Goal: Task Accomplishment & Management: Manage account settings

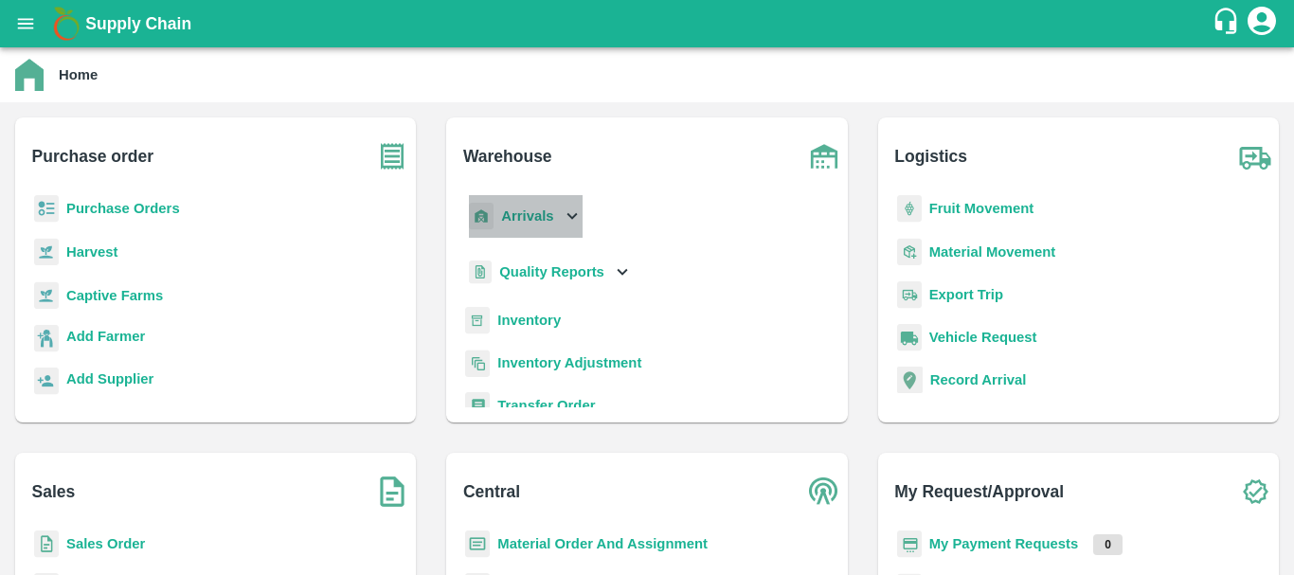
click at [512, 214] on b "Arrivals" at bounding box center [527, 215] width 52 height 15
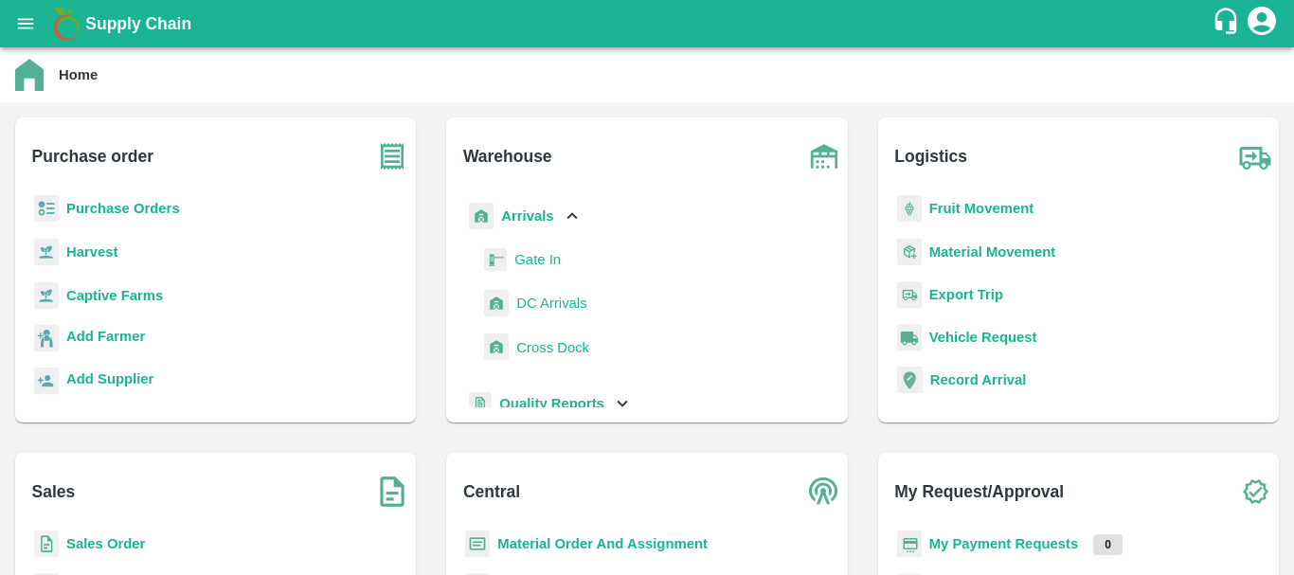
click at [558, 309] on span "DC Arrivals" at bounding box center [551, 303] width 70 height 21
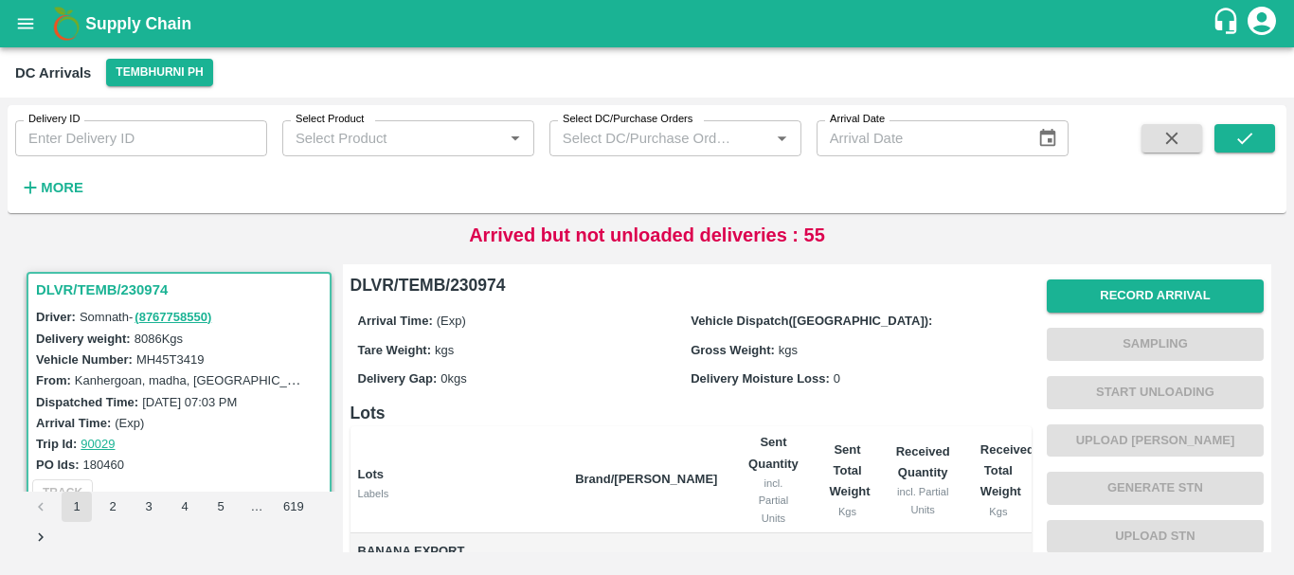
click at [75, 180] on strong "More" at bounding box center [62, 187] width 43 height 15
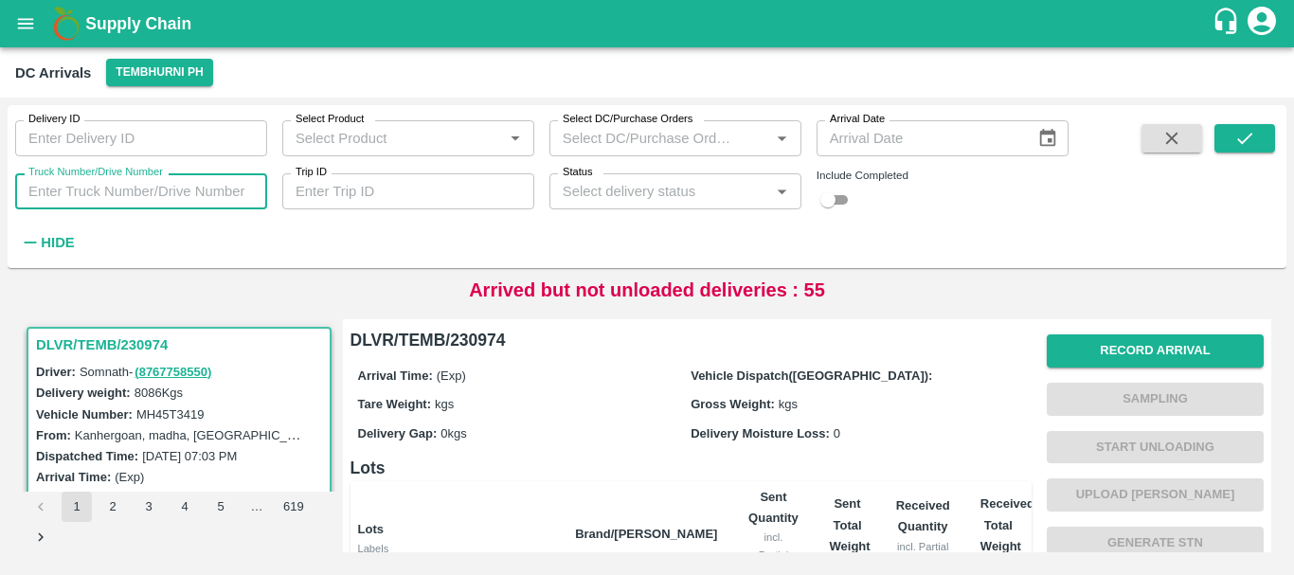
click at [136, 189] on input "Truck Number/Drive Number" at bounding box center [141, 191] width 252 height 36
type input "5264"
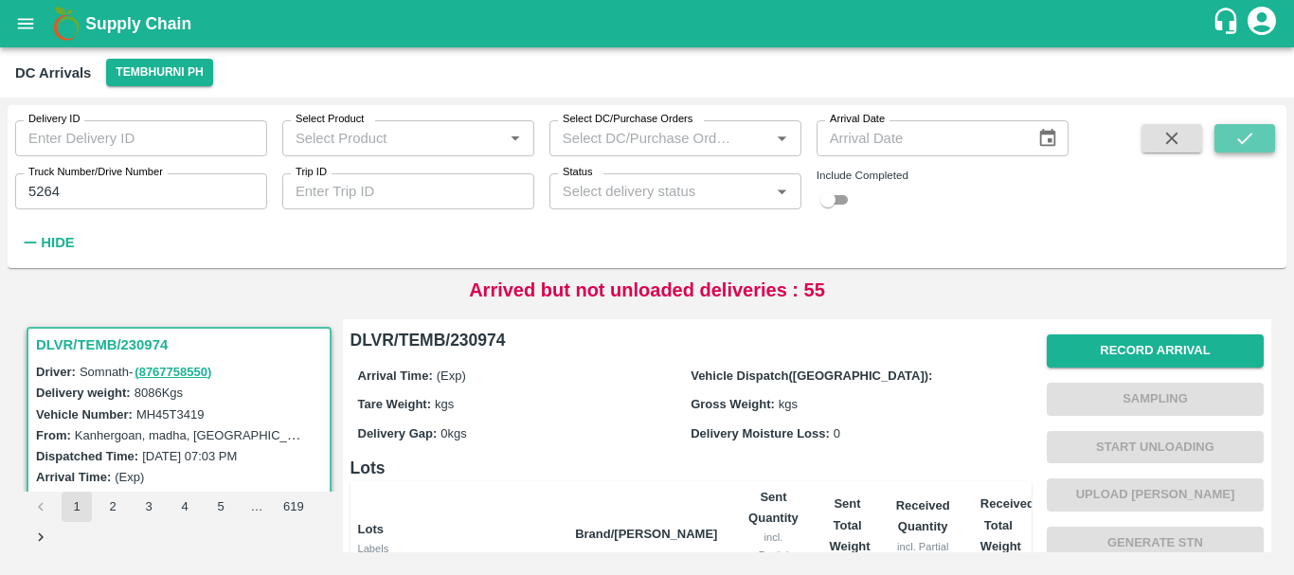
click at [1225, 144] on button "submit" at bounding box center [1244, 138] width 61 height 28
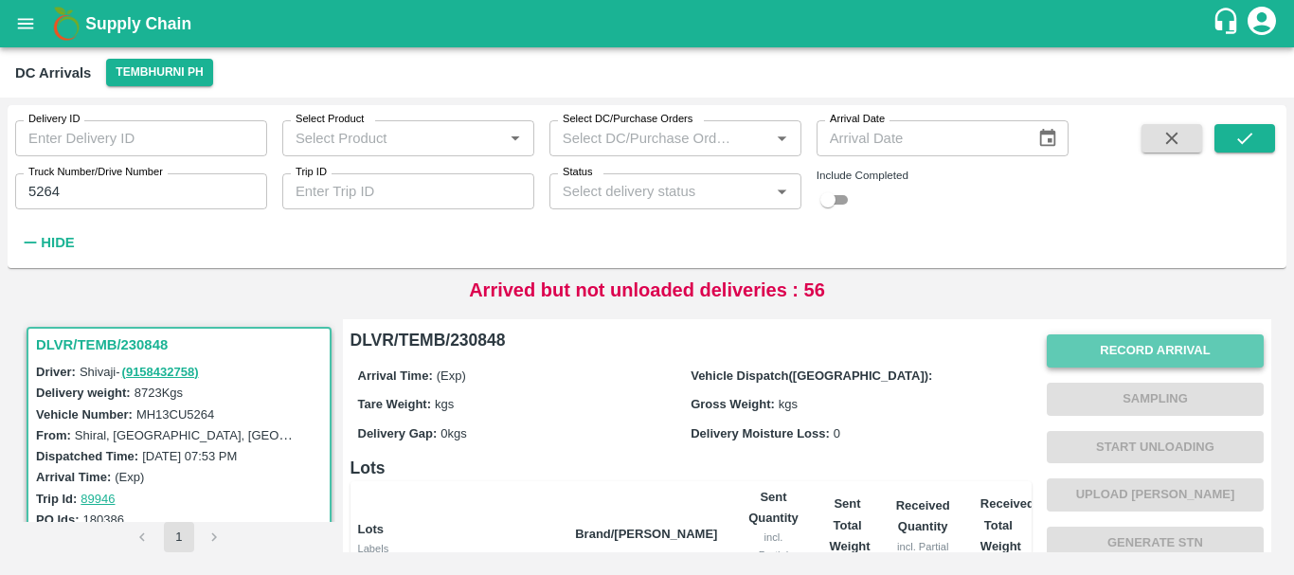
click at [1076, 347] on button "Record Arrival" at bounding box center [1155, 350] width 217 height 33
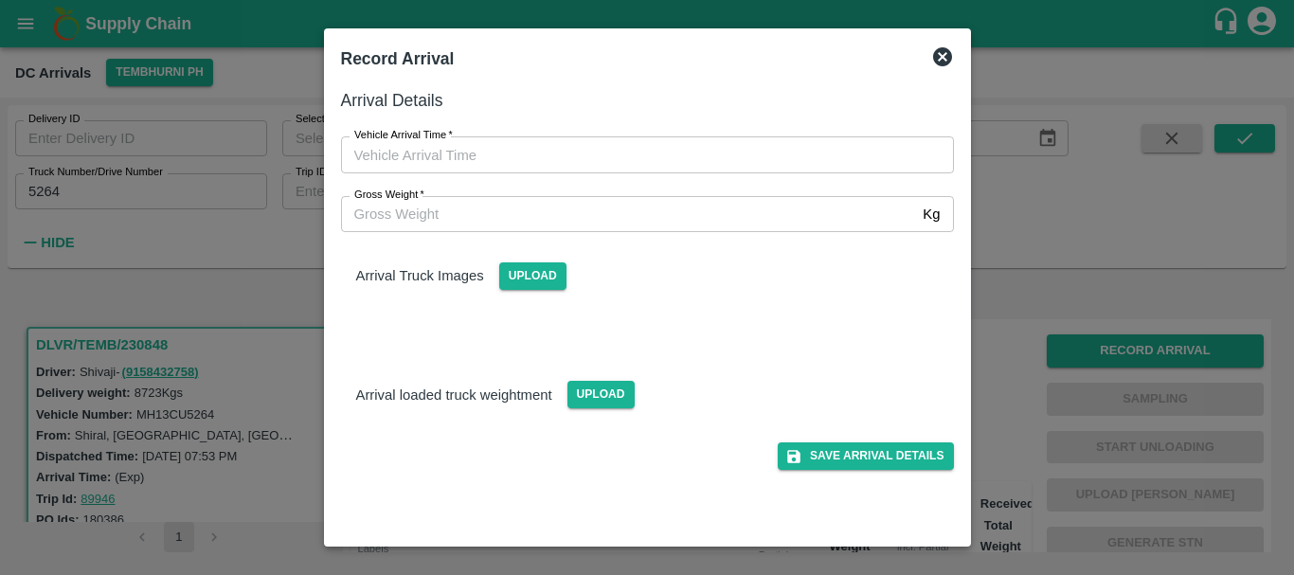
type input "DD/MM/YYYY hh:mm aa"
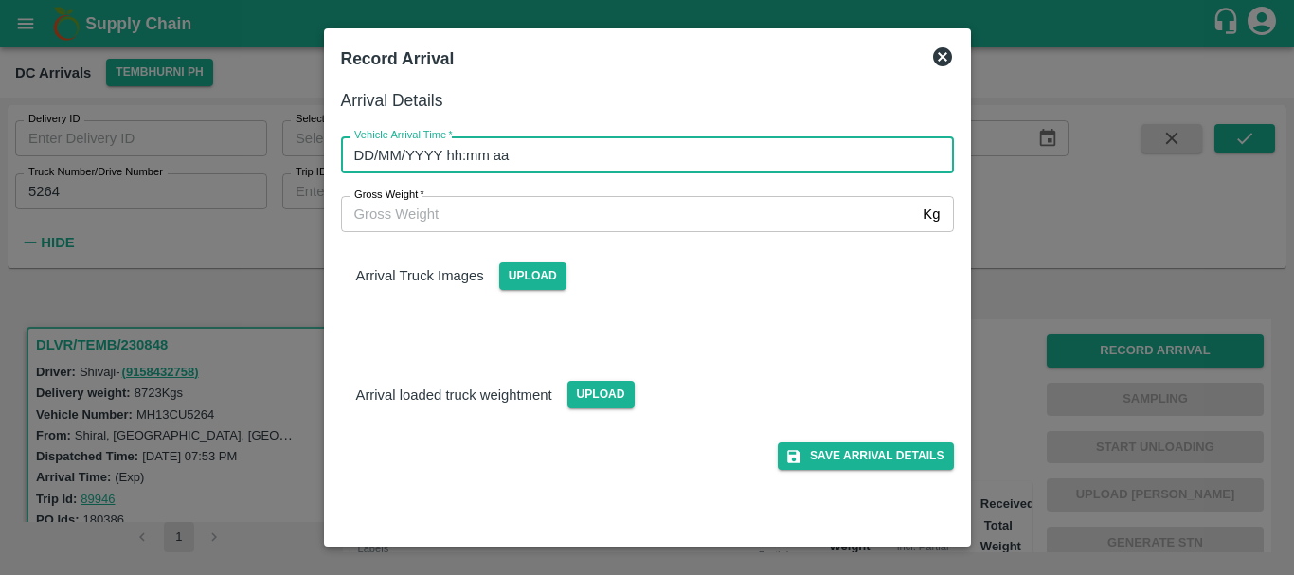
click at [677, 161] on input "DD/MM/YYYY hh:mm aa" at bounding box center [641, 154] width 600 height 36
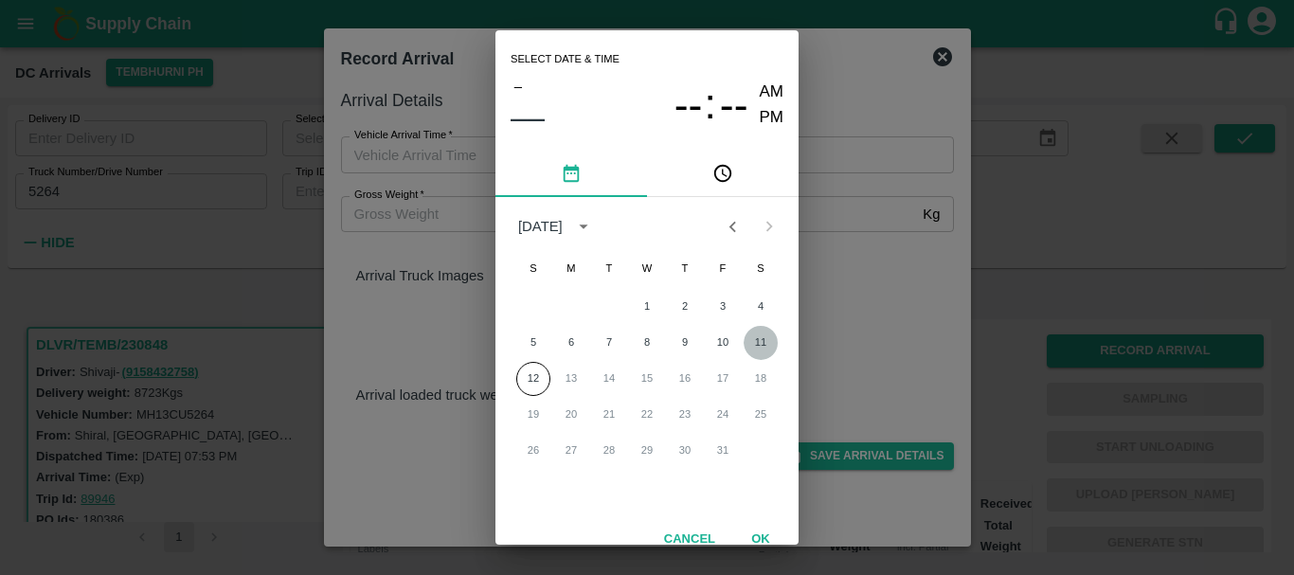
click at [747, 339] on button "11" at bounding box center [761, 343] width 34 height 34
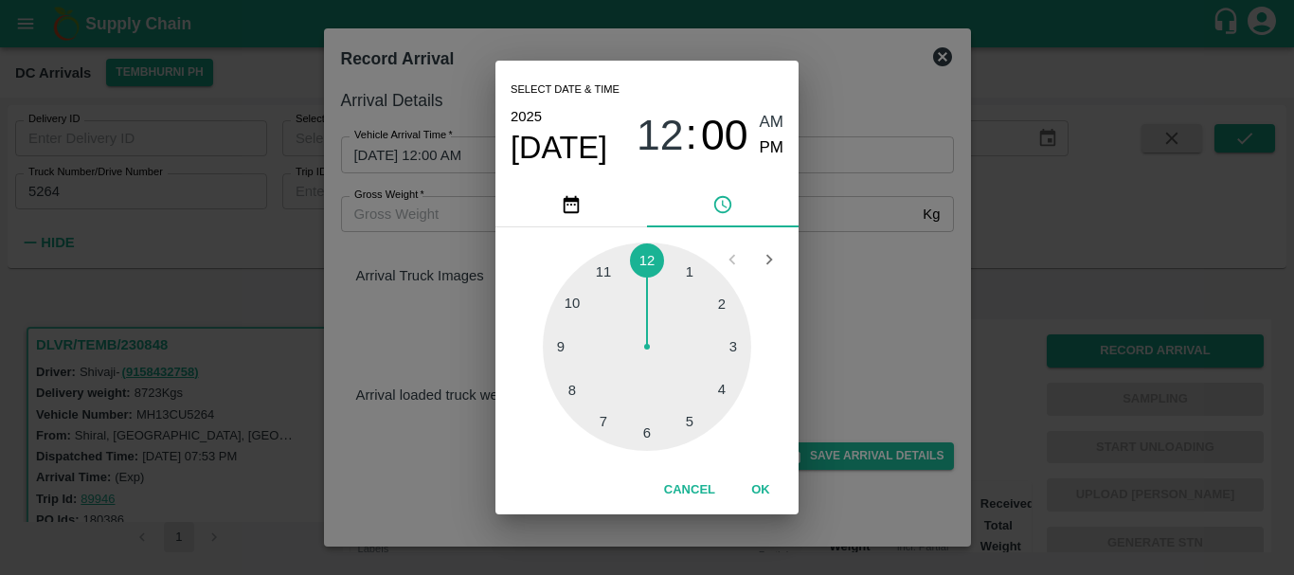
click at [572, 306] on div at bounding box center [647, 347] width 208 height 208
click at [687, 278] on div at bounding box center [647, 347] width 208 height 208
click at [772, 147] on span "PM" at bounding box center [772, 148] width 25 height 26
type input "11/10/2025 10:05 PM"
click at [875, 304] on div "Select date & time 2025 Oct 11 10 : 05 AM PM 05 10 15 20 25 30 35 40 45 50 55 0…" at bounding box center [647, 287] width 1294 height 575
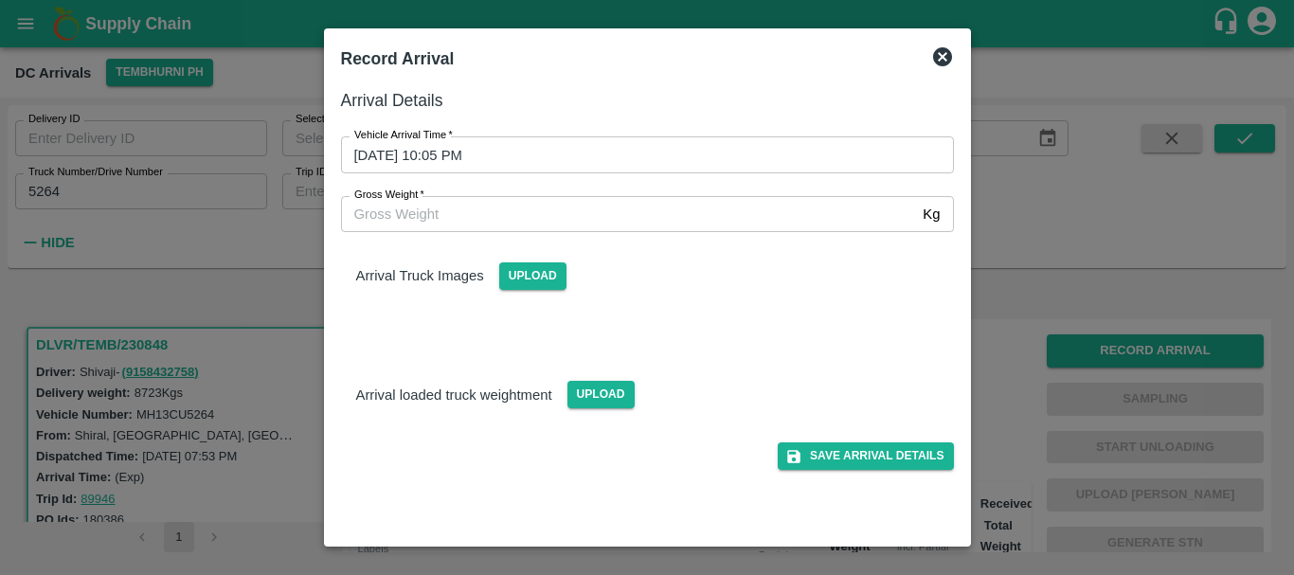
click at [545, 261] on div "Upload" at bounding box center [525, 268] width 82 height 43
click at [544, 275] on span "Upload" at bounding box center [532, 275] width 67 height 27
click at [0, 0] on input "Upload" at bounding box center [0, 0] width 0 height 0
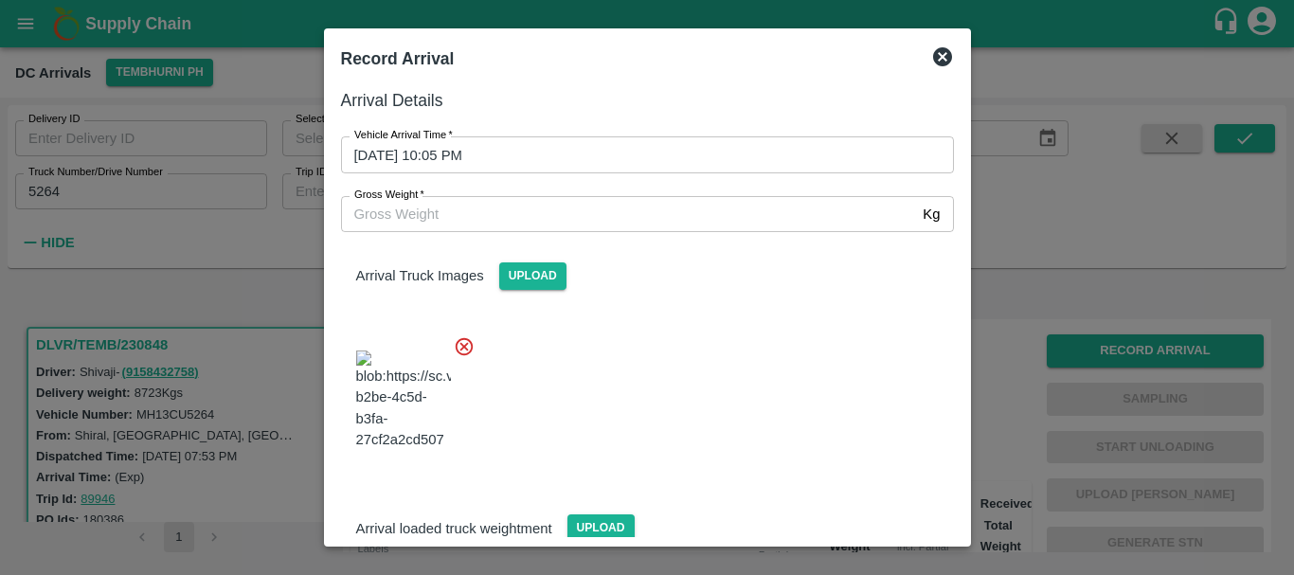
scroll to position [45, 0]
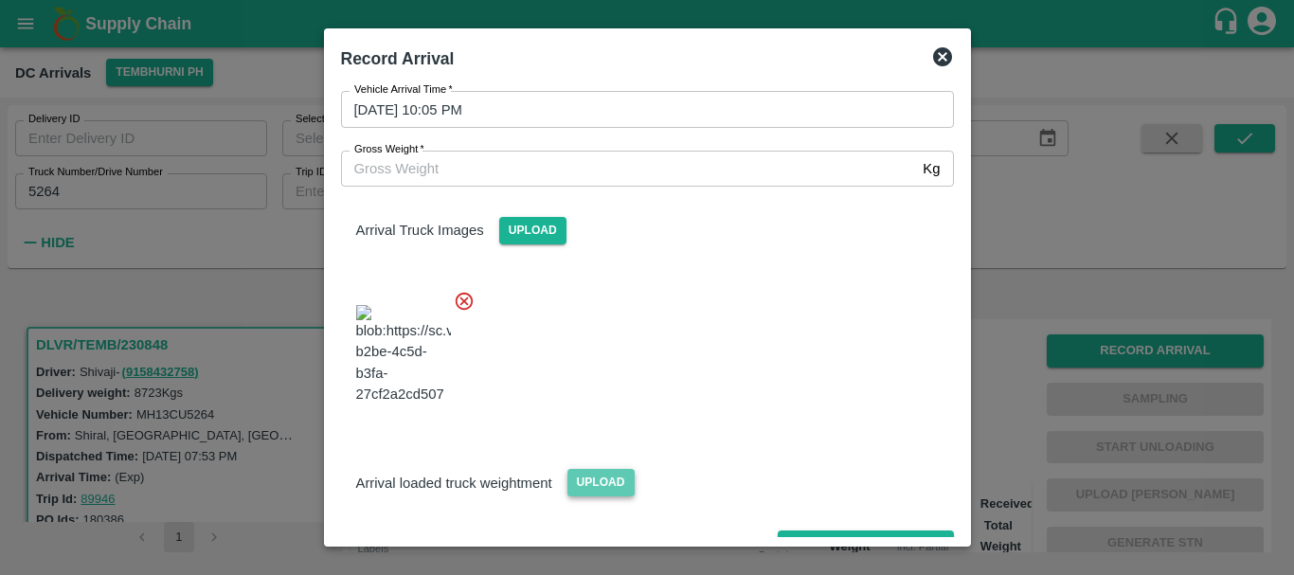
click at [597, 469] on span "Upload" at bounding box center [600, 482] width 67 height 27
click at [0, 0] on input "Upload" at bounding box center [0, 0] width 0 height 0
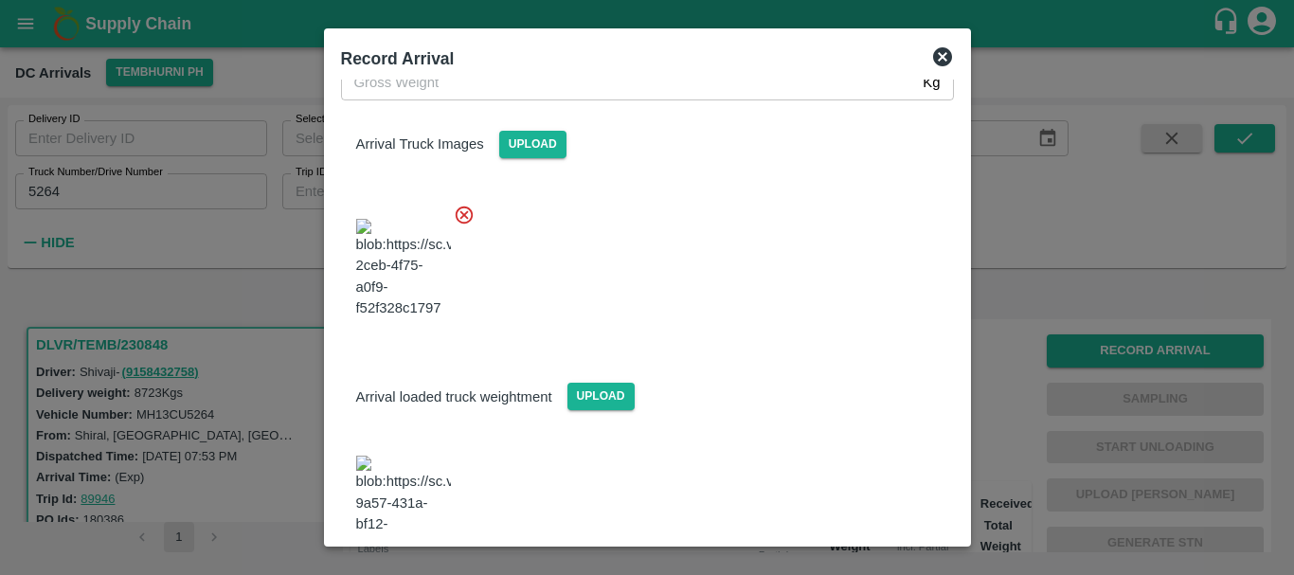
click at [433, 456] on img at bounding box center [403, 505] width 95 height 99
click at [500, 85] on input "Gross Weight   *" at bounding box center [628, 82] width 575 height 36
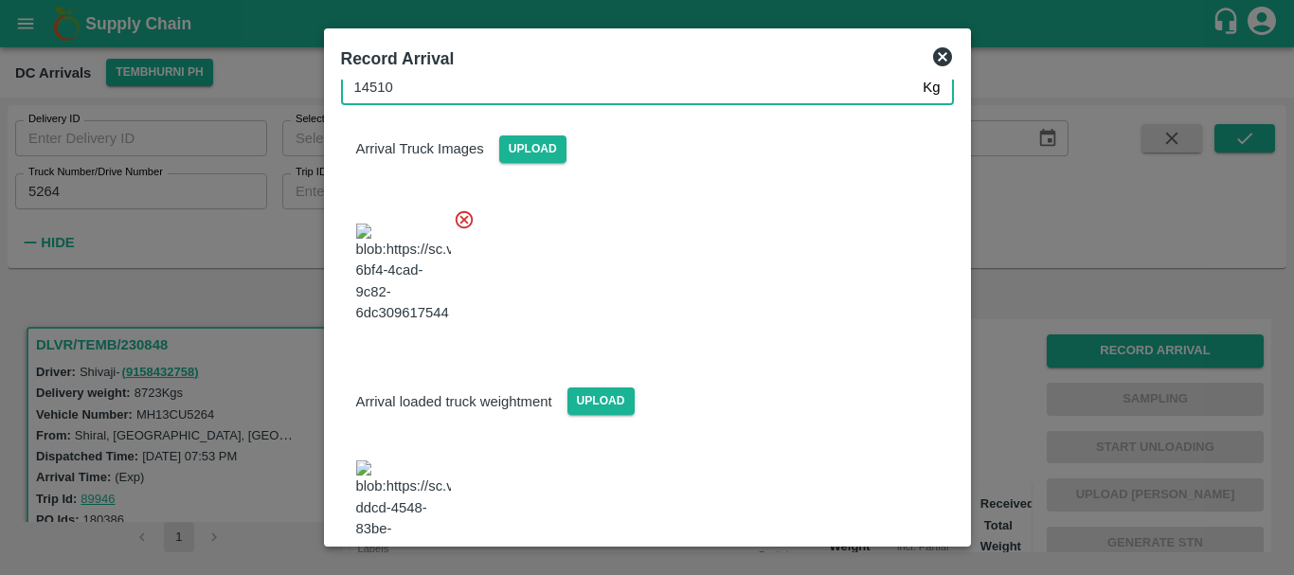
type input "14510"
click at [814, 342] on div "Arrival loaded truck weightment Upload" at bounding box center [640, 460] width 628 height 237
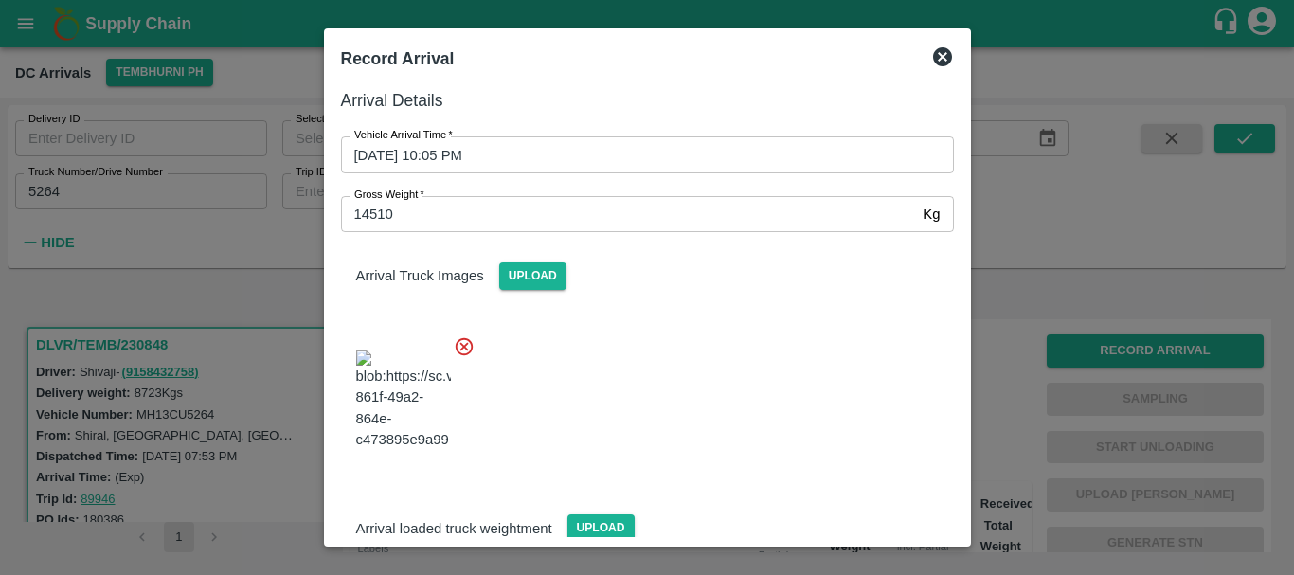
click at [777, 356] on div at bounding box center [640, 394] width 628 height 149
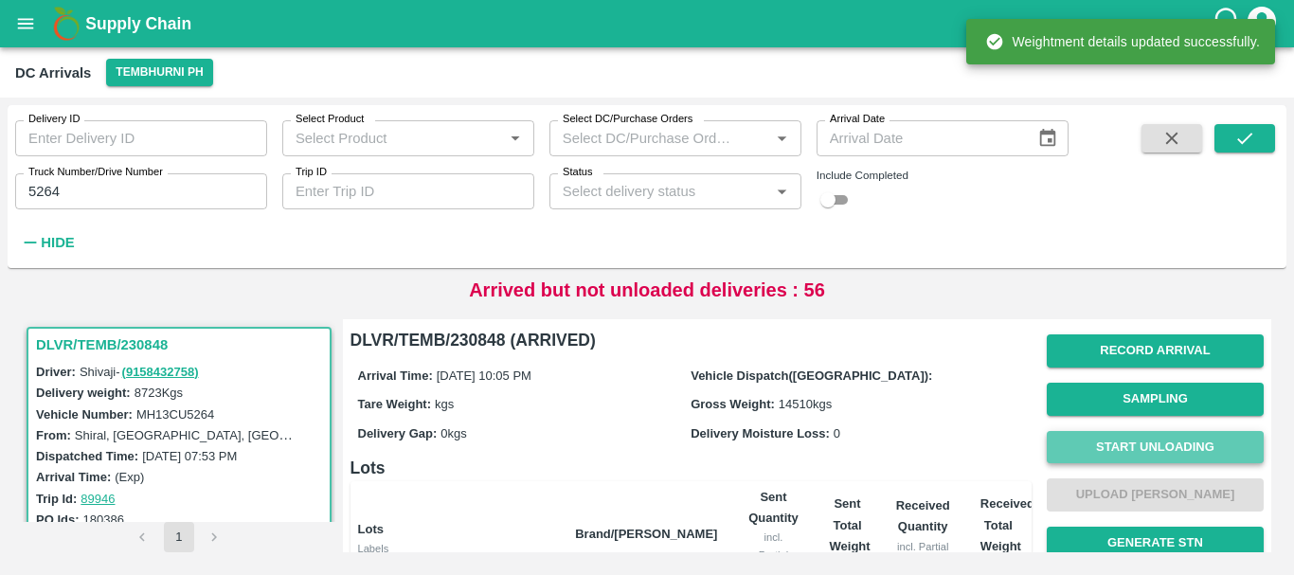
click at [1074, 442] on button "Start Unloading" at bounding box center [1155, 447] width 217 height 33
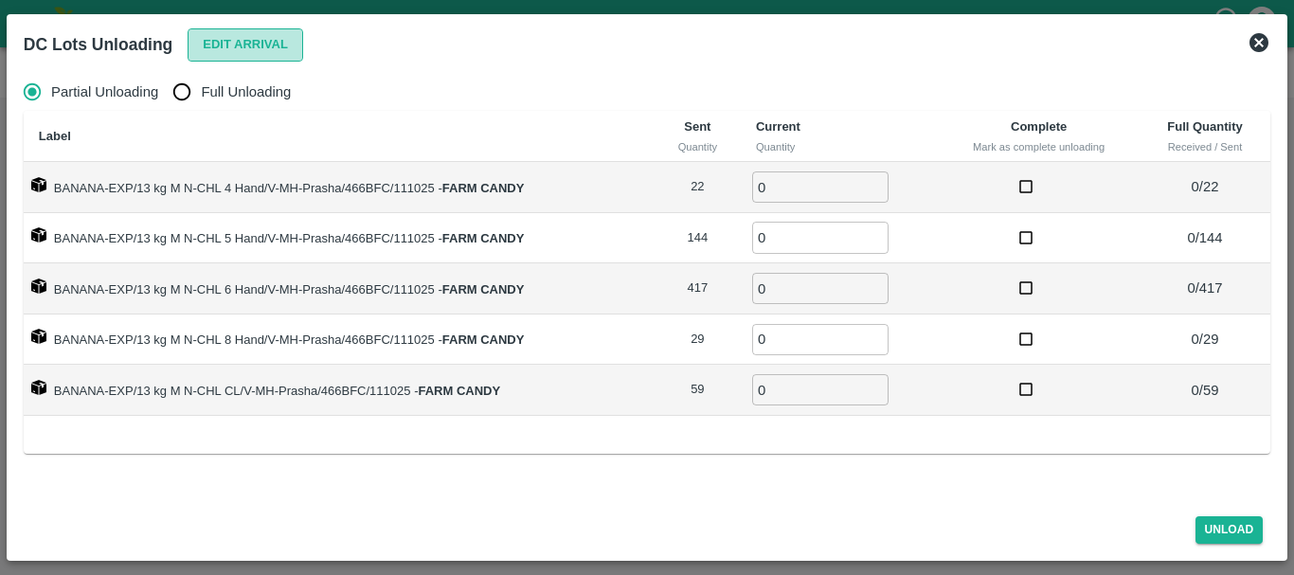
click at [226, 61] on button "Edit Arrival" at bounding box center [246, 44] width 116 height 33
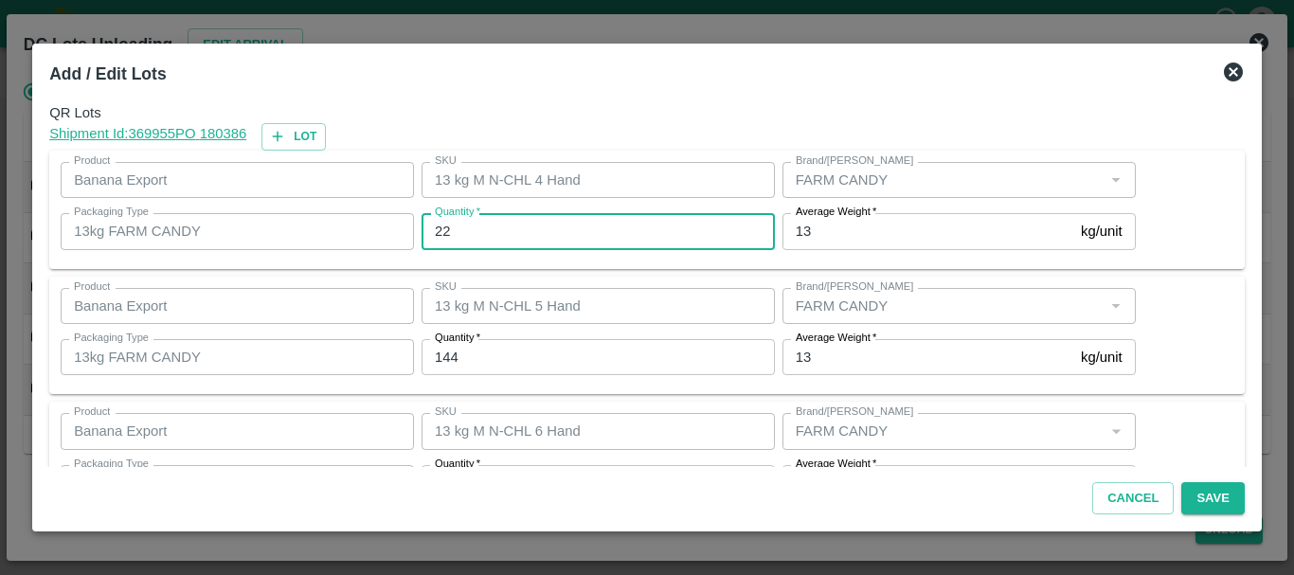
click at [539, 239] on input "22" at bounding box center [598, 231] width 353 height 36
type input "2"
type input "16"
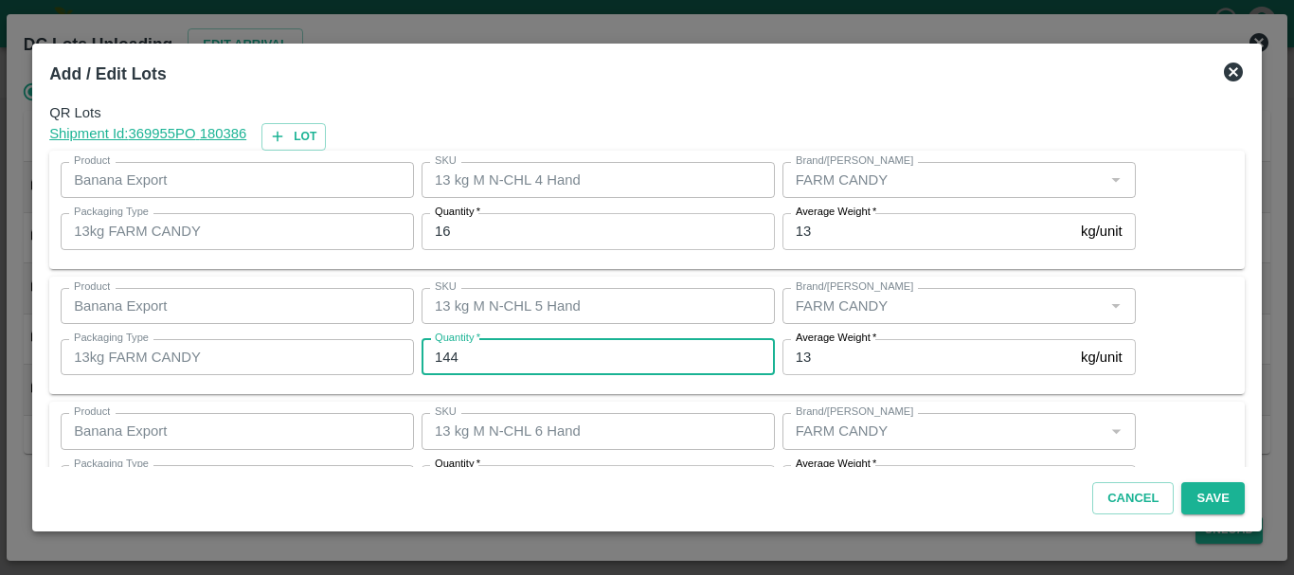
click at [536, 356] on input "144" at bounding box center [598, 357] width 353 height 36
type input "140"
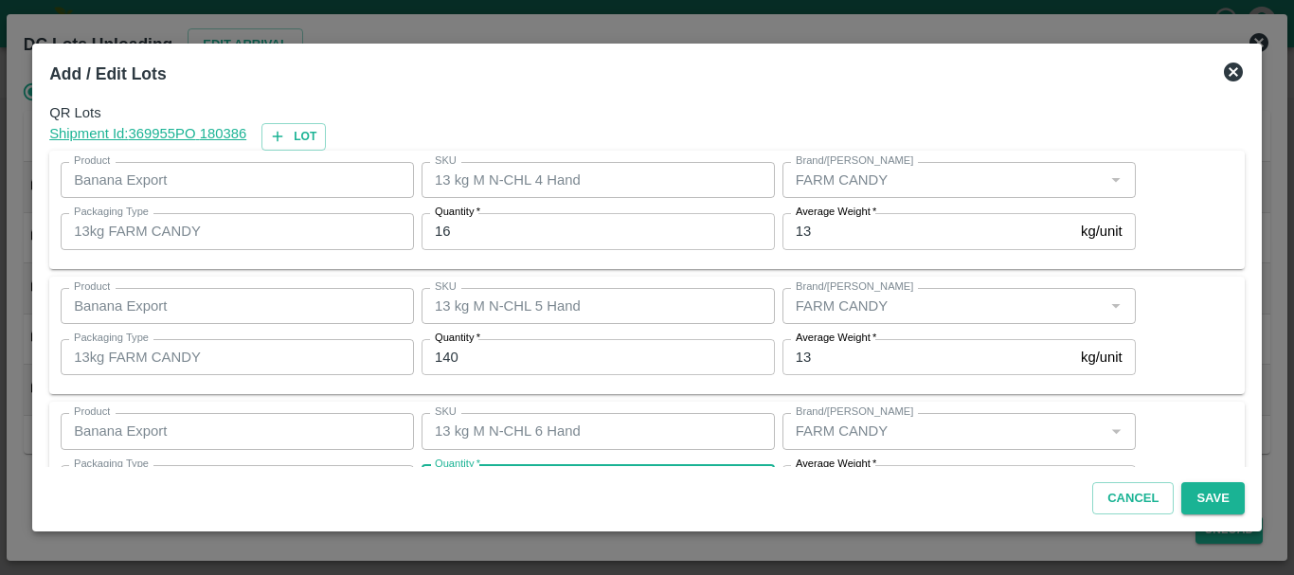
scroll to position [34, 0]
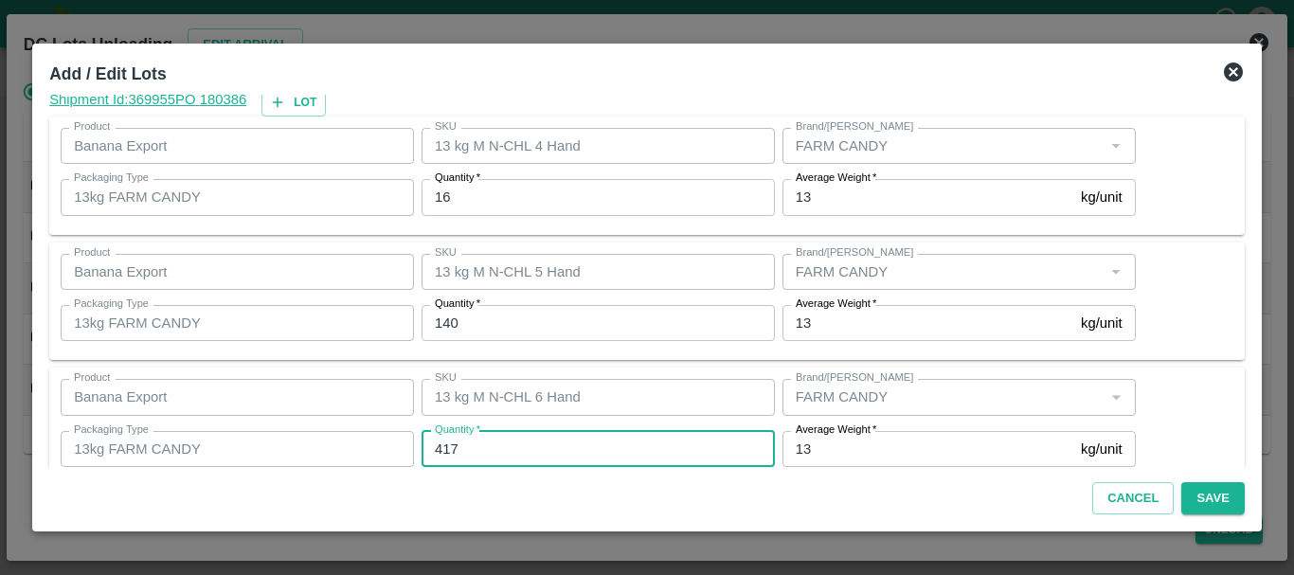
click at [544, 434] on input "417" at bounding box center [598, 449] width 353 height 36
type input "435"
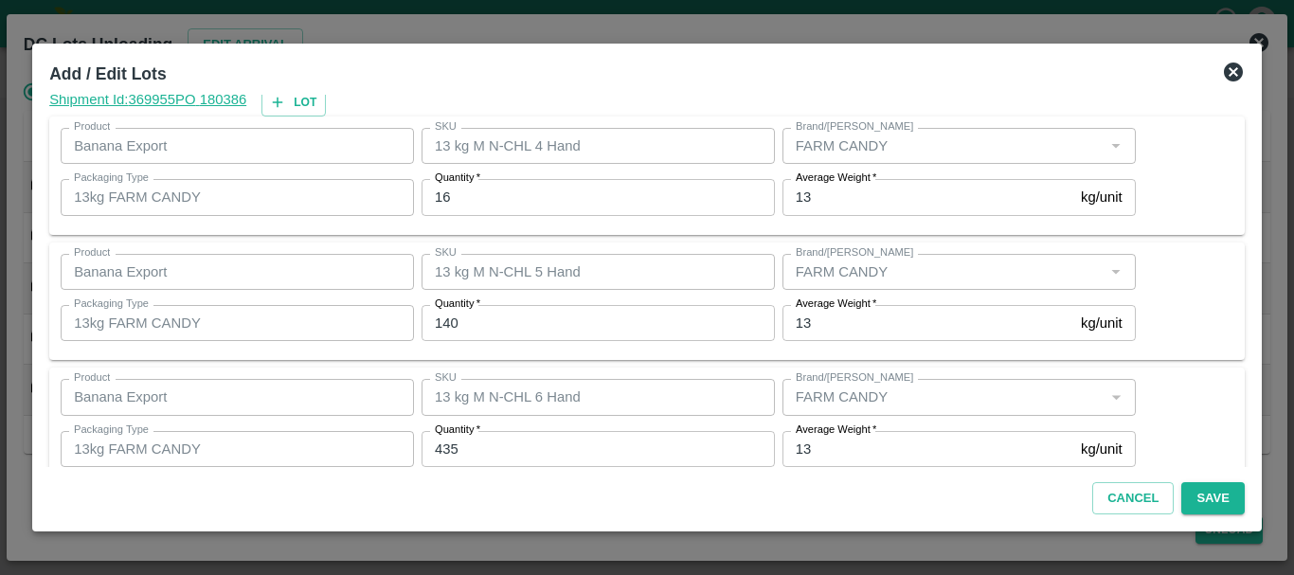
scroll to position [320, 0]
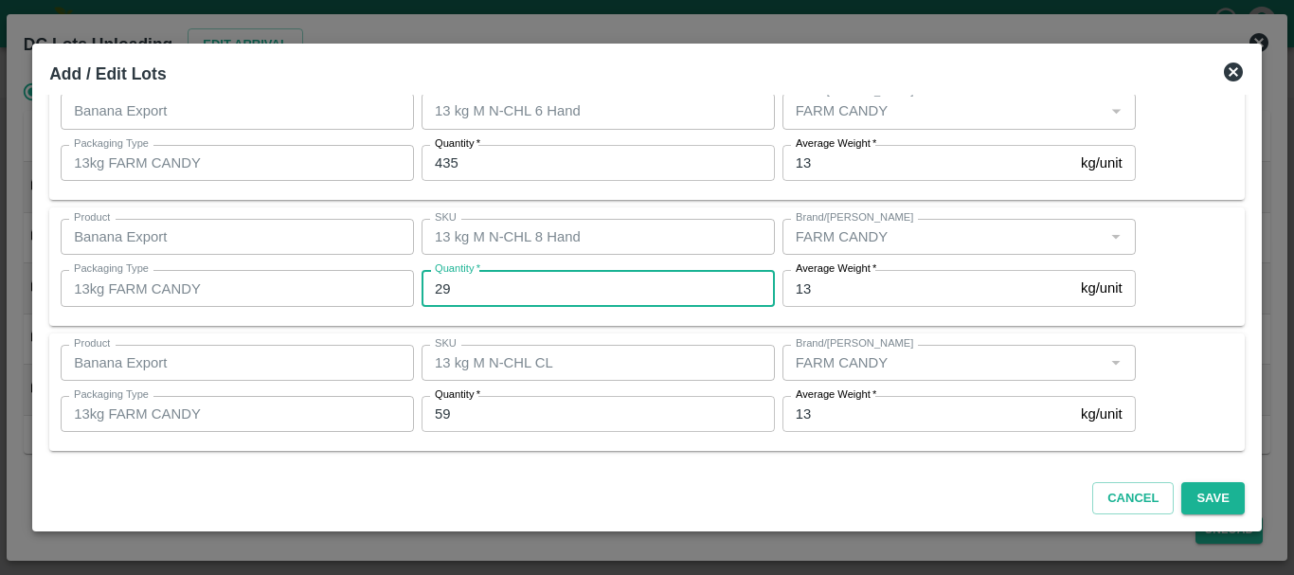
click at [476, 296] on input "29" at bounding box center [598, 288] width 353 height 36
type input "2"
type input "25"
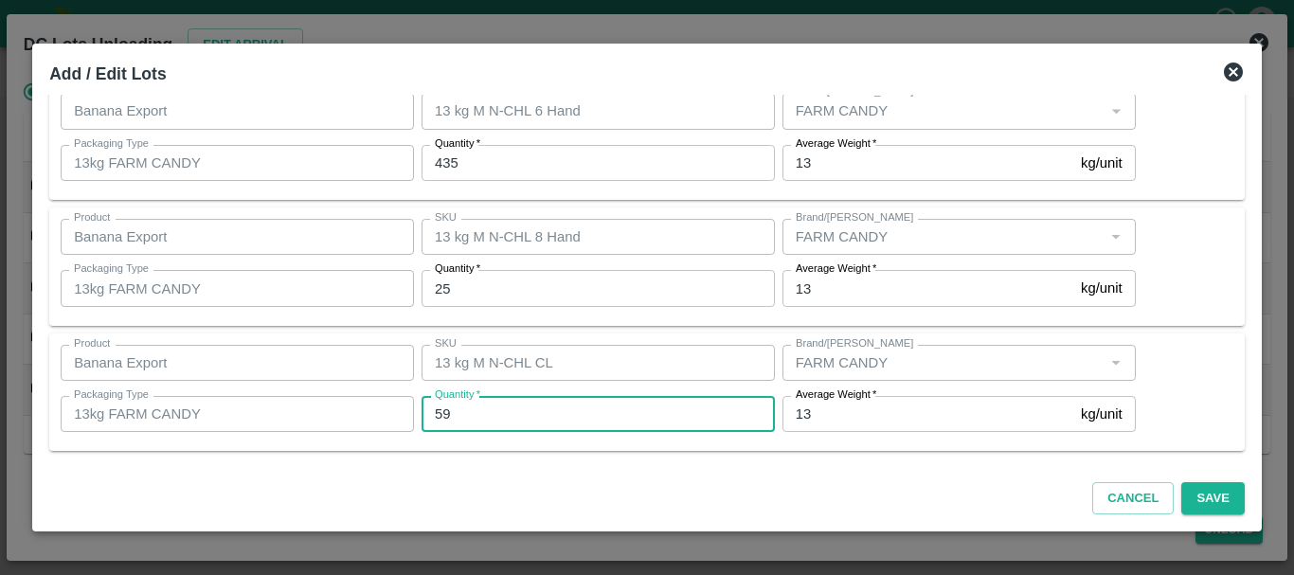
click at [474, 415] on input "59" at bounding box center [598, 414] width 353 height 36
type input "5"
type input "55"
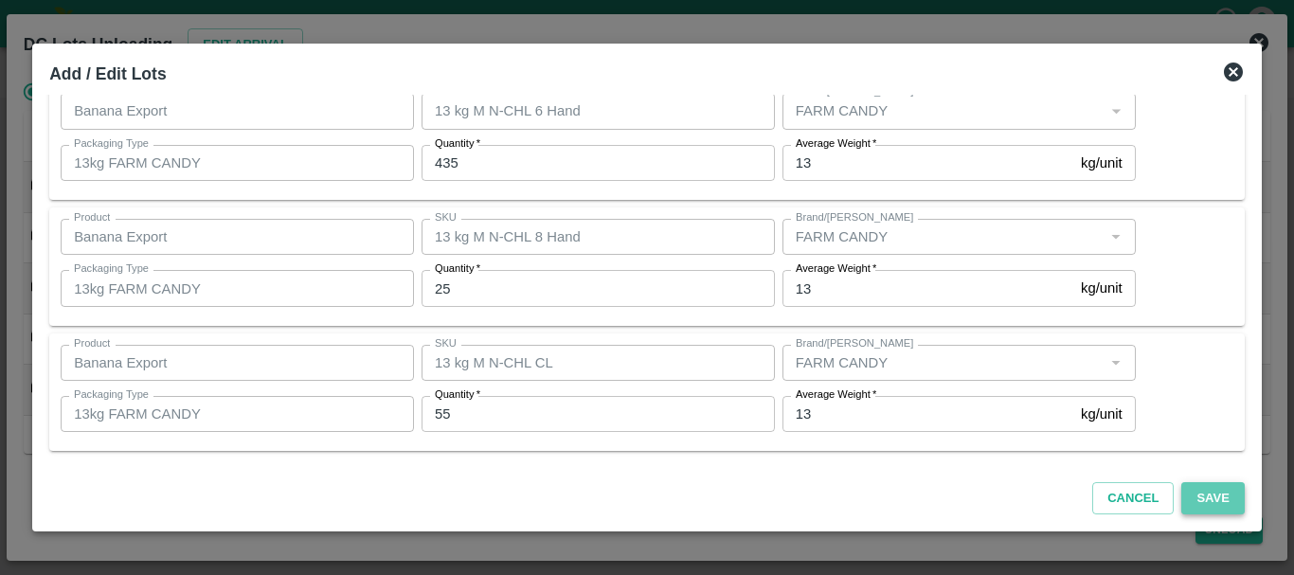
click at [1224, 496] on button "Save" at bounding box center [1212, 498] width 63 height 33
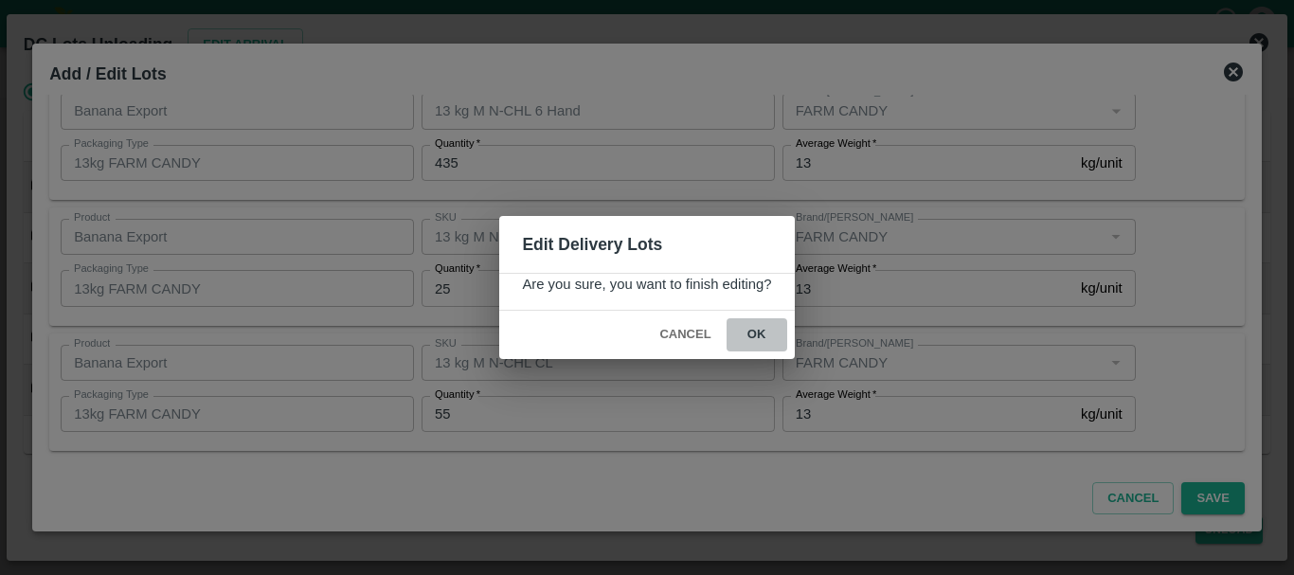
click at [767, 344] on button "ok" at bounding box center [757, 334] width 61 height 33
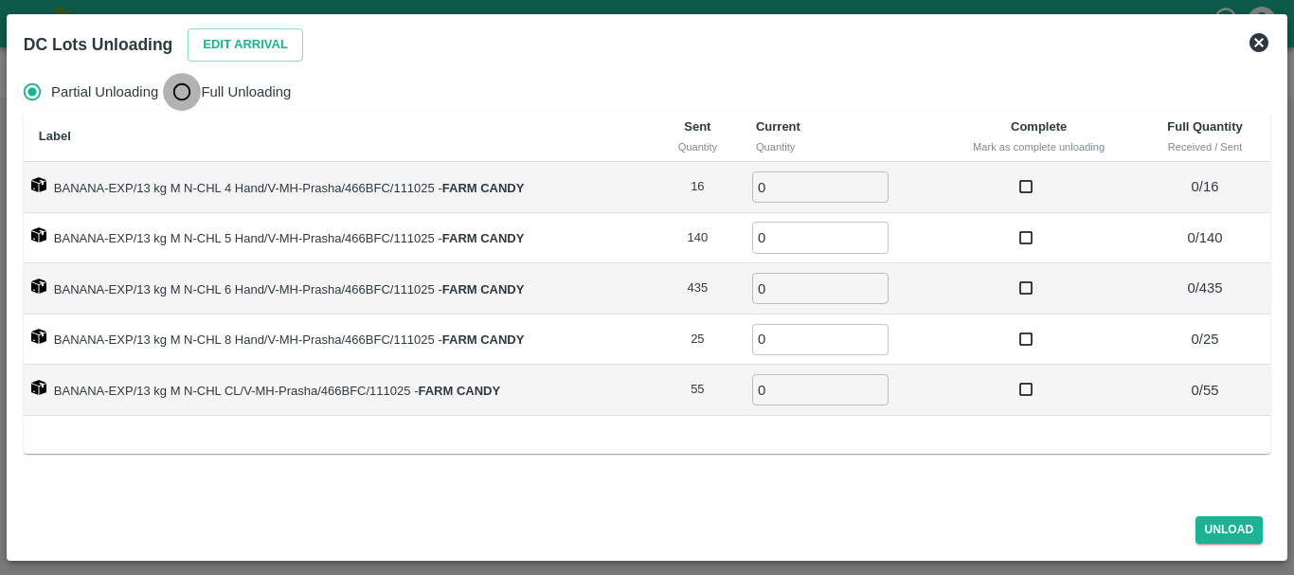
click at [180, 86] on input "Full Unloading" at bounding box center [182, 92] width 38 height 38
radio input "true"
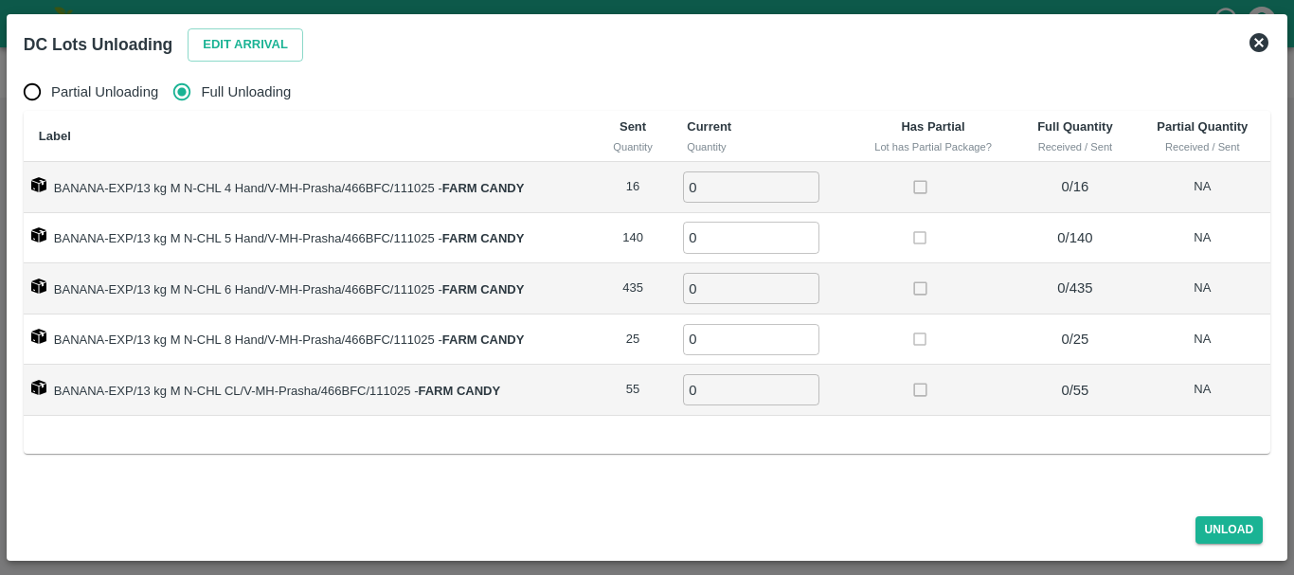
click at [765, 192] on input "0" at bounding box center [751, 186] width 136 height 31
type input "016"
type input "140"
type input "435"
type input "25"
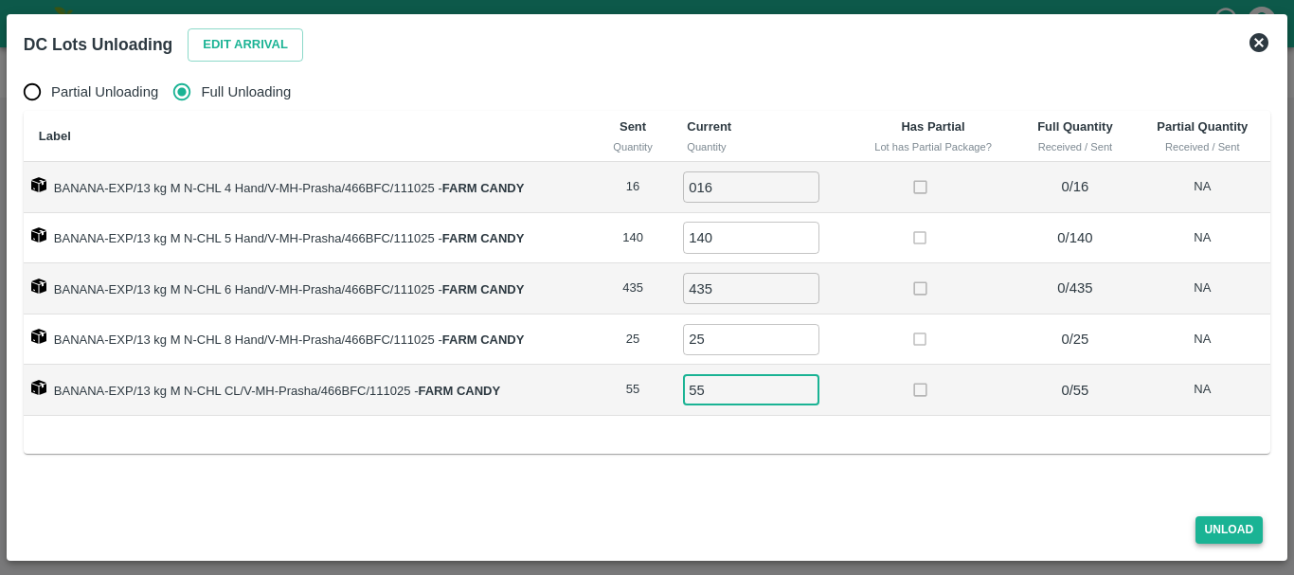
type input "55"
click at [1219, 528] on button "Unload" at bounding box center [1230, 529] width 68 height 27
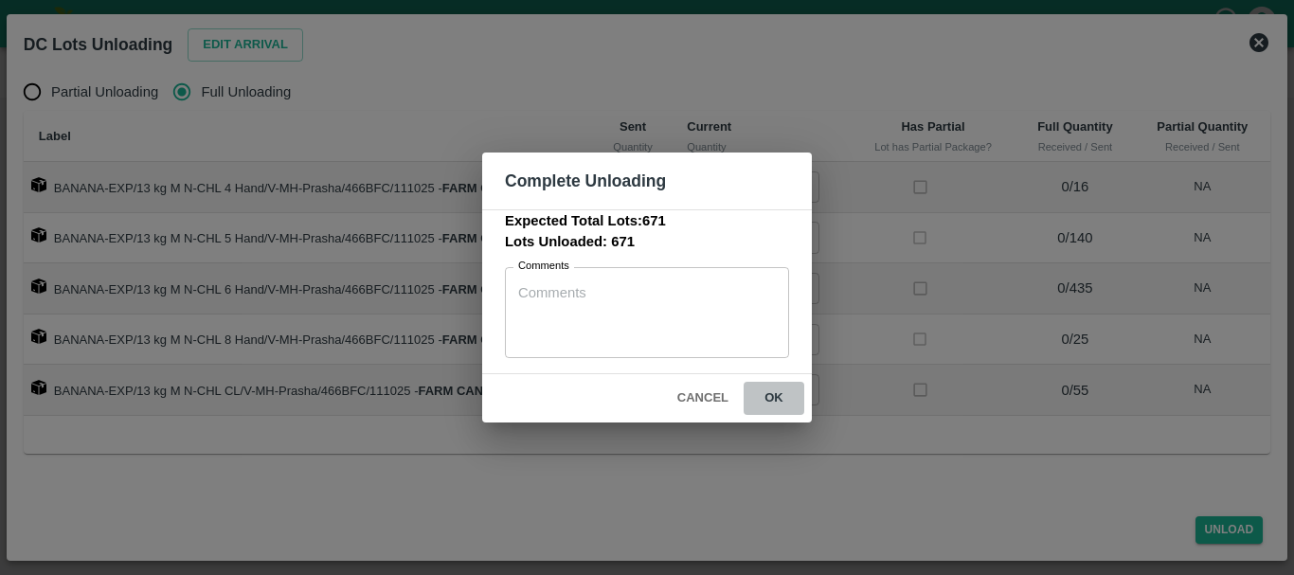
click at [782, 406] on button "ok" at bounding box center [774, 398] width 61 height 33
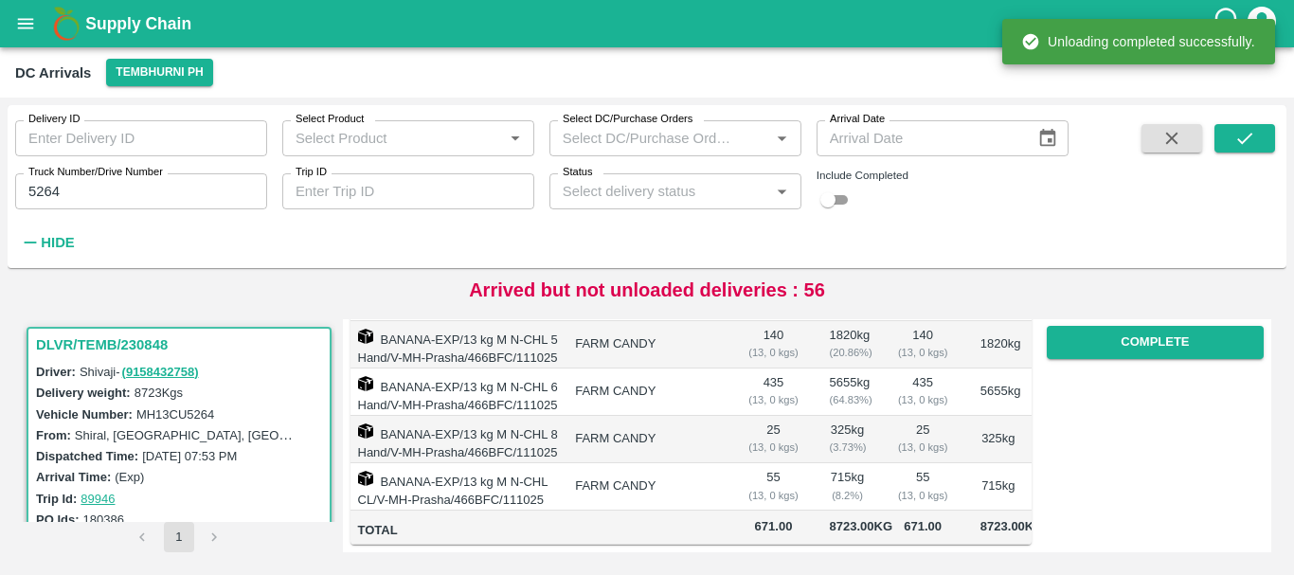
scroll to position [0, 0]
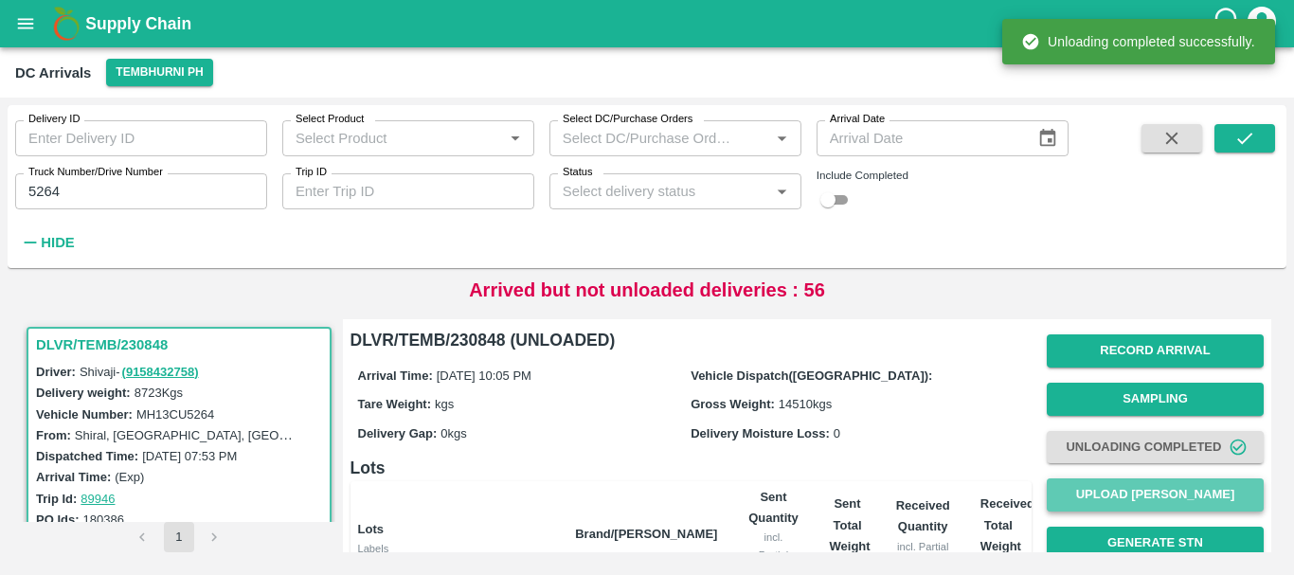
click at [1122, 491] on button "Upload [PERSON_NAME]" at bounding box center [1155, 494] width 217 height 33
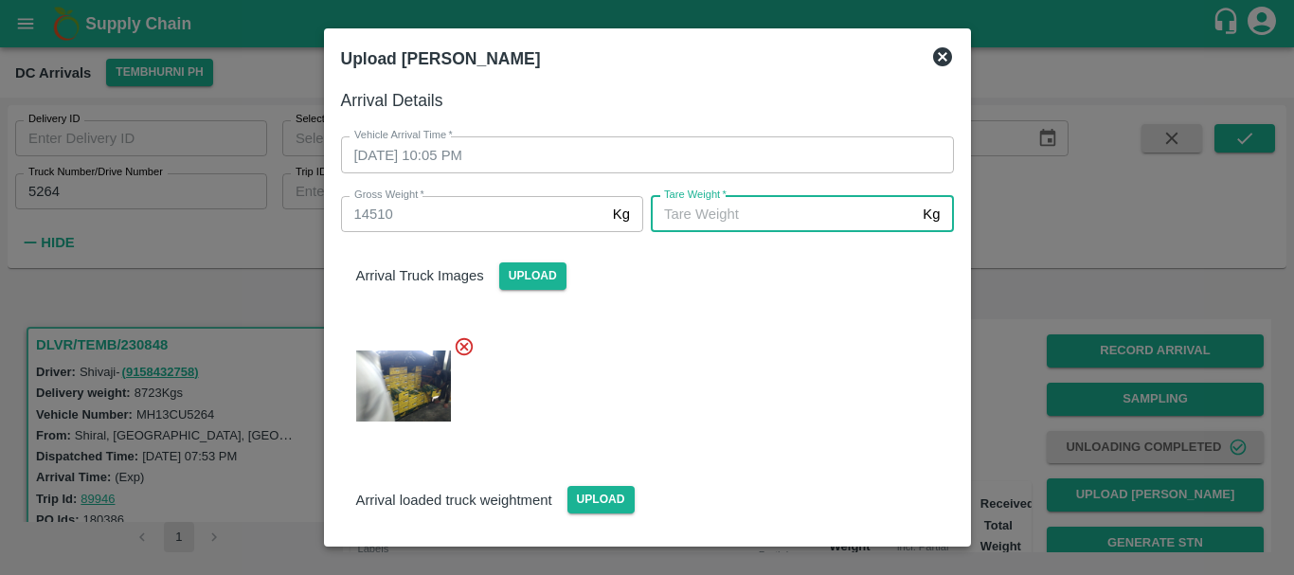
click at [677, 227] on input "Tare Weight   *" at bounding box center [783, 214] width 264 height 36
type input "5130"
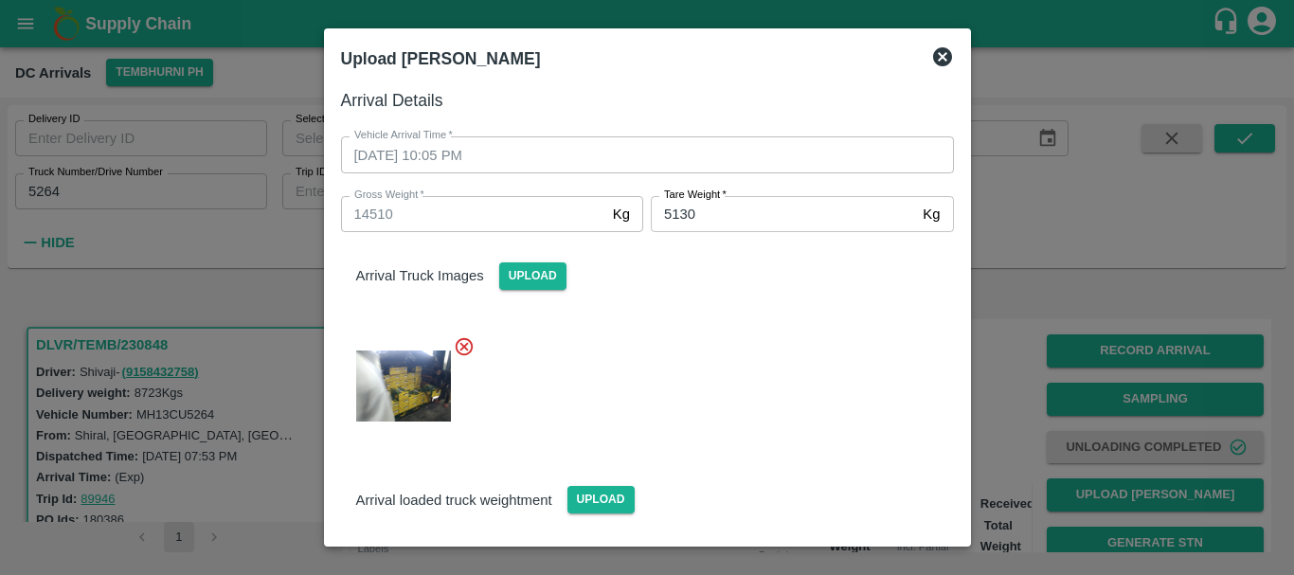
click at [684, 297] on div "Arrival Truck Images Upload" at bounding box center [640, 336] width 628 height 239
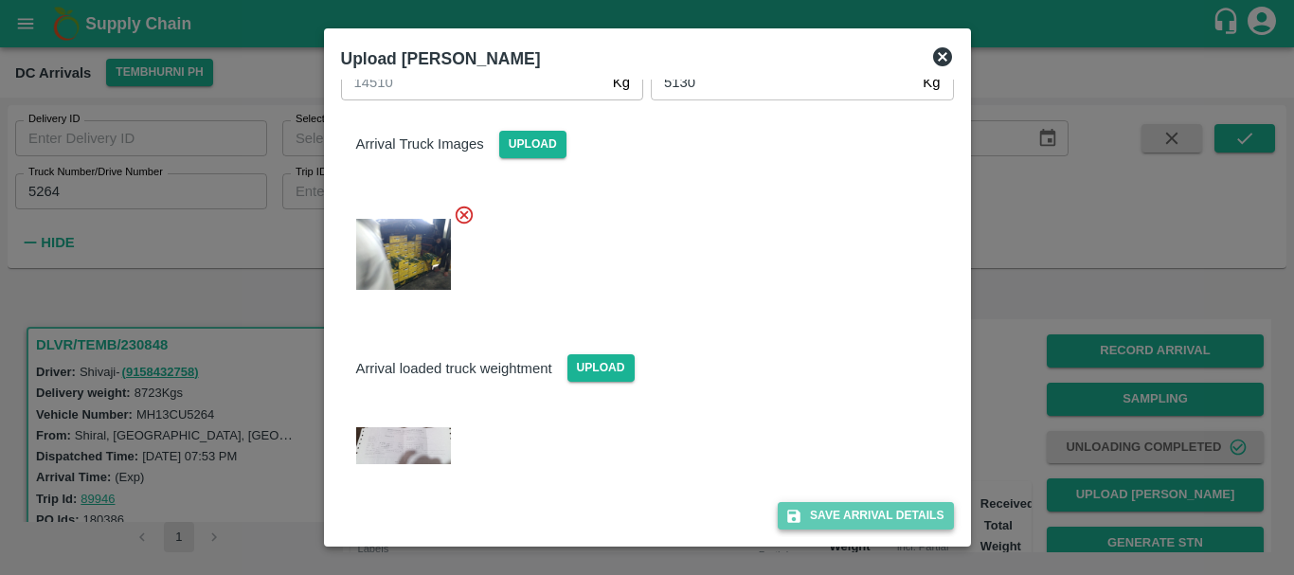
click at [794, 509] on icon "submit" at bounding box center [793, 516] width 17 height 17
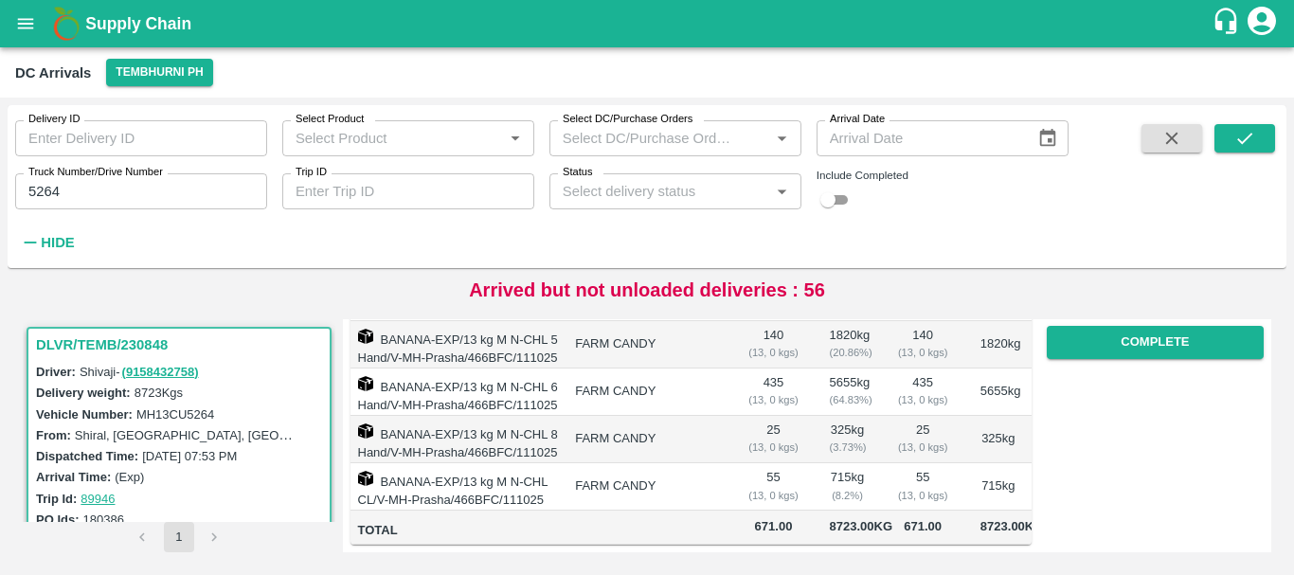
scroll to position [321, 0]
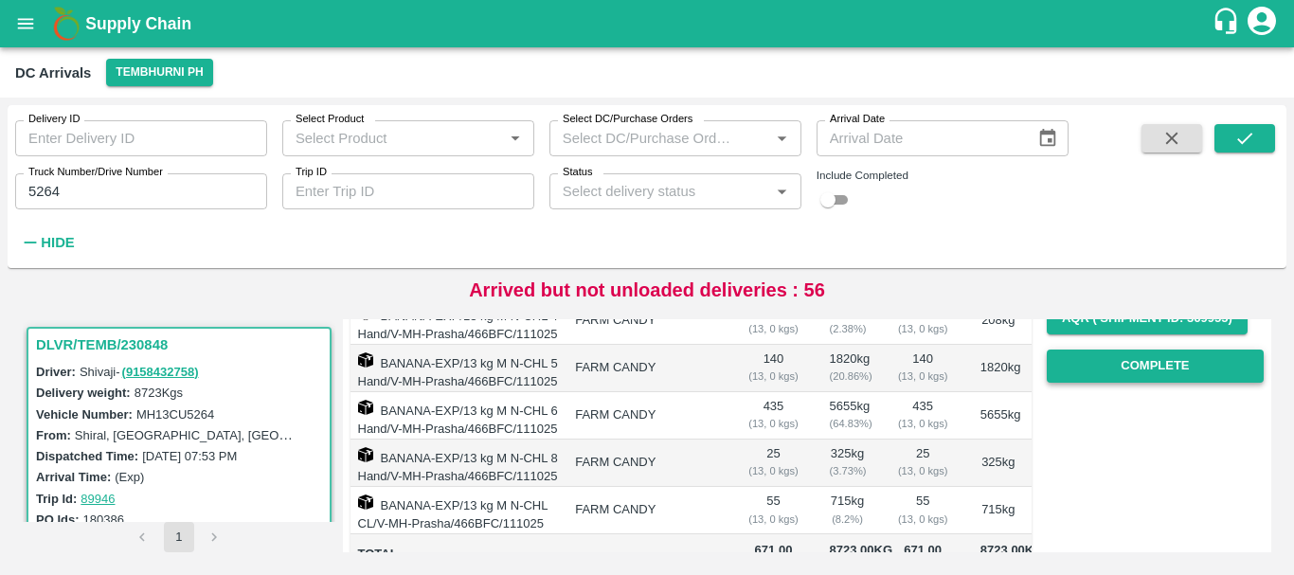
click at [1083, 369] on button "Complete" at bounding box center [1155, 366] width 217 height 33
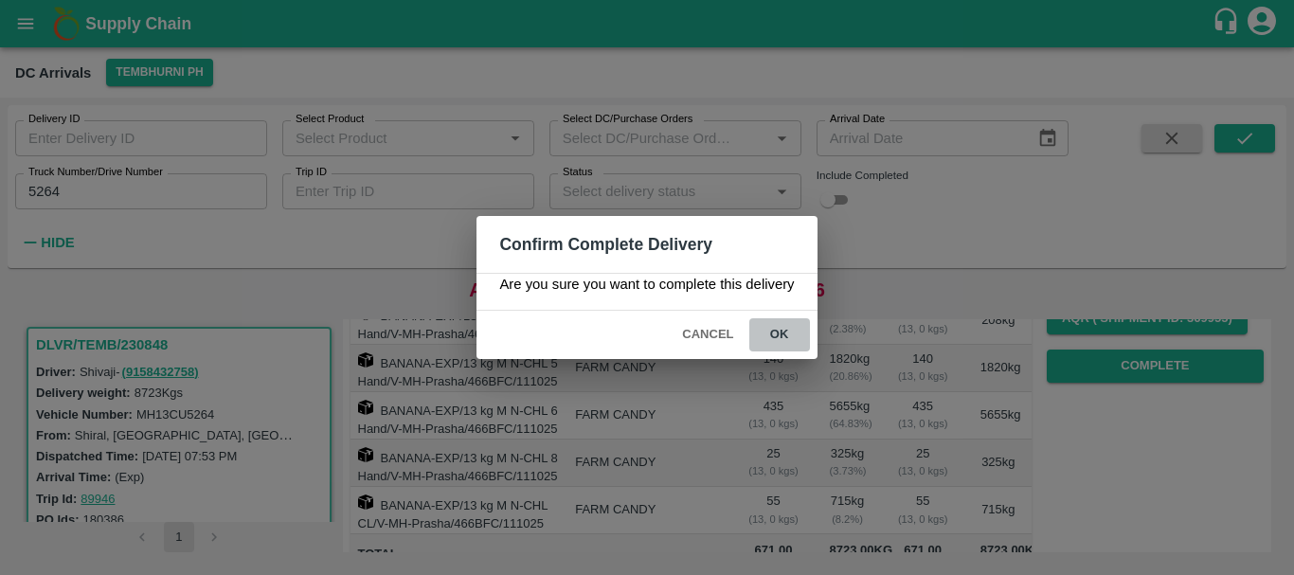
click at [783, 335] on button "ok" at bounding box center [779, 334] width 61 height 33
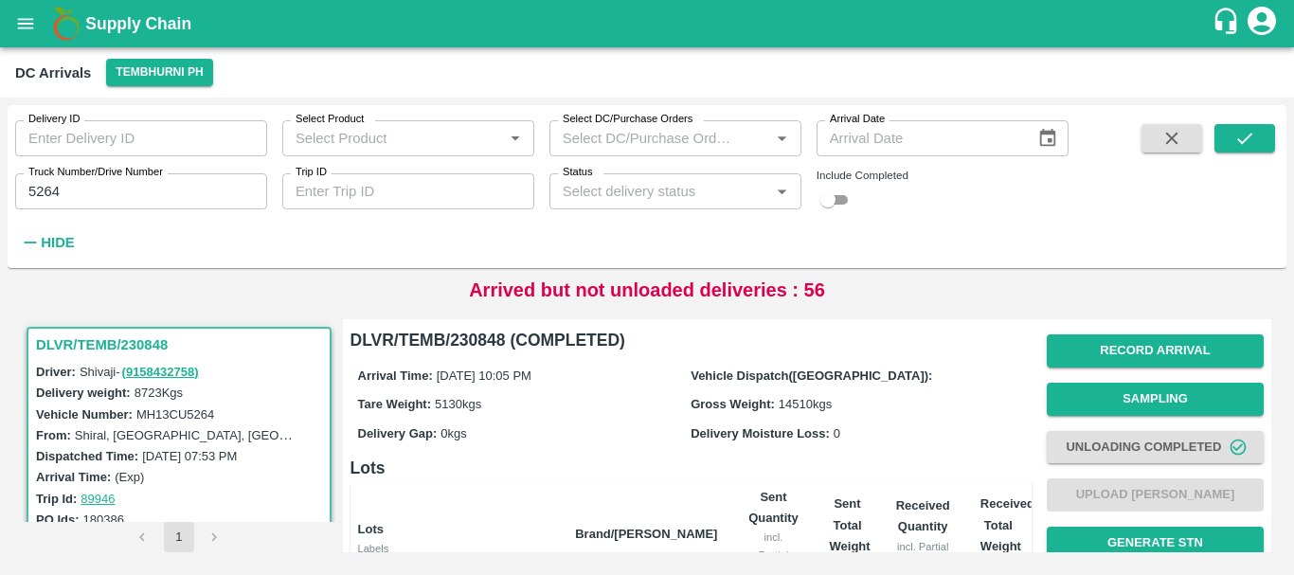
scroll to position [448, 0]
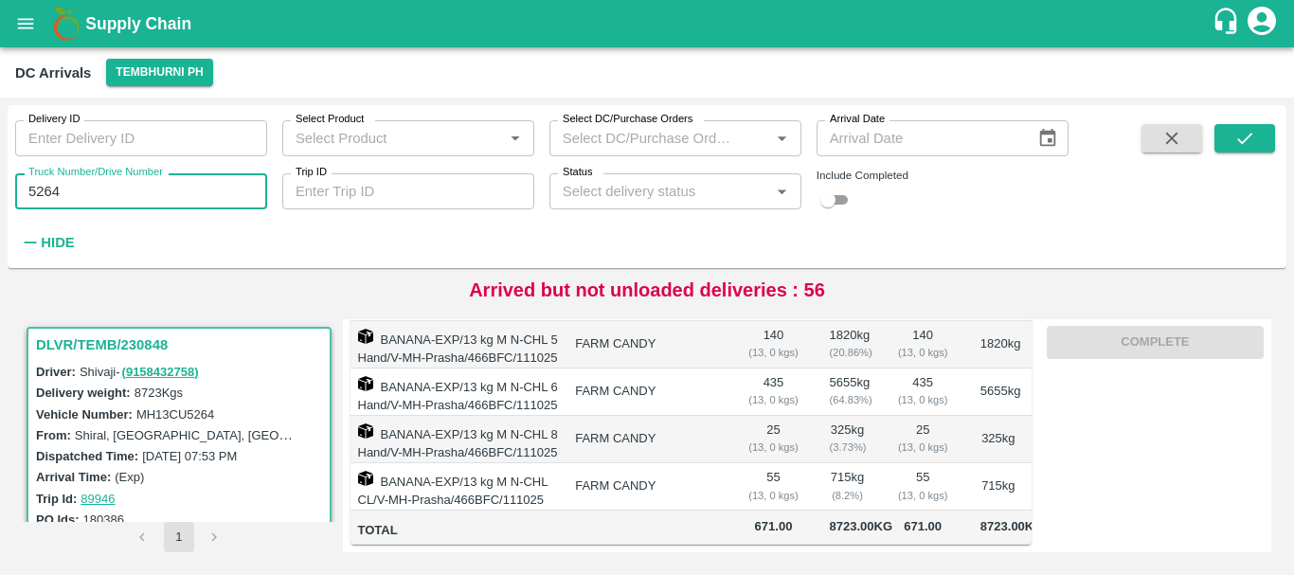
click at [123, 197] on input "5264" at bounding box center [141, 191] width 252 height 36
type input "5"
type input "7474"
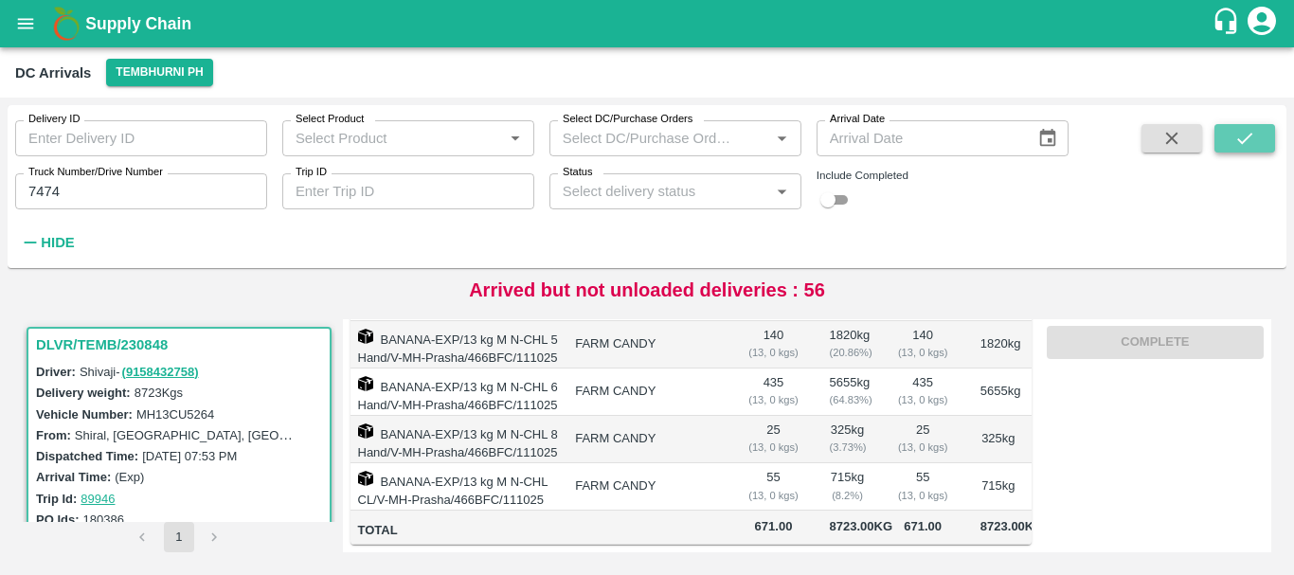
click at [1246, 141] on icon "submit" at bounding box center [1244, 138] width 21 height 21
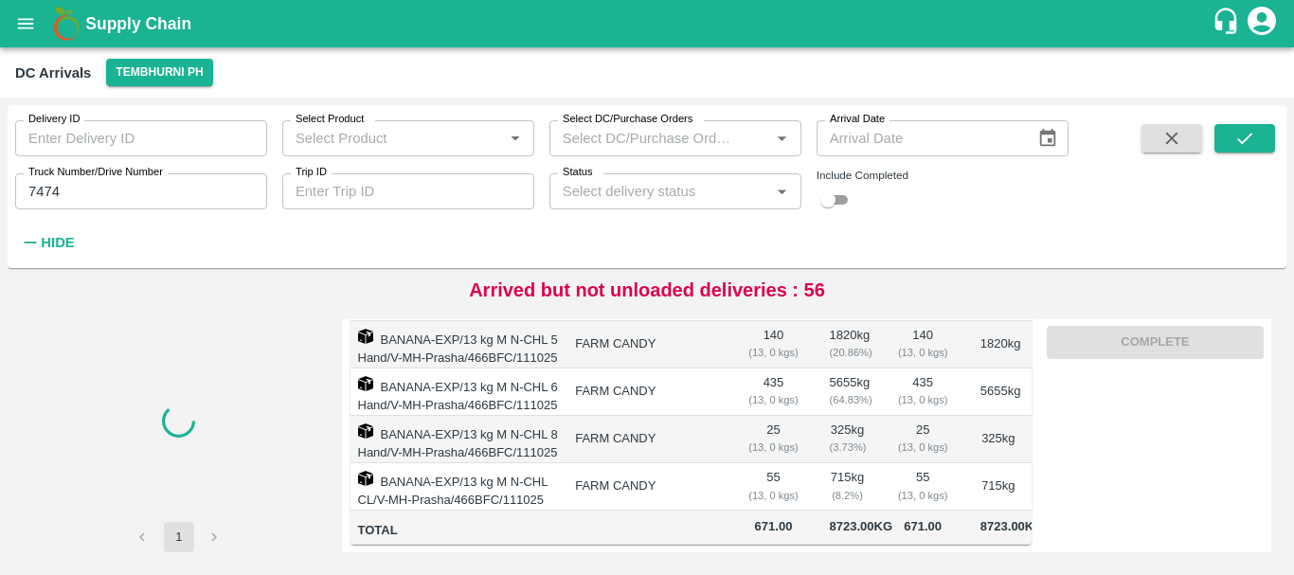
scroll to position [65, 0]
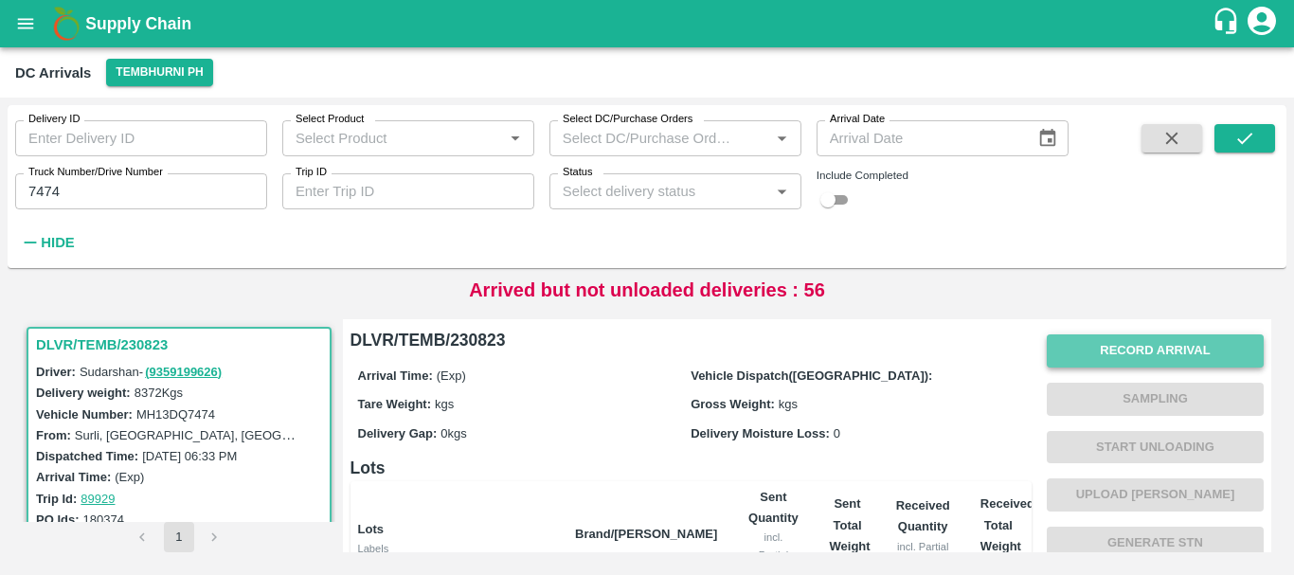
click at [1088, 342] on button "Record Arrival" at bounding box center [1155, 350] width 217 height 33
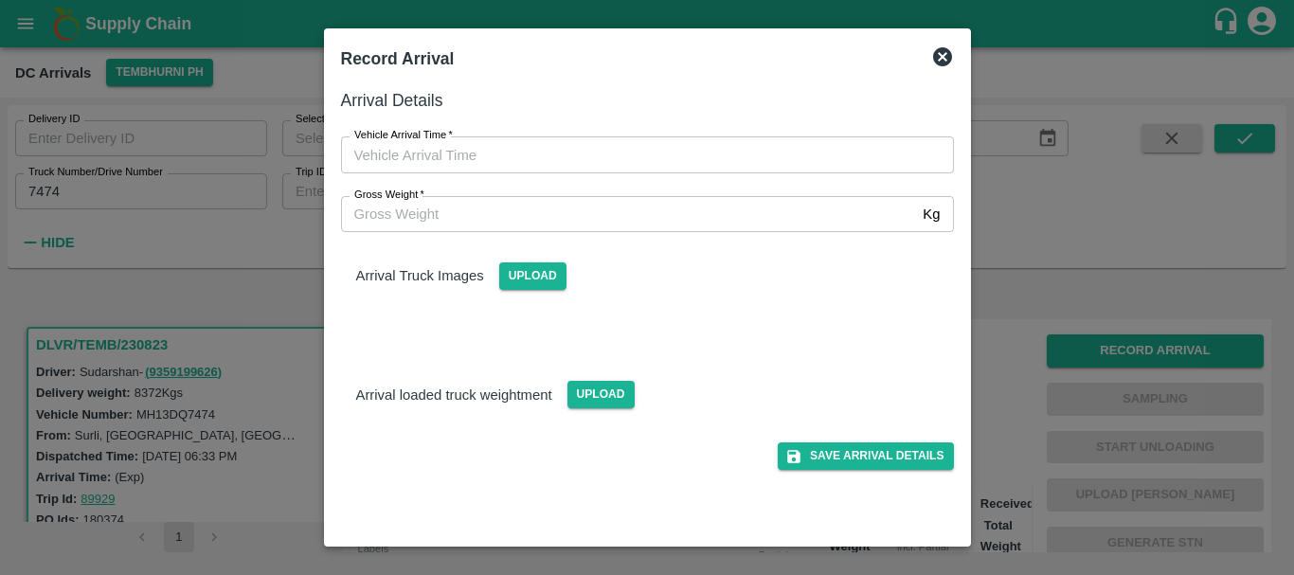
type input "DD/MM/YYYY hh:mm aa"
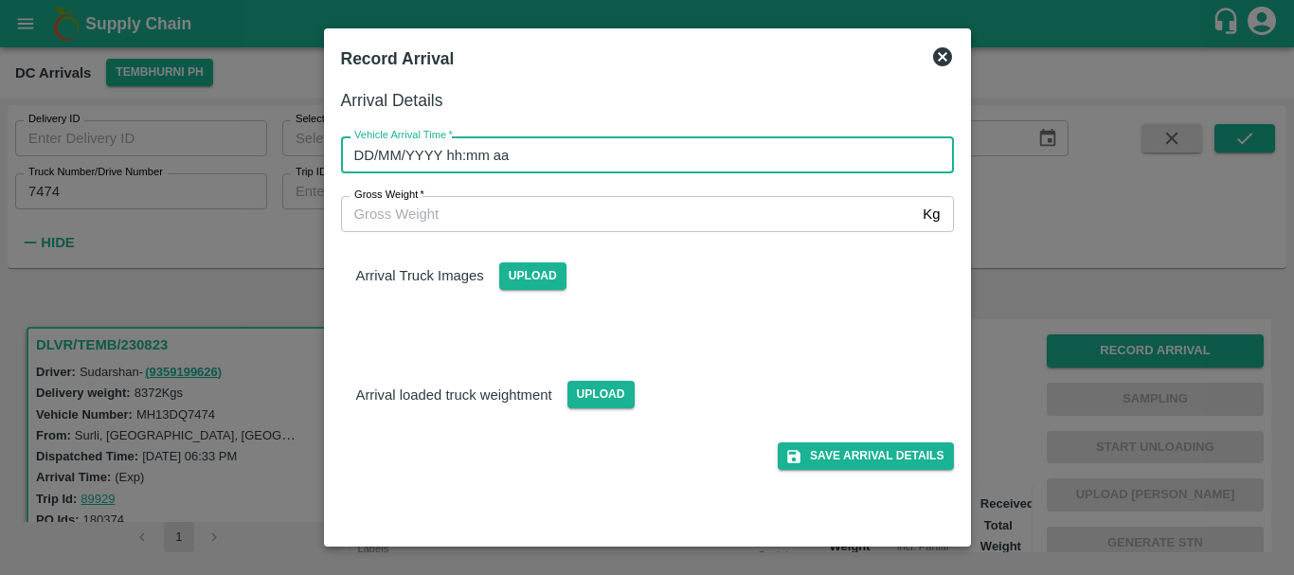
click at [690, 158] on input "DD/MM/YYYY hh:mm aa" at bounding box center [641, 154] width 600 height 36
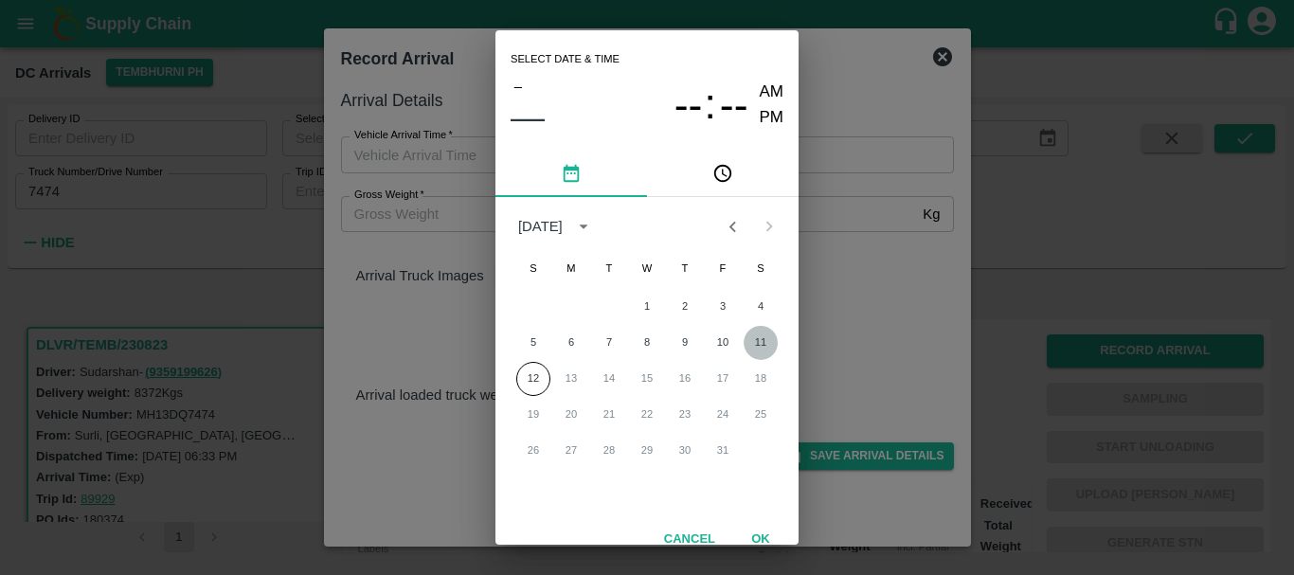
click at [749, 343] on button "11" at bounding box center [761, 343] width 34 height 34
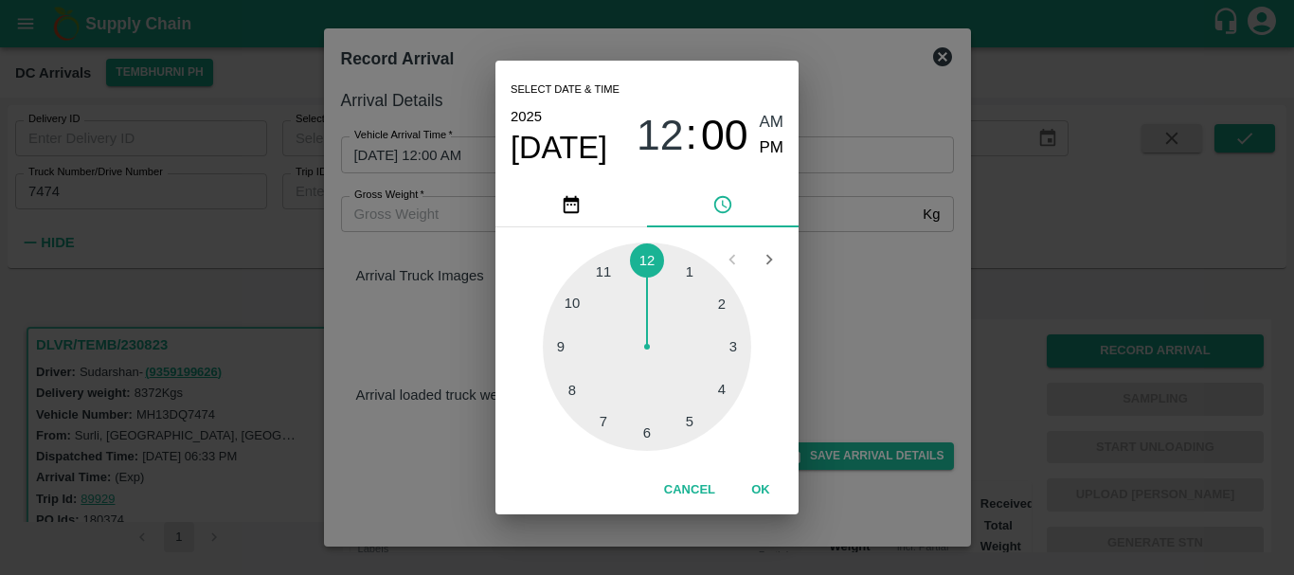
click at [581, 311] on div at bounding box center [647, 347] width 208 height 208
click at [723, 306] on div at bounding box center [647, 347] width 208 height 208
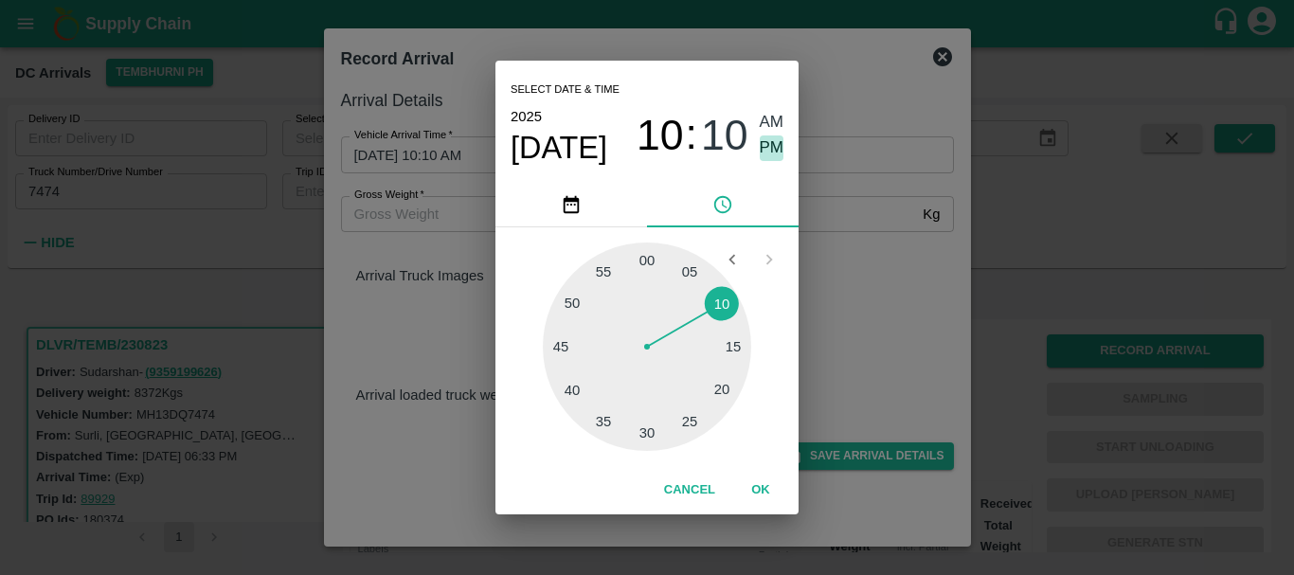
click at [771, 152] on span "PM" at bounding box center [772, 148] width 25 height 26
type input "11/10/2025 10:10 PM"
click at [912, 253] on div "Select date & time 2025 Oct 11 10 : 10 AM PM 05 10 15 20 25 30 35 40 45 50 55 0…" at bounding box center [647, 287] width 1294 height 575
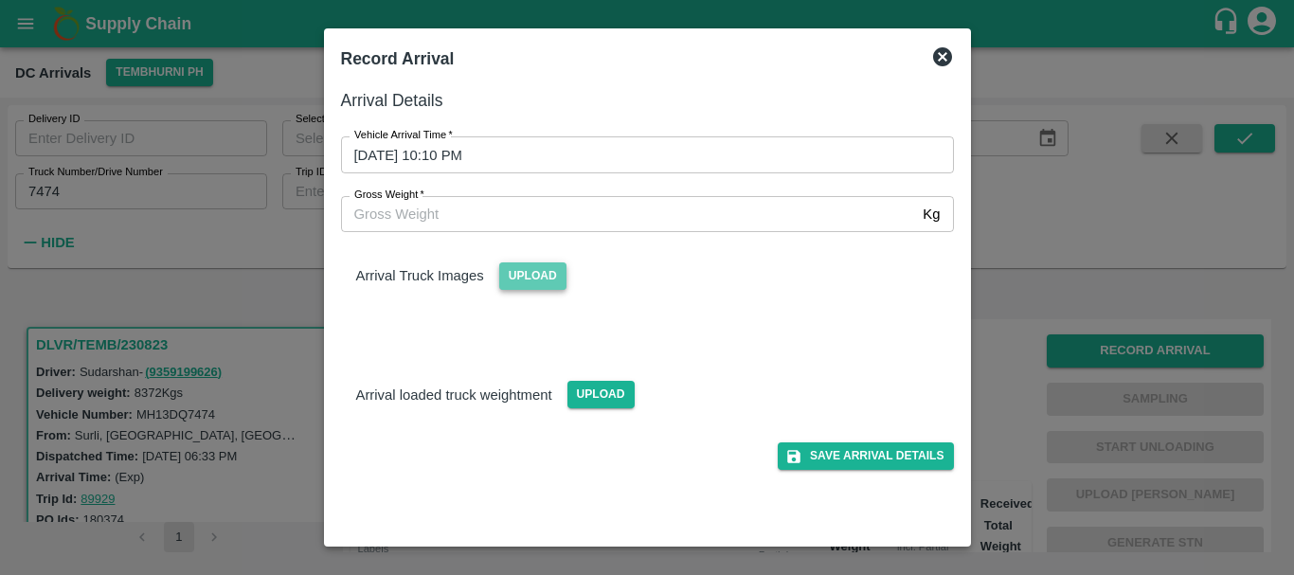
click at [560, 277] on span "Upload" at bounding box center [532, 275] width 67 height 27
click at [0, 0] on input "Upload" at bounding box center [0, 0] width 0 height 0
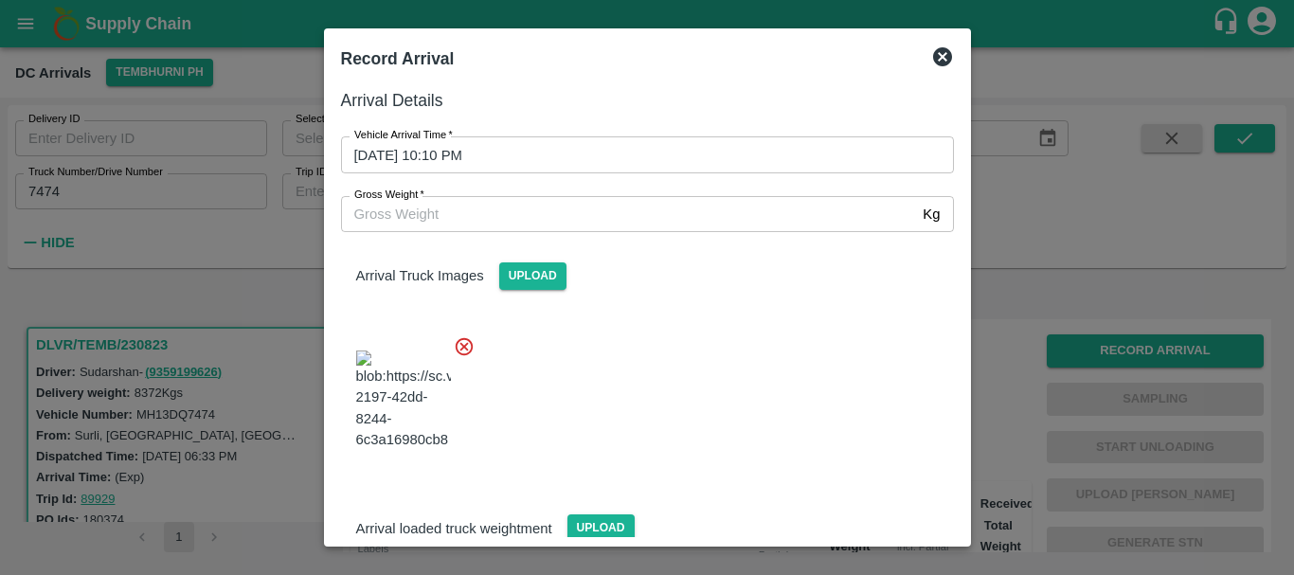
scroll to position [28, 0]
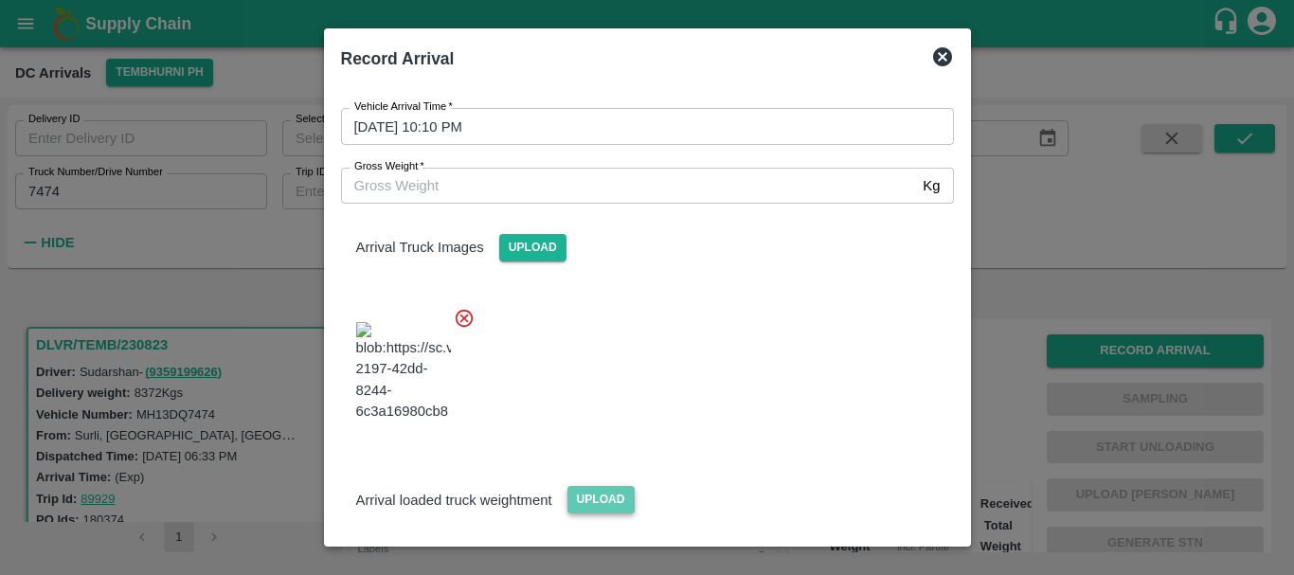
click at [595, 486] on span "Upload" at bounding box center [600, 499] width 67 height 27
click at [0, 0] on input "Upload" at bounding box center [0, 0] width 0 height 0
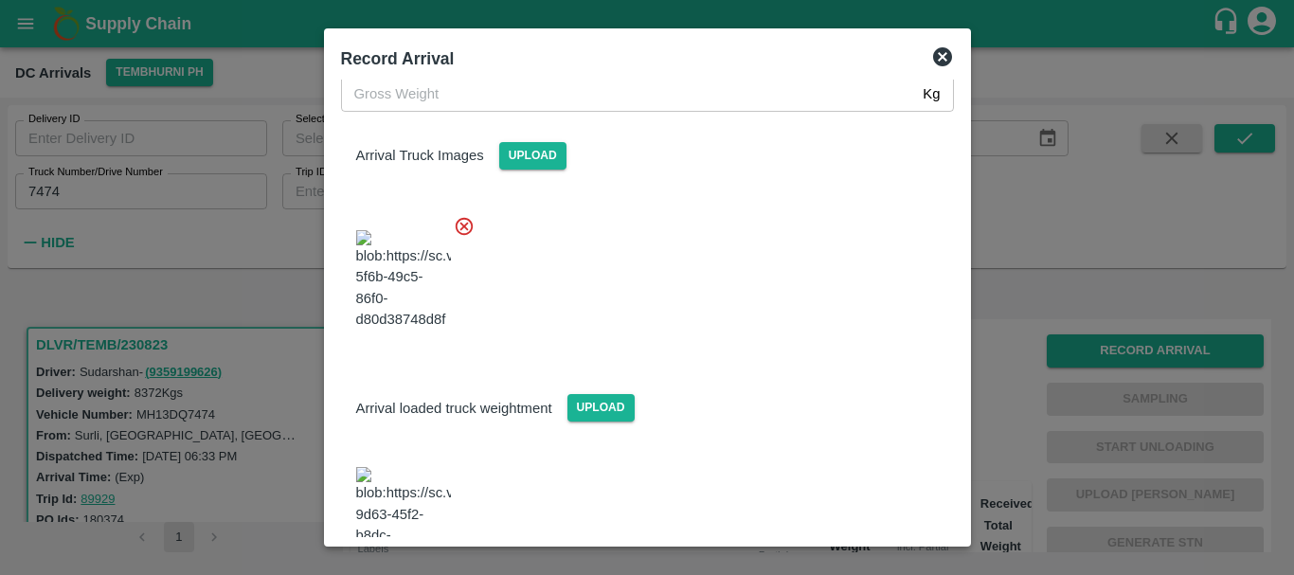
click at [420, 467] on img at bounding box center [403, 516] width 95 height 99
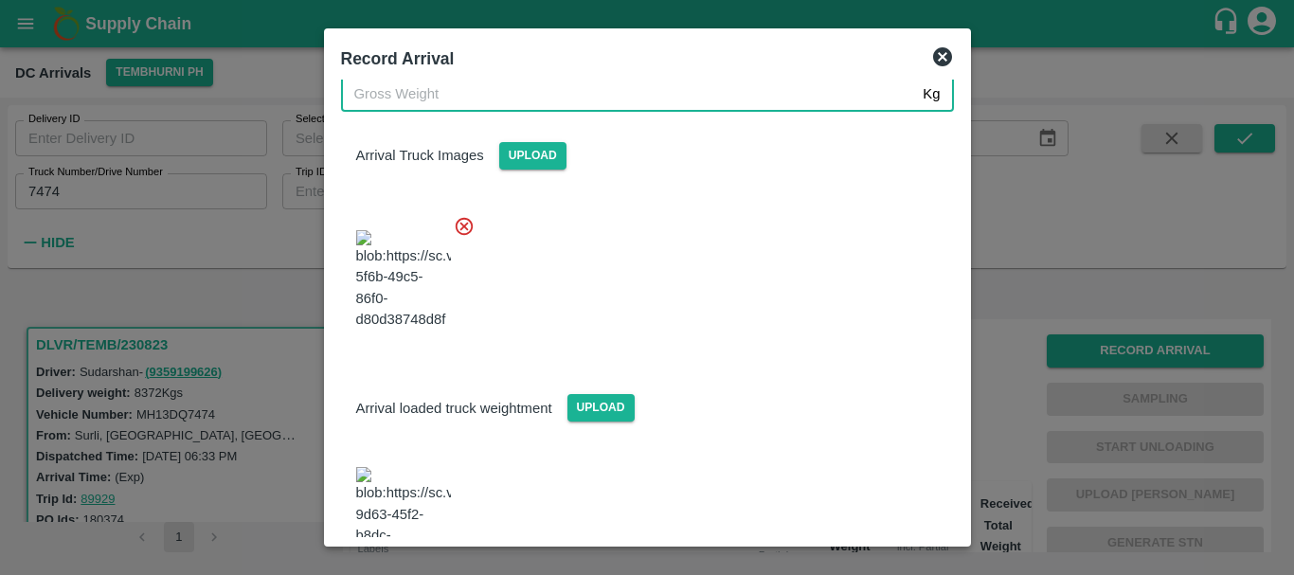
click at [594, 91] on input "Gross Weight   *" at bounding box center [628, 94] width 575 height 36
type input "14320"
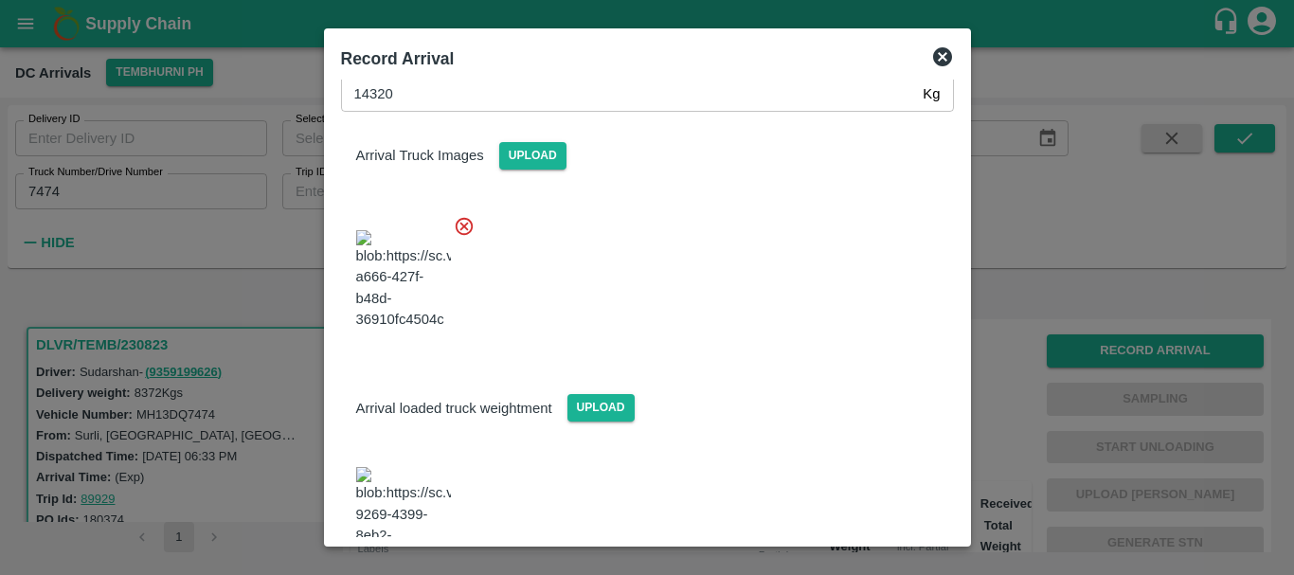
click at [703, 245] on div at bounding box center [640, 274] width 628 height 149
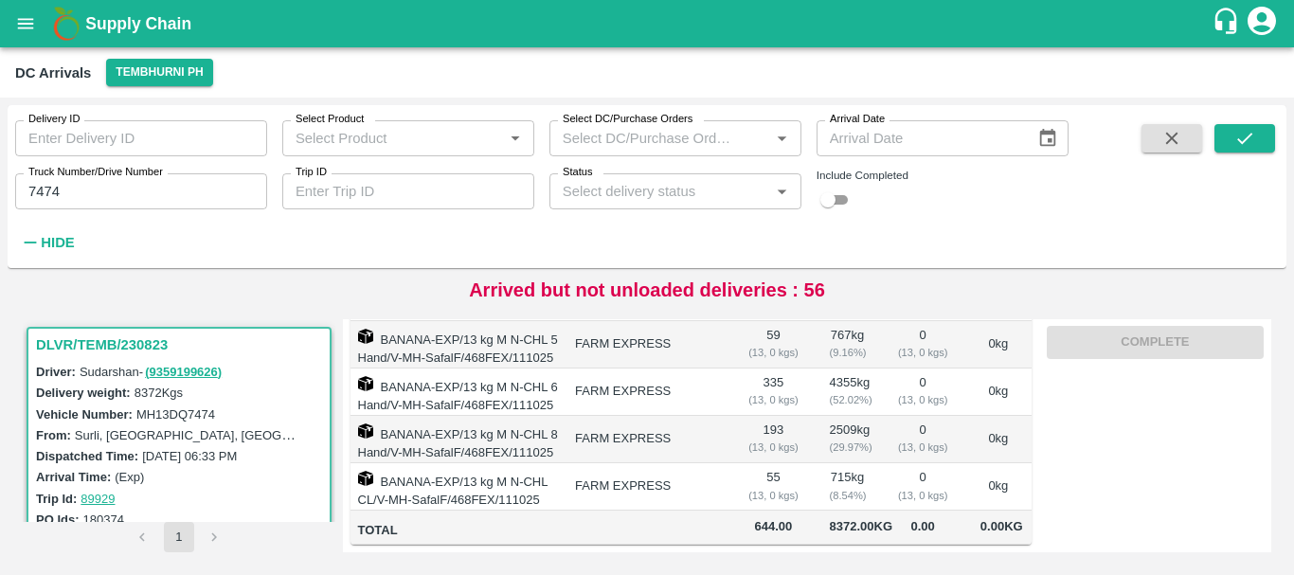
scroll to position [0, 0]
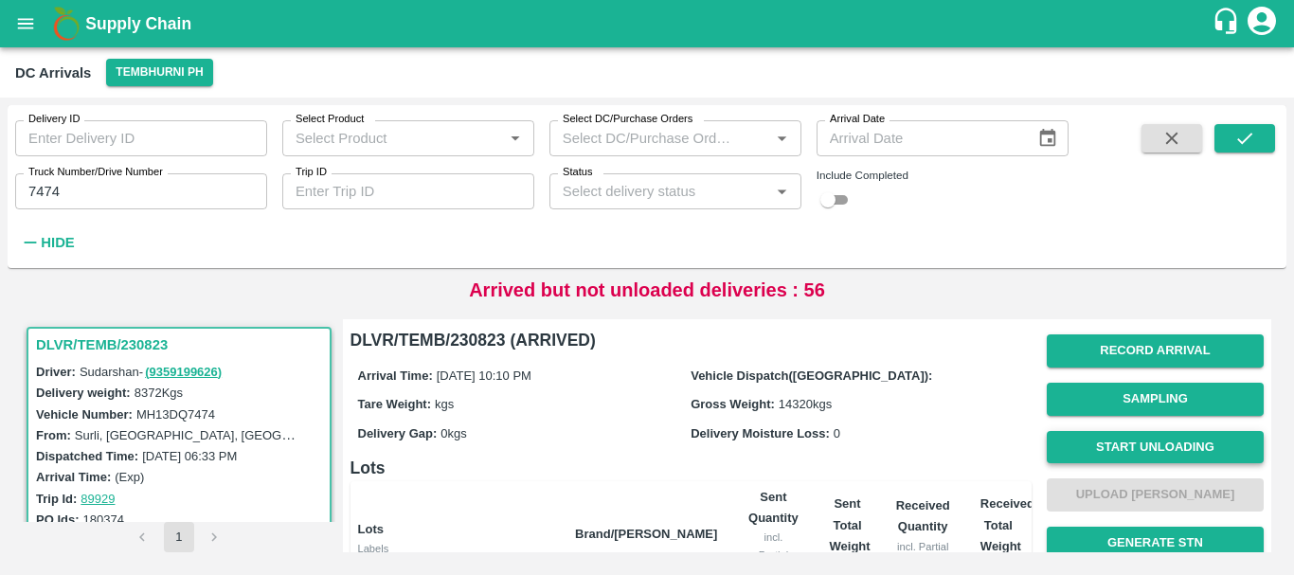
click at [1072, 450] on button "Start Unloading" at bounding box center [1155, 447] width 217 height 33
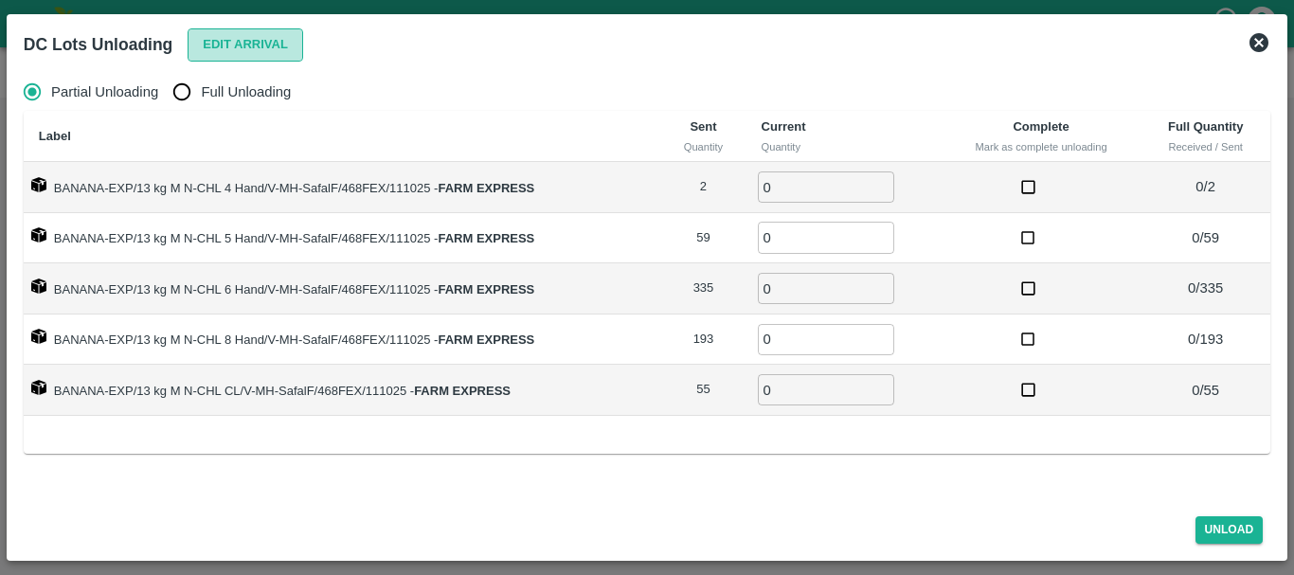
click at [226, 53] on button "Edit Arrival" at bounding box center [246, 44] width 116 height 33
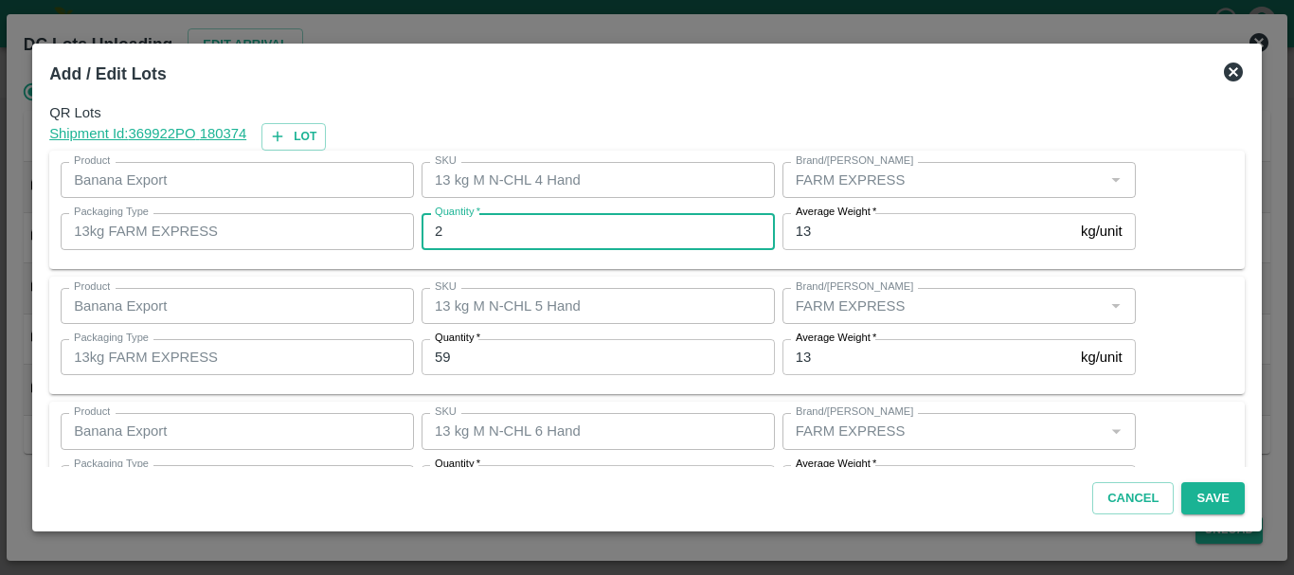
click at [492, 234] on input "2" at bounding box center [598, 231] width 353 height 36
type input "3"
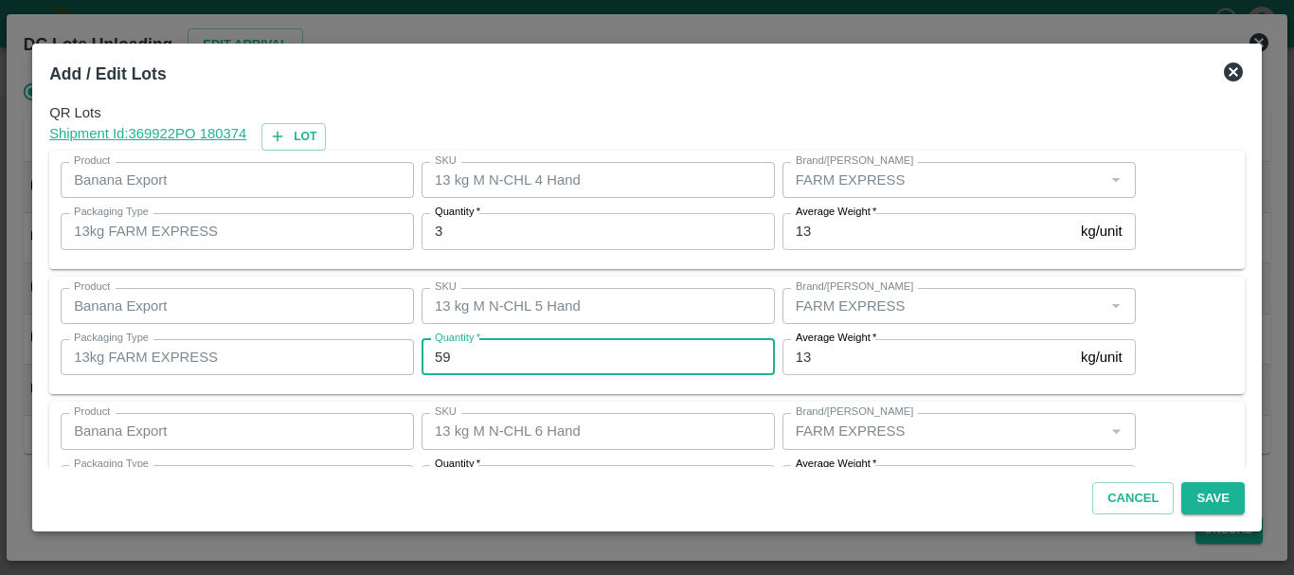
click at [487, 351] on input "59" at bounding box center [598, 357] width 353 height 36
type input "5"
type input "49"
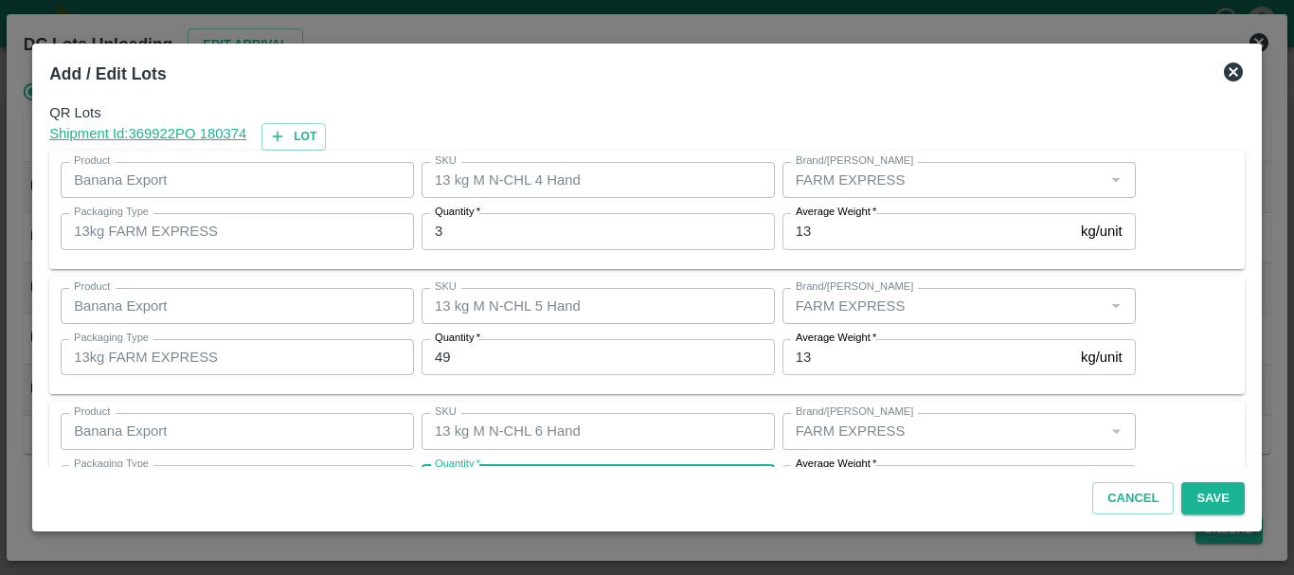
scroll to position [34, 0]
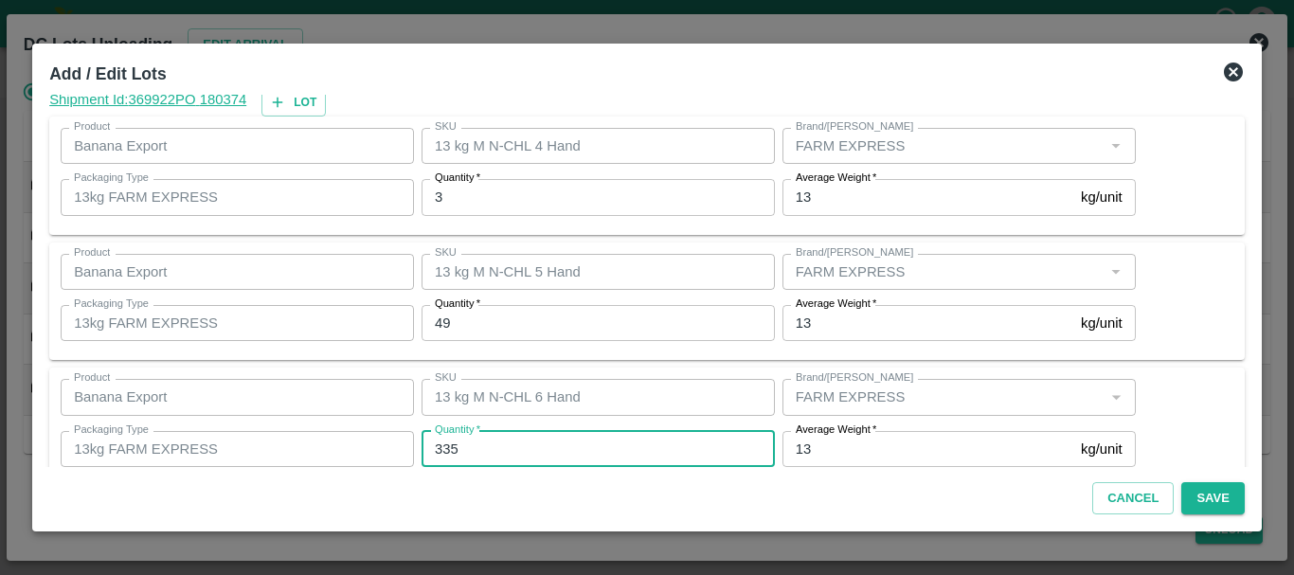
click at [510, 443] on input "335" at bounding box center [598, 449] width 353 height 36
type input "3"
type input "343"
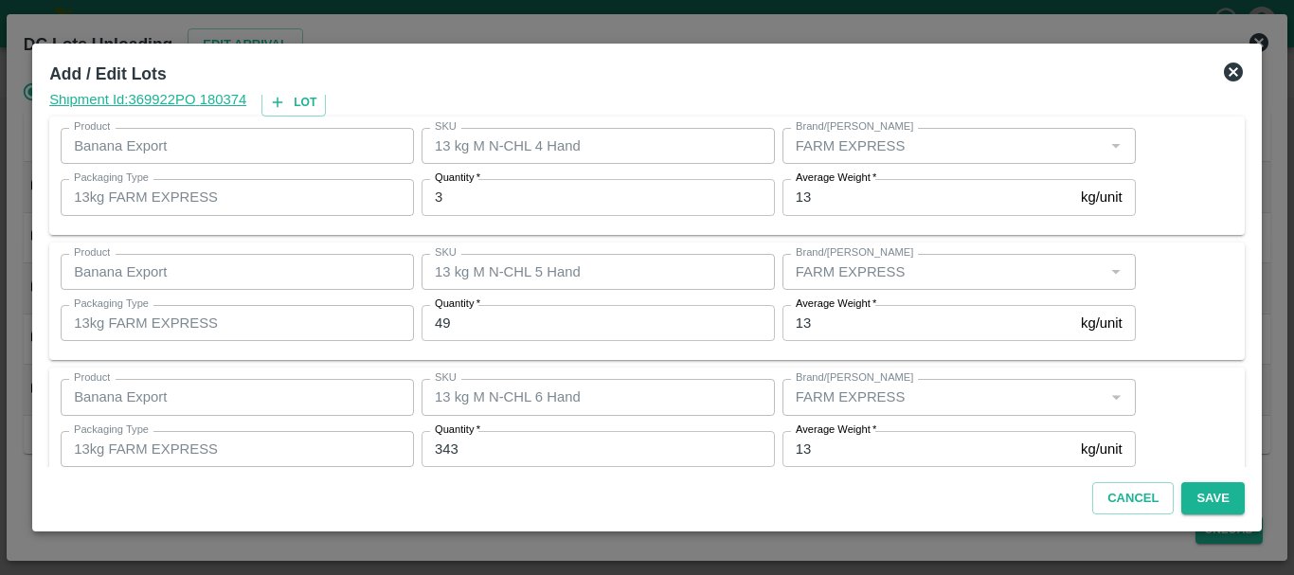
scroll to position [320, 0]
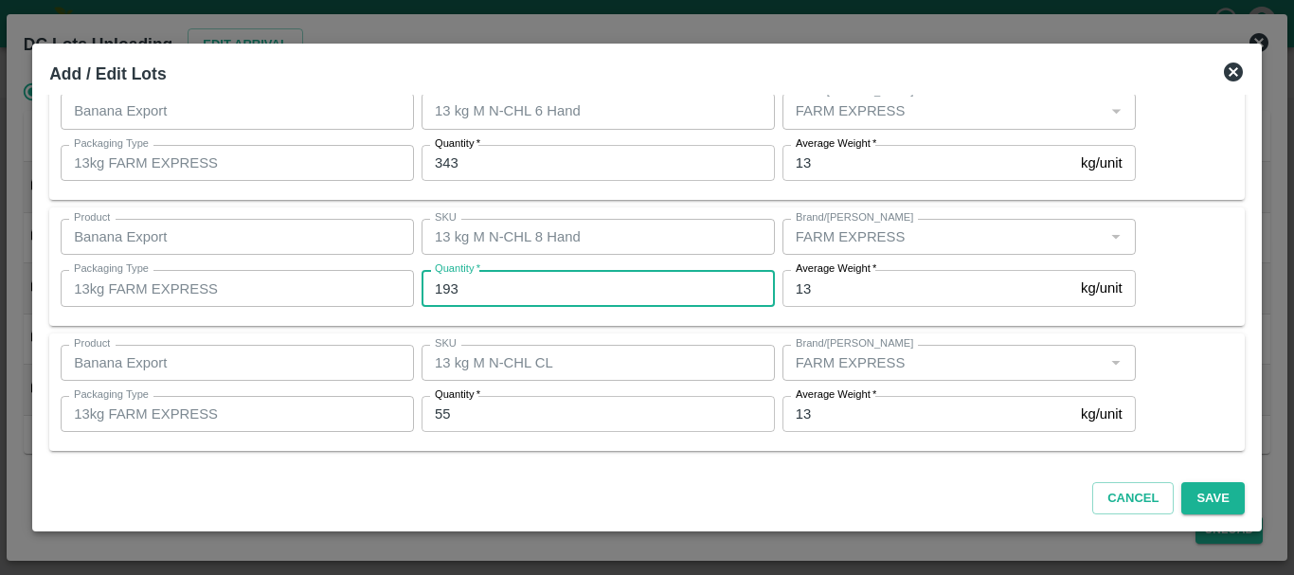
click at [476, 281] on input "193" at bounding box center [598, 288] width 353 height 36
type input "194"
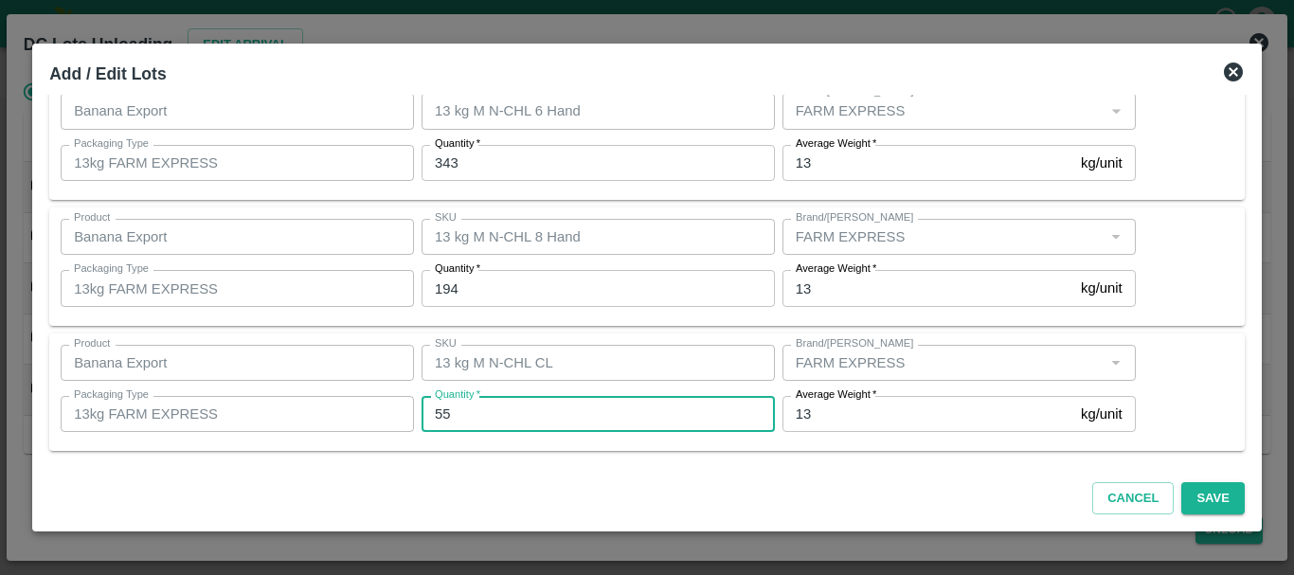
click at [478, 421] on input "55" at bounding box center [598, 414] width 353 height 36
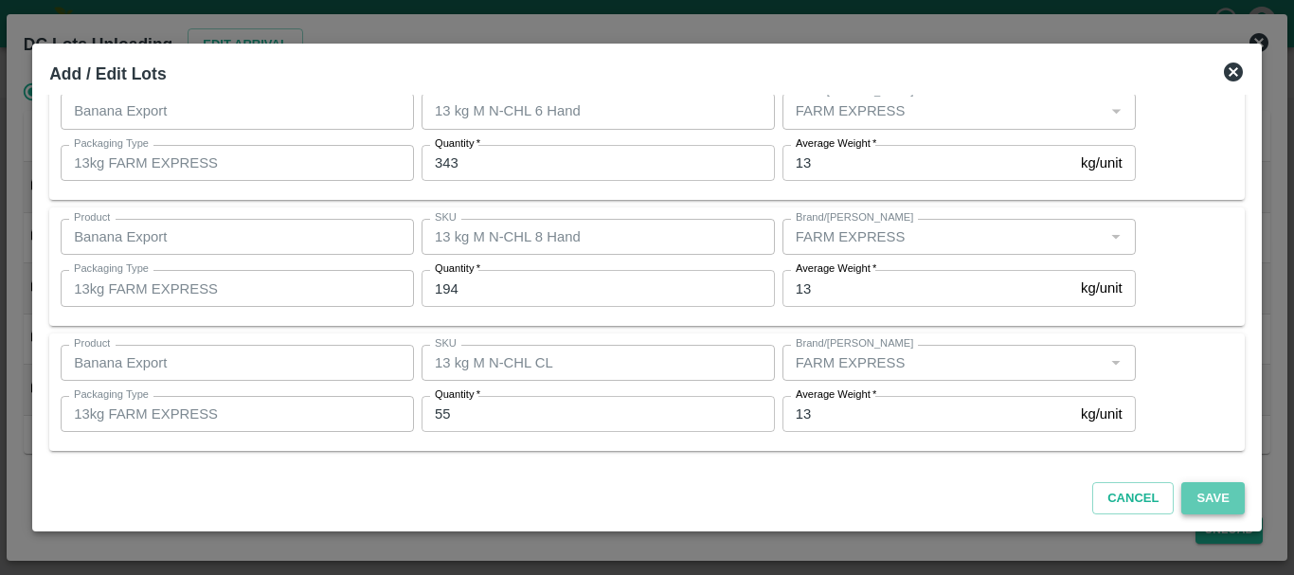
click at [1232, 494] on button "Save" at bounding box center [1212, 498] width 63 height 33
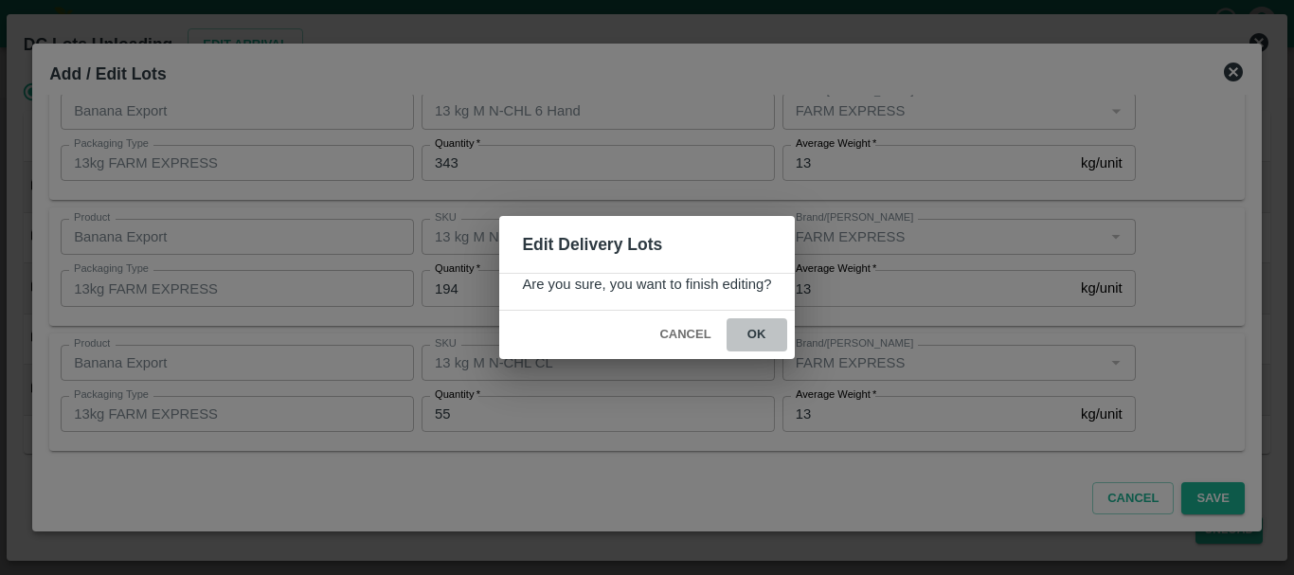
click at [747, 333] on button "ok" at bounding box center [757, 334] width 61 height 33
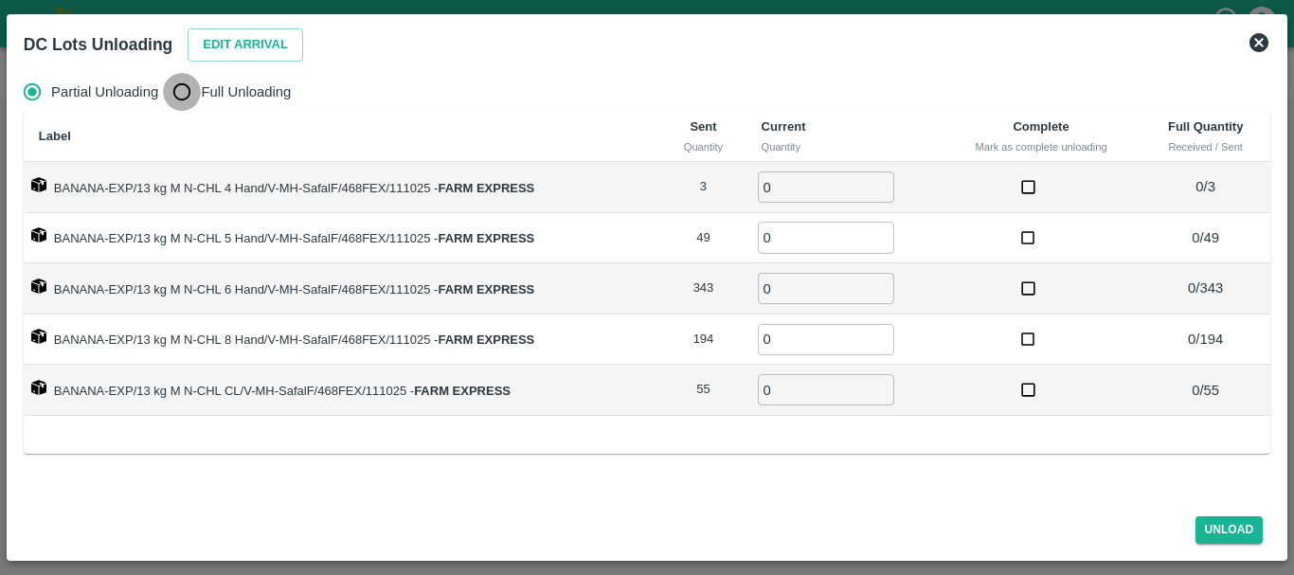
click at [189, 88] on input "Full Unloading" at bounding box center [182, 92] width 38 height 38
radio input "true"
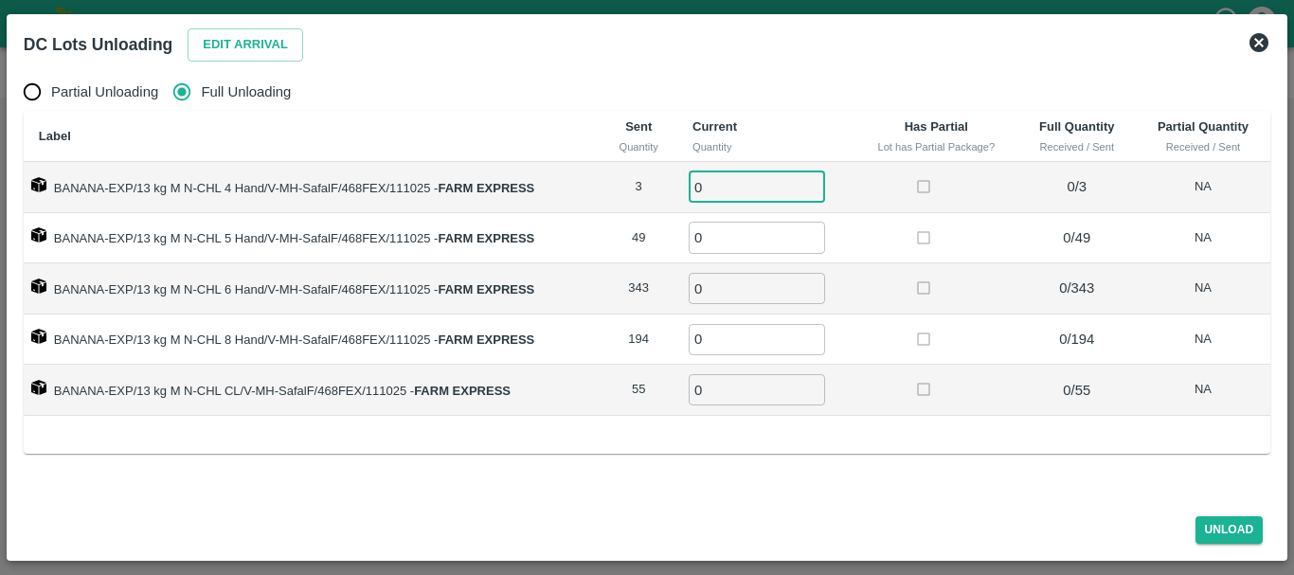
click at [732, 191] on input "0" at bounding box center [757, 186] width 136 height 31
type input "03"
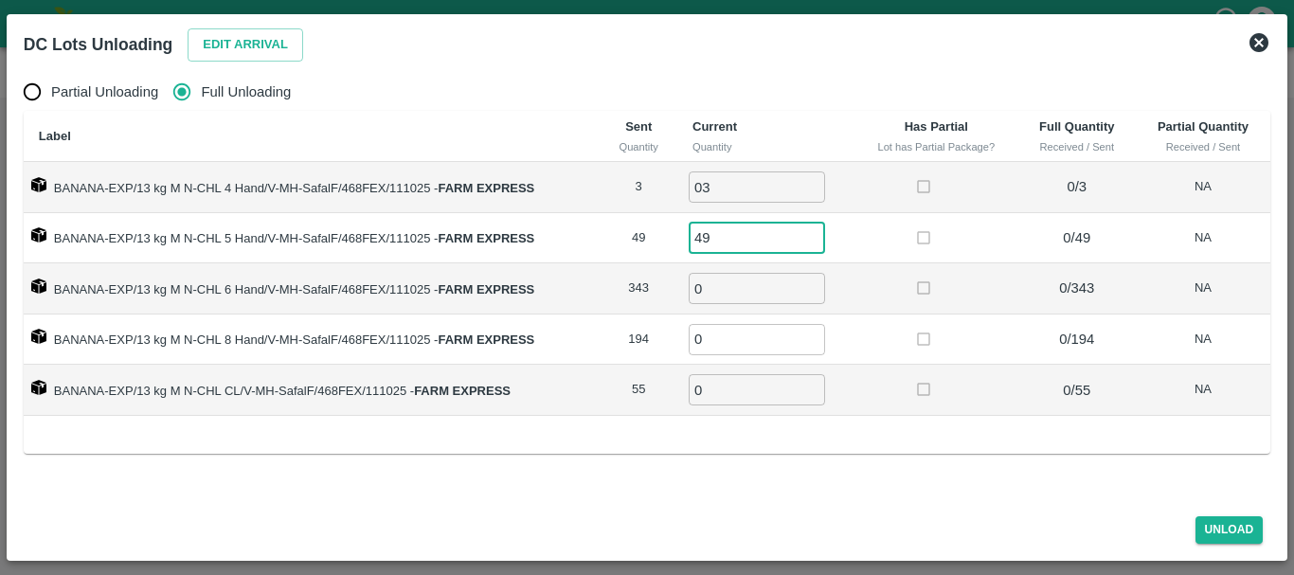
type input "49"
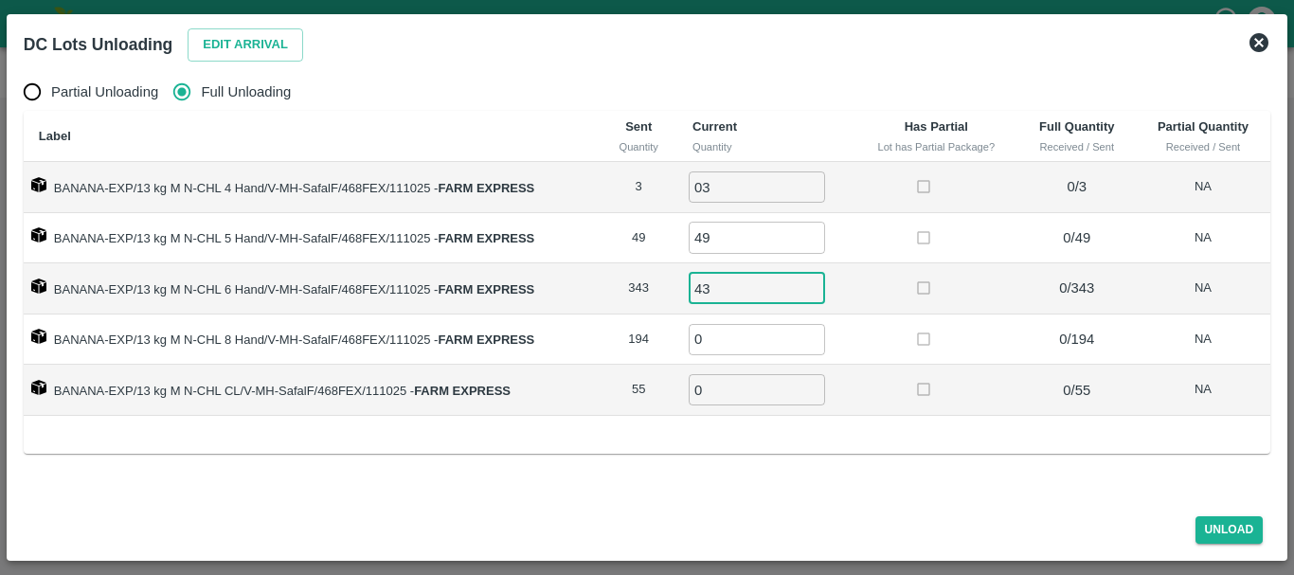
type input "4"
type input "343"
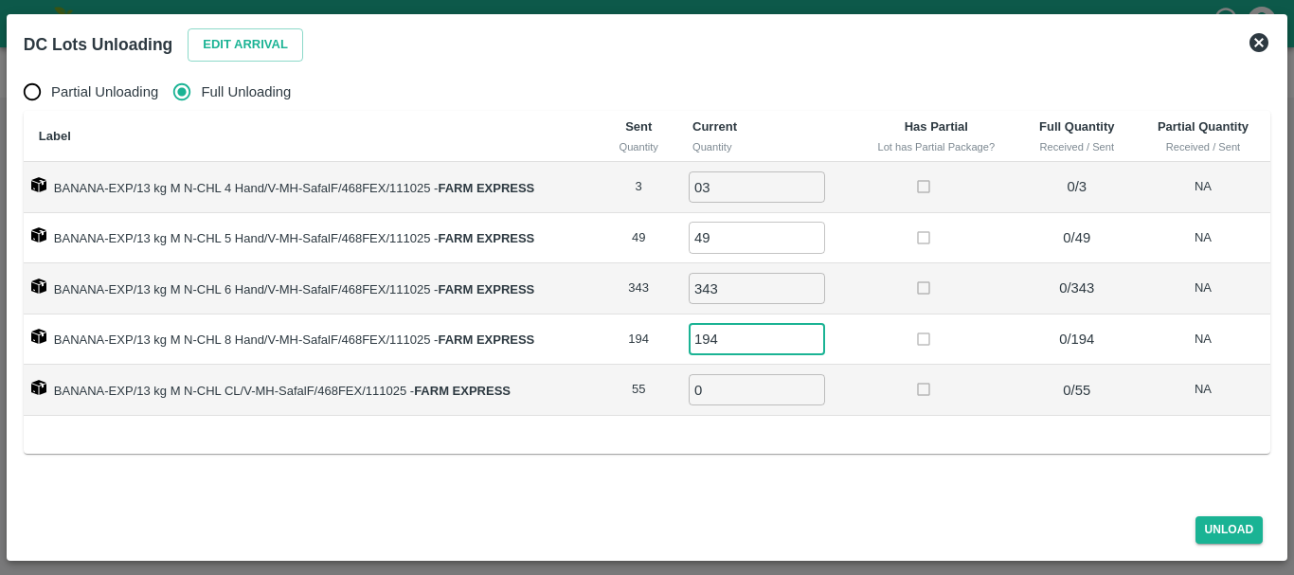
type input "194"
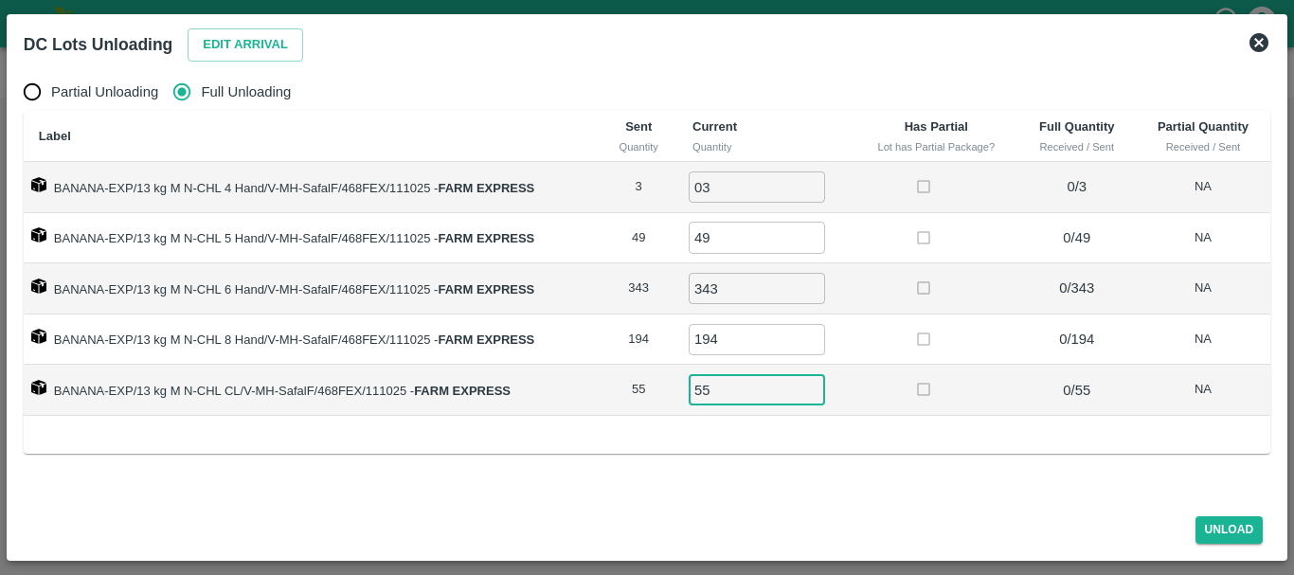
type input "55"
click at [913, 412] on td at bounding box center [936, 390] width 164 height 51
click at [1222, 523] on button "Unload" at bounding box center [1230, 529] width 68 height 27
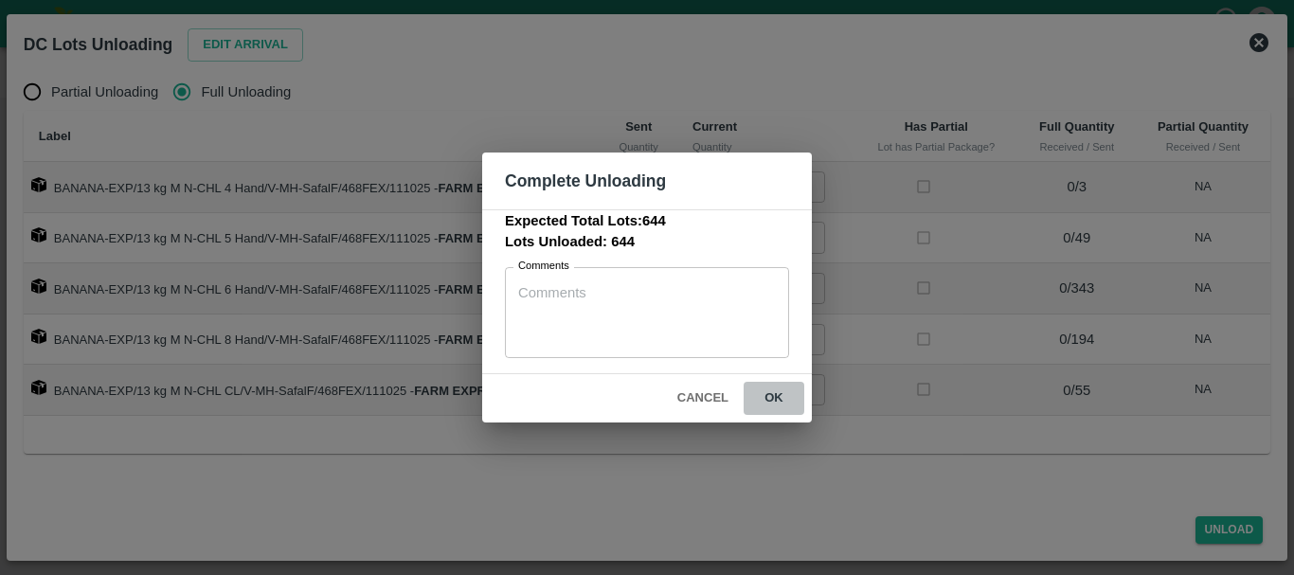
click at [767, 397] on button "ok" at bounding box center [774, 398] width 61 height 33
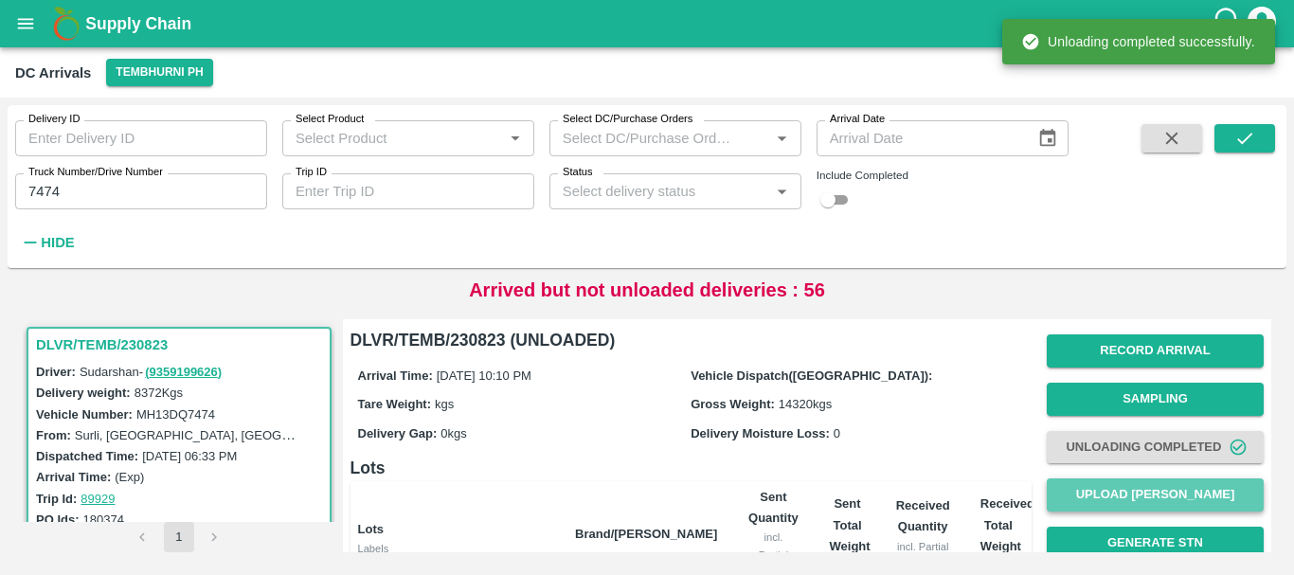
click at [1179, 491] on button "Upload [PERSON_NAME]" at bounding box center [1155, 494] width 217 height 33
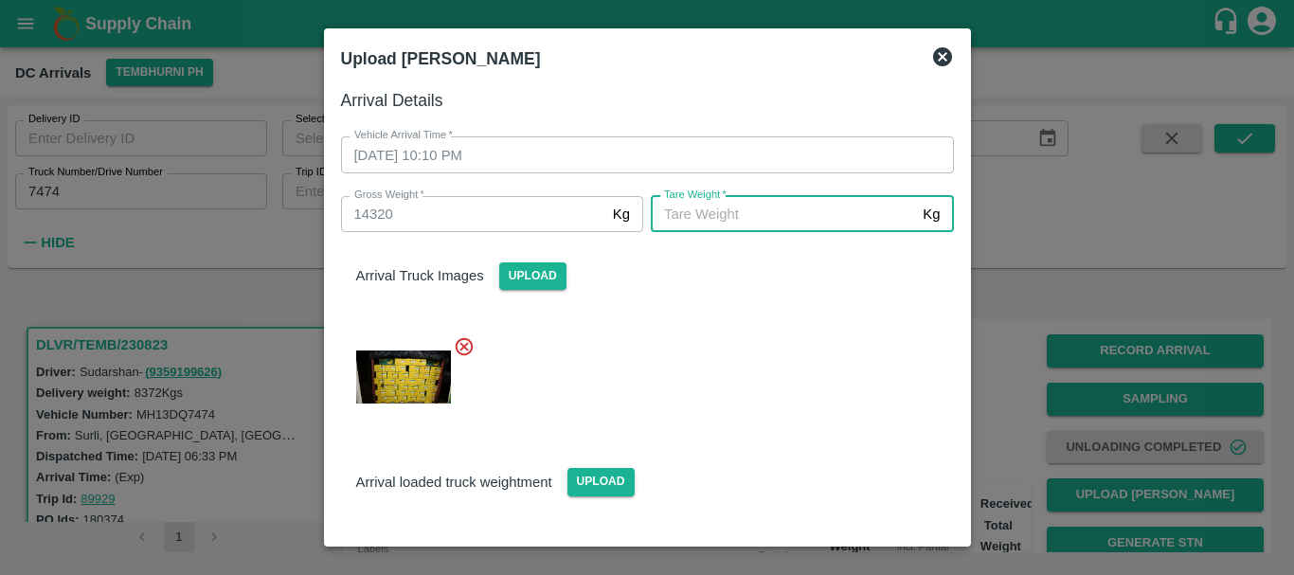
click at [787, 217] on input "Tare Weight   *" at bounding box center [783, 214] width 264 height 36
type input "5220"
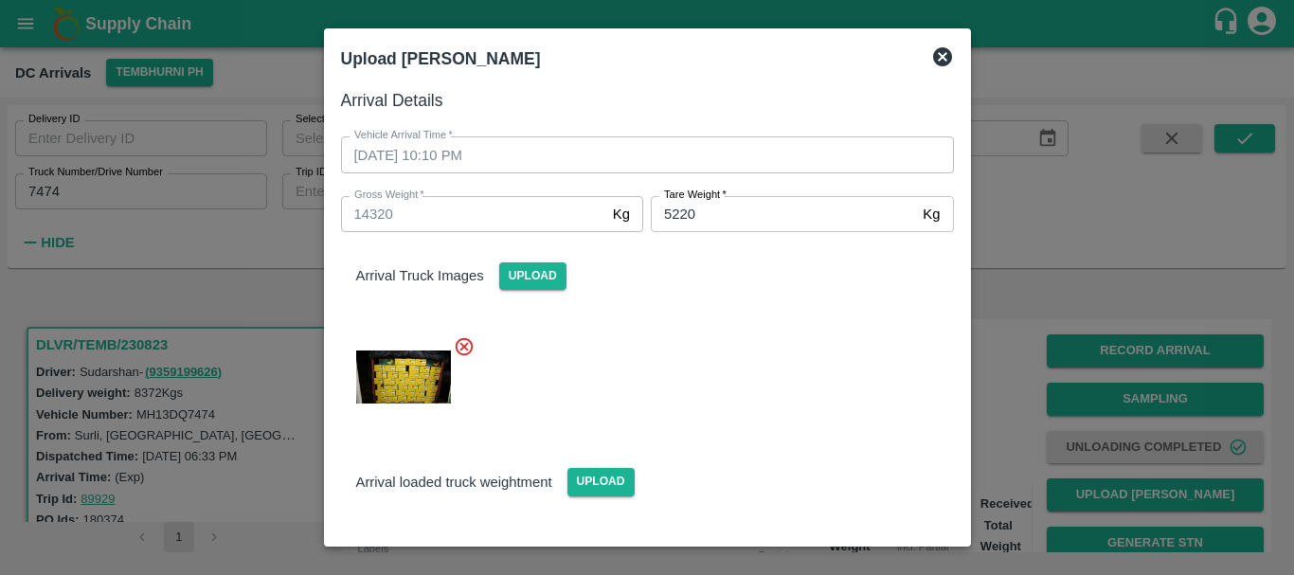
click at [803, 361] on div at bounding box center [640, 371] width 628 height 102
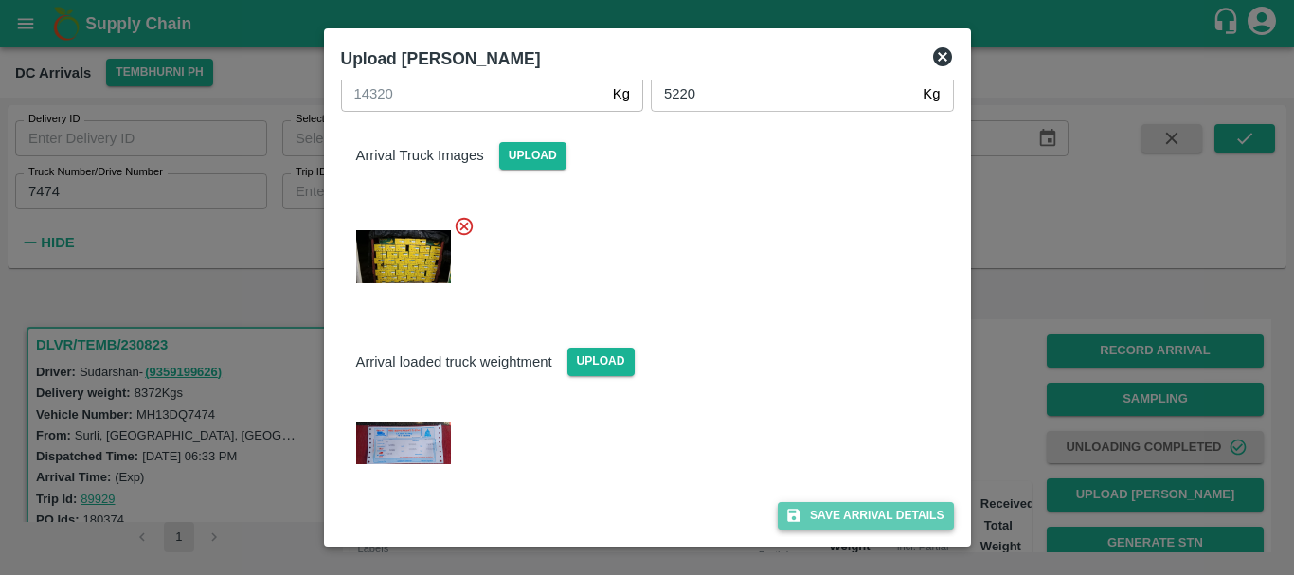
click at [846, 512] on button "Save Arrival Details" at bounding box center [865, 515] width 175 height 27
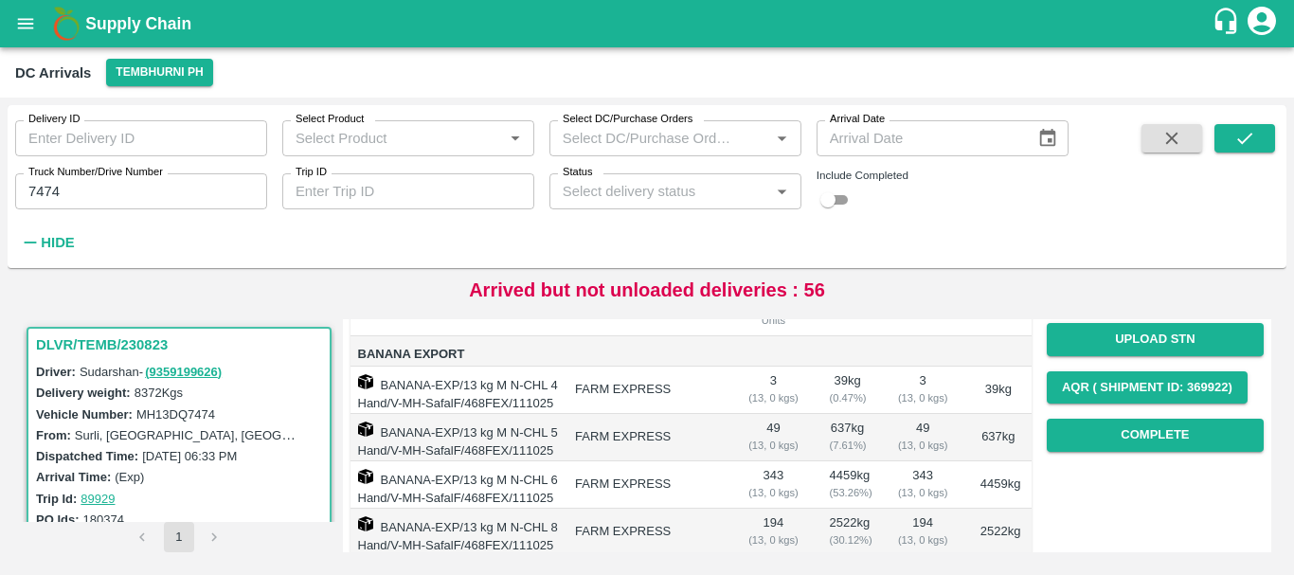
scroll to position [250, 0]
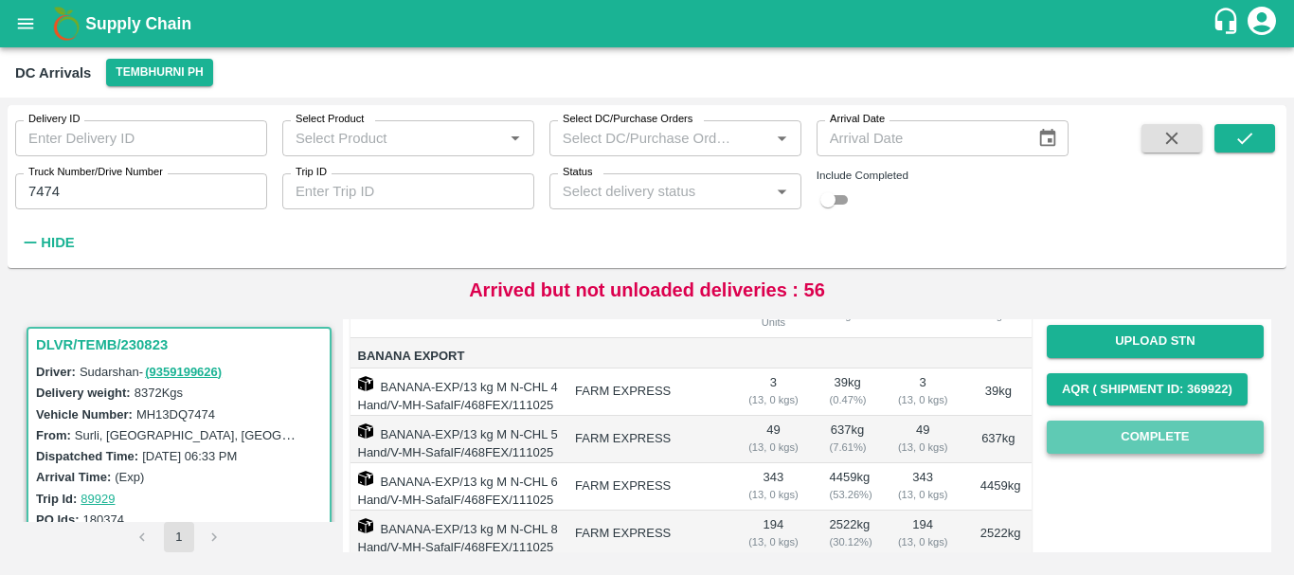
click at [1076, 440] on button "Complete" at bounding box center [1155, 437] width 217 height 33
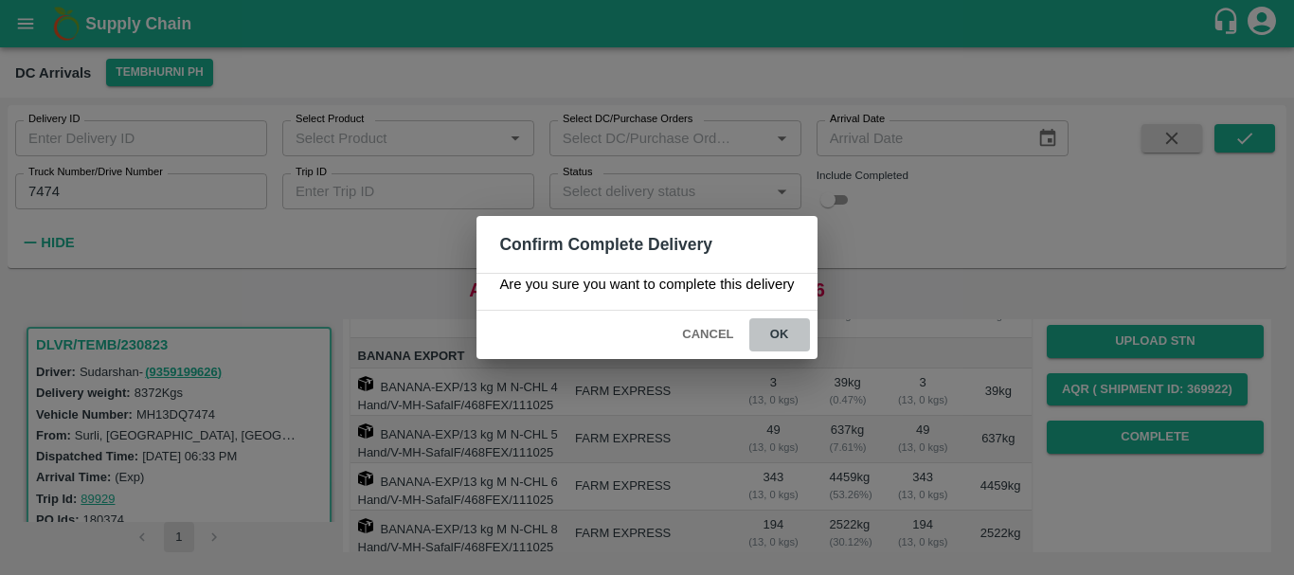
click at [773, 337] on button "ok" at bounding box center [779, 334] width 61 height 33
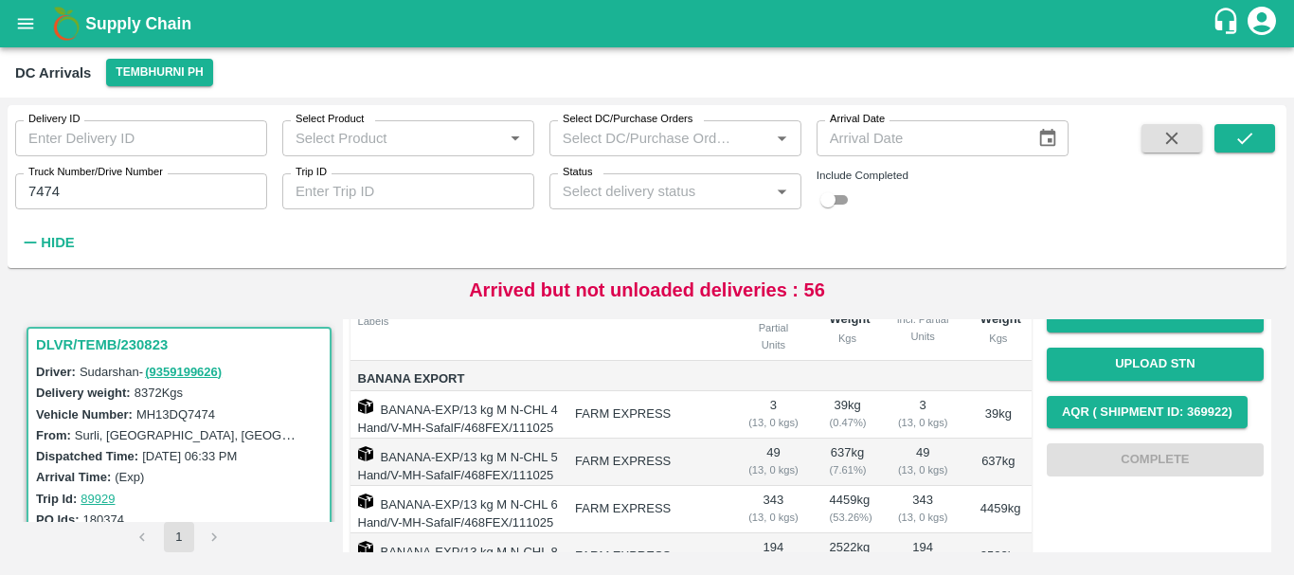
scroll to position [430, 0]
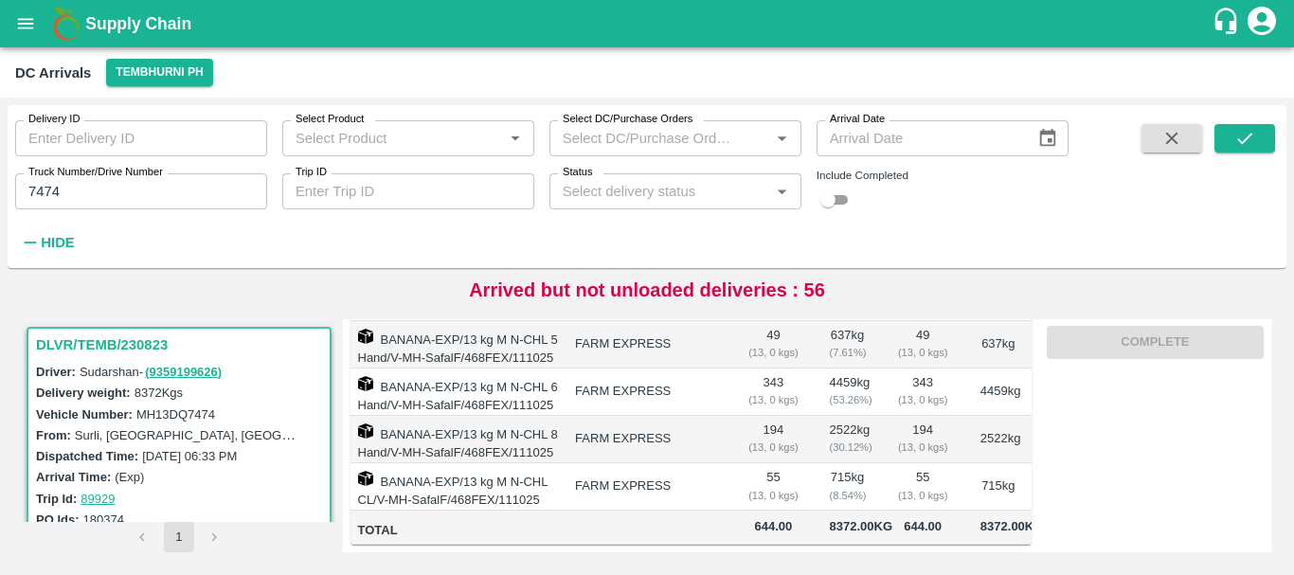
click at [72, 190] on input "7474" at bounding box center [141, 191] width 252 height 36
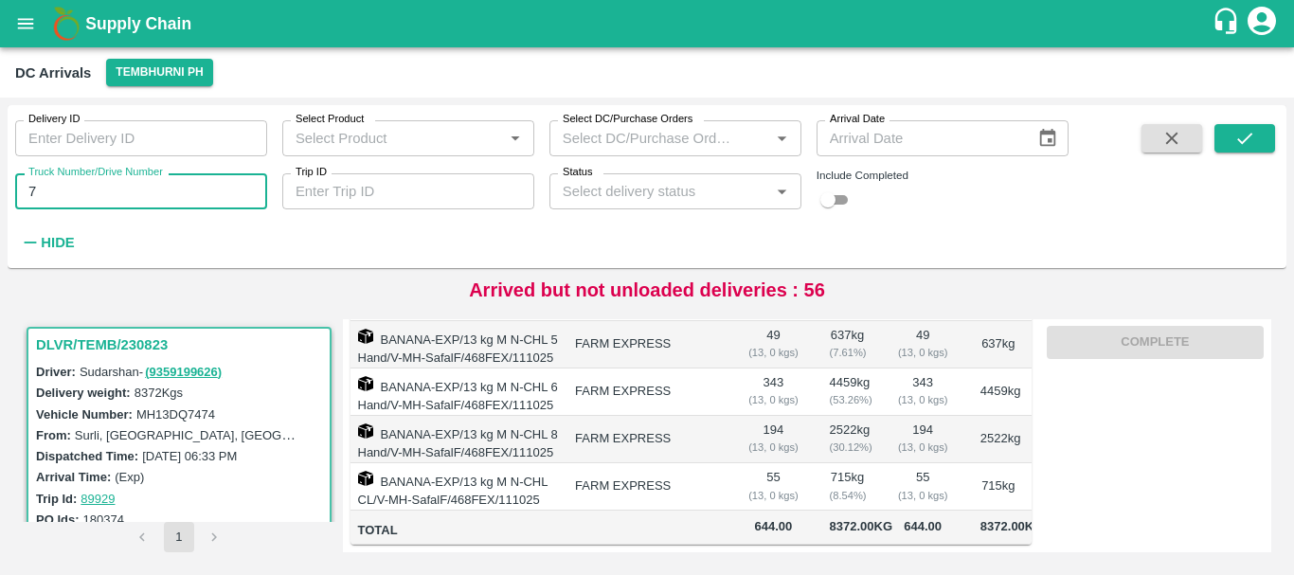
type input "7"
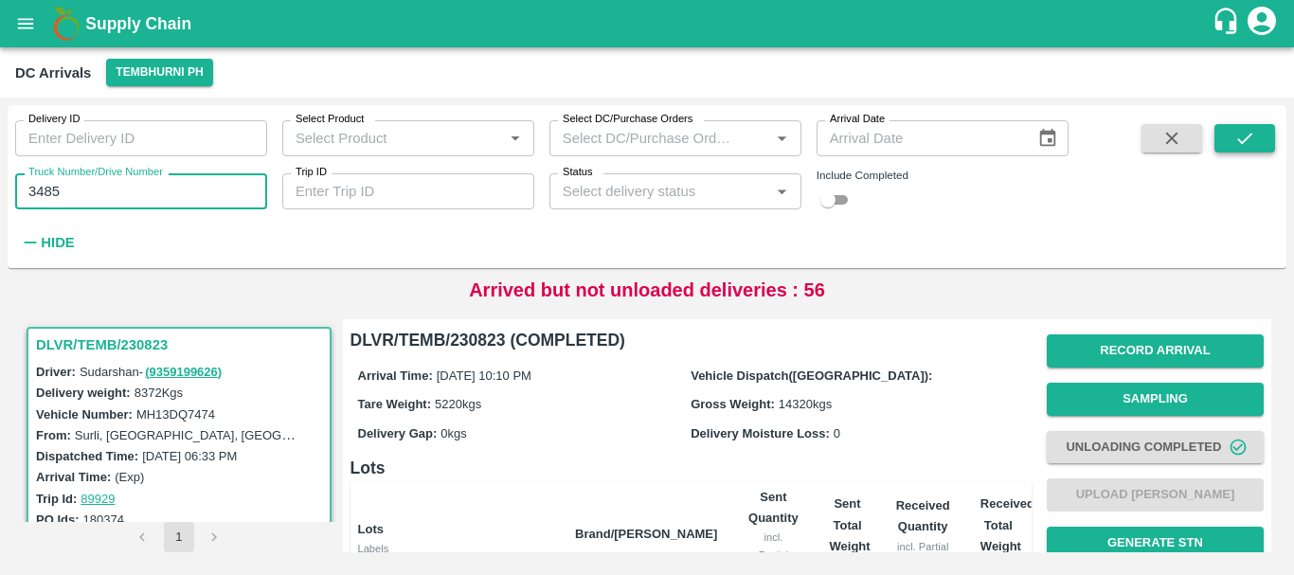
type input "3485"
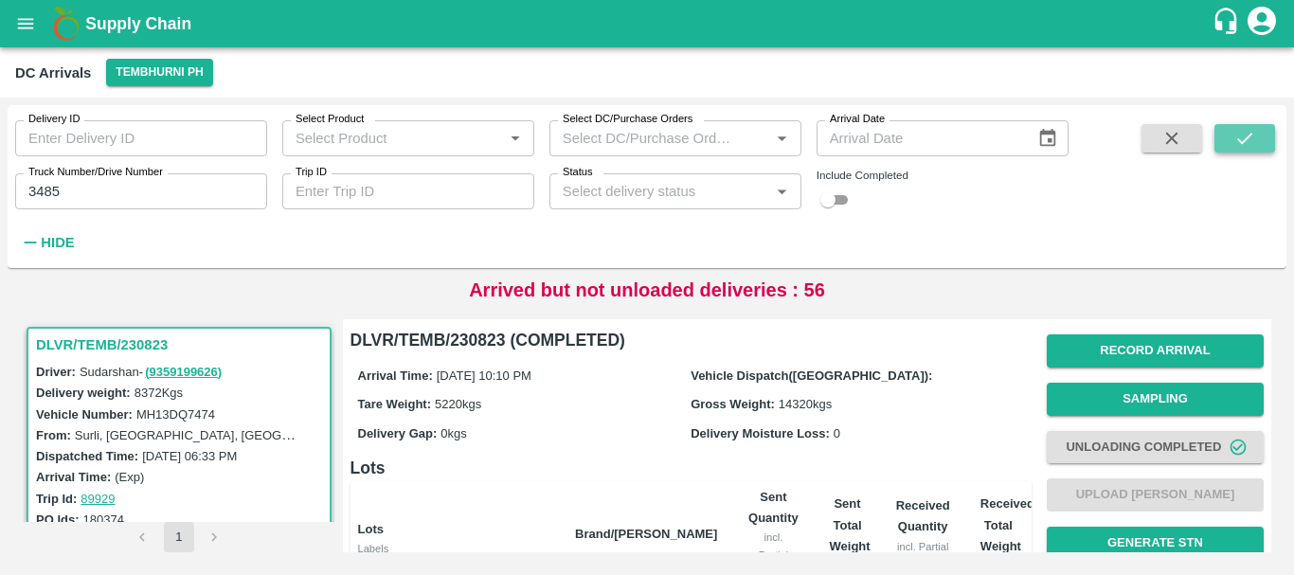
click at [1243, 151] on button "submit" at bounding box center [1244, 138] width 61 height 28
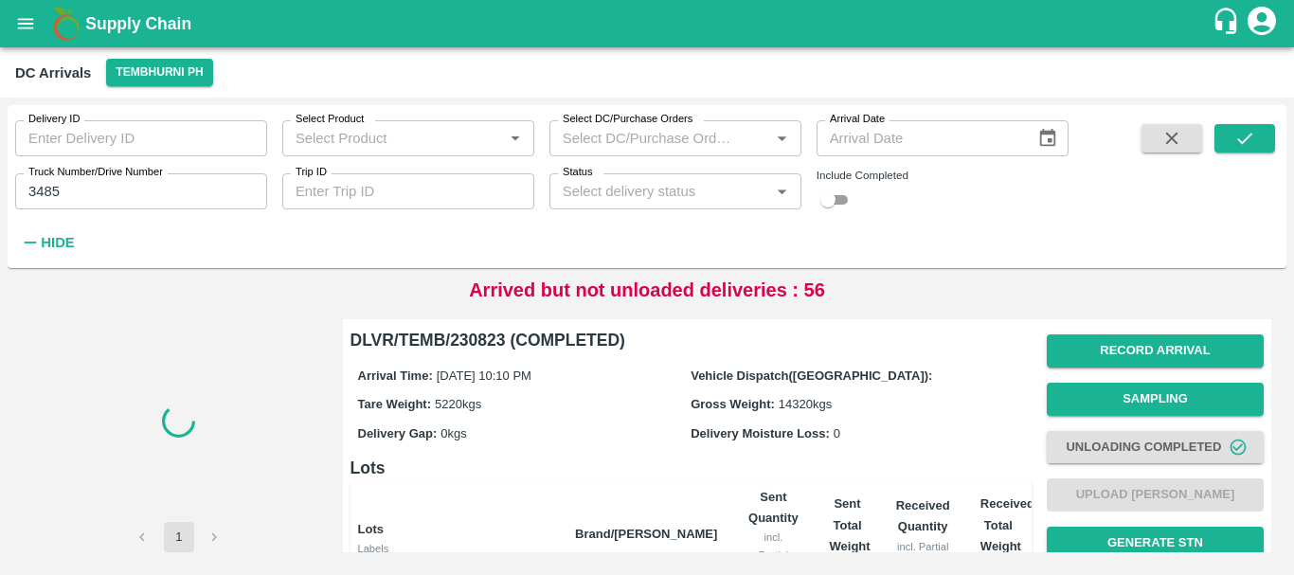
scroll to position [430, 0]
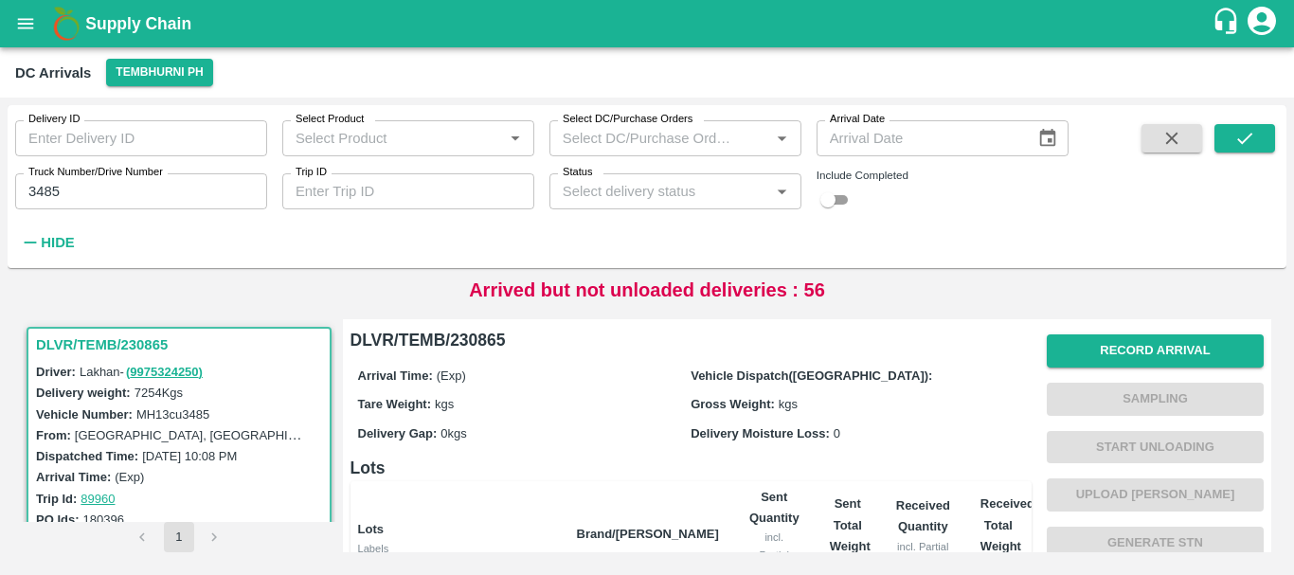
scroll to position [199, 0]
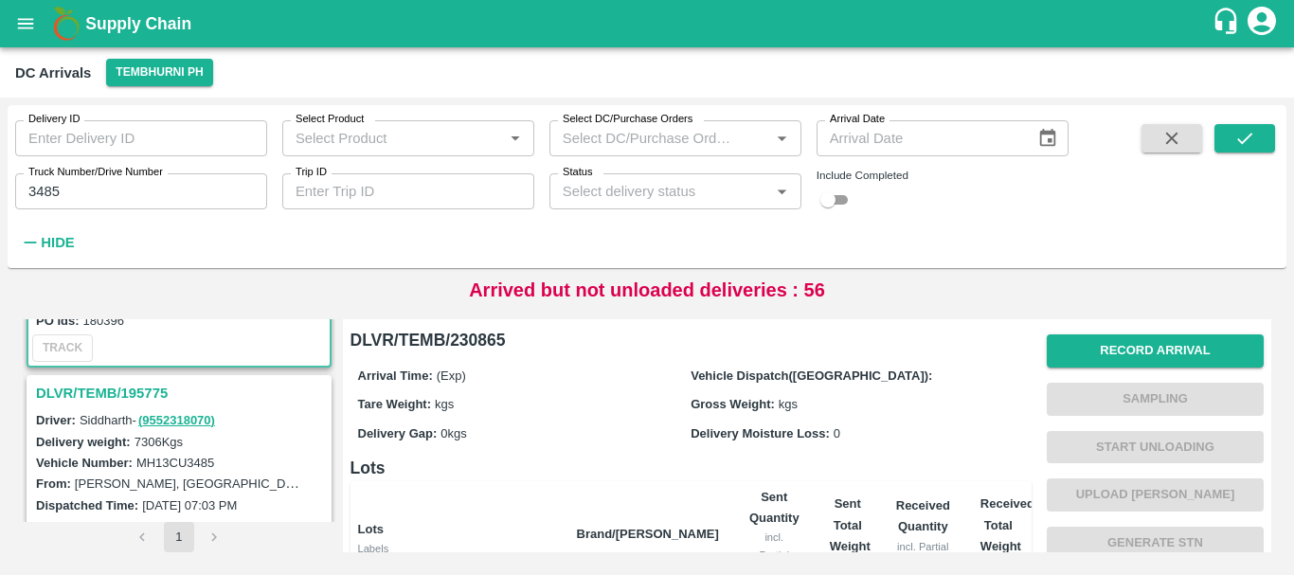
click at [902, 402] on div "Gross Weight: kgs" at bounding box center [857, 403] width 333 height 21
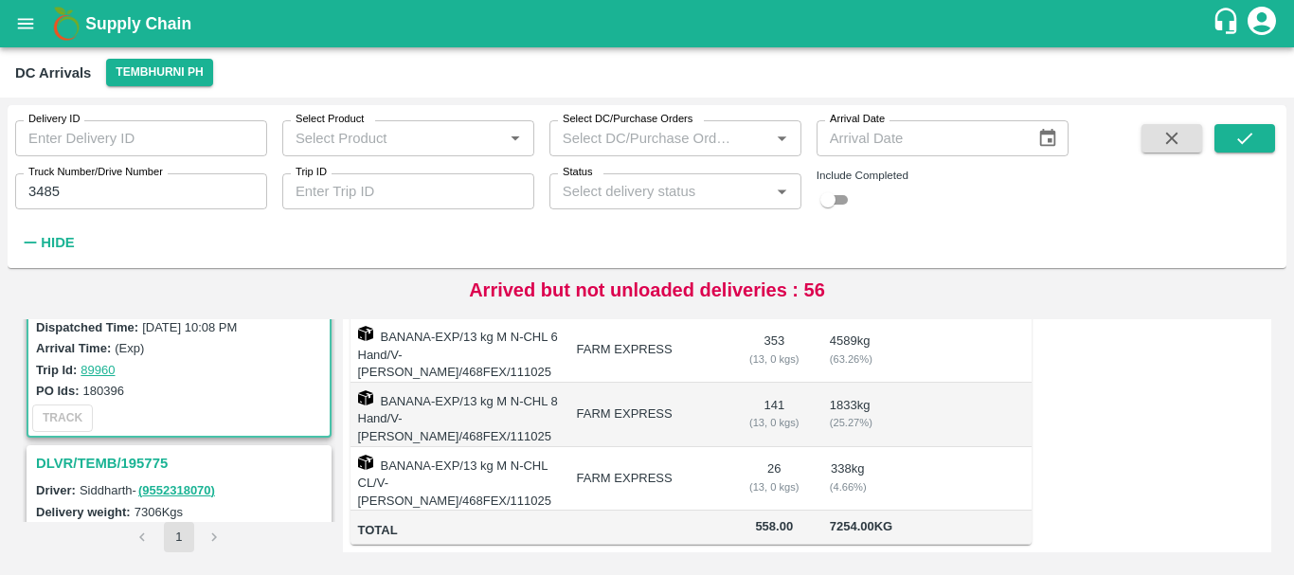
scroll to position [0, 0]
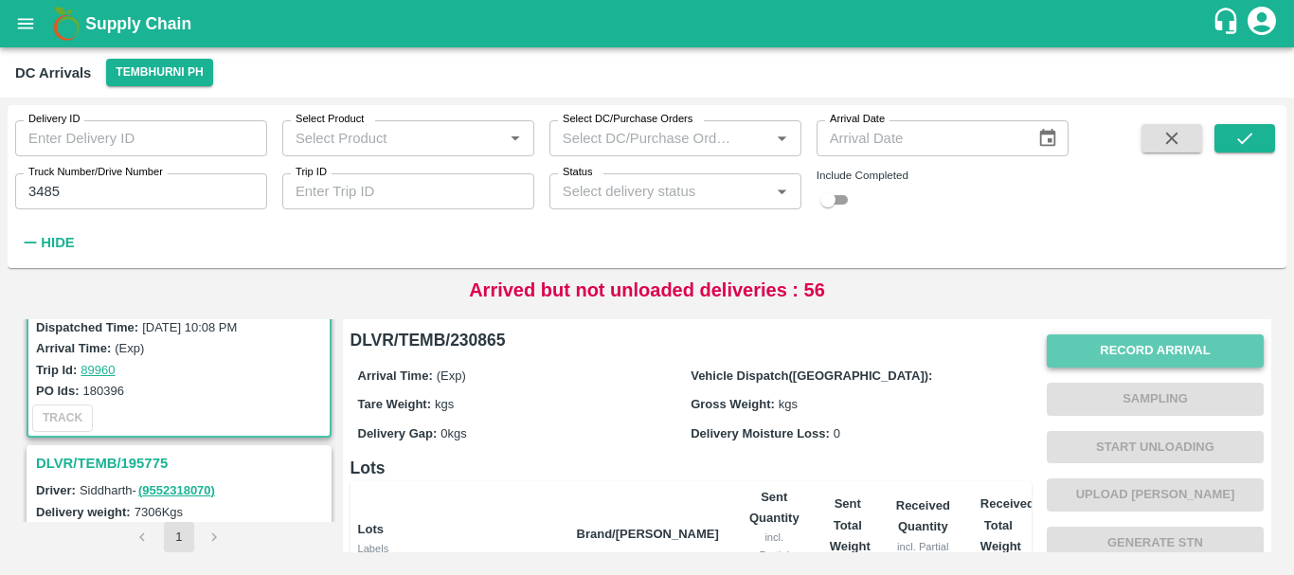
click at [1091, 341] on button "Record Arrival" at bounding box center [1155, 350] width 217 height 33
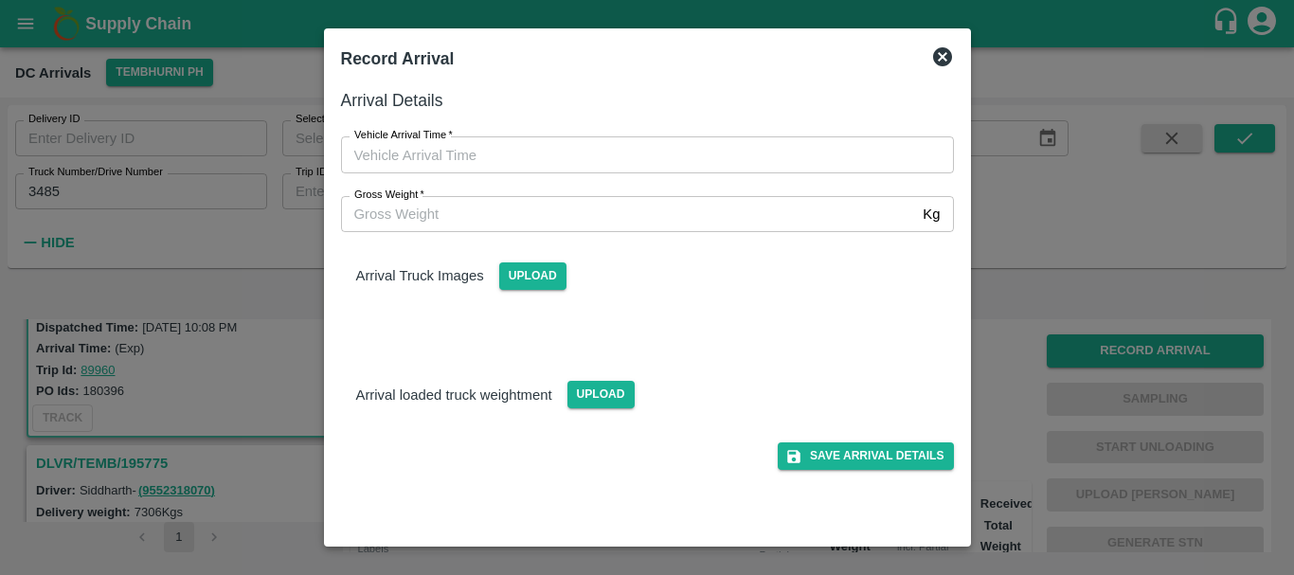
type input "DD/MM/YYYY hh:mm aa"
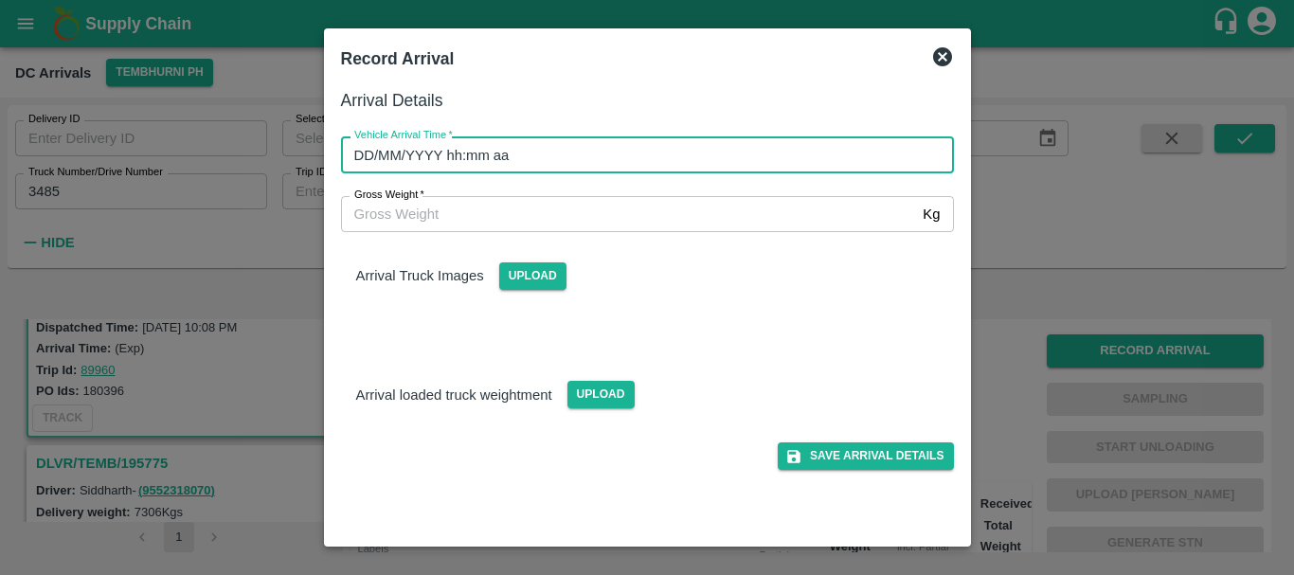
click at [783, 156] on input "DD/MM/YYYY hh:mm aa" at bounding box center [641, 154] width 600 height 36
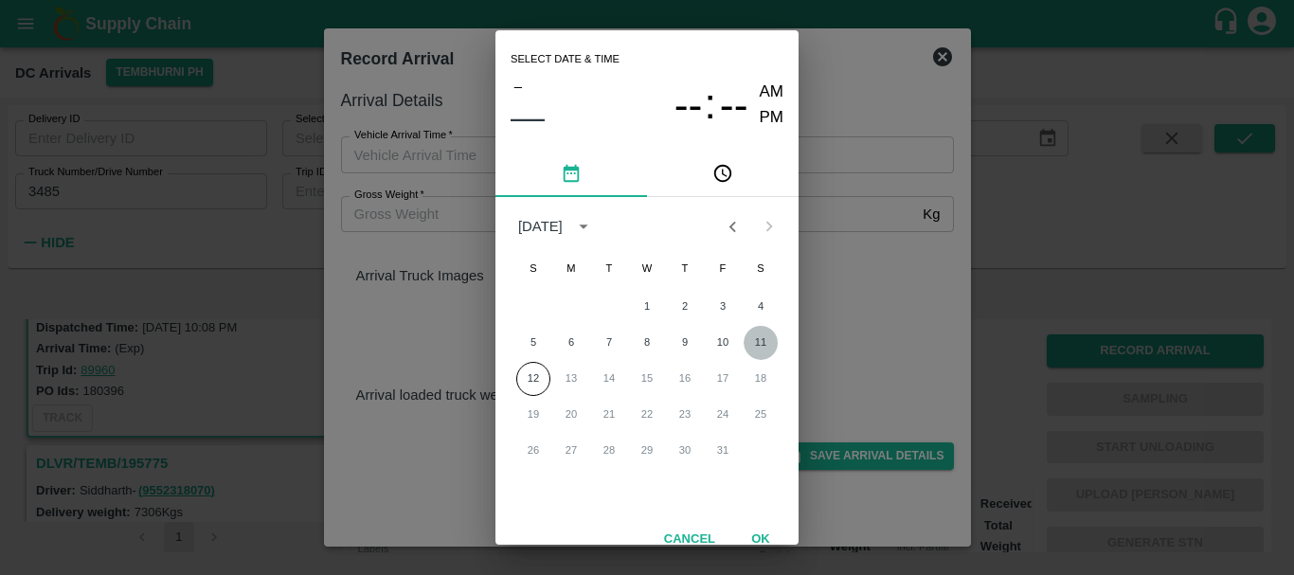
click at [750, 344] on button "11" at bounding box center [761, 343] width 34 height 34
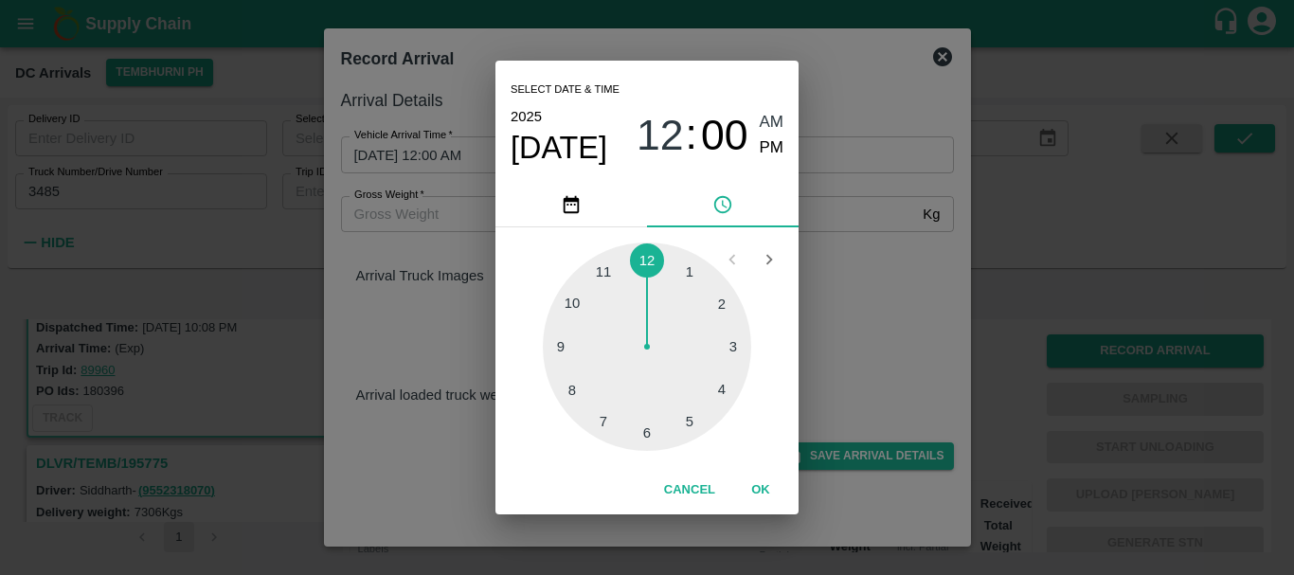
click at [603, 277] on div at bounding box center [647, 347] width 208 height 208
click at [719, 388] on div at bounding box center [647, 347] width 208 height 208
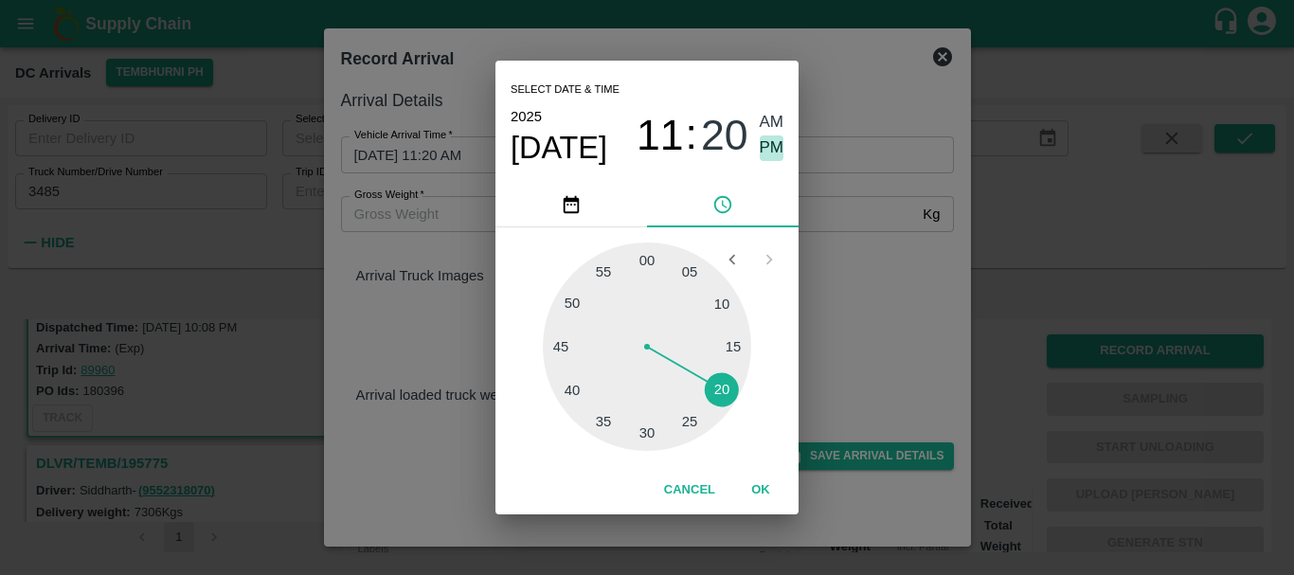
click at [768, 151] on span "PM" at bounding box center [772, 148] width 25 height 26
type input "11/10/2025 11:20 PM"
click at [768, 151] on span "PM" at bounding box center [772, 148] width 25 height 26
click at [874, 274] on div "Select date & time 2025 Oct 11 11 : 20 AM PM 05 10 15 20 25 30 35 40 45 50 55 0…" at bounding box center [647, 287] width 1294 height 575
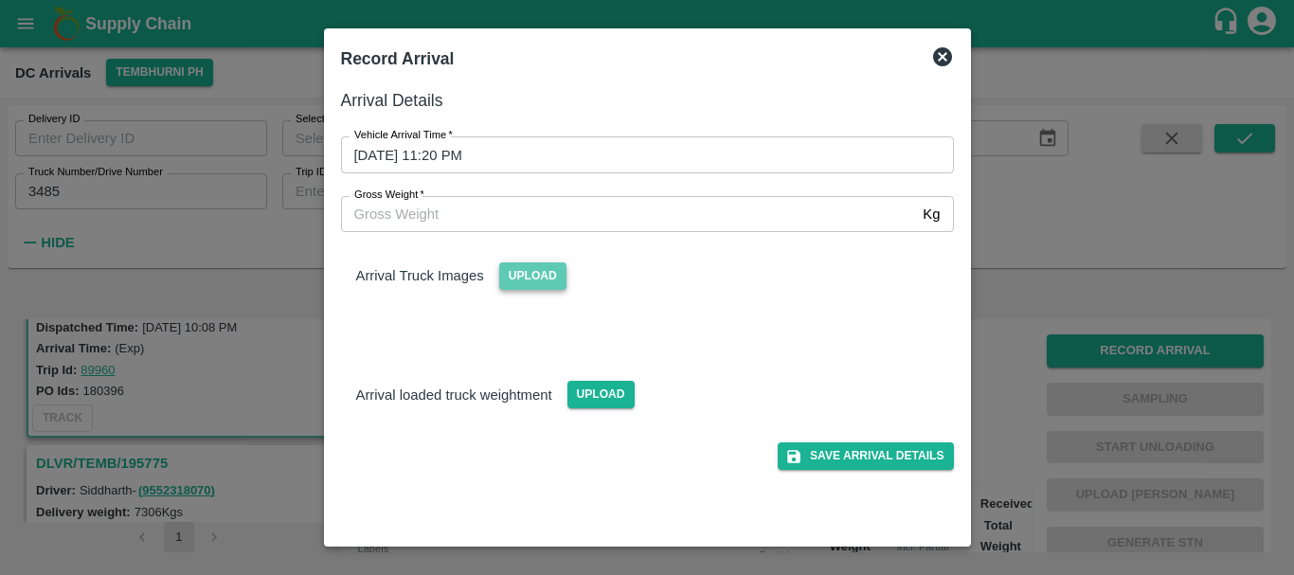
click at [542, 281] on span "Upload" at bounding box center [532, 275] width 67 height 27
click at [0, 0] on input "Upload" at bounding box center [0, 0] width 0 height 0
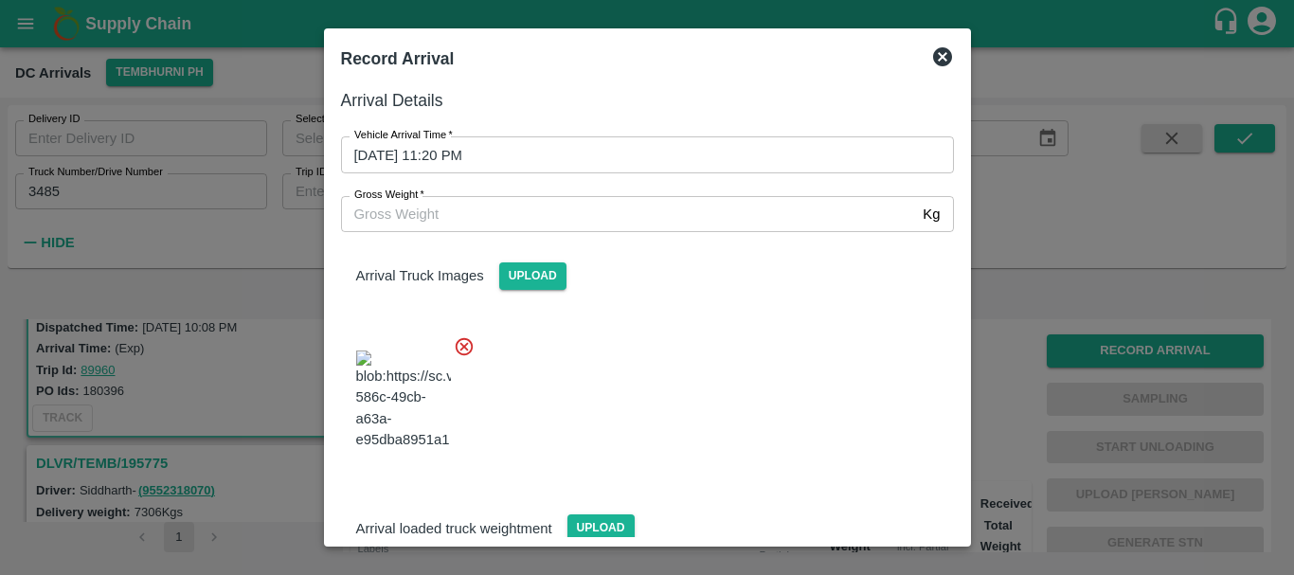
scroll to position [101, 0]
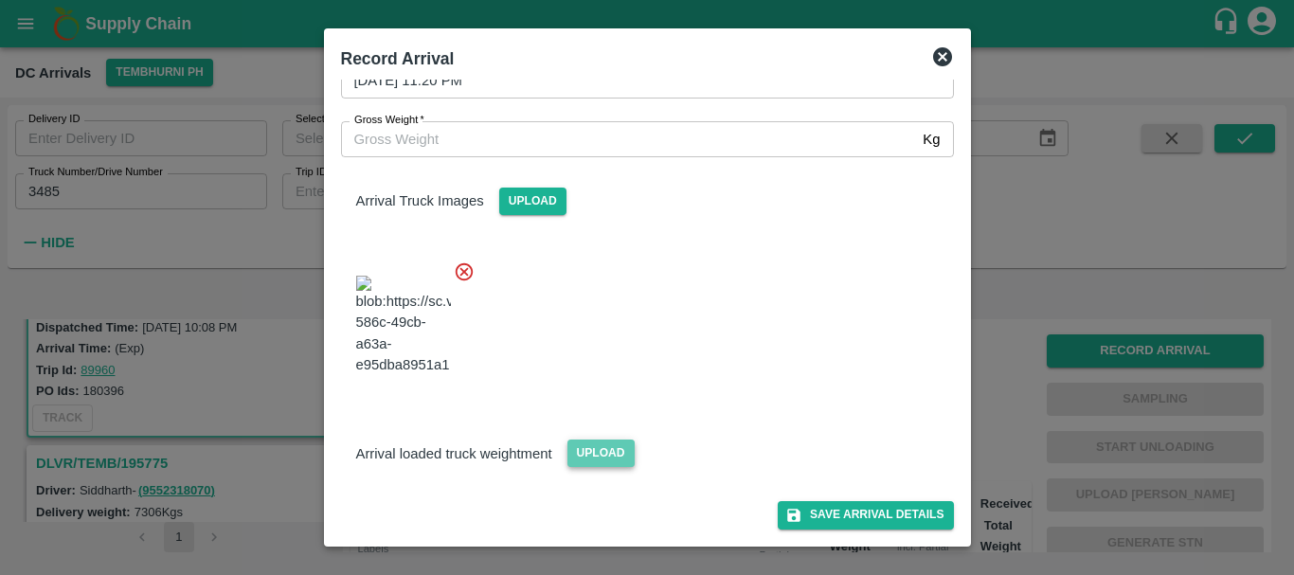
click at [574, 453] on span "Upload" at bounding box center [600, 453] width 67 height 27
click at [0, 0] on input "Upload" at bounding box center [0, 0] width 0 height 0
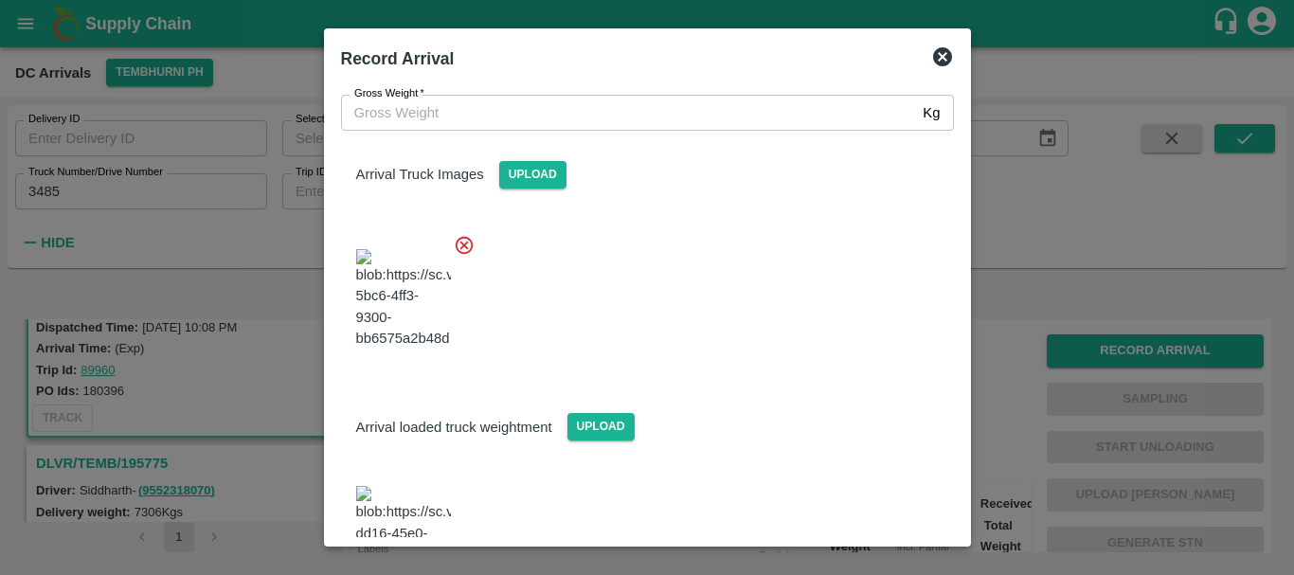
scroll to position [204, 0]
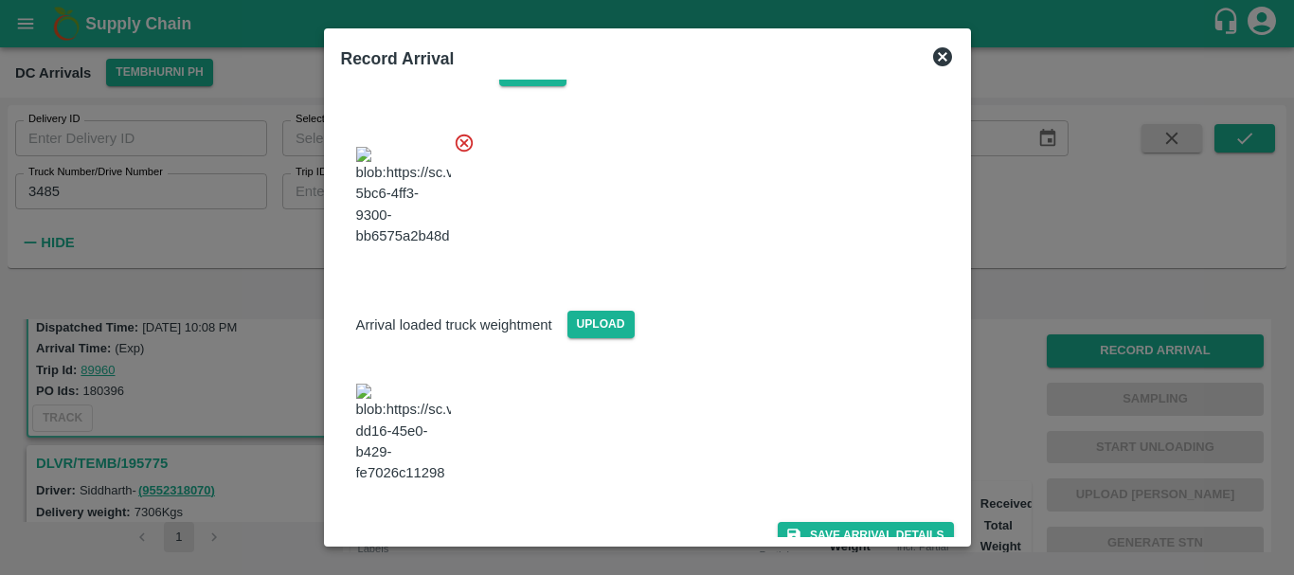
click at [412, 442] on img at bounding box center [403, 433] width 95 height 99
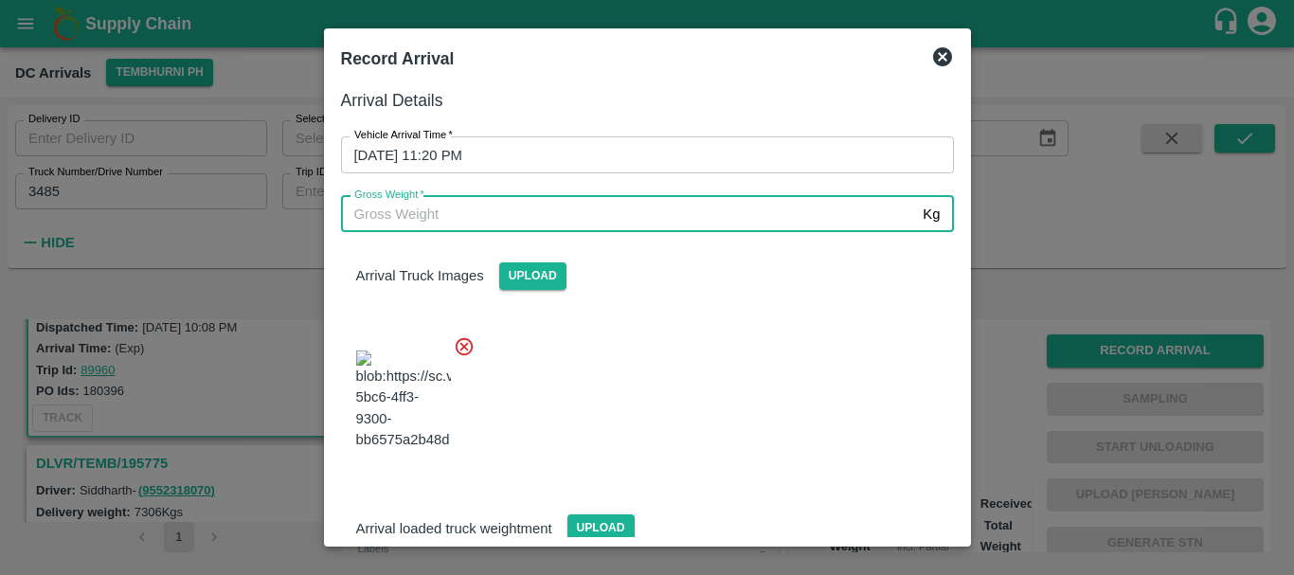
click at [579, 219] on input "Gross Weight   *" at bounding box center [628, 214] width 575 height 36
type input "12725"
click at [736, 345] on div at bounding box center [640, 394] width 628 height 149
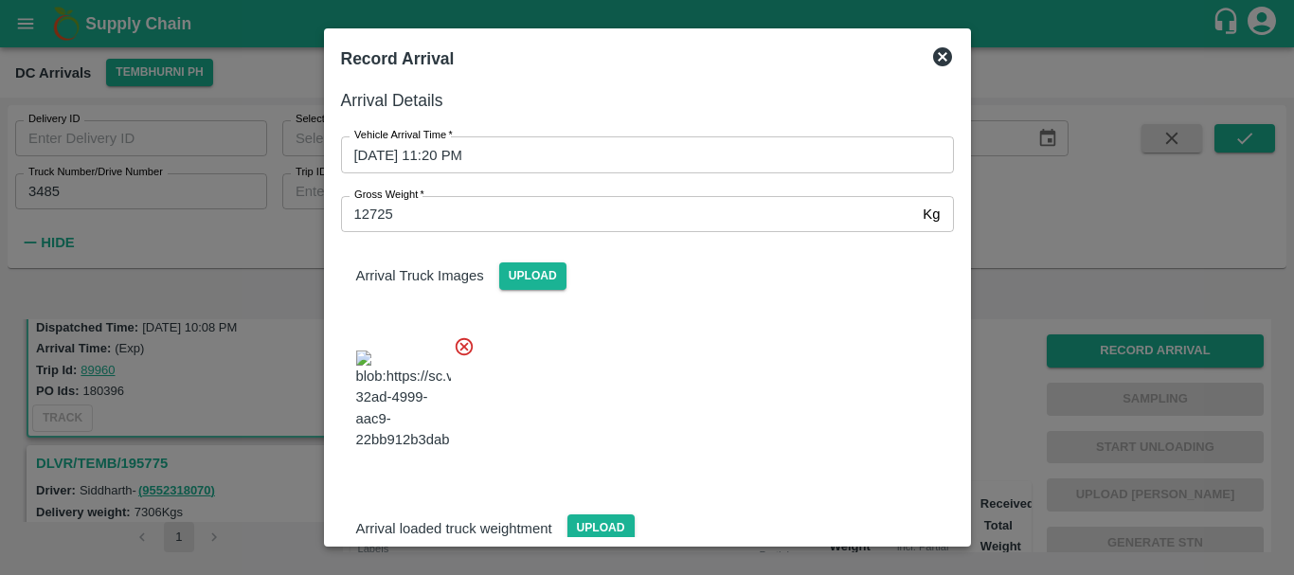
scroll to position [204, 0]
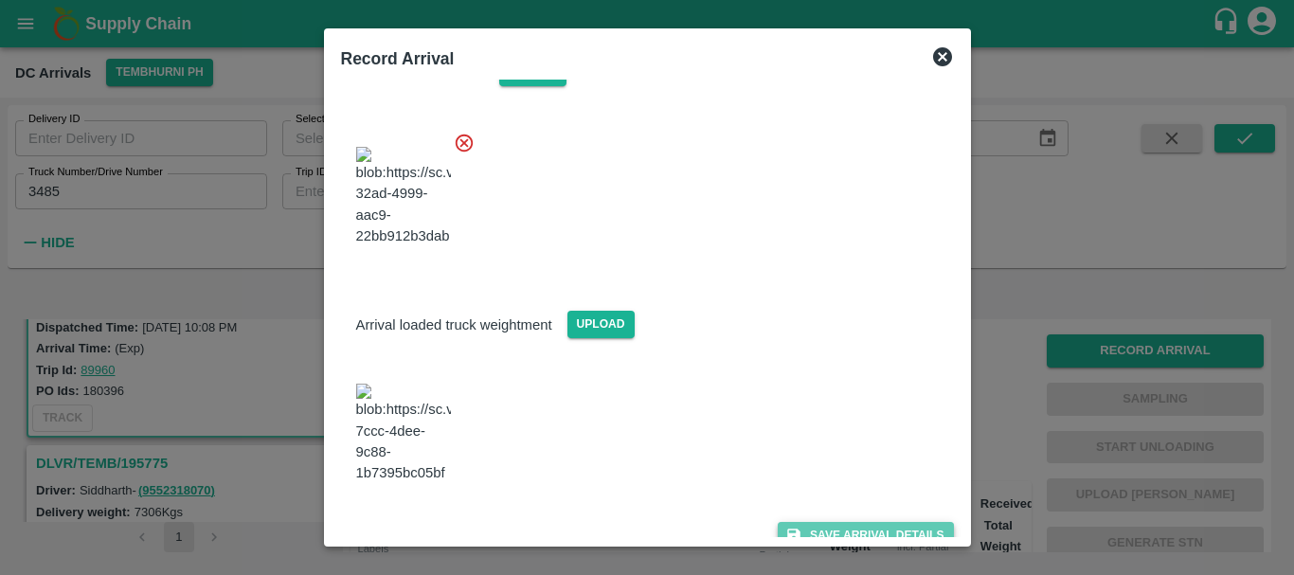
click at [820, 522] on button "Save Arrival Details" at bounding box center [865, 535] width 175 height 27
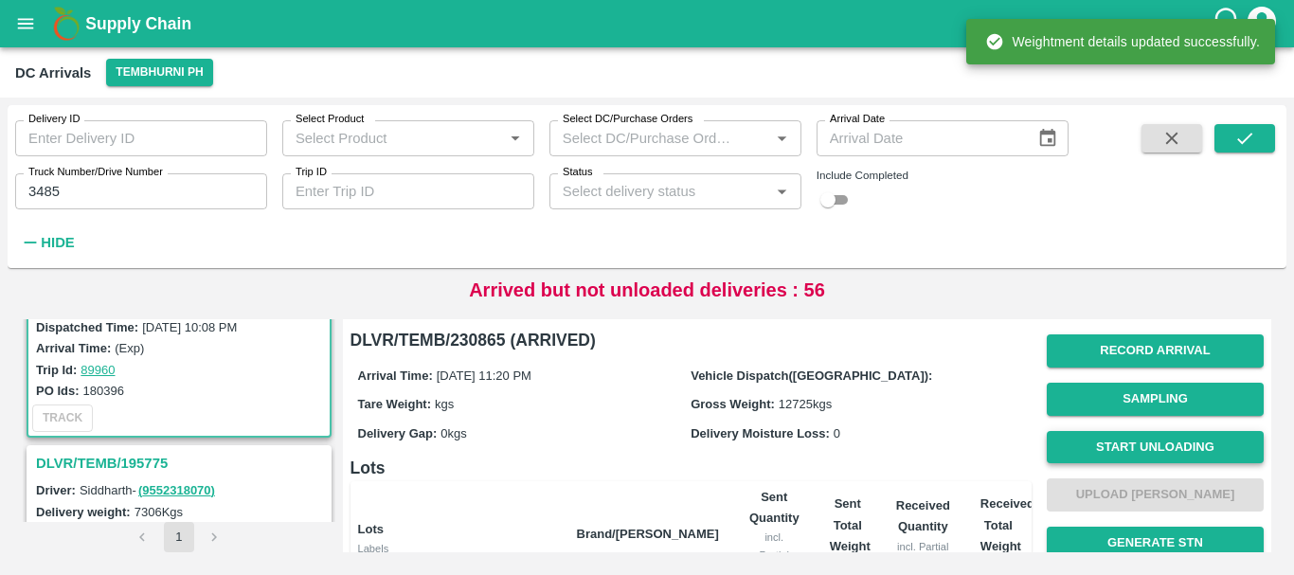
click at [1095, 447] on button "Start Unloading" at bounding box center [1155, 447] width 217 height 33
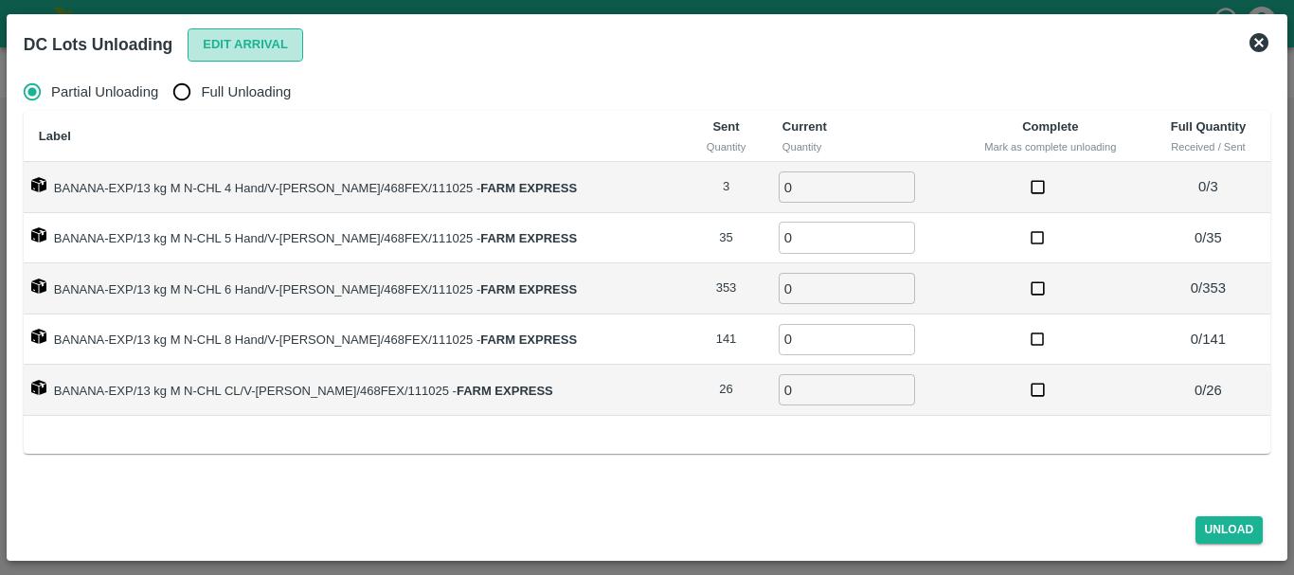
click at [229, 57] on button "Edit Arrival" at bounding box center [246, 44] width 116 height 33
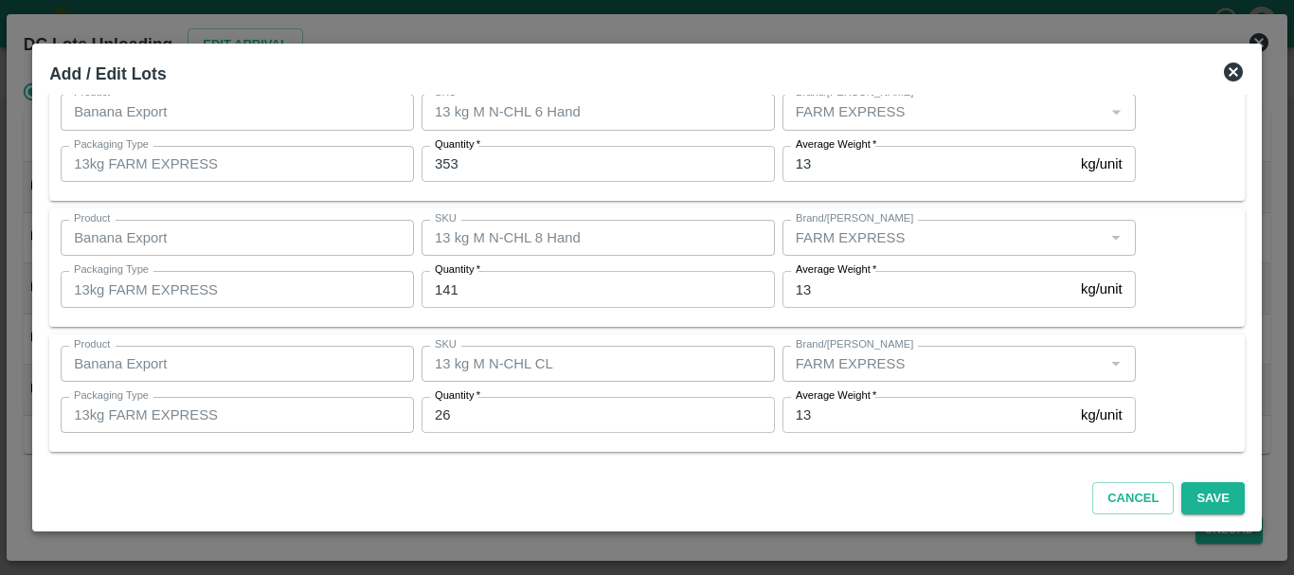
scroll to position [0, 0]
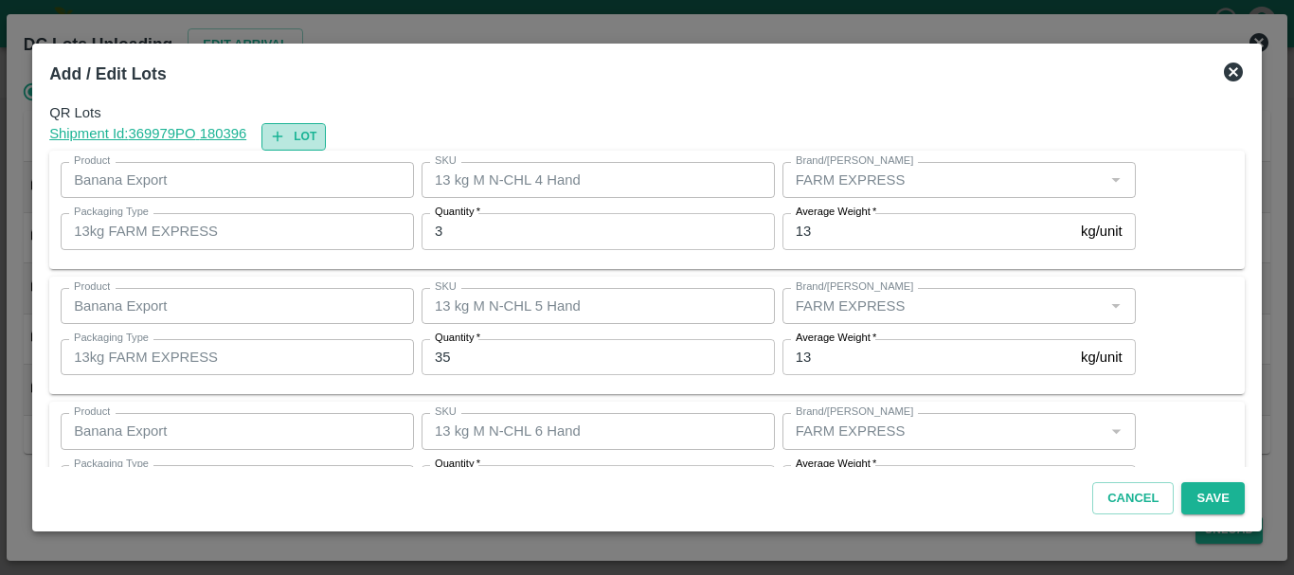
click at [326, 139] on button "Lot" at bounding box center [293, 136] width 64 height 27
type input "13 kg M N-CHL 4 Hand"
type input "3"
type input "13 kg M N-CHL 5 Hand"
type input "35"
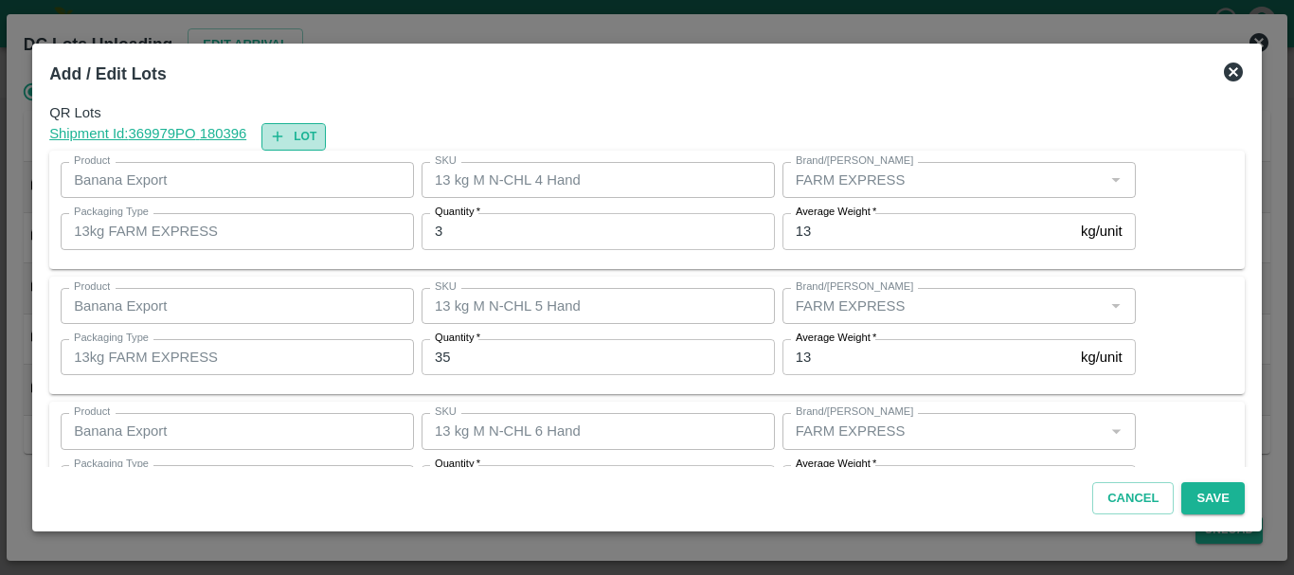
type input "13 kg M N-CHL 6 Hand"
type input "353"
type input "13 kg M N-CHL 8 Hand"
type input "141"
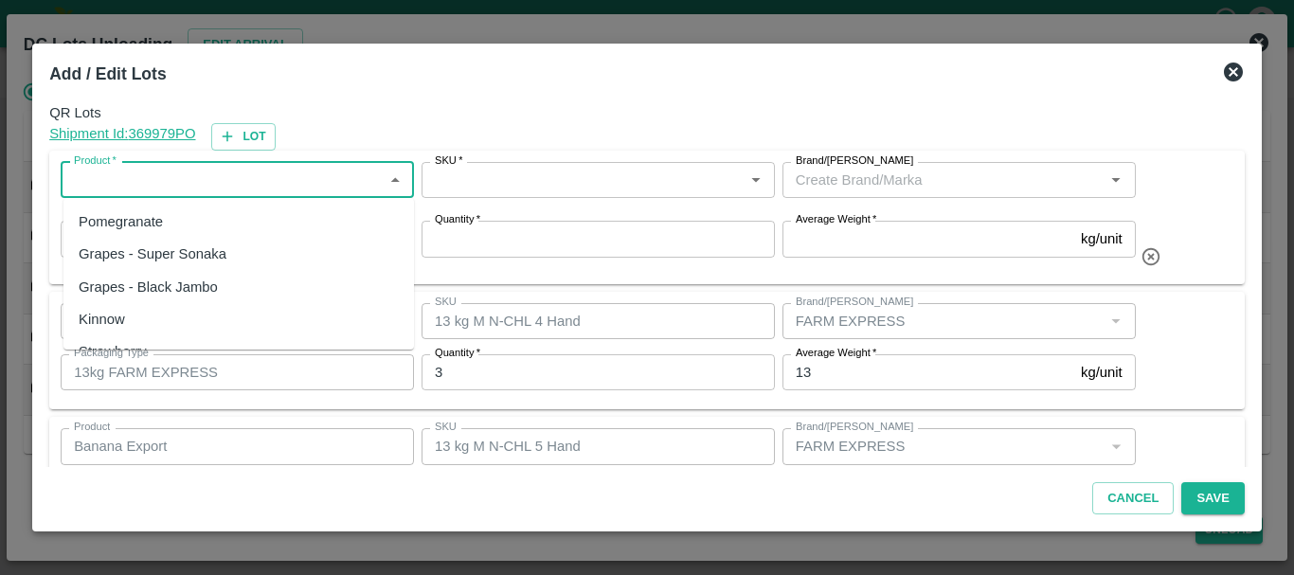
click at [225, 176] on input "Product   *" at bounding box center [221, 180] width 311 height 25
click at [218, 221] on div "Banana Export" at bounding box center [238, 222] width 351 height 32
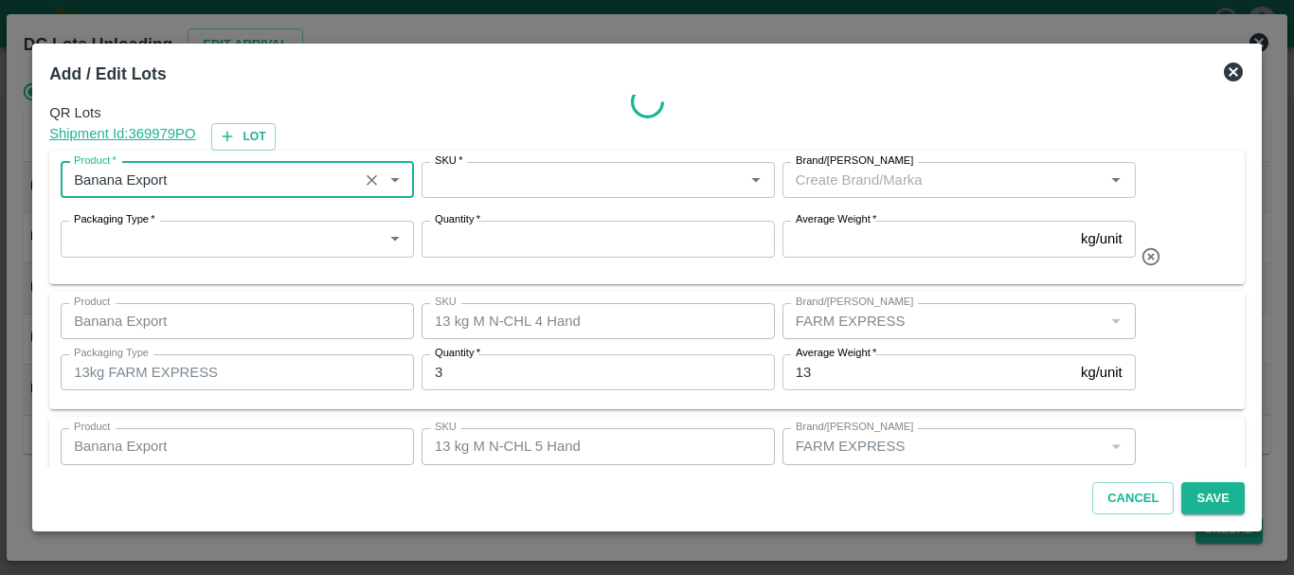
type input "Banana Export"
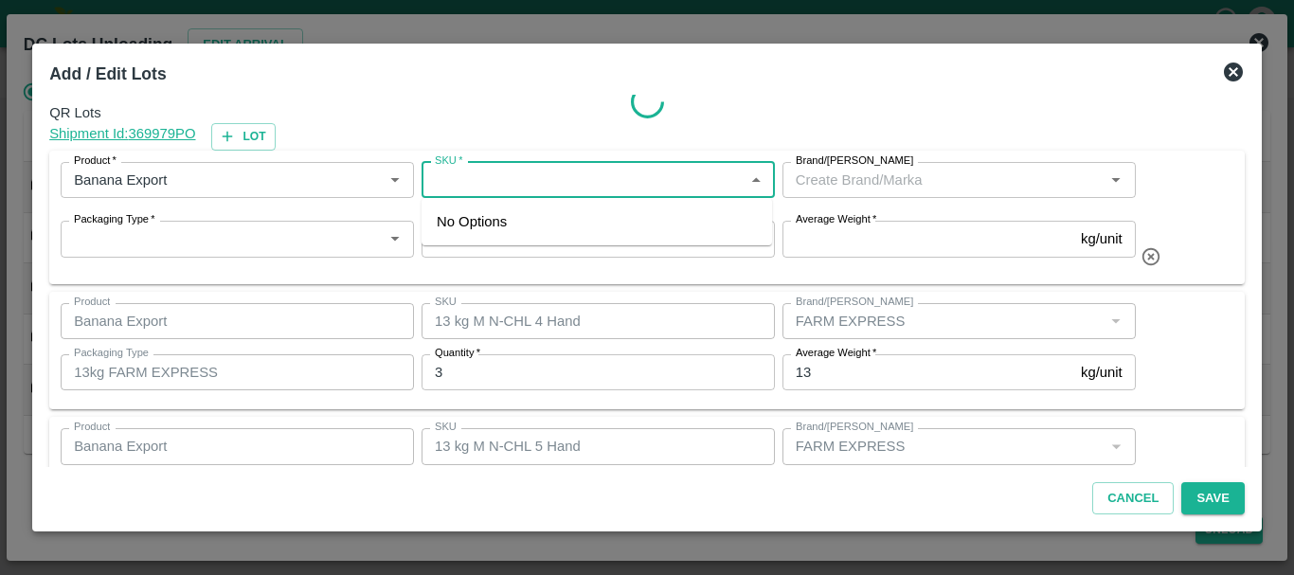
click at [493, 183] on input "SKU   *" at bounding box center [582, 180] width 311 height 25
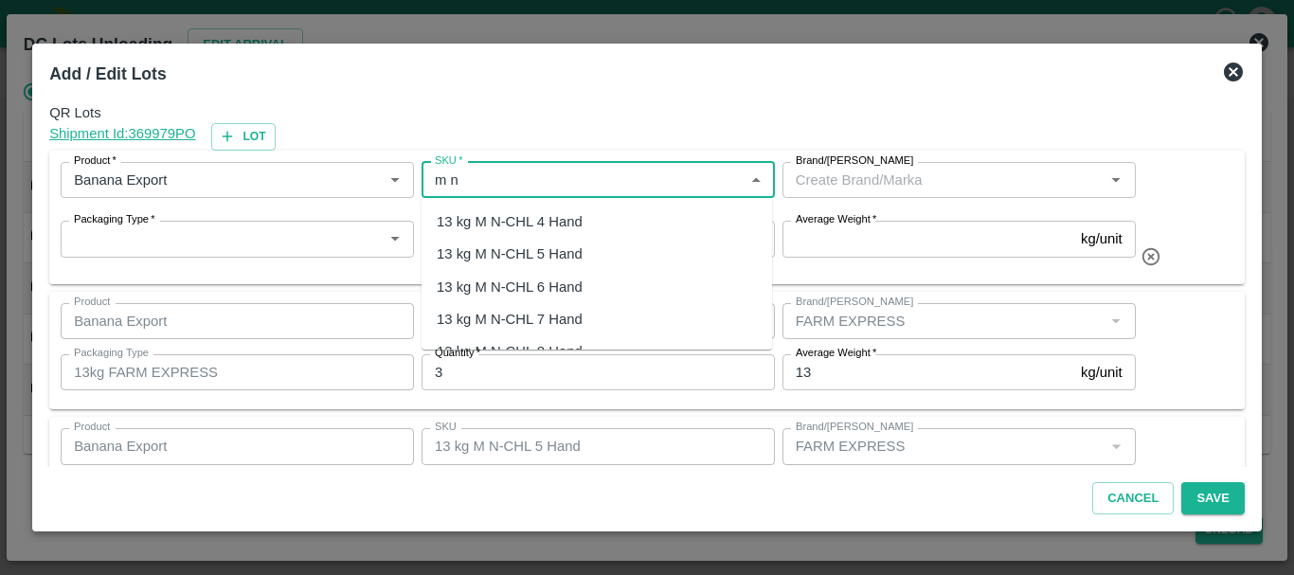
click at [498, 220] on div "13 kg M N-CHL 4 Hand" at bounding box center [510, 221] width 146 height 21
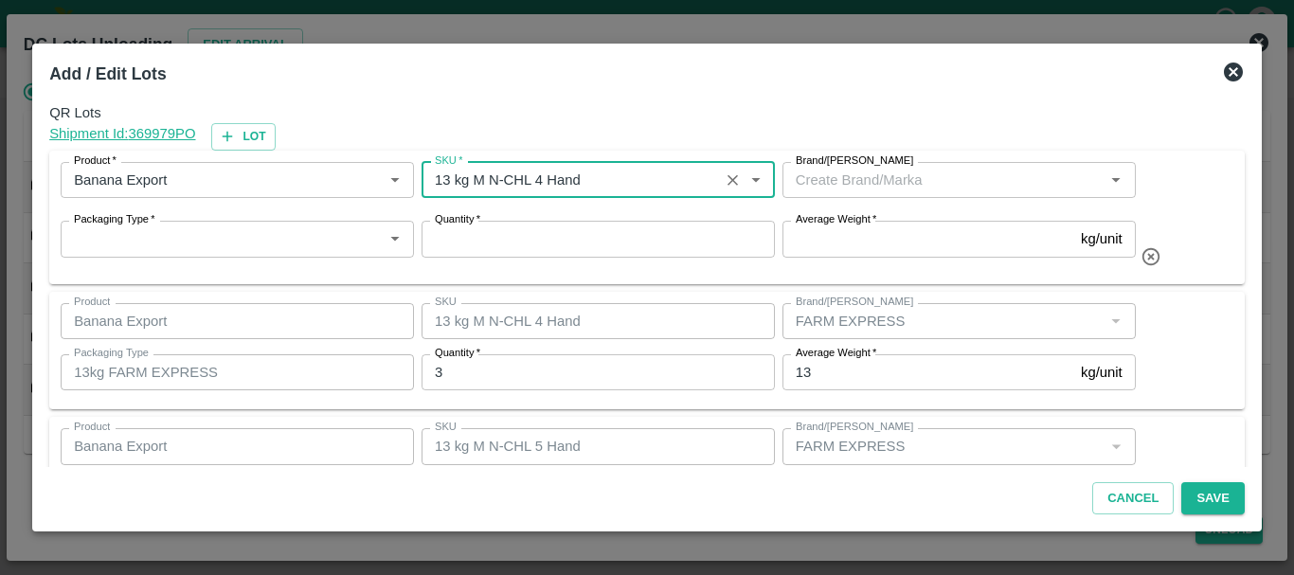
type input "13 kg M N-CHL 4 Hand"
click at [832, 179] on input "Brand/[PERSON_NAME]" at bounding box center [943, 180] width 311 height 25
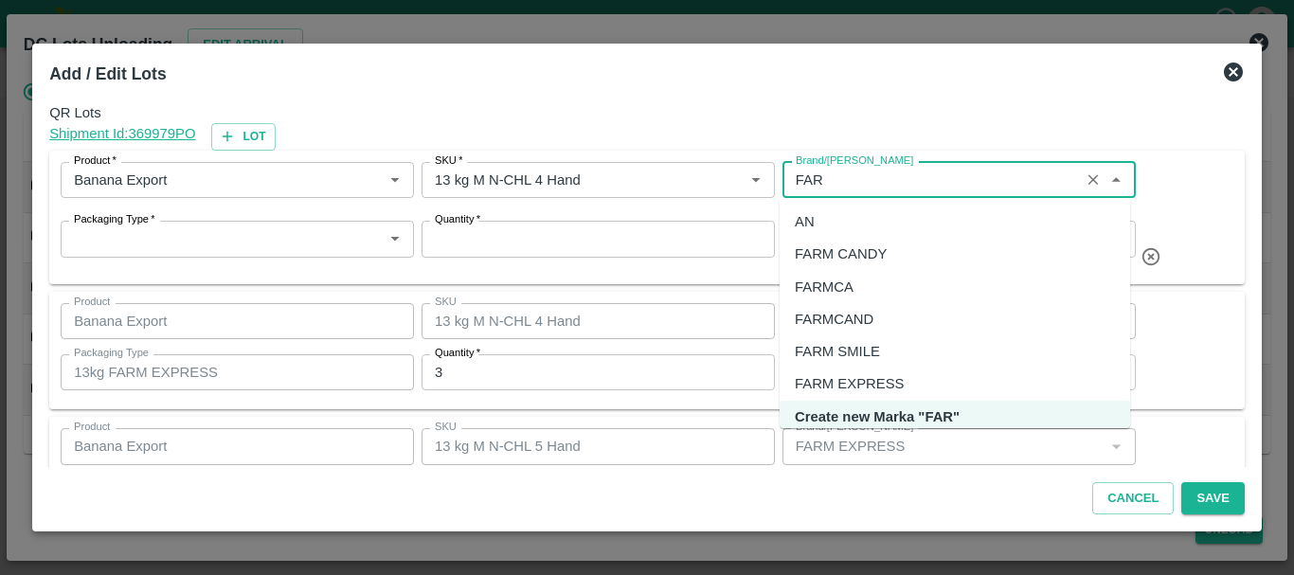
scroll to position [12, 0]
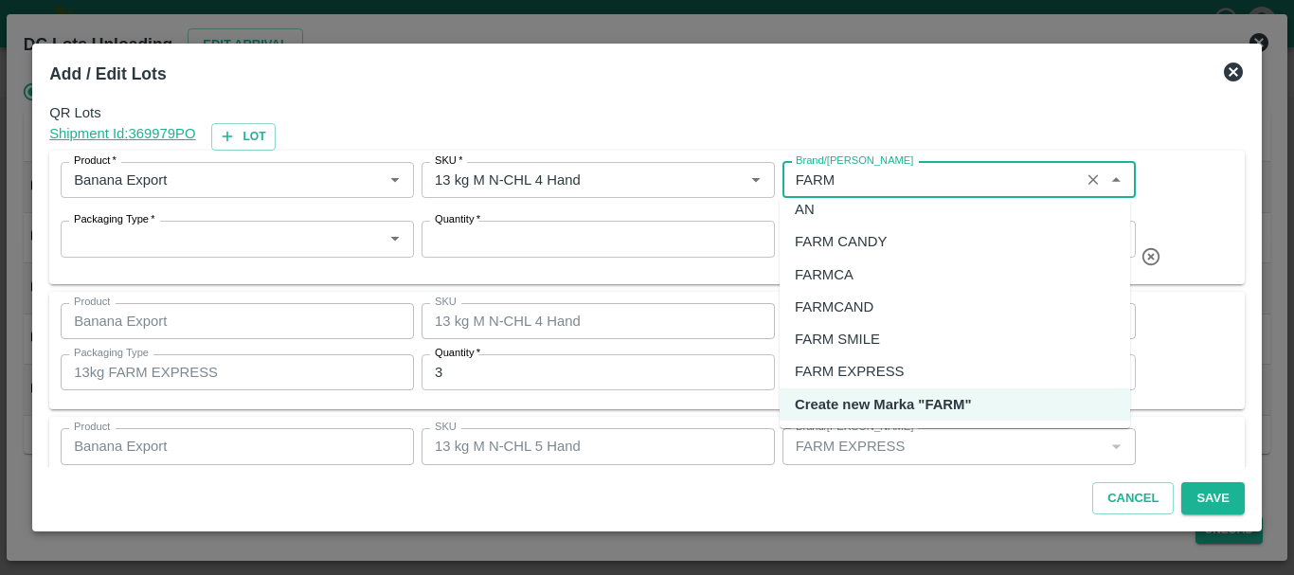
click at [830, 243] on div "FARM CANDY" at bounding box center [841, 241] width 92 height 21
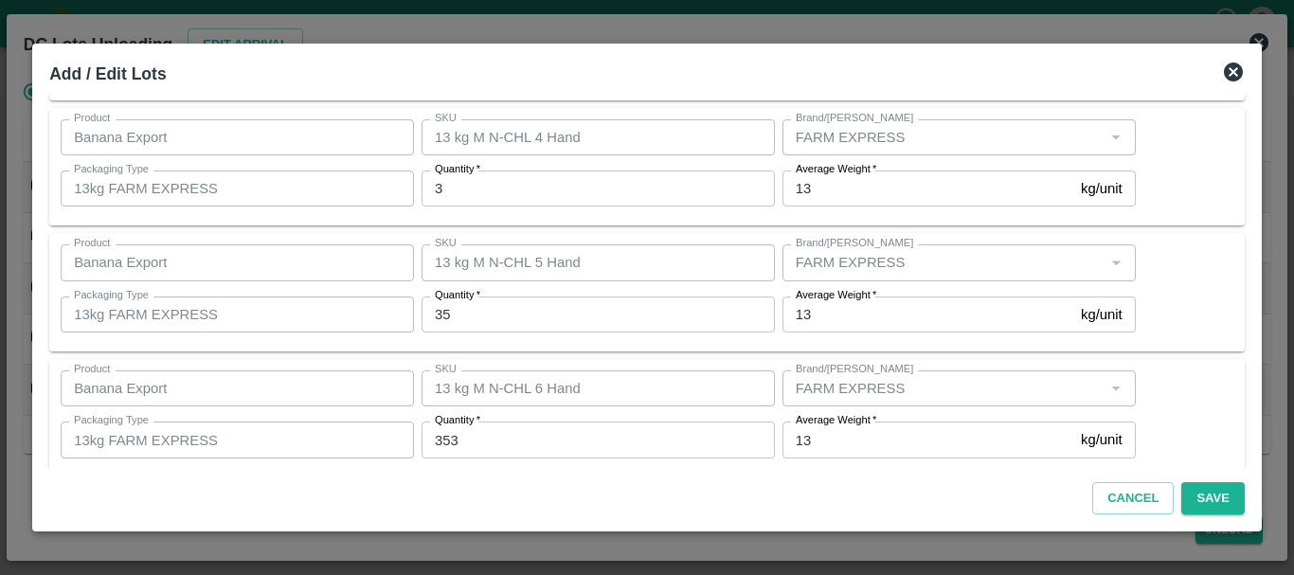
scroll to position [0, 0]
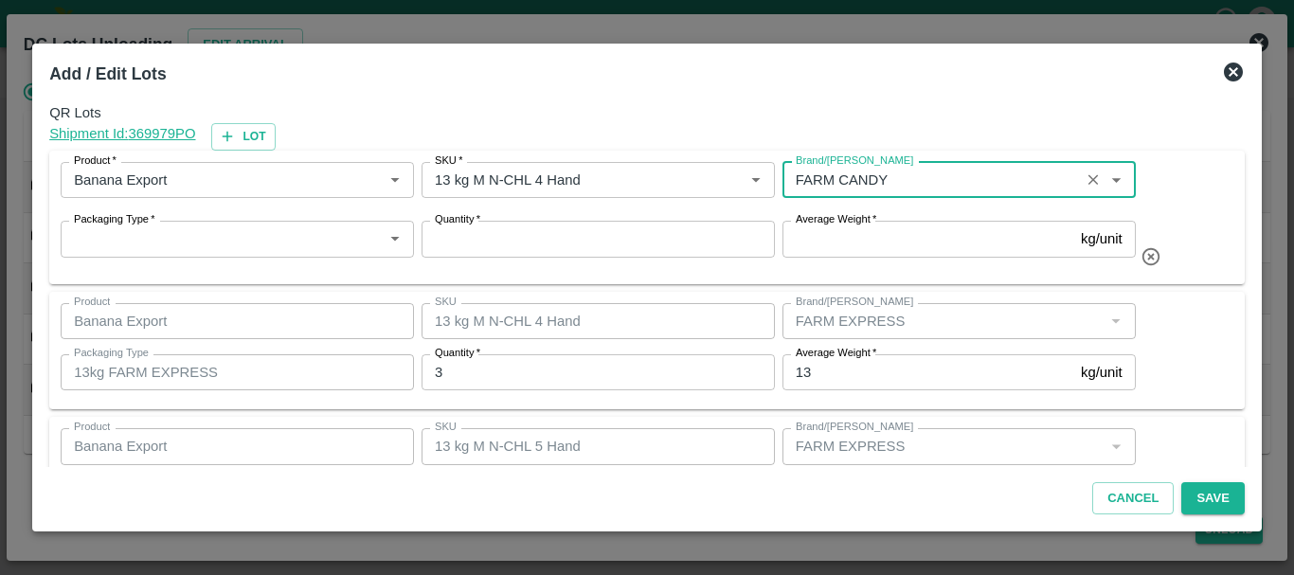
type input "FARM CANDY"
click at [235, 250] on input "Packaging Type   *" at bounding box center [221, 238] width 311 height 25
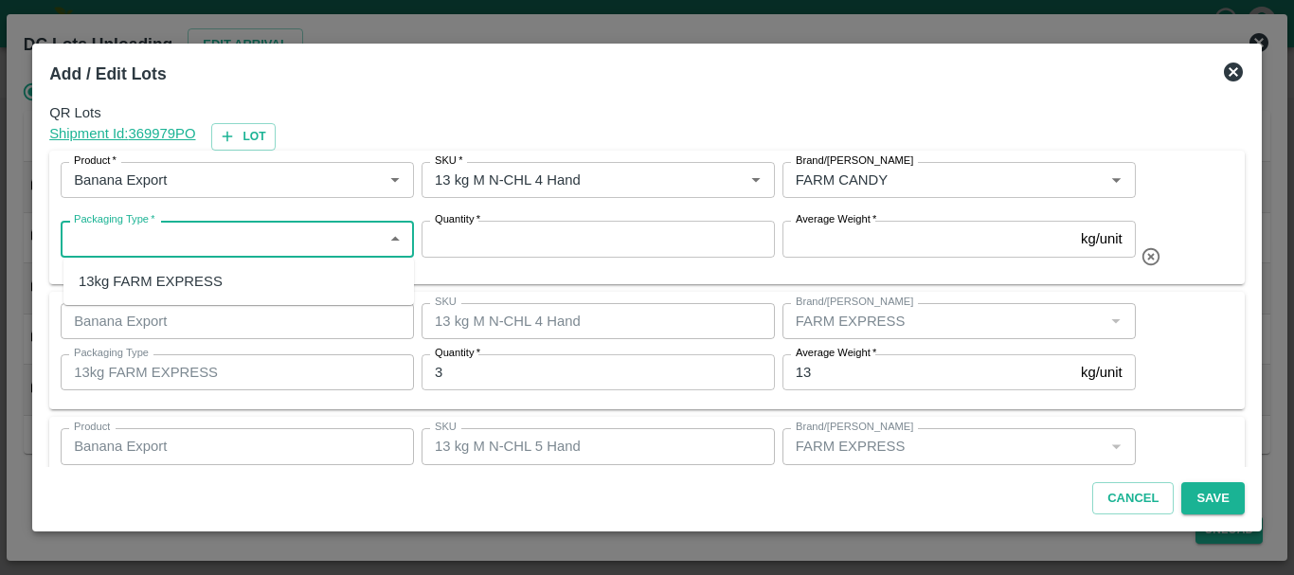
click at [209, 281] on div "13kg FARM EXPRESS" at bounding box center [151, 281] width 144 height 21
type input "13kg FARM EXPRESS"
click at [481, 244] on input "Quantity   *" at bounding box center [598, 239] width 353 height 36
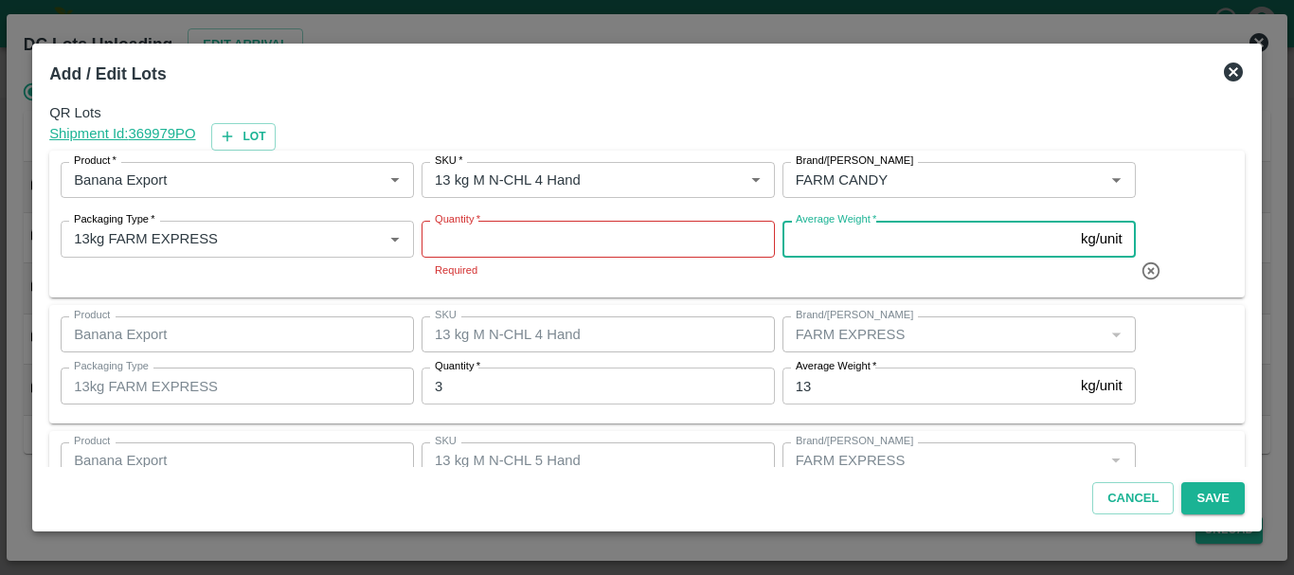
click at [800, 238] on input "Average Weight   *" at bounding box center [927, 239] width 291 height 36
type input "13"
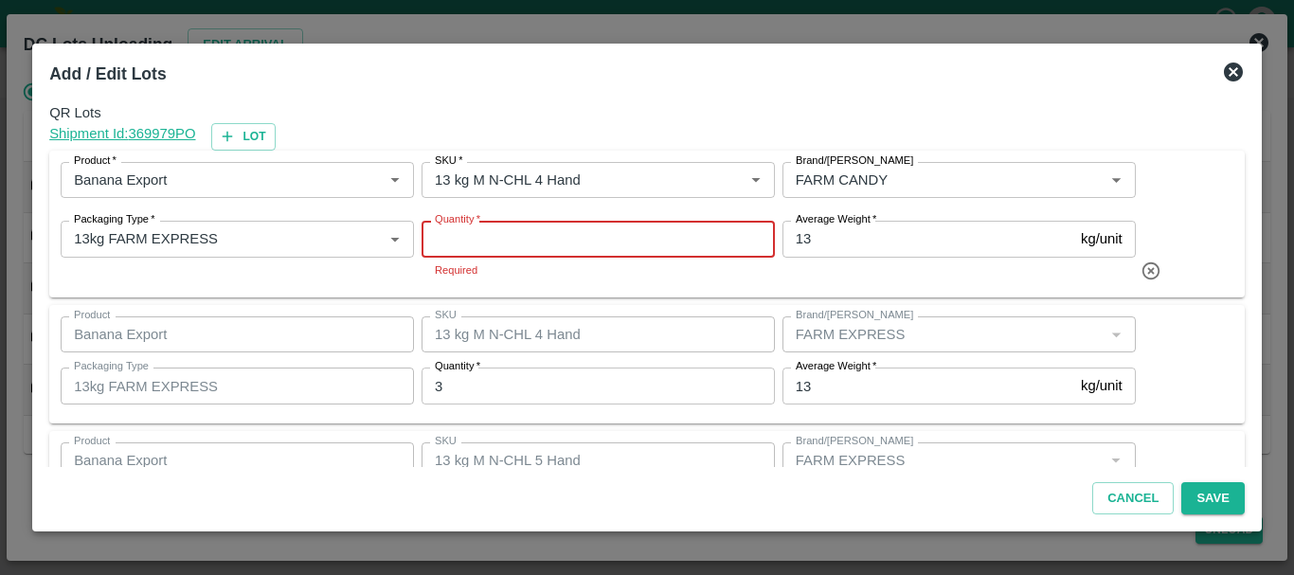
click at [657, 239] on input "Quantity   *" at bounding box center [598, 239] width 353 height 36
click at [588, 241] on input "Quantity   *" at bounding box center [598, 239] width 353 height 36
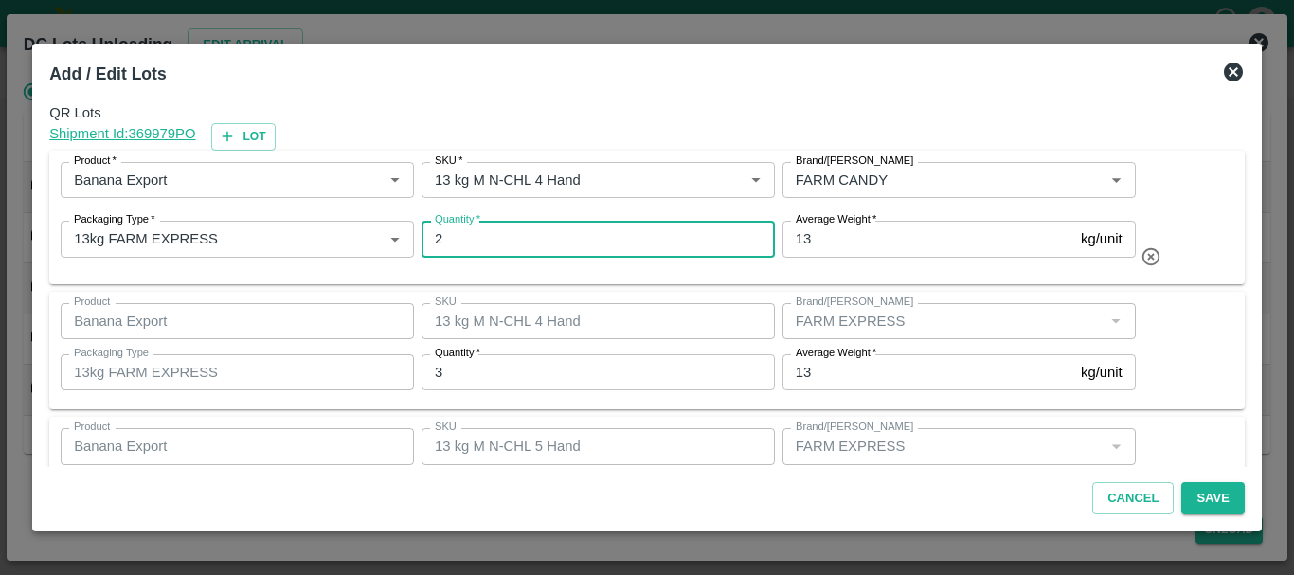
type input "2"
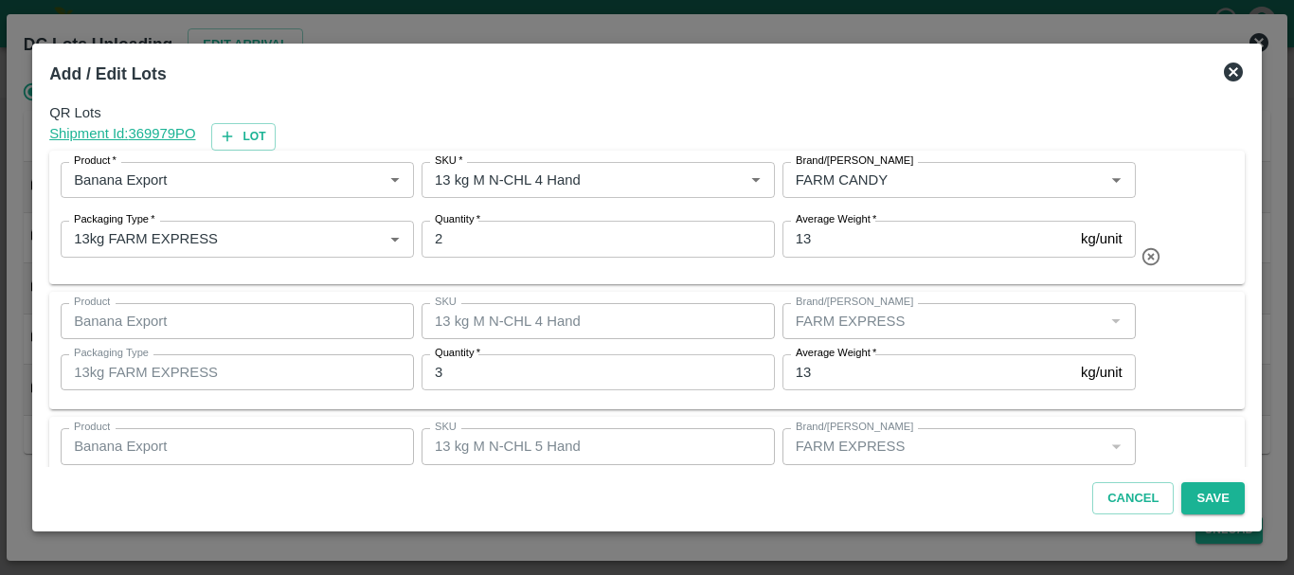
click at [614, 279] on div "Product   * Product   * SKU   * SKU   * Brand/Marka Brand/Marka Packaging Type …" at bounding box center [647, 218] width 1196 height 134
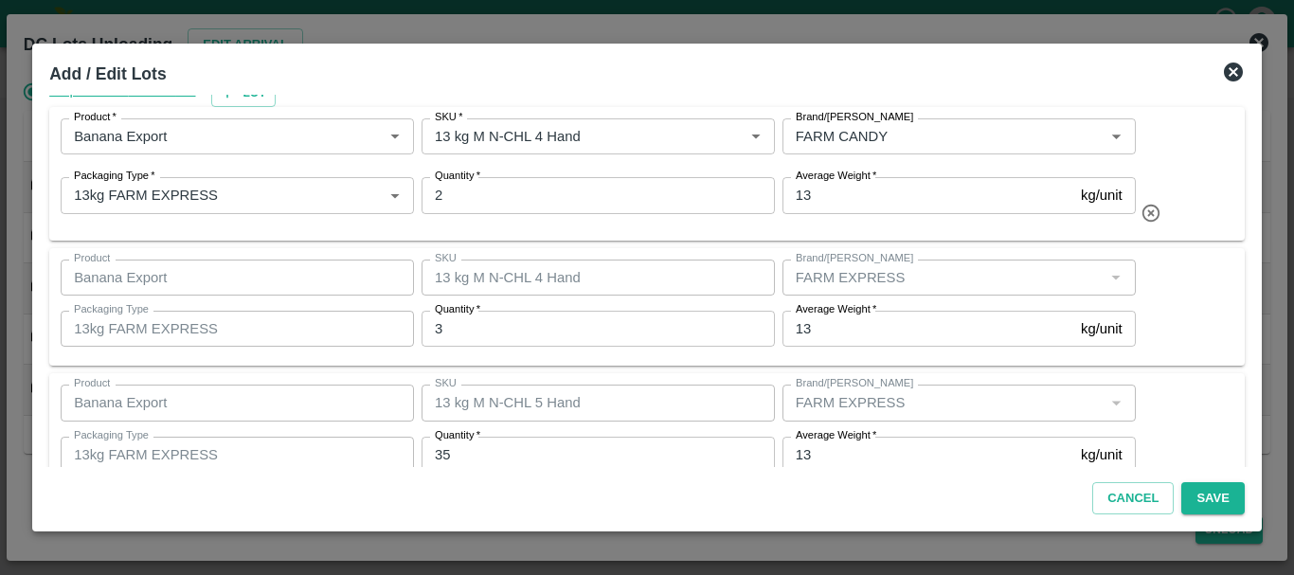
click at [489, 328] on input "3" at bounding box center [598, 329] width 353 height 36
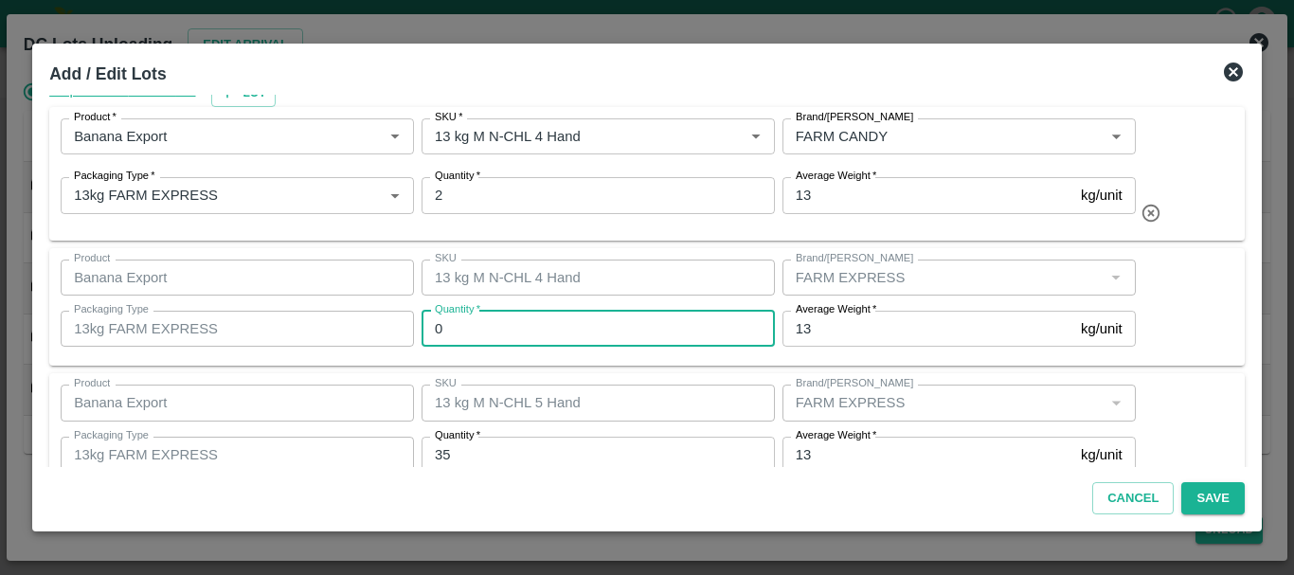
type input "0"
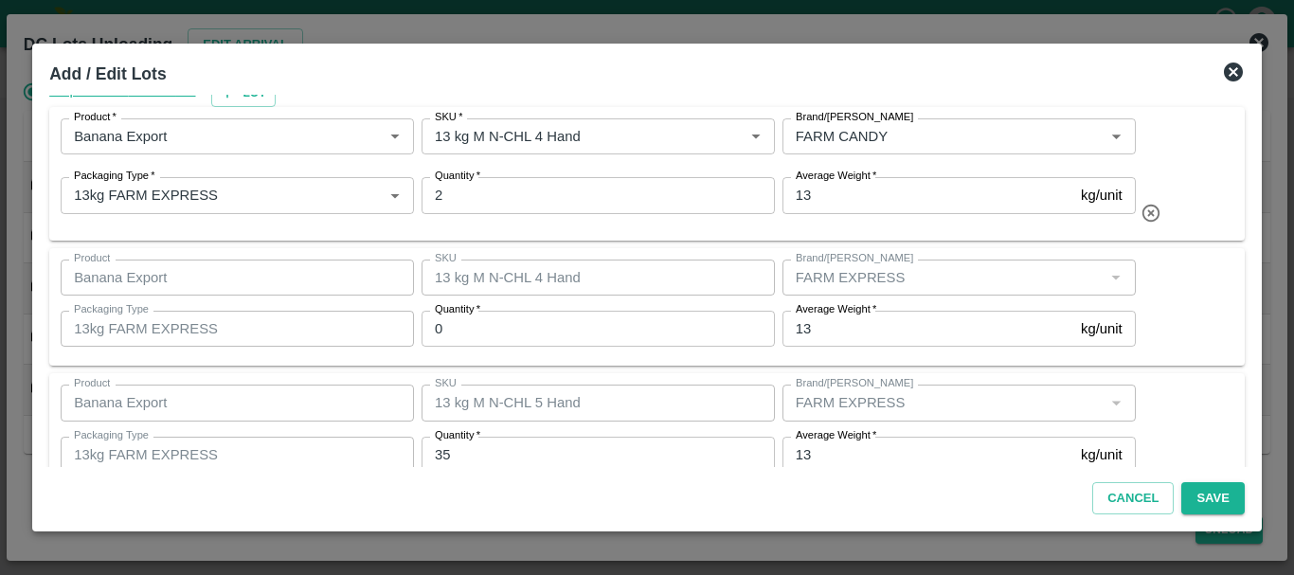
click at [549, 422] on div "SKU 13 kg M N-CHL 5 Hand SKU" at bounding box center [594, 402] width 361 height 51
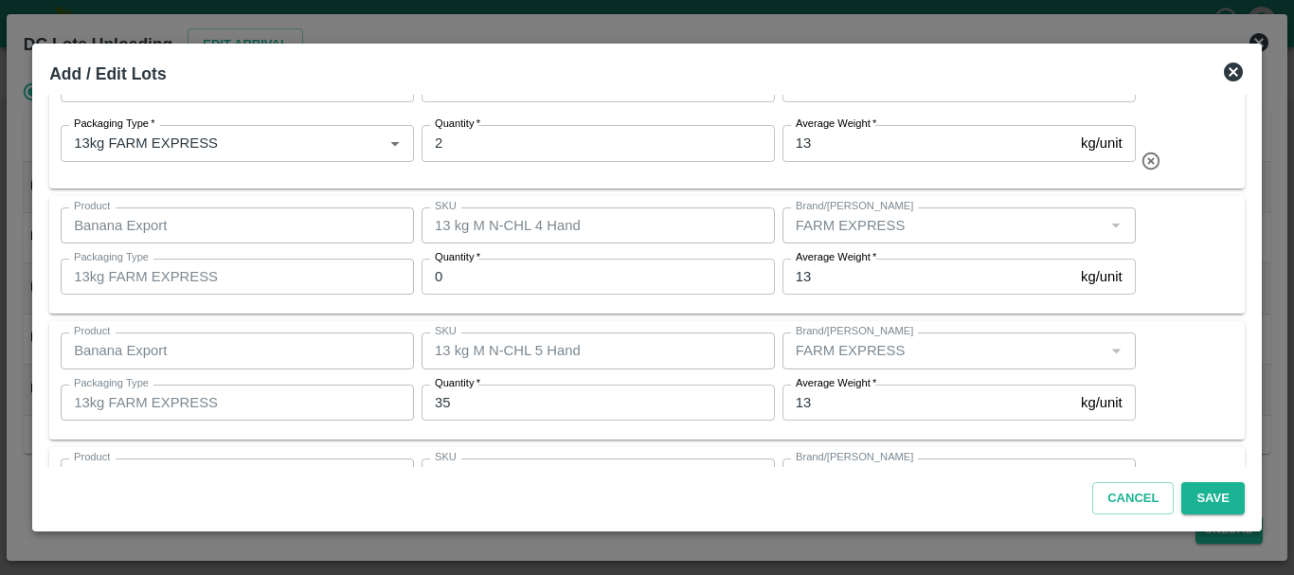
scroll to position [100, 0]
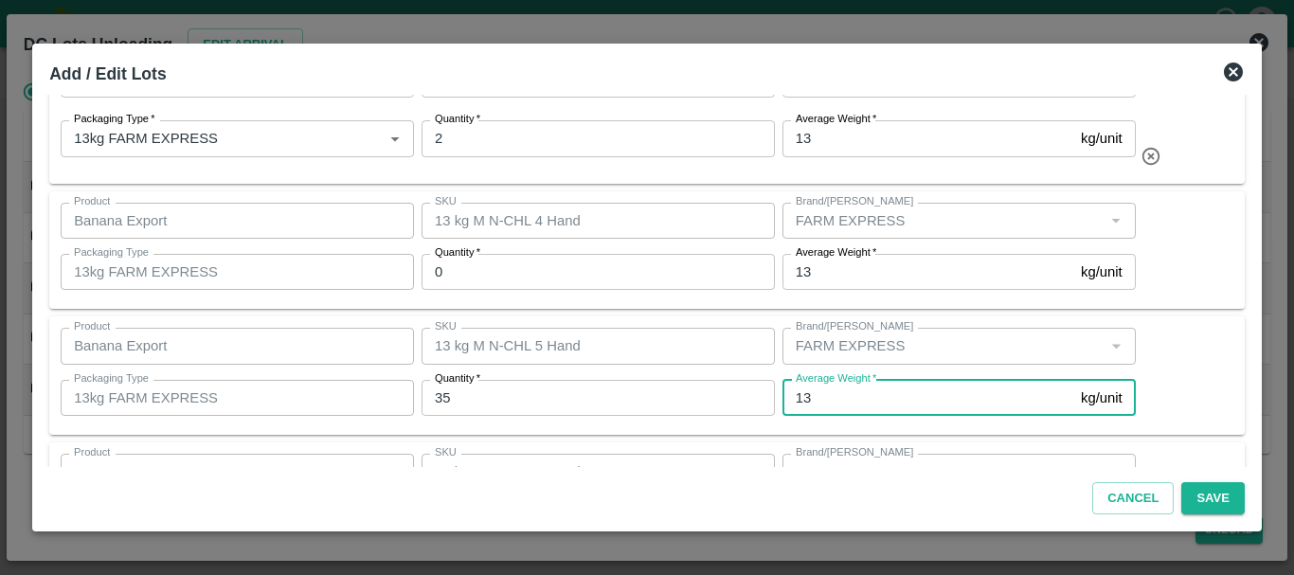
click at [816, 396] on input "13" at bounding box center [927, 398] width 291 height 36
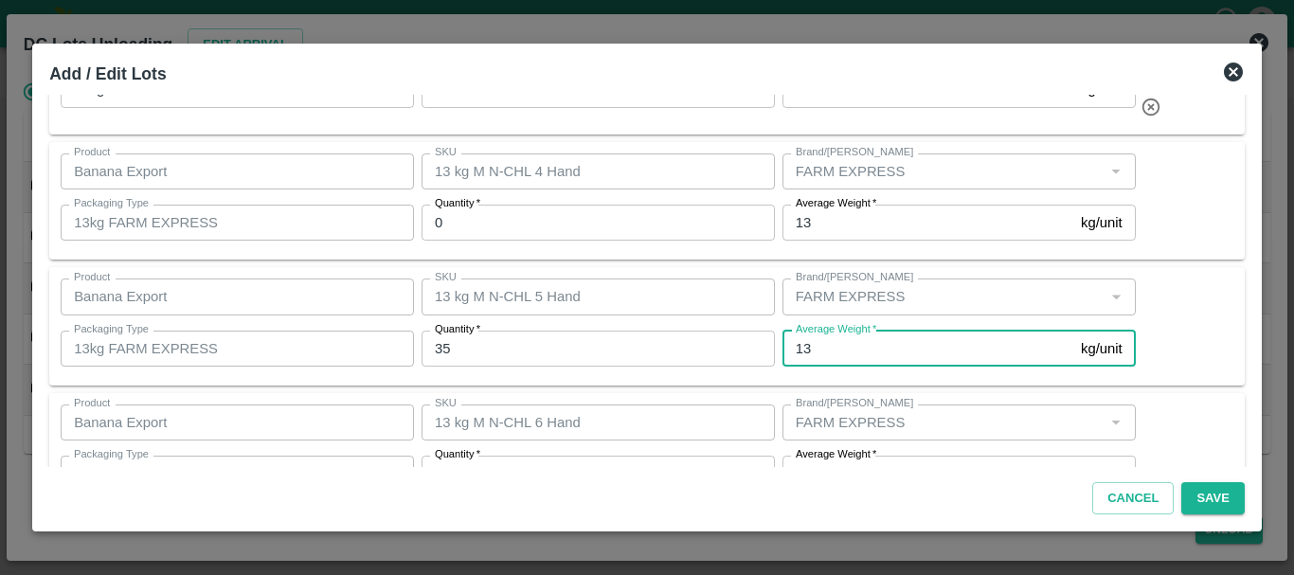
scroll to position [145, 0]
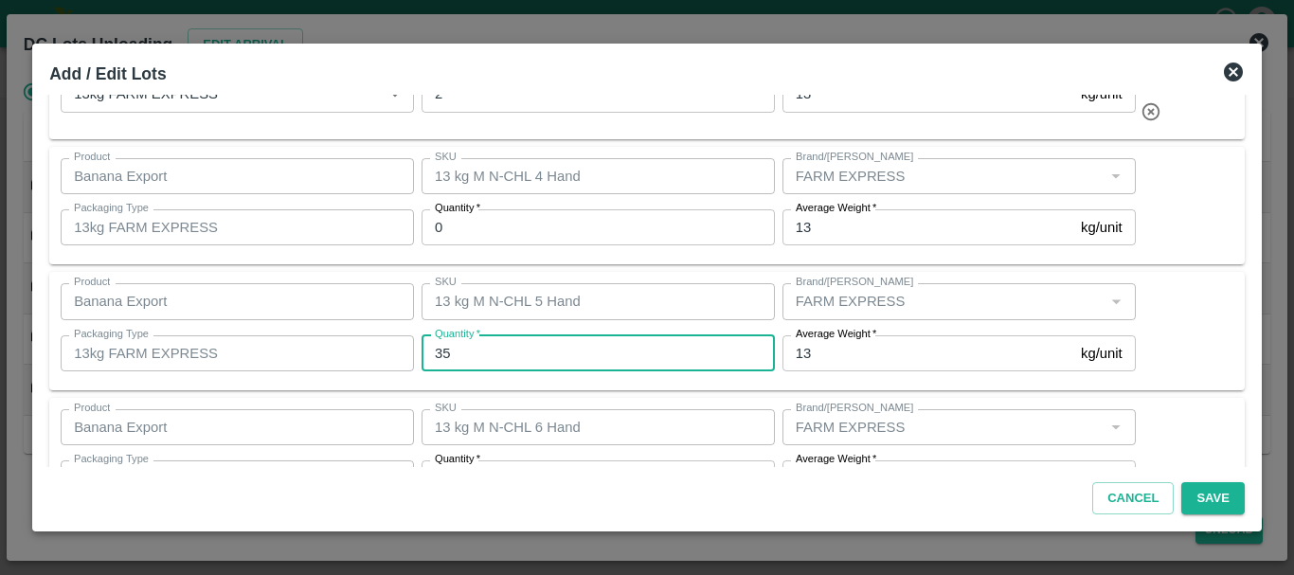
click at [512, 359] on input "35" at bounding box center [598, 353] width 353 height 36
type input "3"
type input "0"
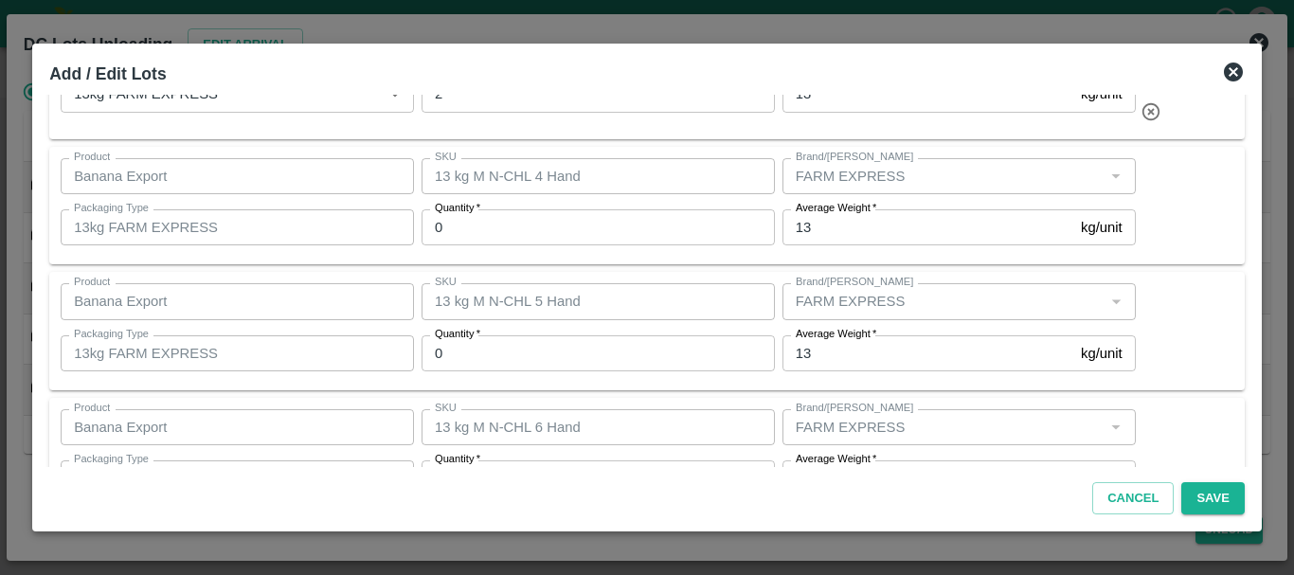
scroll to position [211, 0]
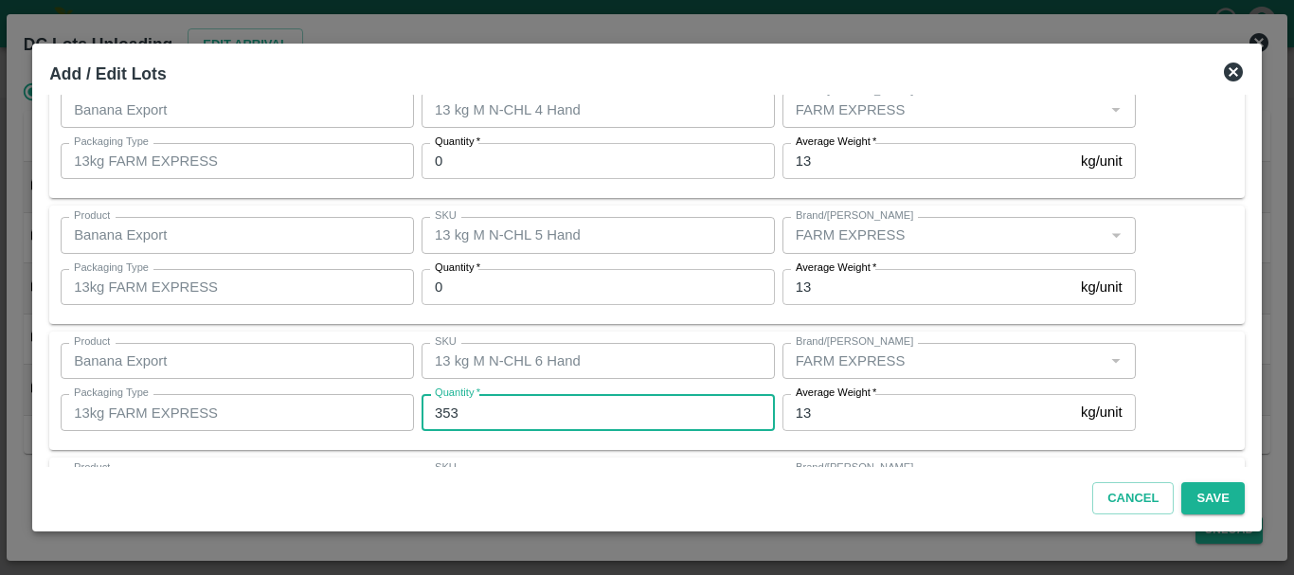
click at [495, 426] on input "353" at bounding box center [598, 412] width 353 height 36
type input "3"
type input "0"
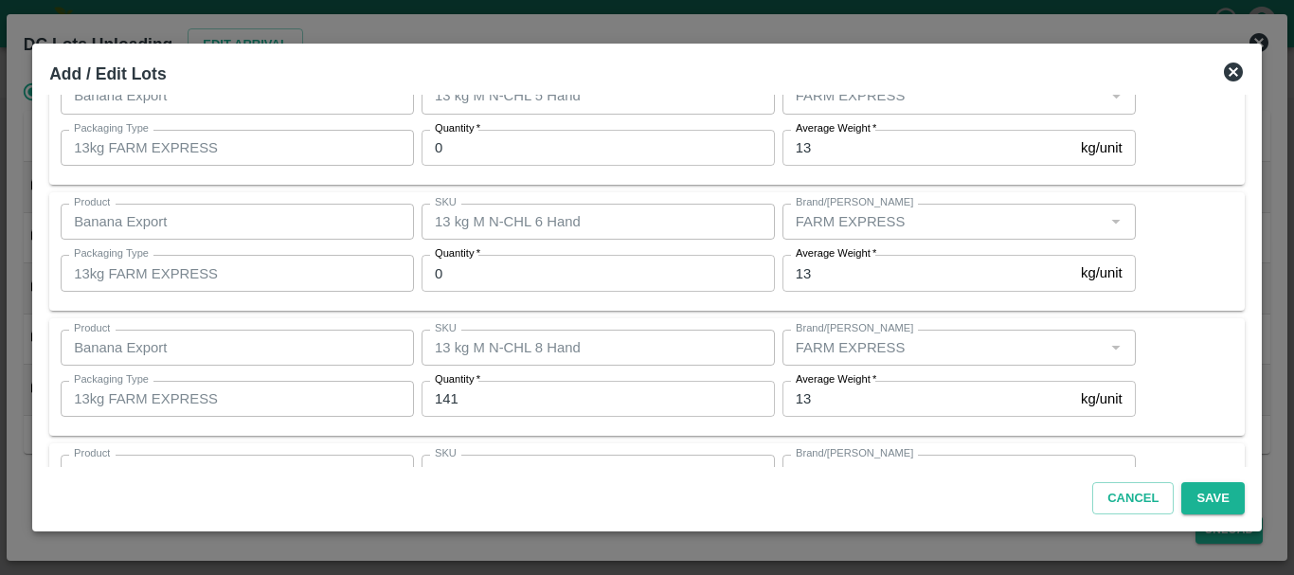
scroll to position [357, 0]
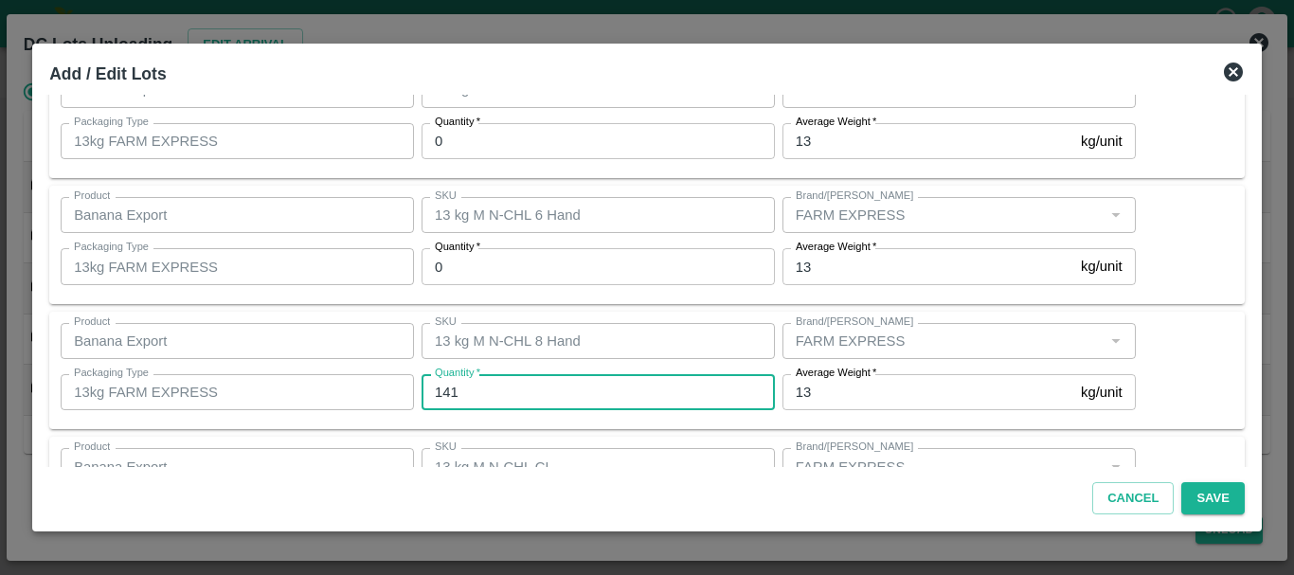
click at [492, 391] on input "141" at bounding box center [598, 392] width 353 height 36
type input "1"
type input "0"
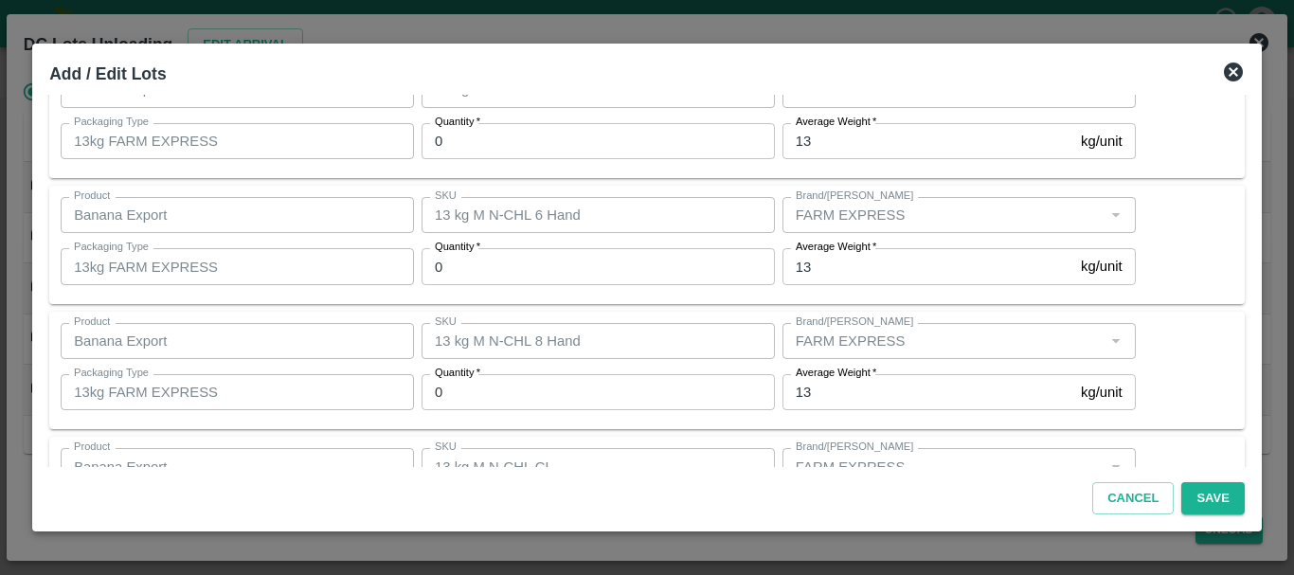
scroll to position [460, 0]
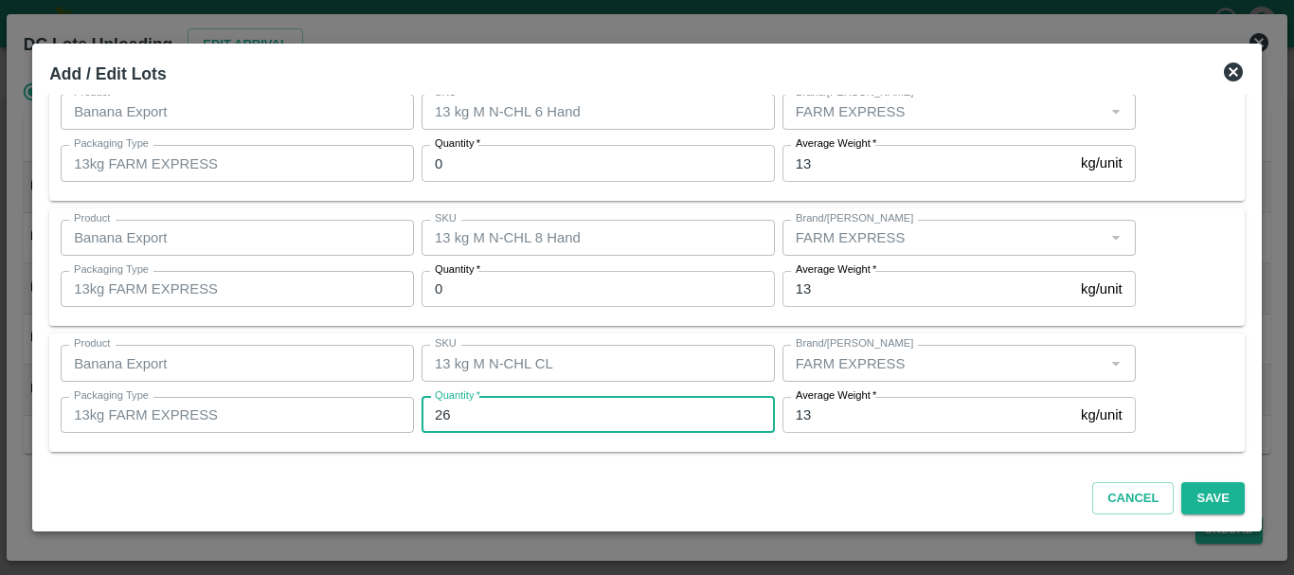
click at [512, 424] on input "26" at bounding box center [598, 415] width 353 height 36
type input "2"
type input "0"
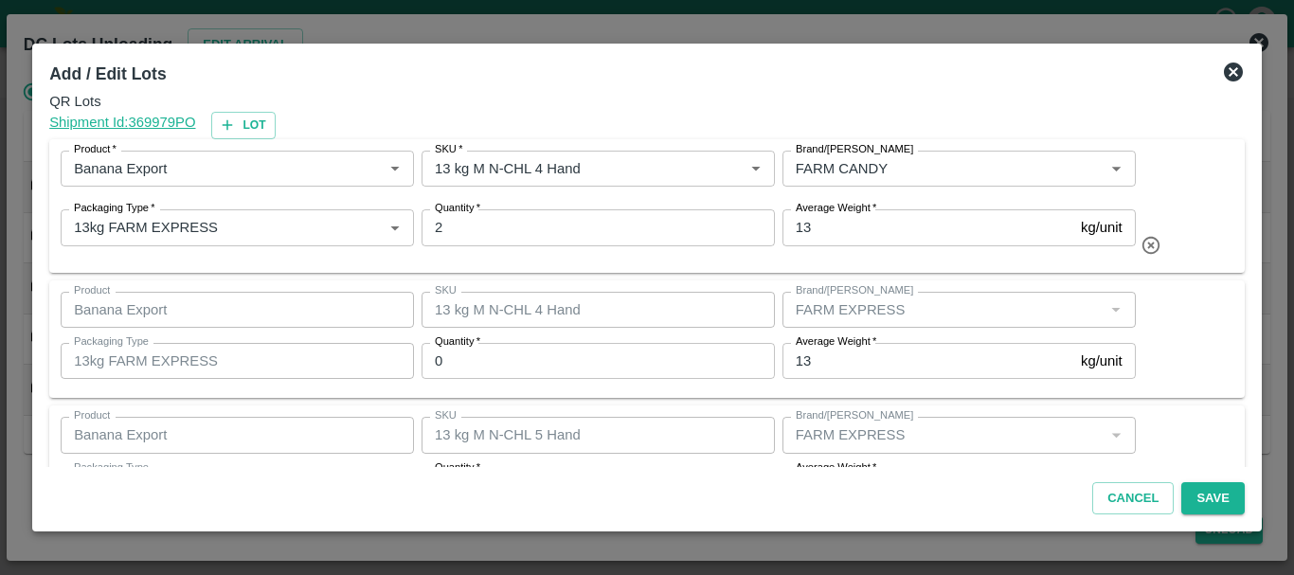
scroll to position [0, 0]
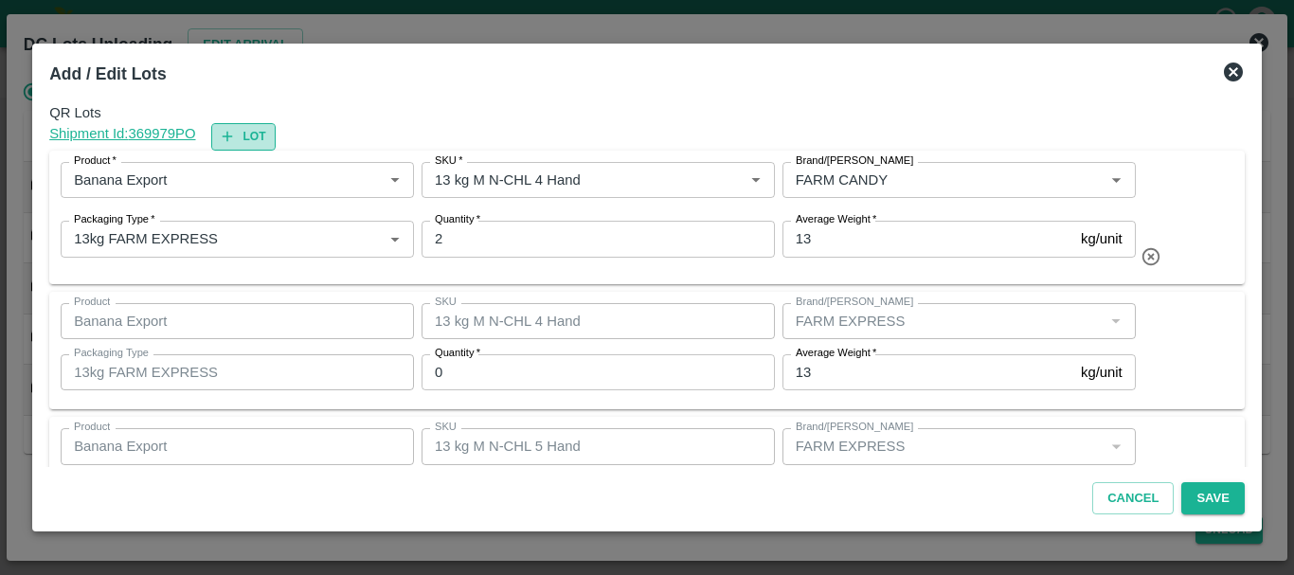
click at [258, 140] on button "Lot" at bounding box center [243, 136] width 64 height 27
type input "FARM CANDY"
type input "2"
type input "13 kg M N-CHL 4 Hand"
type input "13 kg M N-CHL 5 Hand"
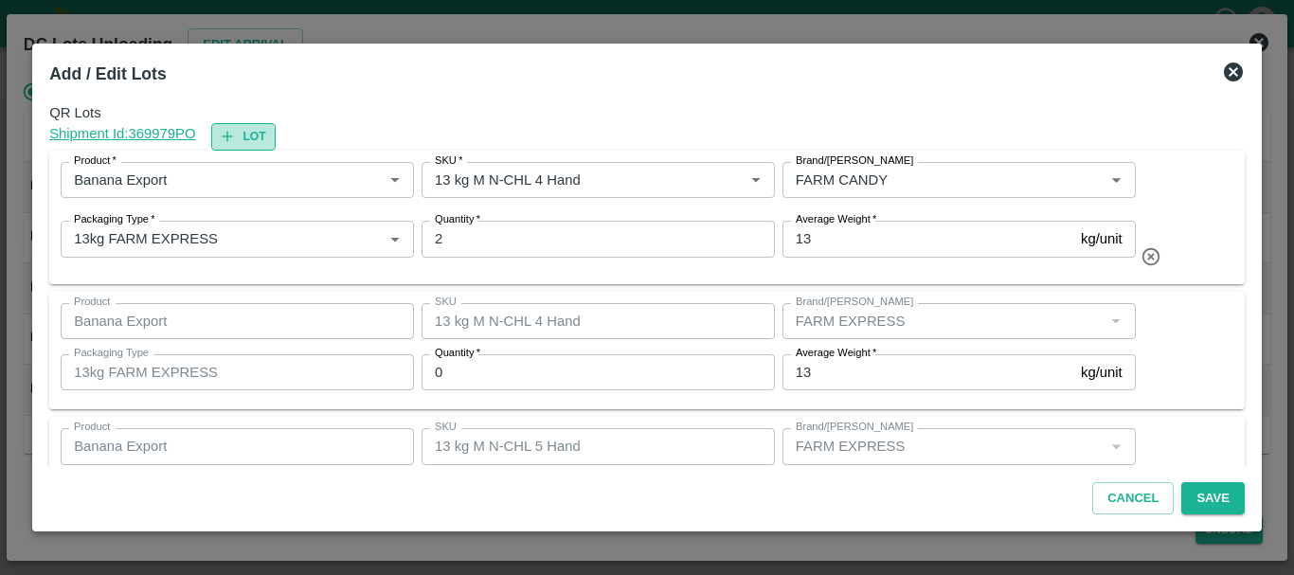
type input "13 kg M N-CHL 6 Hand"
type input "13 kg M N-CHL 8 Hand"
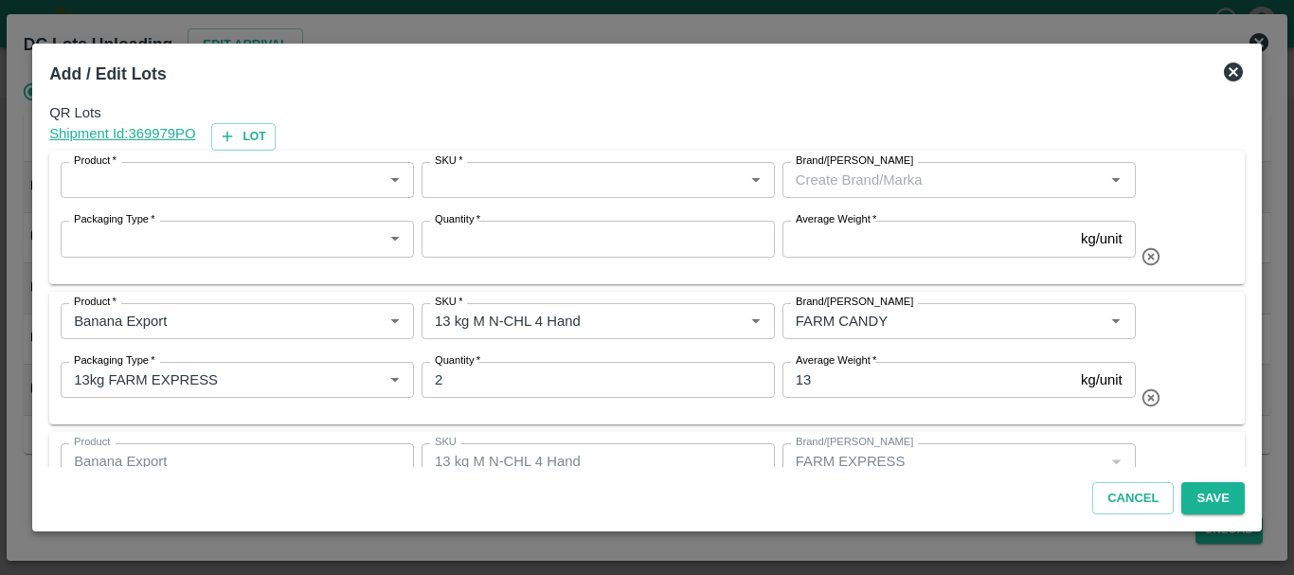
click at [183, 176] on input "Product   *" at bounding box center [221, 180] width 311 height 25
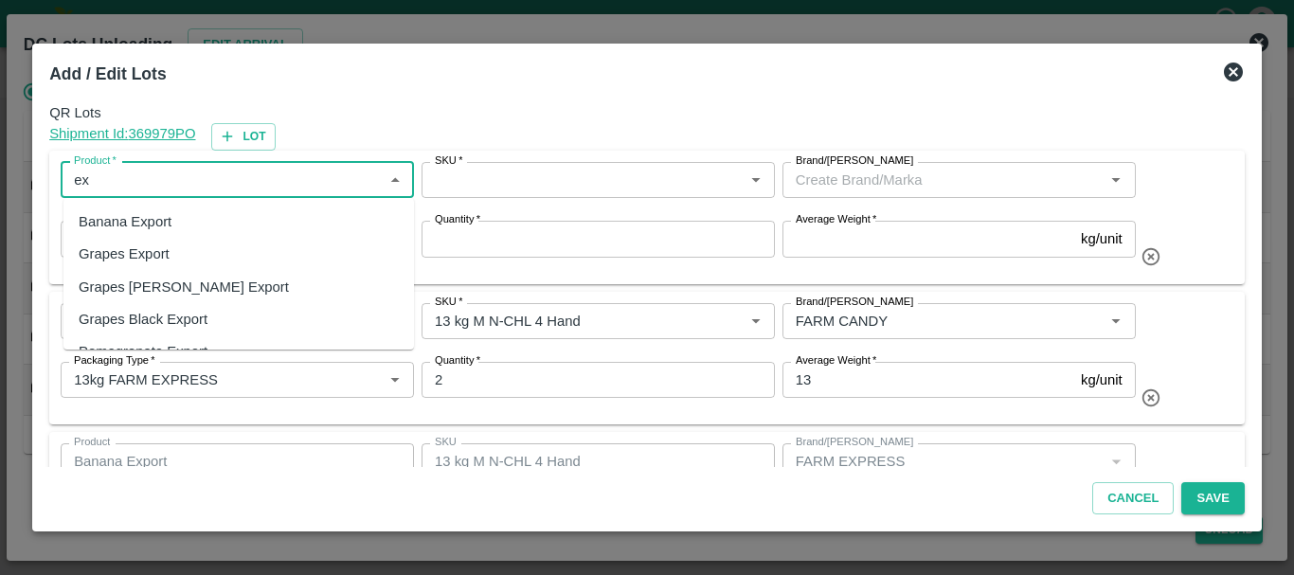
click at [164, 224] on div "Banana Export" at bounding box center [125, 221] width 93 height 21
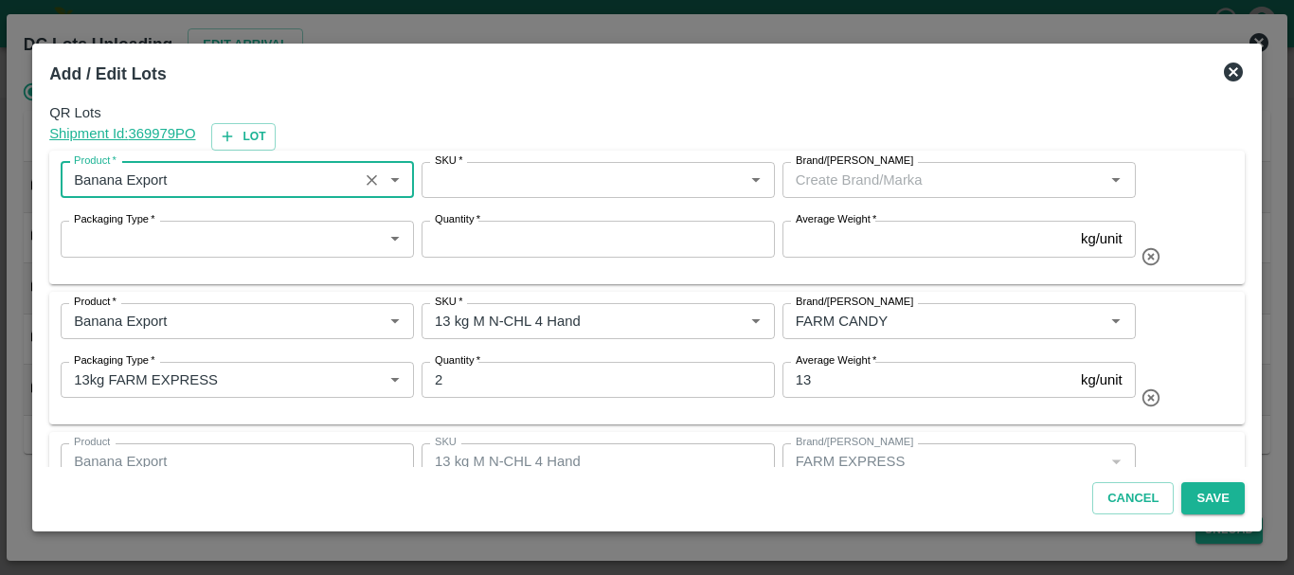
type input "Banana Export"
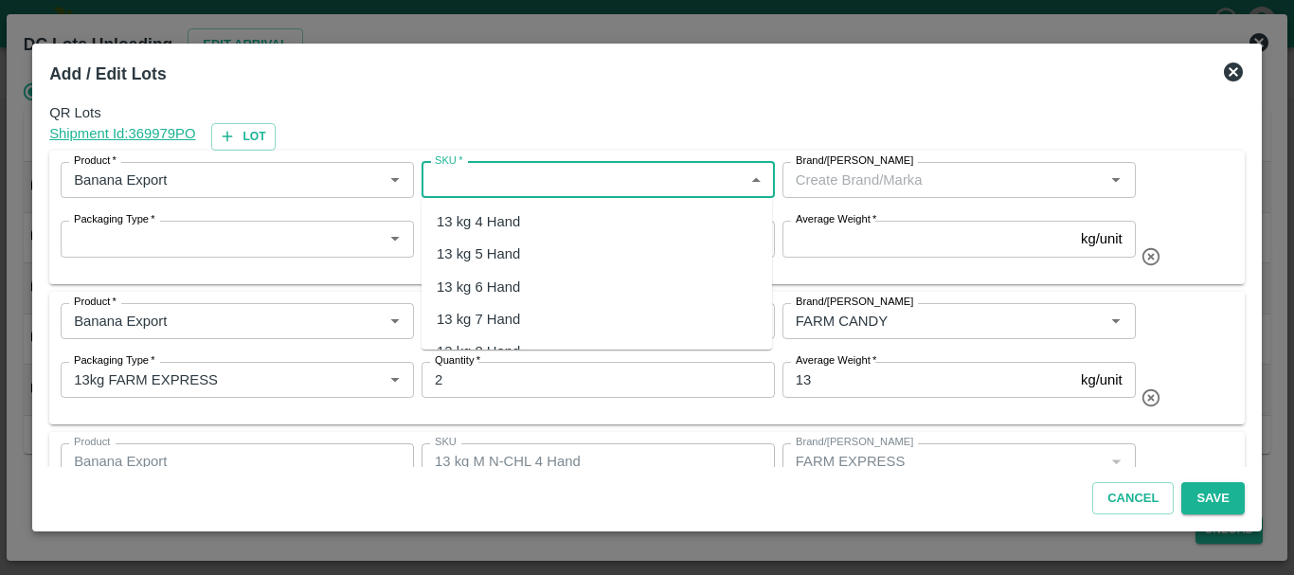
click at [452, 179] on input "SKU   *" at bounding box center [582, 180] width 311 height 25
click at [498, 242] on div "13 kg M N-CHL 5 Hand" at bounding box center [597, 254] width 351 height 32
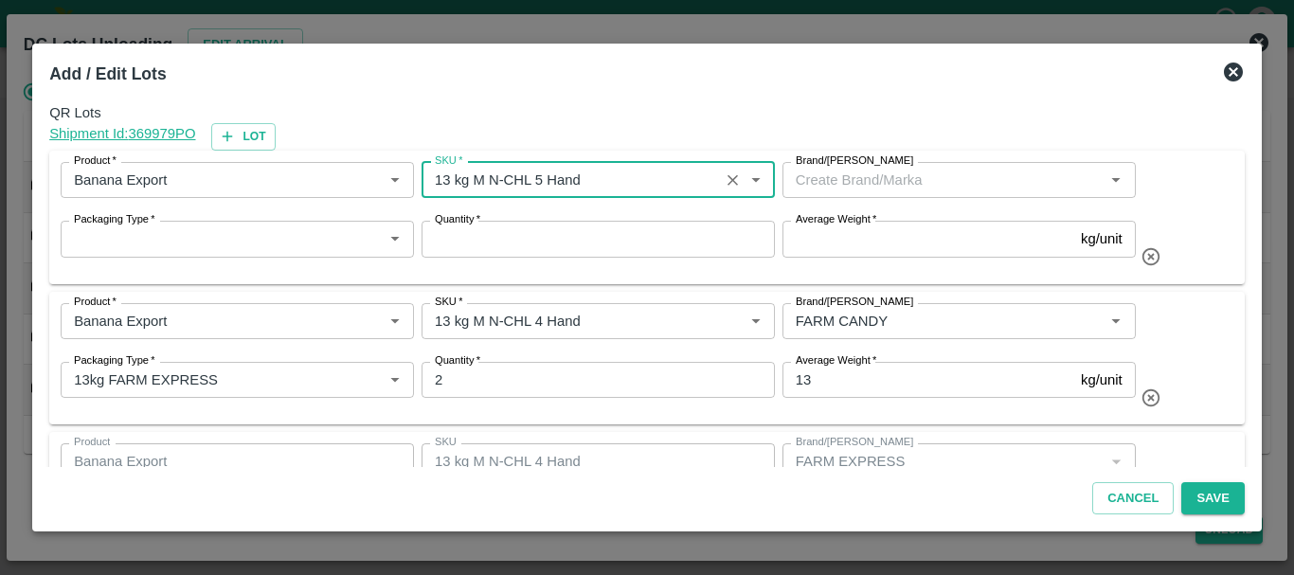
type input "13 kg M N-CHL 5 Hand"
click at [865, 179] on input "Brand/[PERSON_NAME]" at bounding box center [943, 180] width 311 height 25
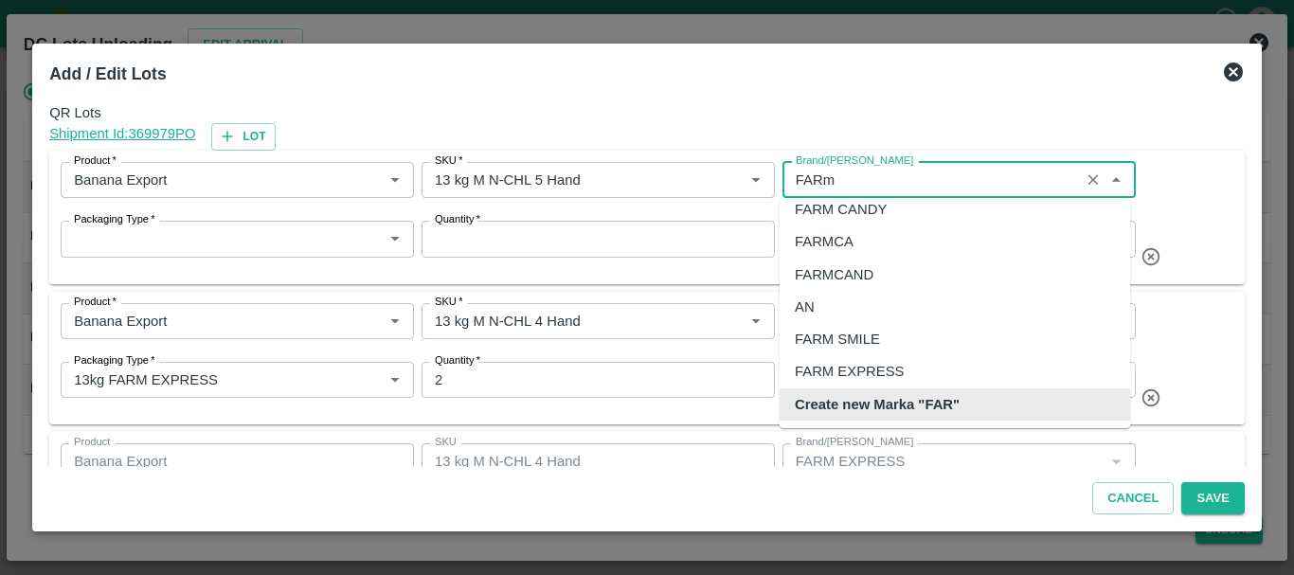
scroll to position [12, 0]
click at [863, 210] on div "FARM CANDY" at bounding box center [841, 209] width 92 height 21
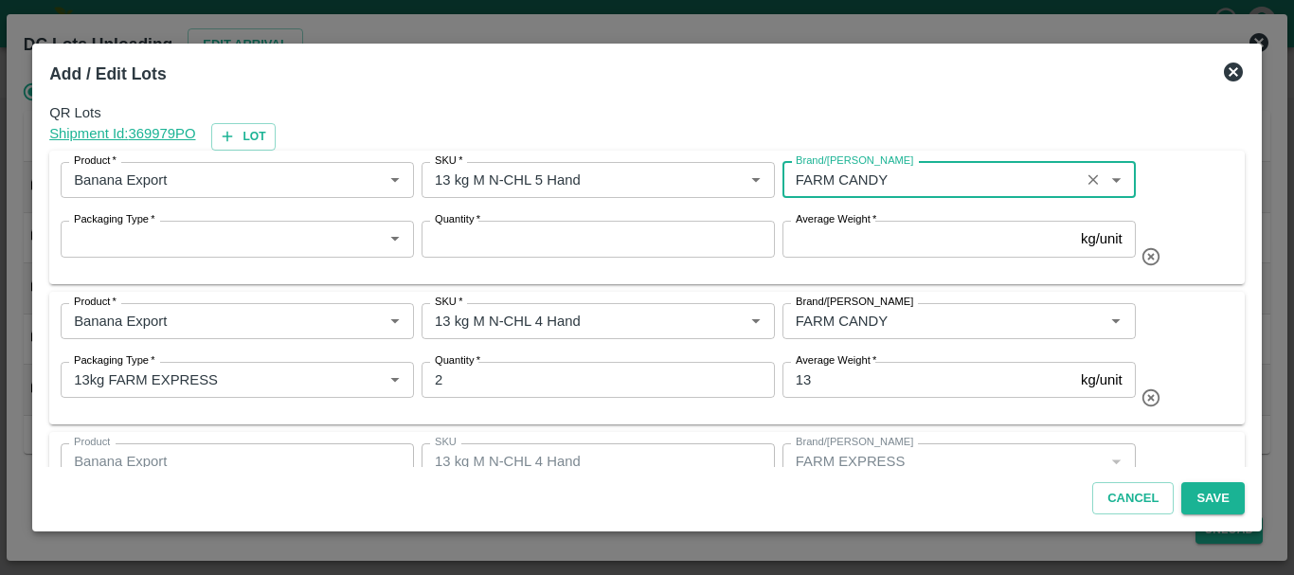
type input "FARM CANDY"
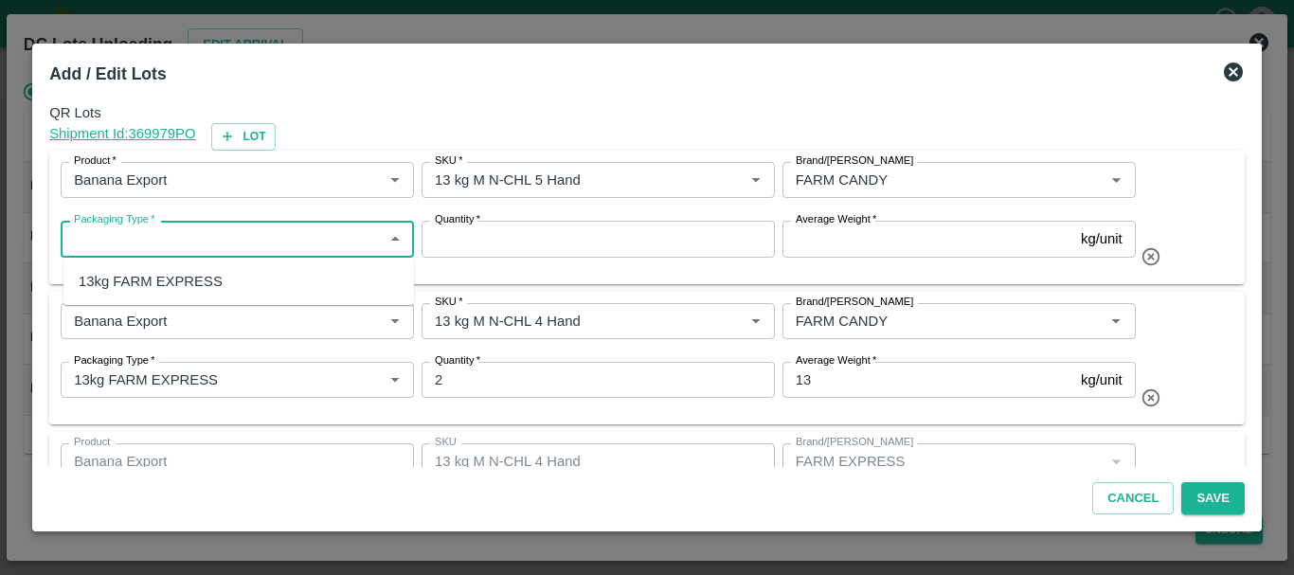
click at [282, 236] on input "Packaging Type   *" at bounding box center [221, 238] width 311 height 25
click at [265, 278] on div "13kg FARM EXPRESS" at bounding box center [238, 281] width 351 height 32
type input "13kg FARM EXPRESS"
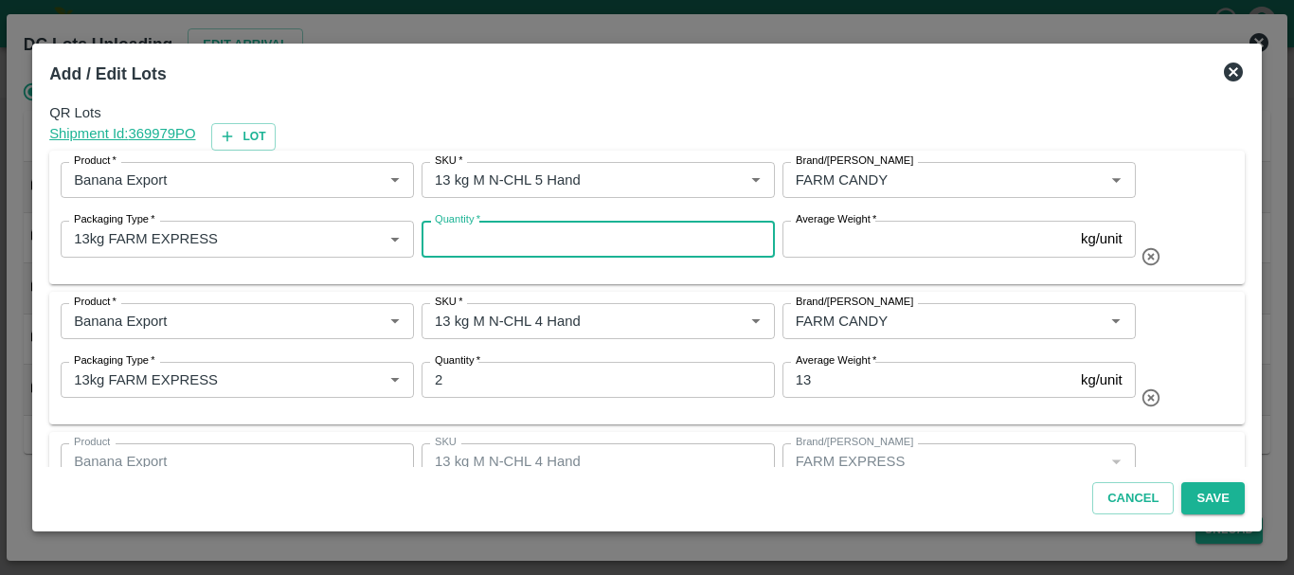
click at [527, 240] on input "Quantity   *" at bounding box center [598, 239] width 353 height 36
click at [870, 233] on input "1" at bounding box center [927, 239] width 291 height 36
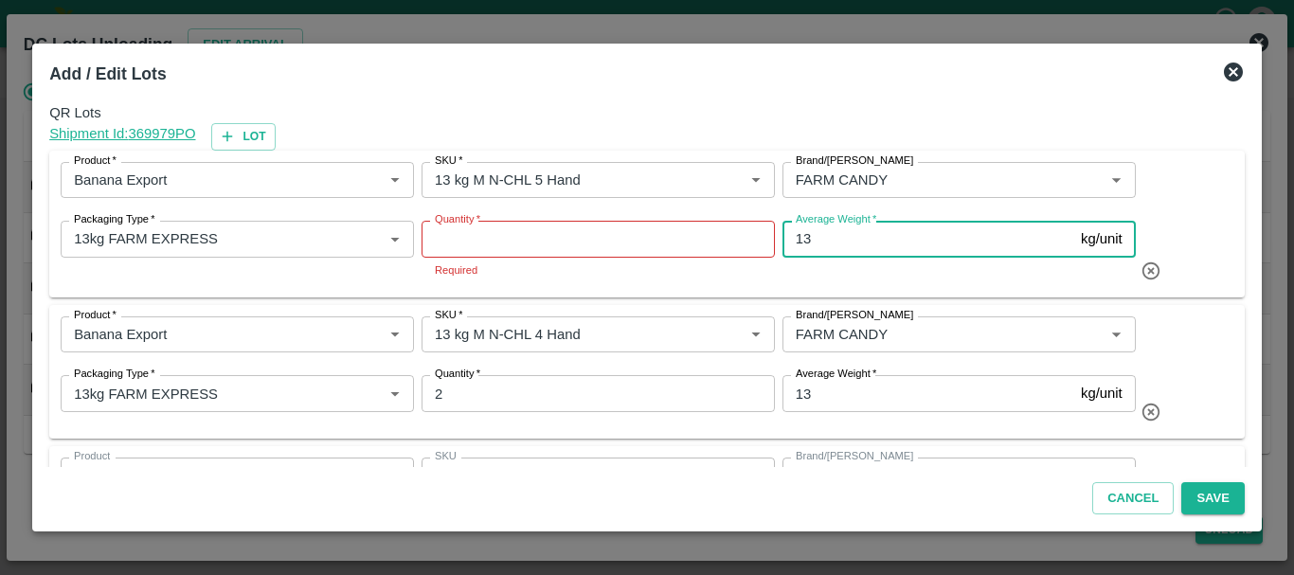
type input "13"
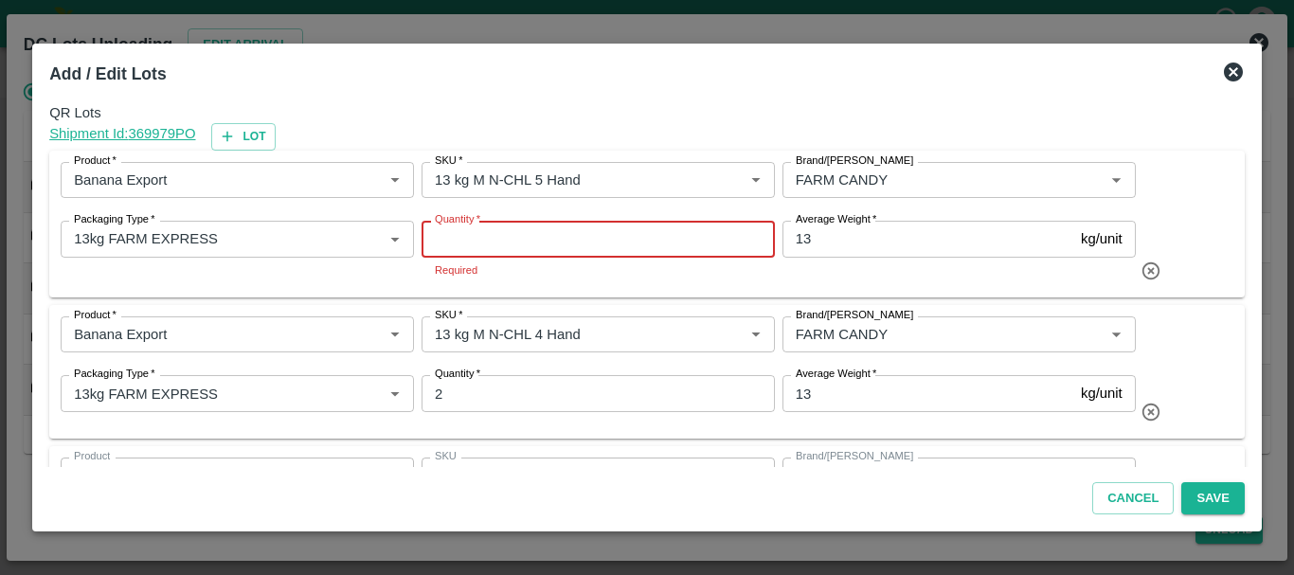
click at [535, 232] on input "Quantity   *" at bounding box center [598, 239] width 353 height 36
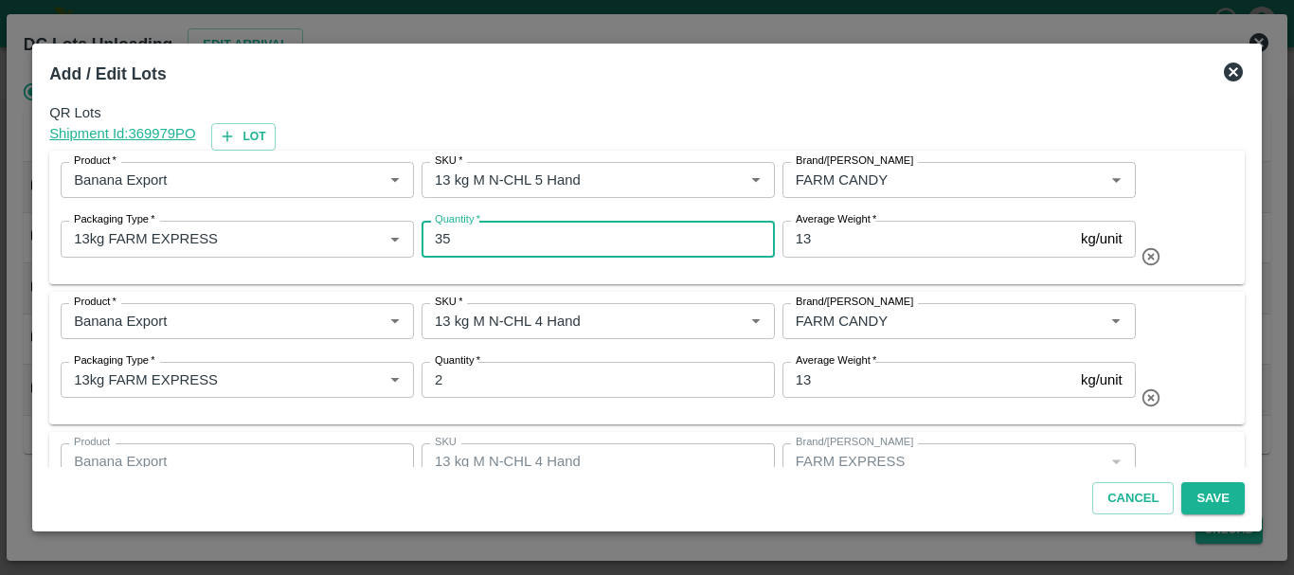
type input "35"
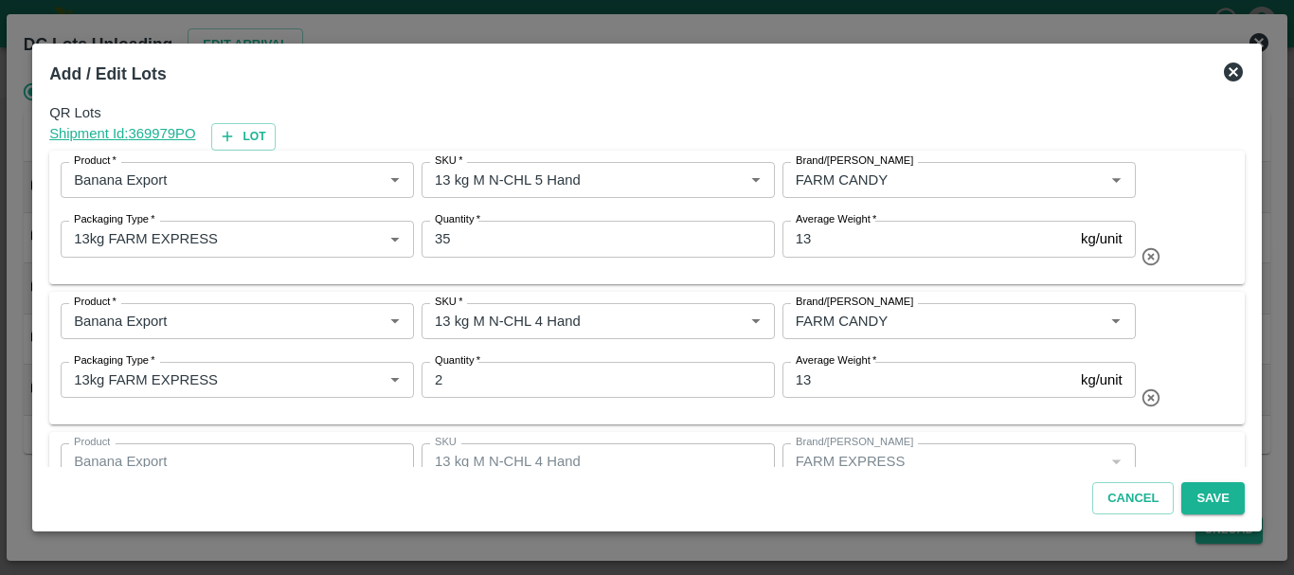
click at [556, 272] on div "Quantity   * 35 Quantity" at bounding box center [594, 242] width 361 height 59
click at [409, 124] on div "Shipment Id: 369979 PO Lot" at bounding box center [647, 136] width 1196 height 27
click at [257, 136] on button "Lot" at bounding box center [243, 136] width 64 height 27
click at [650, 275] on div "Product   * Product   * SKU   * SKU   * Brand/Marka Brand/Marka Packaging Type …" at bounding box center [647, 218] width 1196 height 134
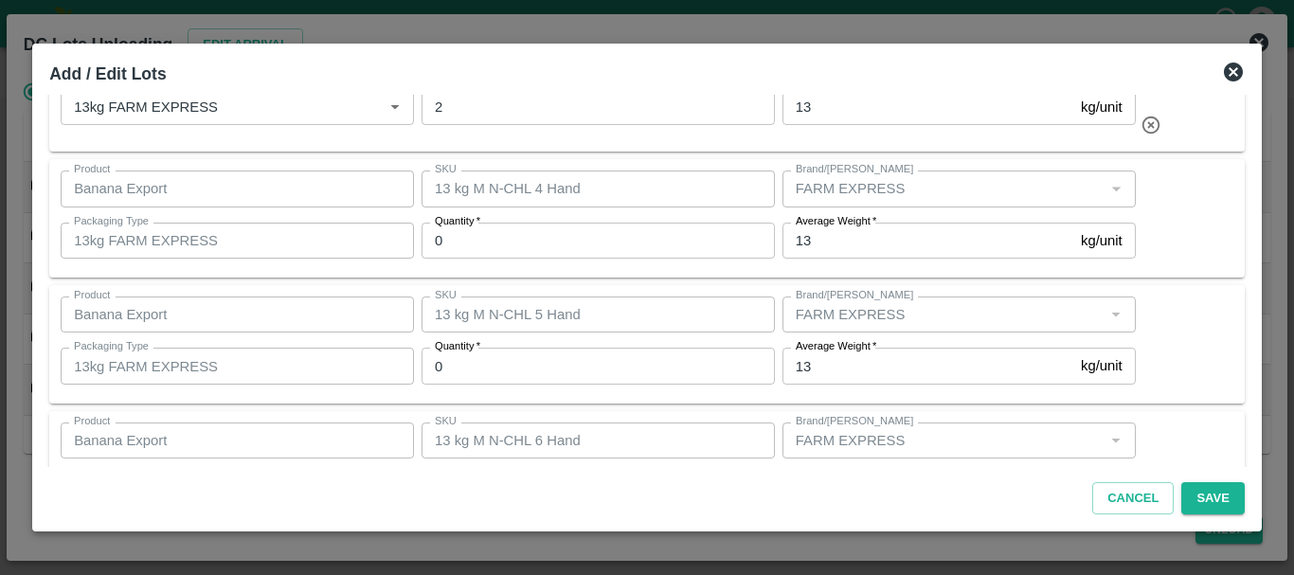
scroll to position [602, 0]
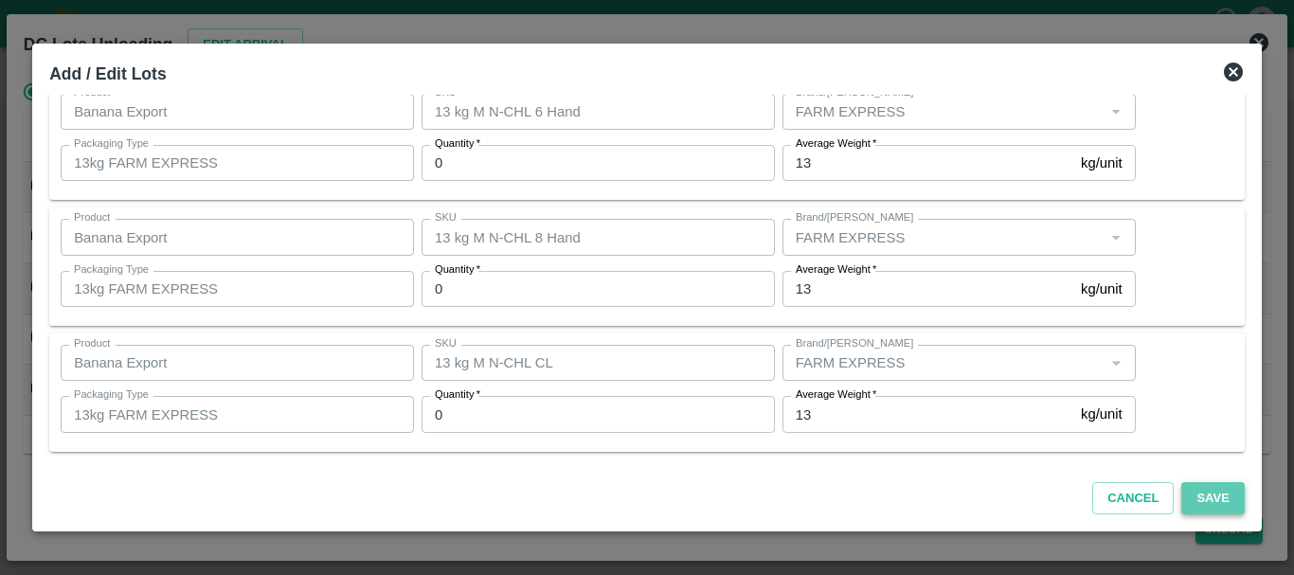
click at [1203, 491] on button "Save" at bounding box center [1212, 498] width 63 height 33
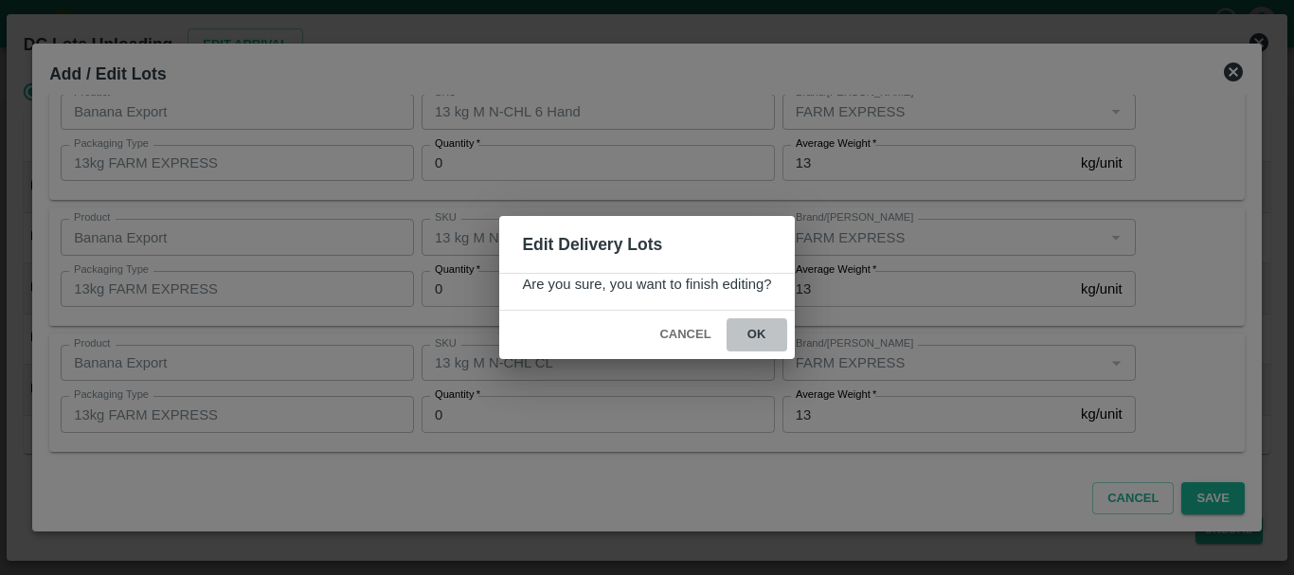
click at [739, 336] on button "ok" at bounding box center [757, 334] width 61 height 33
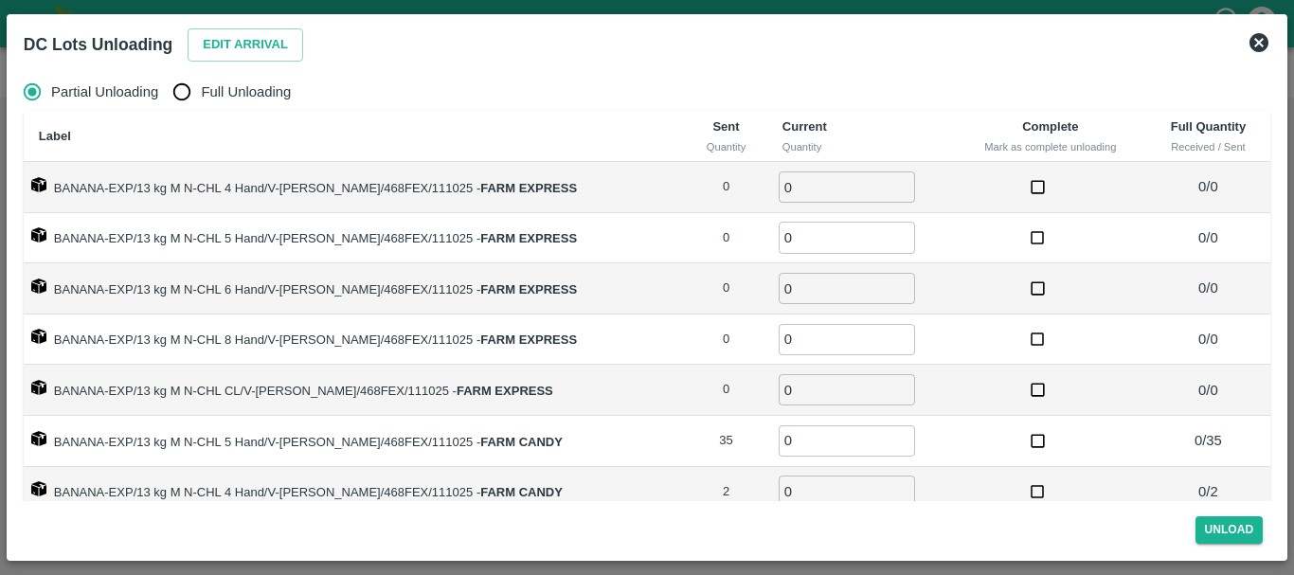
scroll to position [30, 0]
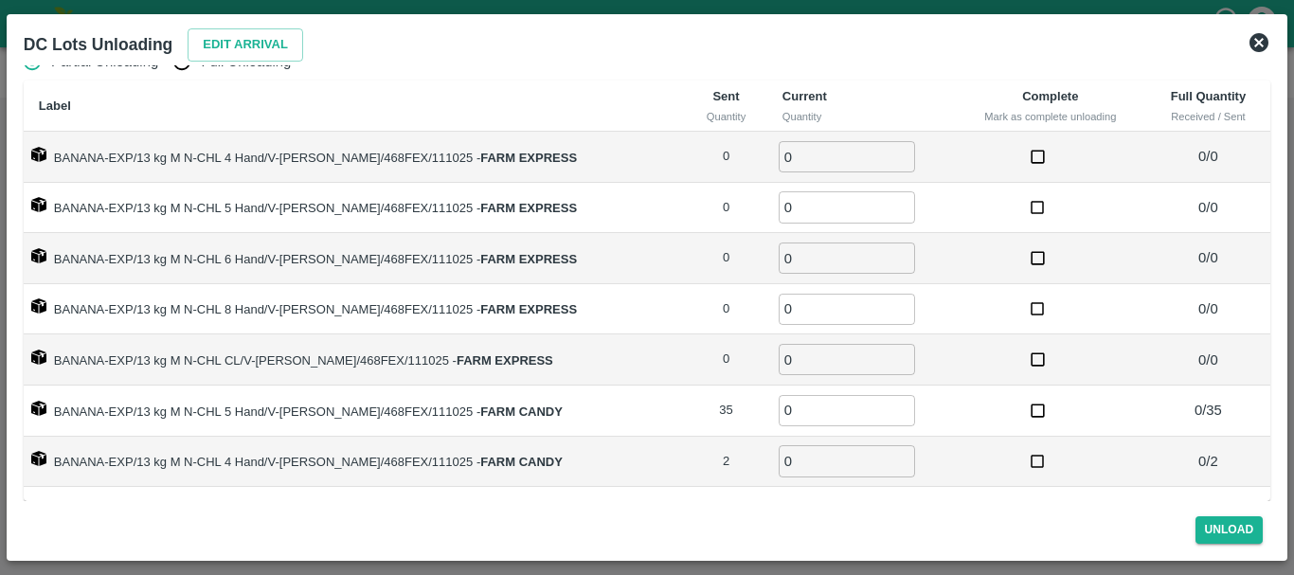
click at [554, 351] on td "BANANA-EXP/13 kg M N-CHL CL/V-MH-Krushn/468FEX/111025 - FARM EXPRESS" at bounding box center [354, 359] width 661 height 51
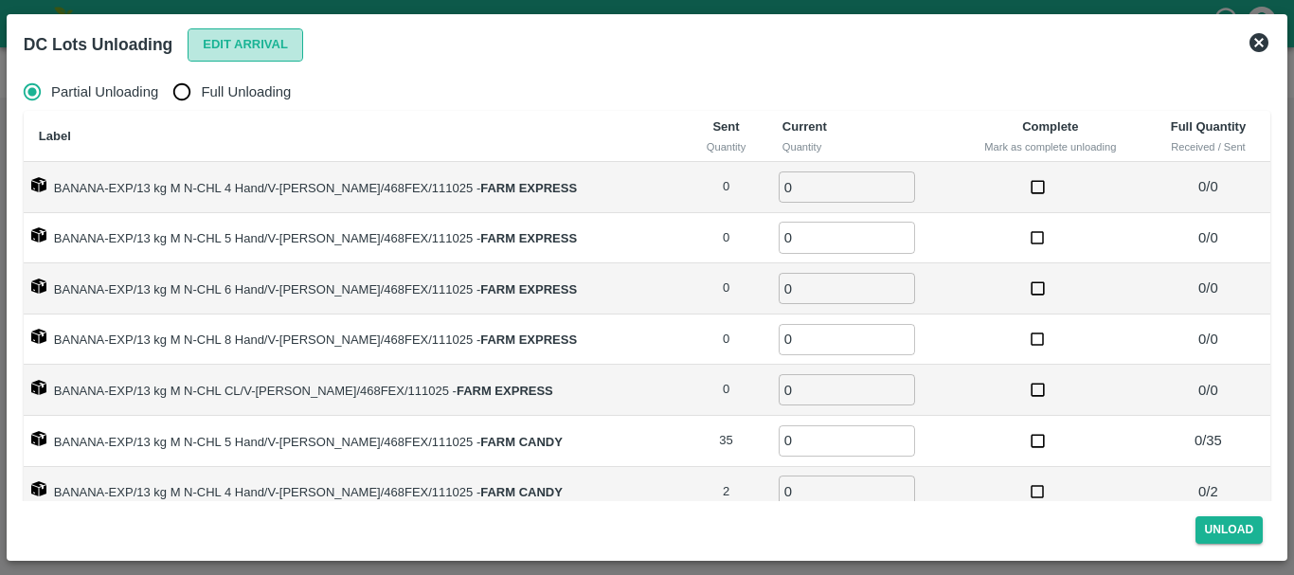
click at [245, 44] on button "Edit Arrival" at bounding box center [246, 44] width 116 height 33
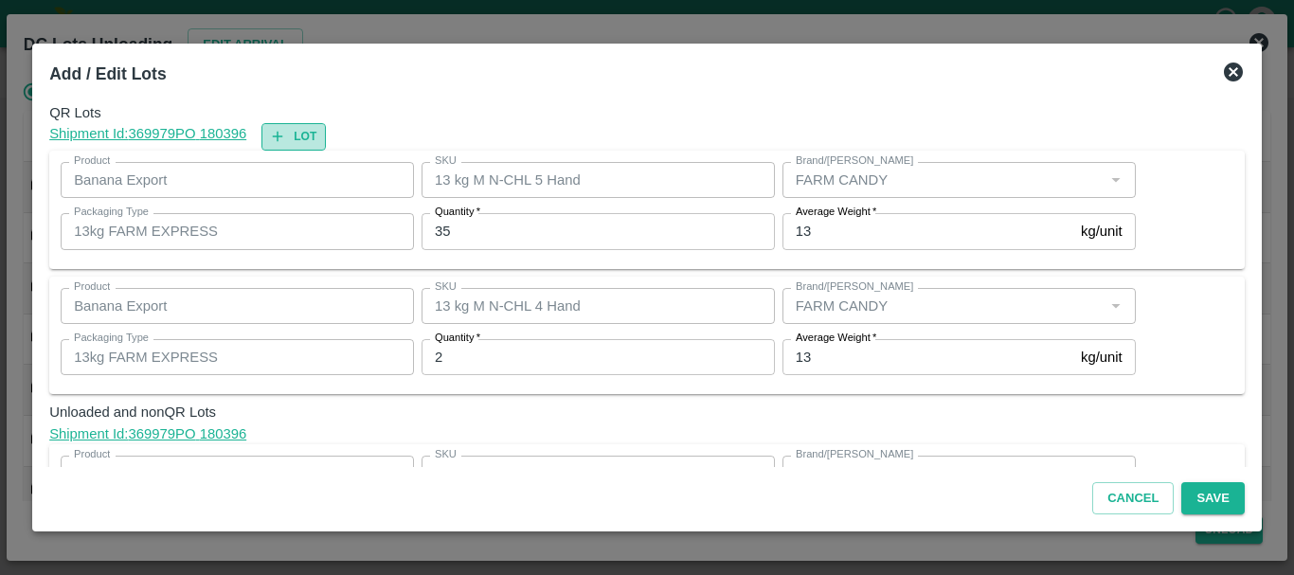
click at [309, 131] on button "Lot" at bounding box center [293, 136] width 64 height 27
type input "13 kg M N-CHL 5 Hand"
type input "35"
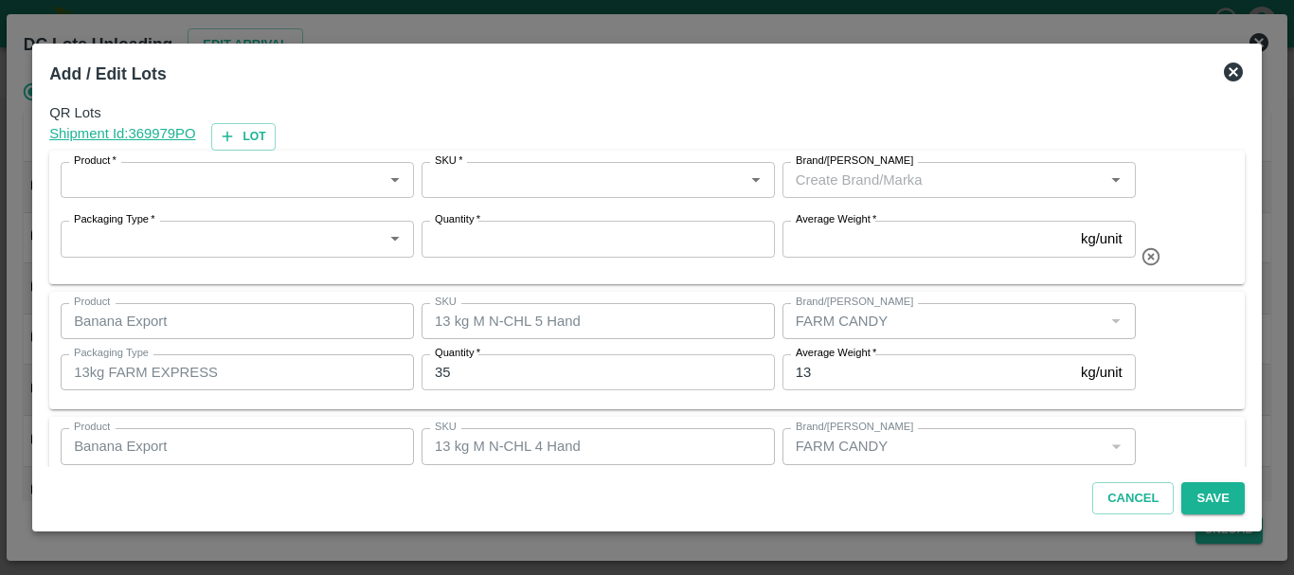
click at [262, 185] on input "Product   *" at bounding box center [221, 180] width 311 height 25
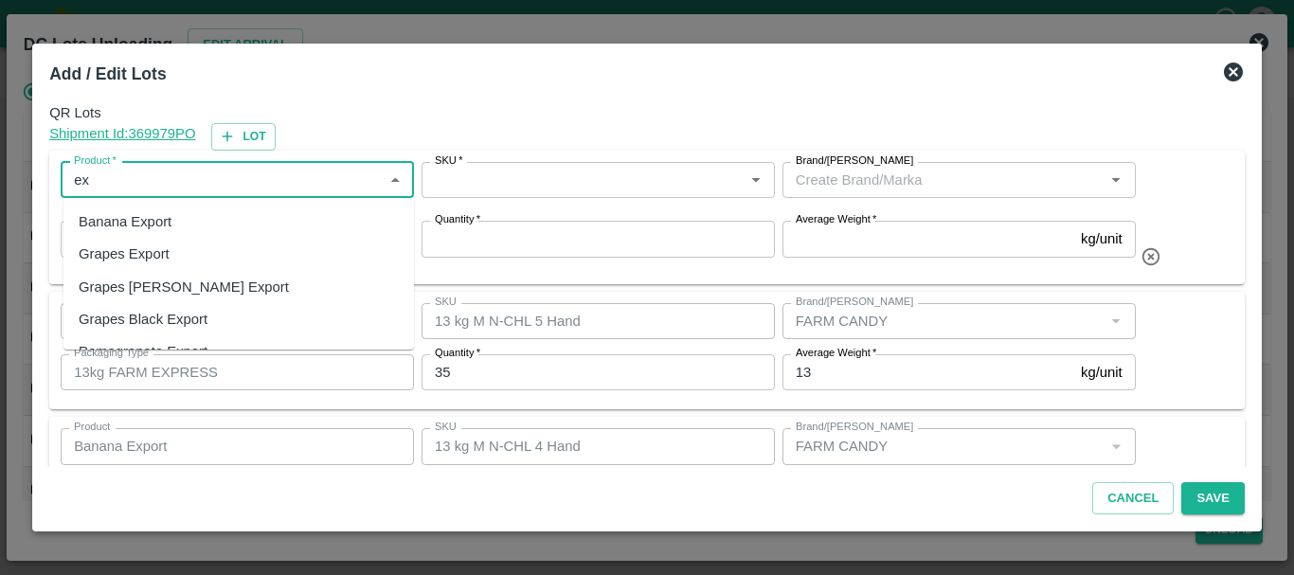
click at [253, 229] on div "Banana Export" at bounding box center [238, 222] width 351 height 32
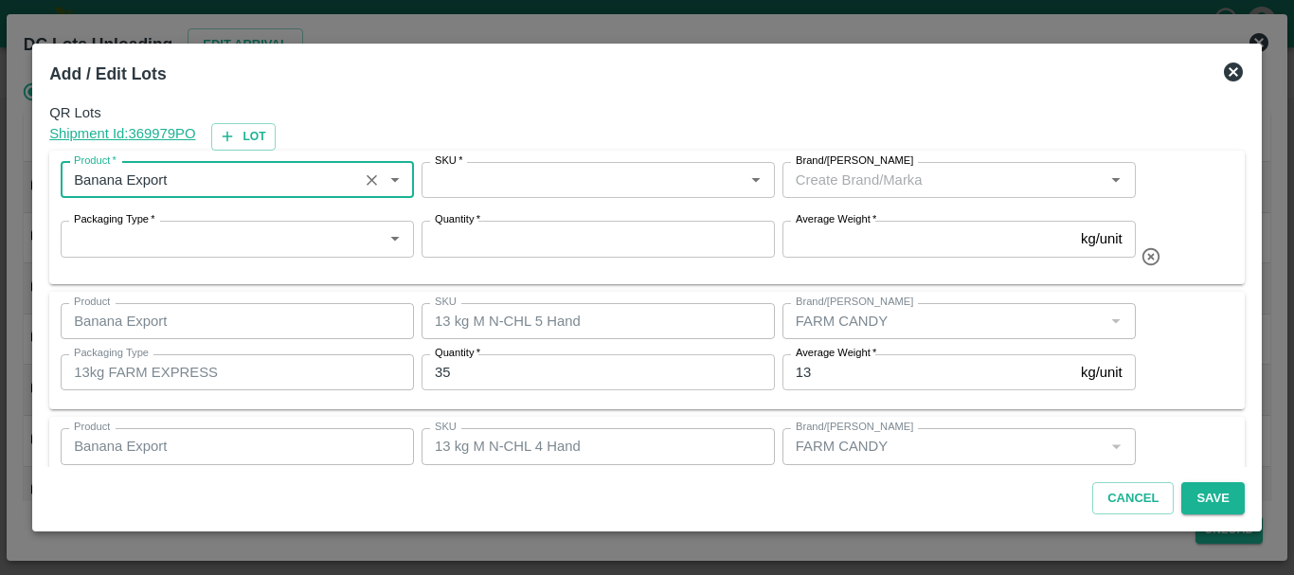
type input "Banana Export"
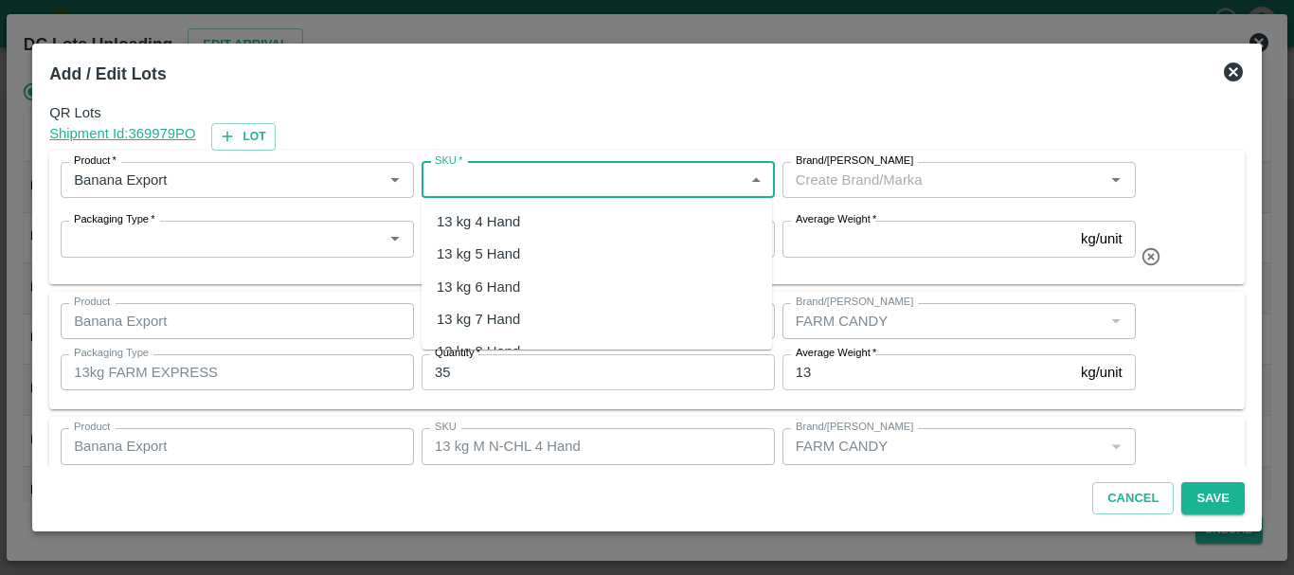
click at [496, 185] on input "SKU   *" at bounding box center [582, 180] width 311 height 25
click at [535, 290] on div "13 kg M N-CHL 6 Hand" at bounding box center [510, 287] width 146 height 21
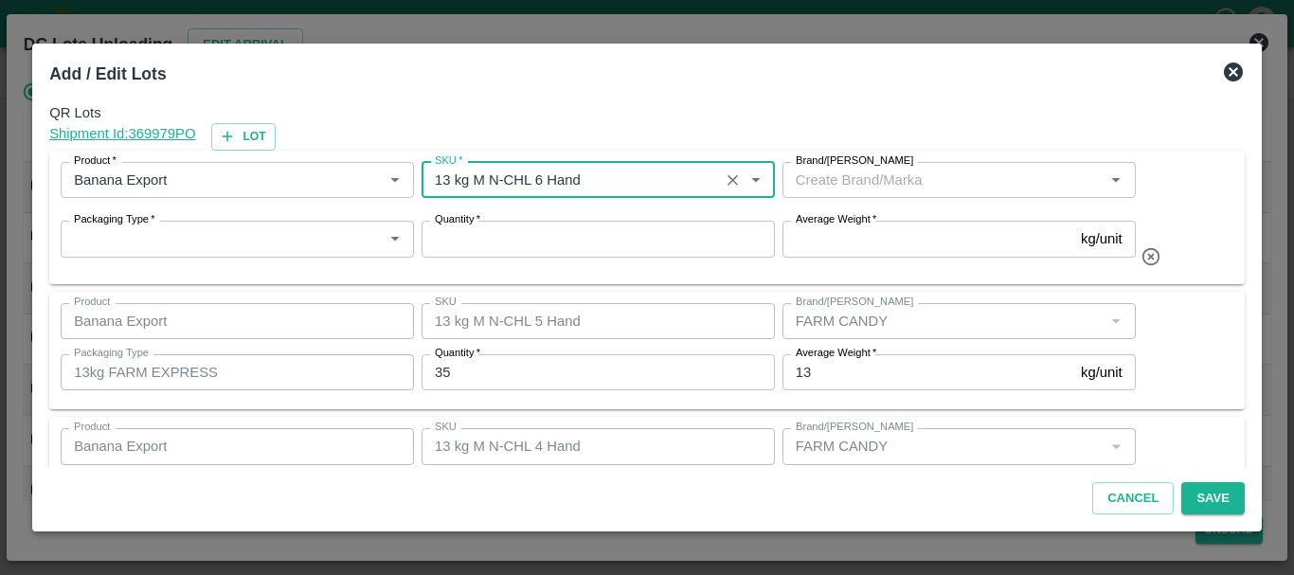
type input "13 kg M N-CHL 6 Hand"
click at [853, 187] on input "Brand/[PERSON_NAME]" at bounding box center [943, 180] width 311 height 25
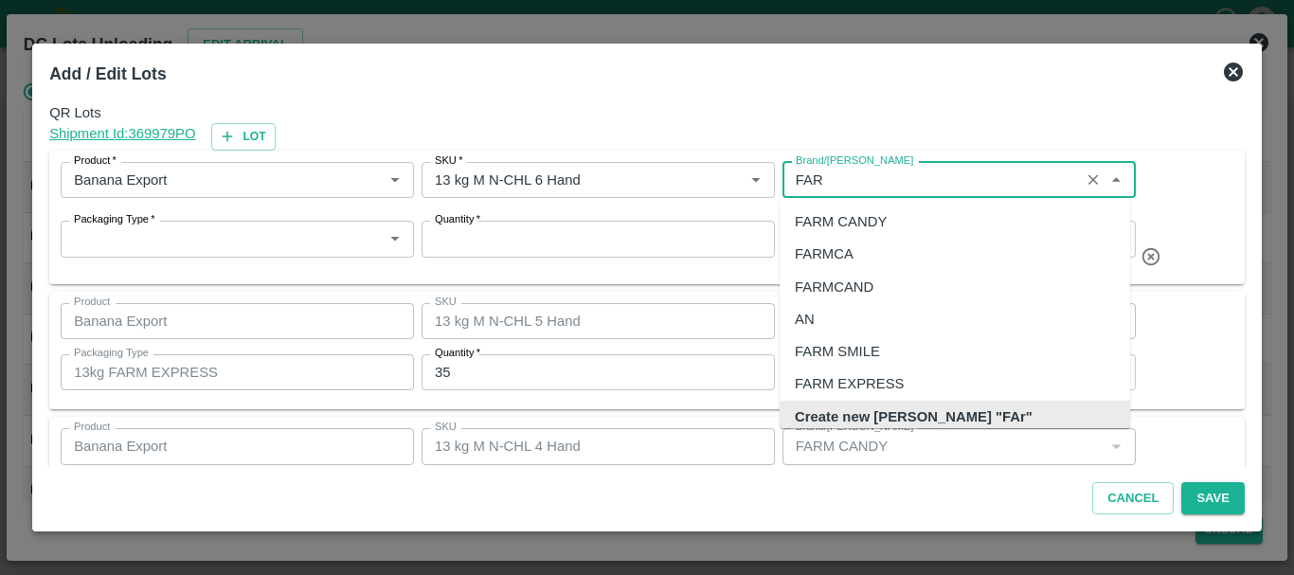
scroll to position [12, 0]
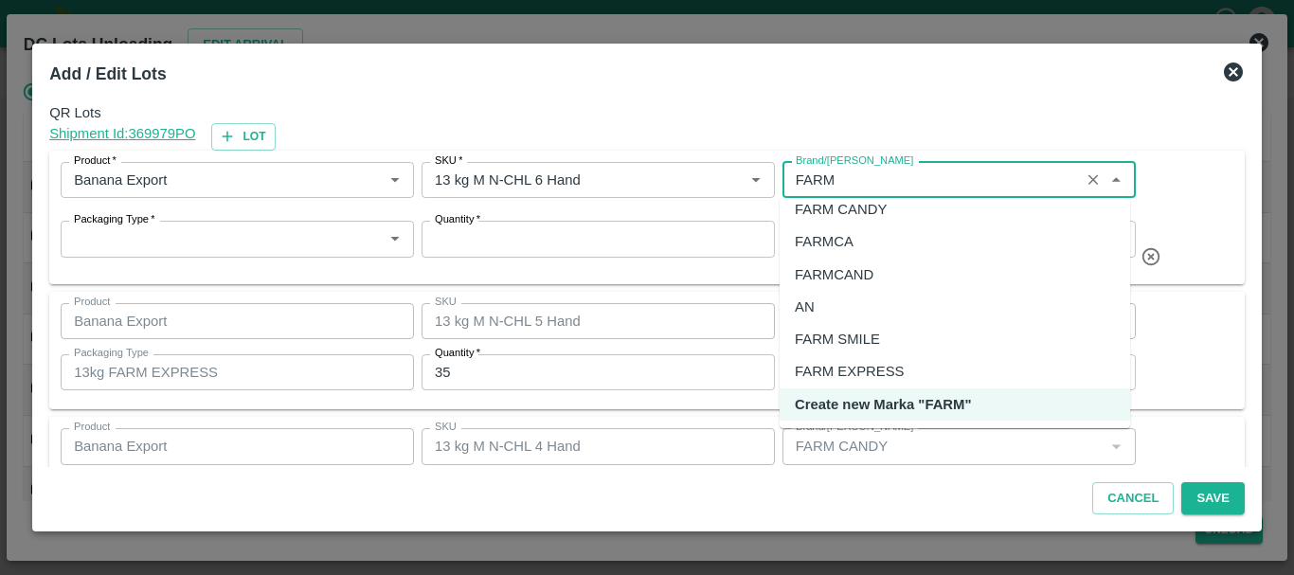
click at [854, 214] on div "FARM CANDY" at bounding box center [841, 209] width 92 height 21
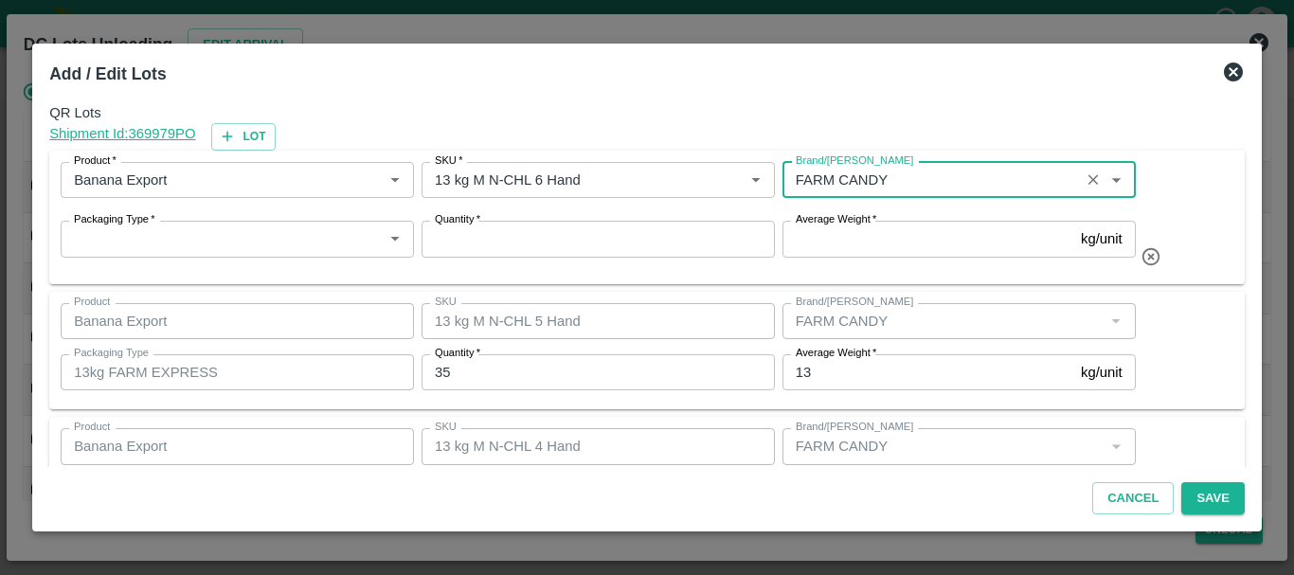
type input "FARM CANDY"
click at [936, 246] on input "Average Weight   *" at bounding box center [927, 239] width 291 height 36
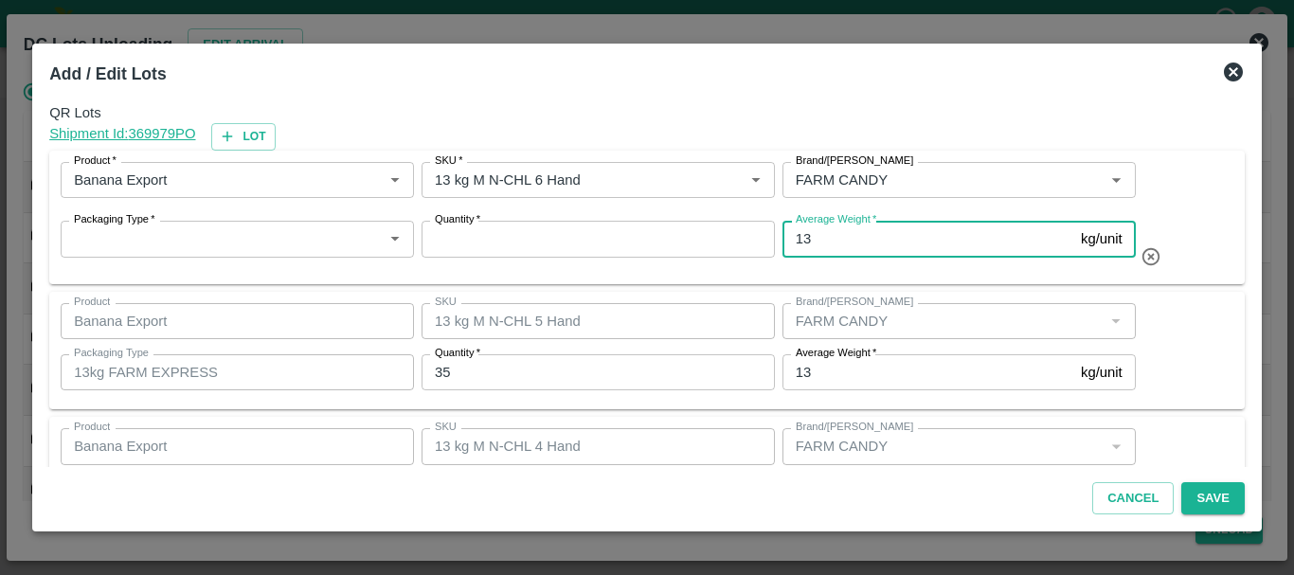
type input "13"
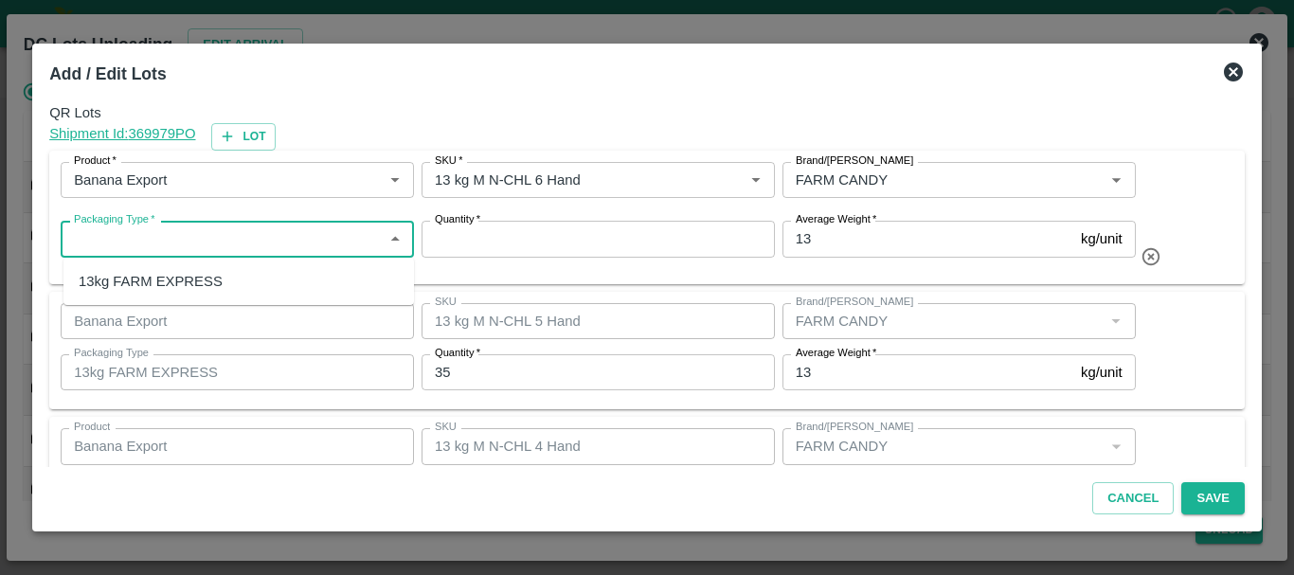
click at [307, 244] on input "Packaging Type   *" at bounding box center [221, 238] width 311 height 25
click at [203, 290] on div "13kg FARM EXPRESS" at bounding box center [151, 281] width 144 height 21
type input "13kg FARM EXPRESS"
click at [580, 246] on input "Quantity   *" at bounding box center [598, 239] width 353 height 36
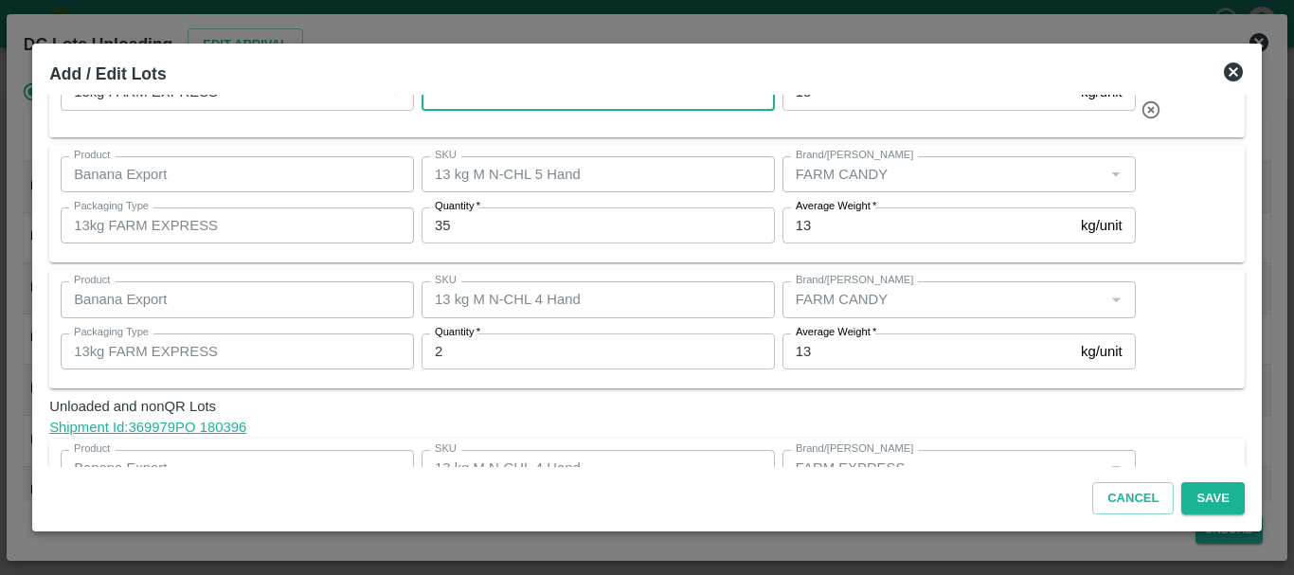
scroll to position [82, 0]
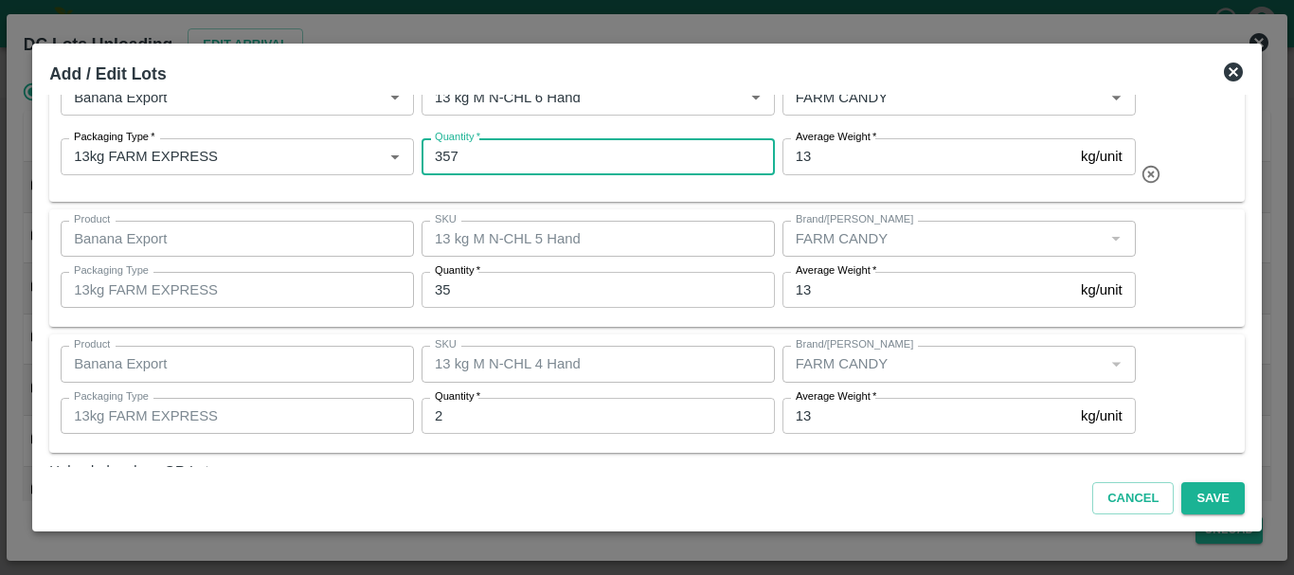
type input "357"
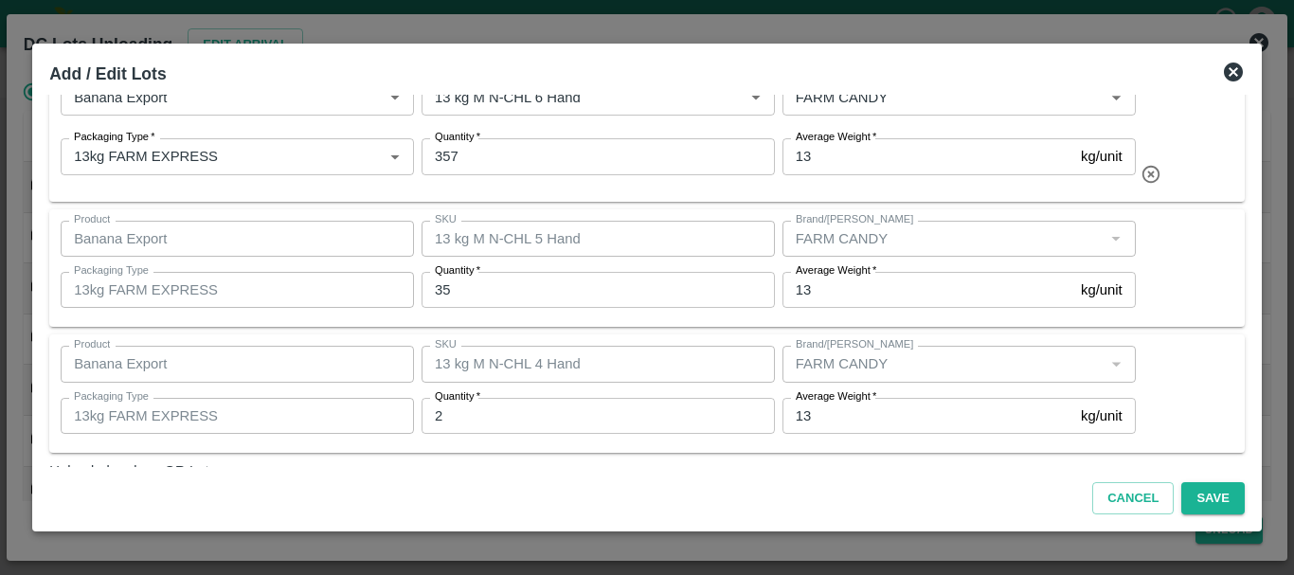
click at [673, 207] on div "QR Lots Shipment Id: 369979 PO Lot Product   * Product   * SKU   * SKU   * Bran…" at bounding box center [647, 281] width 1211 height 372
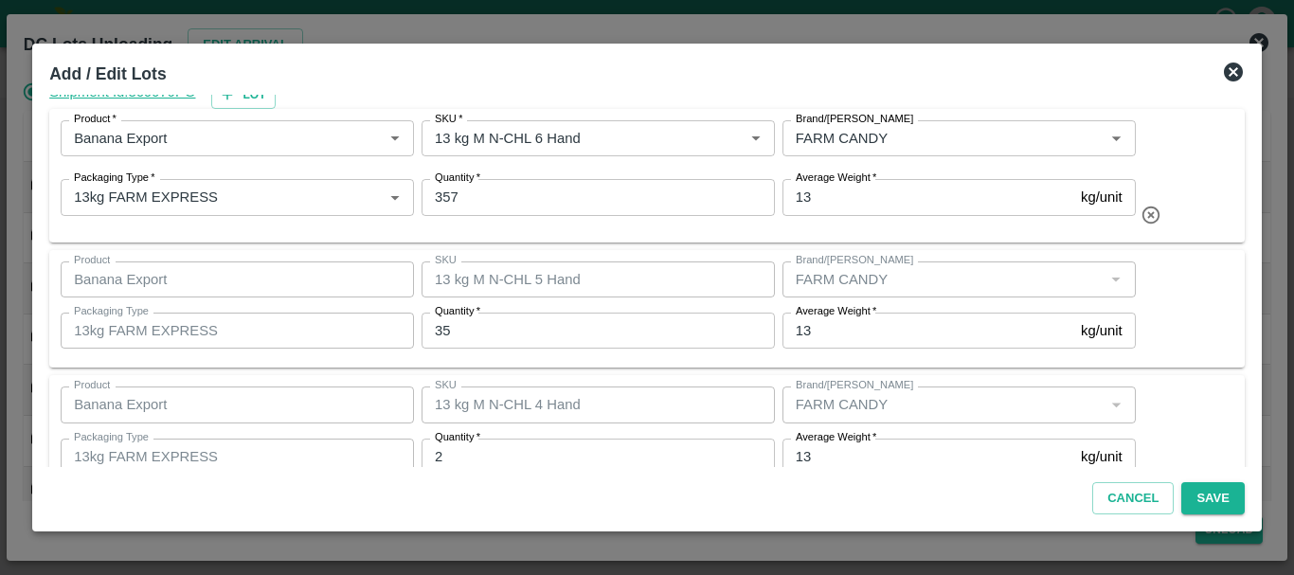
scroll to position [0, 0]
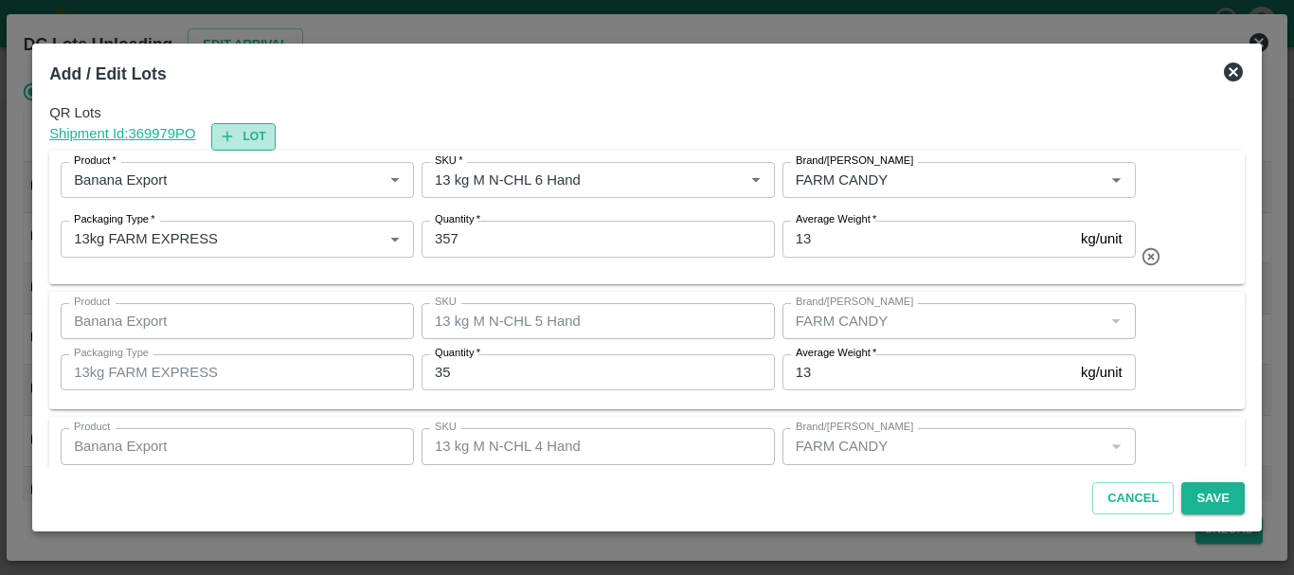
click at [254, 141] on button "Lot" at bounding box center [243, 136] width 64 height 27
type input "357"
type input "13 kg M N-CHL 5 Hand"
type input "35"
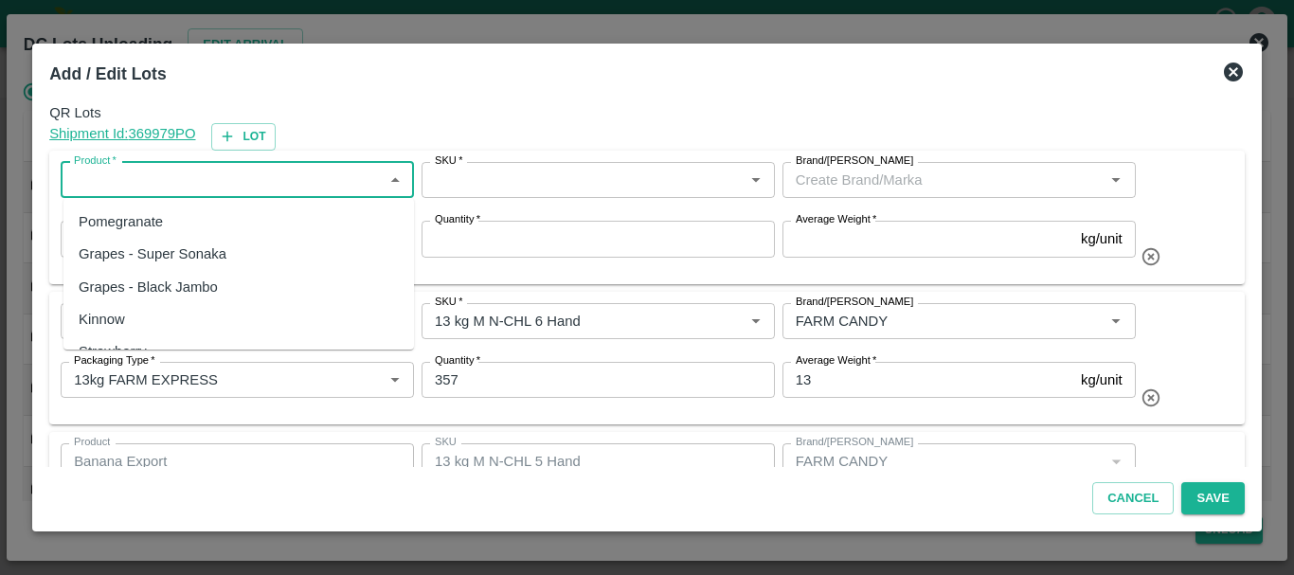
click at [255, 177] on input "Product   *" at bounding box center [221, 180] width 311 height 25
click at [261, 225] on div "Banana Export" at bounding box center [238, 222] width 351 height 32
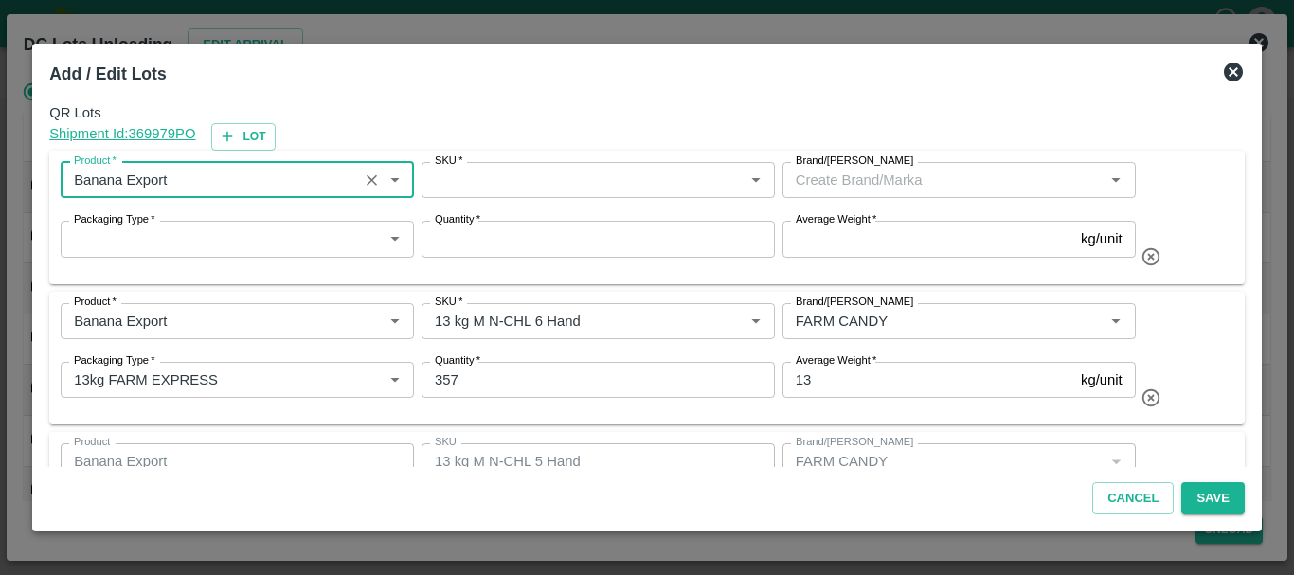
type input "Banana Export"
click at [586, 175] on input "SKU   *" at bounding box center [582, 180] width 311 height 25
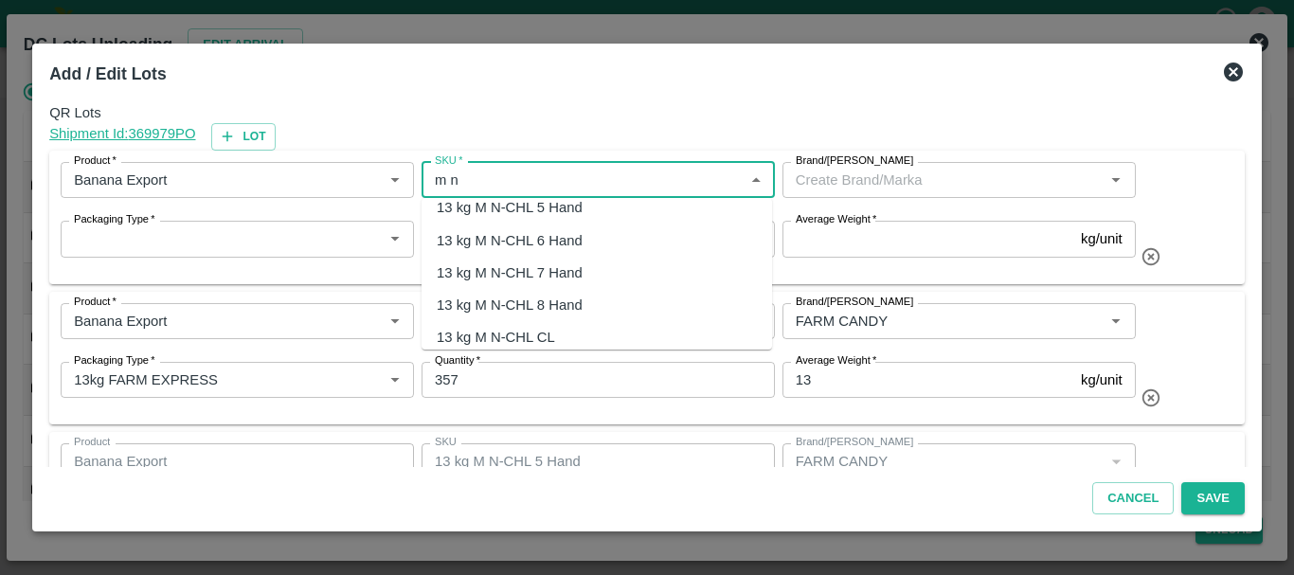
scroll to position [47, 0]
click at [552, 299] on div "13 kg M N-CHL 8 Hand" at bounding box center [510, 304] width 146 height 21
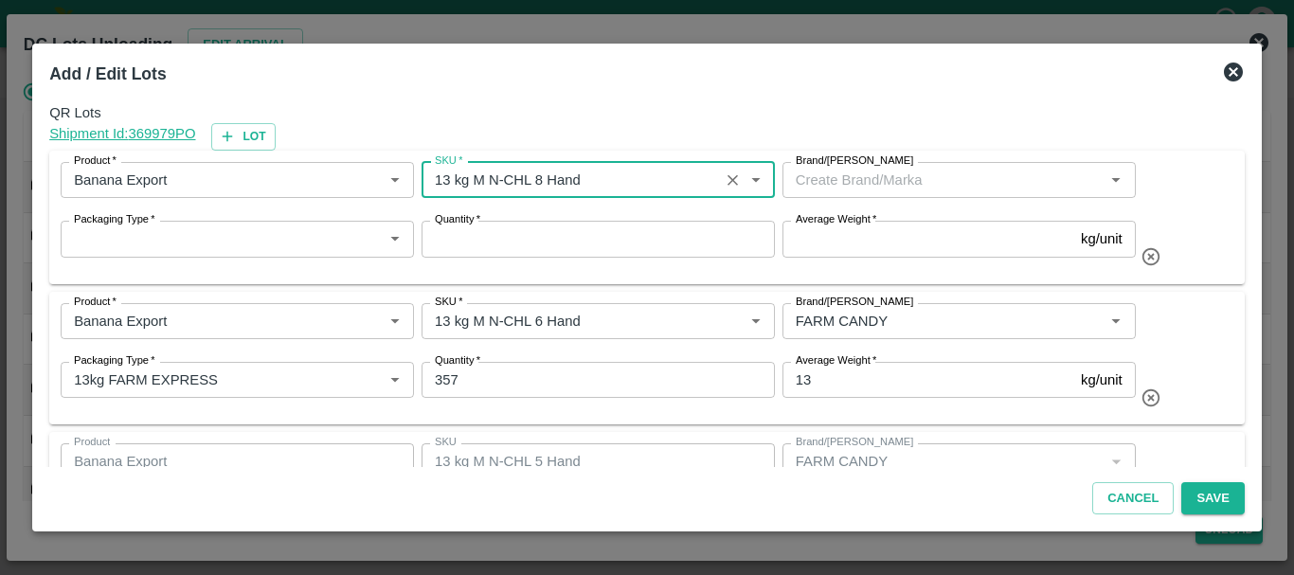
type input "13 kg M N-CHL 8 Hand"
click at [863, 180] on input "Brand/[PERSON_NAME]" at bounding box center [943, 180] width 311 height 25
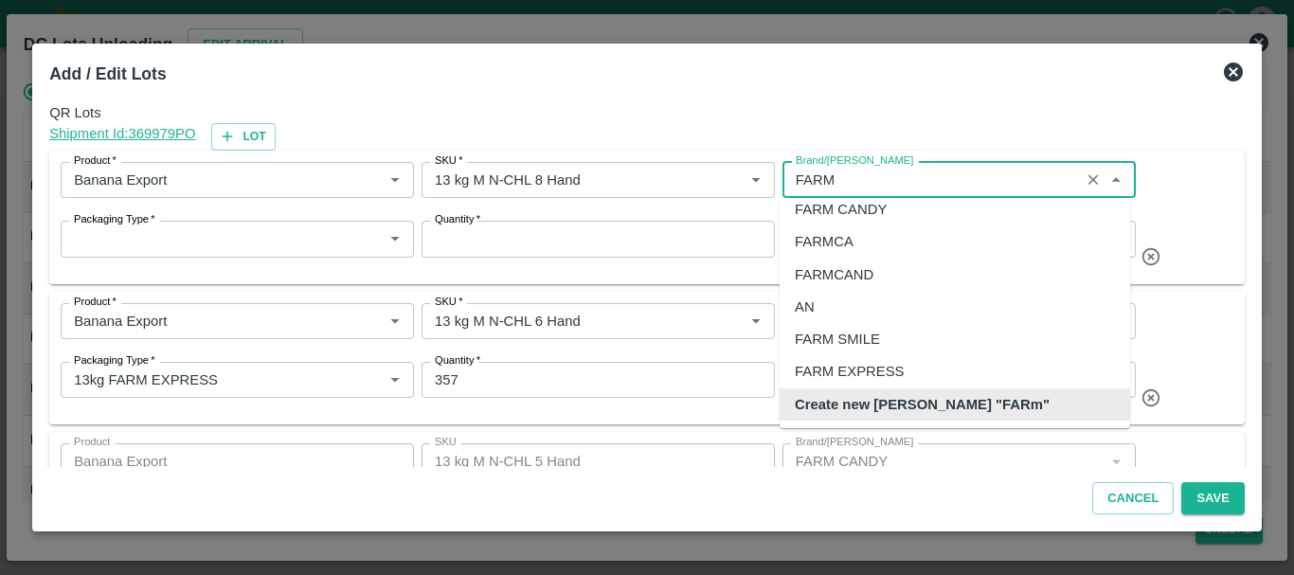
scroll to position [12, 0]
click at [863, 210] on div "FARM CANDY" at bounding box center [841, 209] width 92 height 21
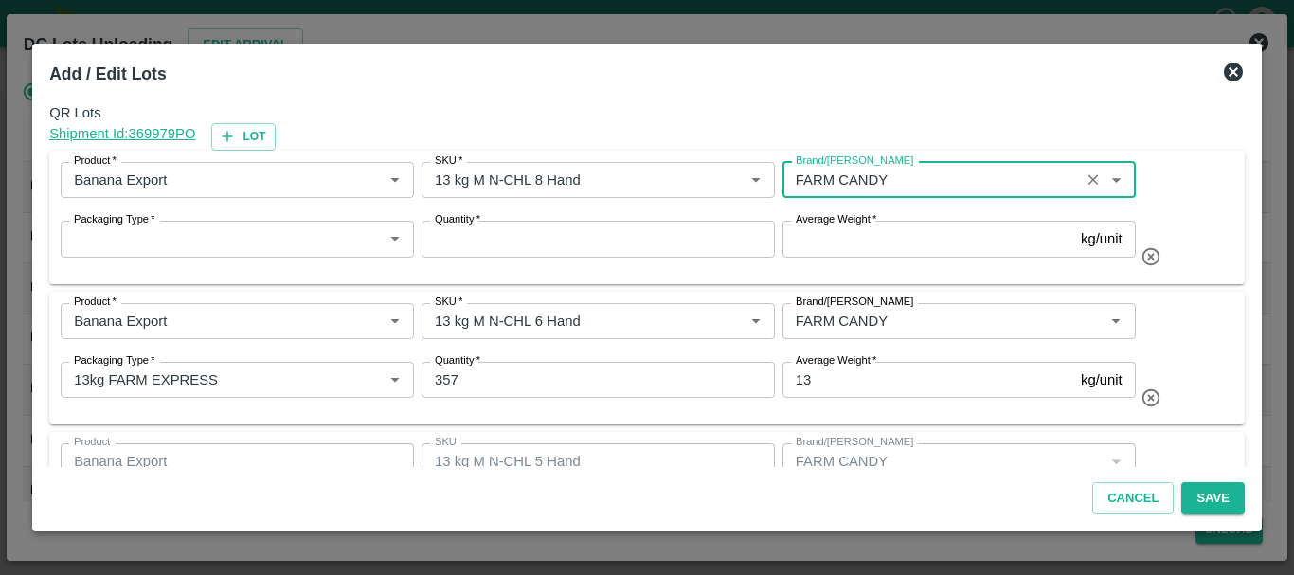
type input "FARM CANDY"
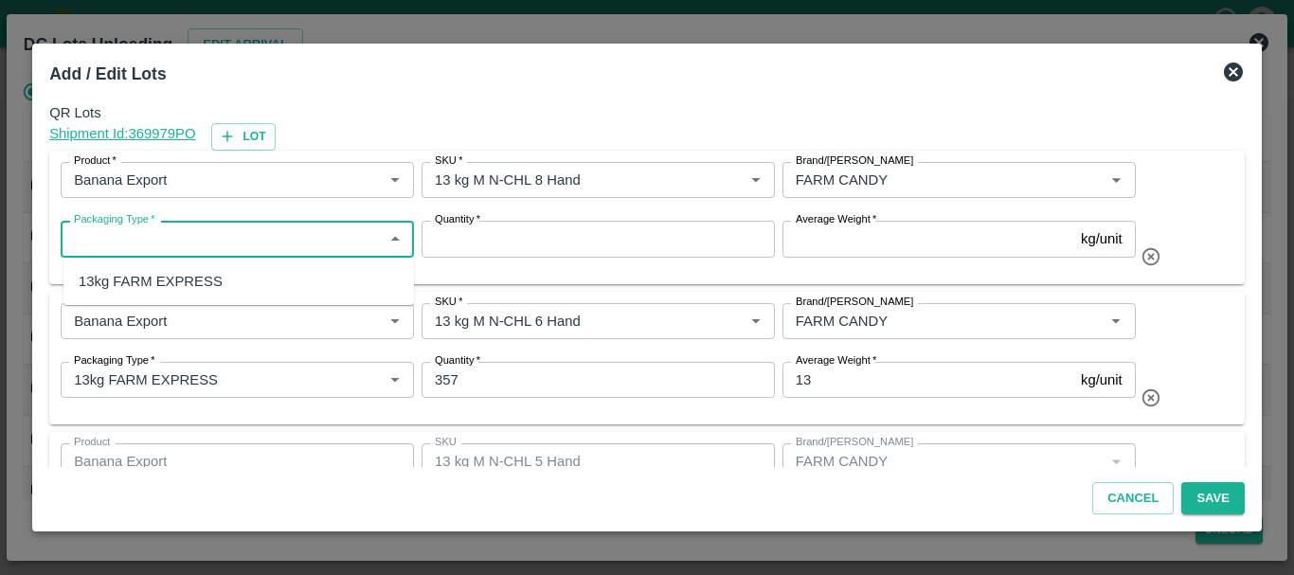
click at [234, 241] on input "Packaging Type   *" at bounding box center [221, 238] width 311 height 25
click at [235, 282] on div "13kg FARM EXPRESS" at bounding box center [238, 281] width 351 height 32
type input "13kg FARM EXPRESS"
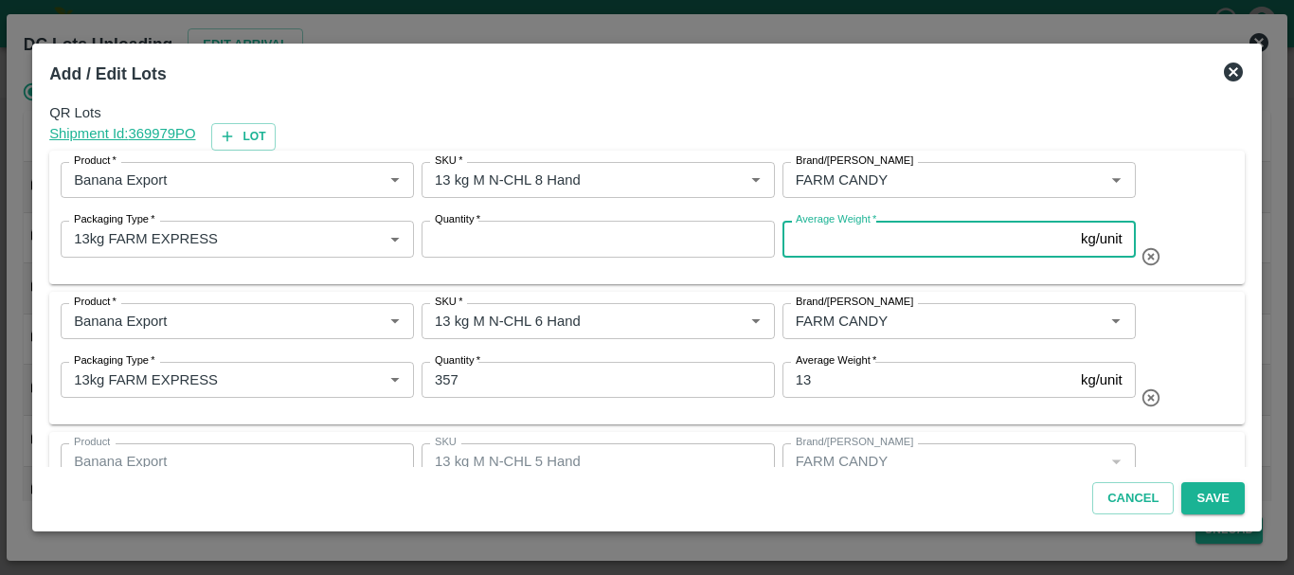
click at [836, 250] on input "Average Weight   *" at bounding box center [927, 239] width 291 height 36
type input "13"
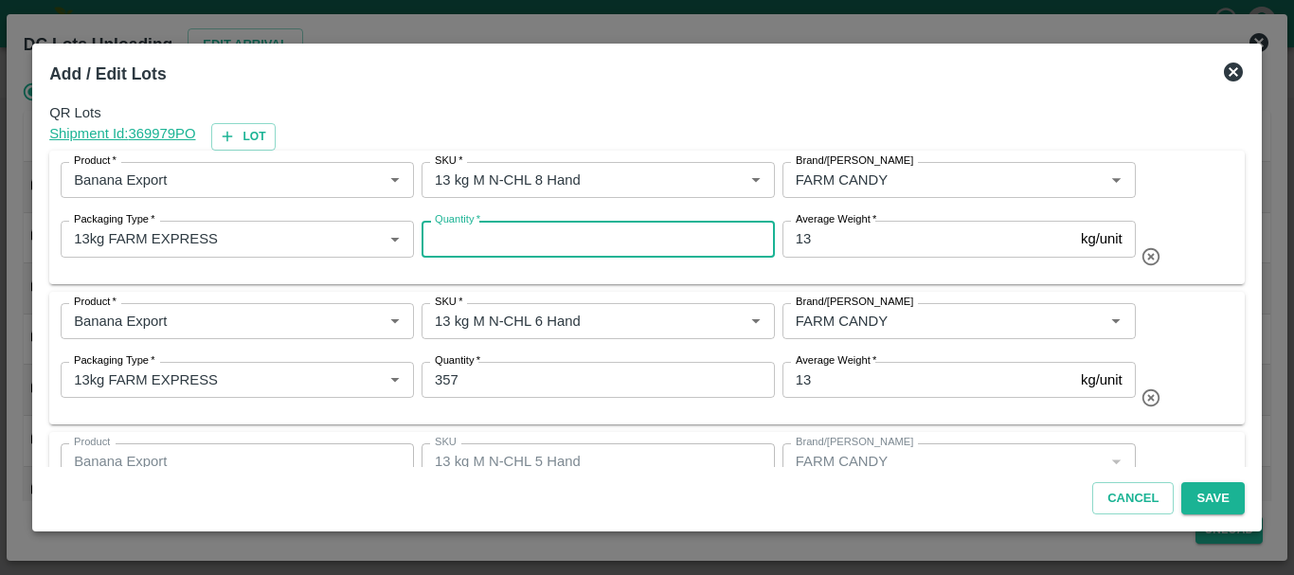
click at [693, 241] on input "Quantity   *" at bounding box center [598, 239] width 353 height 36
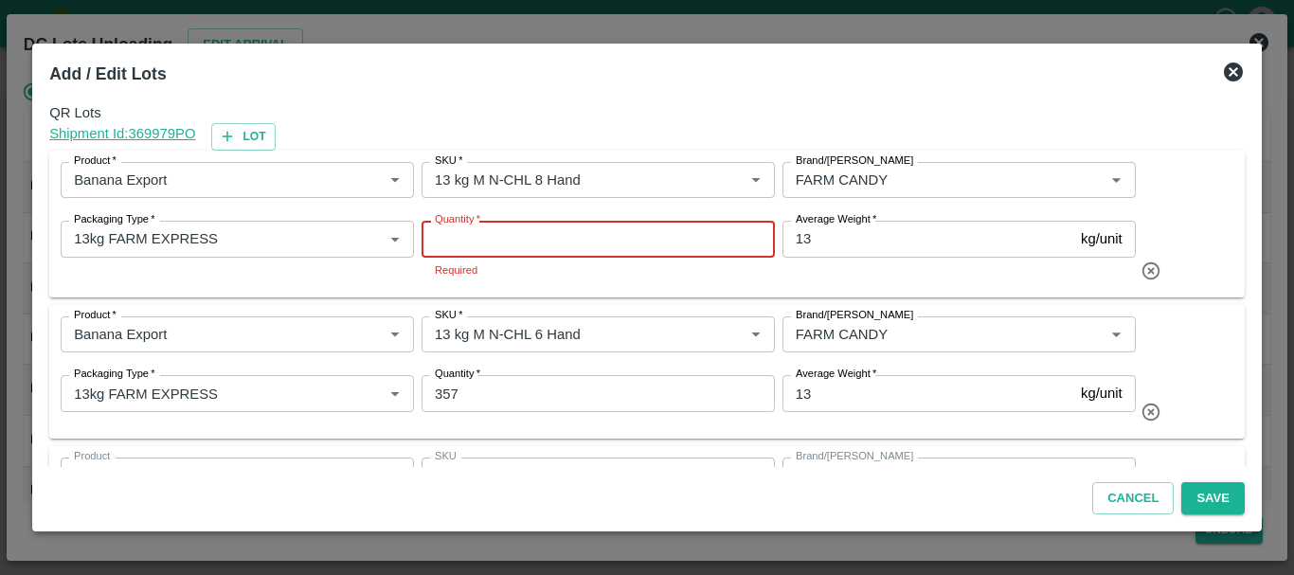
click at [529, 241] on input "Quantity   *" at bounding box center [598, 239] width 353 height 36
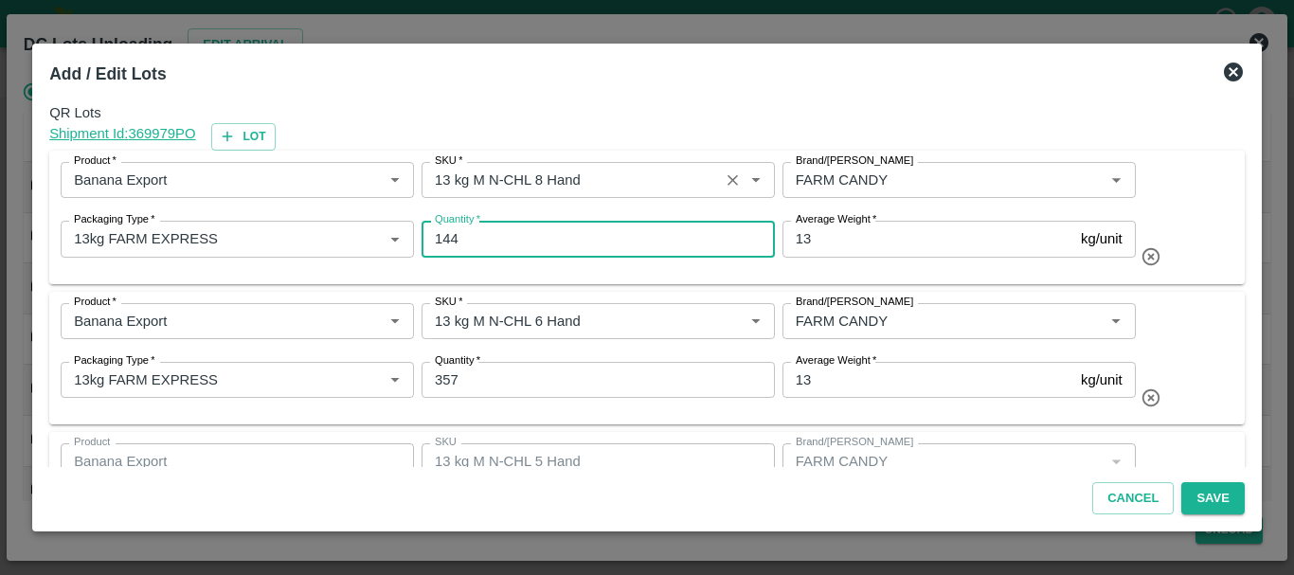
click at [649, 195] on div "SKU   *" at bounding box center [598, 180] width 353 height 36
type input "144"
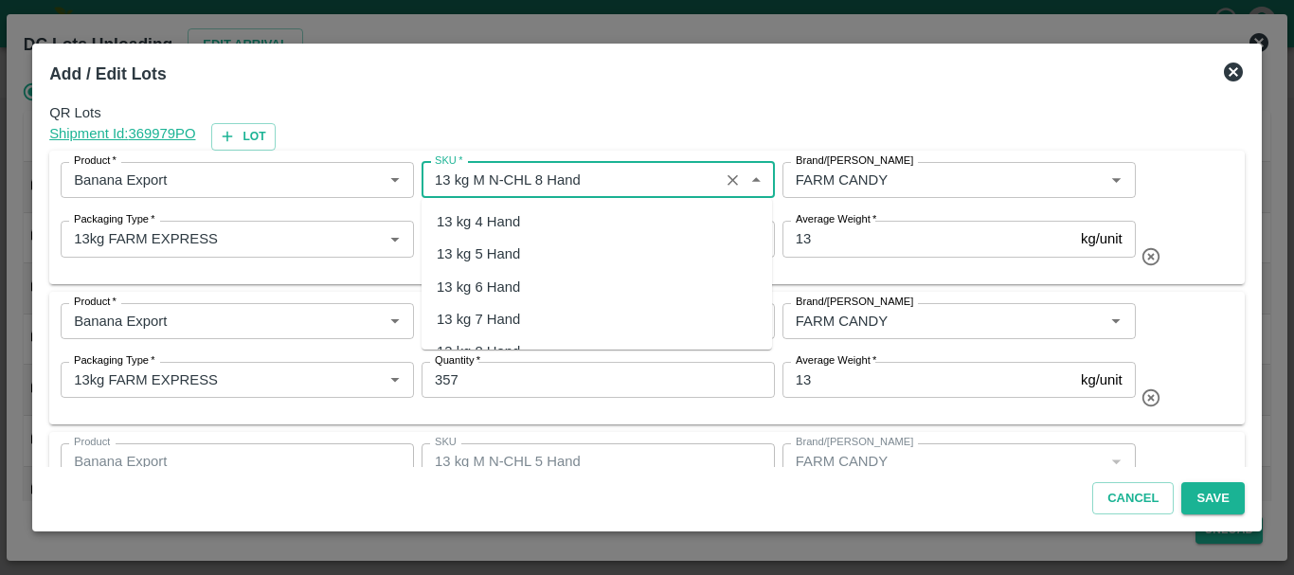
scroll to position [1187, 0]
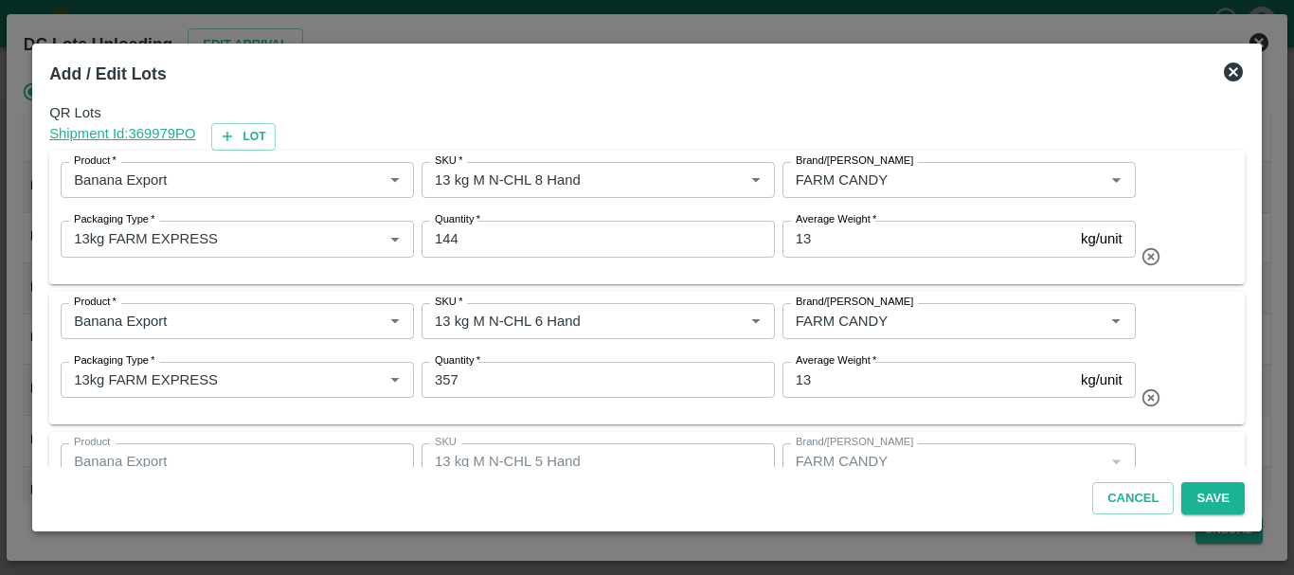
click at [643, 117] on span "QR Lots" at bounding box center [647, 112] width 1196 height 21
click at [863, 265] on div "Average Weight   * 13 kg/unit Average Weight" at bounding box center [955, 242] width 361 height 59
click at [251, 142] on button "Lot" at bounding box center [243, 136] width 64 height 27
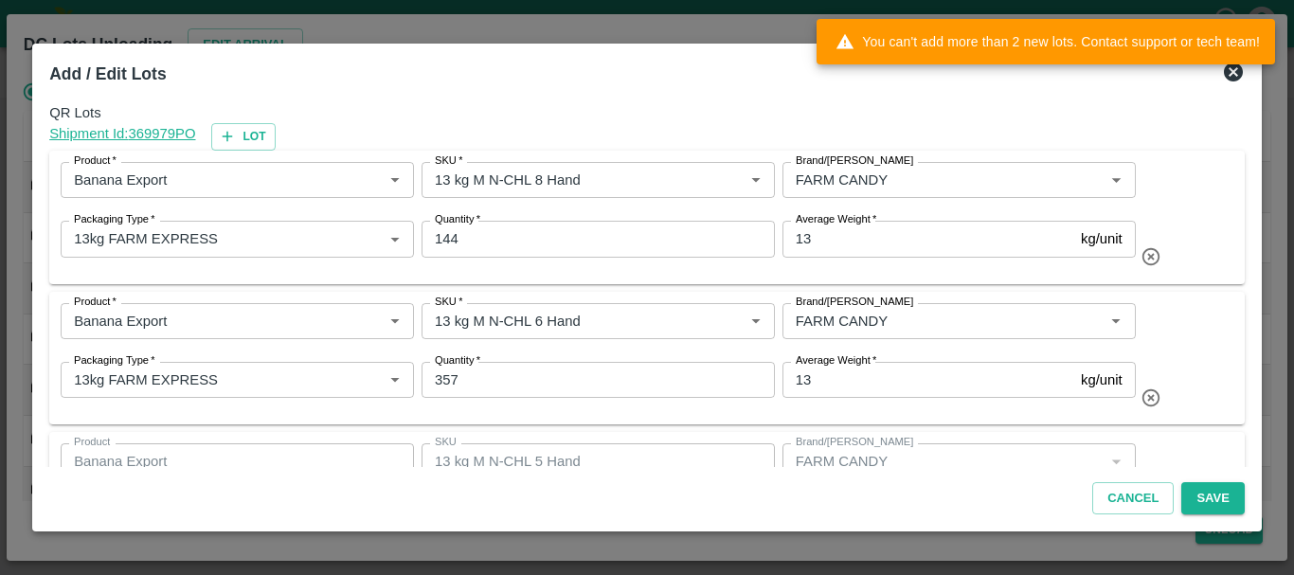
click at [645, 278] on div "Product   * Product   * SKU   * SKU   * Brand/Marka Brand/Marka Packaging Type …" at bounding box center [647, 218] width 1196 height 134
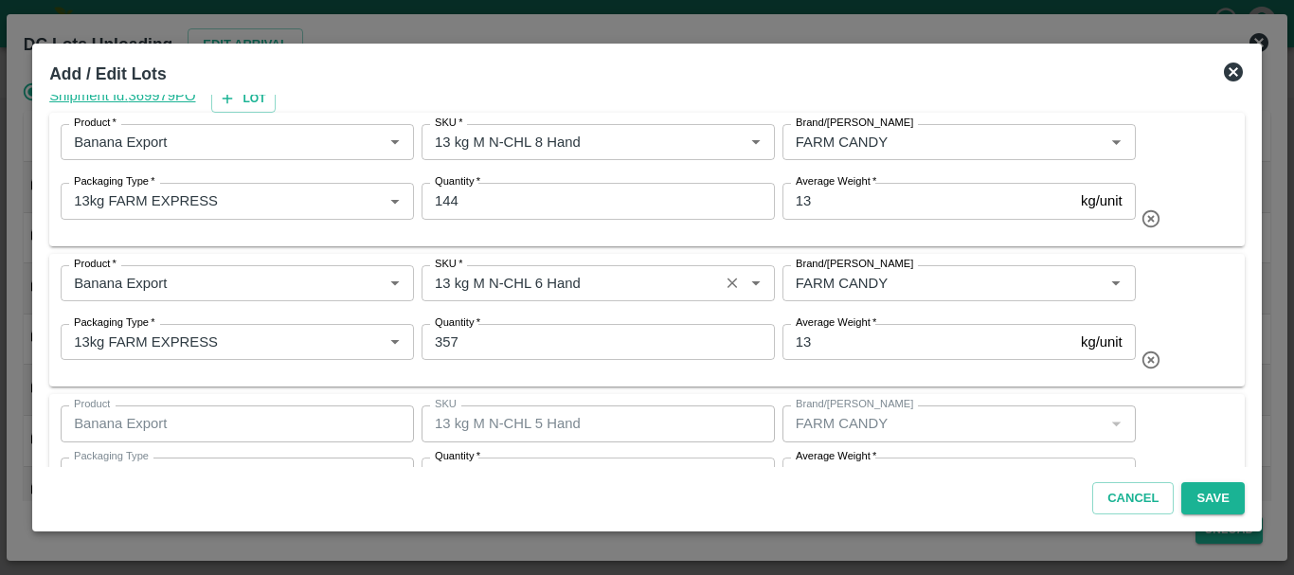
scroll to position [0, 0]
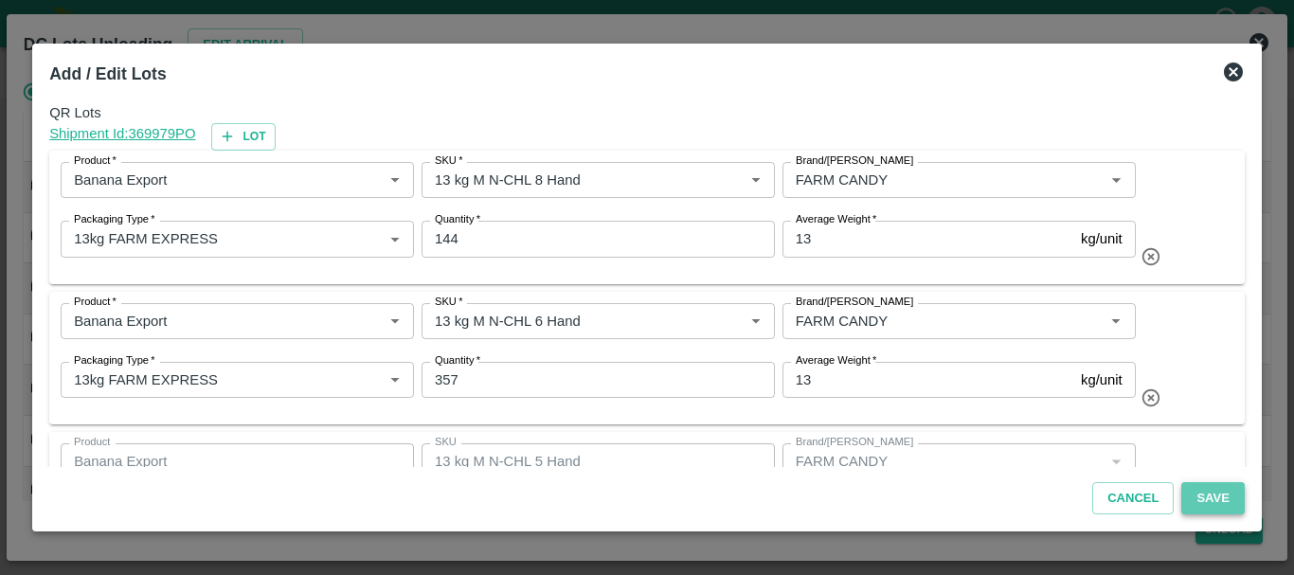
click at [1209, 496] on button "Save" at bounding box center [1212, 498] width 63 height 33
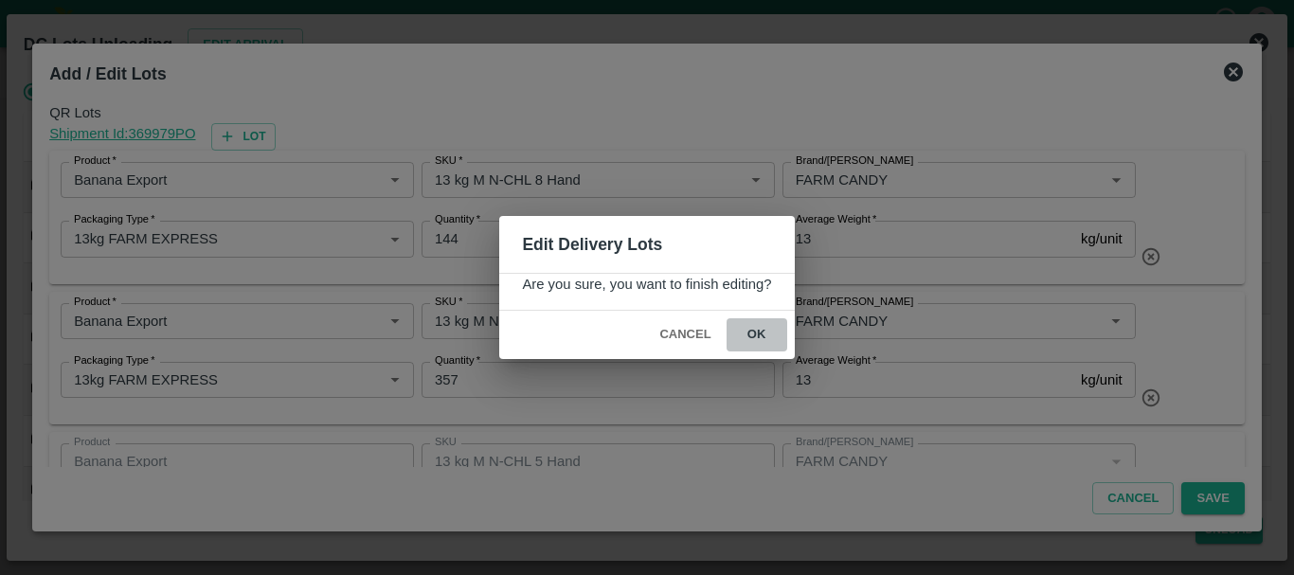
click at [761, 332] on button "ok" at bounding box center [757, 334] width 61 height 33
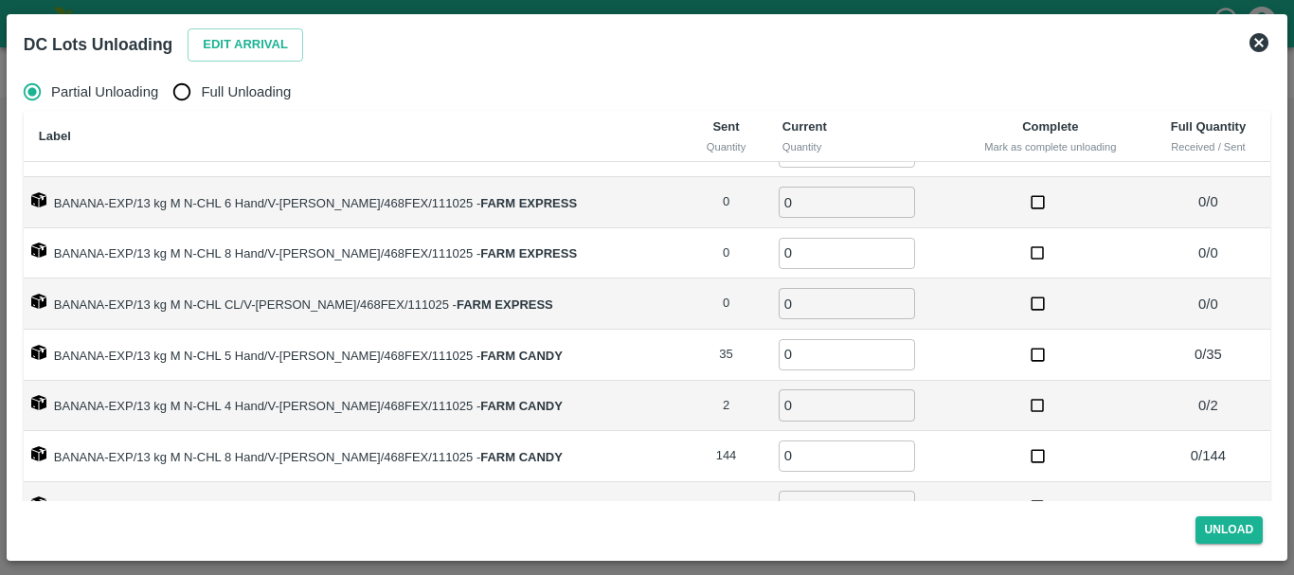
scroll to position [87, 0]
click at [620, 309] on td "BANANA-EXP/13 kg M N-CHL CL/V-MH-Krushn/468FEX/111025 - FARM EXPRESS" at bounding box center [354, 303] width 661 height 51
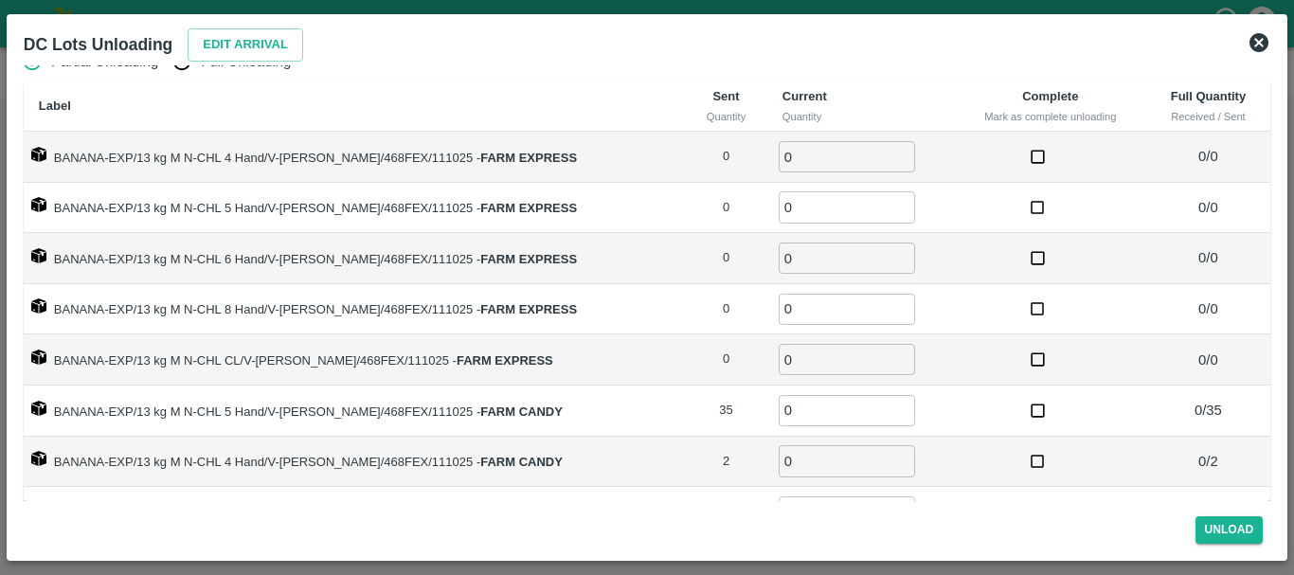
scroll to position [0, 0]
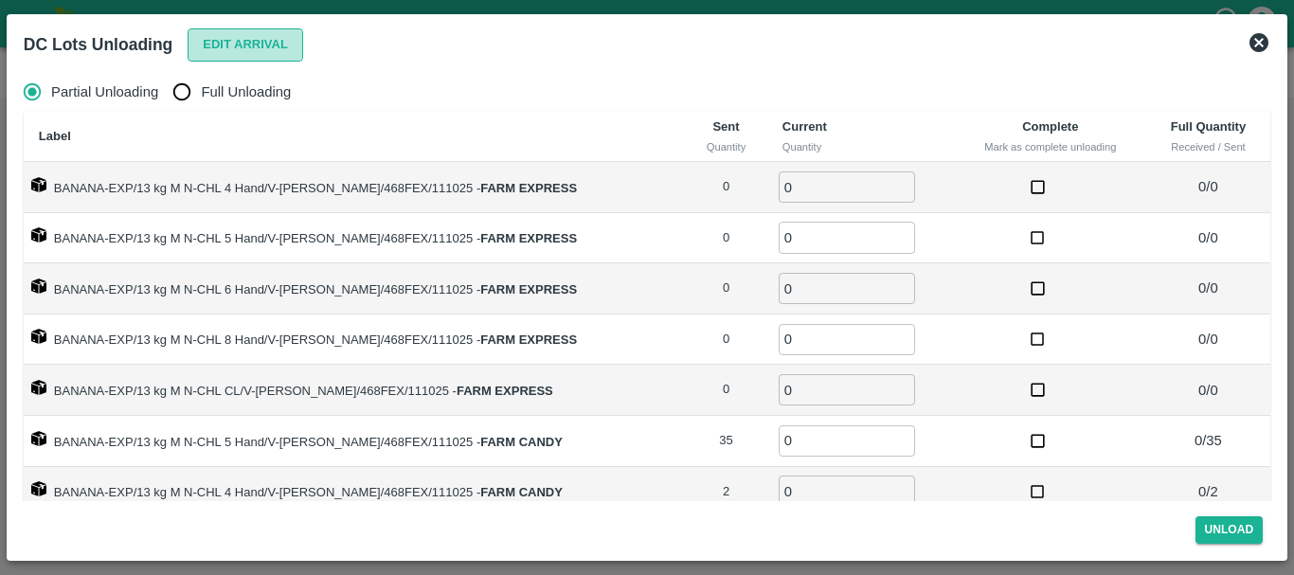
click at [226, 50] on button "Edit Arrival" at bounding box center [246, 44] width 116 height 33
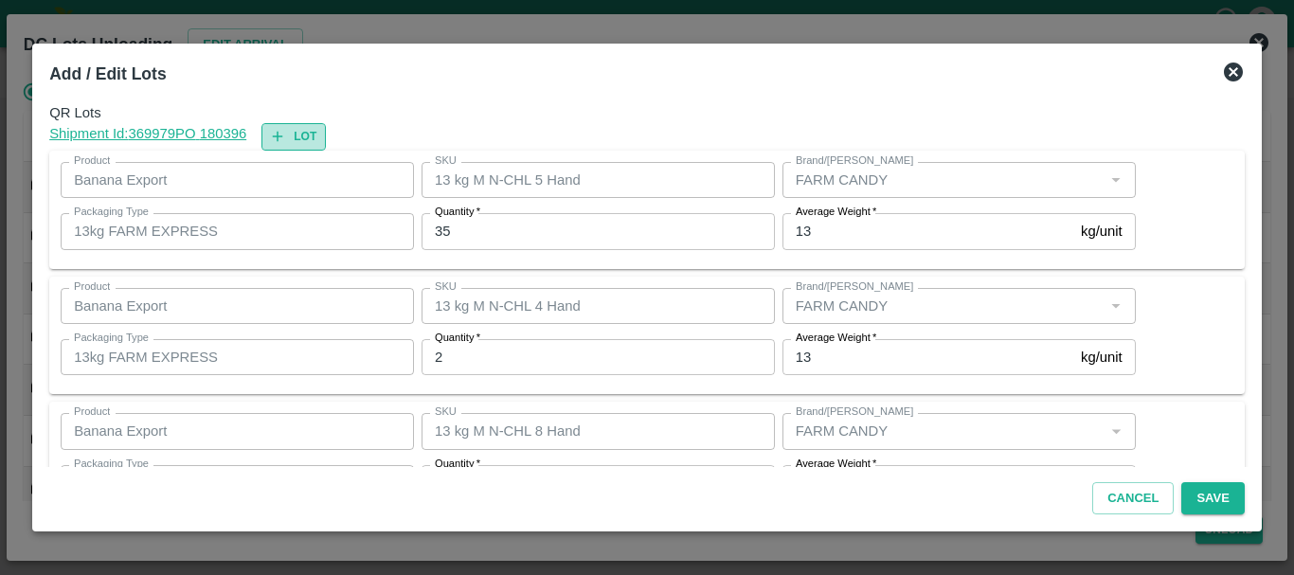
click at [310, 129] on button "Lot" at bounding box center [293, 136] width 64 height 27
type input "13 kg M N-CHL 5 Hand"
type input "35"
type input "13 kg M N-CHL 4 Hand"
type input "2"
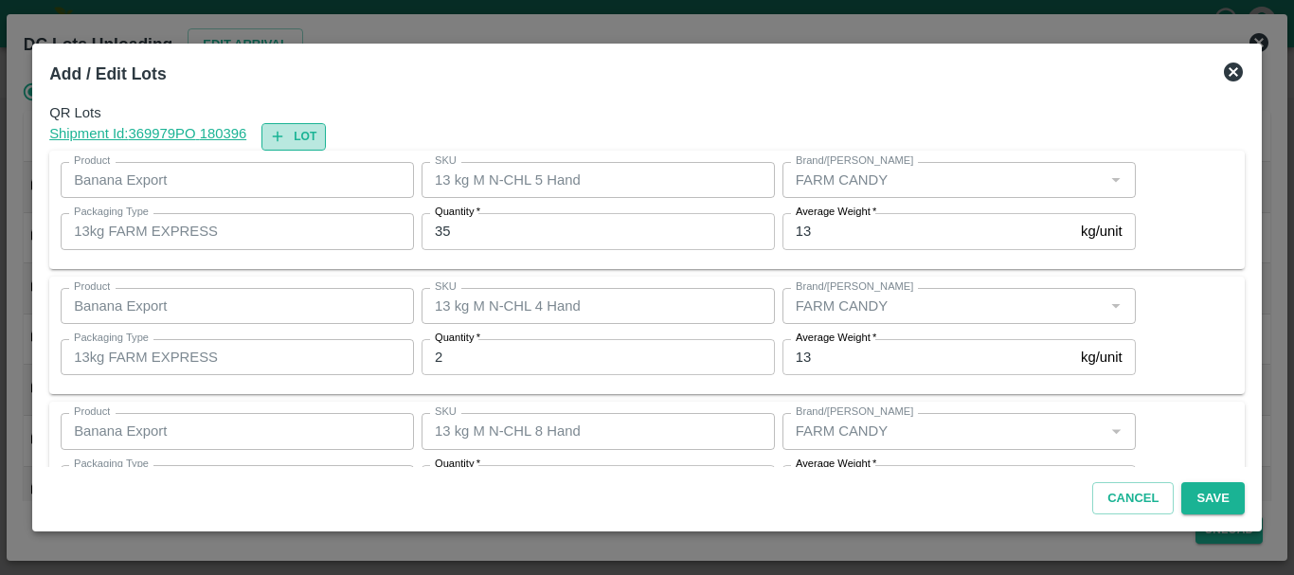
type input "13 kg M N-CHL 8 Hand"
type input "144"
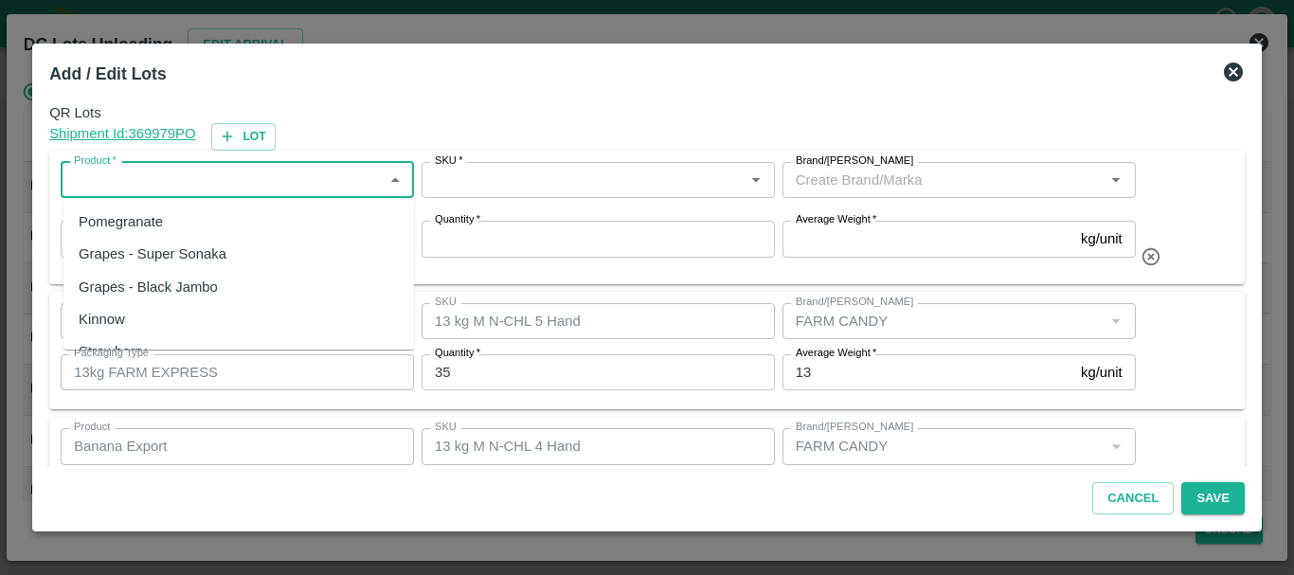
click at [297, 179] on input "Product   *" at bounding box center [221, 180] width 311 height 25
click at [271, 219] on div "Banana Export" at bounding box center [238, 222] width 351 height 32
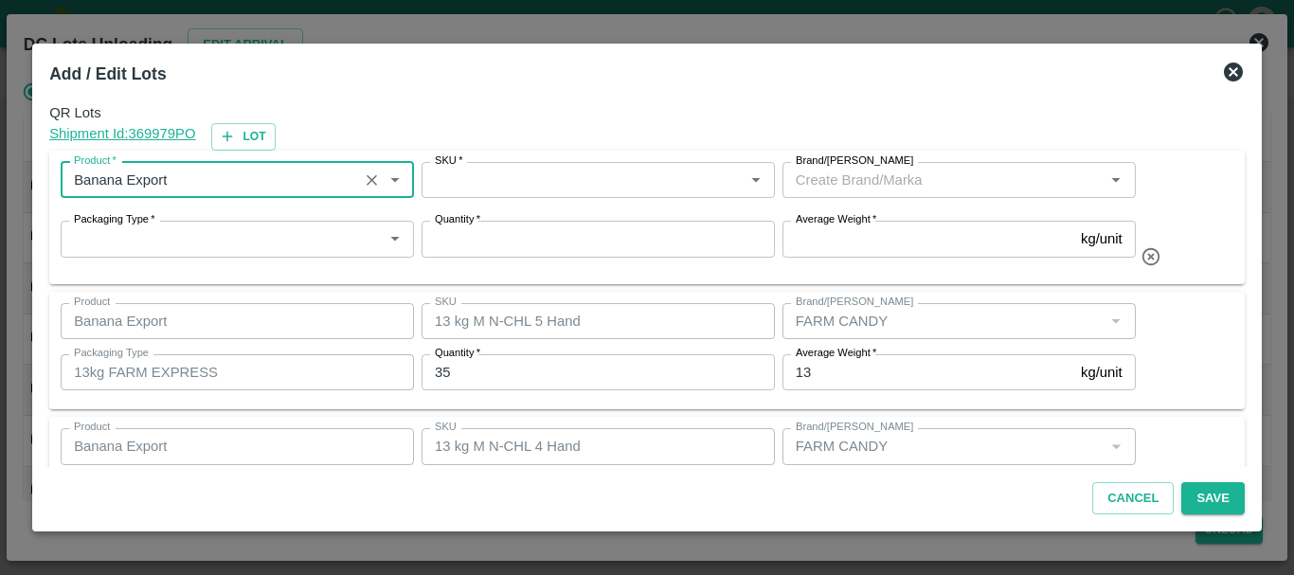
type input "Banana Export"
click at [451, 178] on input "SKU   *" at bounding box center [582, 180] width 311 height 25
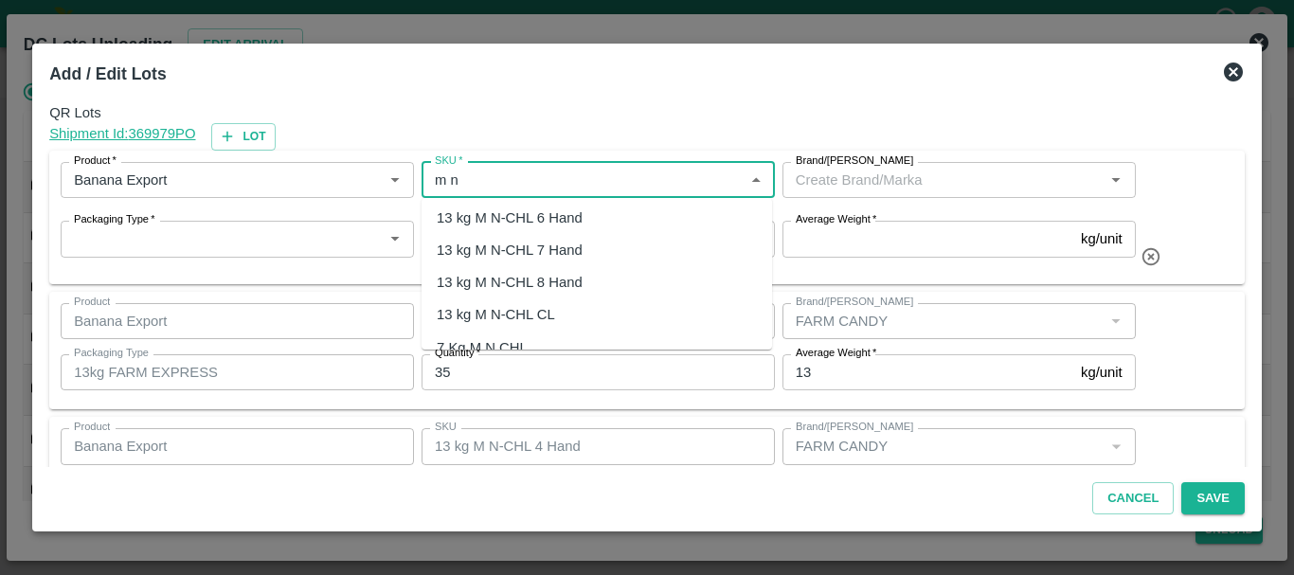
scroll to position [76, 0]
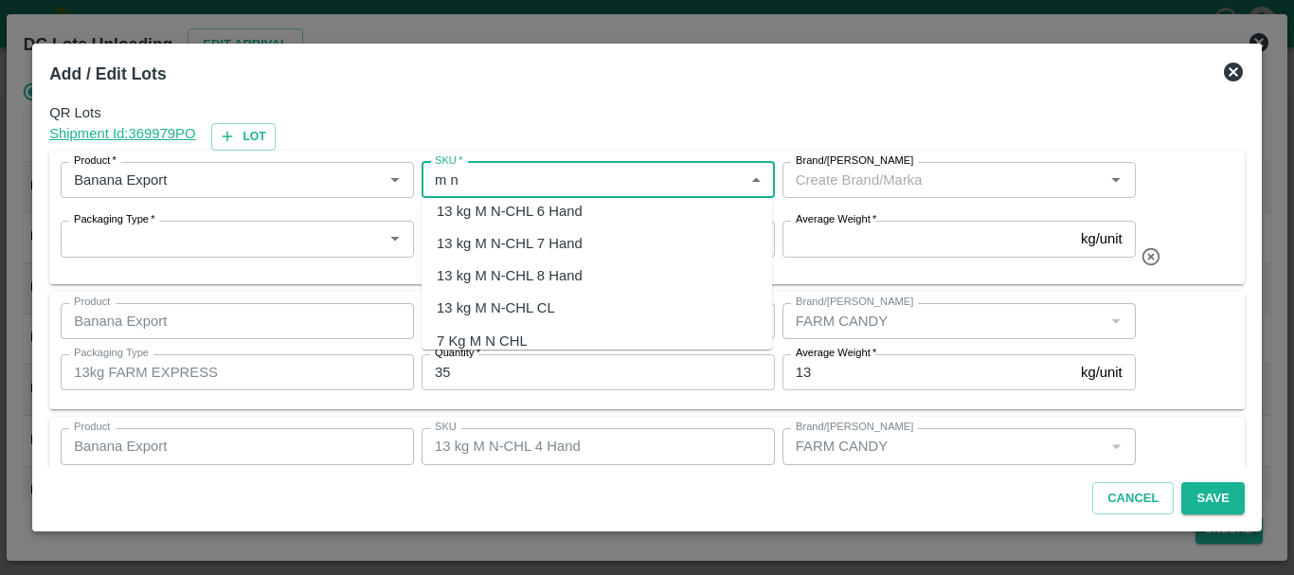
click at [502, 297] on div "13 kg M N-CHL CL" at bounding box center [496, 307] width 118 height 21
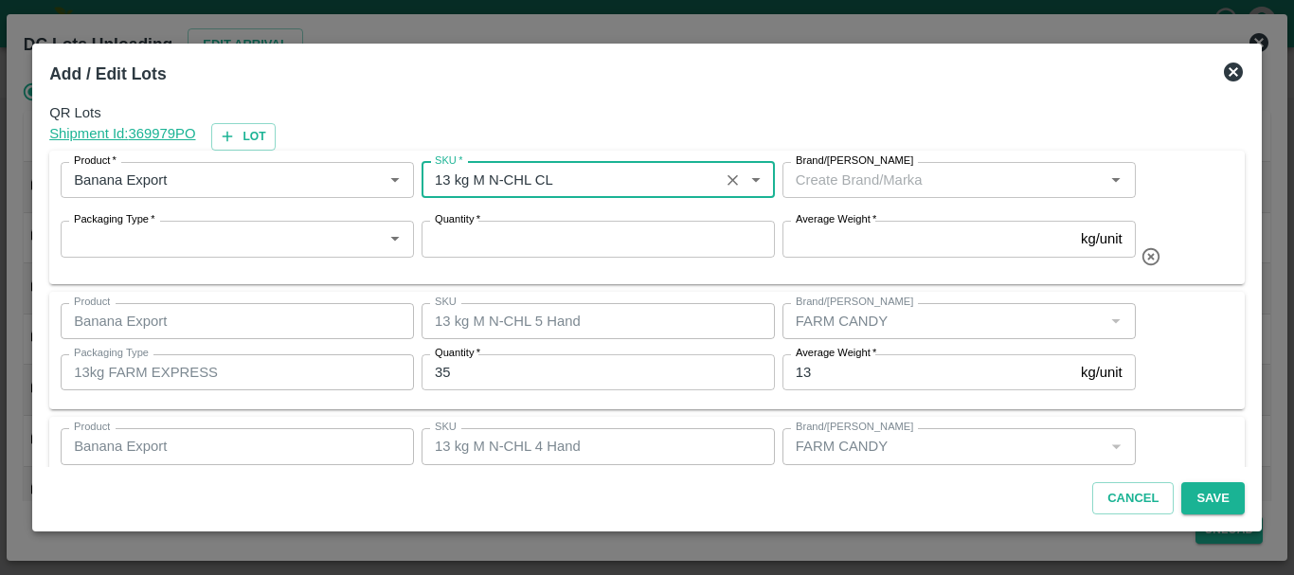
type input "13 kg M N-CHL CL"
click at [920, 176] on input "Brand/[PERSON_NAME]" at bounding box center [943, 180] width 311 height 25
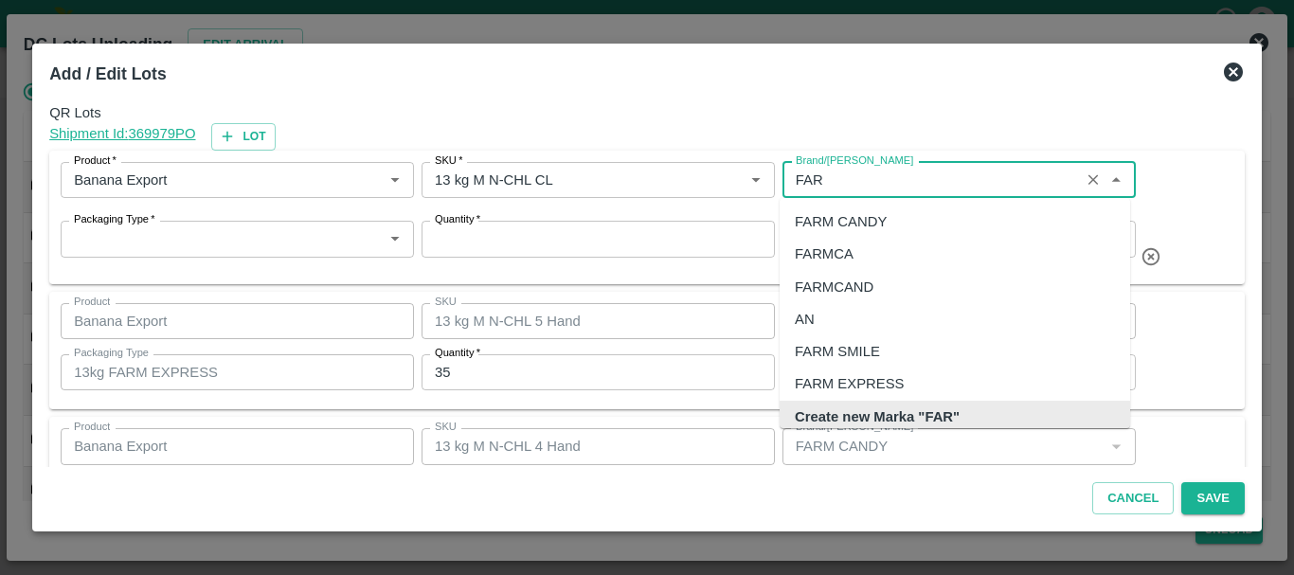
scroll to position [12, 0]
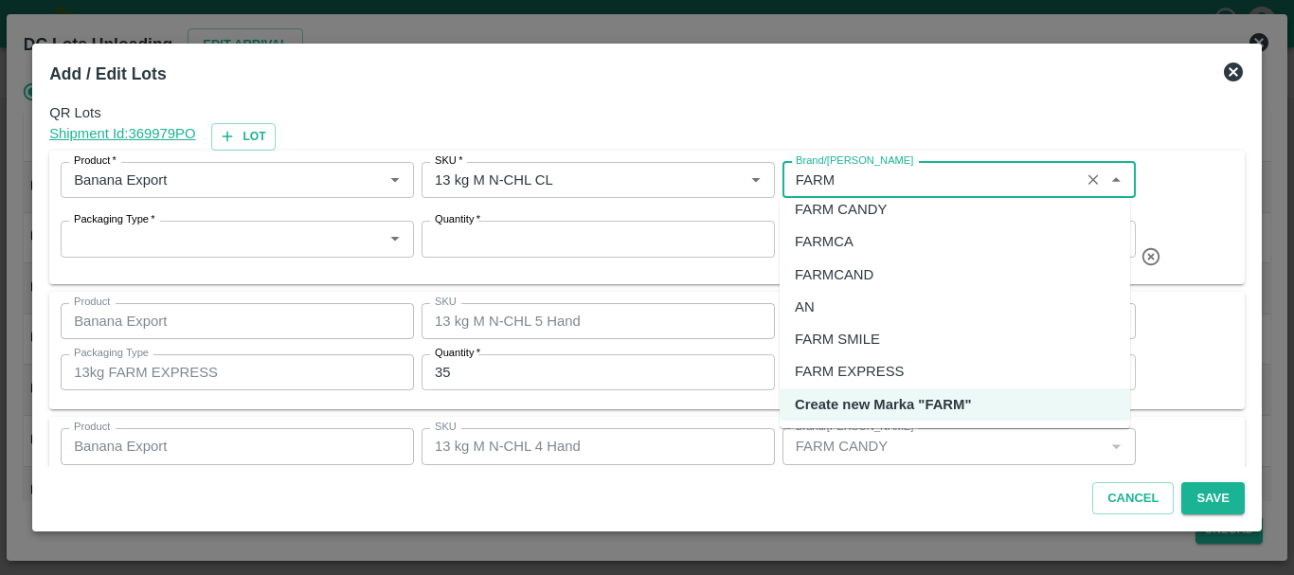
click at [860, 212] on div "FARM CANDY" at bounding box center [841, 209] width 92 height 21
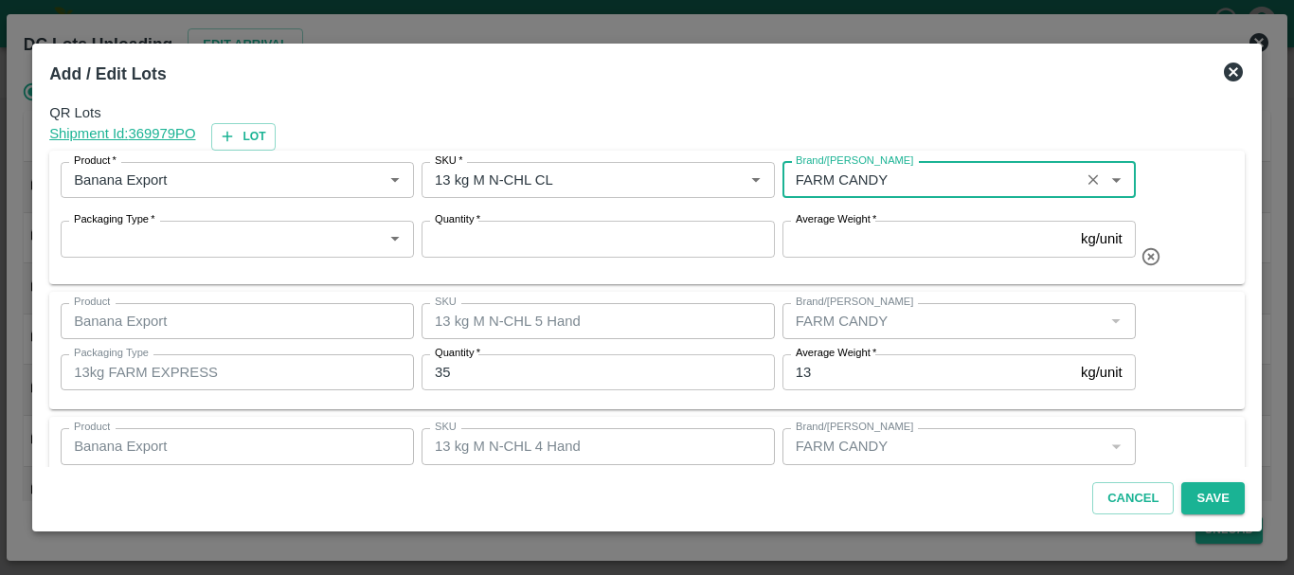
type input "FARM CANDY"
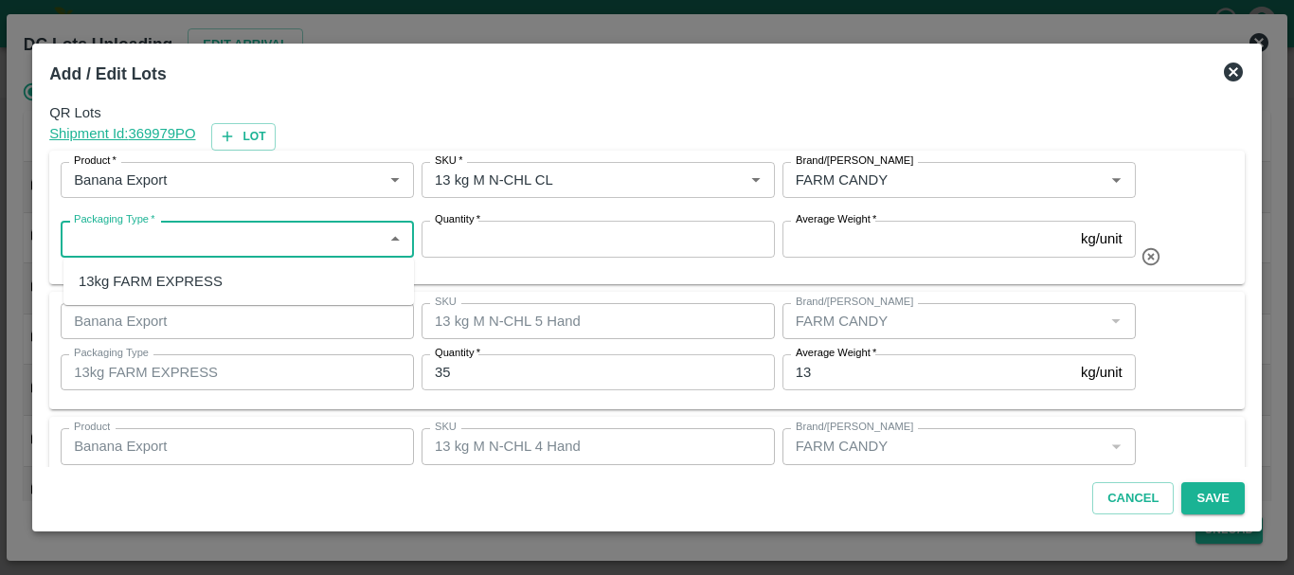
click at [304, 245] on input "Packaging Type   *" at bounding box center [221, 238] width 311 height 25
click at [311, 282] on div "13kg FARM EXPRESS" at bounding box center [238, 281] width 351 height 32
type input "13kg FARM EXPRESS"
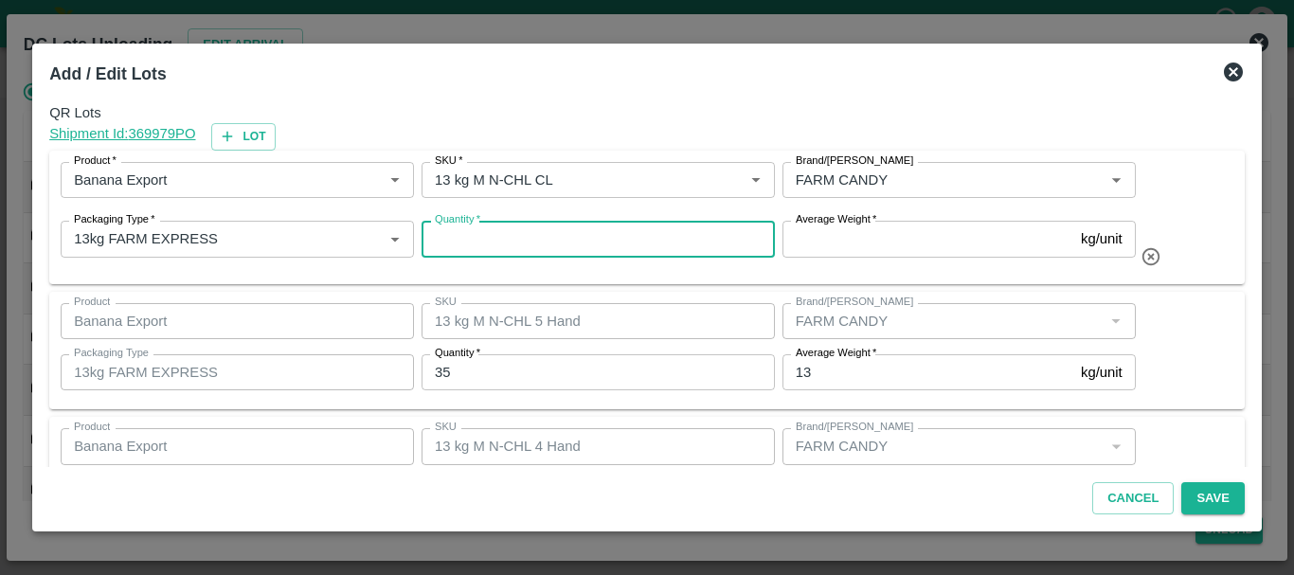
click at [583, 241] on input "Quantity   *" at bounding box center [598, 239] width 353 height 36
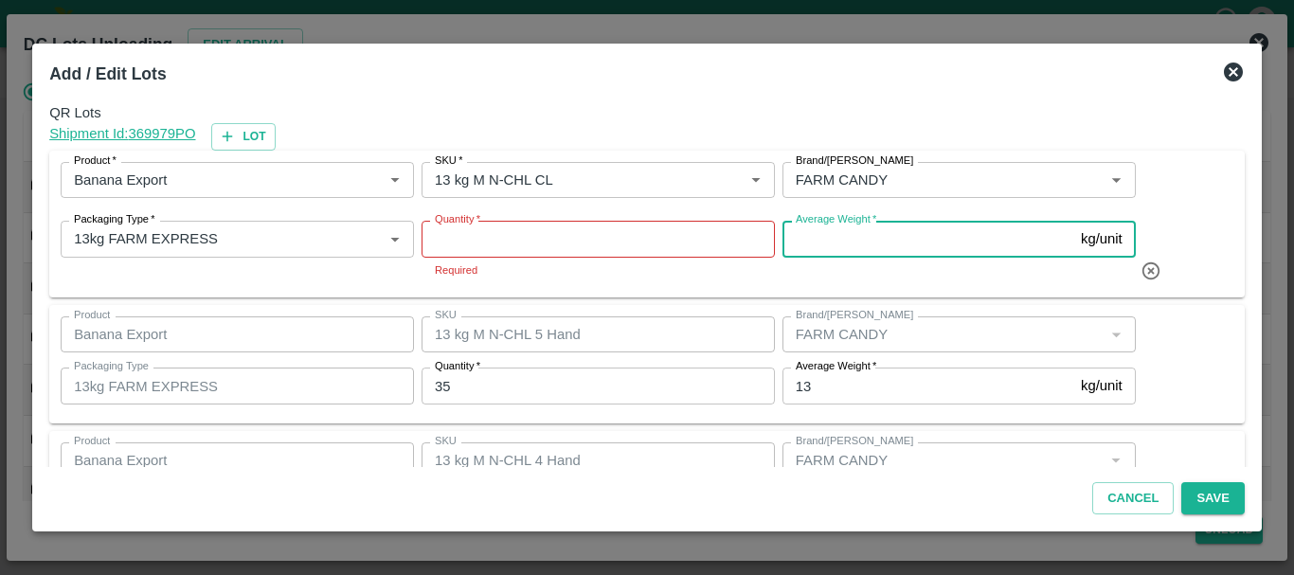
click at [820, 237] on input "Average Weight   *" at bounding box center [927, 239] width 291 height 36
type input "13"
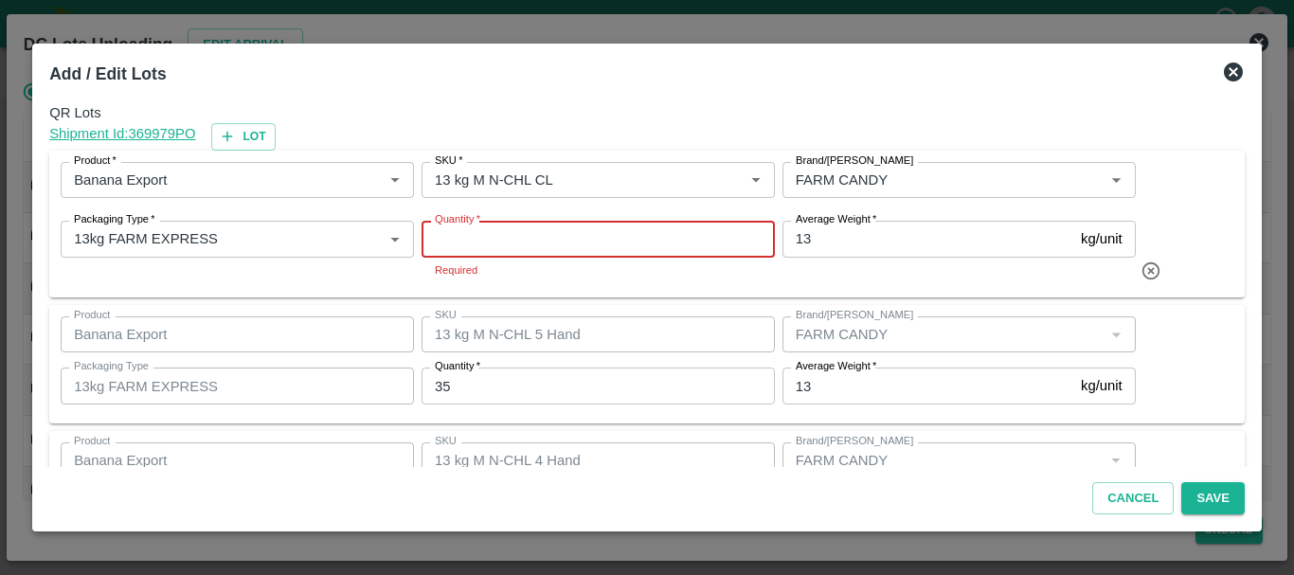
click at [633, 237] on input "Quantity   *" at bounding box center [598, 239] width 353 height 36
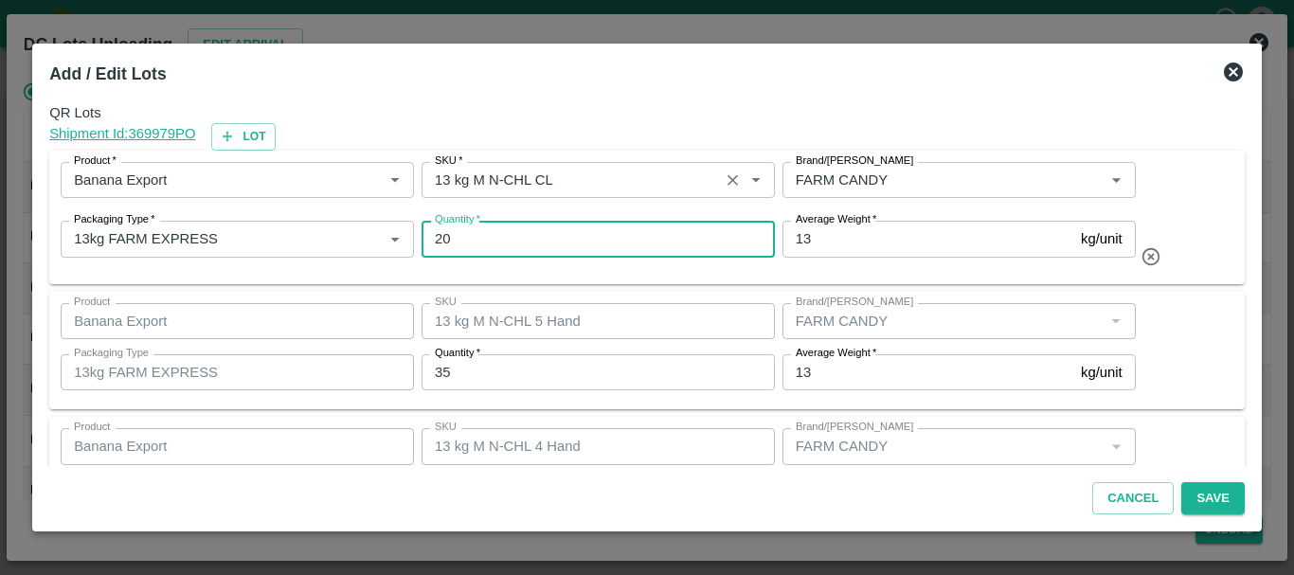
click at [632, 197] on div "SKU   *" at bounding box center [598, 180] width 353 height 36
type input "20"
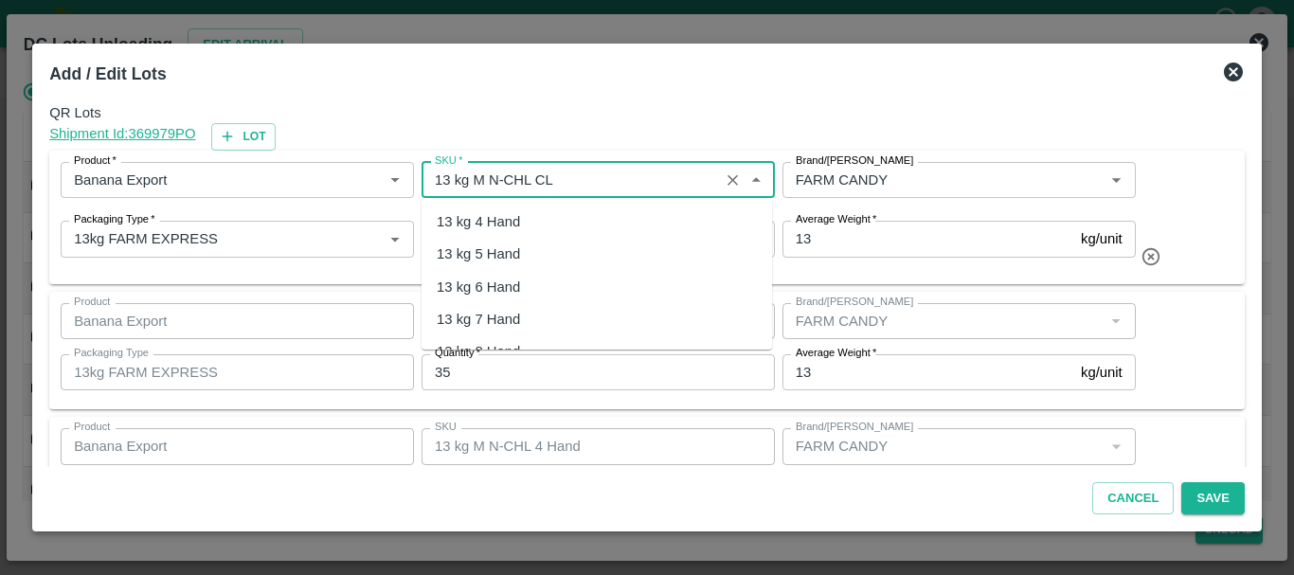
scroll to position [1285, 0]
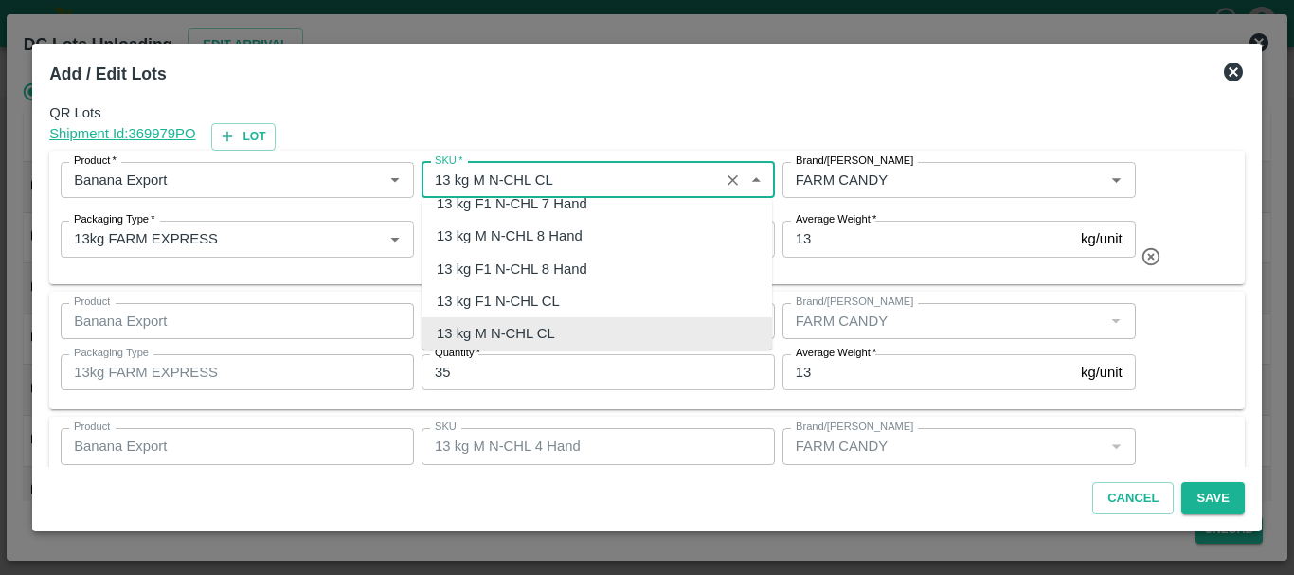
click at [626, 133] on div "Shipment Id: 369979 PO Lot" at bounding box center [647, 136] width 1196 height 27
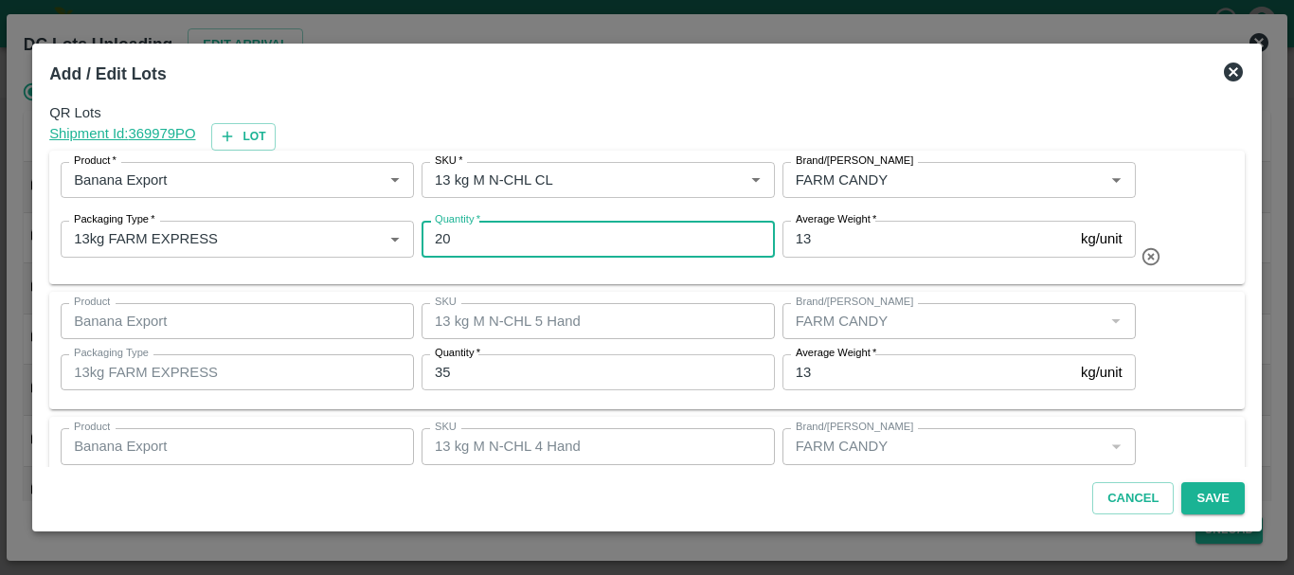
click at [736, 222] on input "20" at bounding box center [598, 239] width 353 height 36
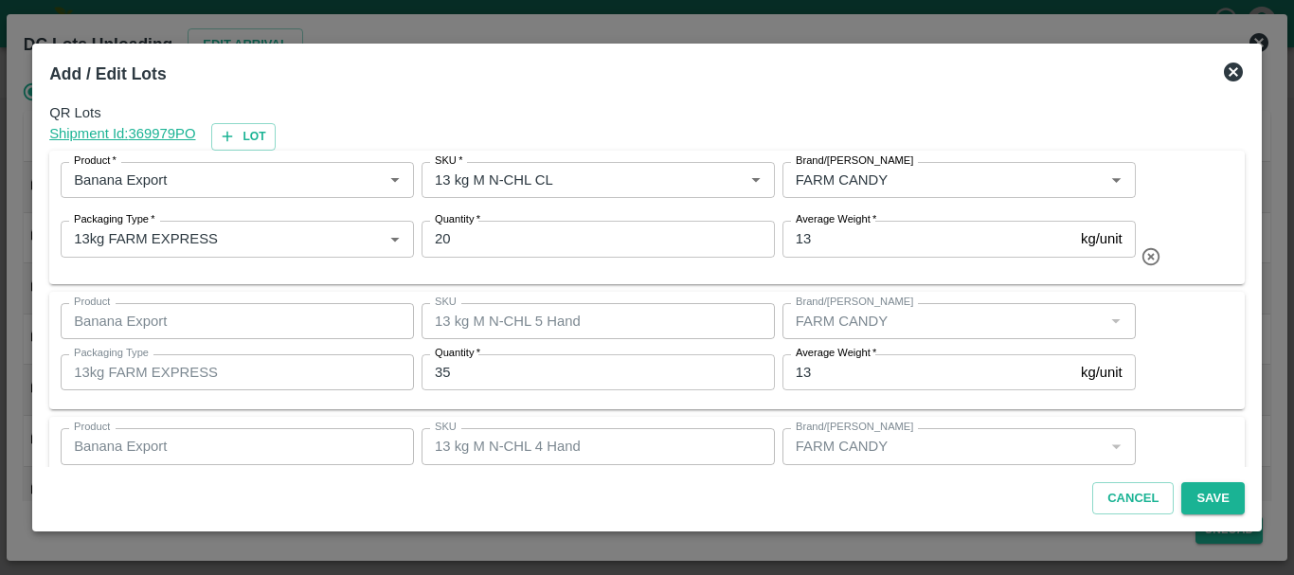
click at [763, 284] on div "QR Lots Shipment Id: 369979 PO Lot Product   * Product   * SKU   * SKU   * Bran…" at bounding box center [647, 281] width 1211 height 372
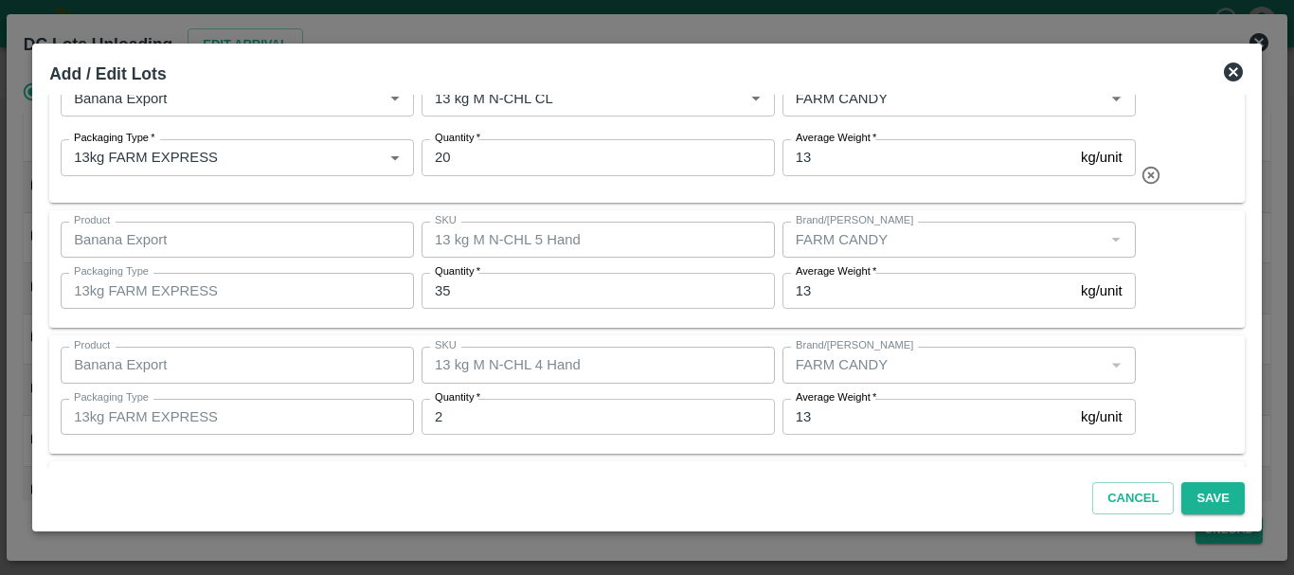
scroll to position [0, 0]
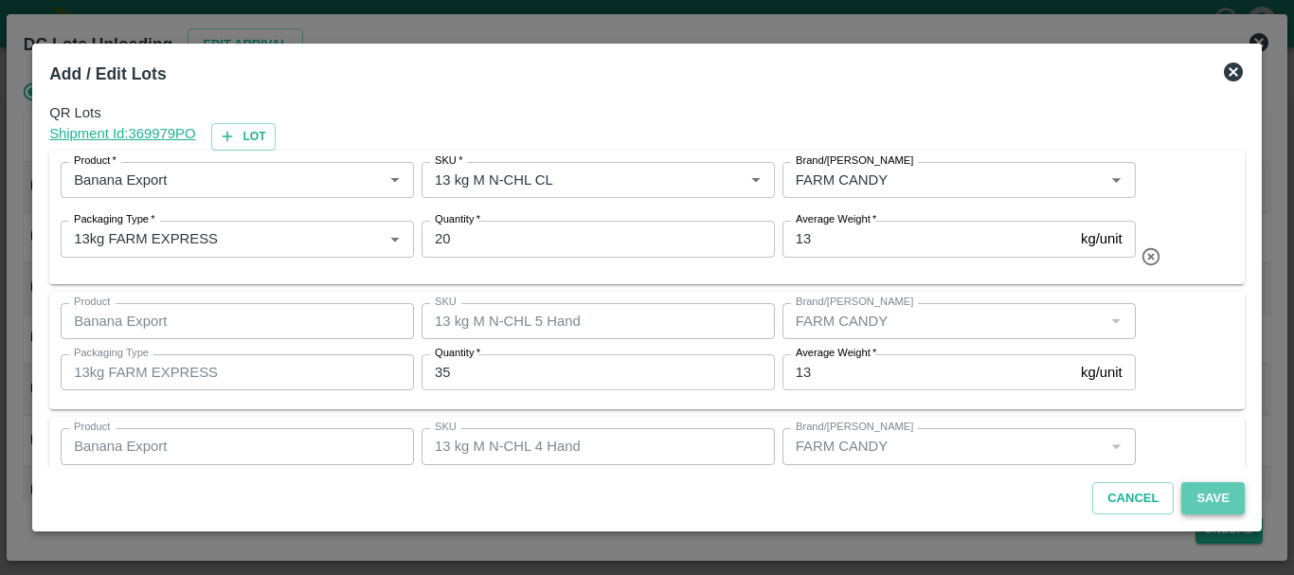
click at [1209, 492] on button "Save" at bounding box center [1212, 498] width 63 height 33
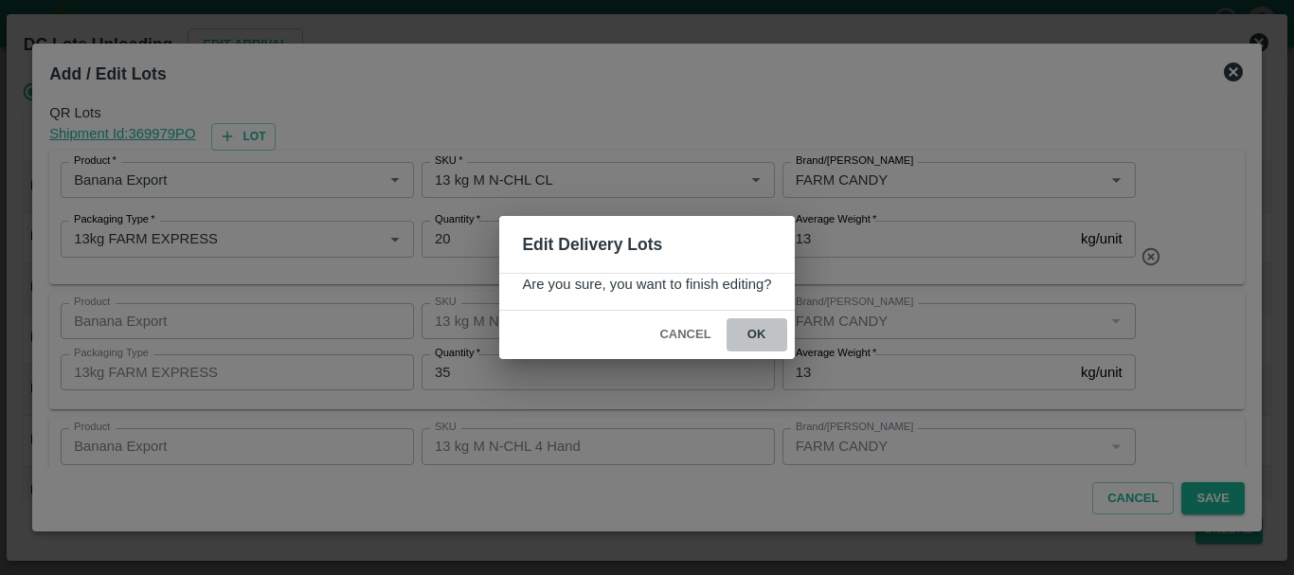
click at [749, 336] on button "ok" at bounding box center [757, 334] width 61 height 33
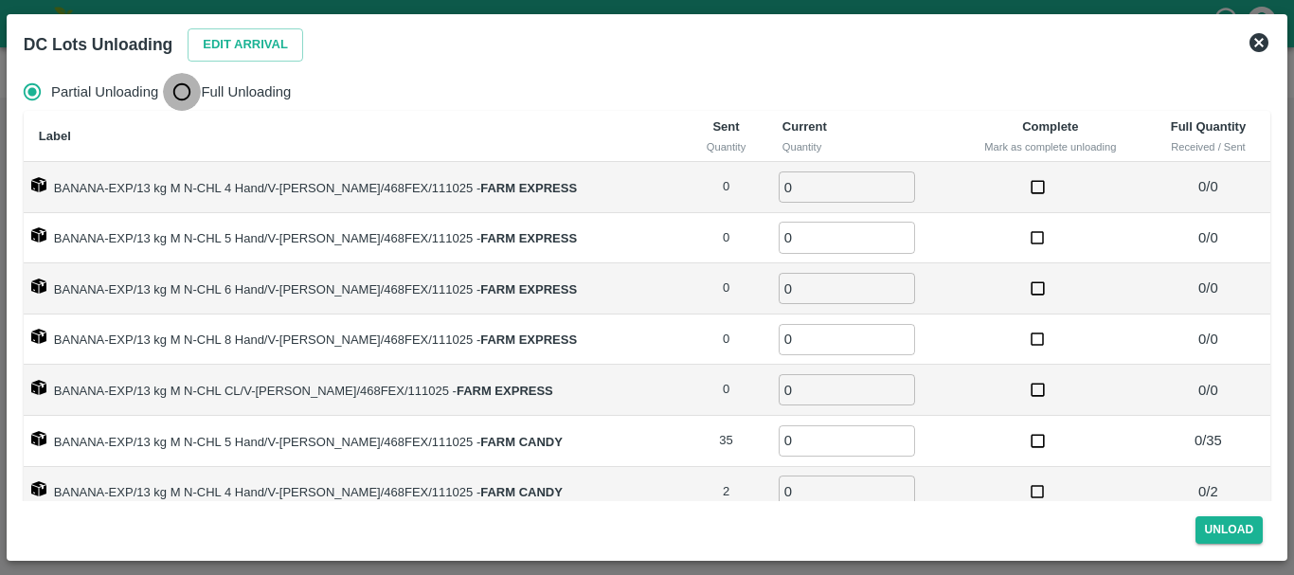
click at [178, 110] on input "Full Unloading" at bounding box center [182, 92] width 38 height 38
radio input "true"
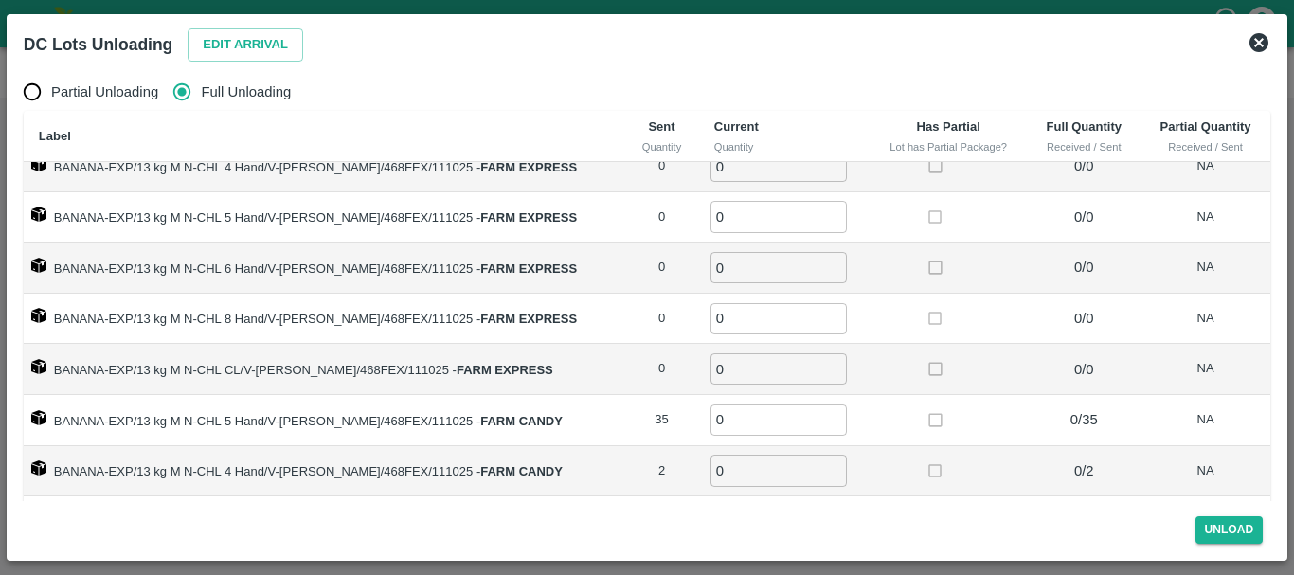
scroll to position [105, 0]
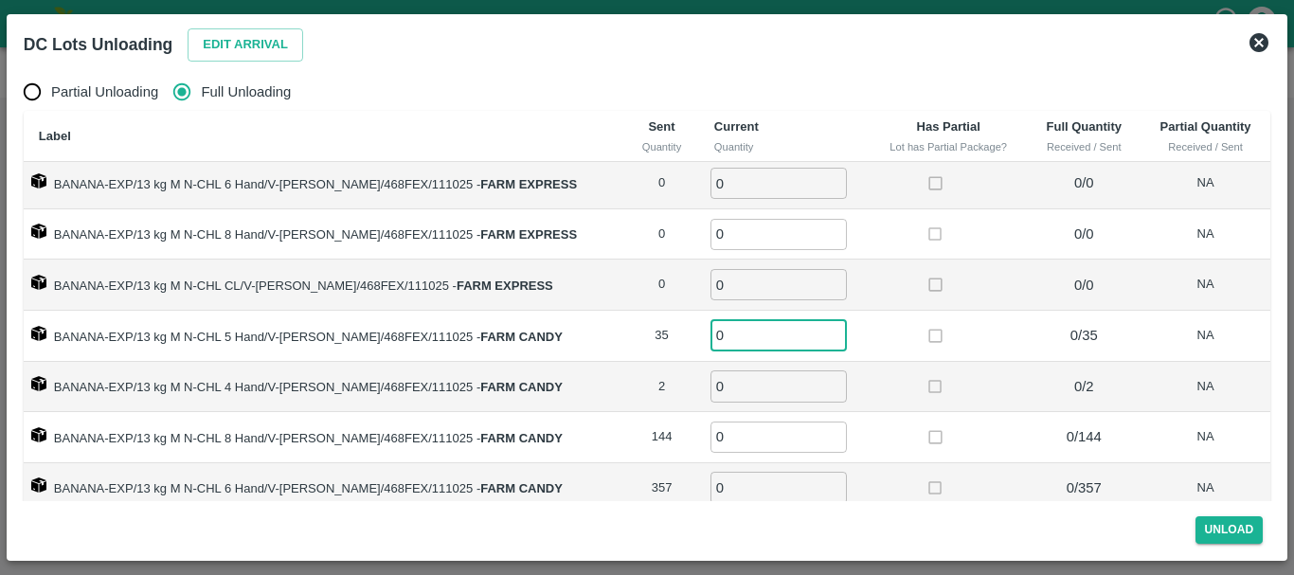
click at [729, 339] on input "0" at bounding box center [778, 335] width 136 height 31
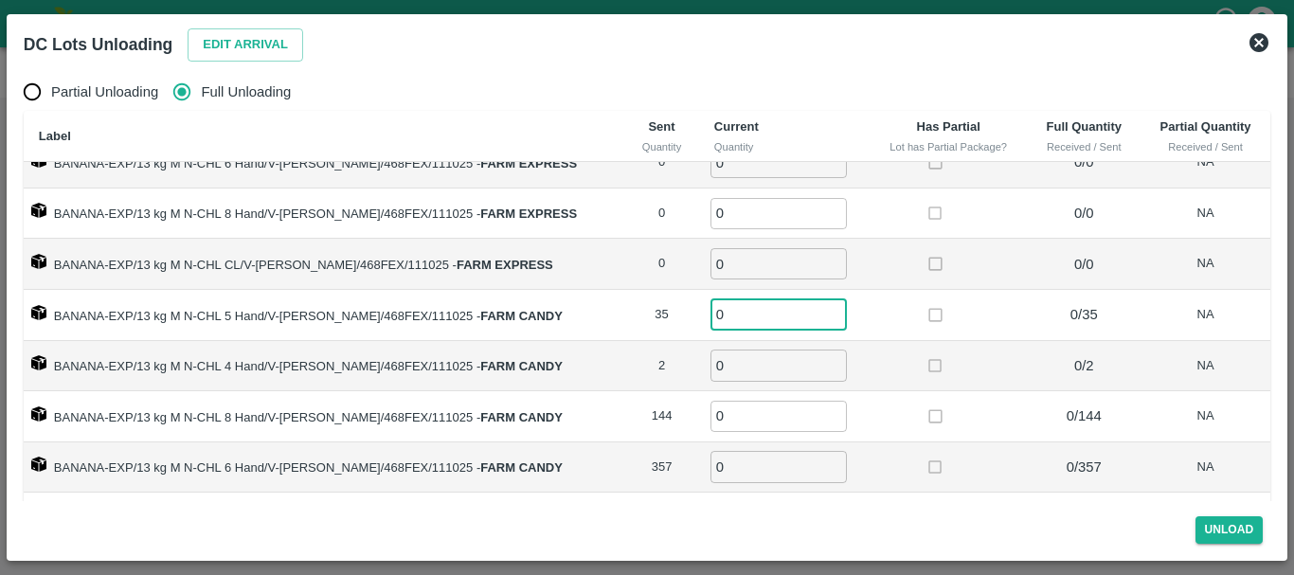
scroll to position [137, 0]
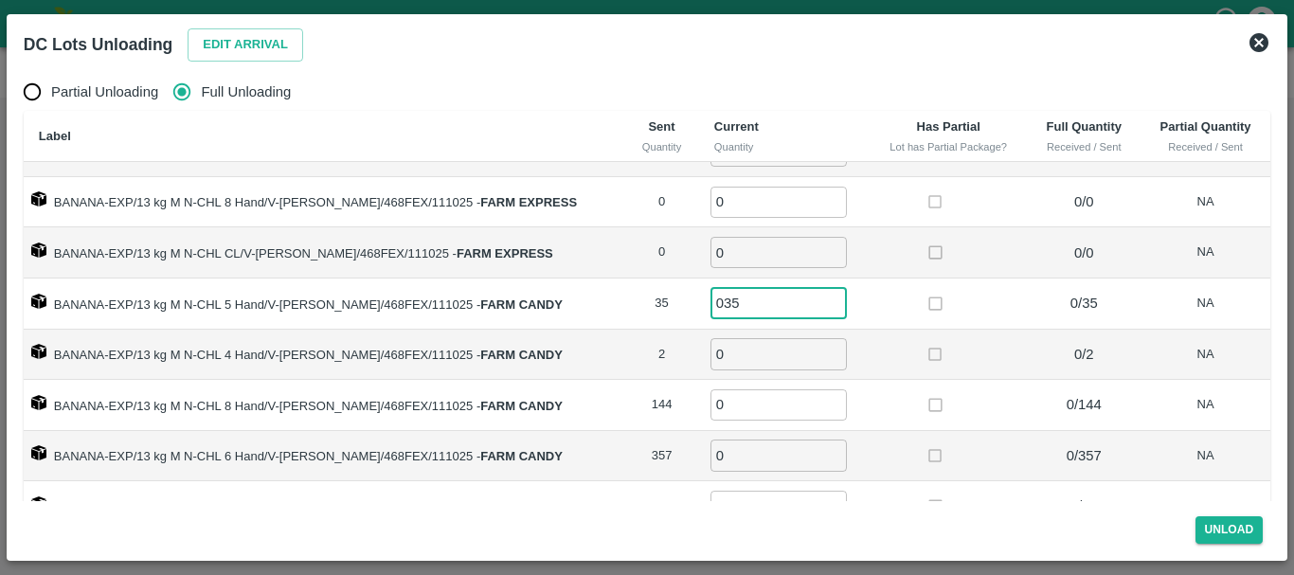
type input "035"
type input "2"
type input "144"
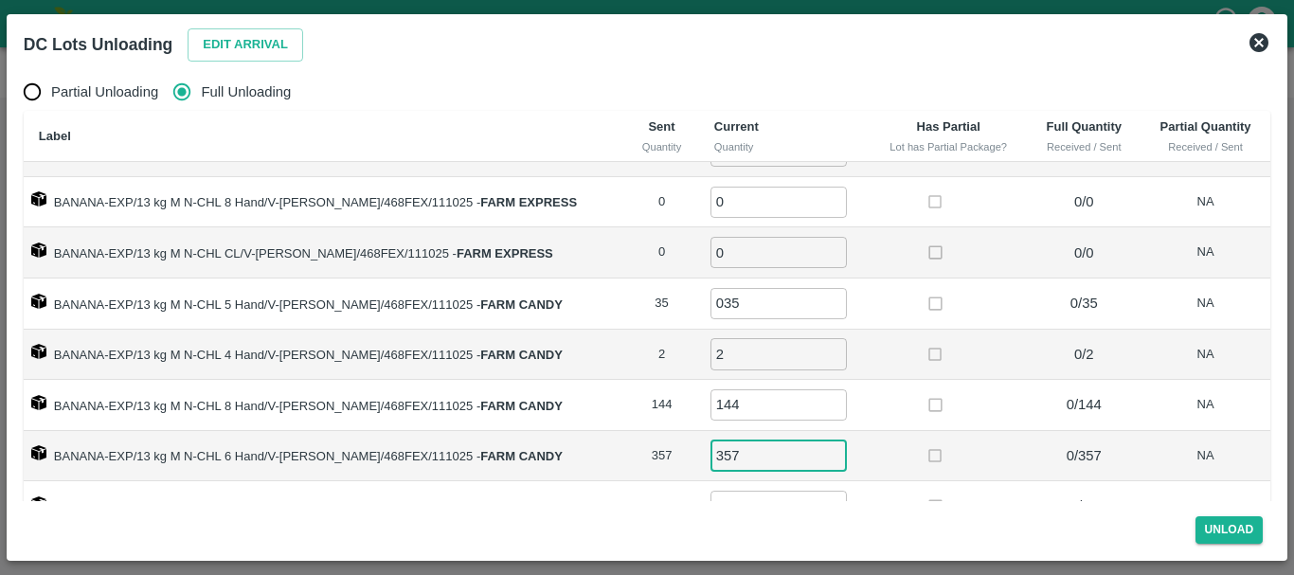
type input "357"
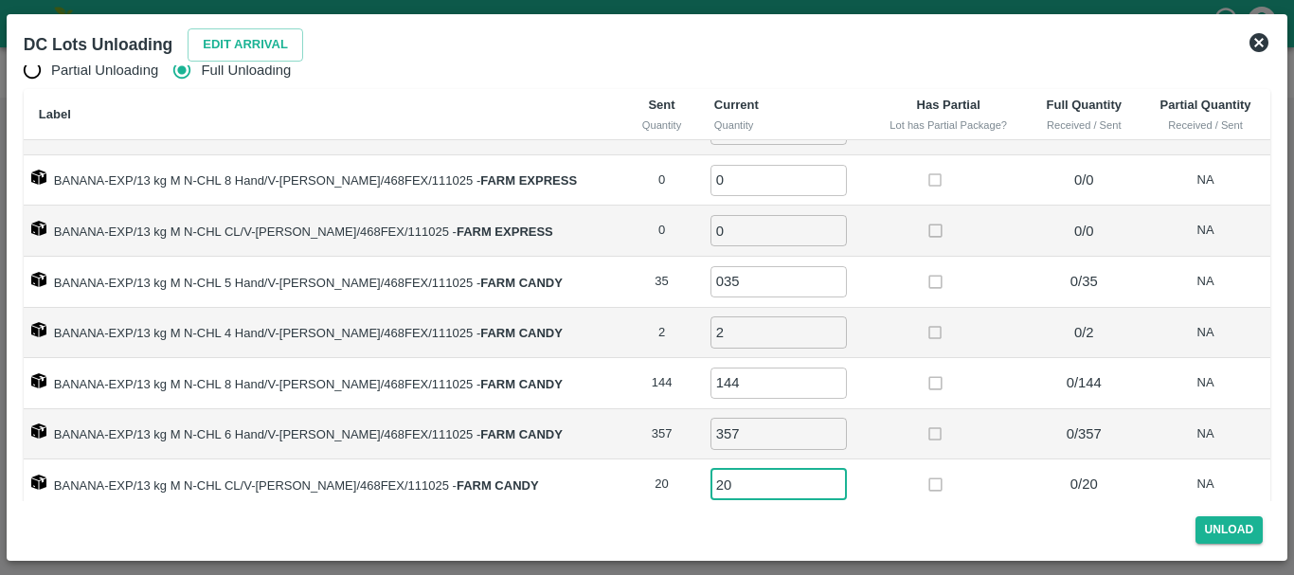
type input "20"
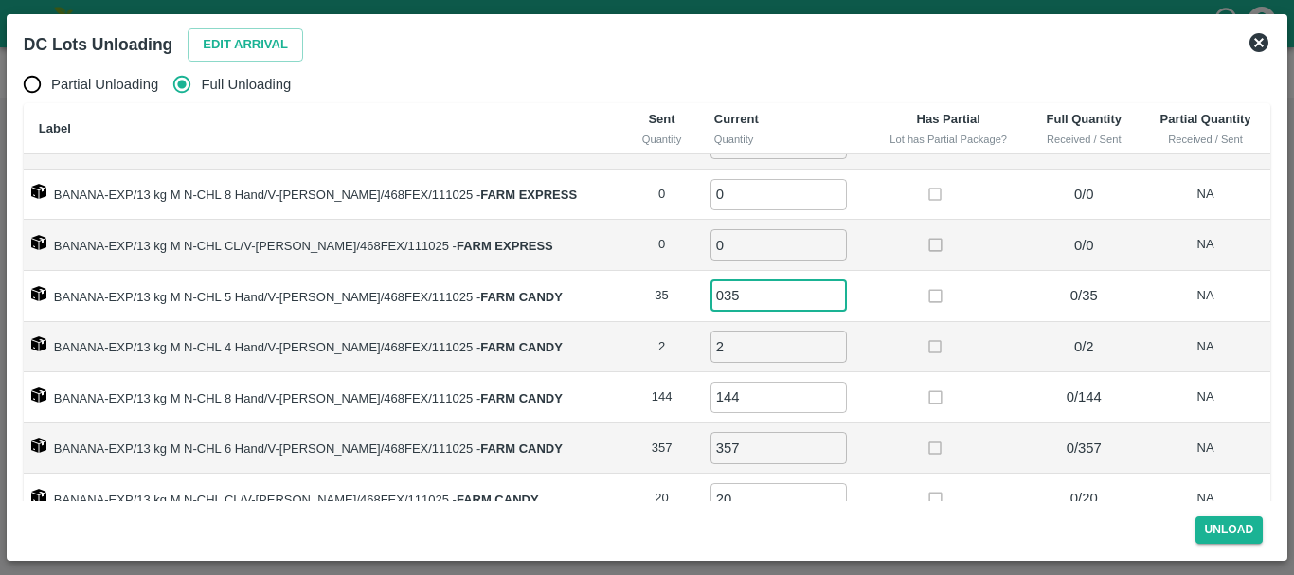
scroll to position [30, 0]
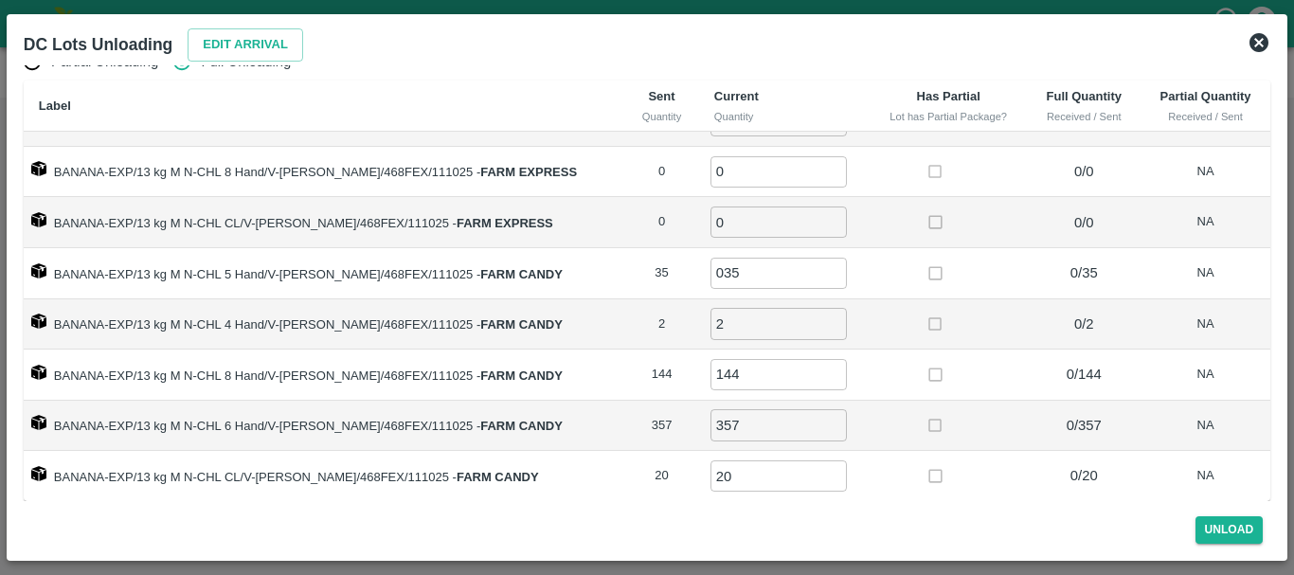
click at [590, 386] on td "BANANA-EXP/13 kg M N-CHL 8 Hand/V-MH-Krushn/468FEX/111025 - FARM CANDY" at bounding box center [324, 375] width 601 height 51
click at [578, 441] on td "BANANA-EXP/13 kg M N-CHL 6 Hand/V-MH-Krushn/468FEX/111025 - FARM CANDY" at bounding box center [324, 426] width 601 height 51
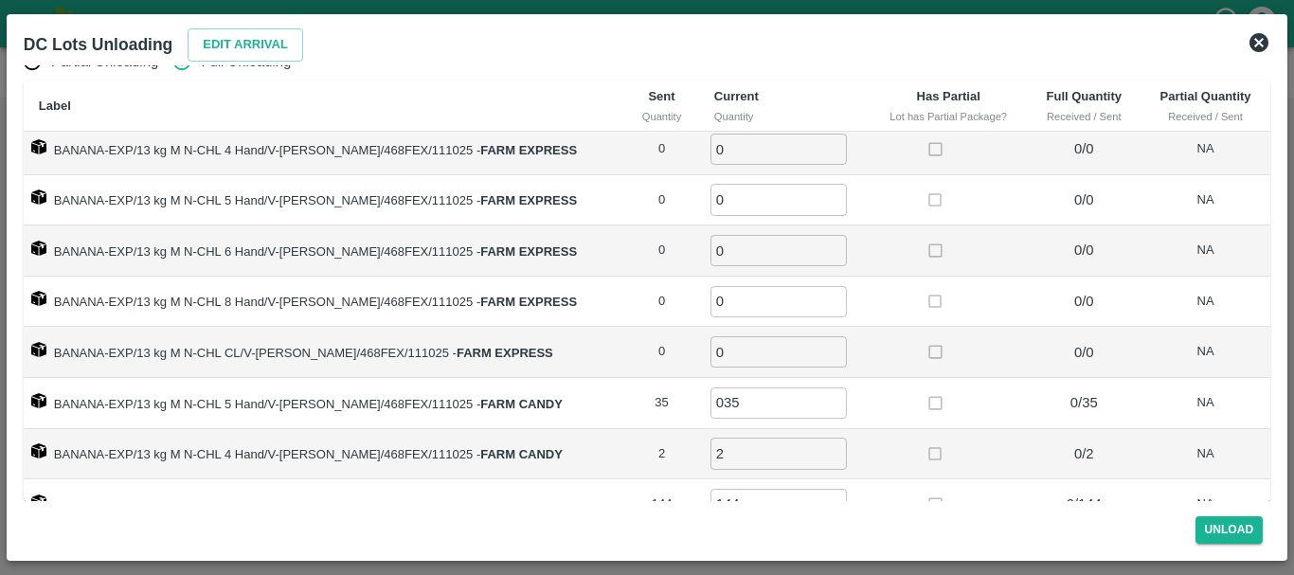
scroll to position [137, 0]
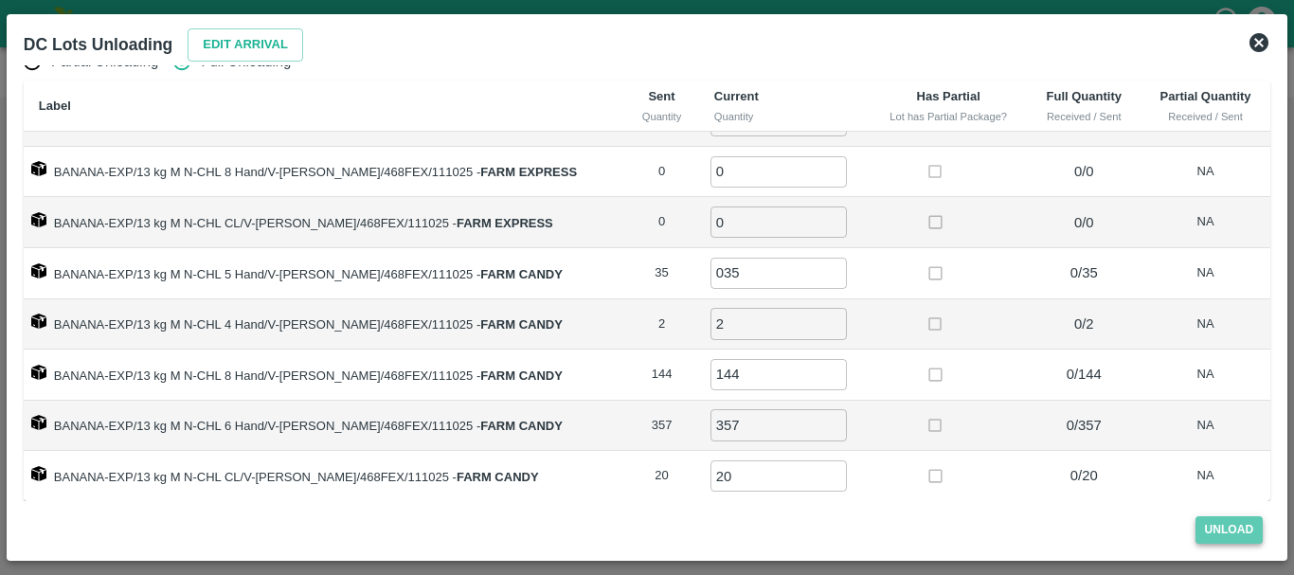
click at [1197, 527] on button "Unload" at bounding box center [1230, 529] width 68 height 27
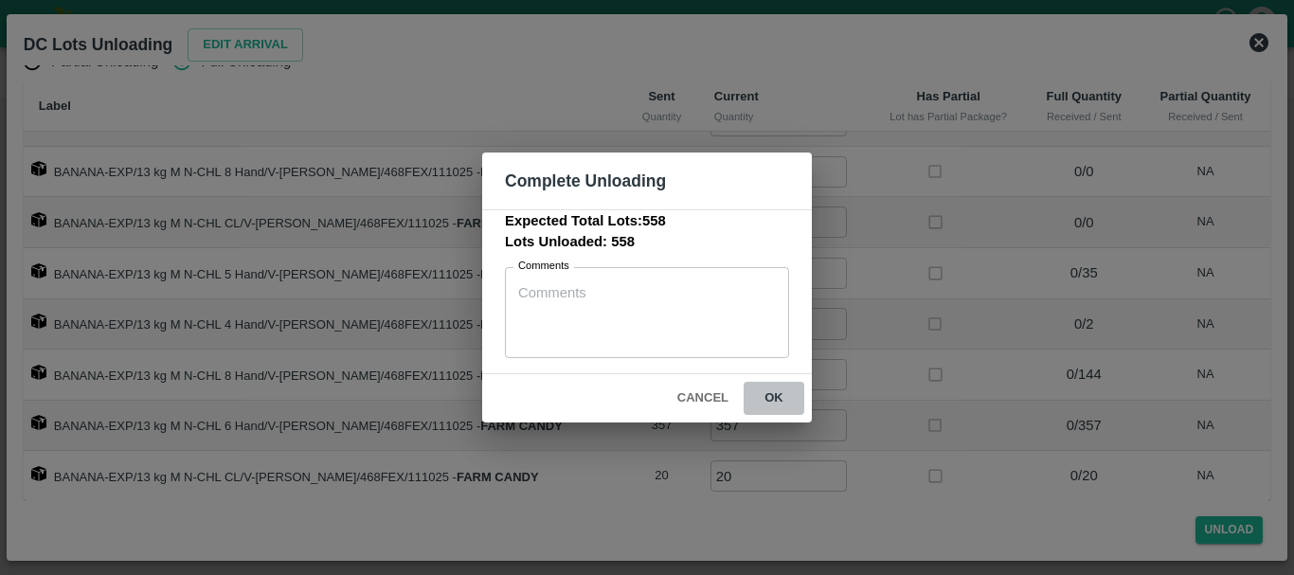
click at [764, 400] on button "ok" at bounding box center [774, 398] width 61 height 33
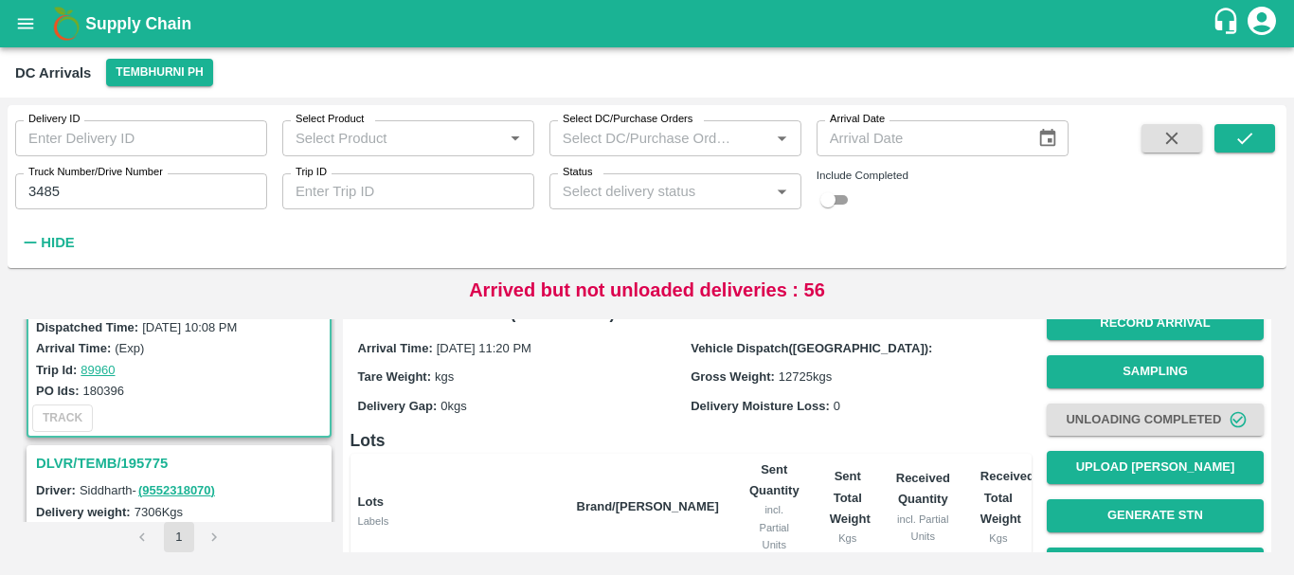
scroll to position [0, 0]
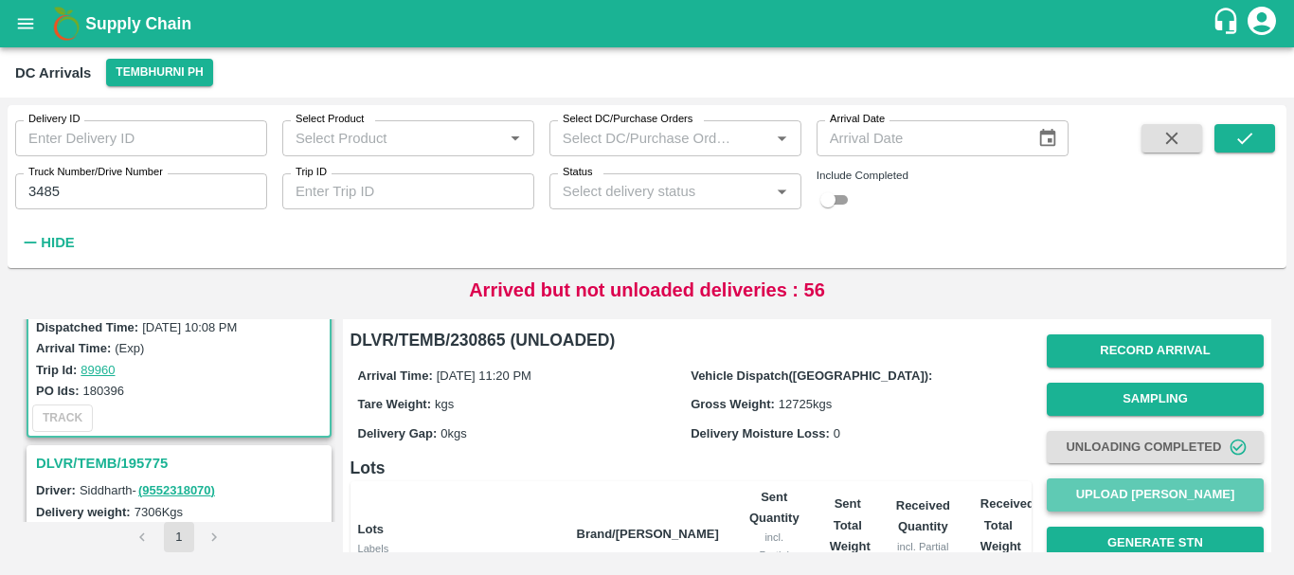
click at [1082, 494] on button "Upload Tare Weight" at bounding box center [1155, 494] width 217 height 33
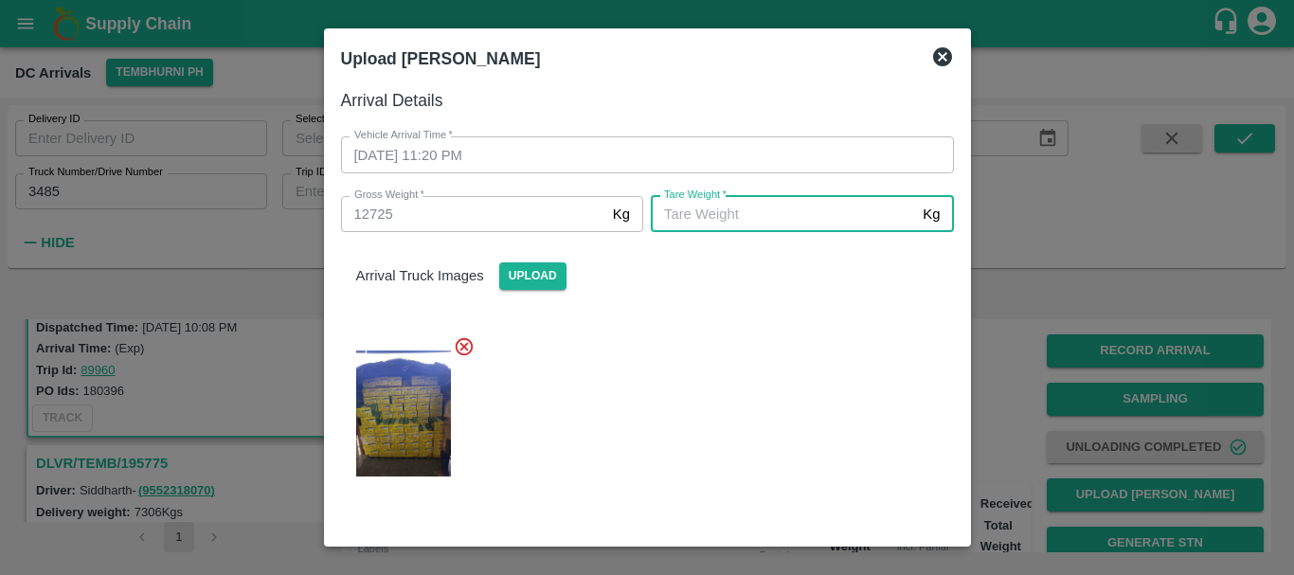
click at [769, 220] on input "Tare Weight   *" at bounding box center [783, 214] width 264 height 36
type input "4940"
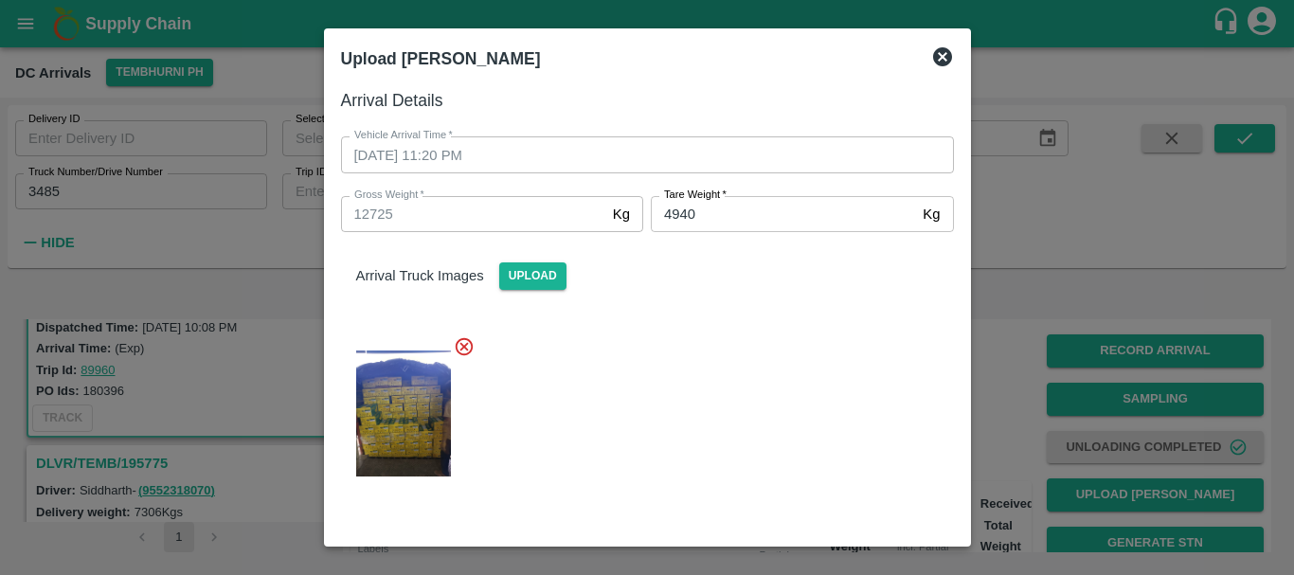
click at [745, 300] on div "Arrival Truck Images Upload" at bounding box center [640, 364] width 628 height 294
click at [746, 310] on div "Arrival Truck Images Upload" at bounding box center [640, 364] width 628 height 294
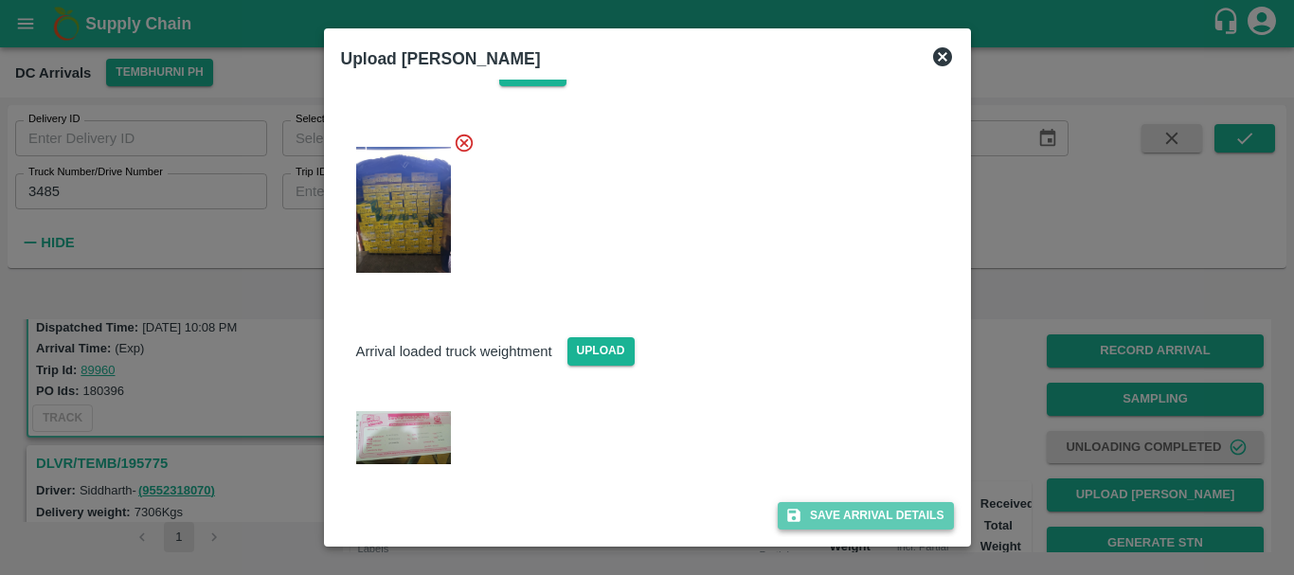
click at [827, 509] on button "Save Arrival Details" at bounding box center [865, 515] width 175 height 27
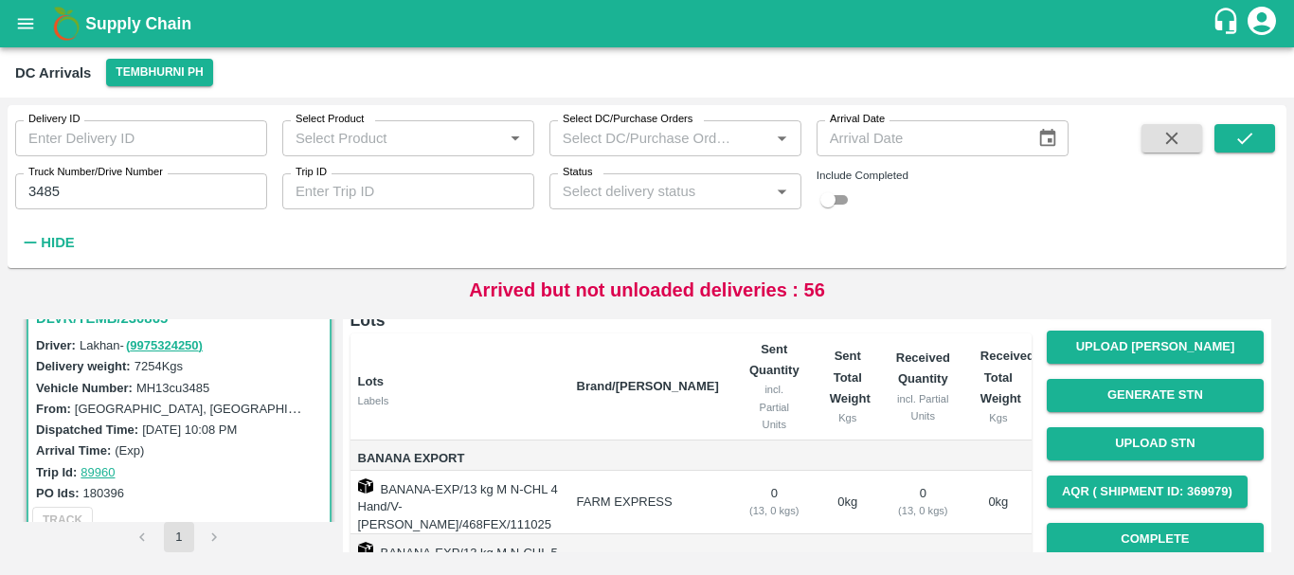
scroll to position [0, 0]
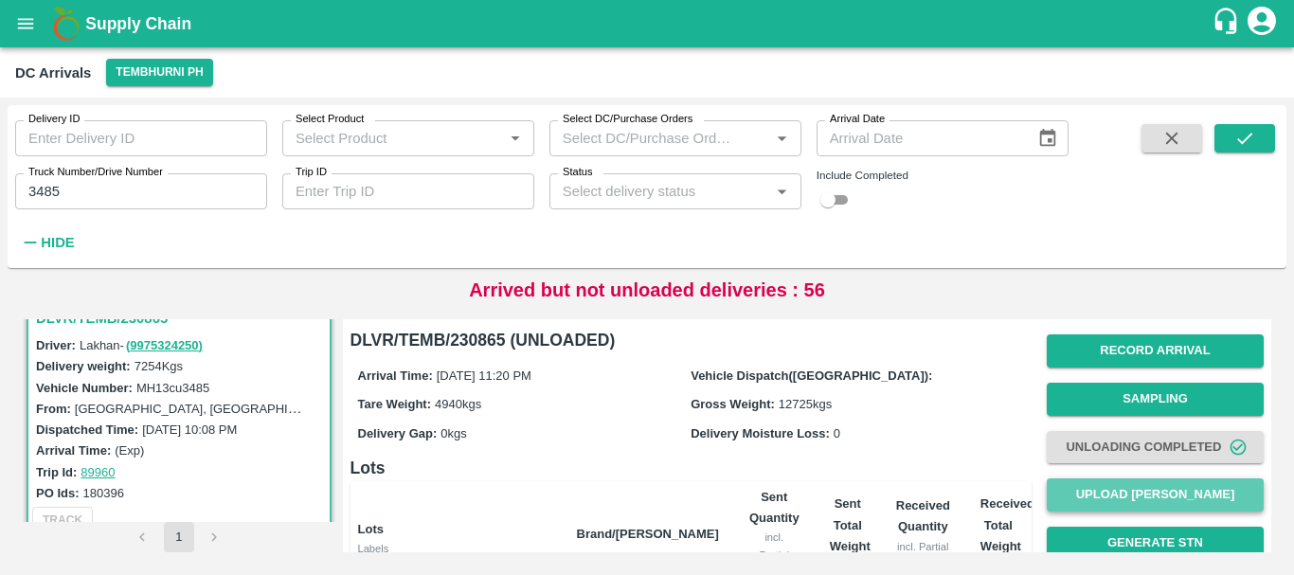
click at [1088, 489] on button "Upload Tare Weight" at bounding box center [1155, 494] width 217 height 33
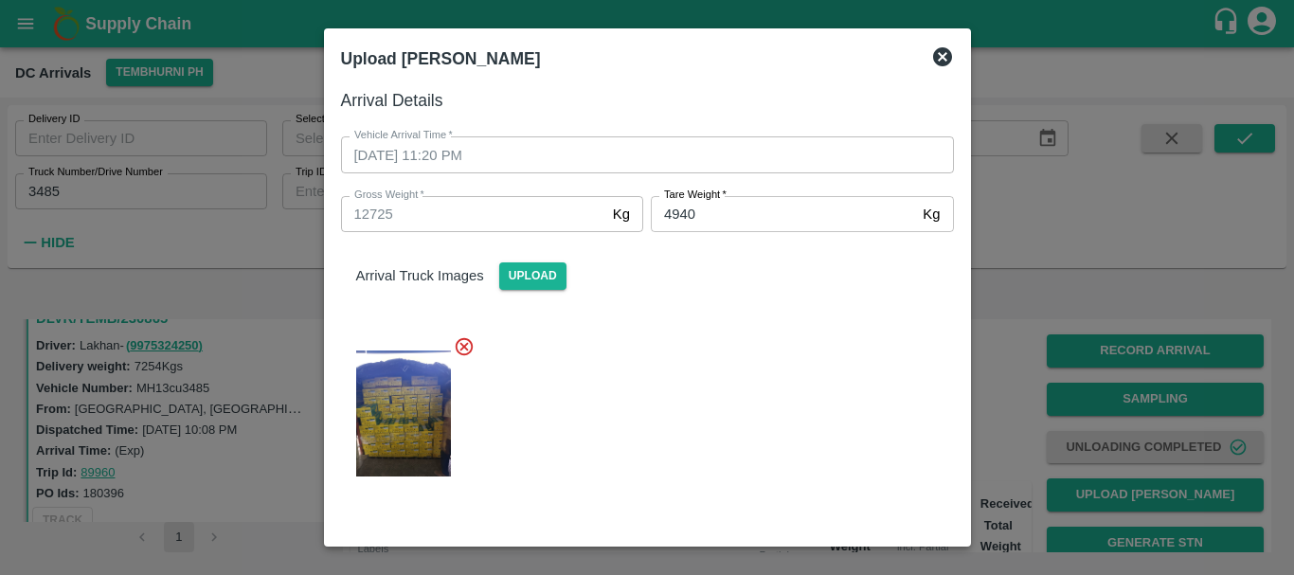
click at [988, 439] on div at bounding box center [647, 287] width 1294 height 575
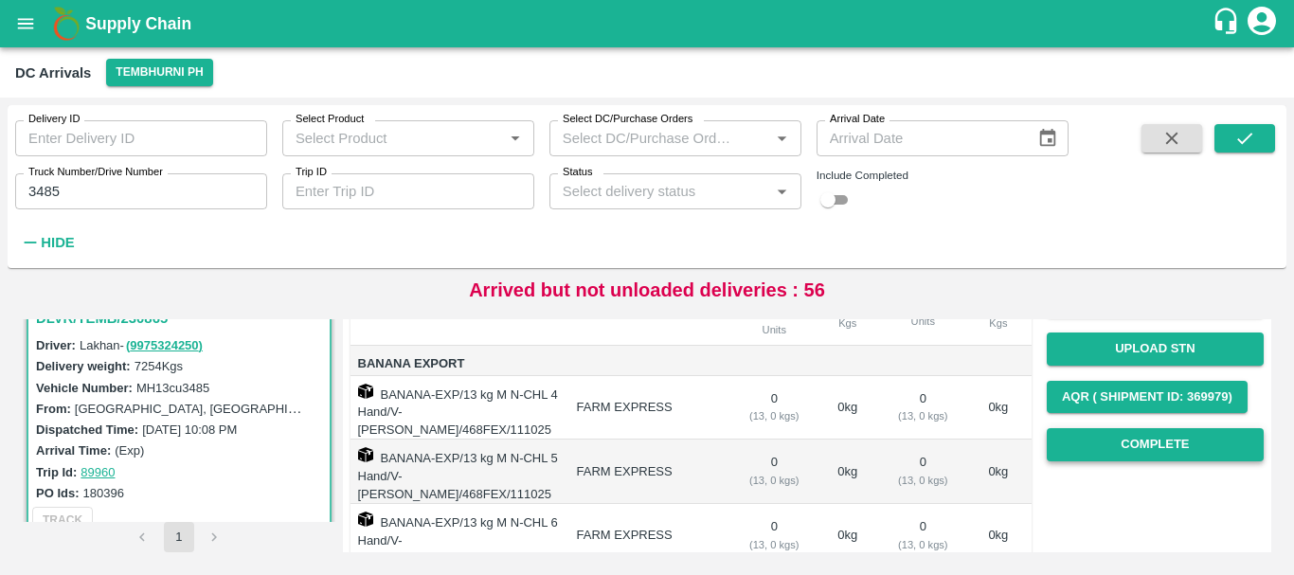
scroll to position [242, 0]
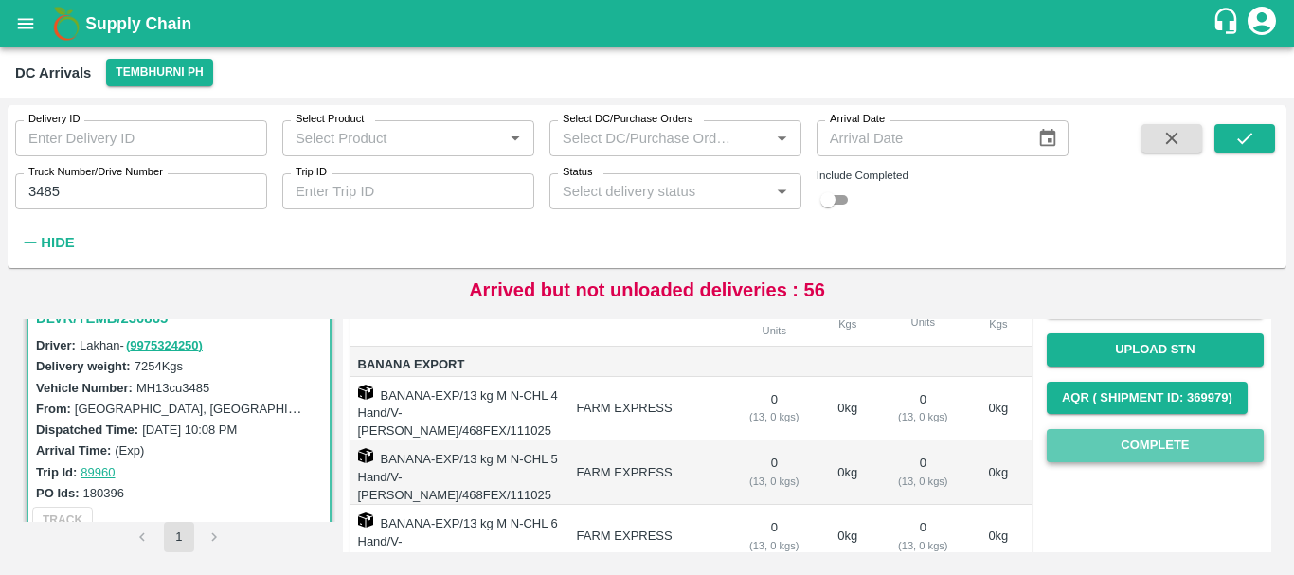
click at [1099, 449] on button "Complete" at bounding box center [1155, 445] width 217 height 33
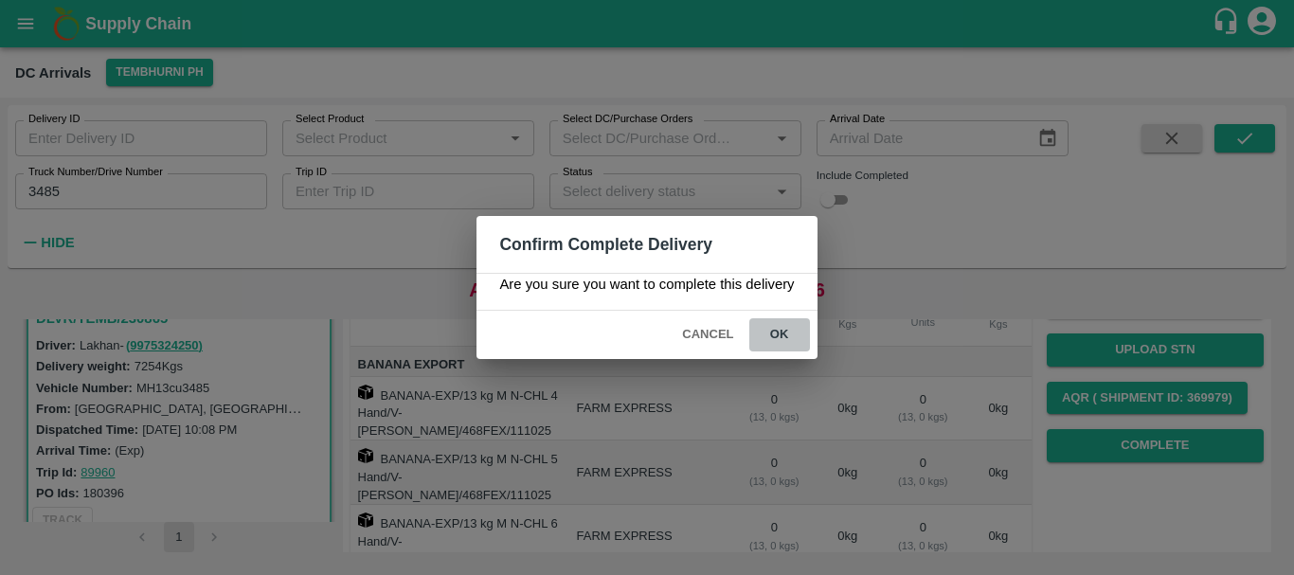
click at [770, 343] on button "ok" at bounding box center [779, 334] width 61 height 33
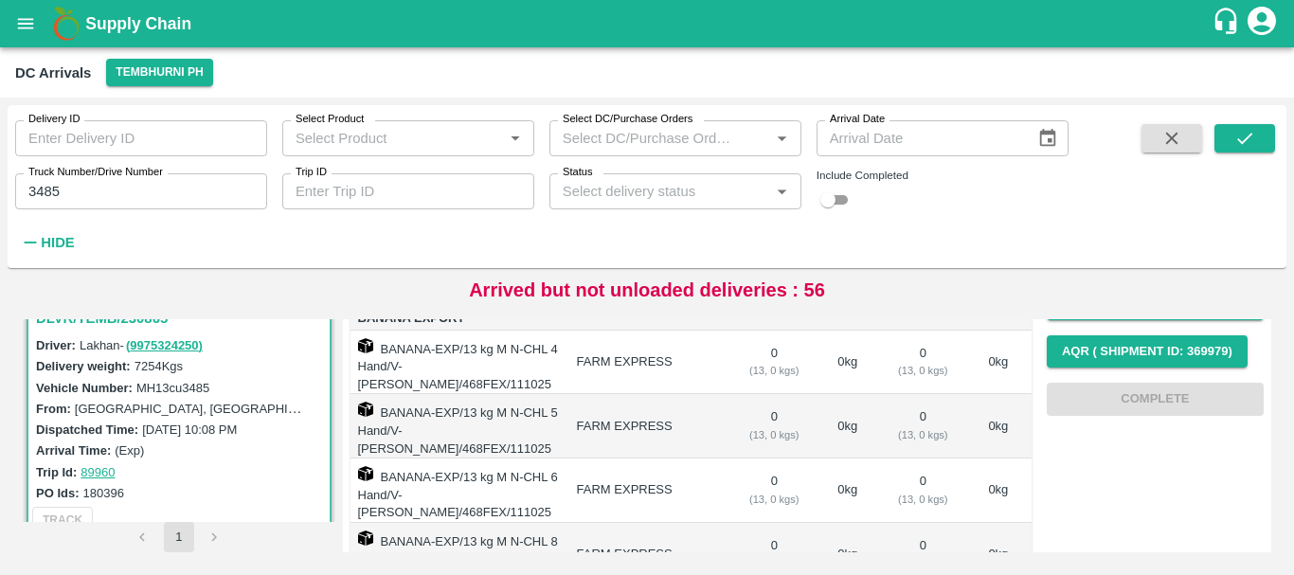
scroll to position [0, 0]
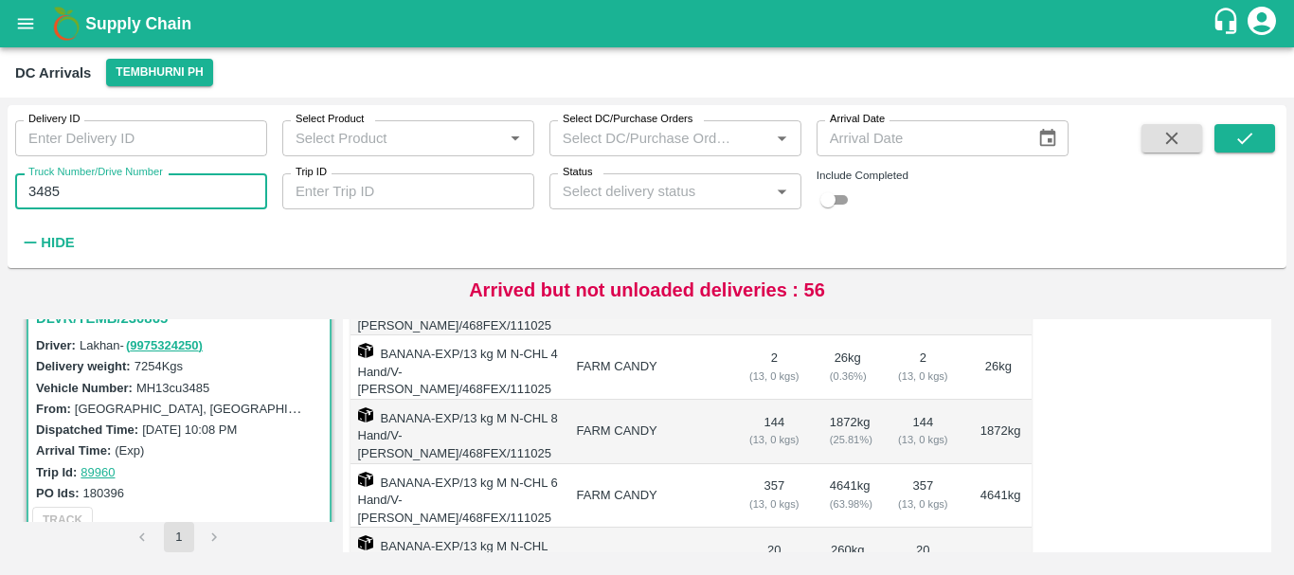
click at [92, 190] on input "3485" at bounding box center [141, 191] width 252 height 36
type input "3"
type input "6244"
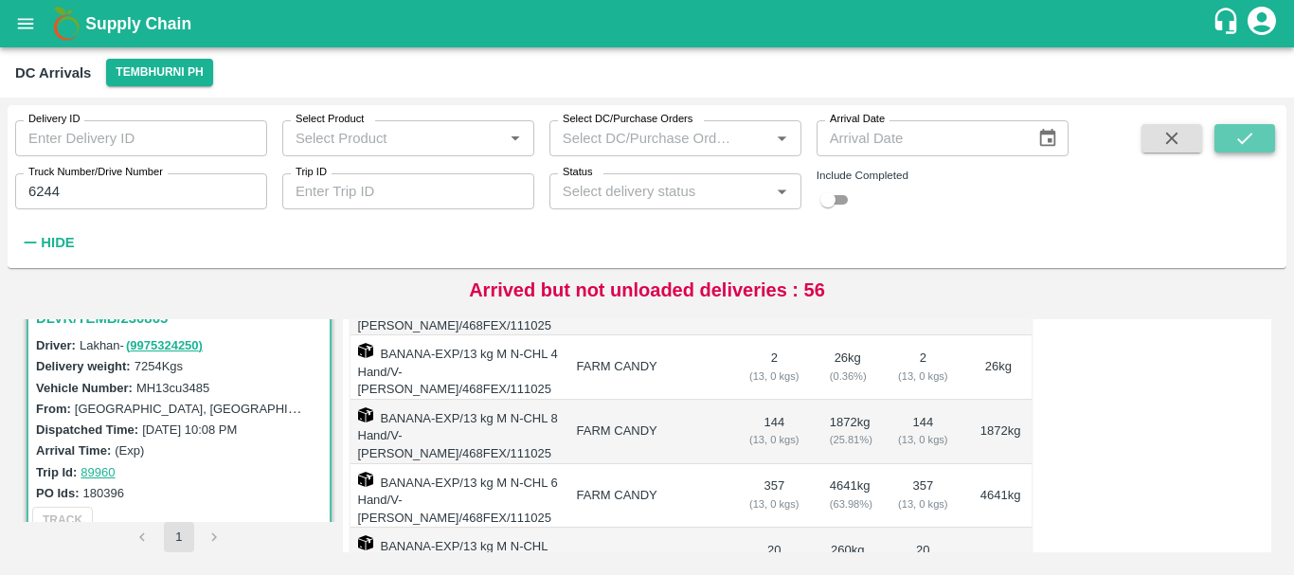
click at [1244, 144] on icon "submit" at bounding box center [1244, 138] width 21 height 21
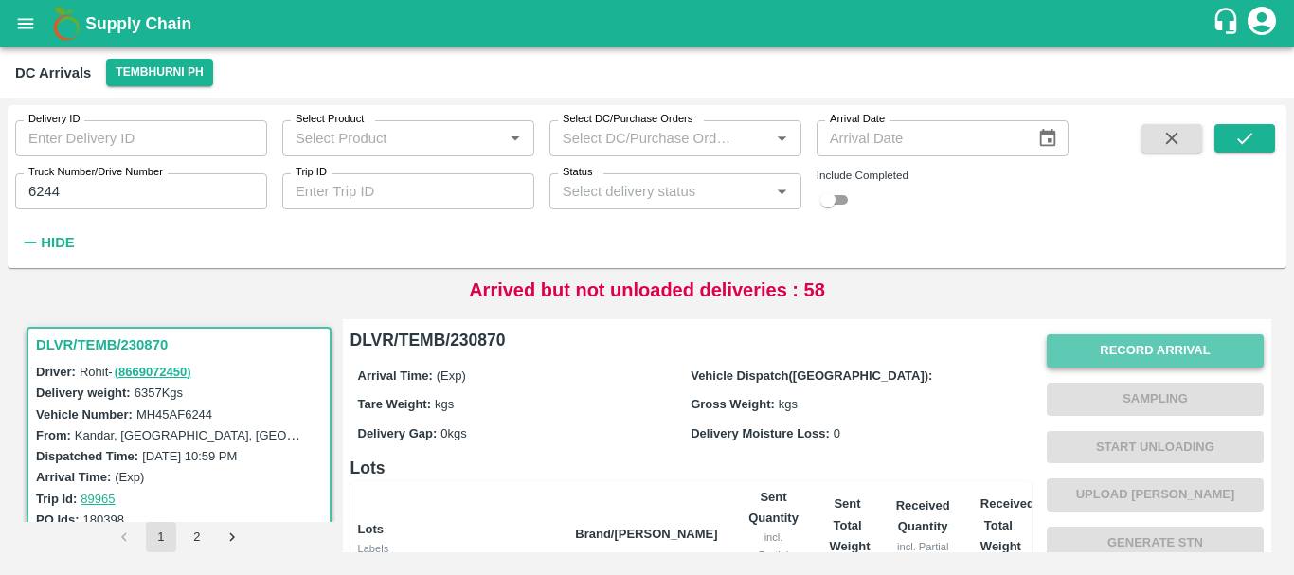
click at [1080, 351] on button "Record Arrival" at bounding box center [1155, 350] width 217 height 33
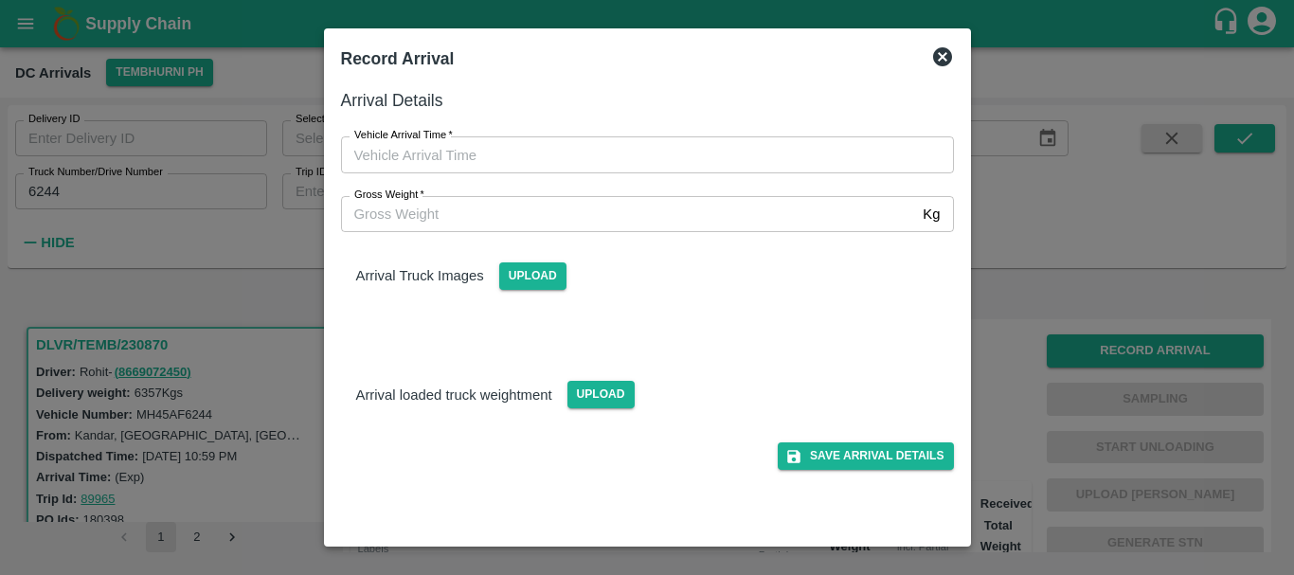
type input "DD/MM/YYYY hh:mm aa"
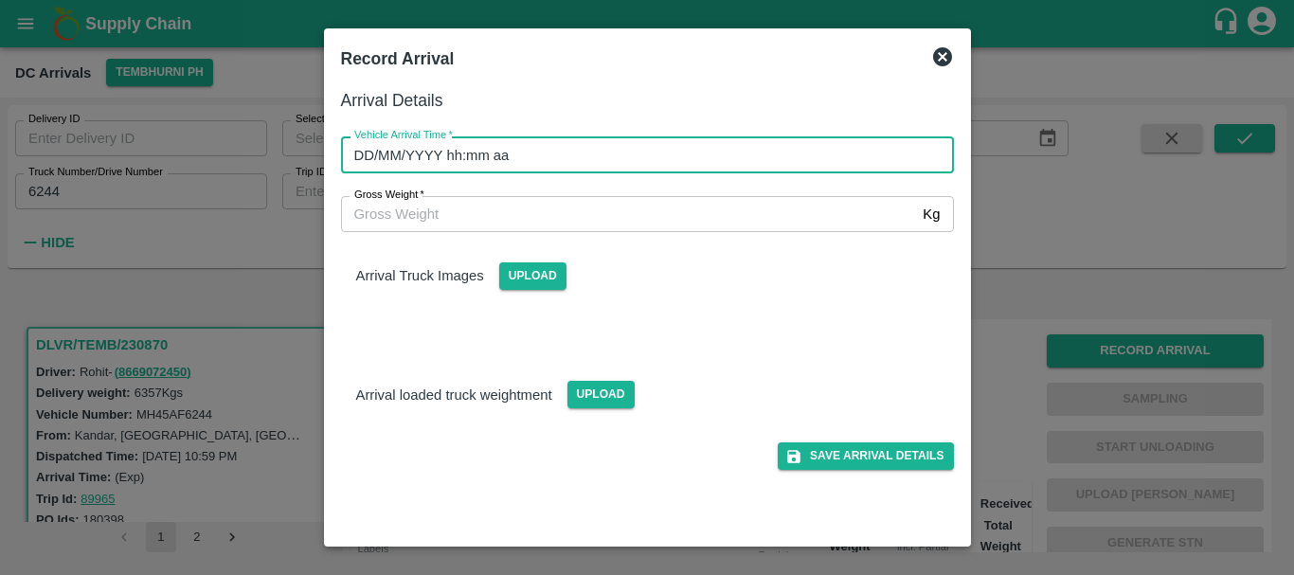
click at [787, 158] on input "DD/MM/YYYY hh:mm aa" at bounding box center [641, 154] width 600 height 36
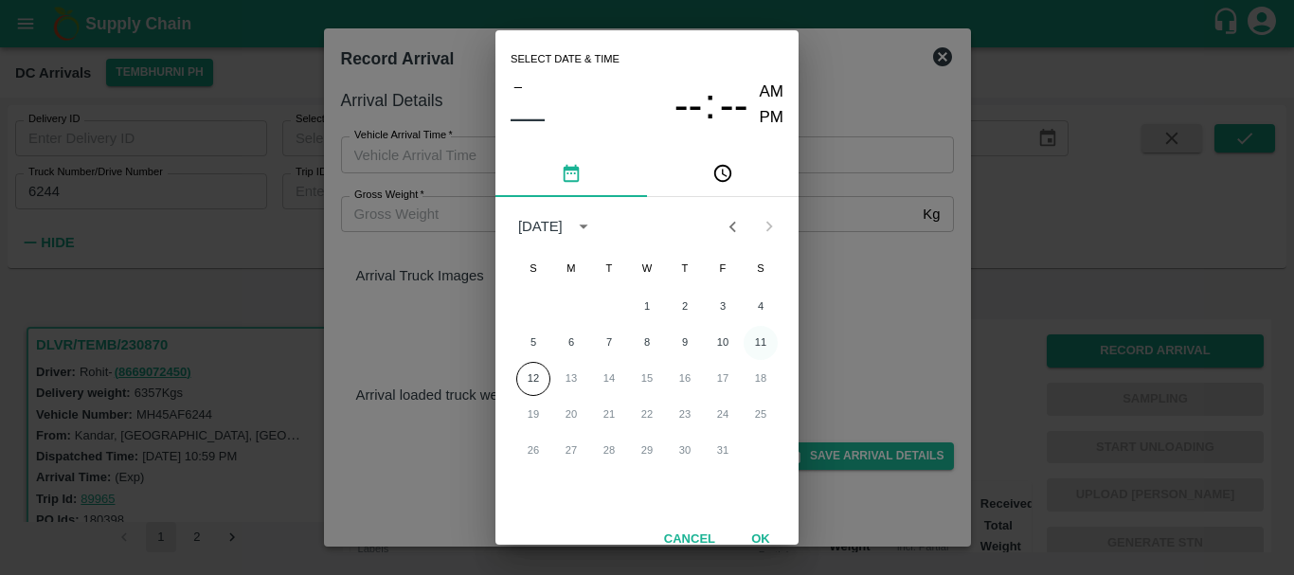
click at [760, 341] on button "11" at bounding box center [761, 343] width 34 height 34
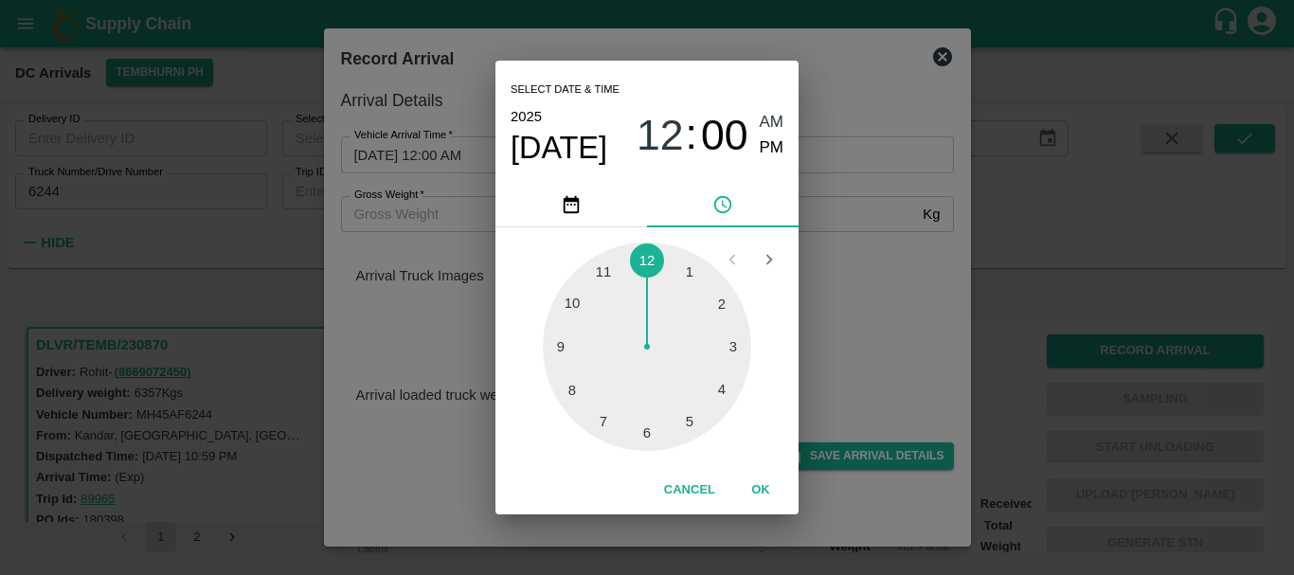
click at [648, 258] on div at bounding box center [647, 347] width 208 height 208
click at [769, 146] on span "PM" at bounding box center [772, 148] width 25 height 26
click at [717, 315] on div at bounding box center [647, 347] width 208 height 208
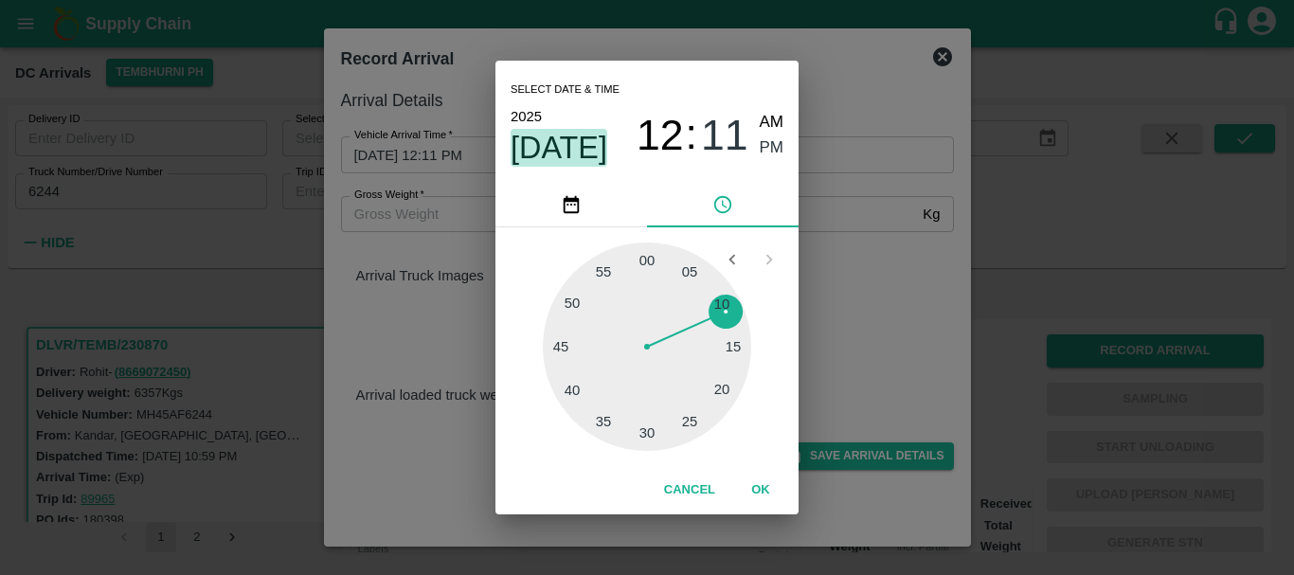
click at [572, 135] on span "Oct 11" at bounding box center [559, 148] width 97 height 38
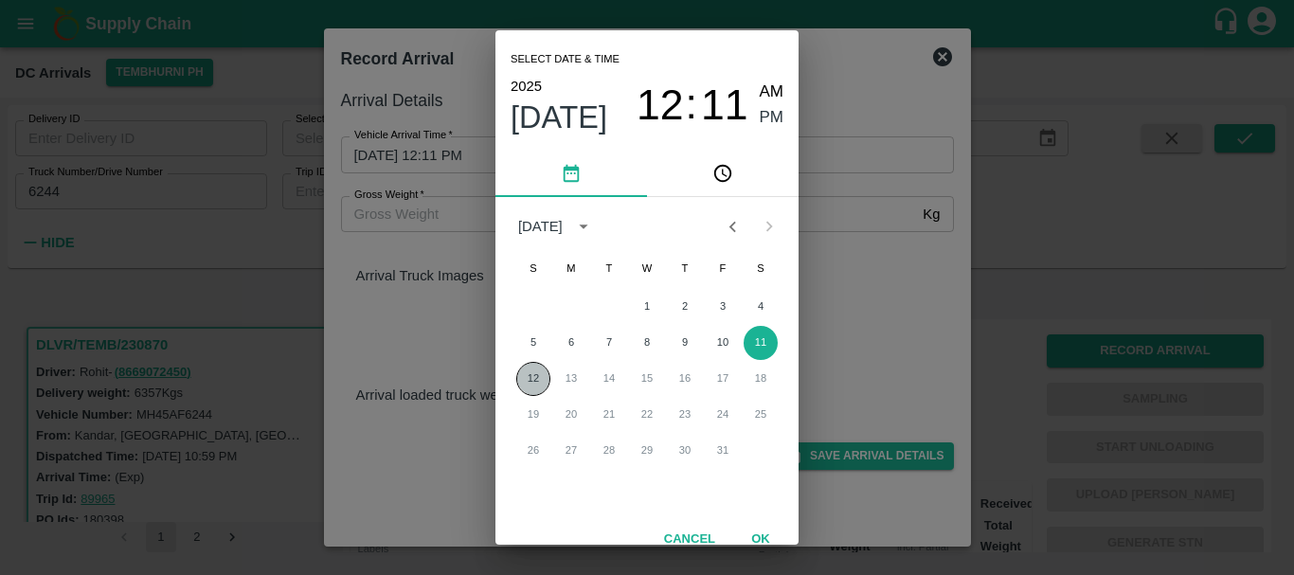
click at [531, 378] on button "12" at bounding box center [533, 379] width 34 height 34
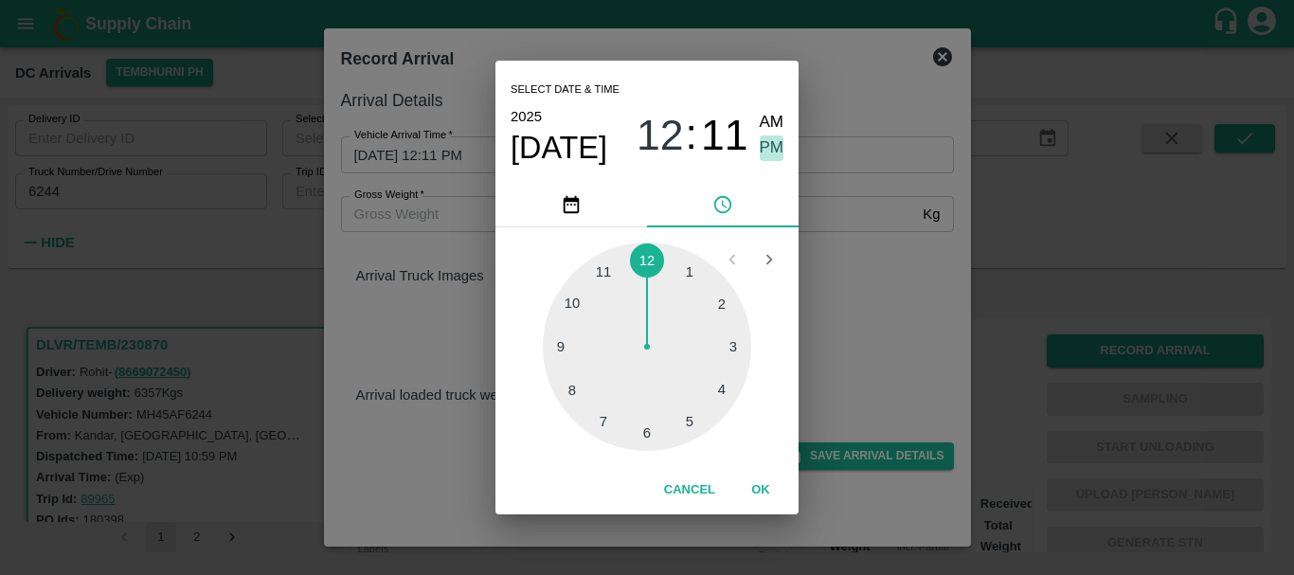
click at [763, 145] on span "PM" at bounding box center [772, 148] width 25 height 26
click at [760, 116] on span "AM" at bounding box center [772, 123] width 25 height 26
type input "12/10/2025 12:11 AM"
click at [829, 293] on div "Select date & time 2025 Oct 12 12 : 11 AM PM 1 2 3 4 5 6 7 8 9 10 11 12 Cancel …" at bounding box center [647, 287] width 1294 height 575
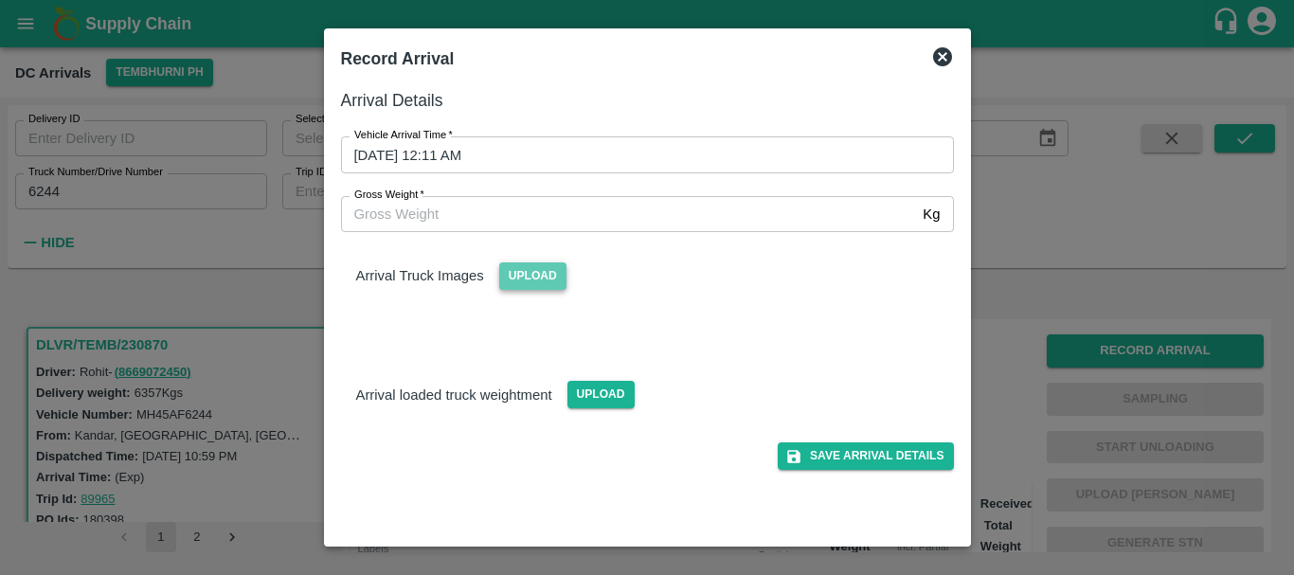
click at [530, 273] on span "Upload" at bounding box center [532, 275] width 67 height 27
click at [0, 0] on input "Upload" at bounding box center [0, 0] width 0 height 0
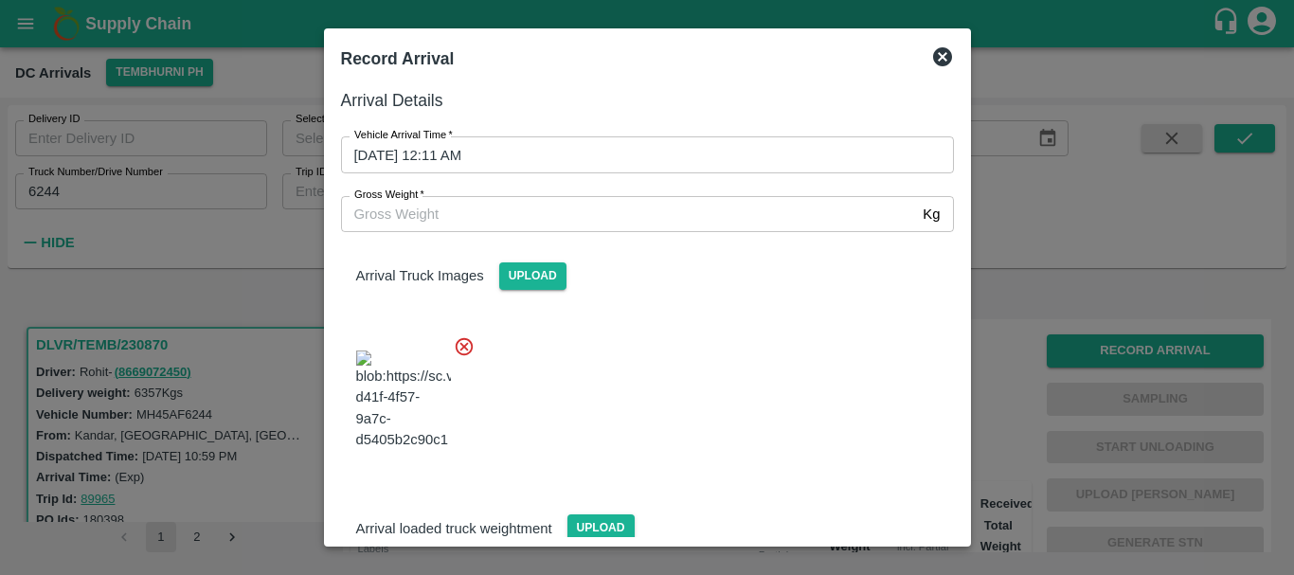
scroll to position [101, 0]
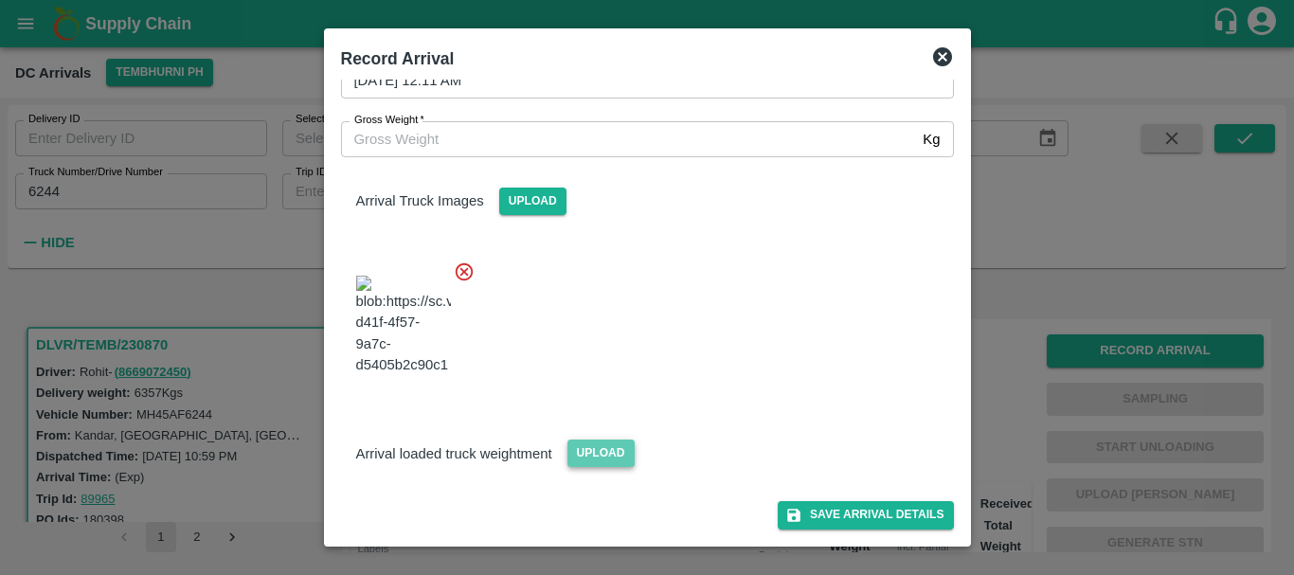
click at [578, 452] on span "Upload" at bounding box center [600, 453] width 67 height 27
click at [0, 0] on input "Upload" at bounding box center [0, 0] width 0 height 0
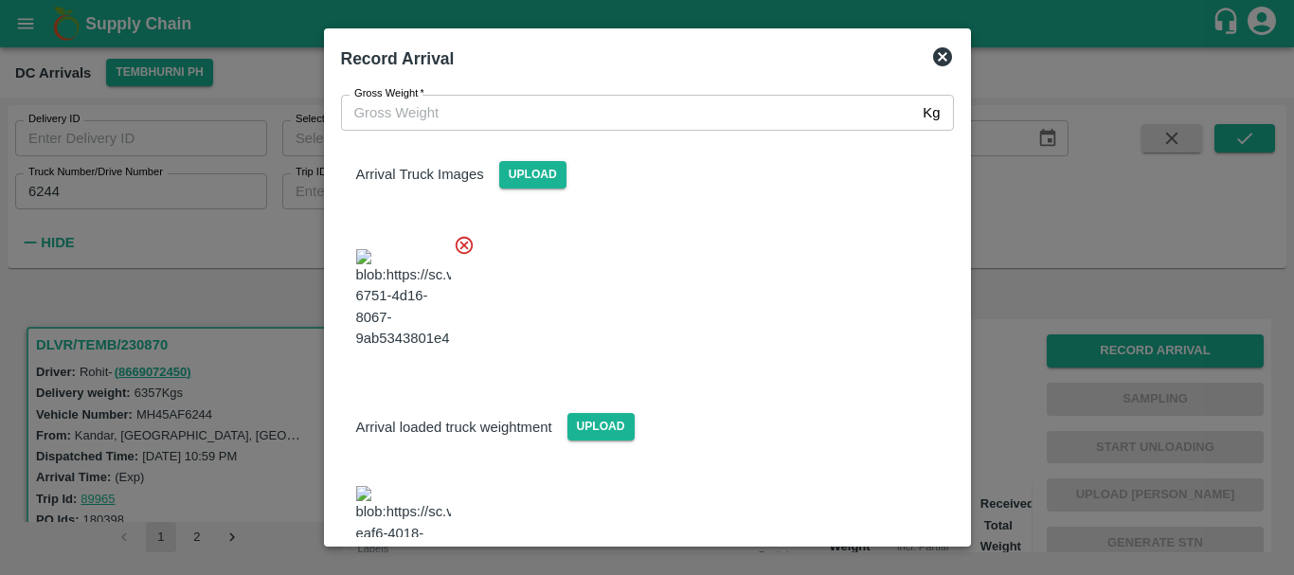
scroll to position [199, 0]
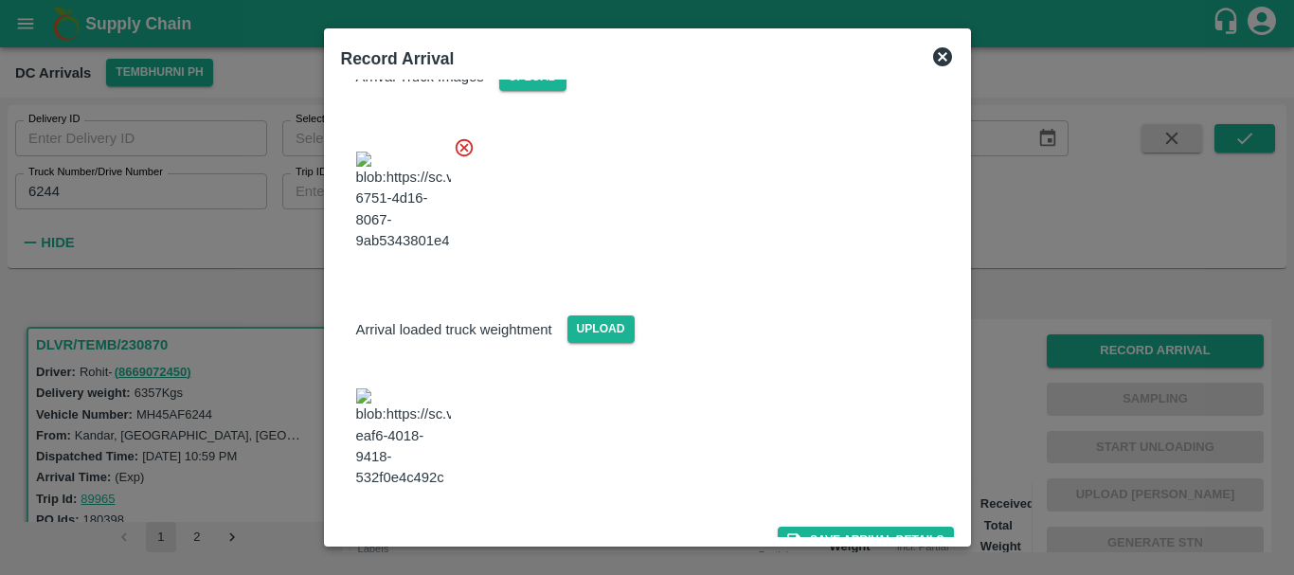
click at [400, 448] on img at bounding box center [403, 437] width 95 height 99
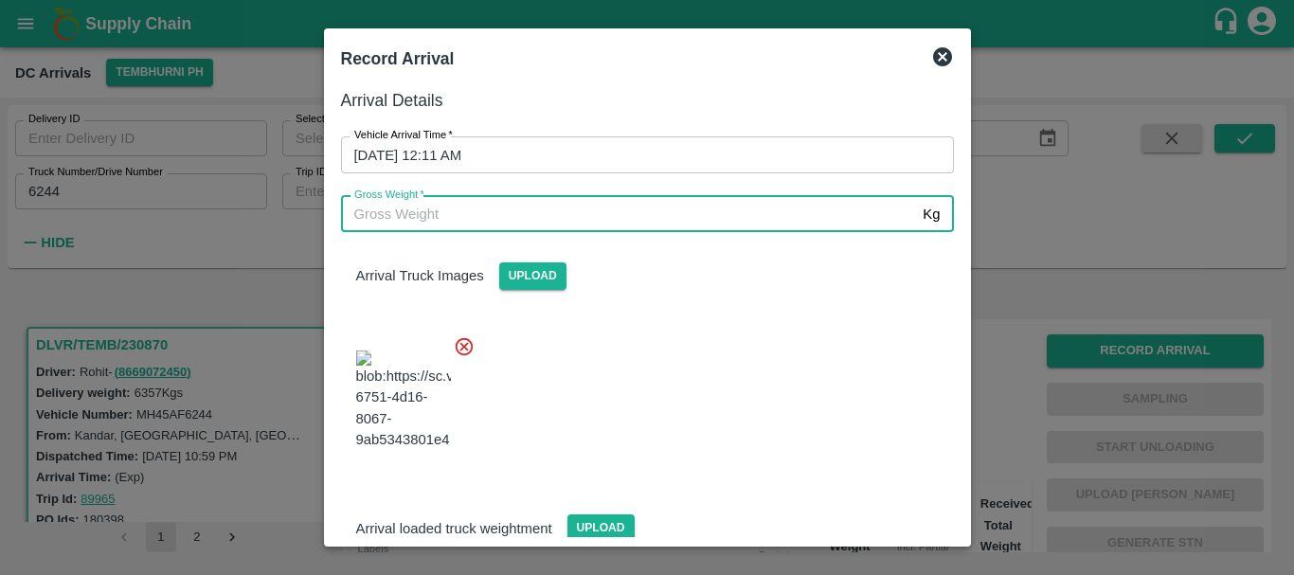
click at [472, 209] on input "Gross Weight   *" at bounding box center [628, 214] width 575 height 36
type input "12750"
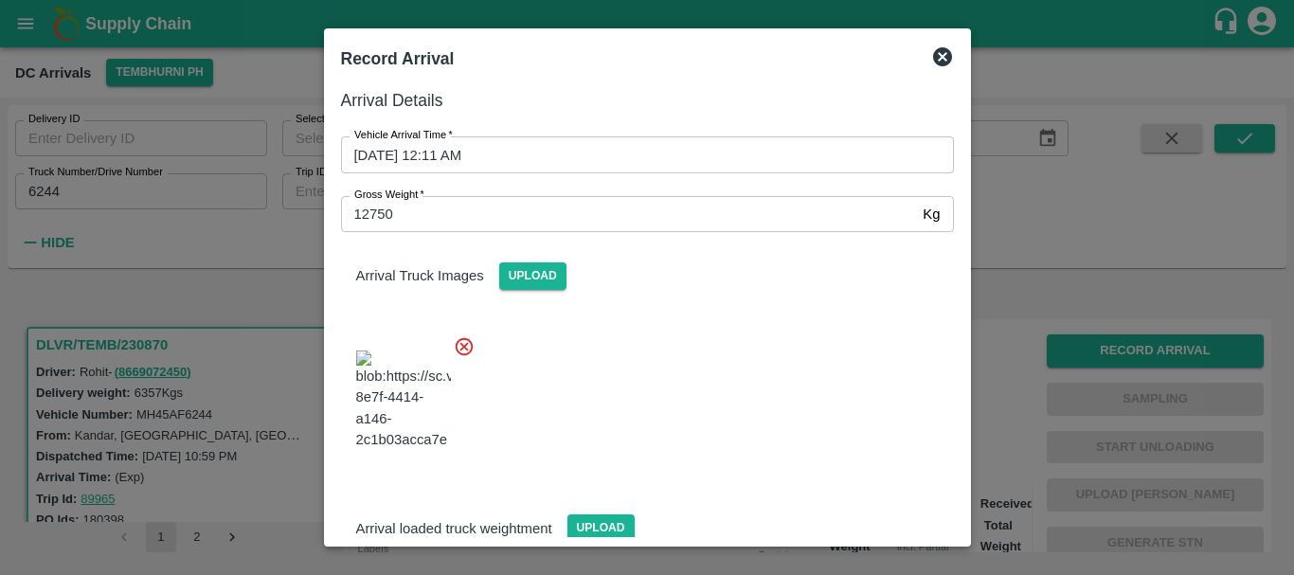
click at [664, 392] on div at bounding box center [640, 394] width 628 height 149
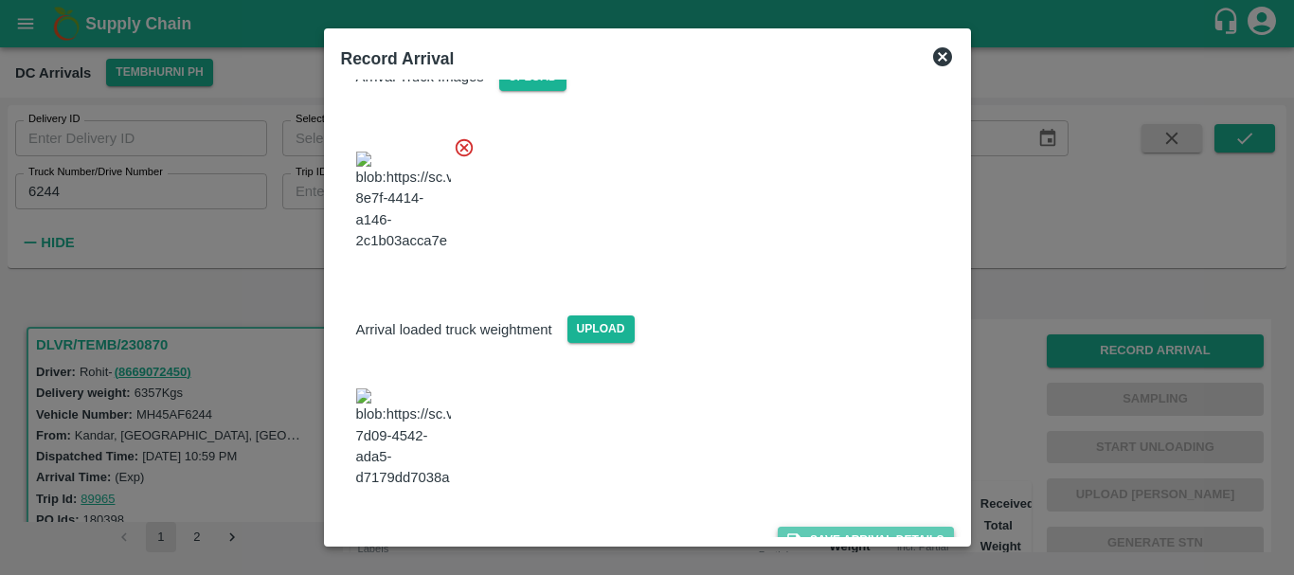
click at [805, 527] on button "Save Arrival Details" at bounding box center [865, 540] width 175 height 27
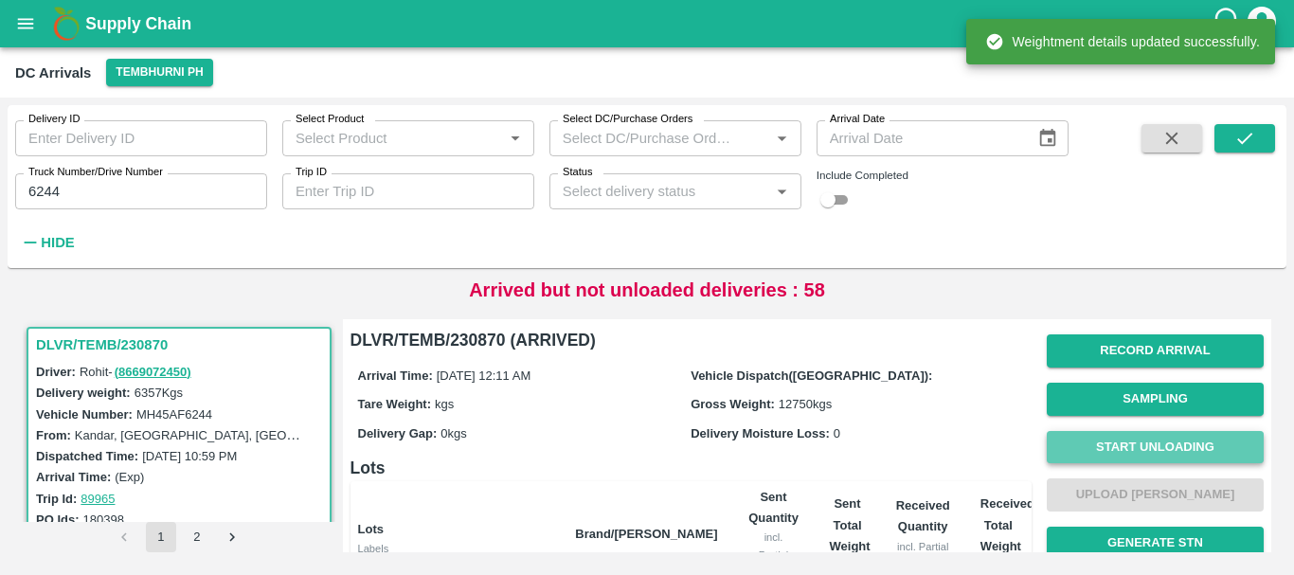
click at [1130, 441] on button "Start Unloading" at bounding box center [1155, 447] width 217 height 33
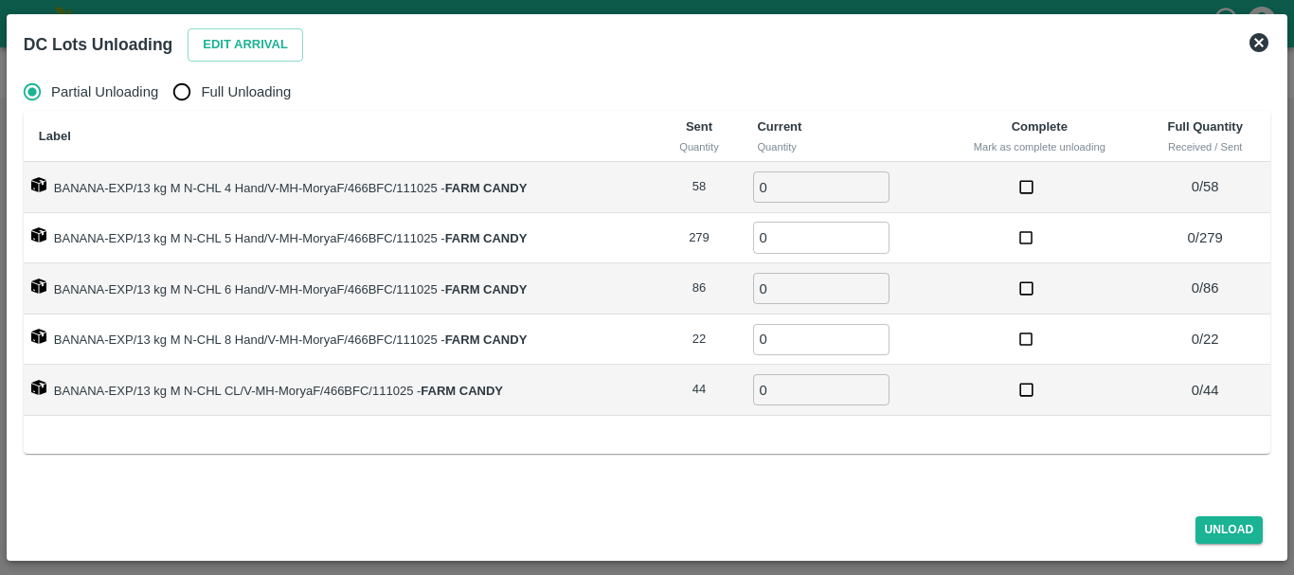
click at [187, 81] on input "Full Unloading" at bounding box center [182, 92] width 38 height 38
radio input "true"
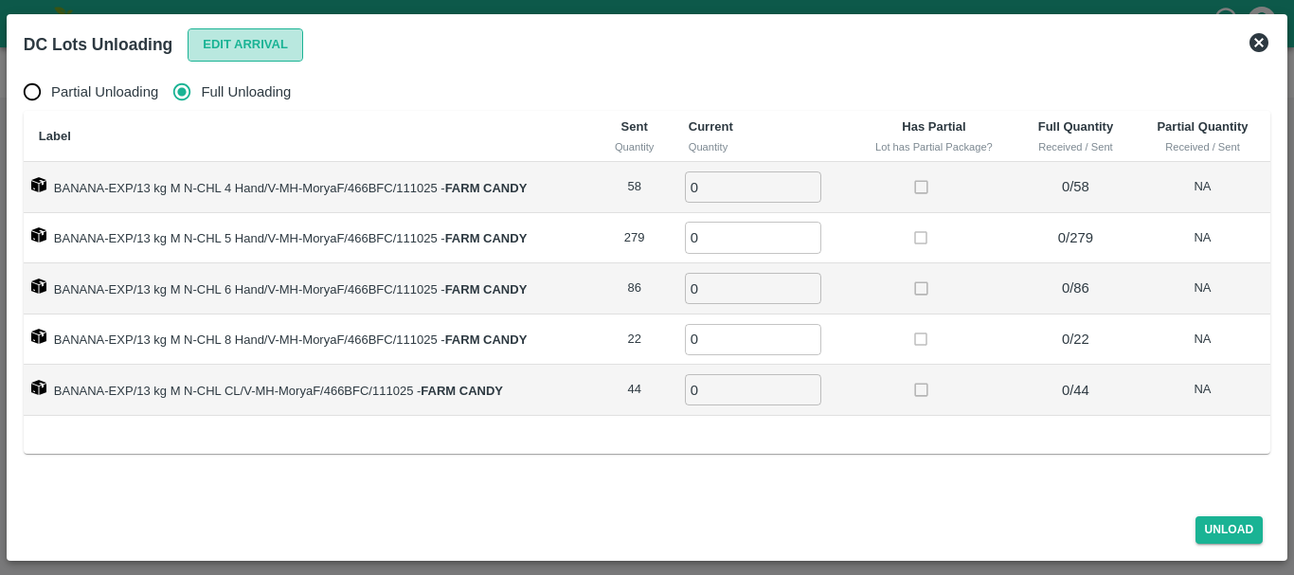
click at [244, 42] on button "Edit Arrival" at bounding box center [246, 44] width 116 height 33
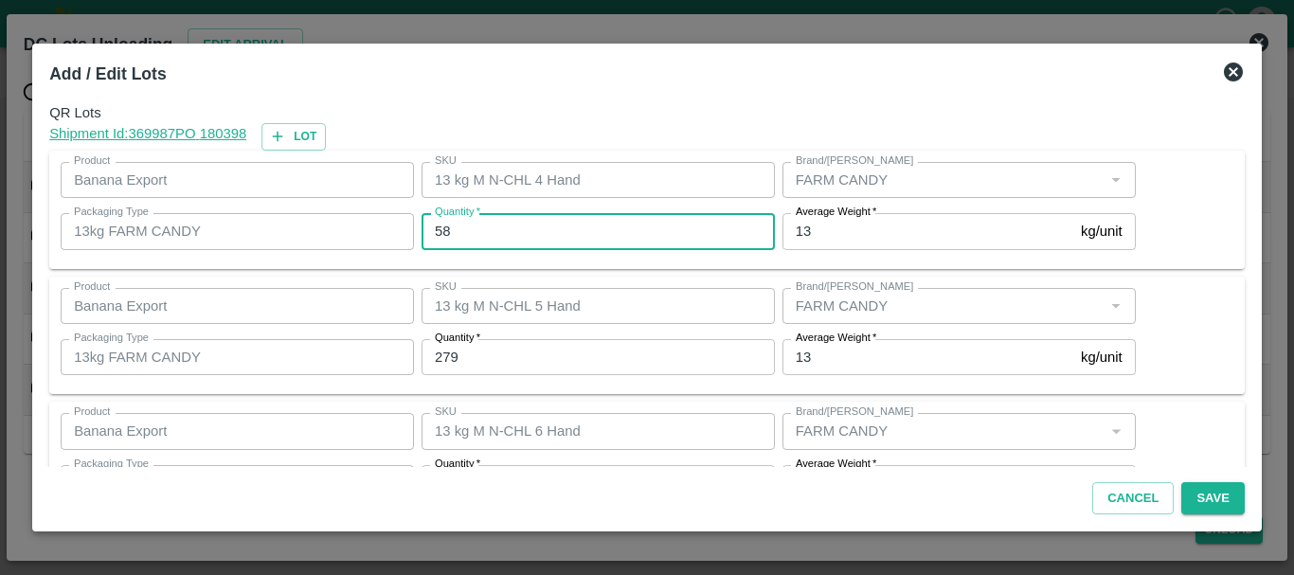
click at [514, 230] on input "58" at bounding box center [598, 231] width 353 height 36
type input "5"
type input "57"
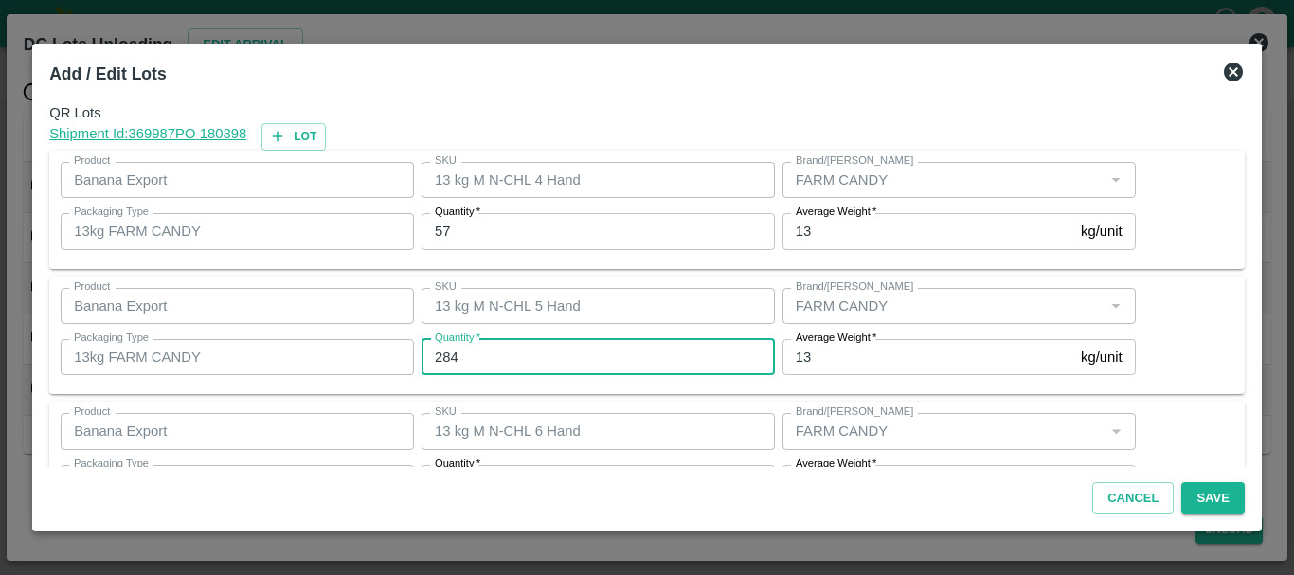
type input "284"
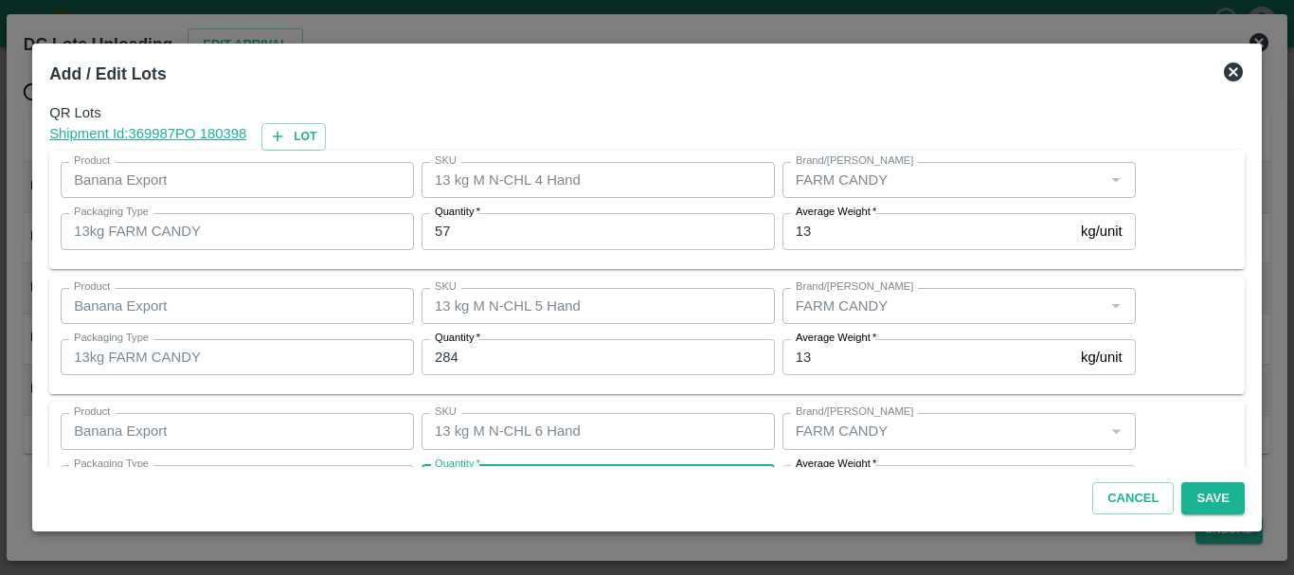
scroll to position [34, 0]
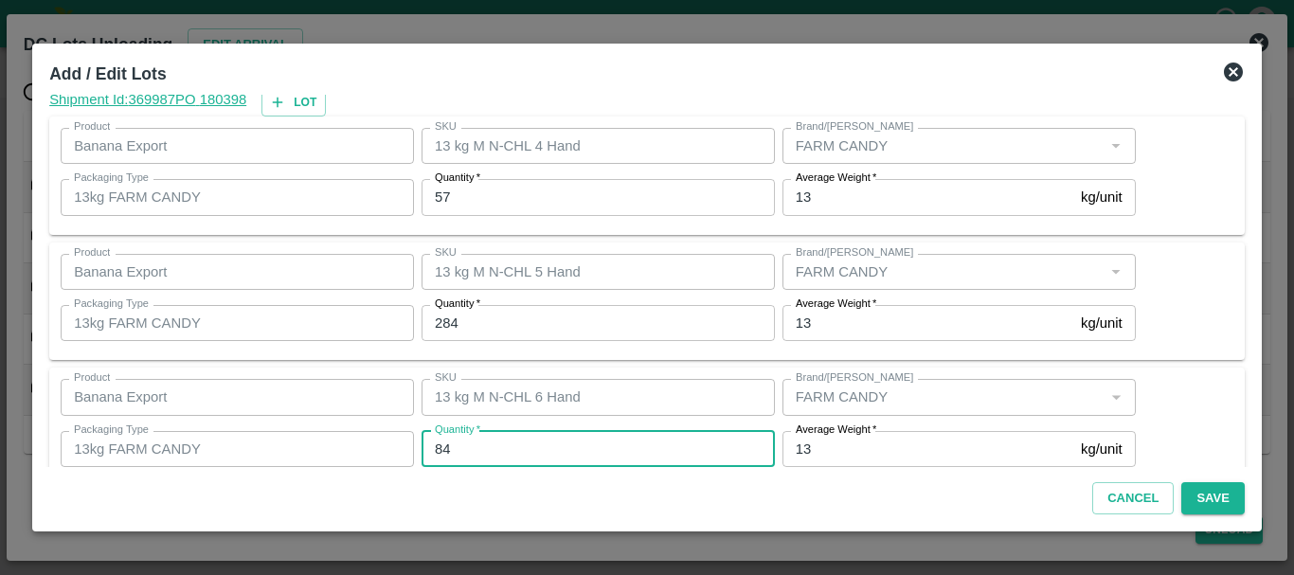
type input "84"
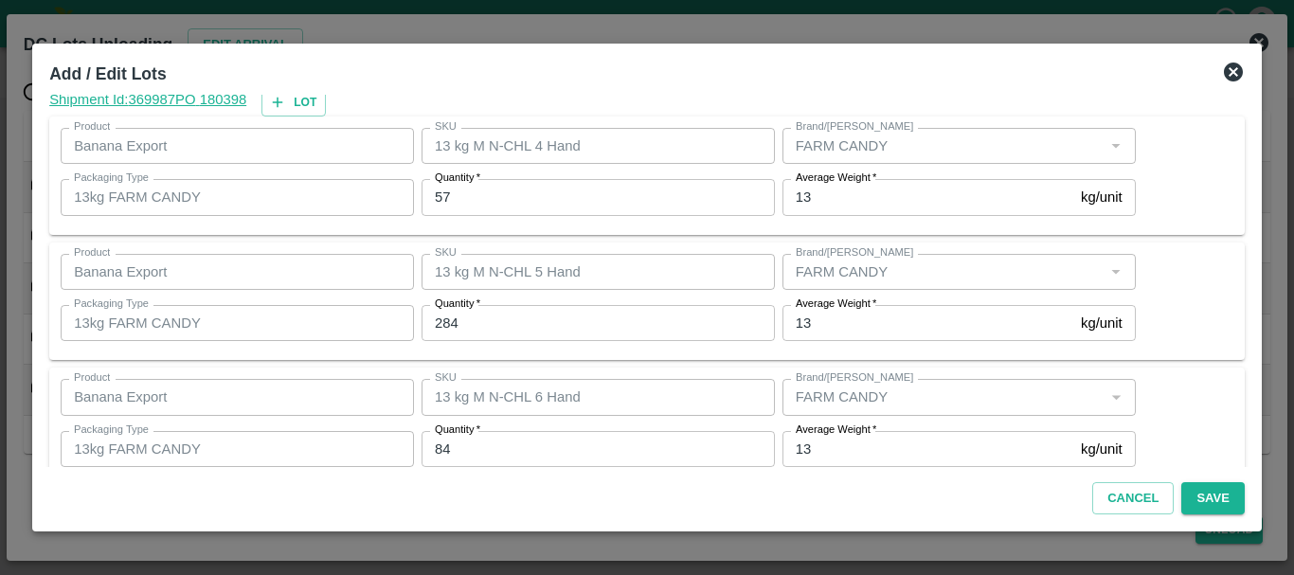
scroll to position [320, 0]
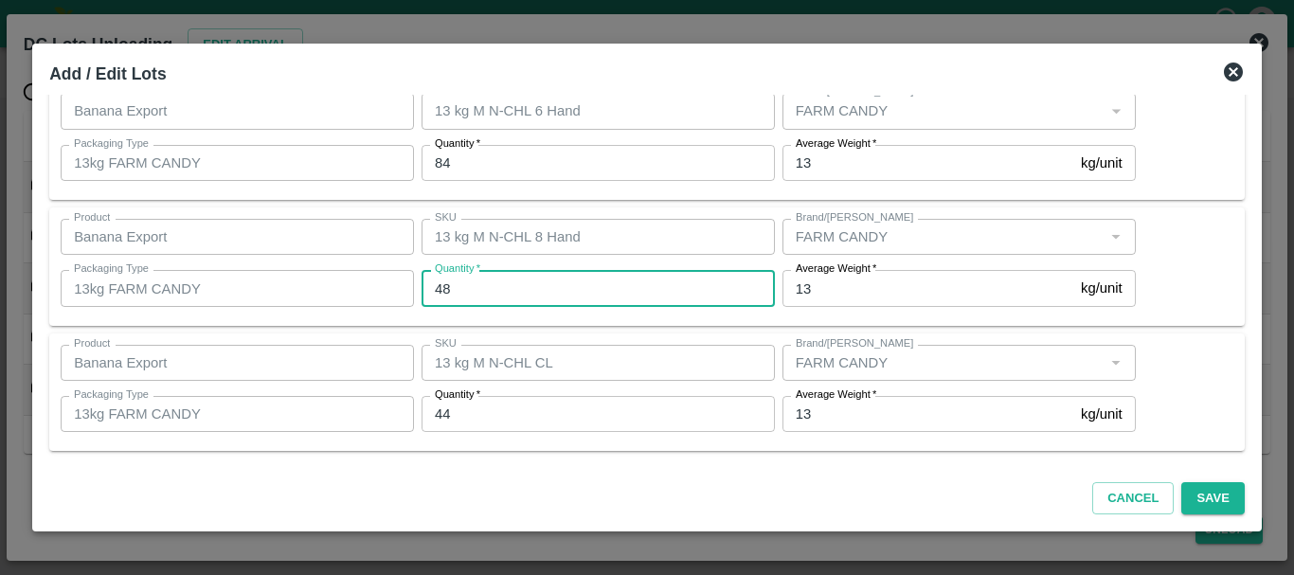
type input "48"
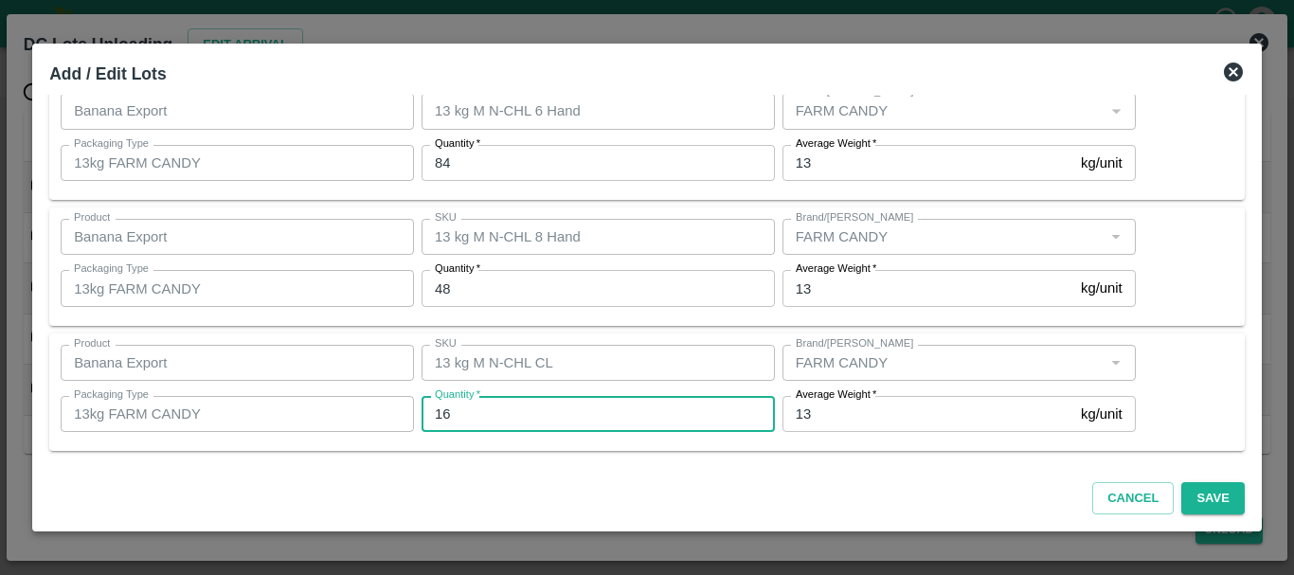
type input "16"
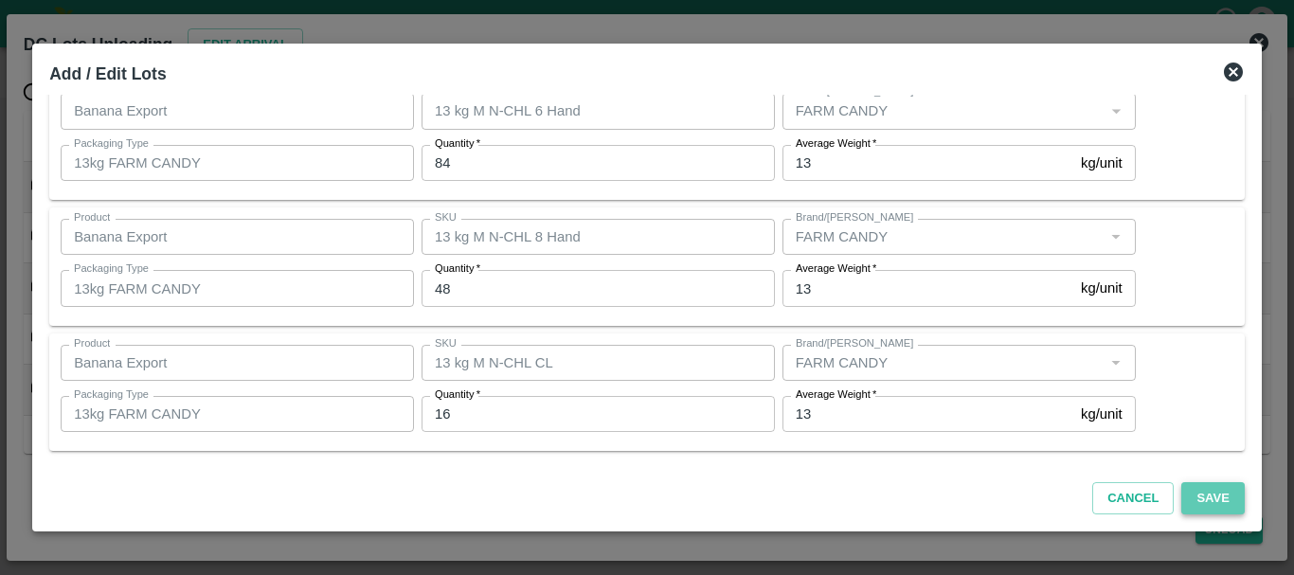
click at [1206, 492] on button "Save" at bounding box center [1212, 498] width 63 height 33
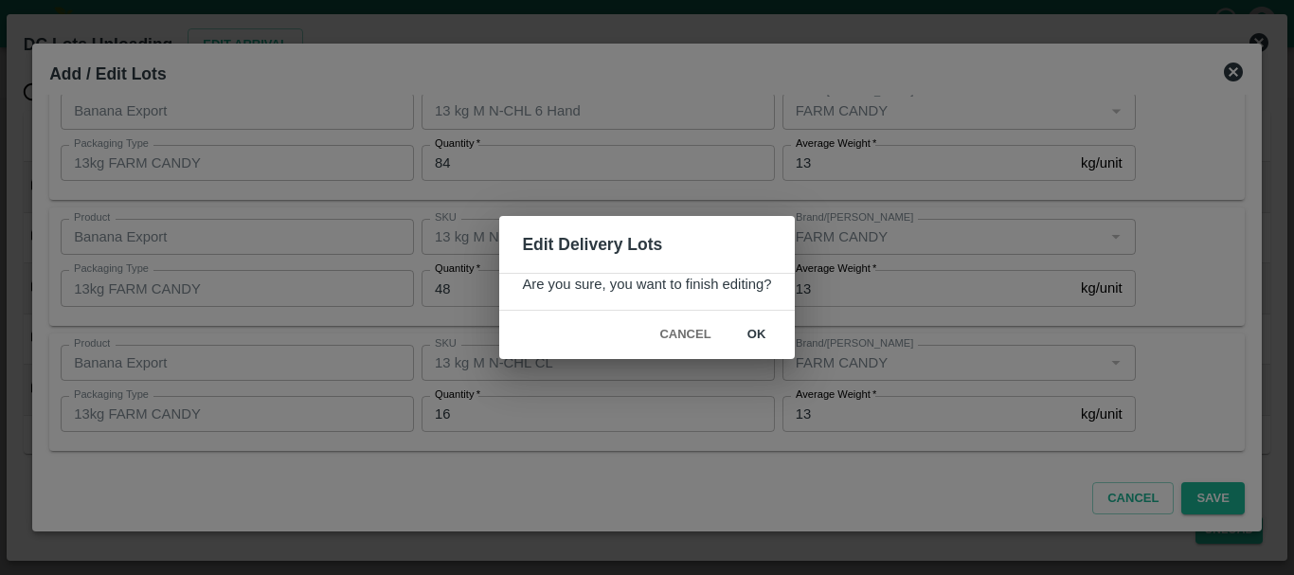
click at [770, 333] on button "ok" at bounding box center [757, 334] width 61 height 33
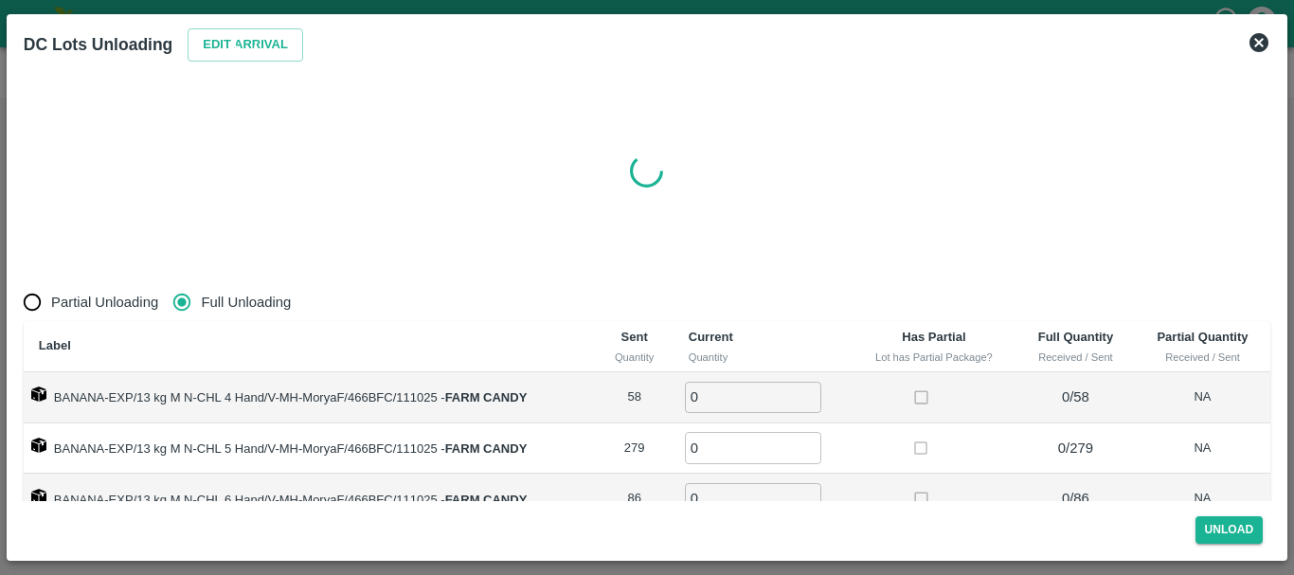
radio input "true"
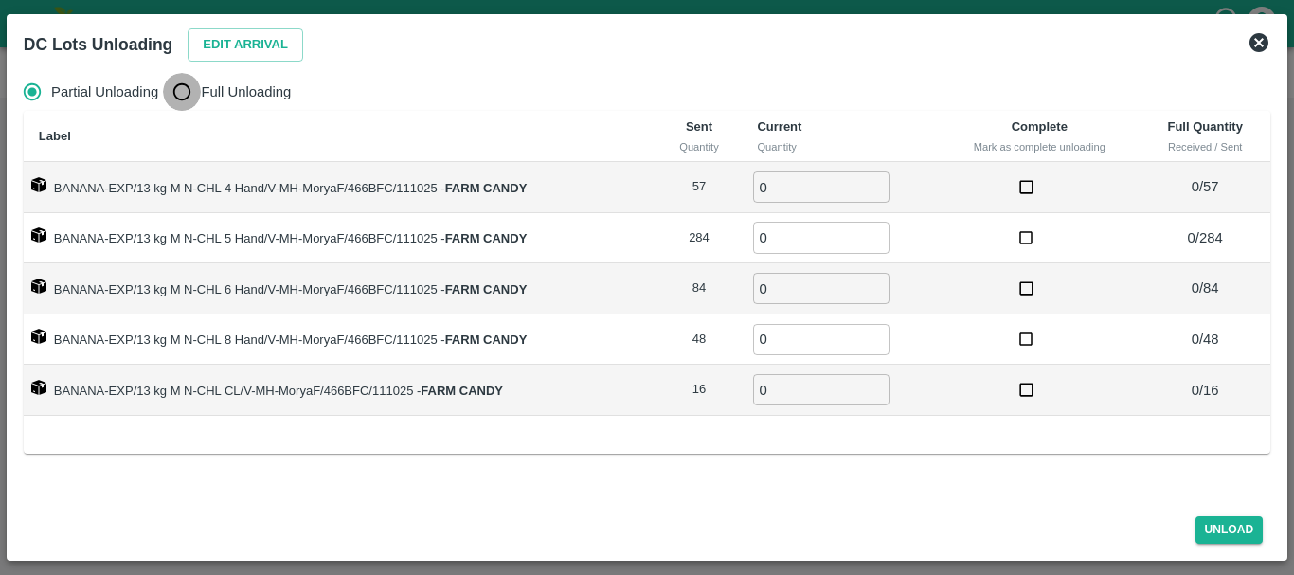
click at [184, 93] on input "Full Unloading" at bounding box center [182, 92] width 38 height 38
radio input "true"
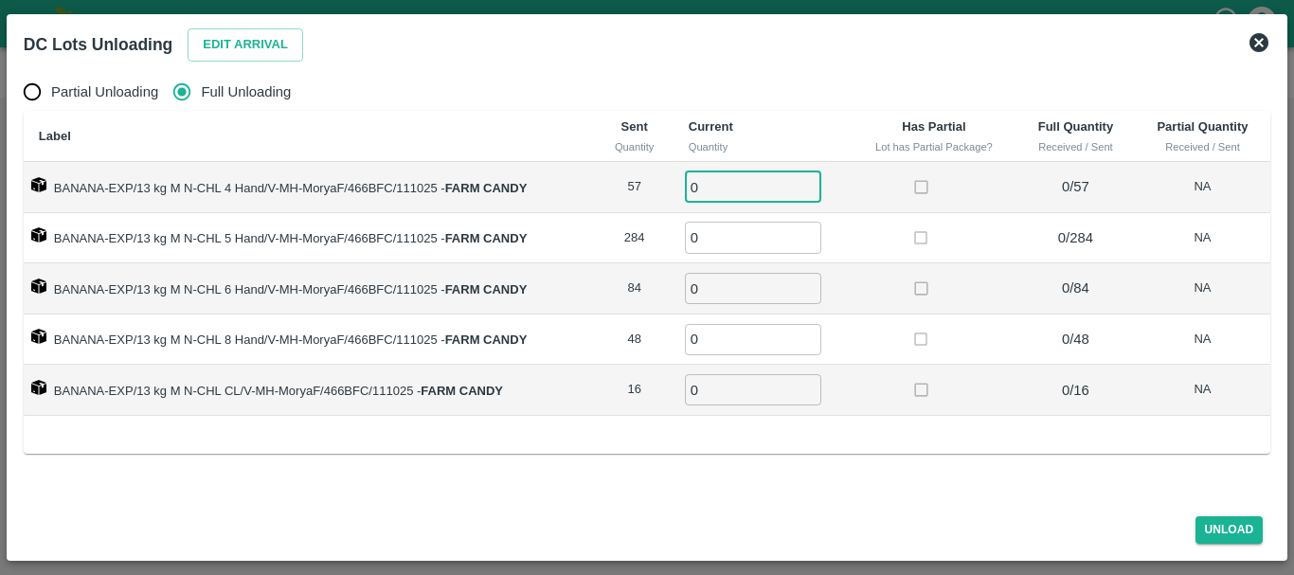
click at [737, 186] on input "0" at bounding box center [753, 186] width 136 height 31
type input "057"
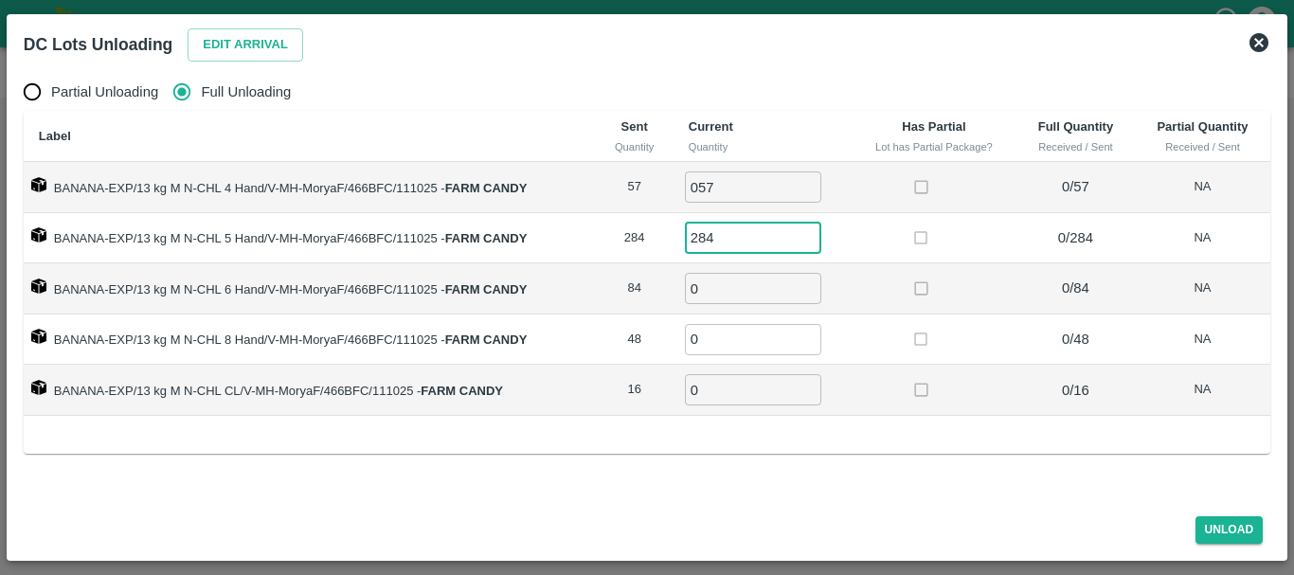
type input "284"
type input "84"
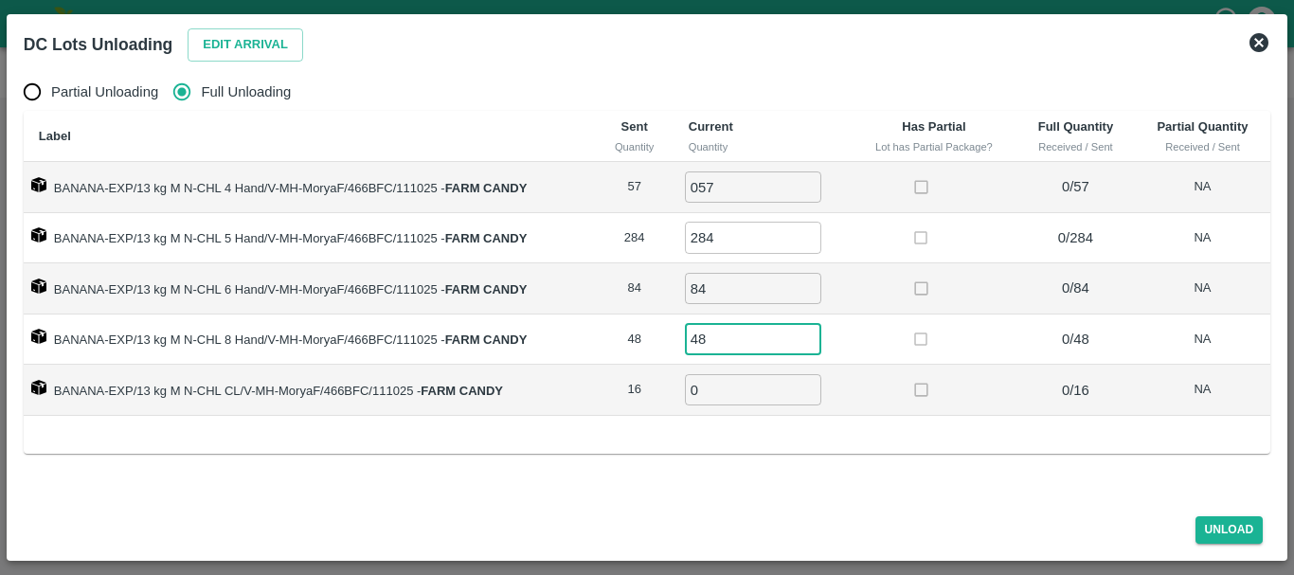
type input "48"
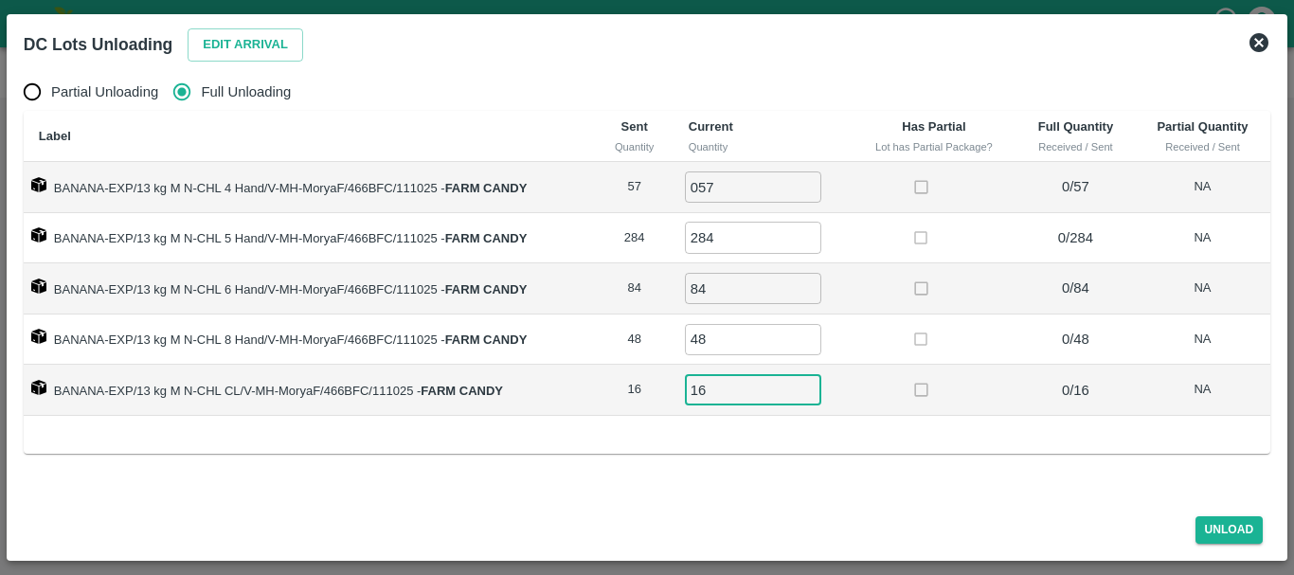
type input "16"
click at [897, 331] on td at bounding box center [934, 340] width 165 height 51
click at [1216, 524] on button "Unload" at bounding box center [1230, 529] width 68 height 27
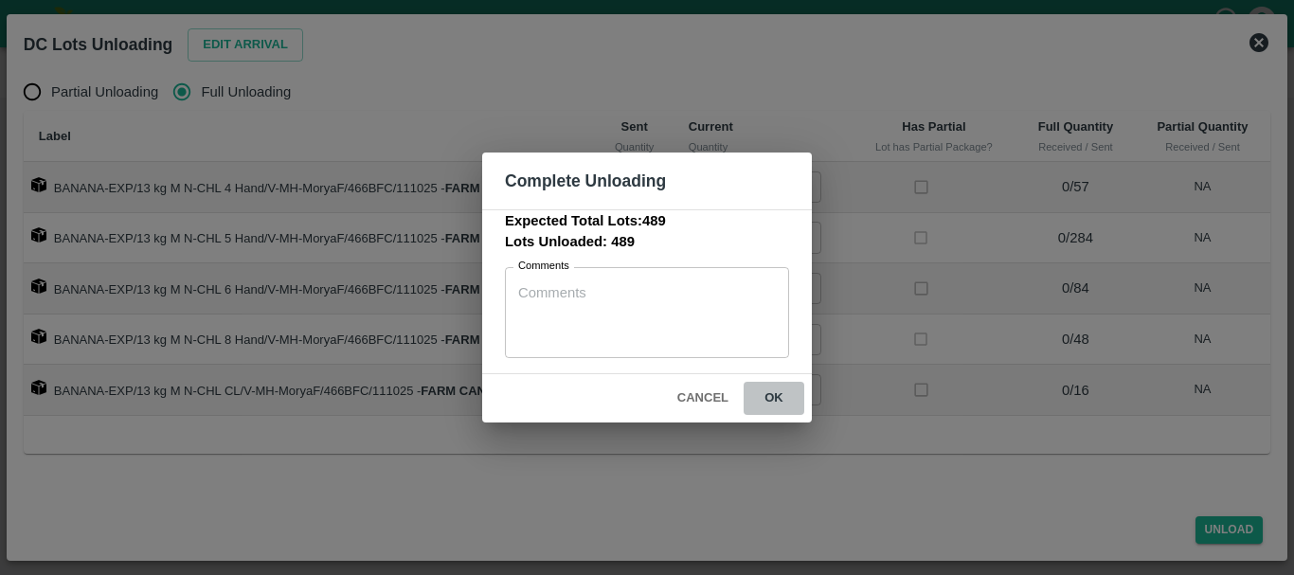
click at [770, 402] on button "ok" at bounding box center [774, 398] width 61 height 33
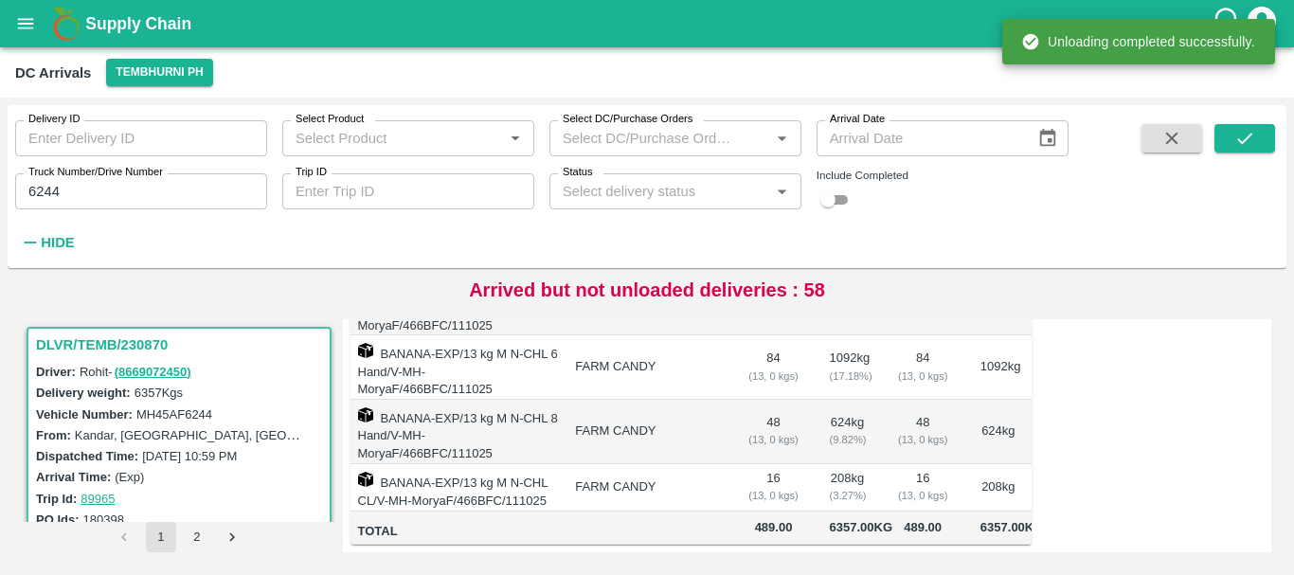
scroll to position [0, 0]
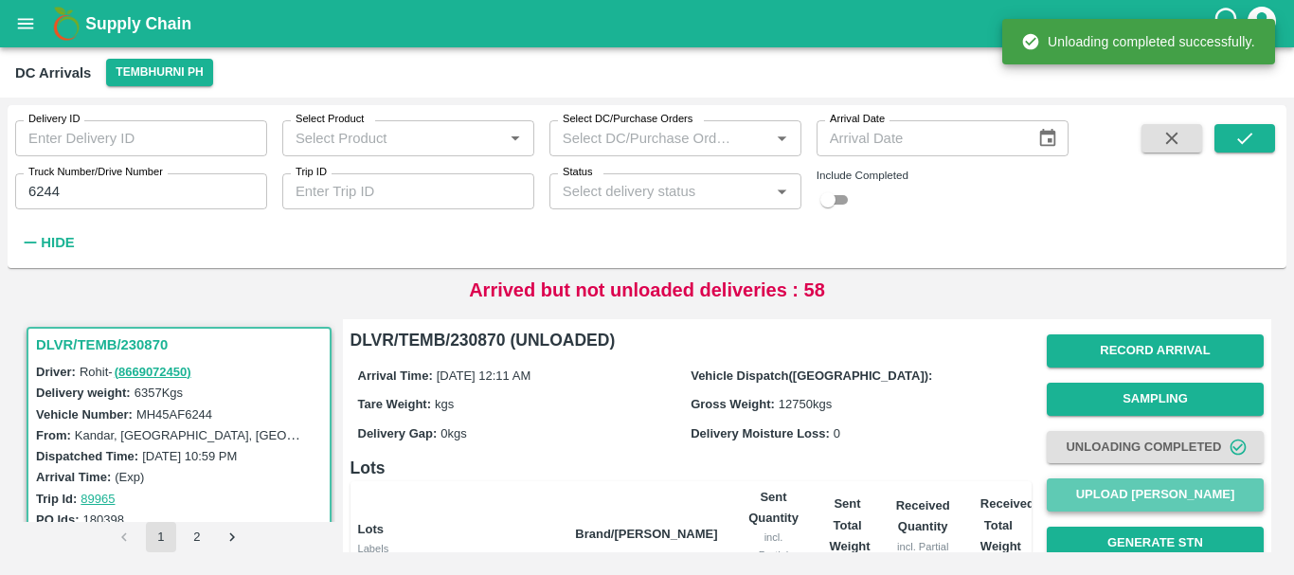
click at [1160, 486] on button "Upload Tare Weight" at bounding box center [1155, 494] width 217 height 33
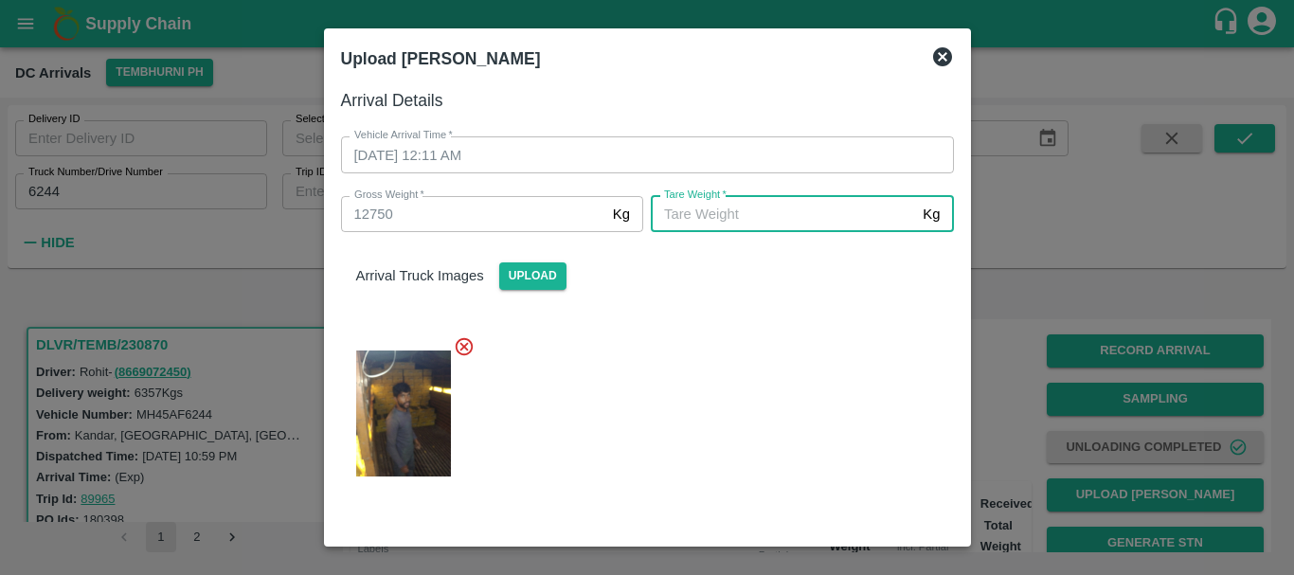
click at [705, 220] on input "Tare Weight   *" at bounding box center [783, 214] width 264 height 36
type input "5900"
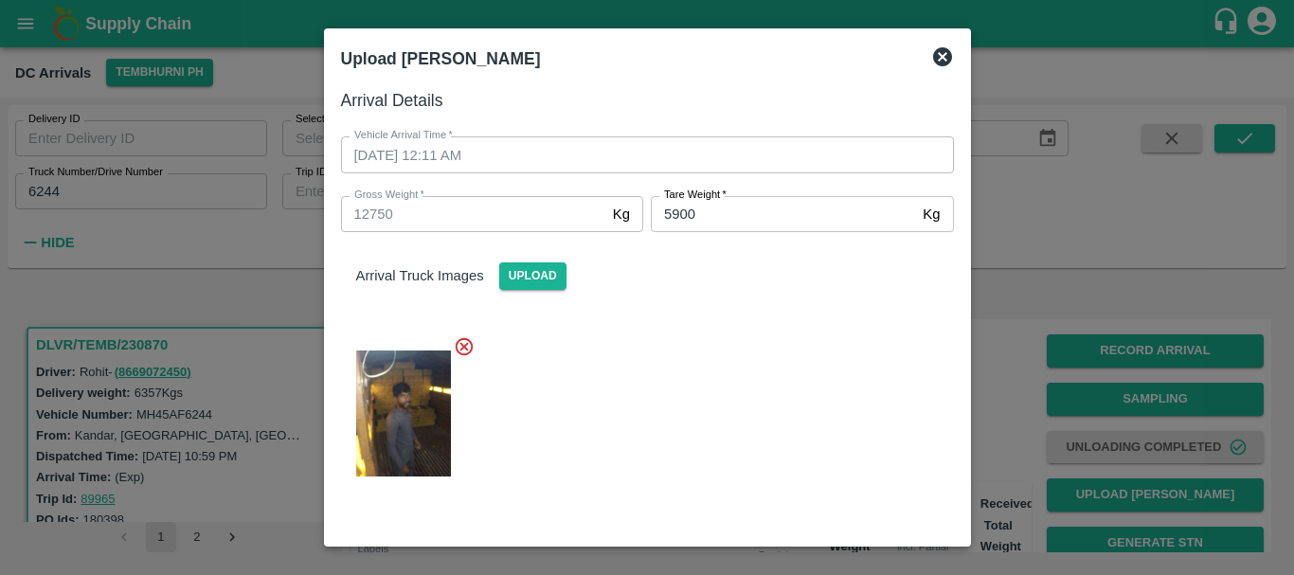
click at [704, 338] on div at bounding box center [640, 407] width 628 height 175
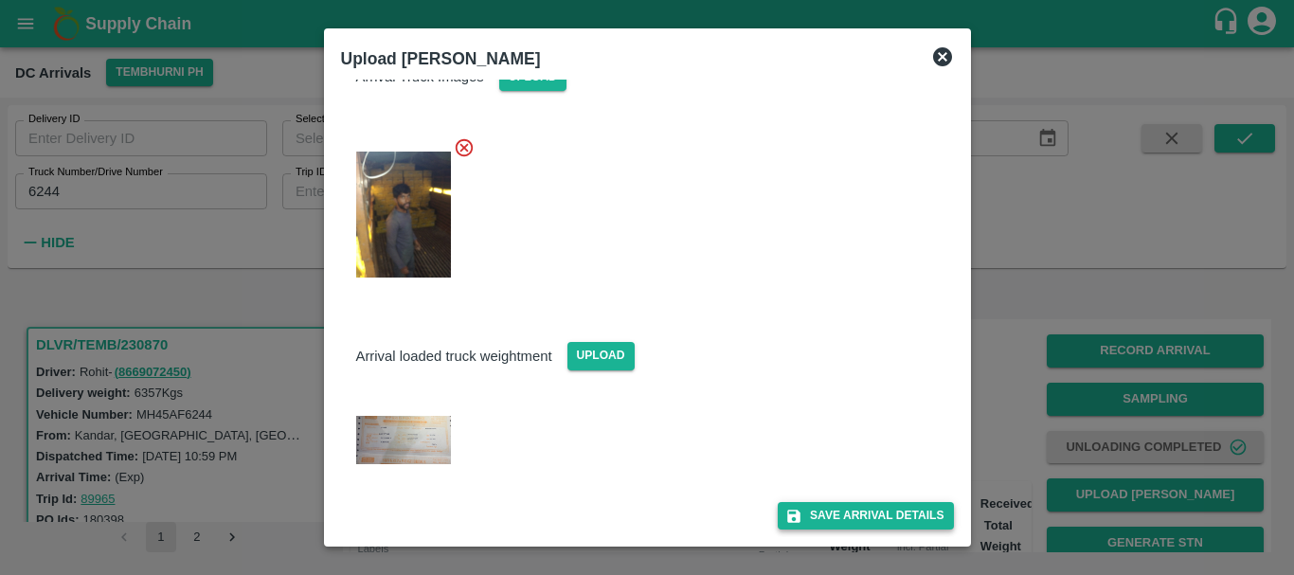
click at [809, 511] on button "Save Arrival Details" at bounding box center [865, 515] width 175 height 27
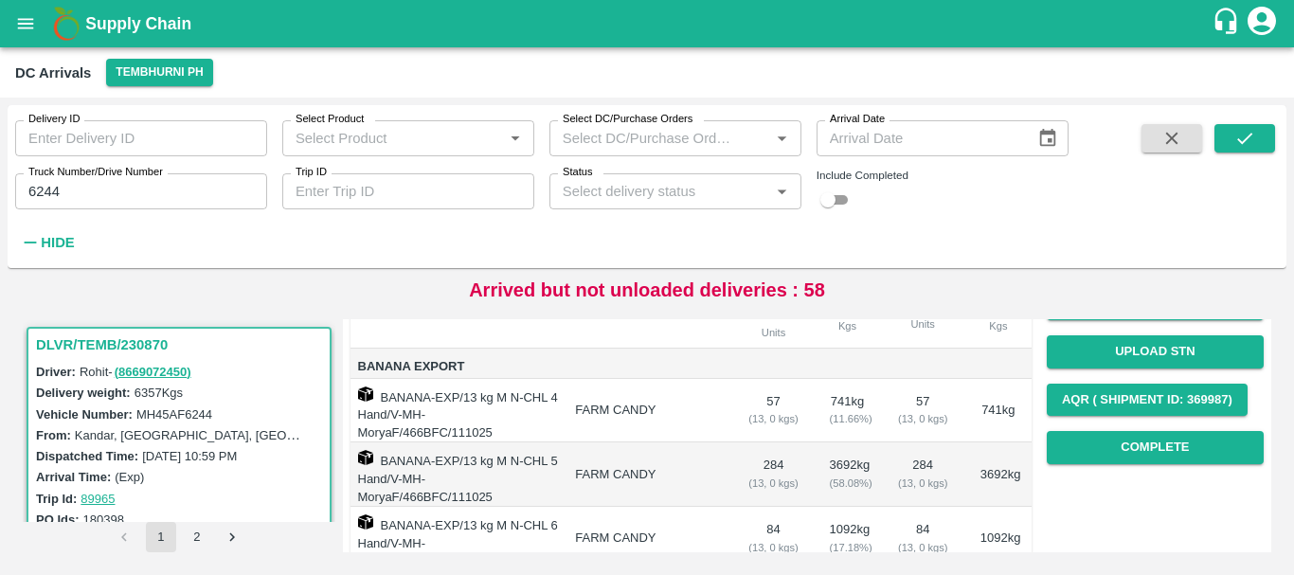
scroll to position [239, 0]
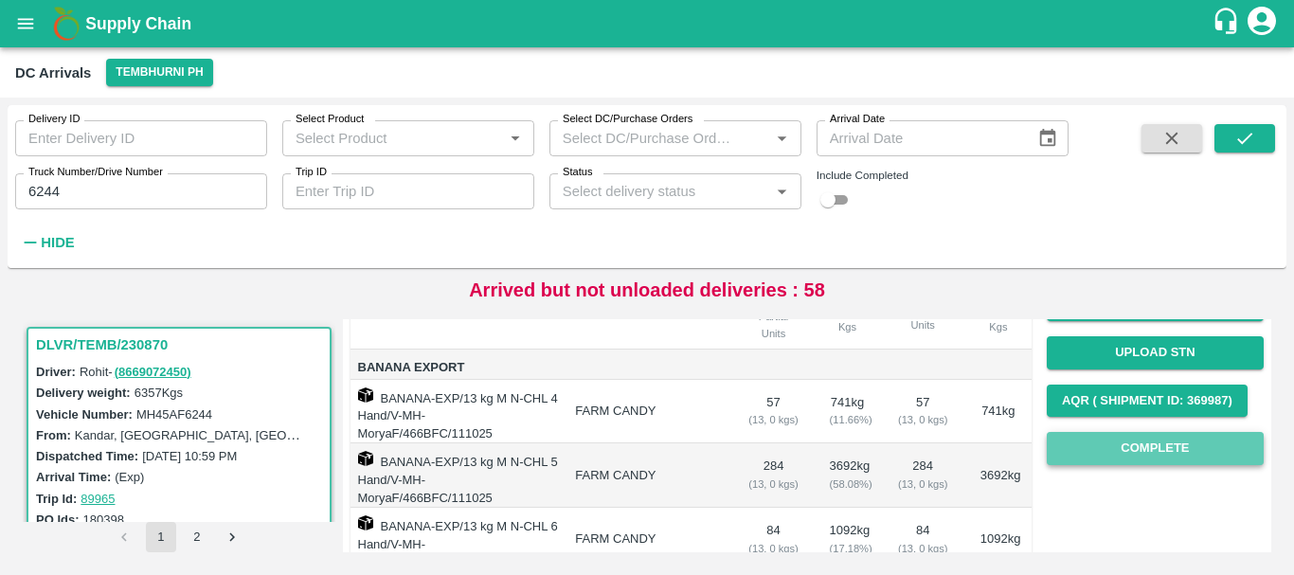
click at [1115, 448] on button "Complete" at bounding box center [1155, 448] width 217 height 33
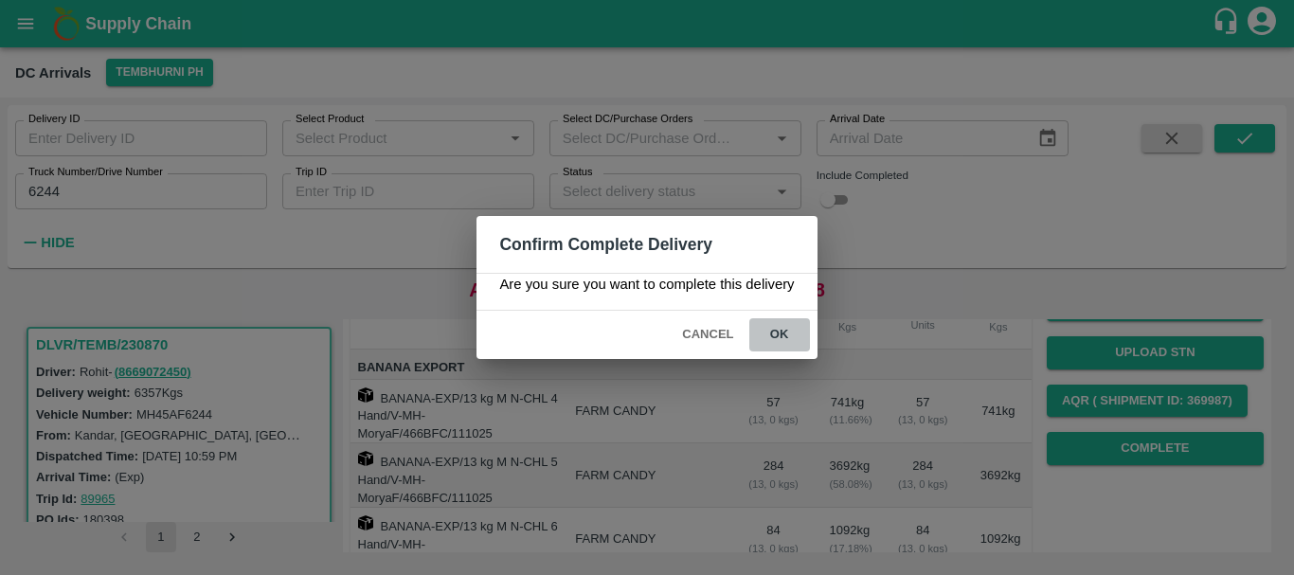
click at [768, 322] on button "ok" at bounding box center [779, 334] width 61 height 33
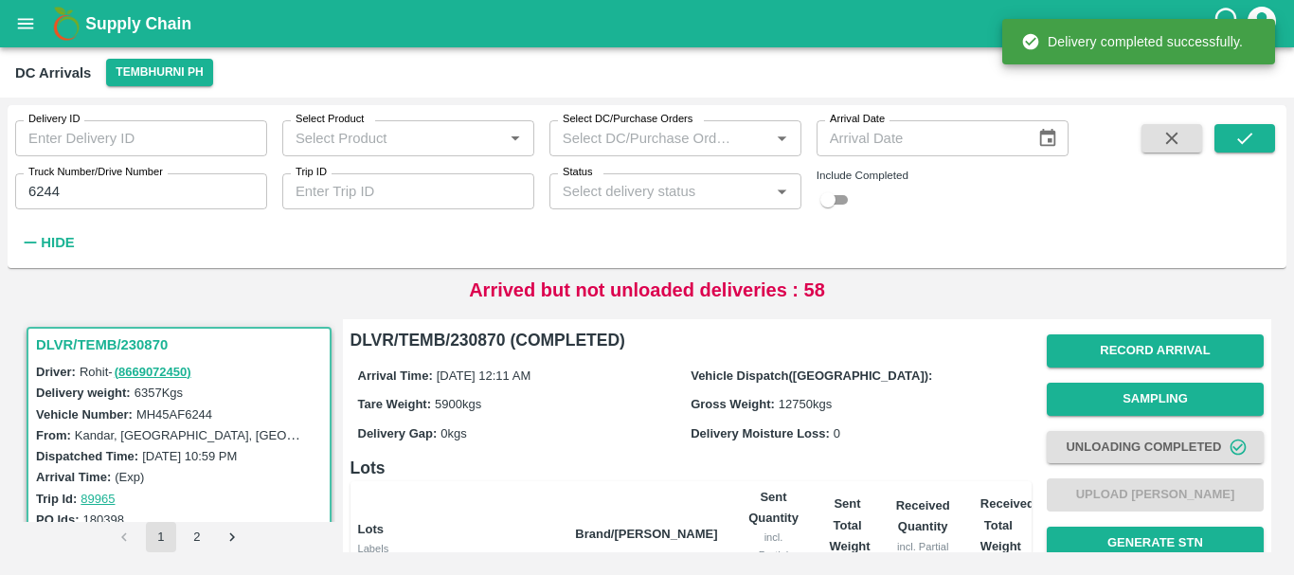
scroll to position [448, 0]
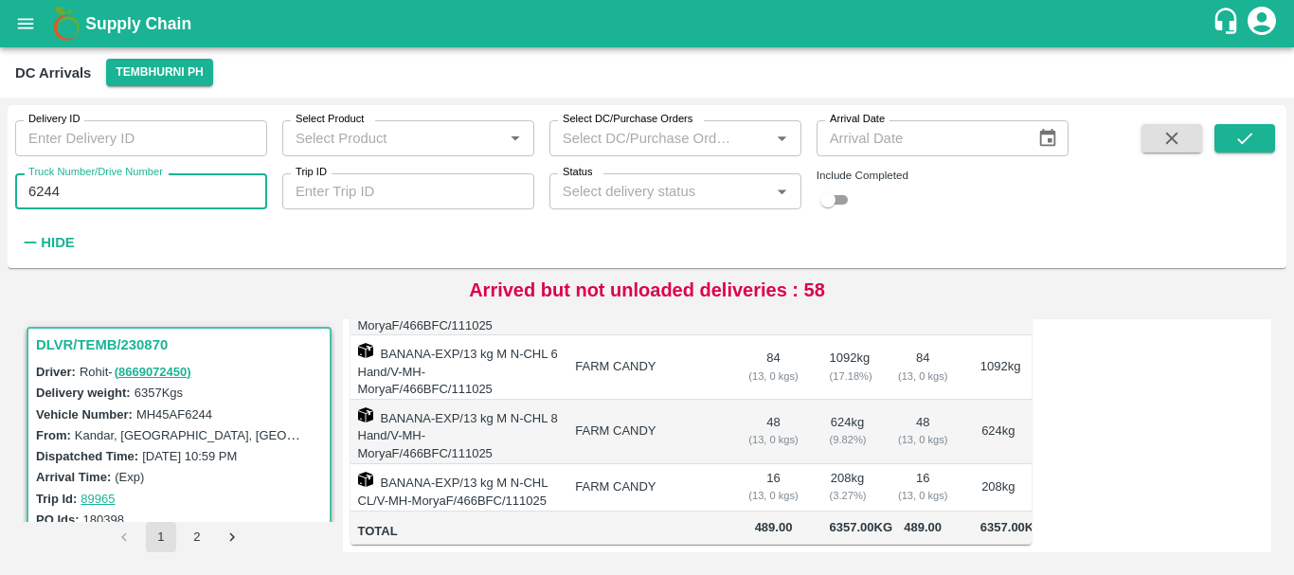
click at [180, 187] on input "6244" at bounding box center [141, 191] width 252 height 36
type input "6"
type input "7172"
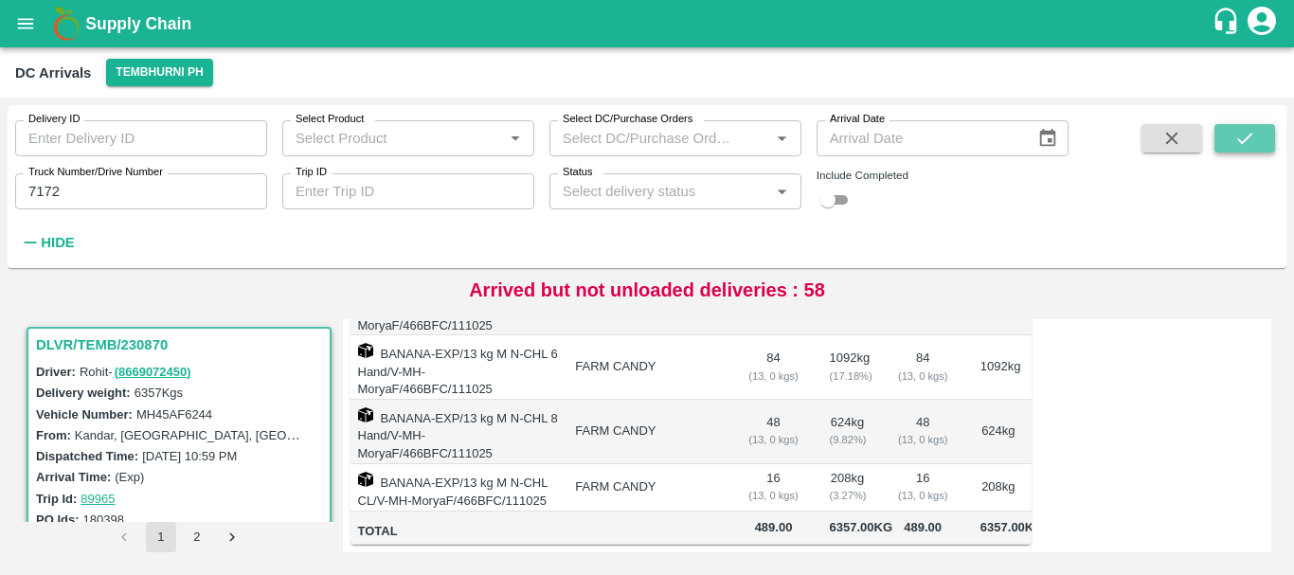
click at [1262, 131] on button "submit" at bounding box center [1244, 138] width 61 height 28
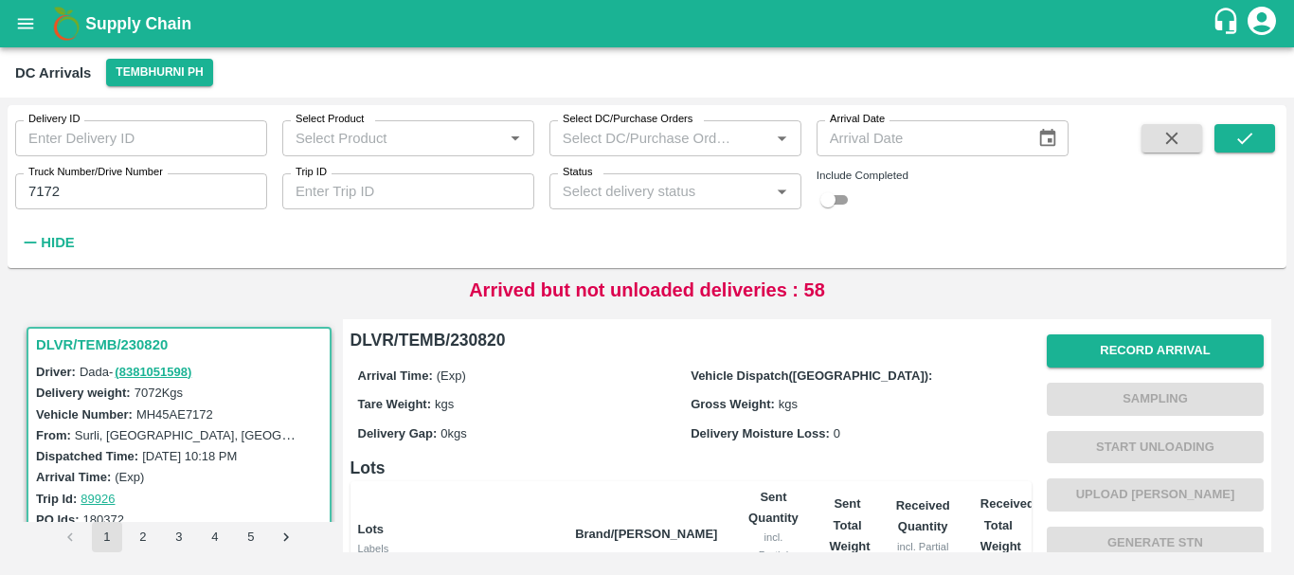
scroll to position [430, 0]
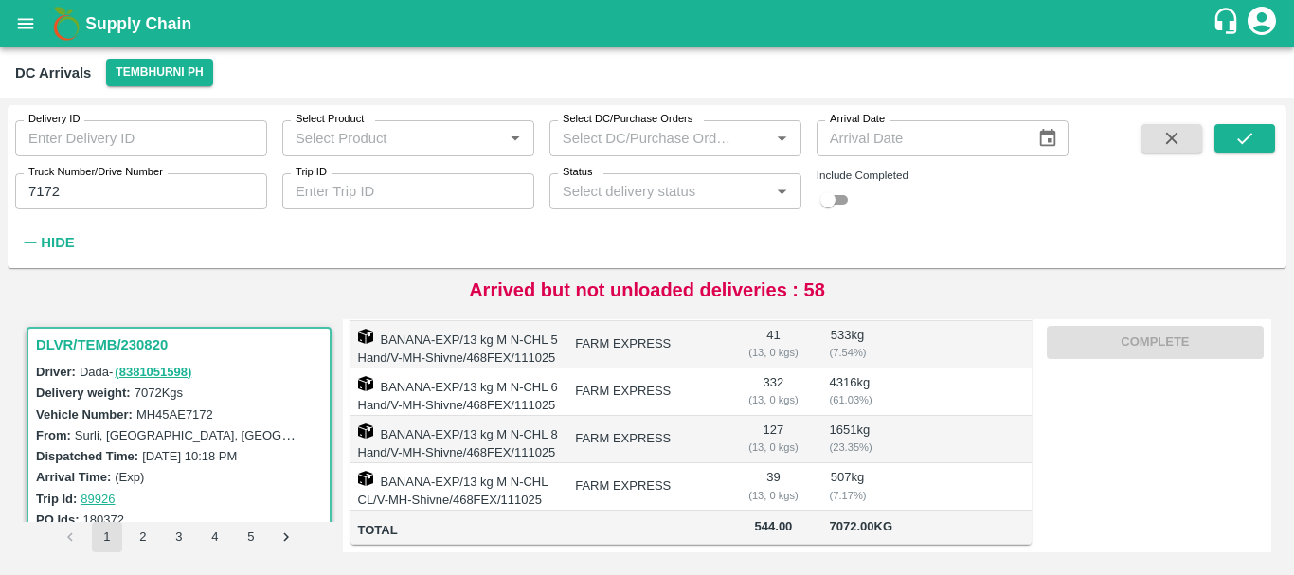
click at [891, 463] on td at bounding box center [923, 486] width 84 height 47
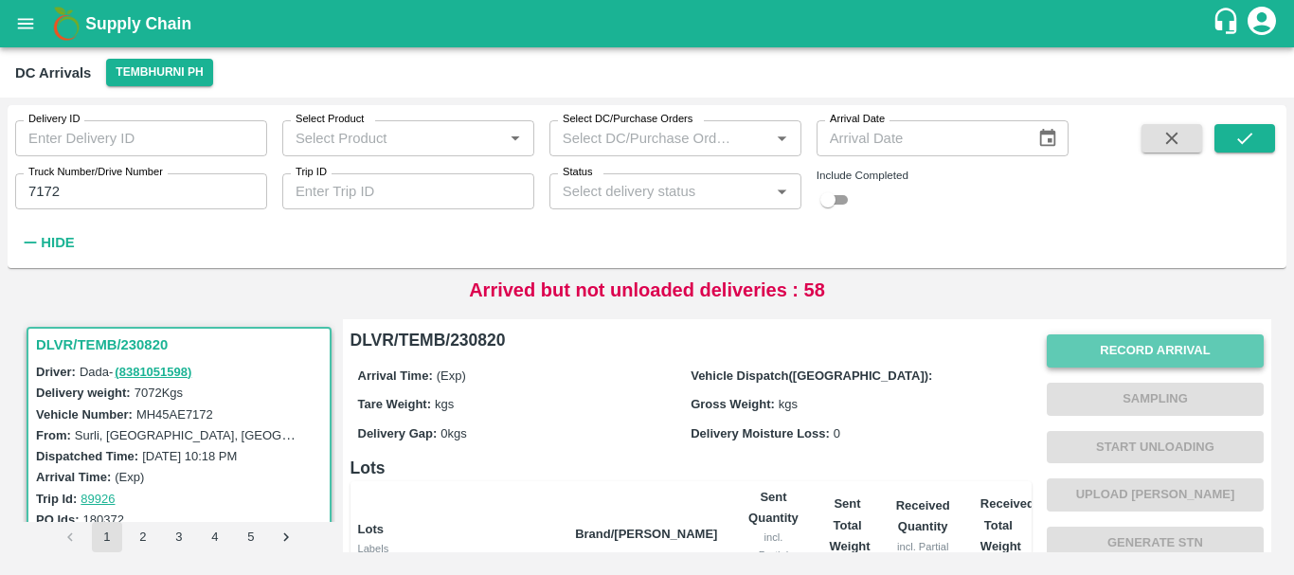
click at [1096, 338] on button "Record Arrival" at bounding box center [1155, 350] width 217 height 33
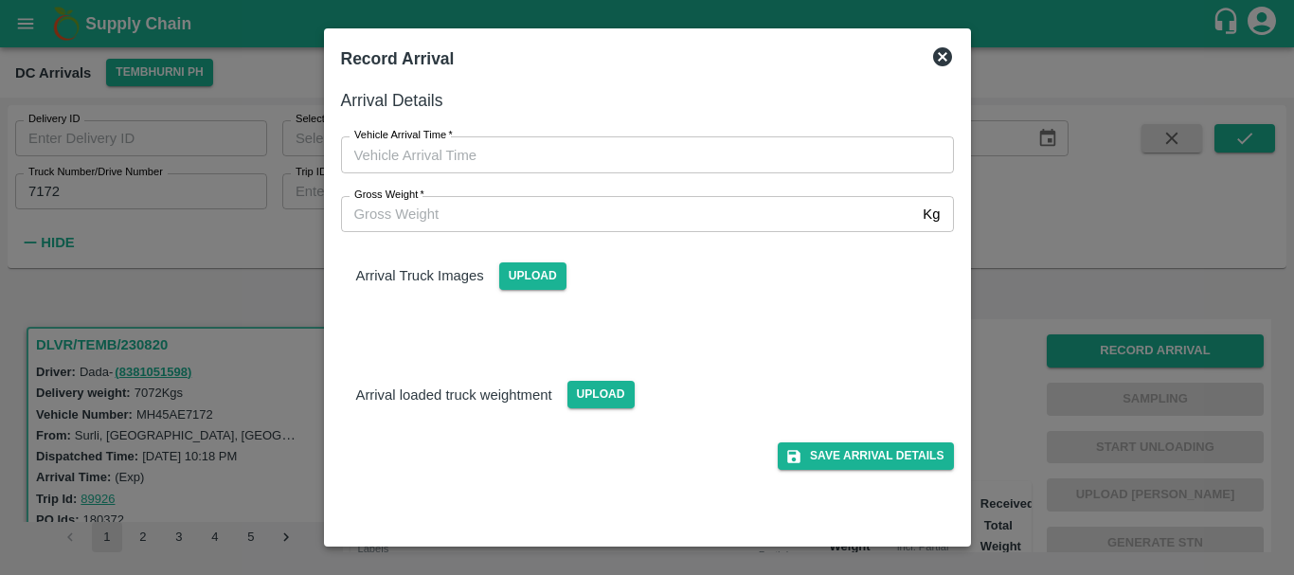
type input "DD/MM/YYYY hh:mm aa"
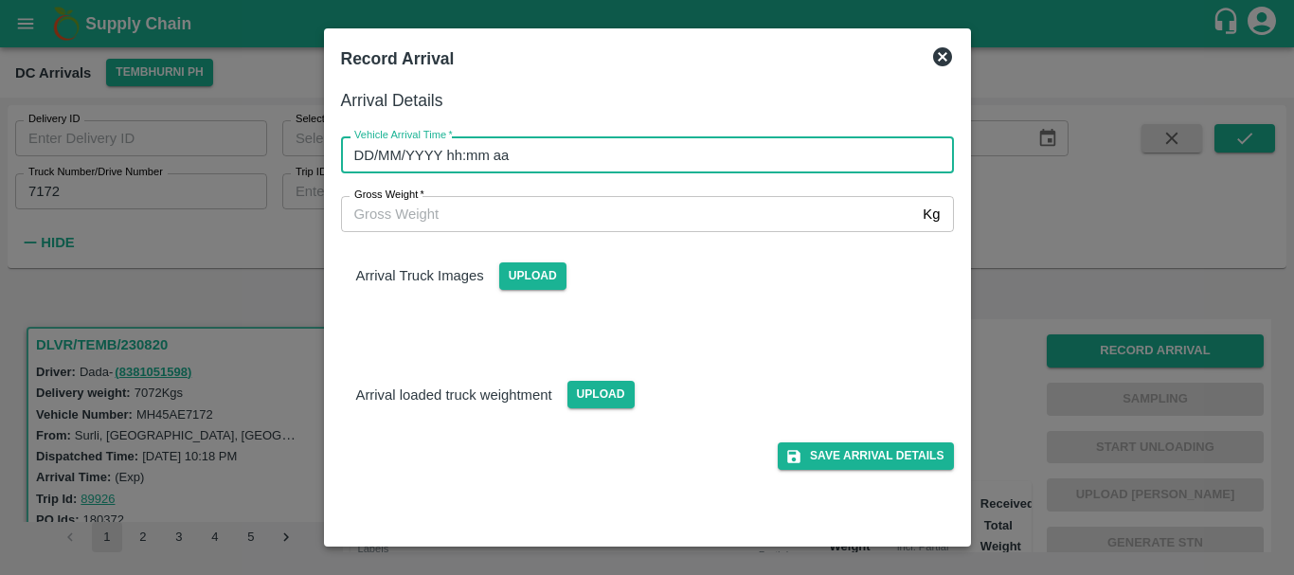
click at [735, 141] on input "DD/MM/YYYY hh:mm aa" at bounding box center [641, 154] width 600 height 36
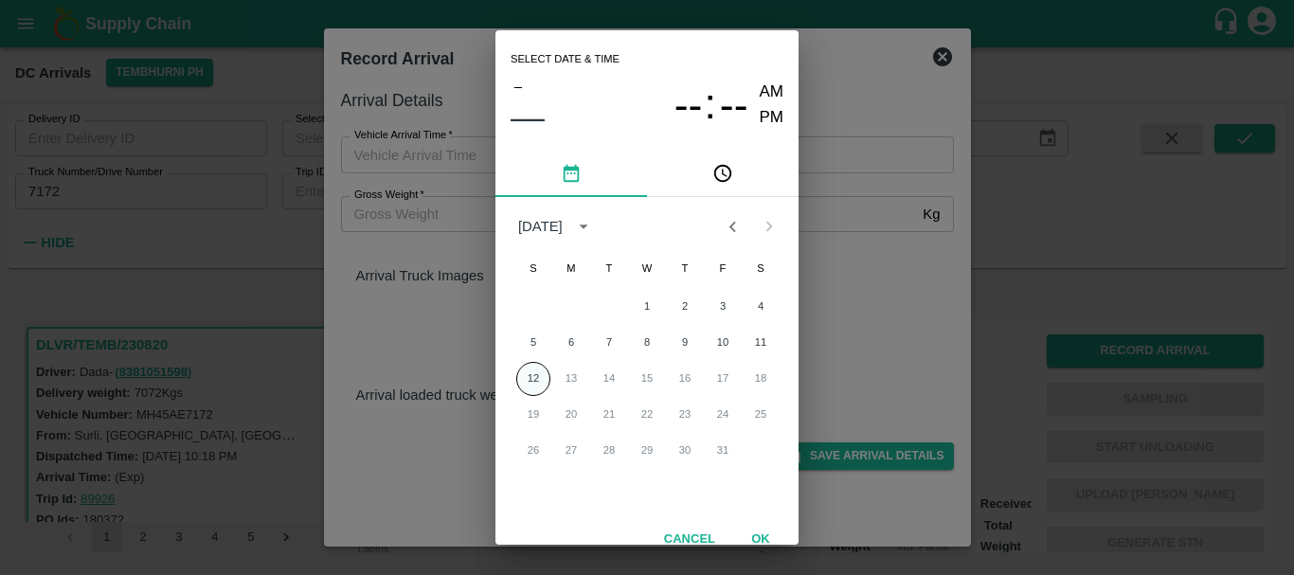
click at [531, 373] on button "12" at bounding box center [533, 379] width 34 height 34
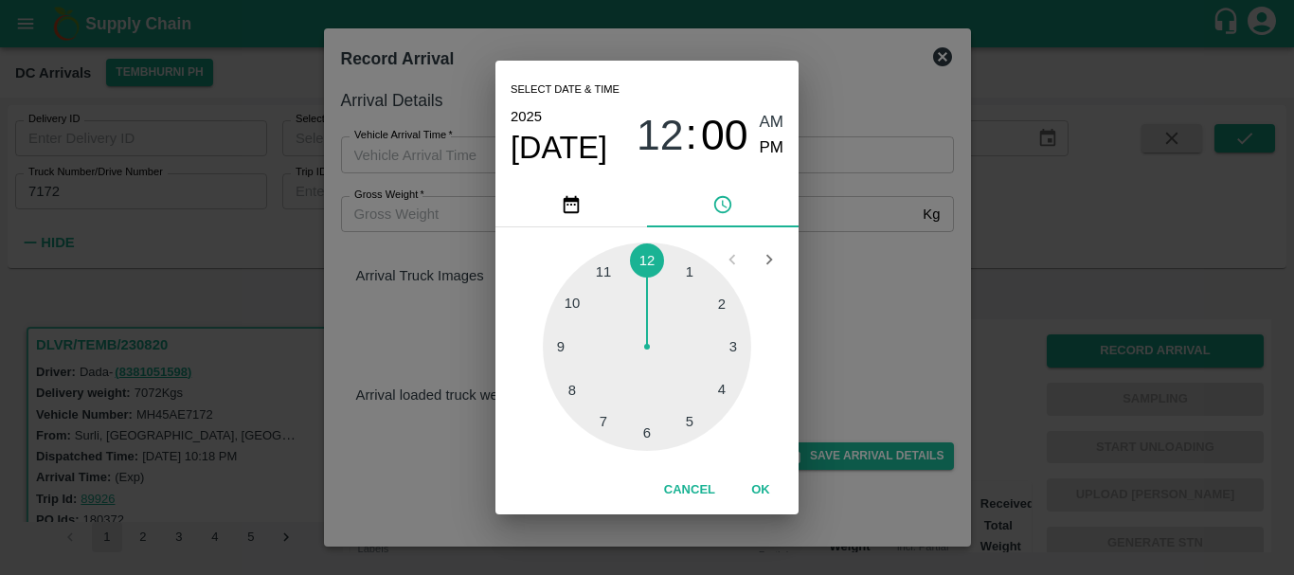
type input "12/10/2025 12:00 AM"
click at [645, 266] on div at bounding box center [647, 347] width 208 height 208
click at [762, 128] on span "AM" at bounding box center [772, 123] width 25 height 26
click at [822, 318] on div "Select date & time 2025 Oct 12 12 : 00 AM PM 05 10 15 20 25 30 35 40 45 50 55 0…" at bounding box center [647, 287] width 1294 height 575
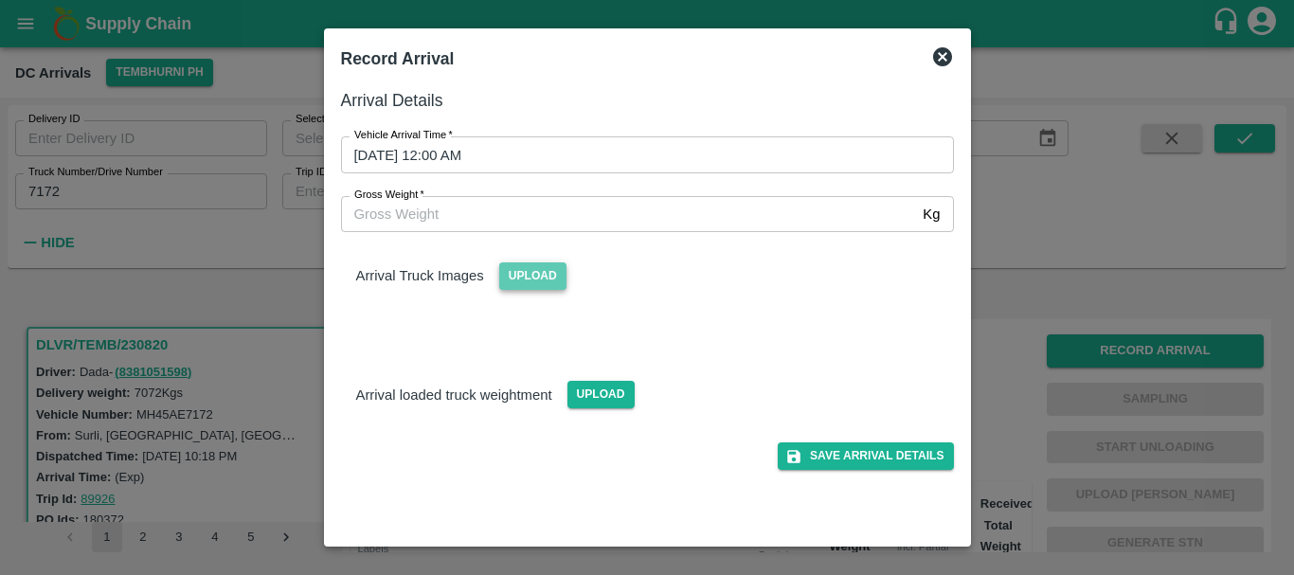
click at [545, 273] on span "Upload" at bounding box center [532, 275] width 67 height 27
click at [0, 0] on input "Upload" at bounding box center [0, 0] width 0 height 0
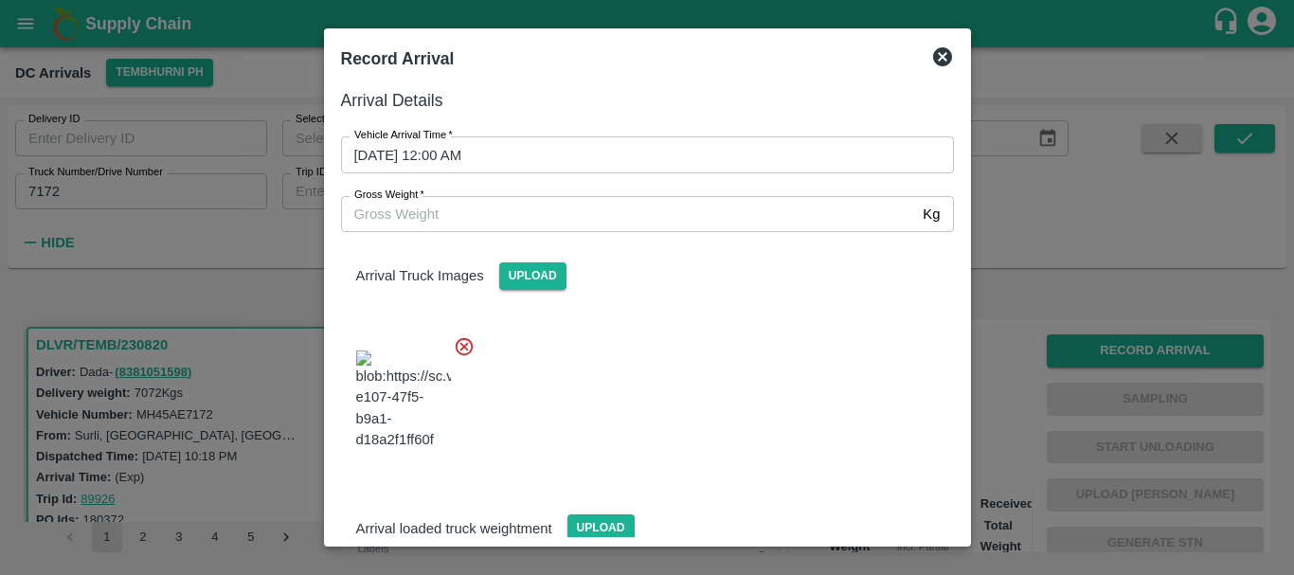
scroll to position [143, 0]
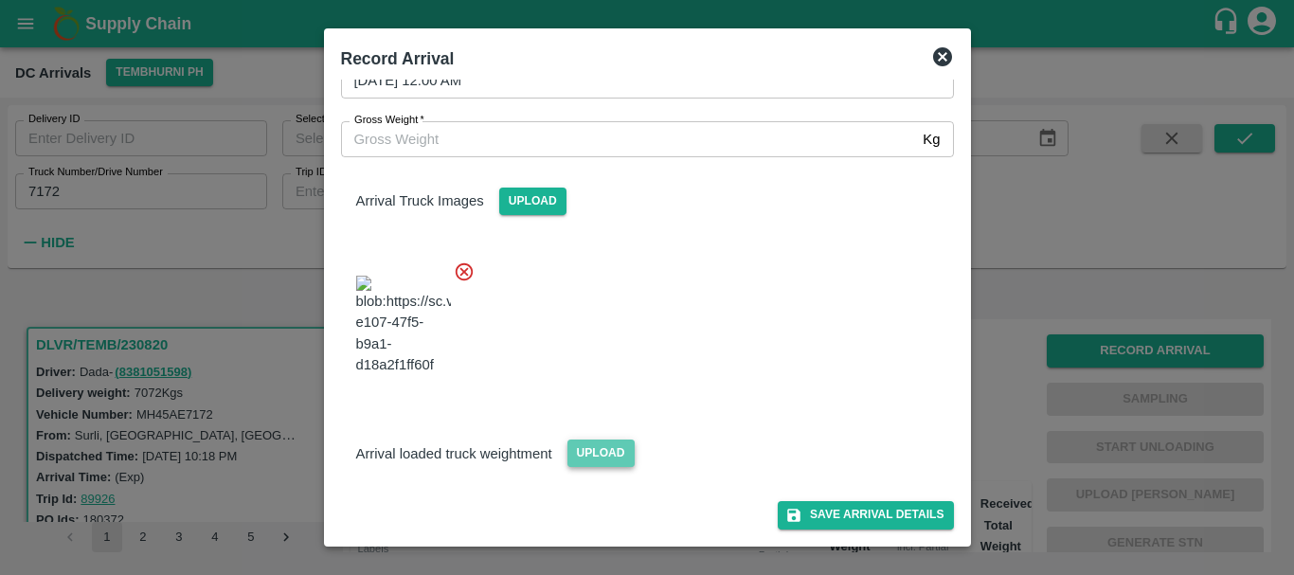
click at [586, 455] on span "Upload" at bounding box center [600, 453] width 67 height 27
click at [0, 0] on input "Upload" at bounding box center [0, 0] width 0 height 0
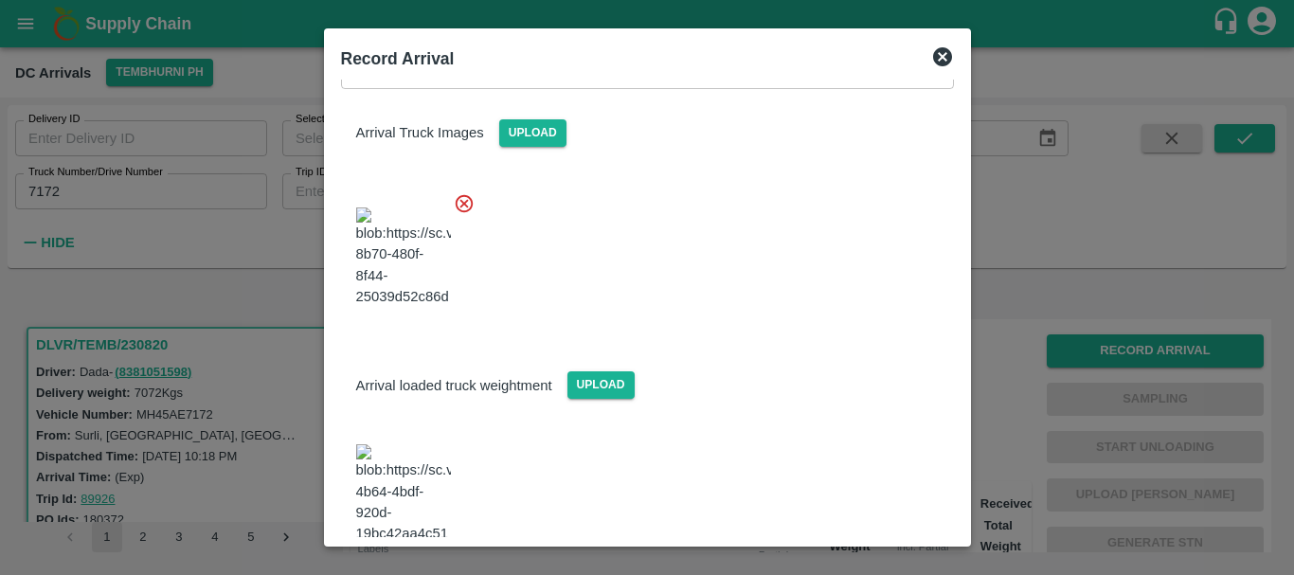
scroll to position [242, 0]
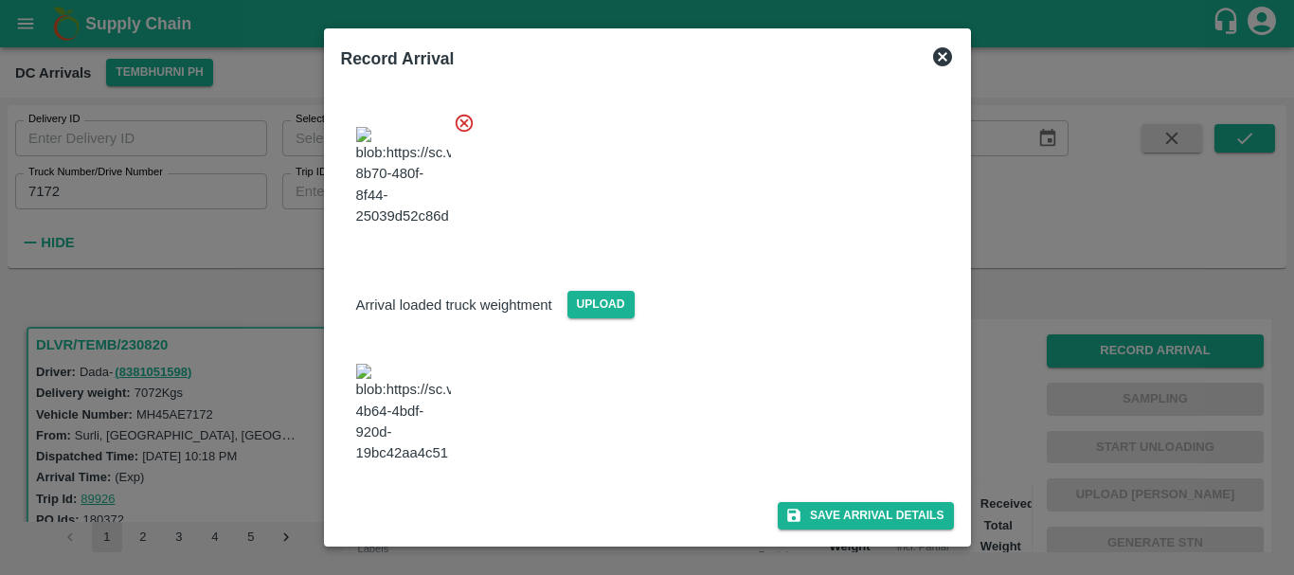
click at [409, 436] on img at bounding box center [403, 413] width 95 height 99
click at [591, 318] on span "Upload" at bounding box center [600, 304] width 67 height 27
click at [0, 0] on input "Upload" at bounding box center [0, 0] width 0 height 0
click at [402, 446] on img at bounding box center [403, 413] width 95 height 99
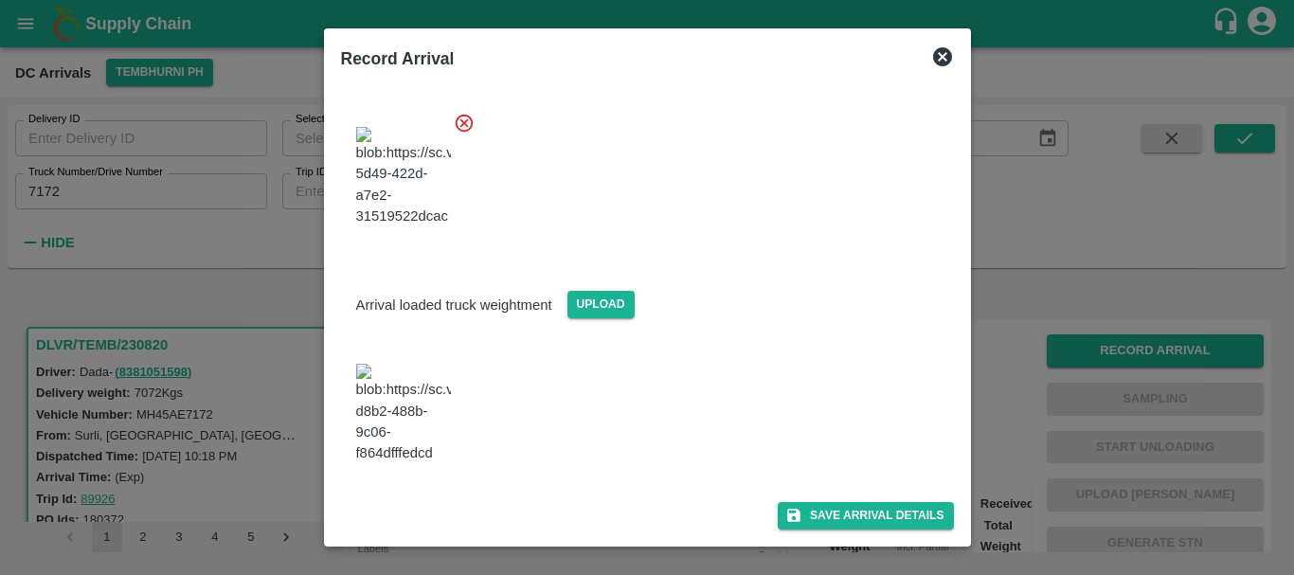
scroll to position [0, 0]
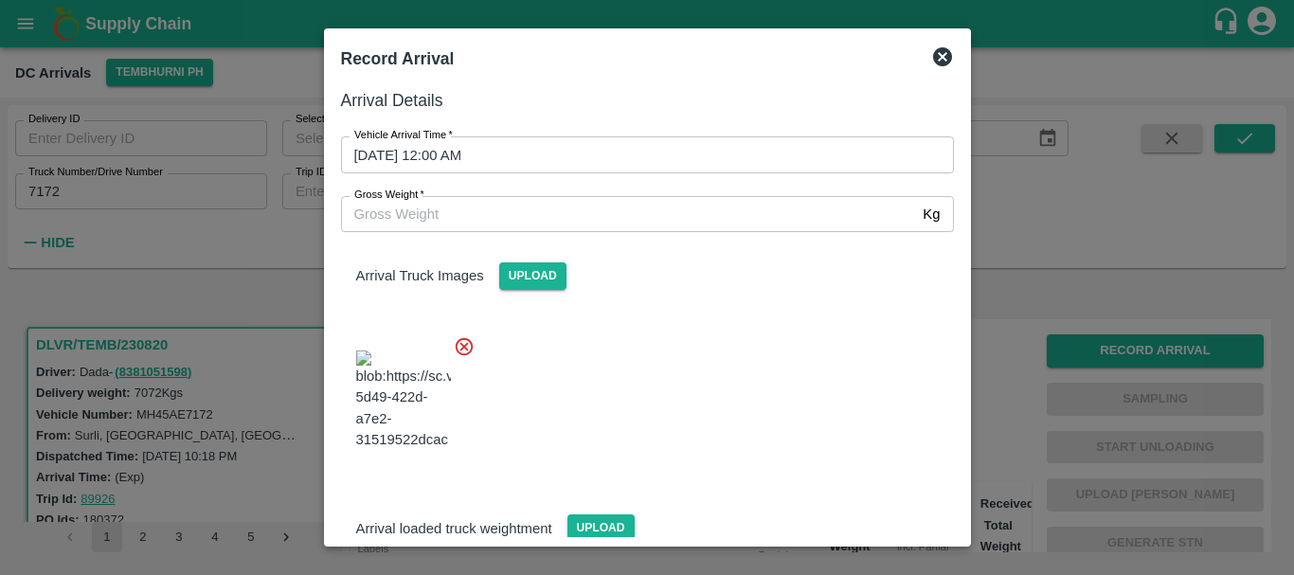
click at [531, 220] on input "Gross Weight   *" at bounding box center [628, 214] width 575 height 36
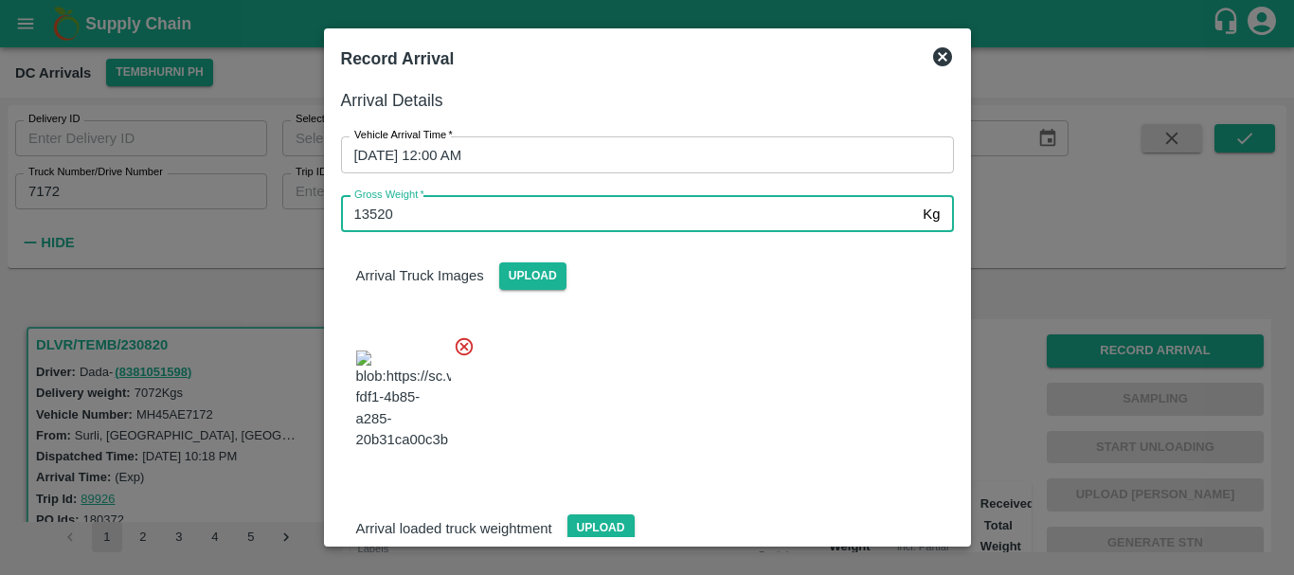
type input "13520"
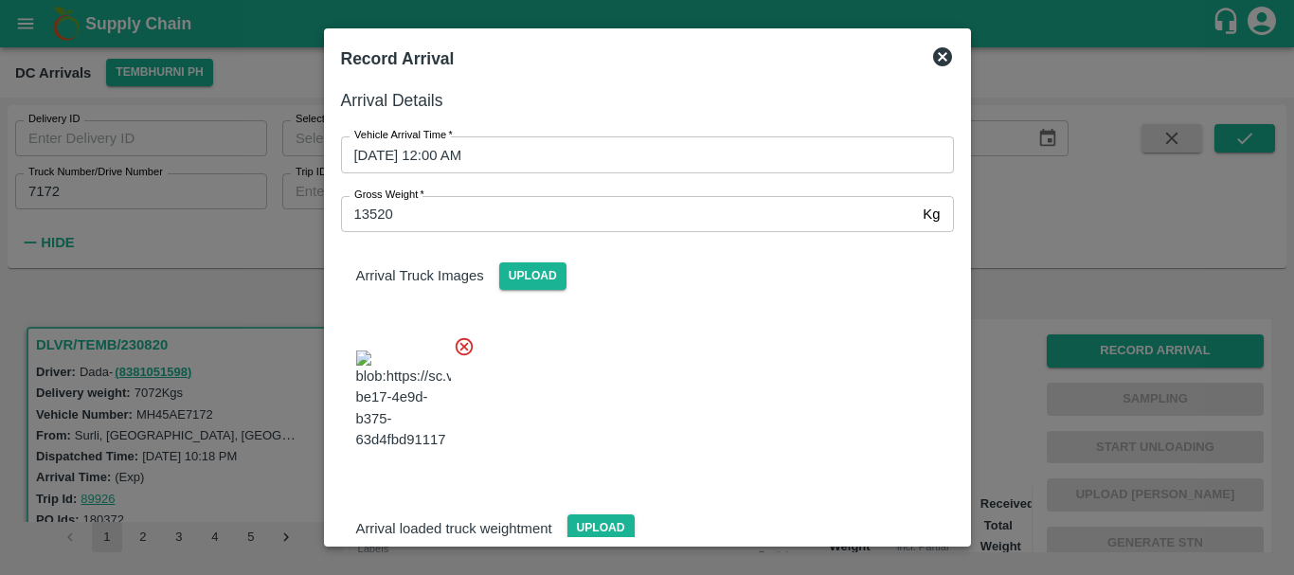
click at [721, 359] on div at bounding box center [640, 394] width 628 height 149
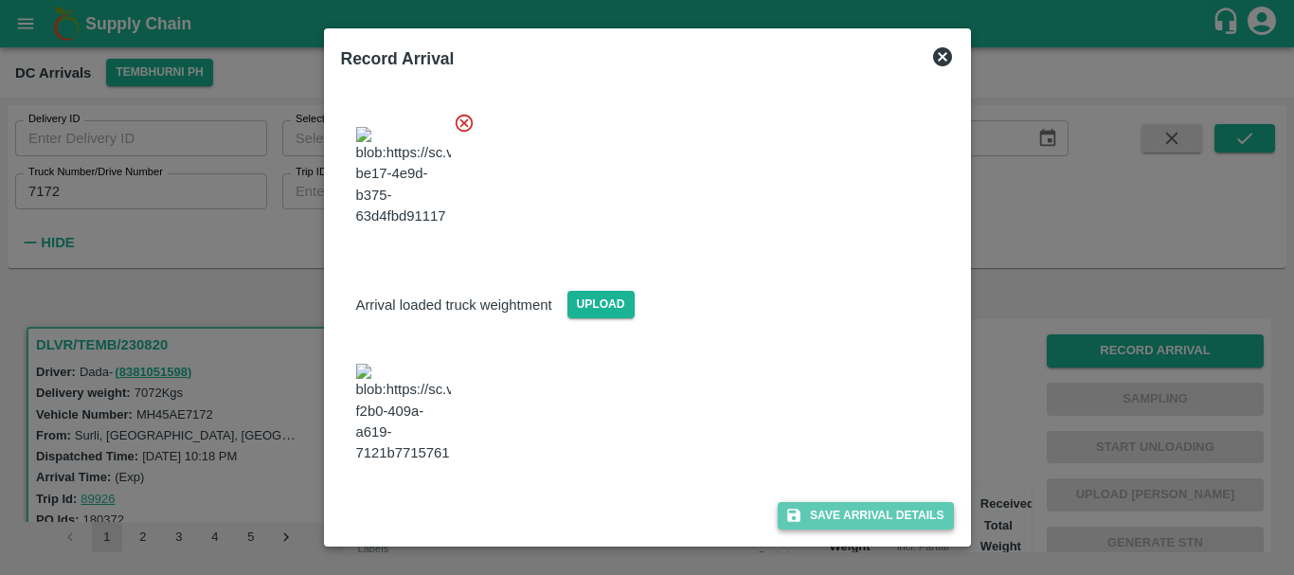
click at [805, 508] on button "Save Arrival Details" at bounding box center [865, 515] width 175 height 27
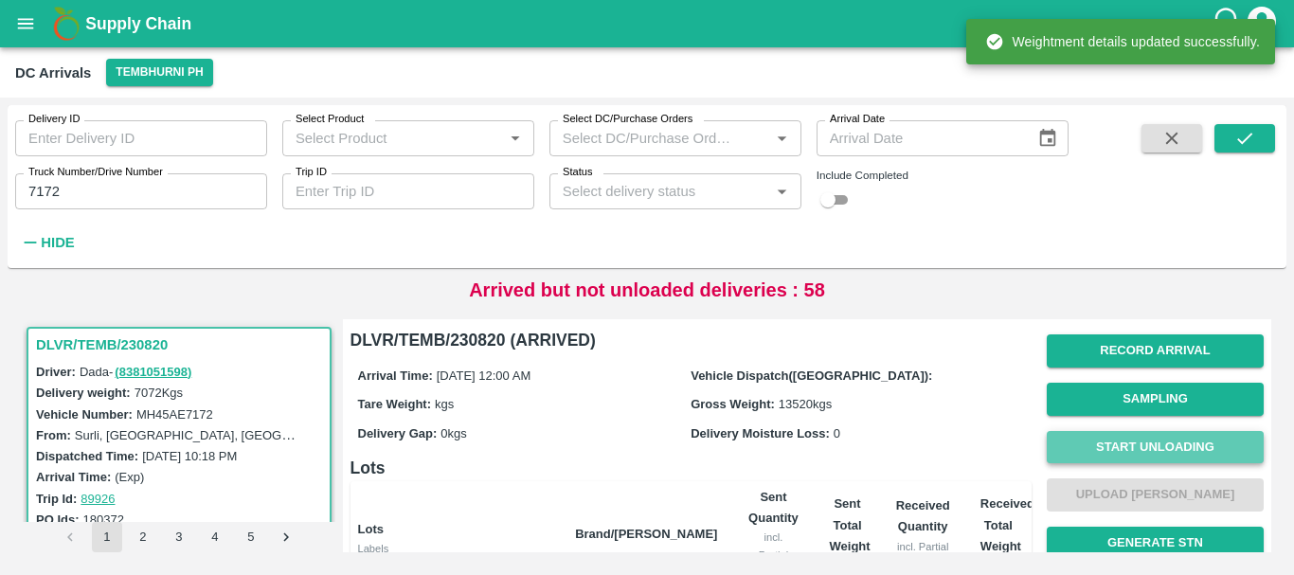
click at [1070, 439] on button "Start Unloading" at bounding box center [1155, 447] width 217 height 33
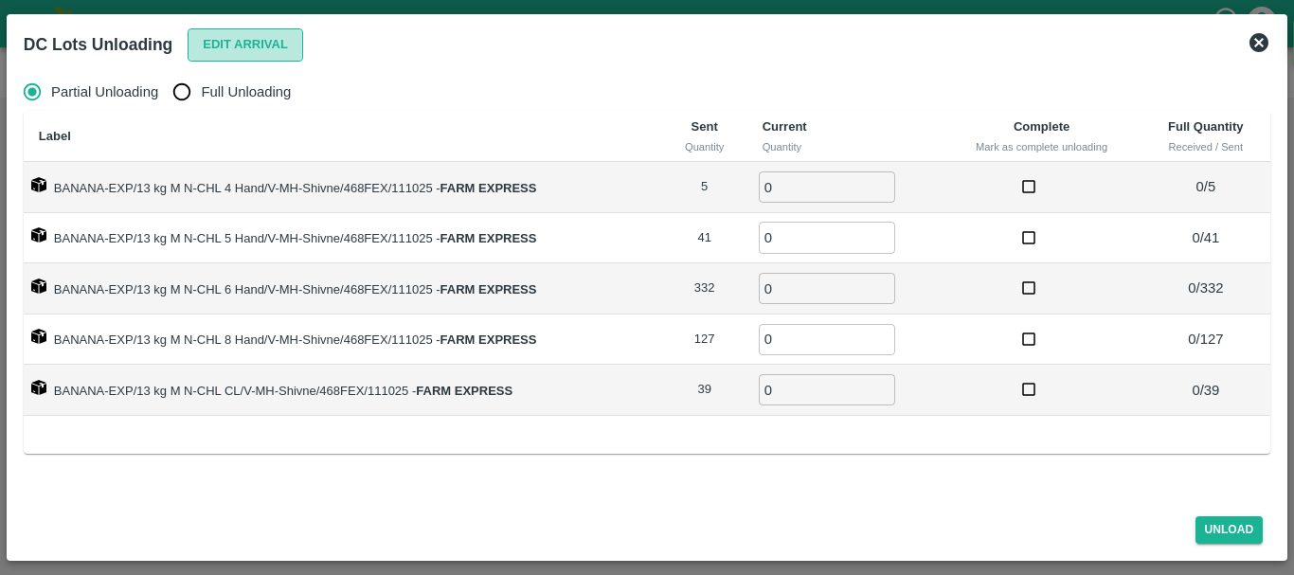
click at [255, 49] on button "Edit Arrival" at bounding box center [246, 44] width 116 height 33
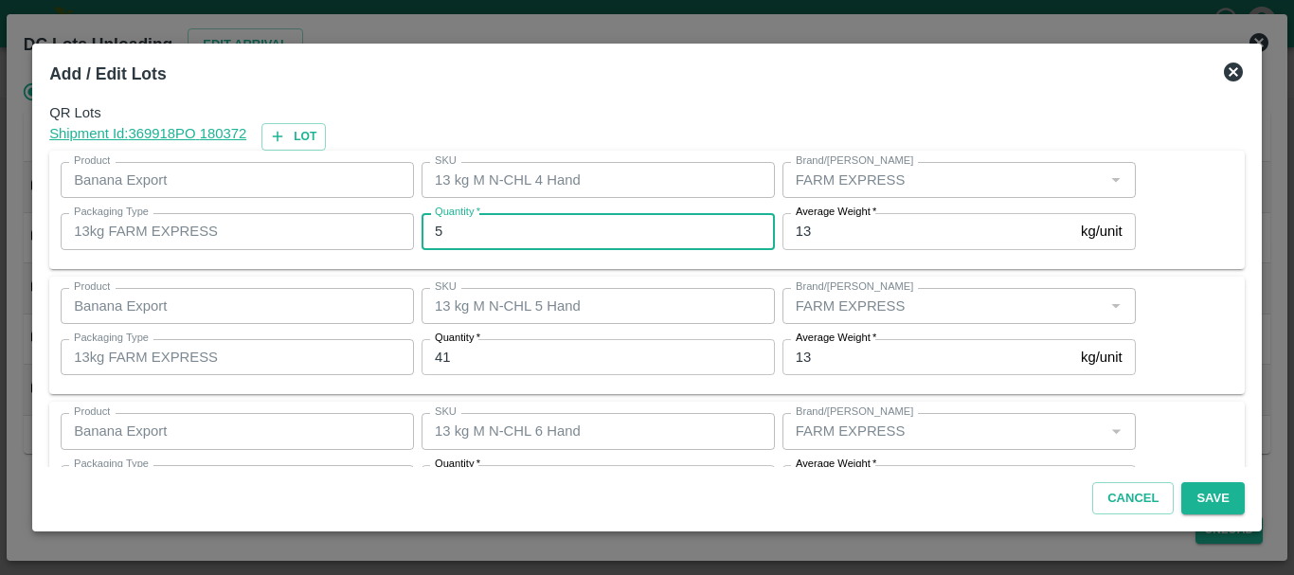
click at [509, 232] on input "5" at bounding box center [598, 231] width 353 height 36
type input "0"
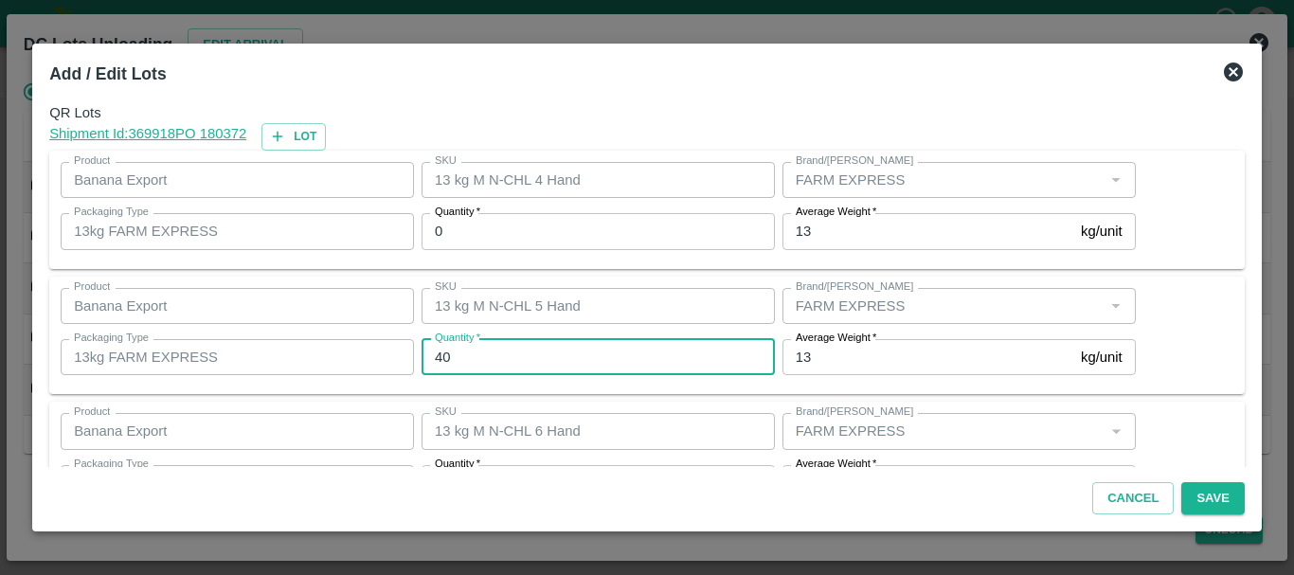
type input "40"
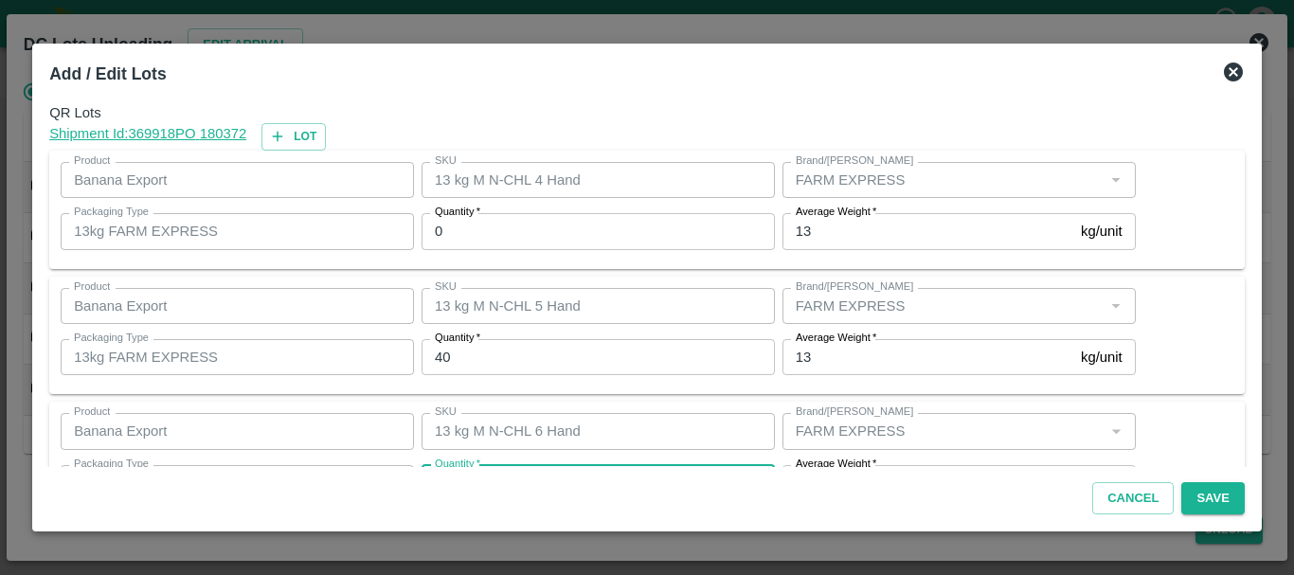
scroll to position [34, 0]
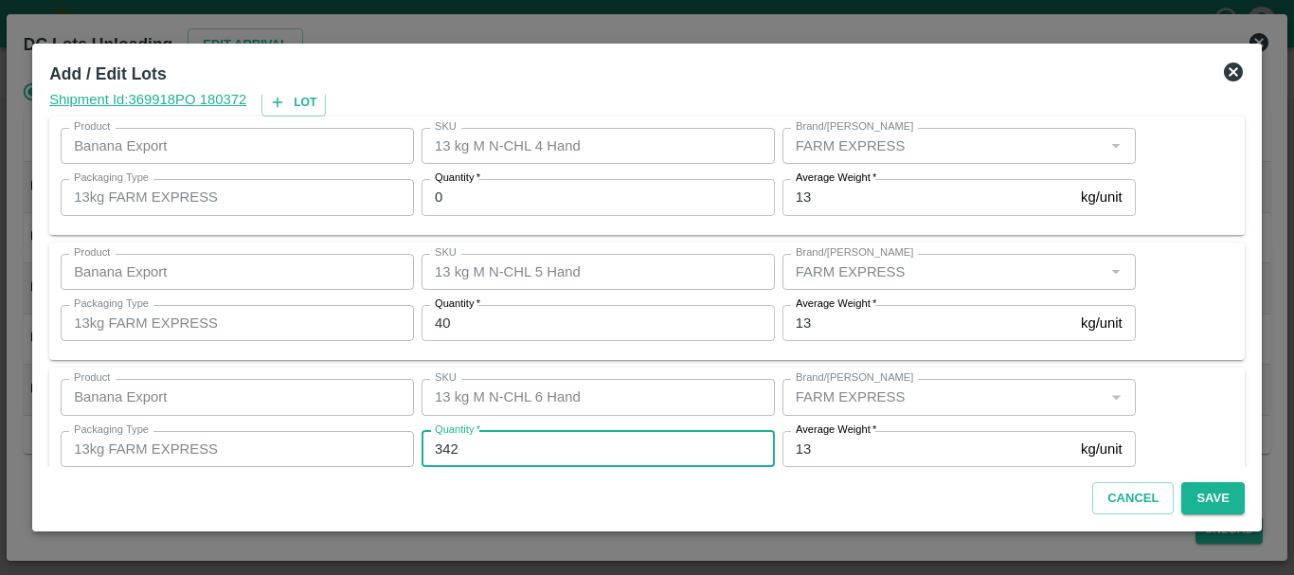
type input "342"
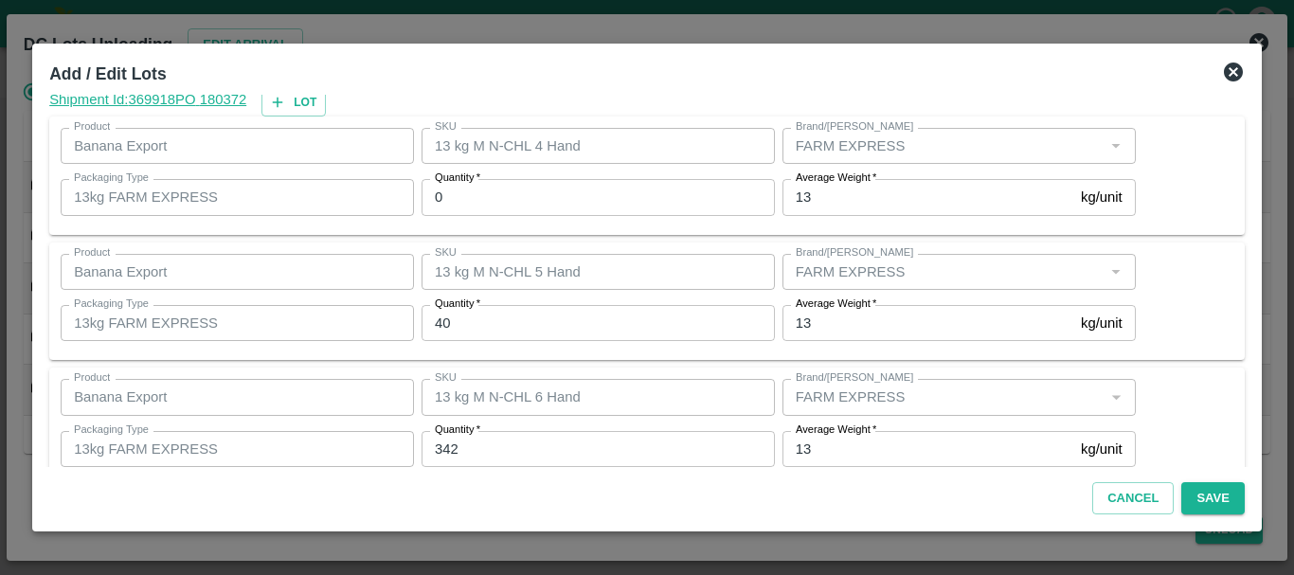
scroll to position [320, 0]
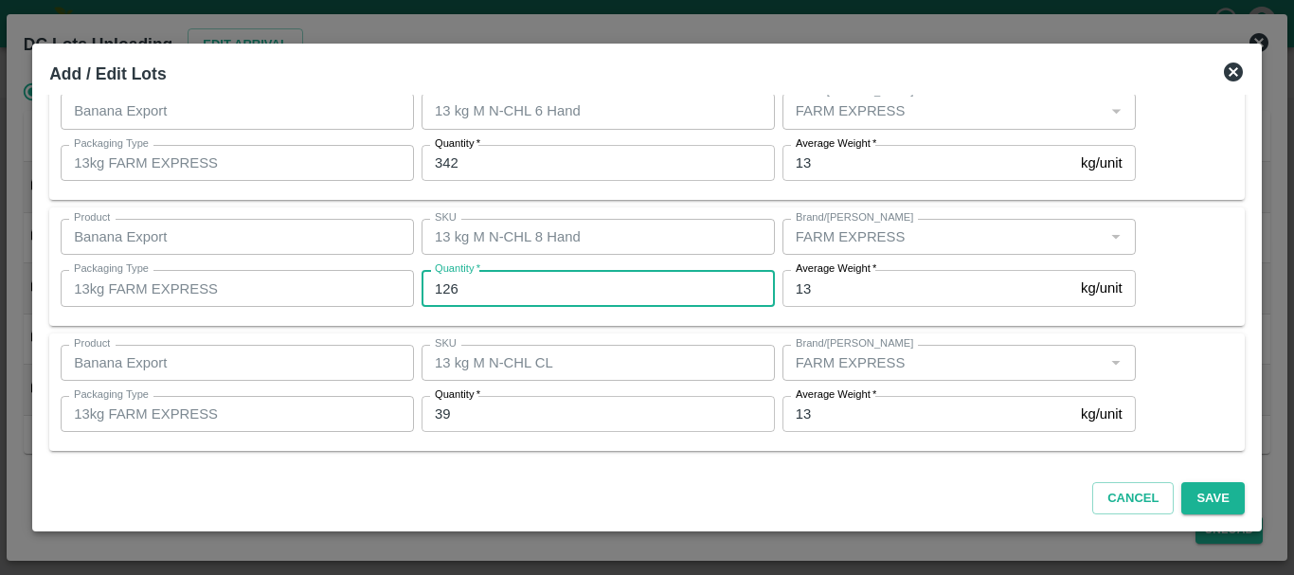
type input "126"
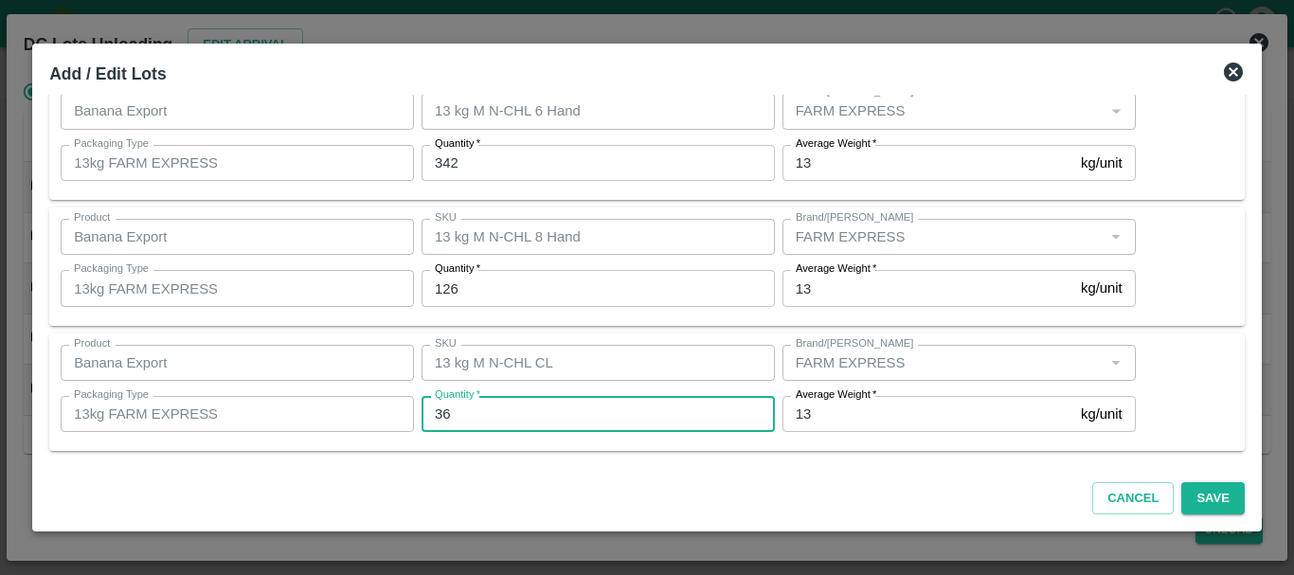
click at [616, 399] on input "36" at bounding box center [598, 414] width 353 height 36
type input "36"
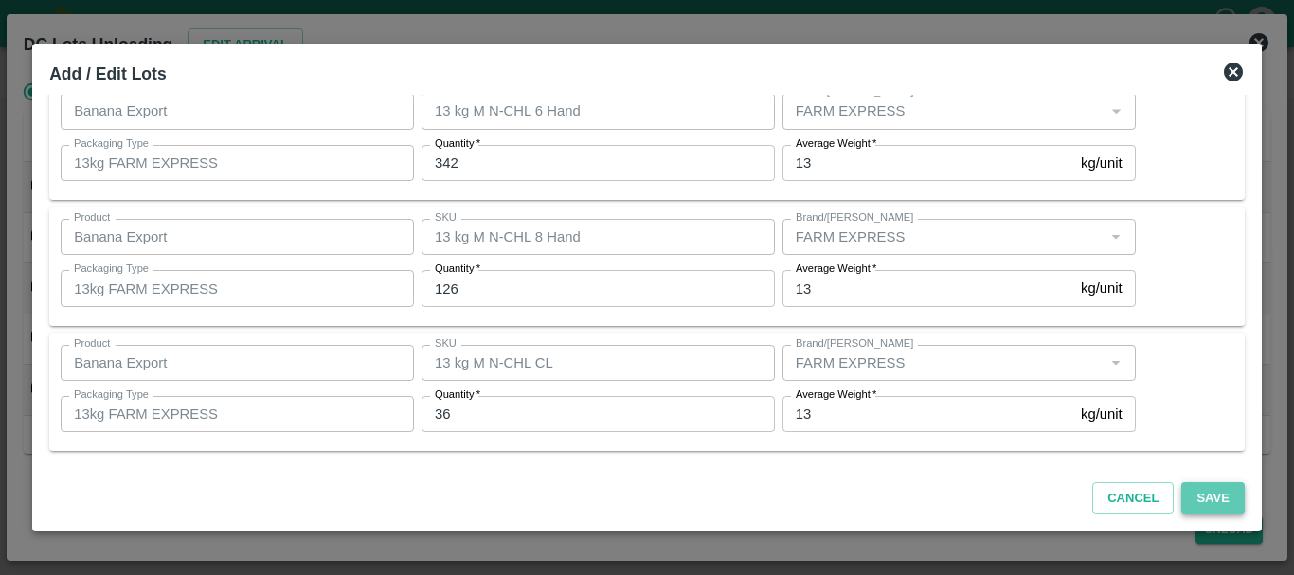
click at [1192, 494] on button "Save" at bounding box center [1212, 498] width 63 height 33
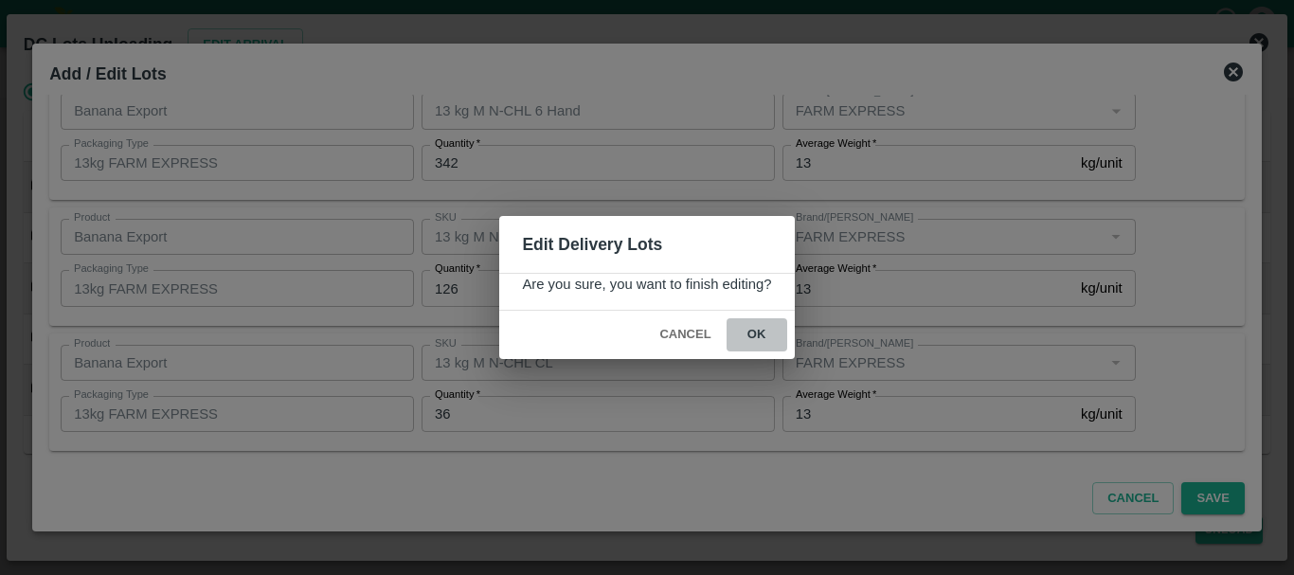
click at [767, 342] on button "ok" at bounding box center [757, 334] width 61 height 33
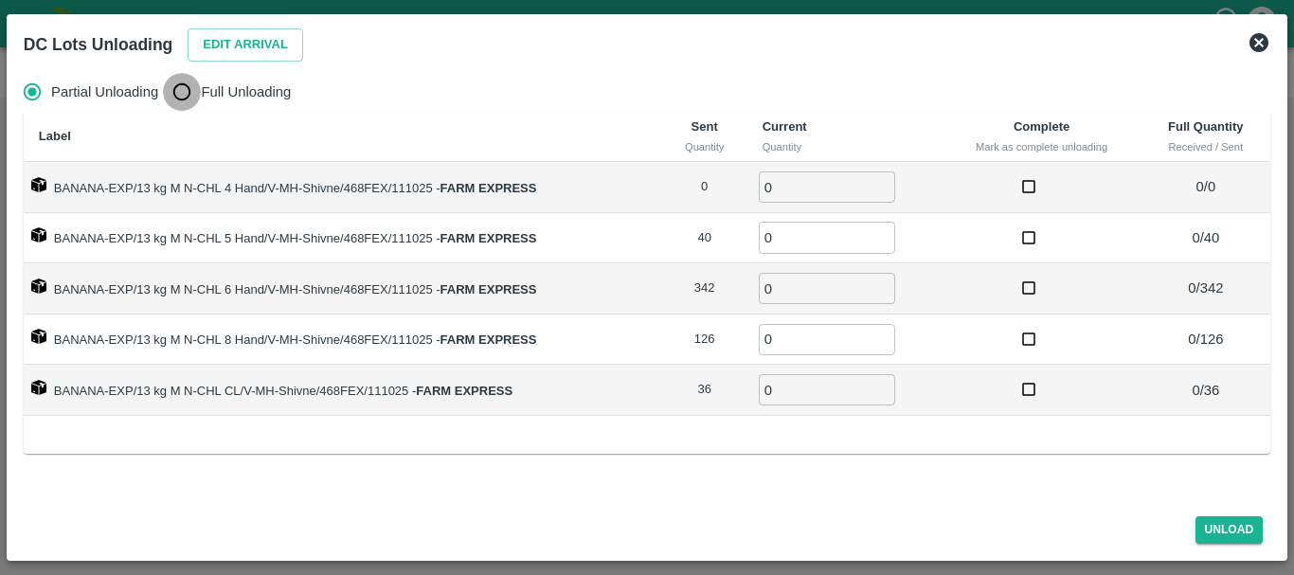
click at [195, 81] on input "Full Unloading" at bounding box center [182, 92] width 38 height 38
radio input "true"
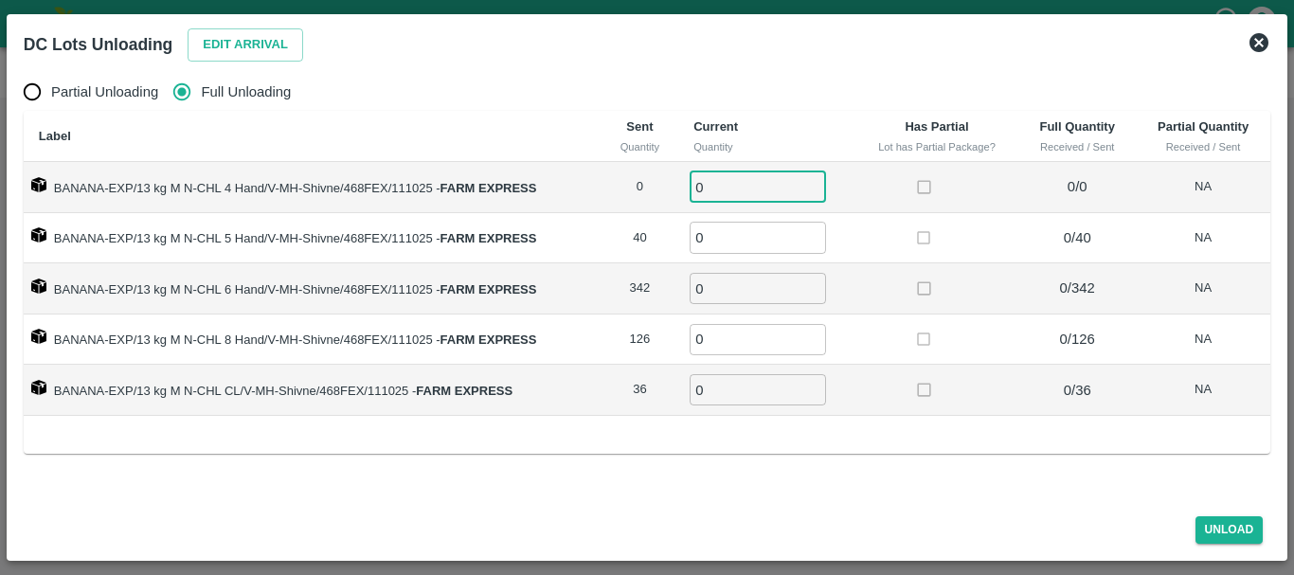
click at [766, 185] on input "0" at bounding box center [758, 186] width 136 height 31
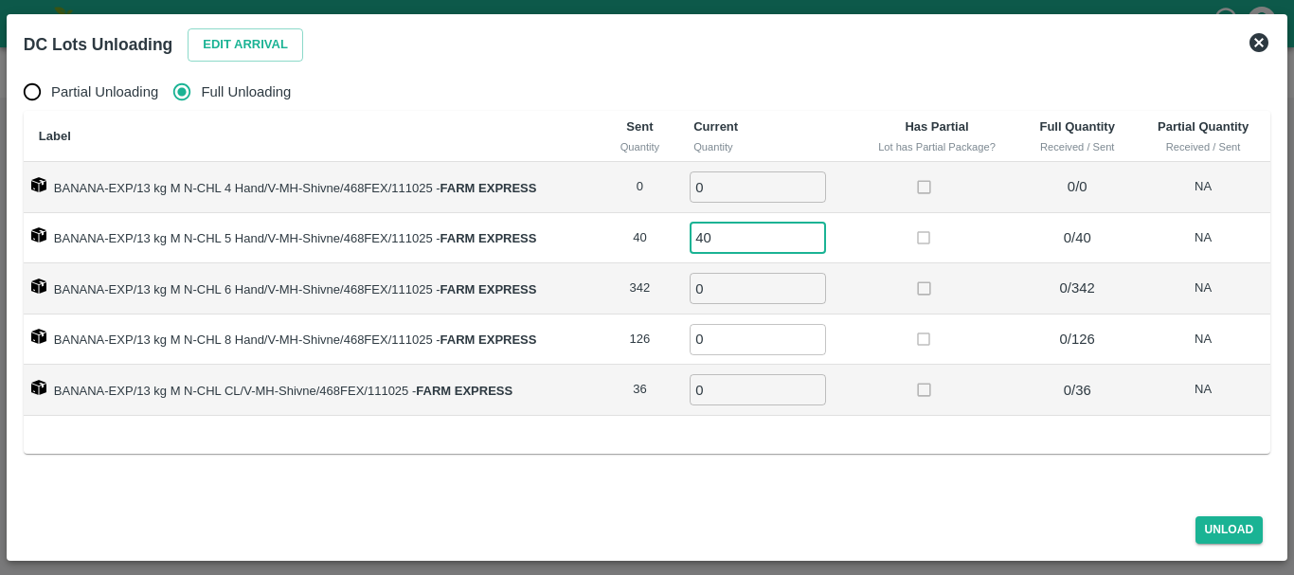
type input "40"
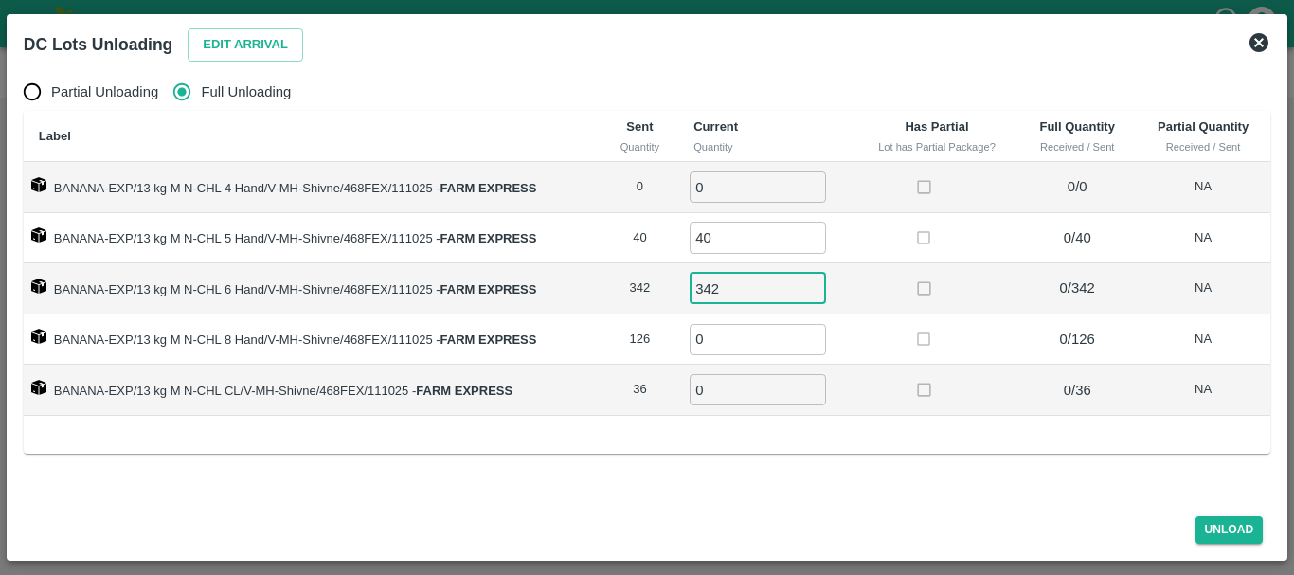
type input "342"
type input "126"
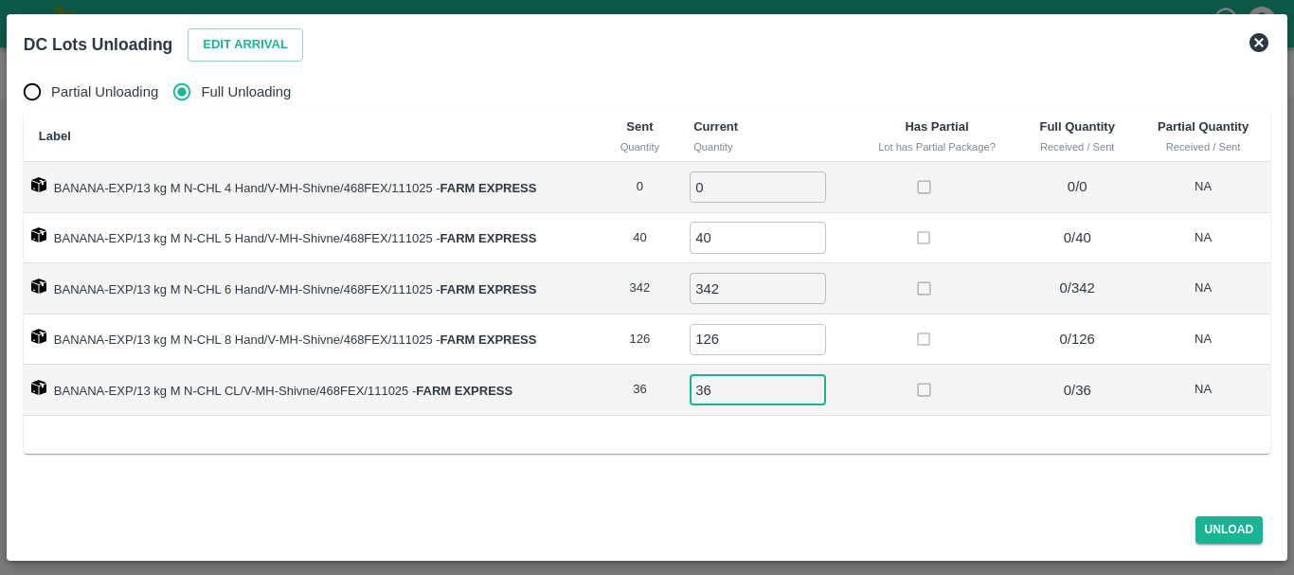
type input "36"
click at [942, 331] on label at bounding box center [924, 339] width 35 height 35
drag, startPoint x: 1195, startPoint y: 516, endPoint x: 1204, endPoint y: 524, distance: 12.1
click at [1204, 524] on span "Unload" at bounding box center [1229, 529] width 83 height 27
click at [1204, 524] on button "Unload" at bounding box center [1230, 529] width 68 height 27
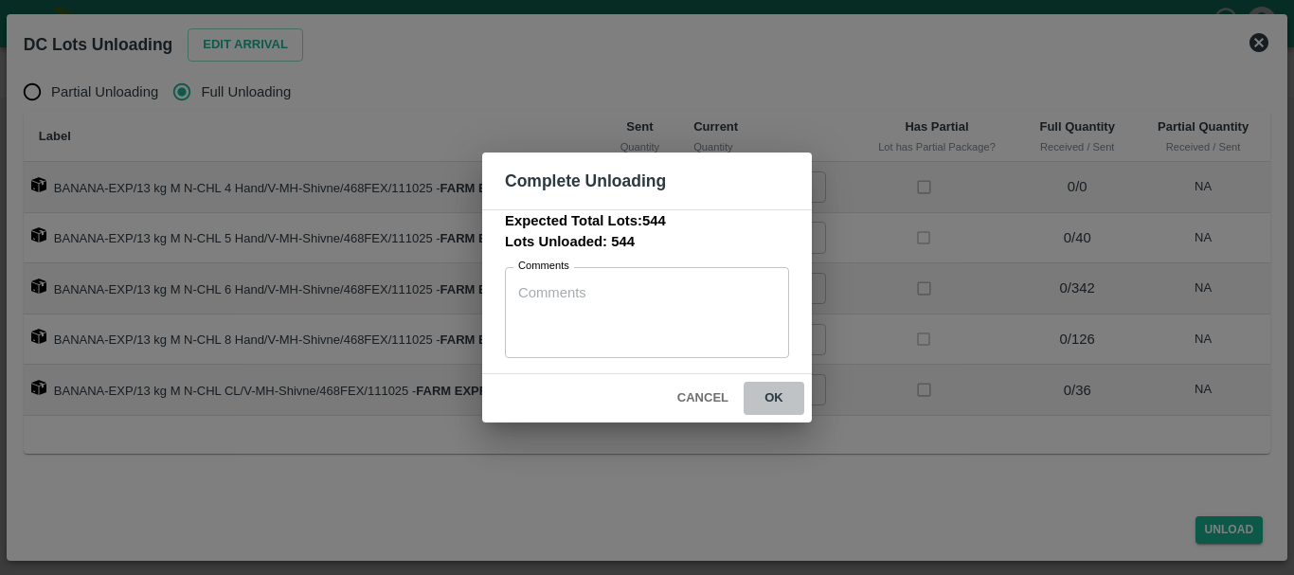
click at [759, 387] on button "ok" at bounding box center [774, 398] width 61 height 33
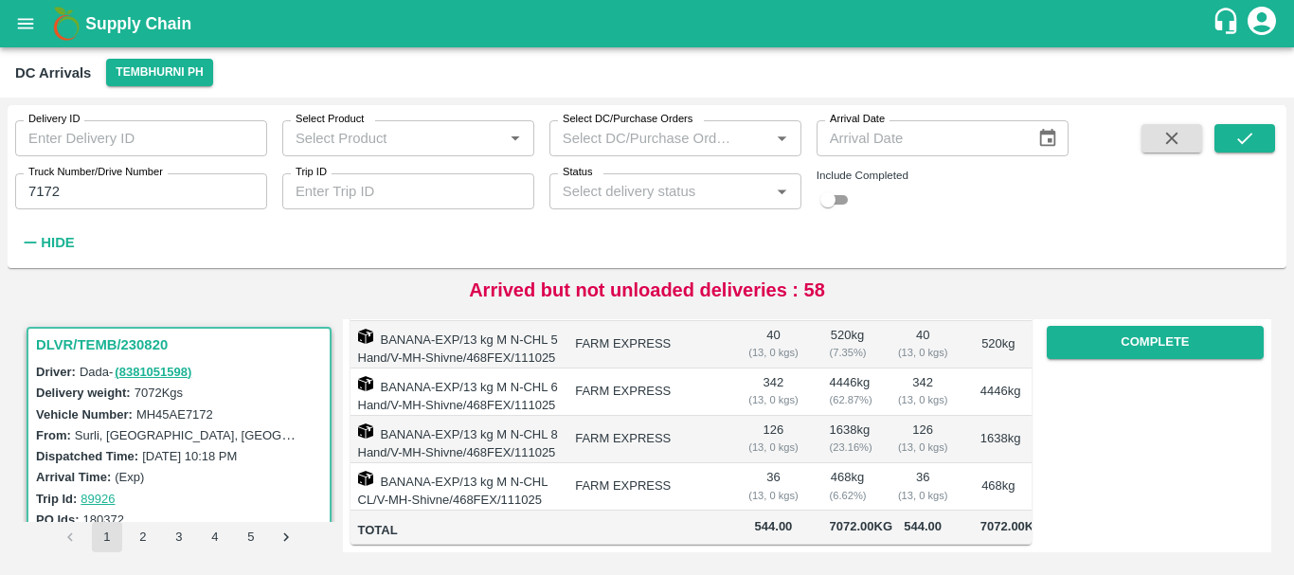
scroll to position [0, 0]
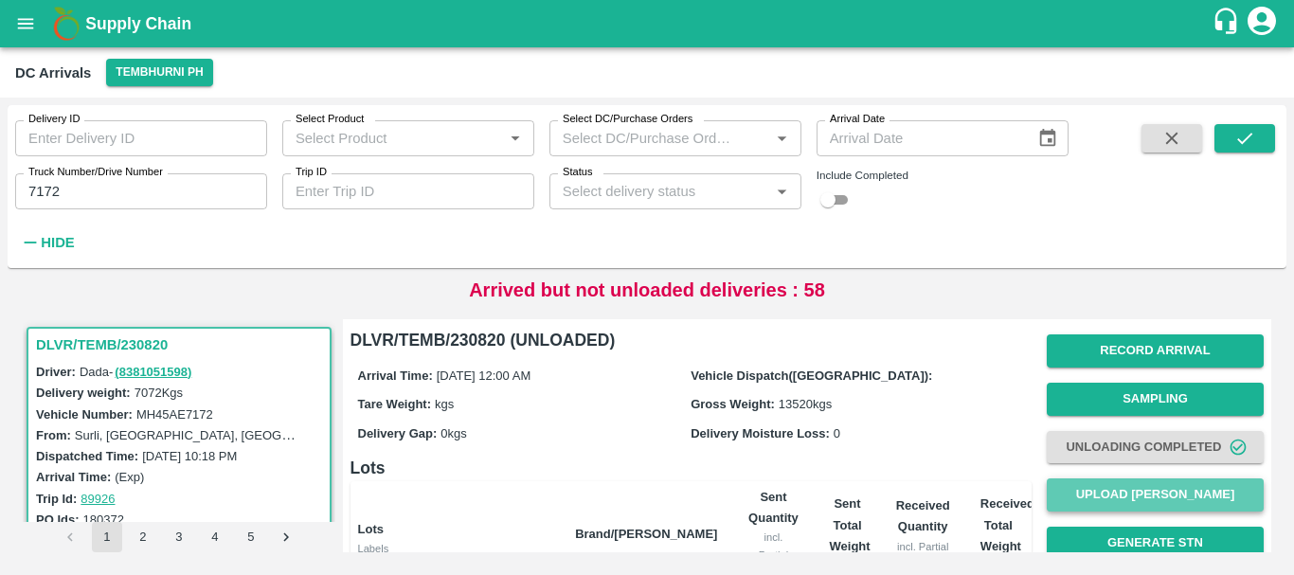
click at [1060, 485] on button "Upload Tare Weight" at bounding box center [1155, 494] width 217 height 33
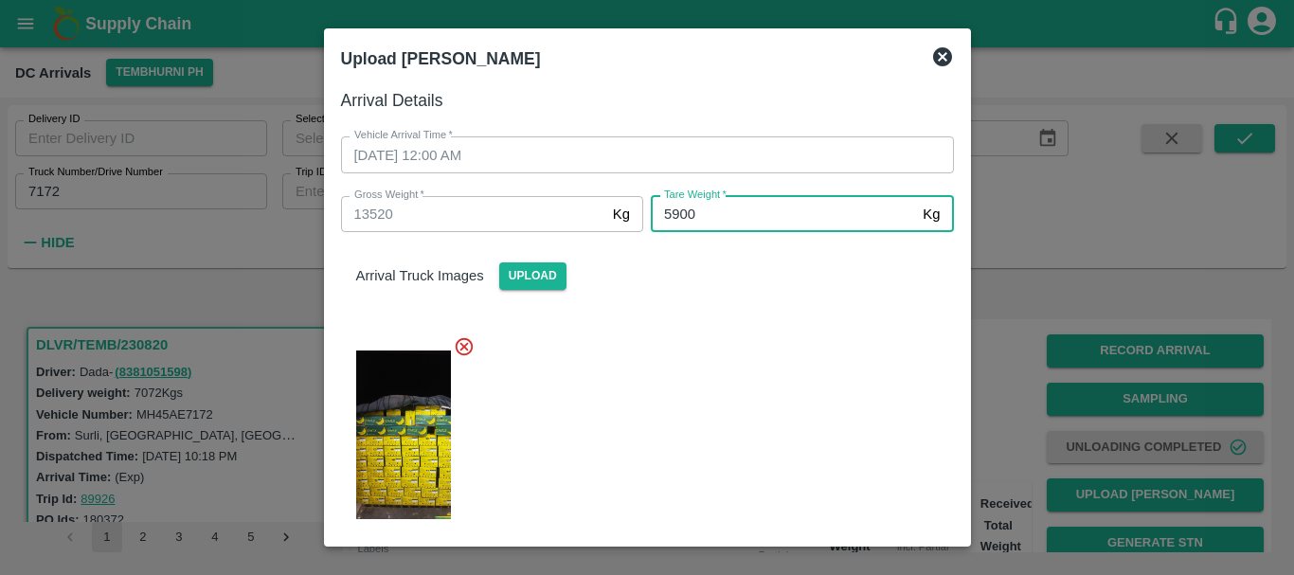
type input "5900"
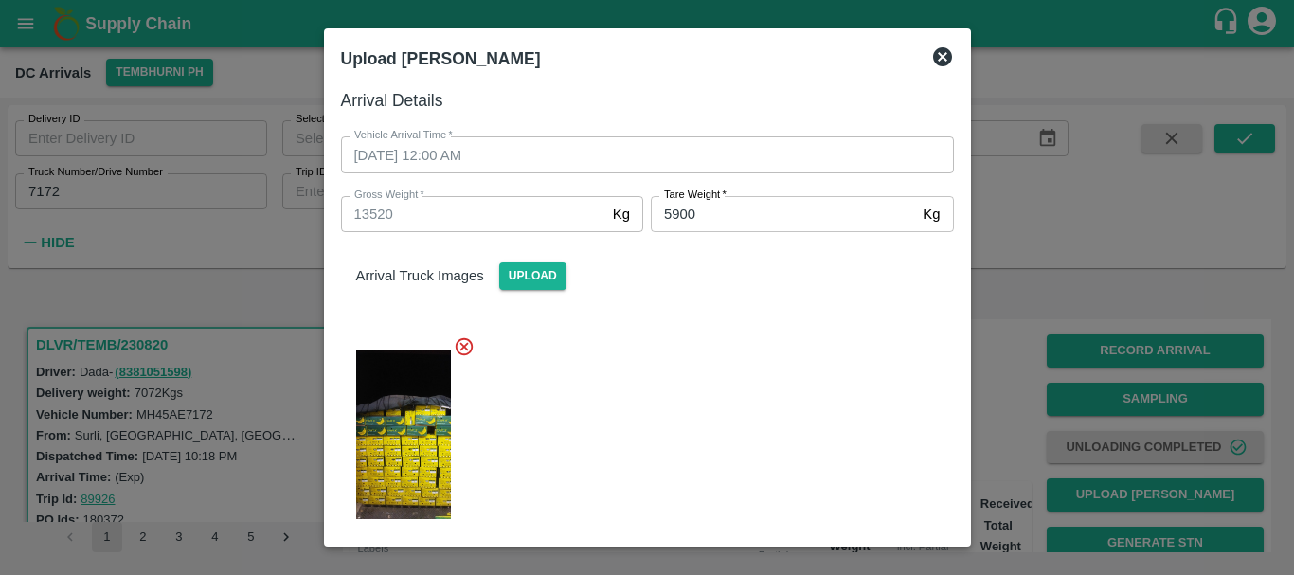
click at [751, 321] on div at bounding box center [640, 429] width 628 height 218
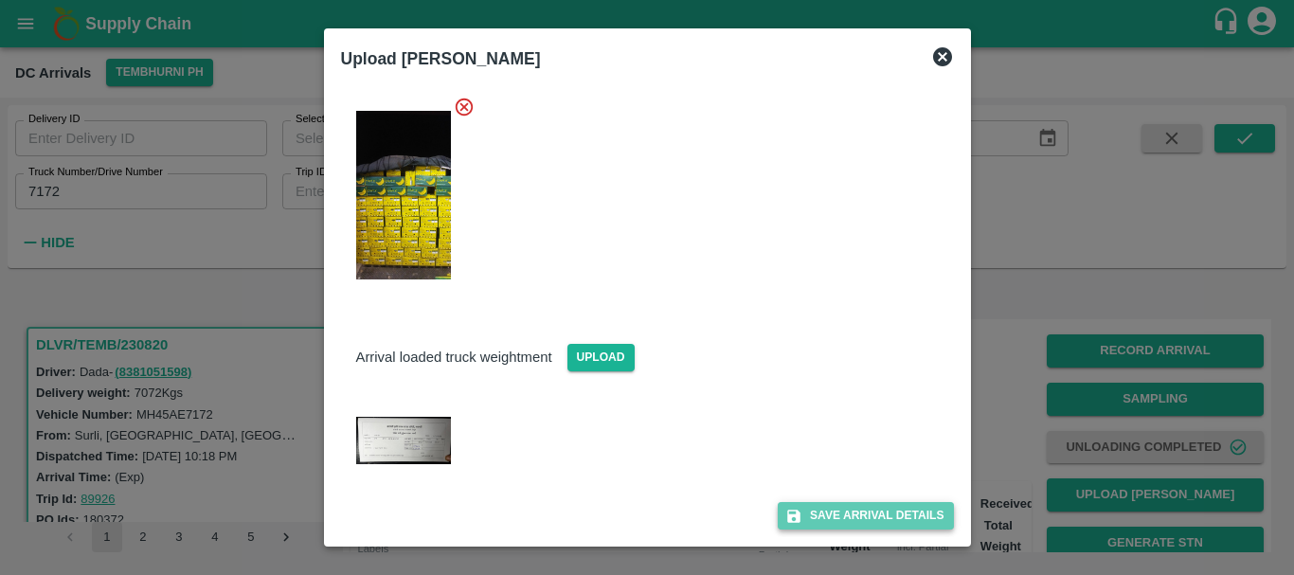
click at [814, 509] on button "Save Arrival Details" at bounding box center [865, 515] width 175 height 27
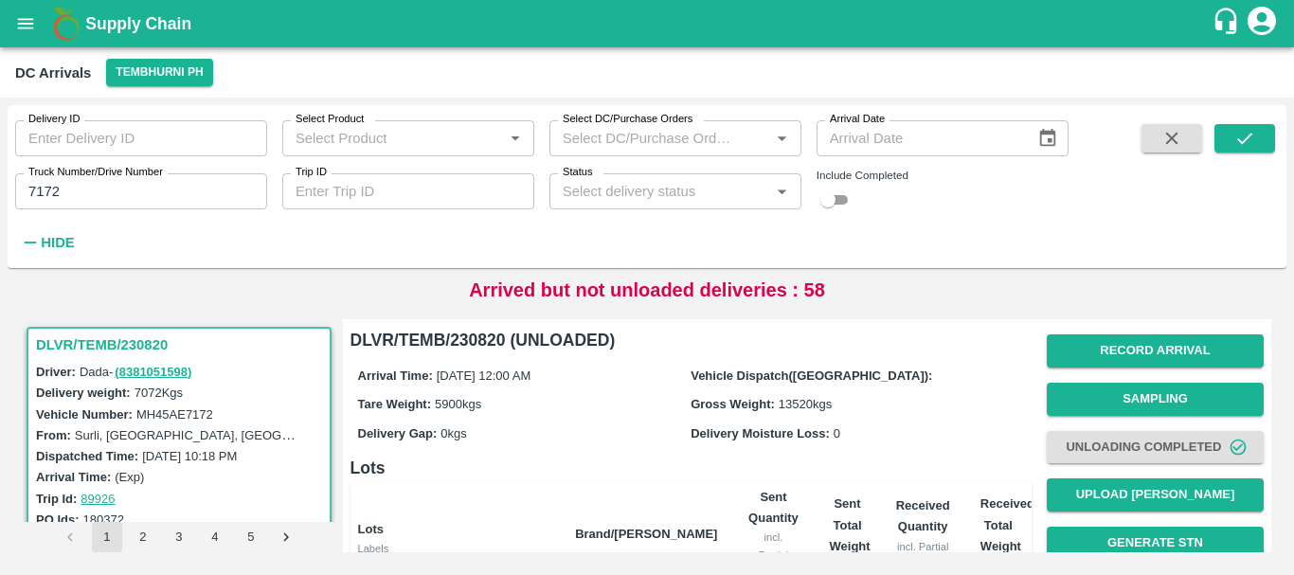
scroll to position [339, 0]
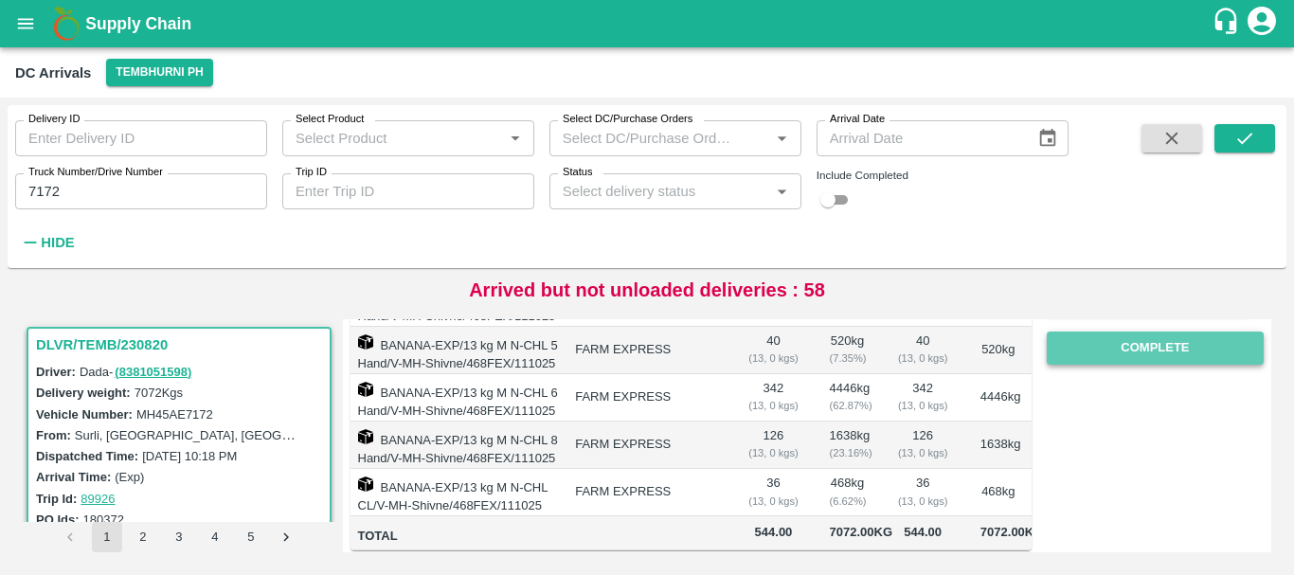
click at [1135, 355] on button "Complete" at bounding box center [1155, 348] width 217 height 33
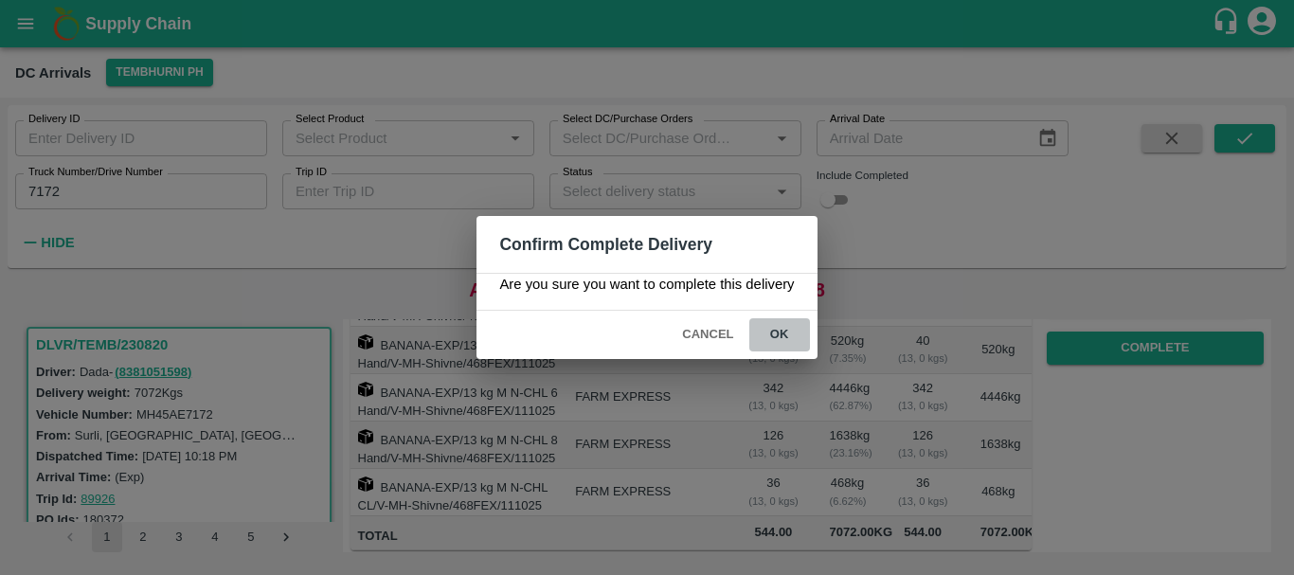
click at [782, 338] on button "ok" at bounding box center [779, 334] width 61 height 33
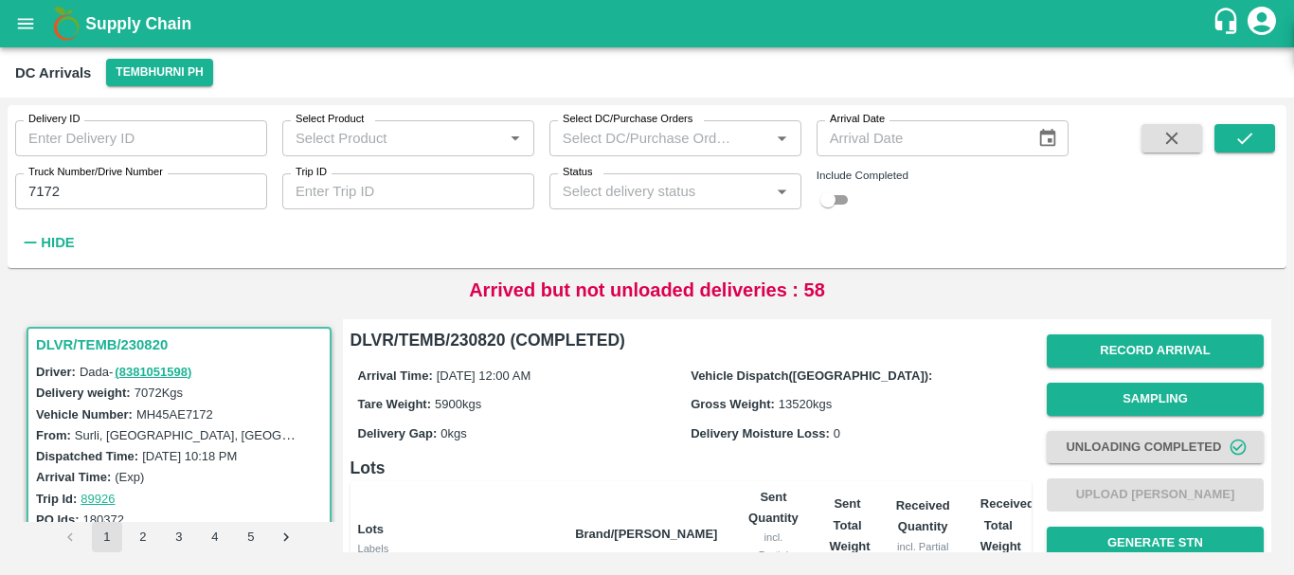
scroll to position [430, 0]
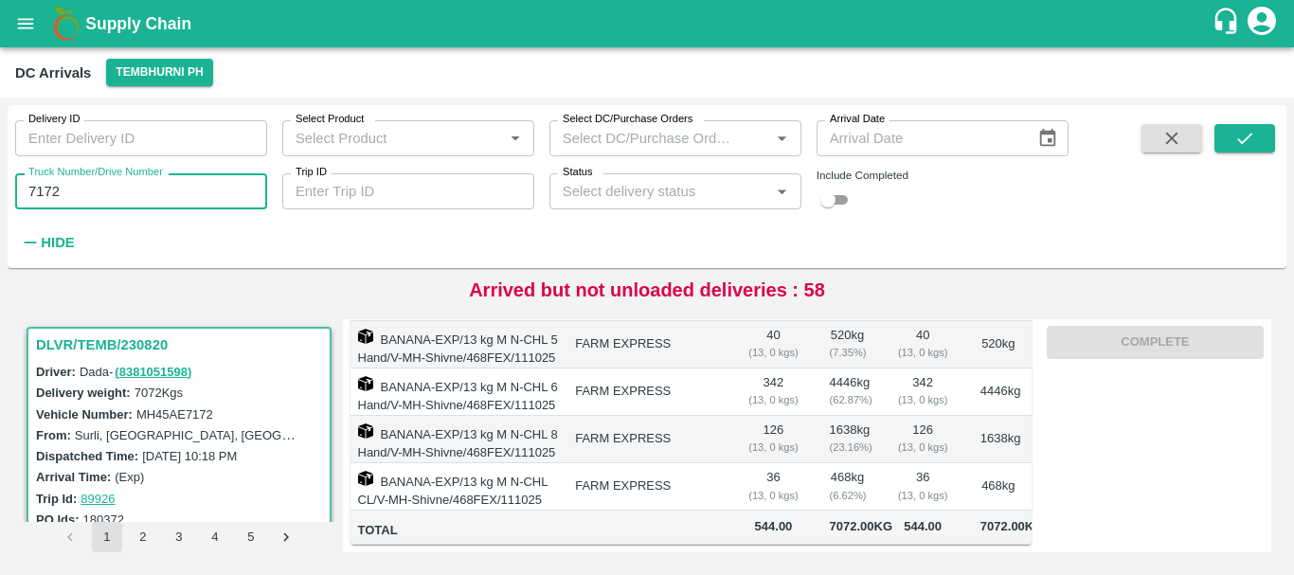
click at [103, 195] on input "7172" at bounding box center [141, 191] width 252 height 36
type input "7"
type input "3315"
click at [1231, 135] on button "submit" at bounding box center [1244, 138] width 61 height 28
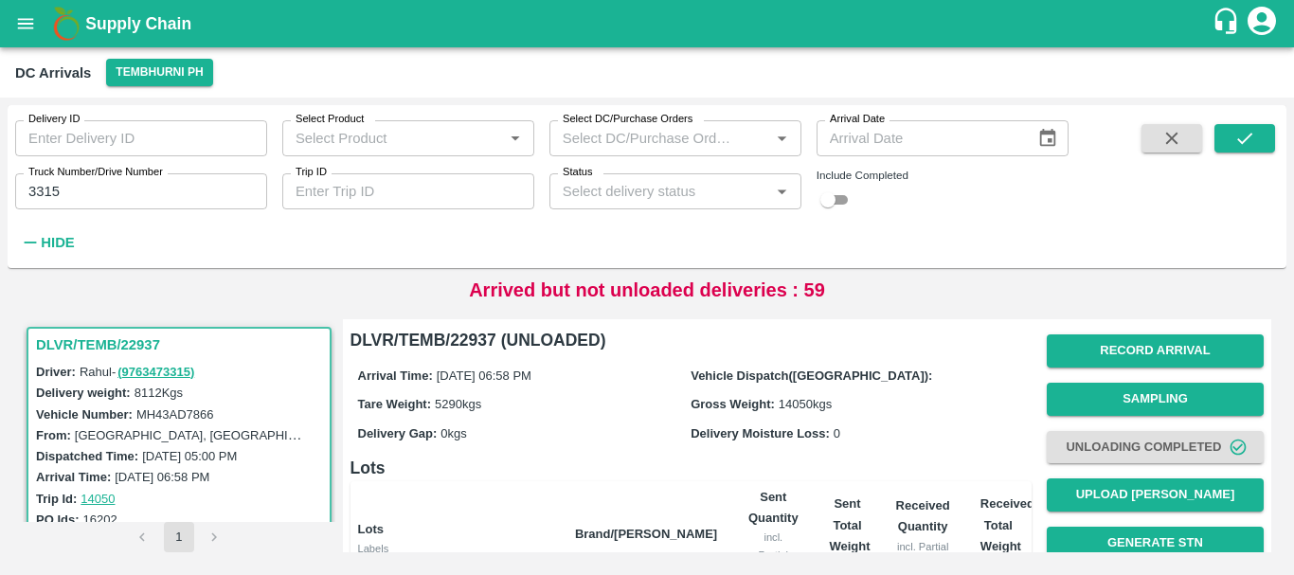
scroll to position [448, 0]
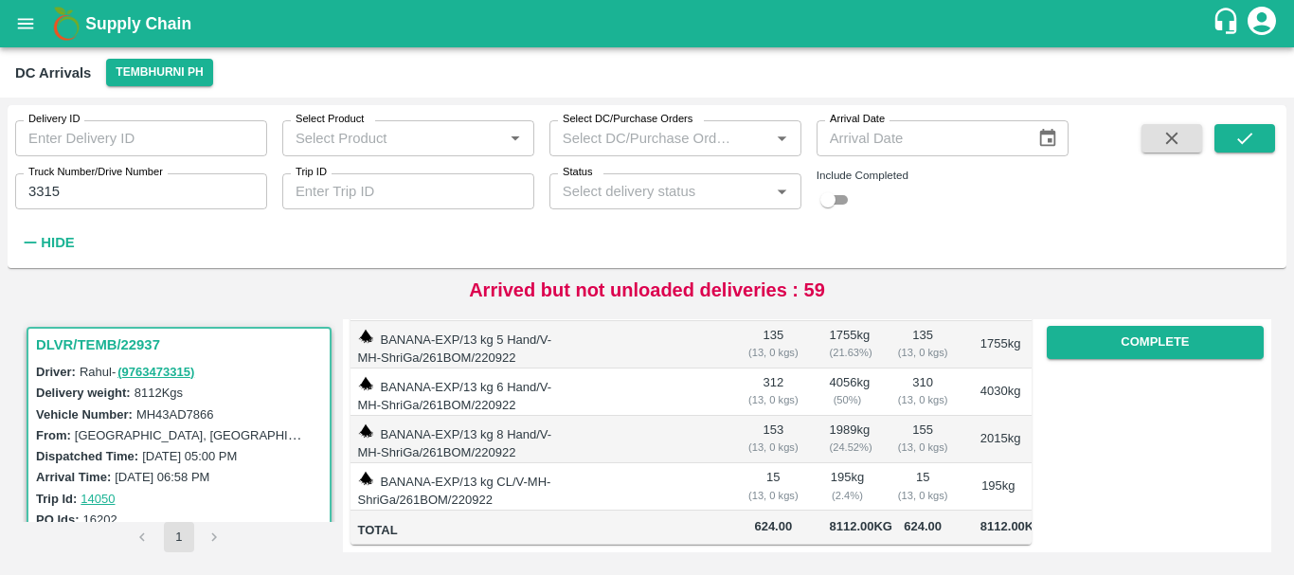
click at [934, 416] on td "155 ( 13, 0 kgs)" at bounding box center [922, 439] width 84 height 47
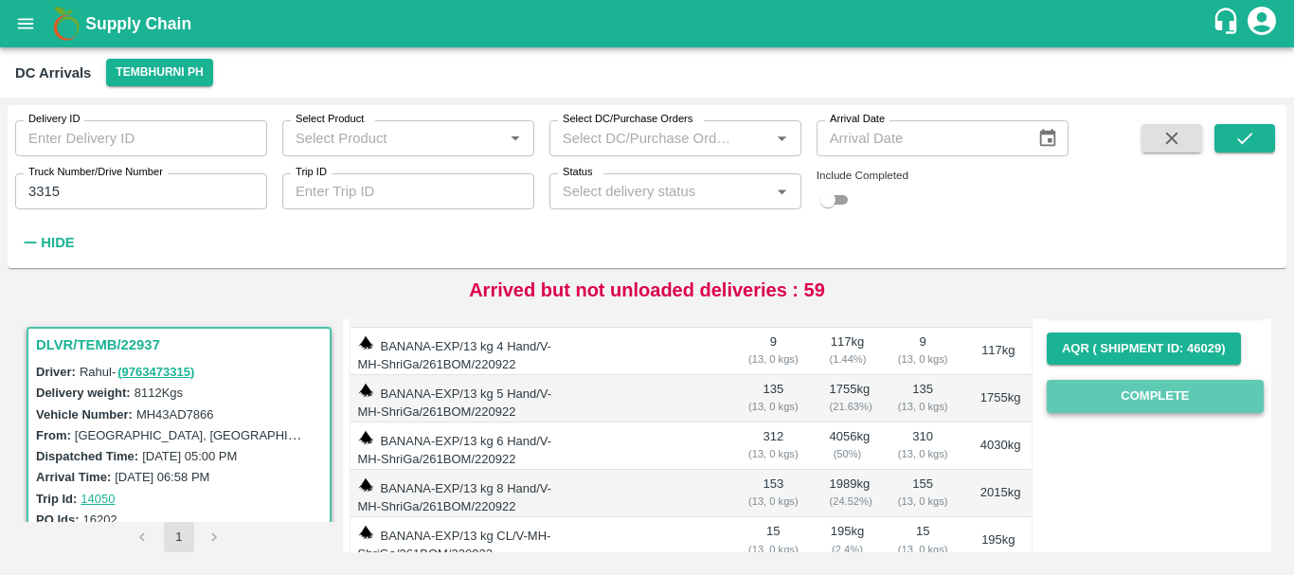
click at [1138, 406] on button "Complete" at bounding box center [1155, 396] width 217 height 33
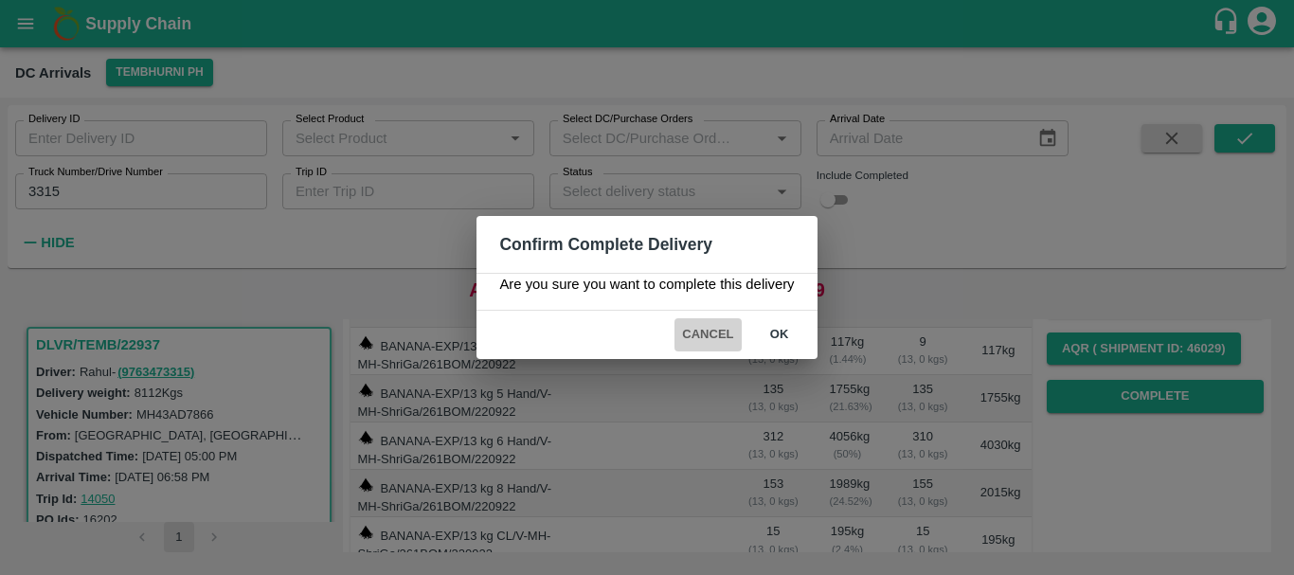
click at [713, 336] on button "Cancel" at bounding box center [707, 334] width 66 height 33
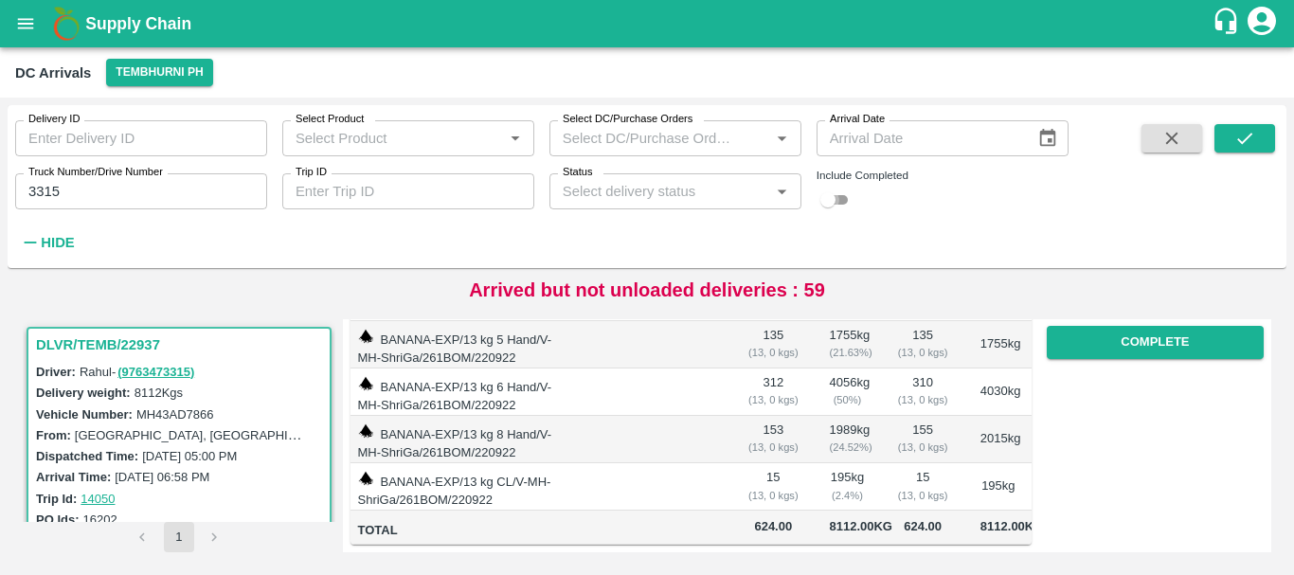
click at [842, 204] on input "checkbox" at bounding box center [828, 200] width 68 height 23
checkbox input "true"
click at [1246, 150] on button "submit" at bounding box center [1244, 138] width 61 height 28
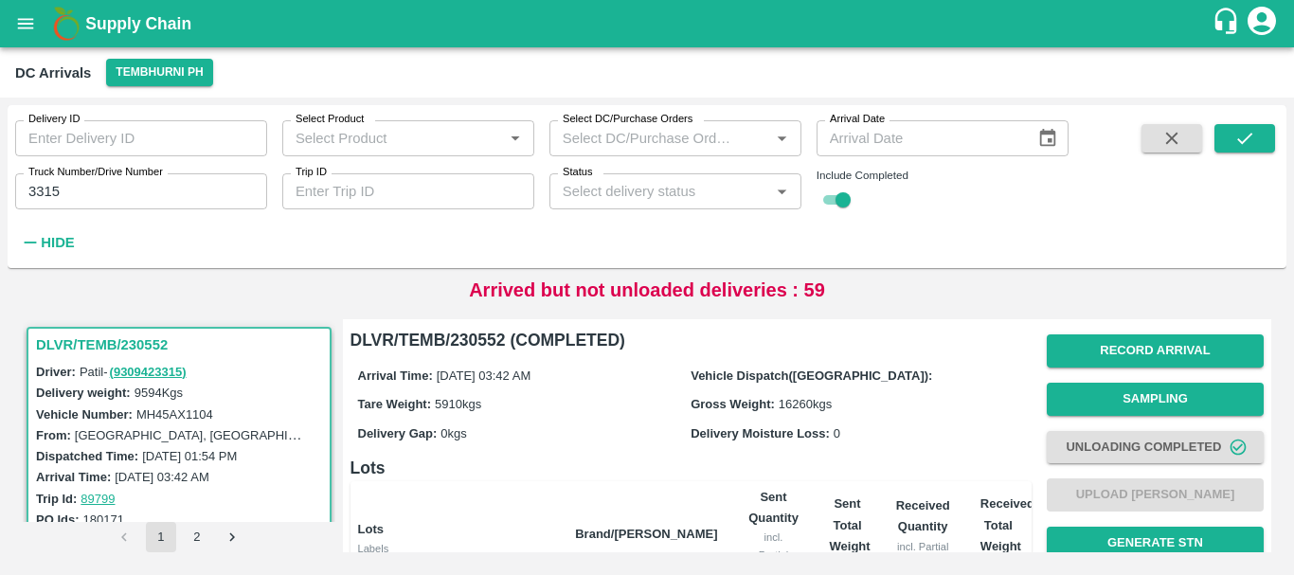
click at [141, 179] on label "Truck Number/Drive Number" at bounding box center [95, 172] width 135 height 15
click at [141, 179] on input "3315" at bounding box center [141, 191] width 252 height 36
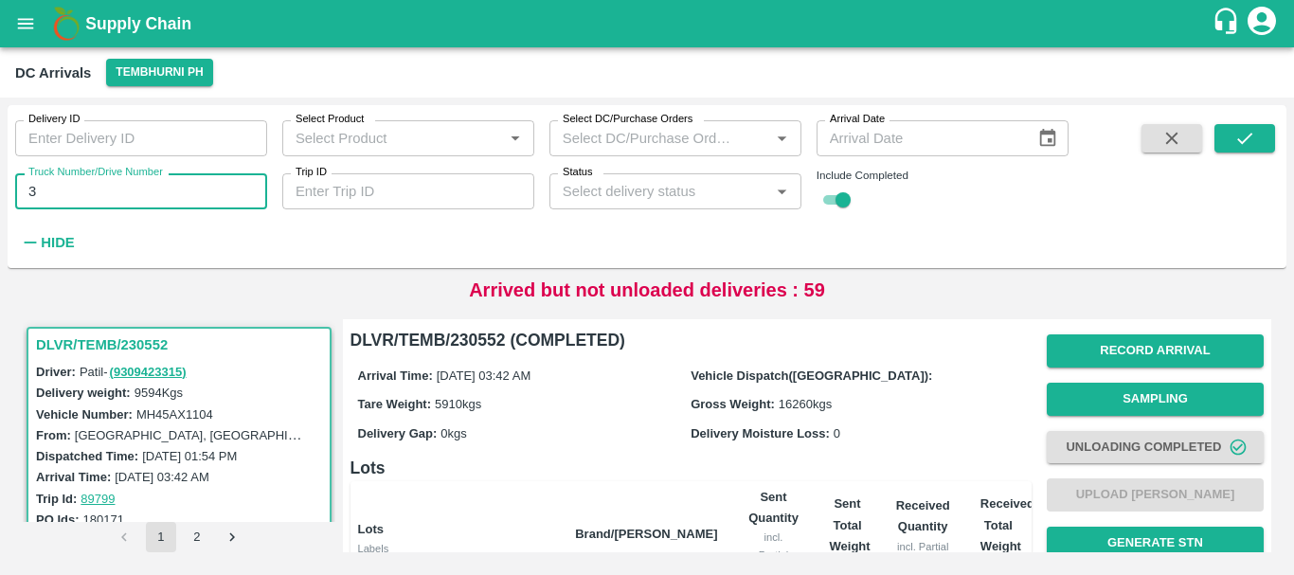
type input "3"
type input "5877"
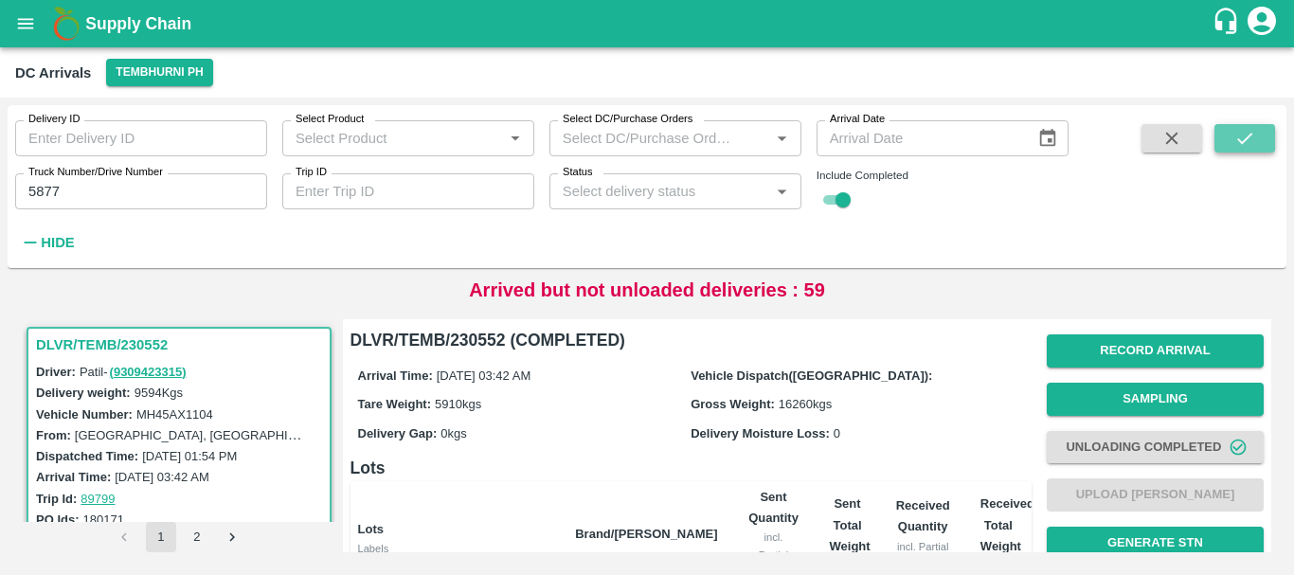
click at [1238, 130] on icon "submit" at bounding box center [1244, 138] width 21 height 21
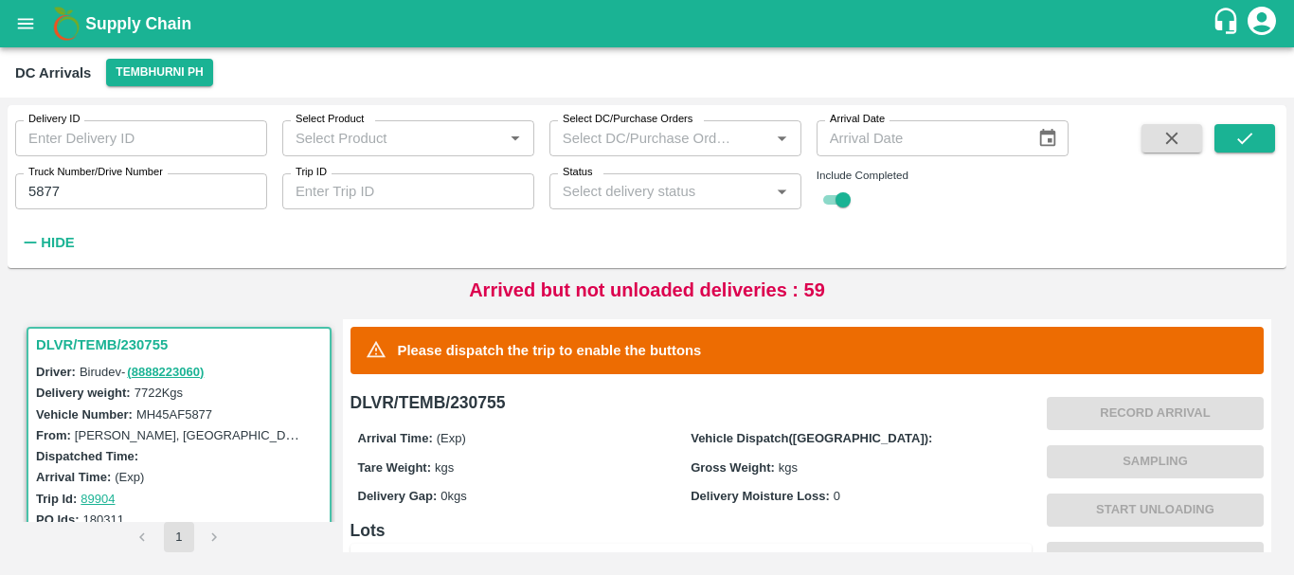
scroll to position [493, 0]
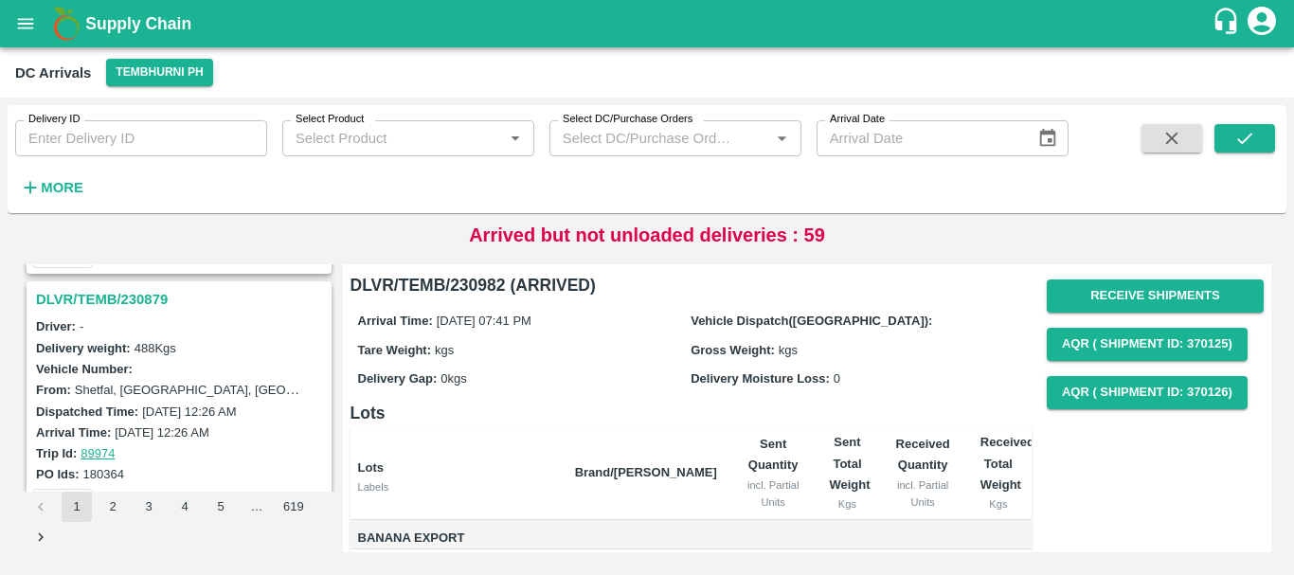
scroll to position [5970, 0]
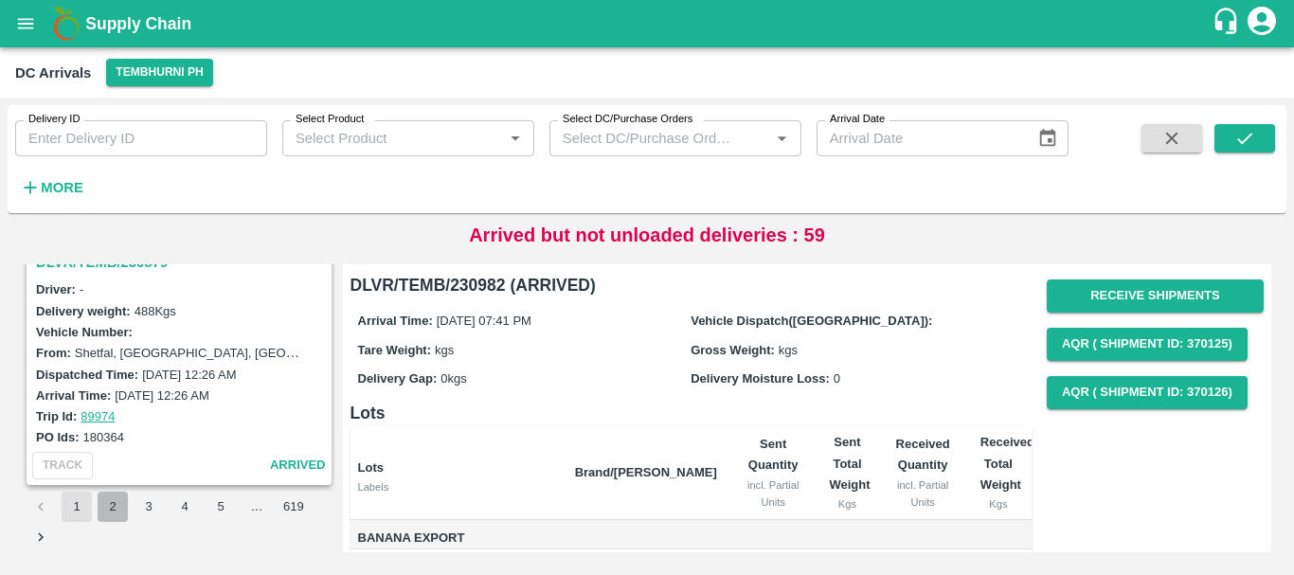
click at [117, 501] on button "2" at bounding box center [113, 507] width 30 height 30
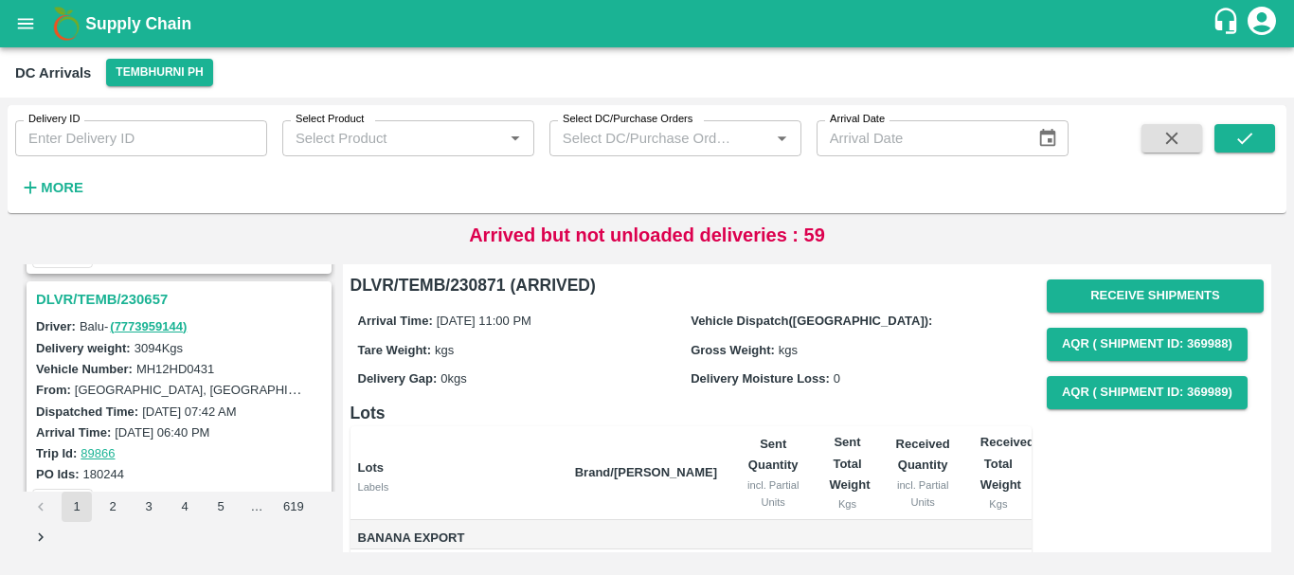
scroll to position [5970, 0]
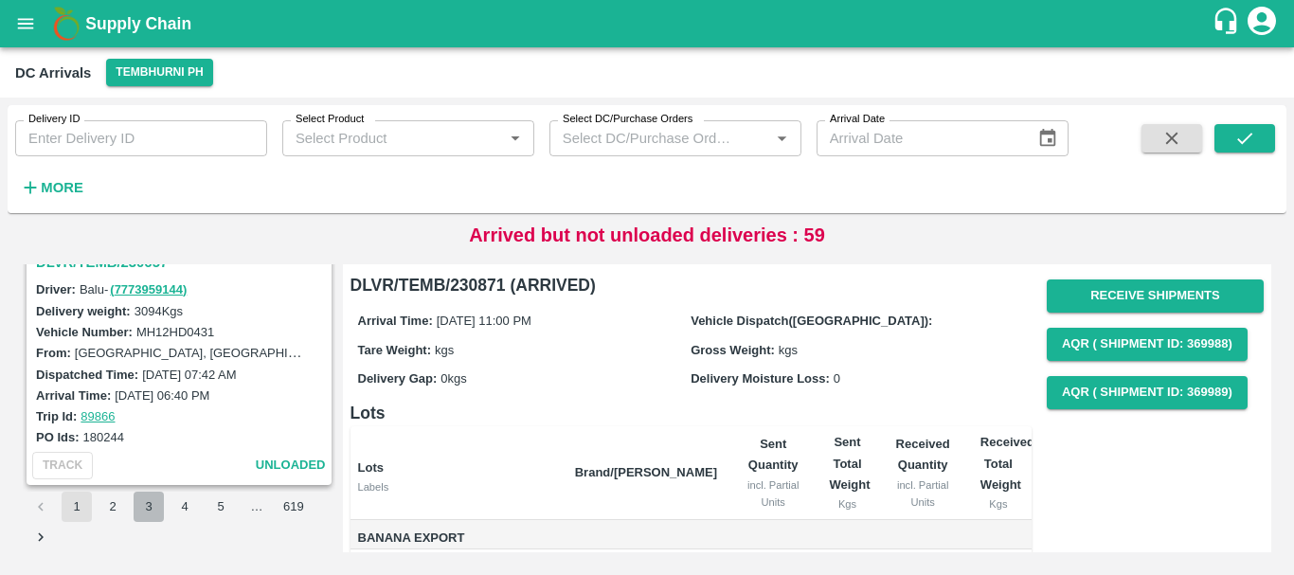
click at [140, 505] on button "3" at bounding box center [149, 507] width 30 height 30
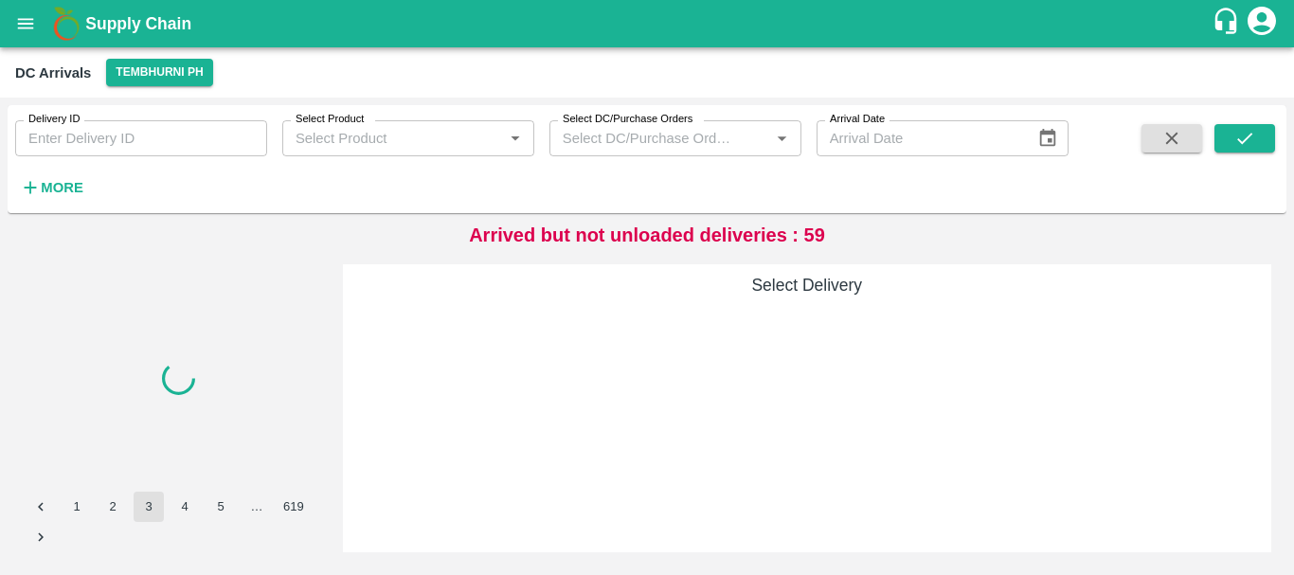
click at [207, 378] on div at bounding box center [179, 377] width 305 height 227
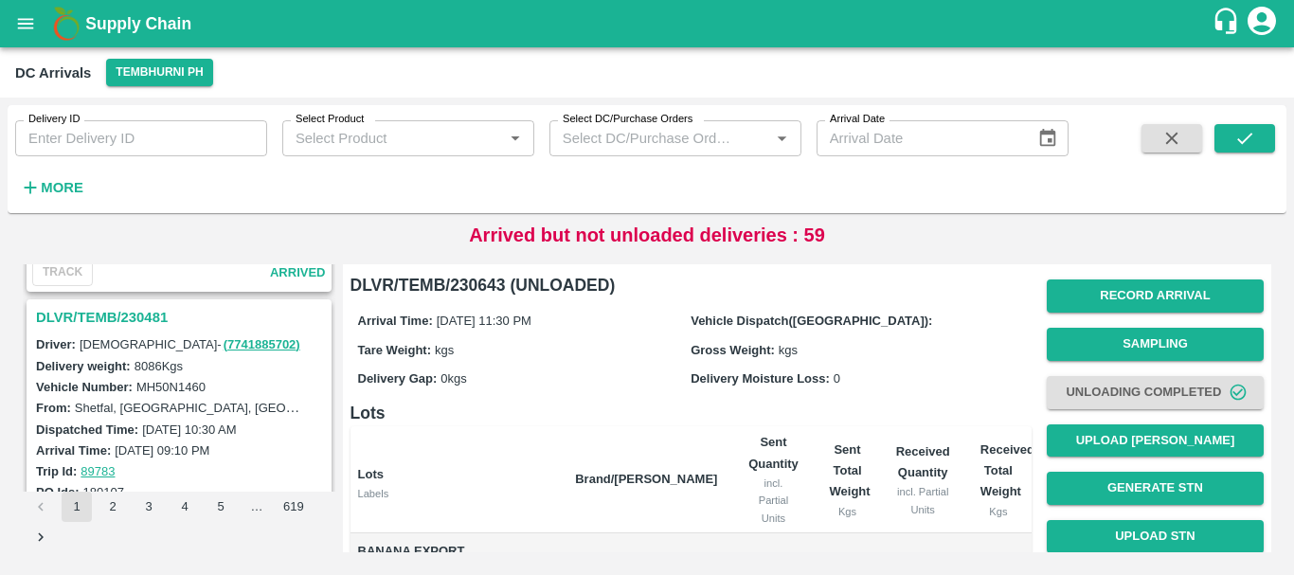
scroll to position [5914, 0]
click at [147, 323] on h3 "DLVR/TEMB/230481" at bounding box center [182, 318] width 292 height 25
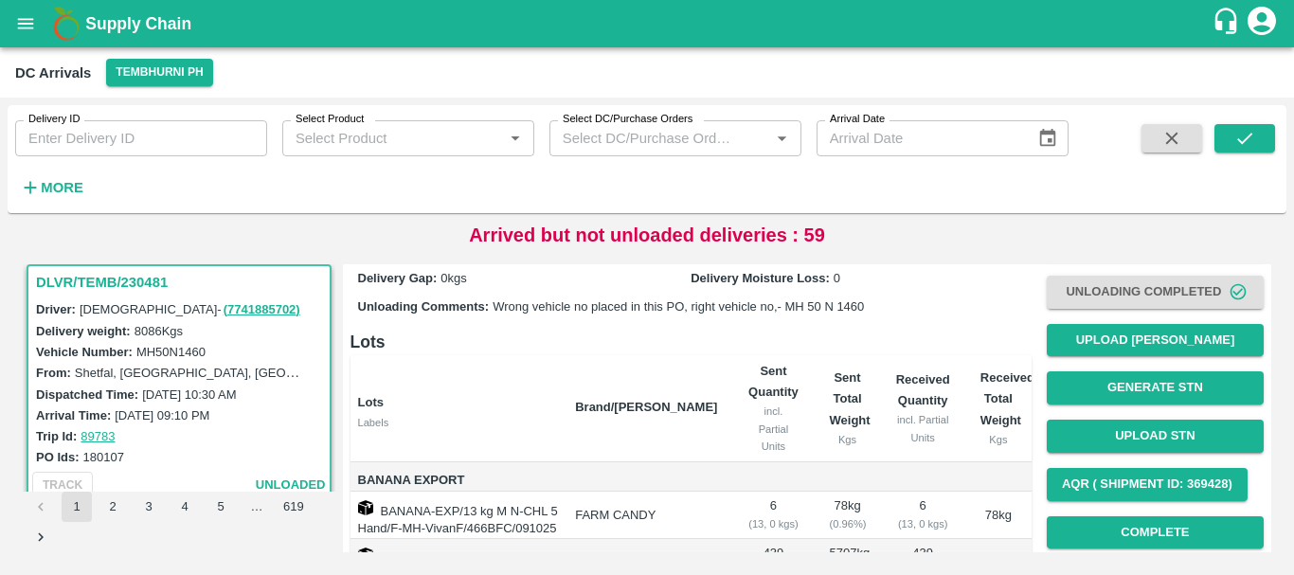
scroll to position [5970, 0]
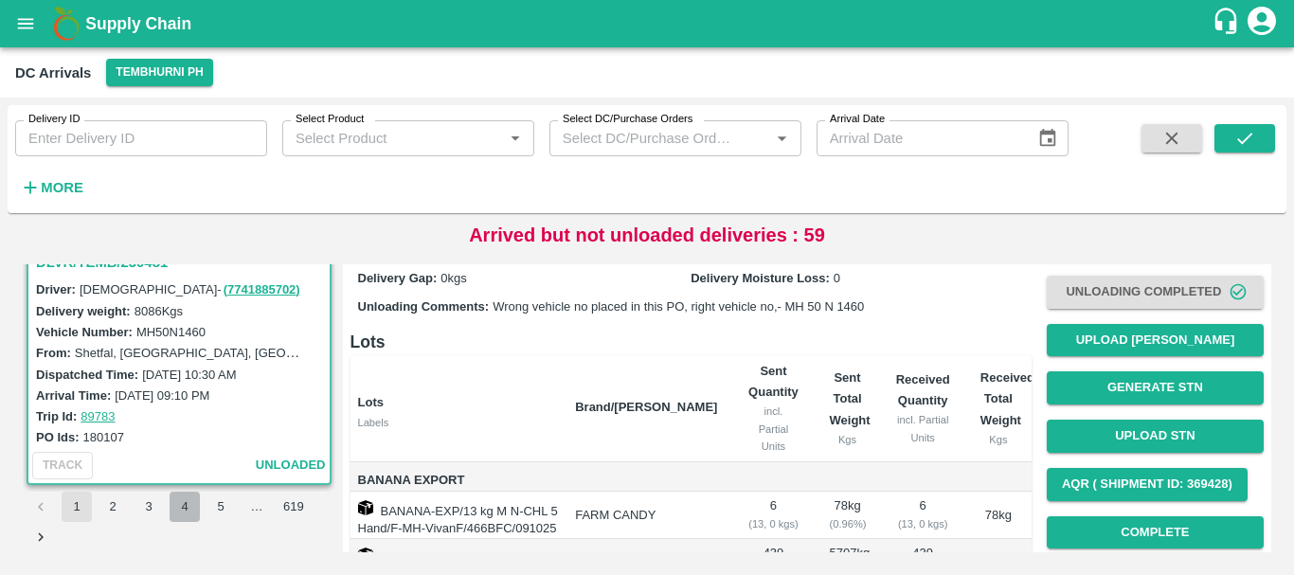
click at [182, 497] on button "4" at bounding box center [185, 507] width 30 height 30
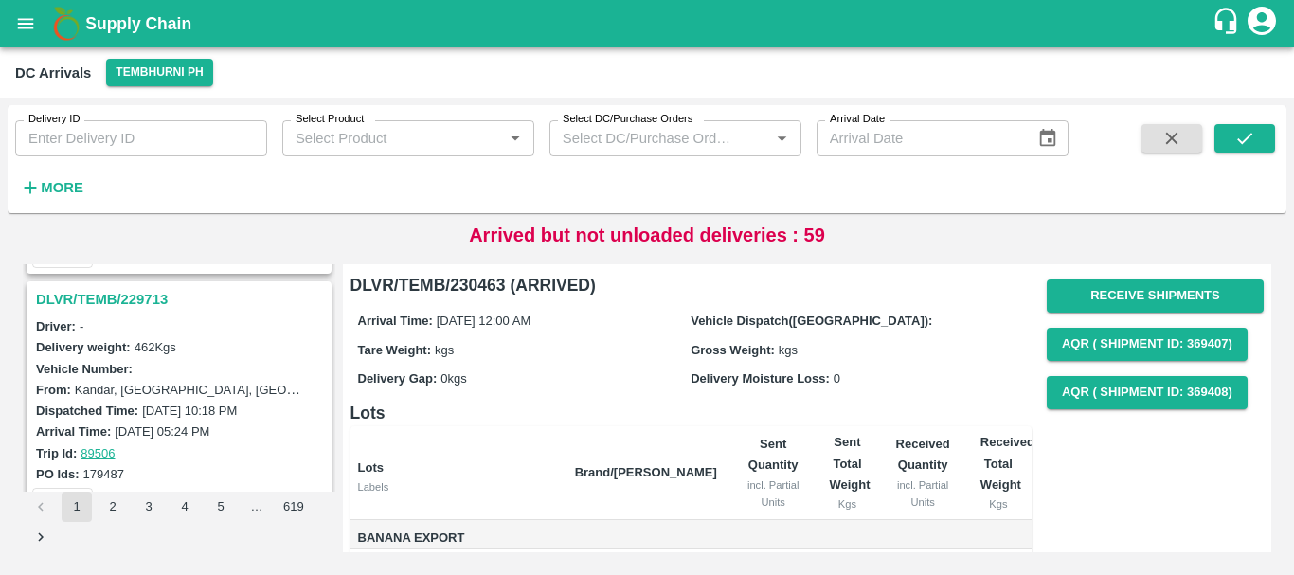
scroll to position [2961, 0]
click at [136, 298] on h3 "DLVR/TEMB/229713" at bounding box center [182, 300] width 292 height 25
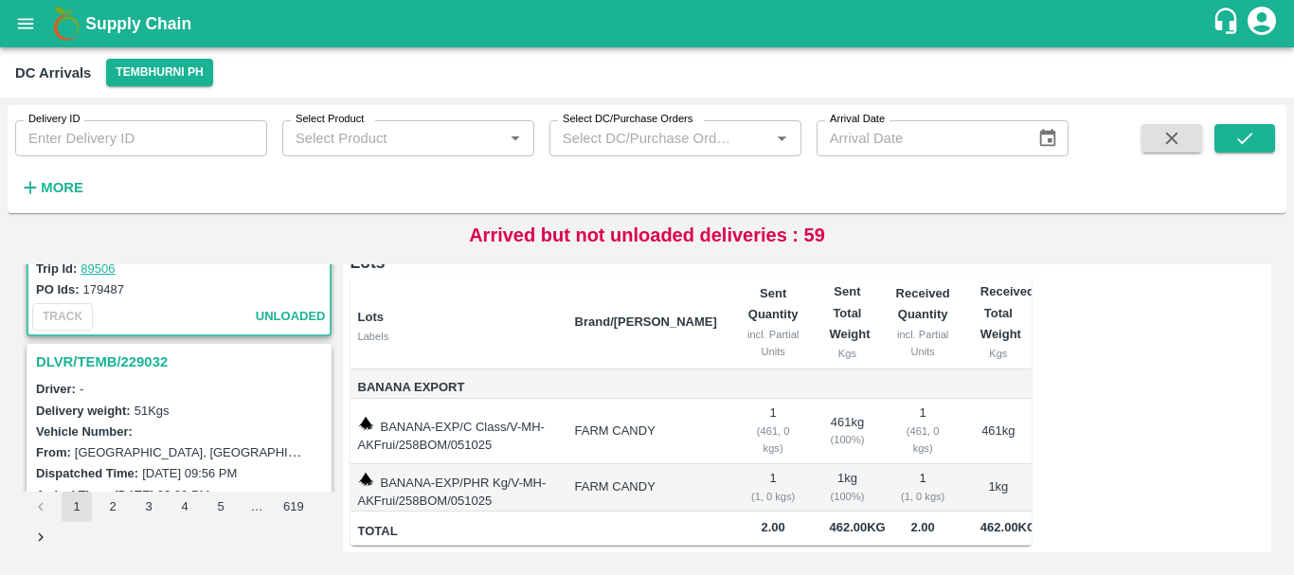
scroll to position [3148, 0]
click at [140, 369] on h3 "DLVR/TEMB/229032" at bounding box center [182, 361] width 292 height 25
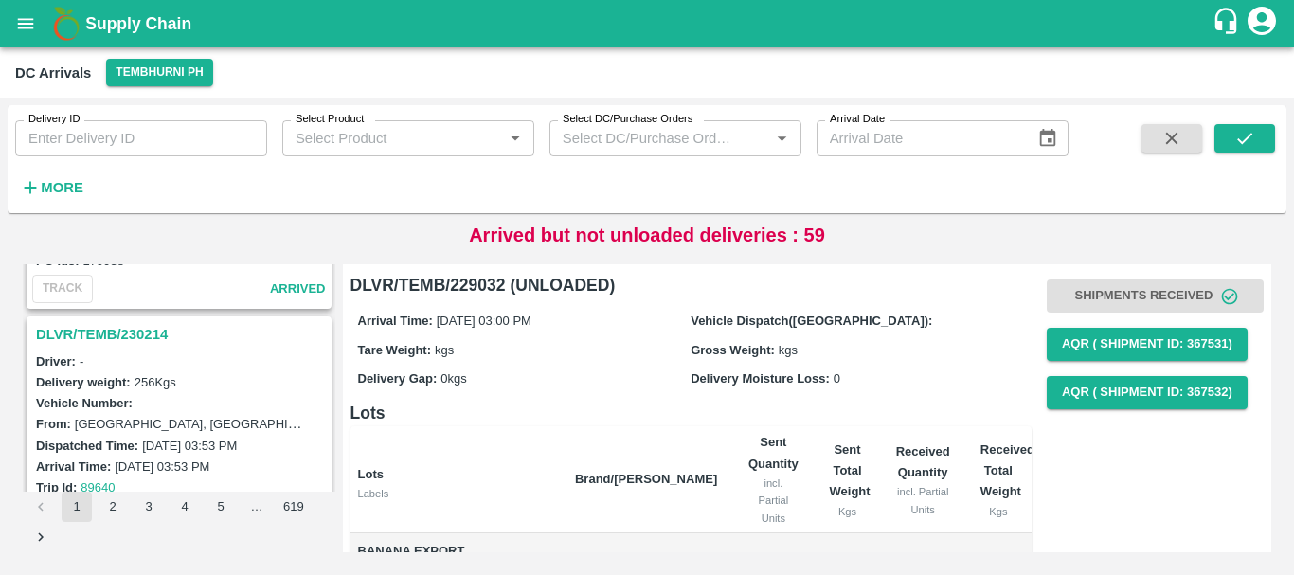
scroll to position [2679, 0]
click at [138, 344] on h3 "DLVR/TEMB/230214" at bounding box center [182, 335] width 292 height 25
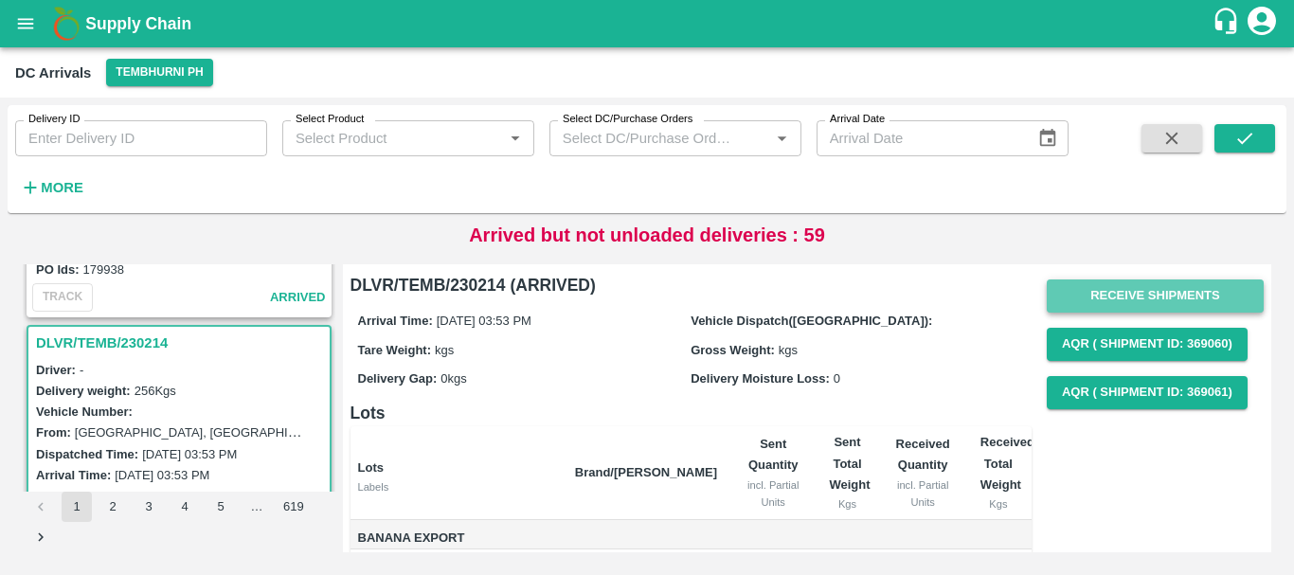
click at [1123, 288] on button "Receive Shipments" at bounding box center [1155, 295] width 217 height 33
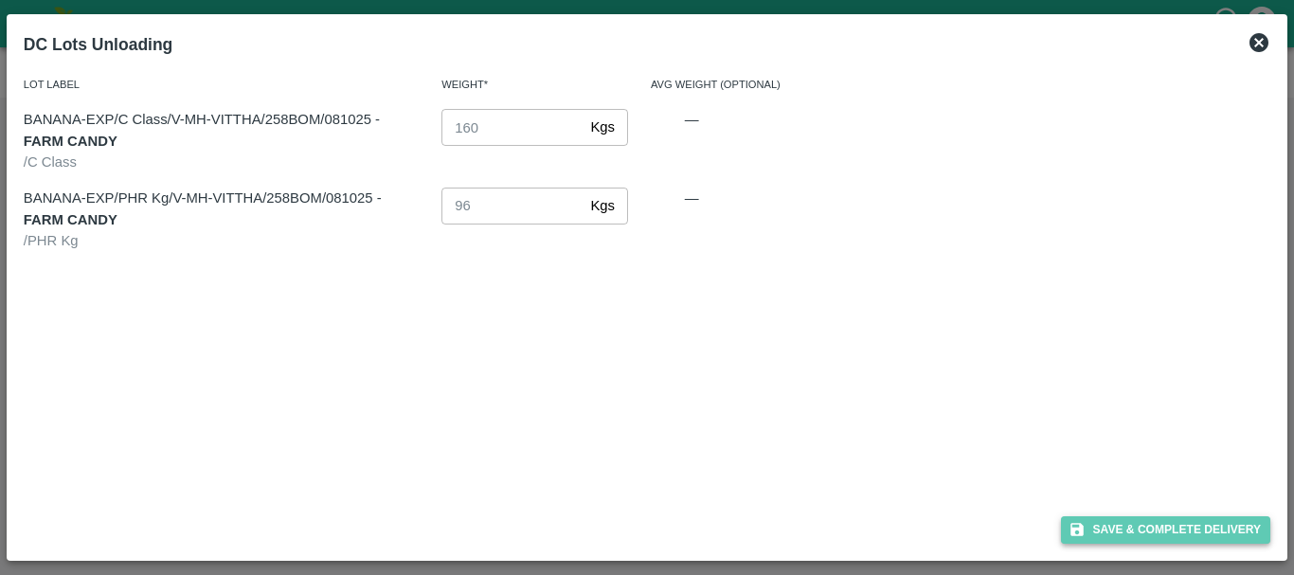
click at [1131, 526] on button "Save & Complete Delivery" at bounding box center [1166, 529] width 210 height 27
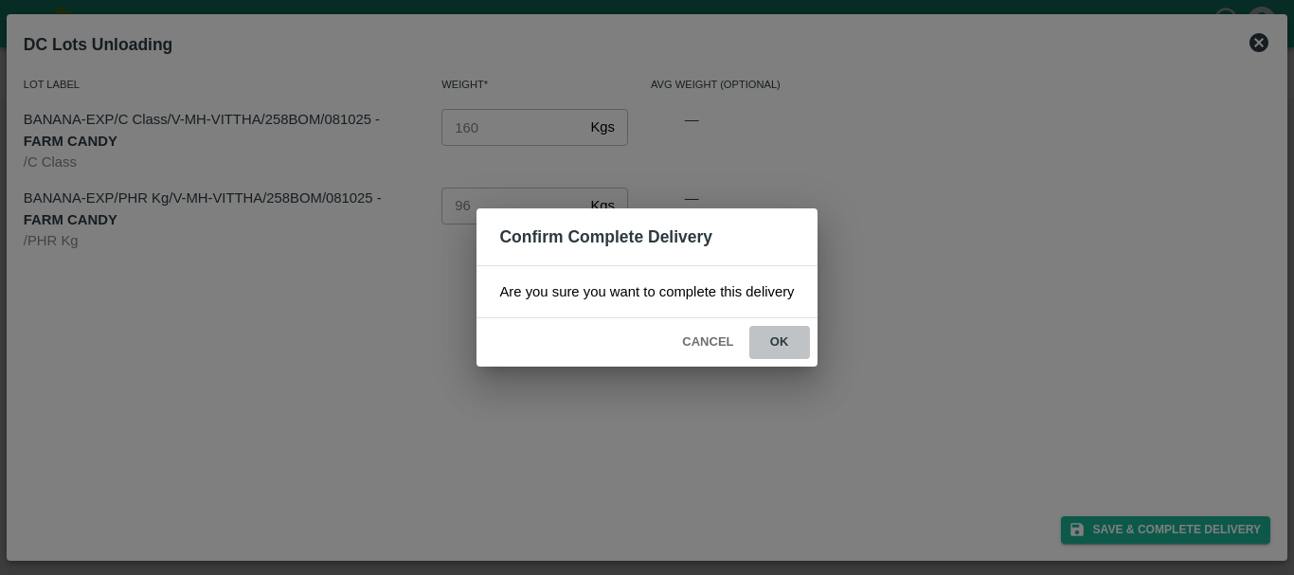
click at [766, 353] on button "ok" at bounding box center [779, 342] width 61 height 33
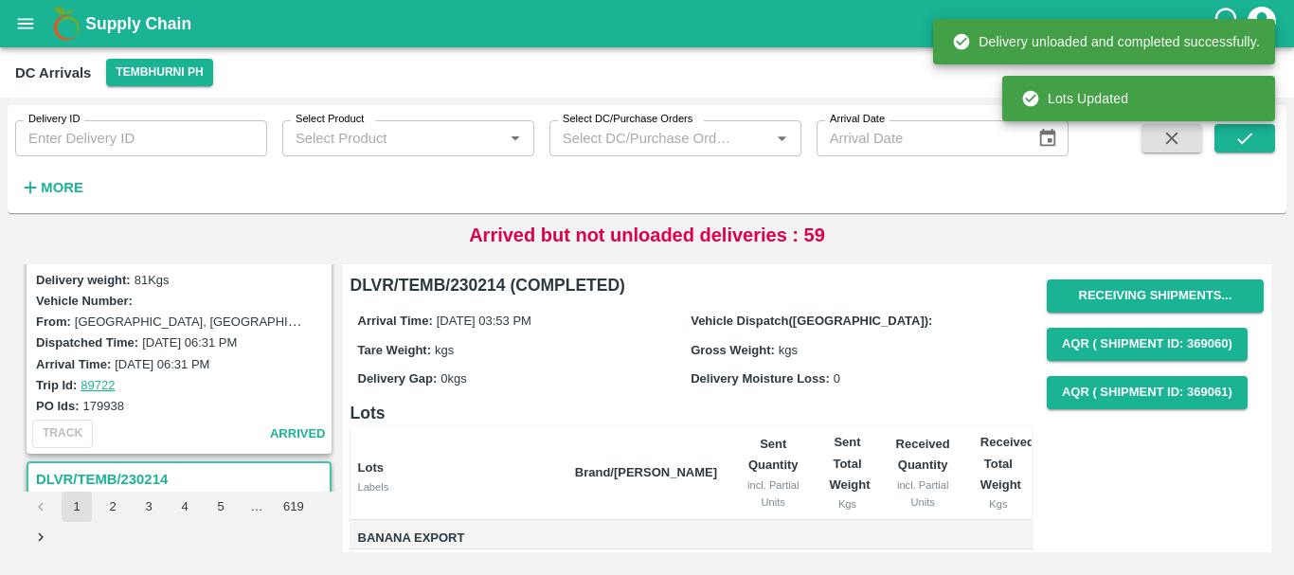
scroll to position [2439, 0]
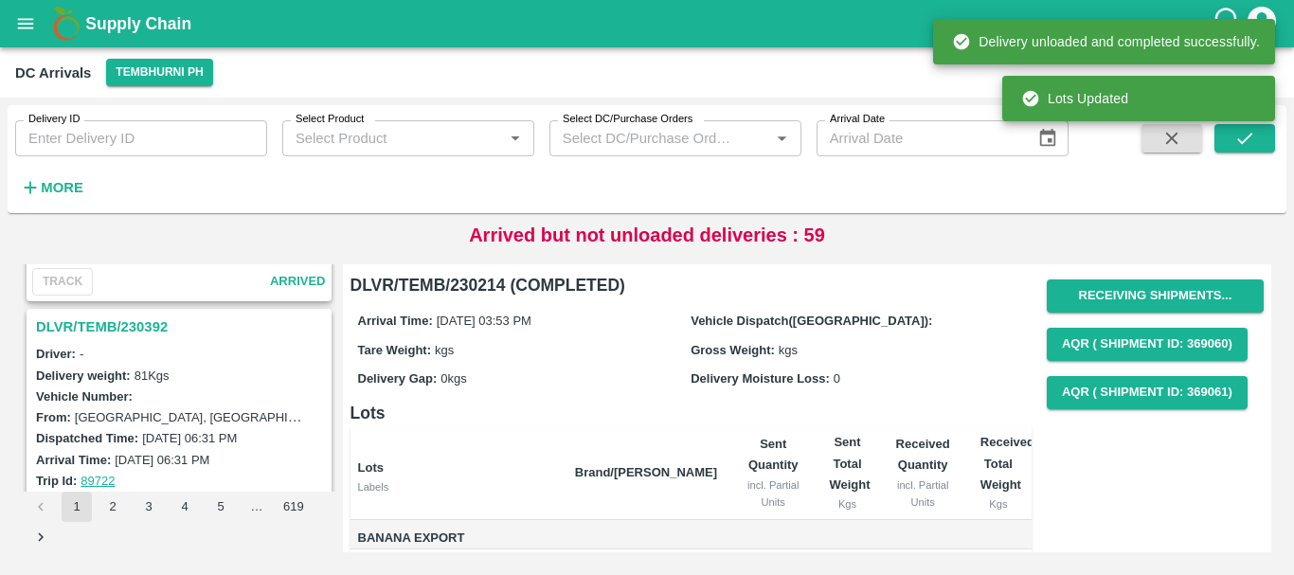
click at [127, 329] on h3 "DLVR/TEMB/230392" at bounding box center [182, 327] width 292 height 25
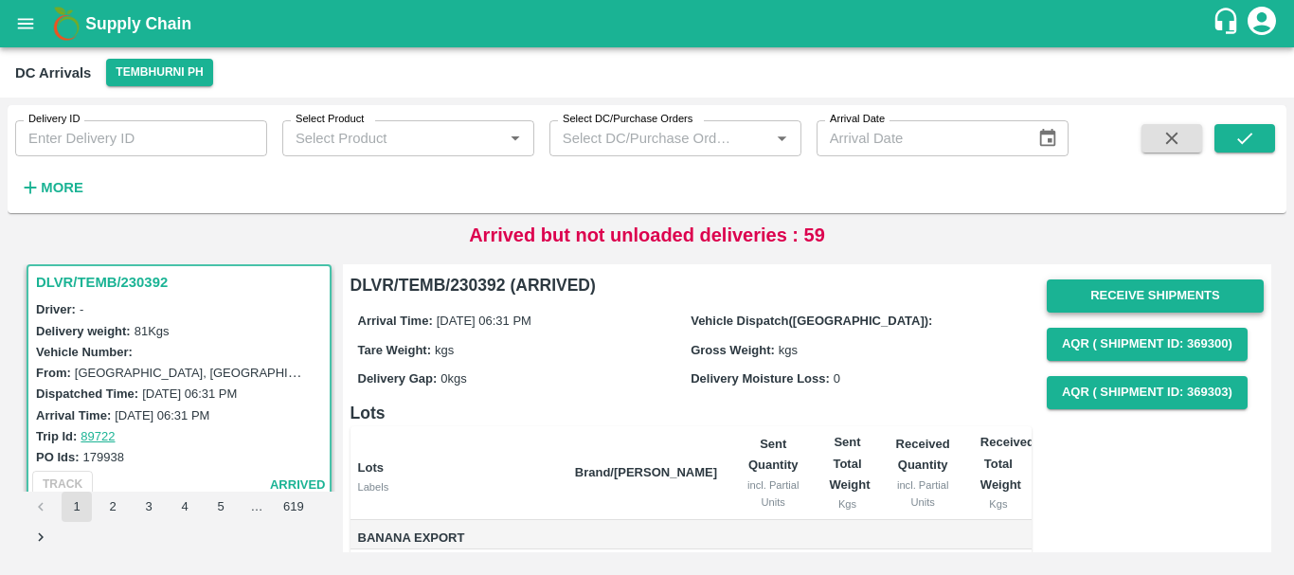
click at [1106, 290] on button "Receive Shipments" at bounding box center [1155, 295] width 217 height 33
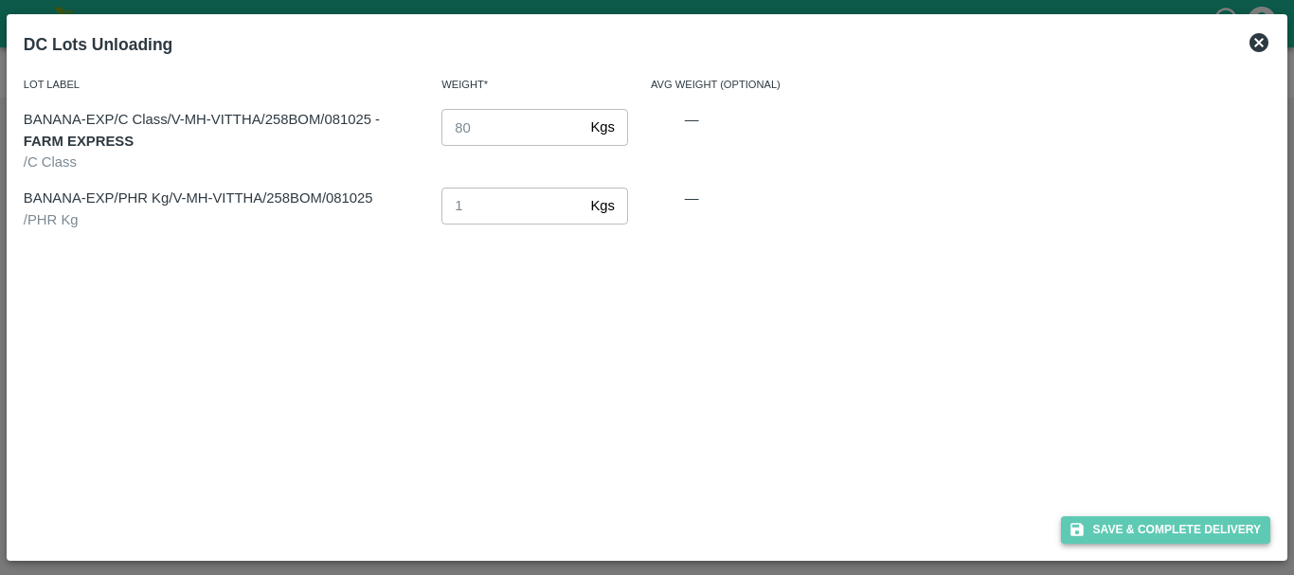
click at [1114, 518] on button "Save & Complete Delivery" at bounding box center [1166, 529] width 210 height 27
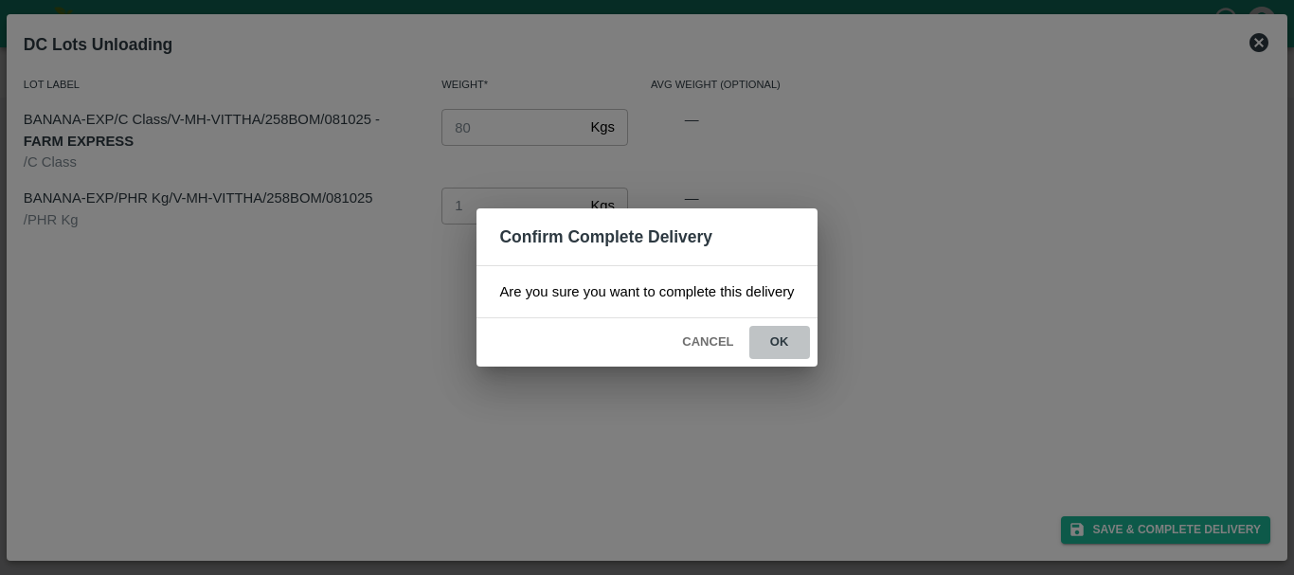
click at [791, 338] on button "ok" at bounding box center [779, 342] width 61 height 33
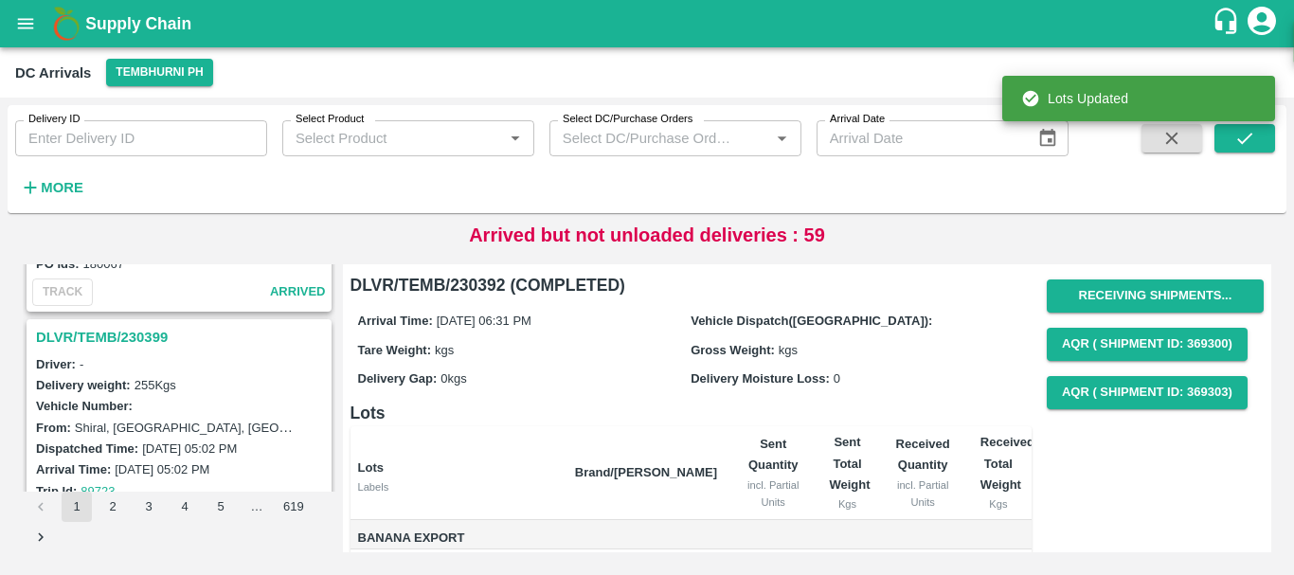
scroll to position [2181, 0]
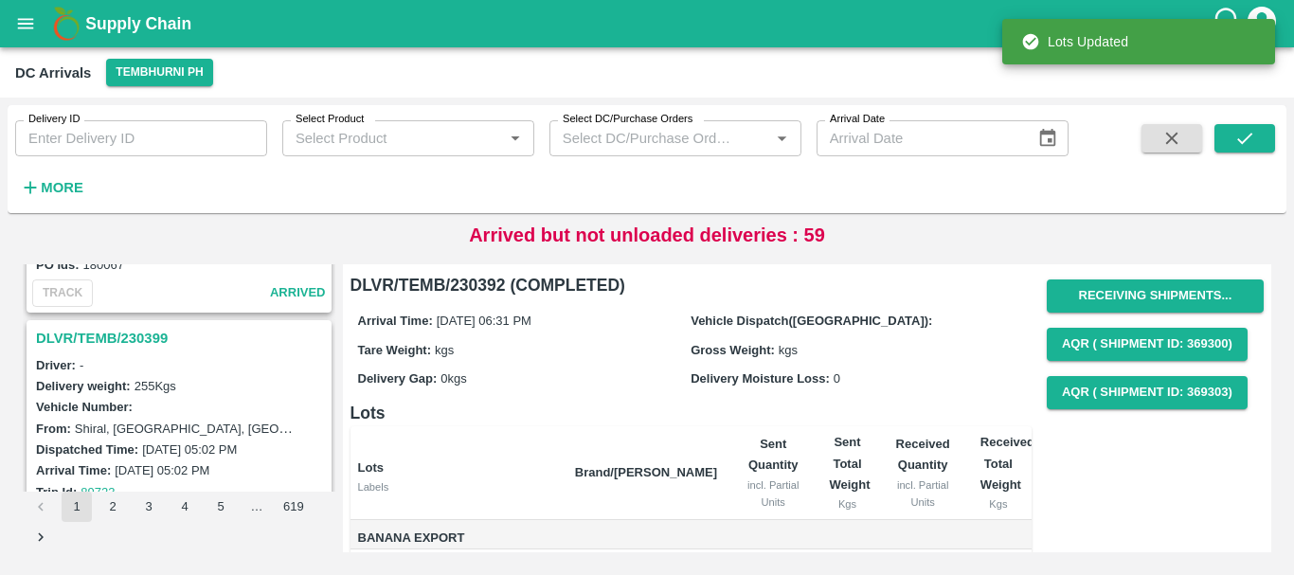
click at [135, 333] on h3 "DLVR/TEMB/230399" at bounding box center [182, 338] width 292 height 25
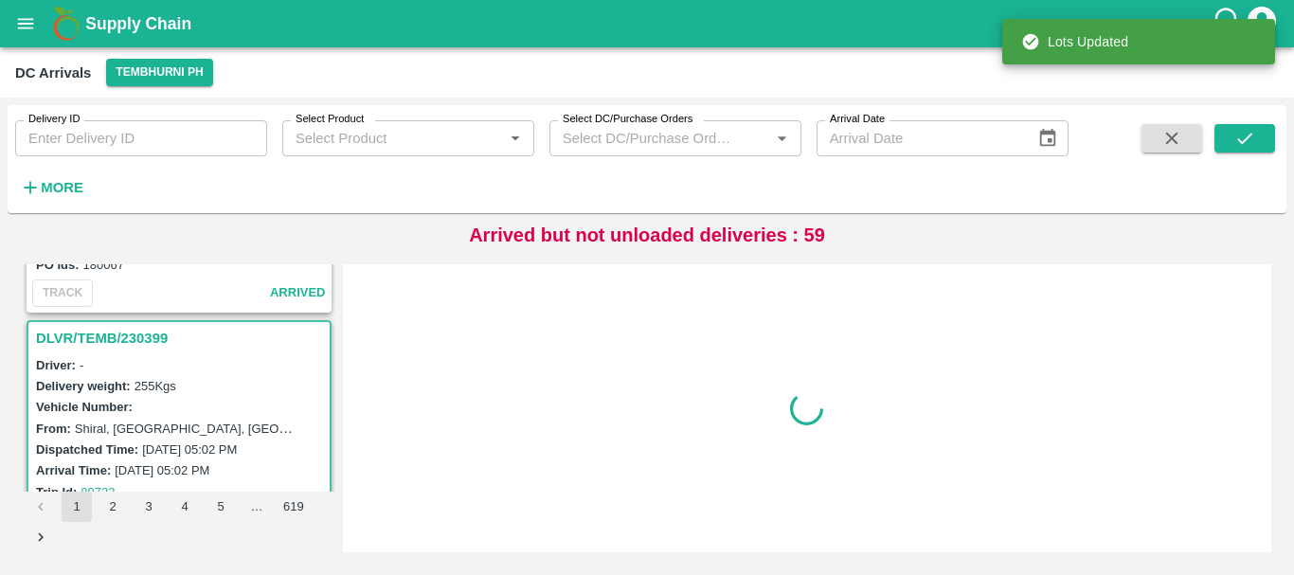
scroll to position [2236, 0]
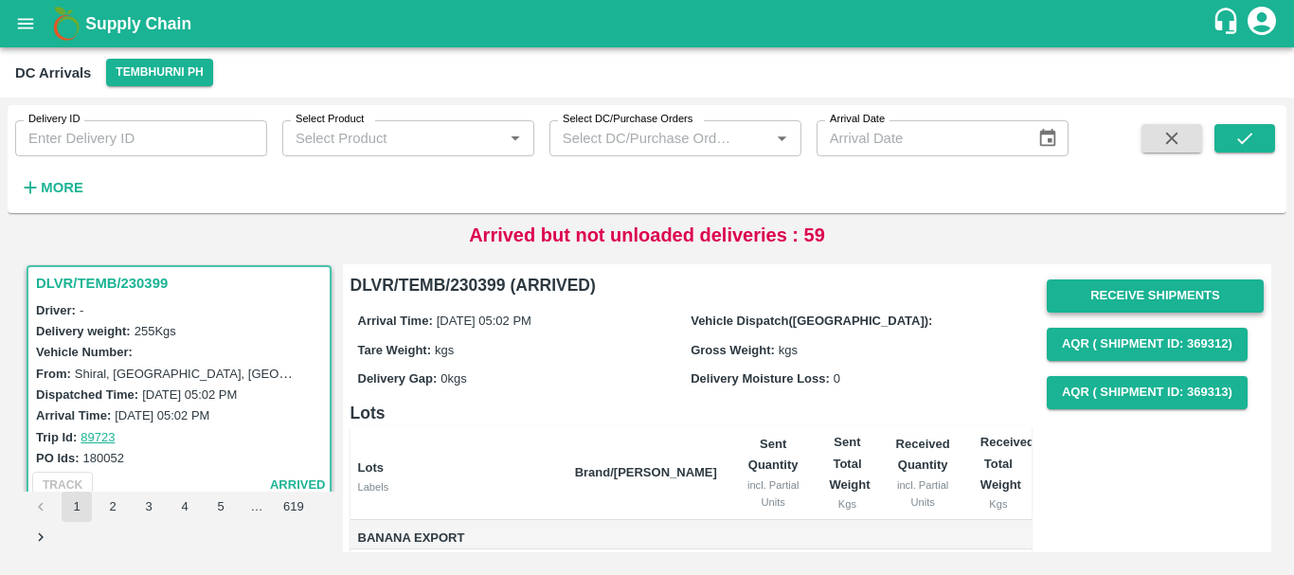
click at [1081, 295] on button "Receive Shipments" at bounding box center [1155, 295] width 217 height 33
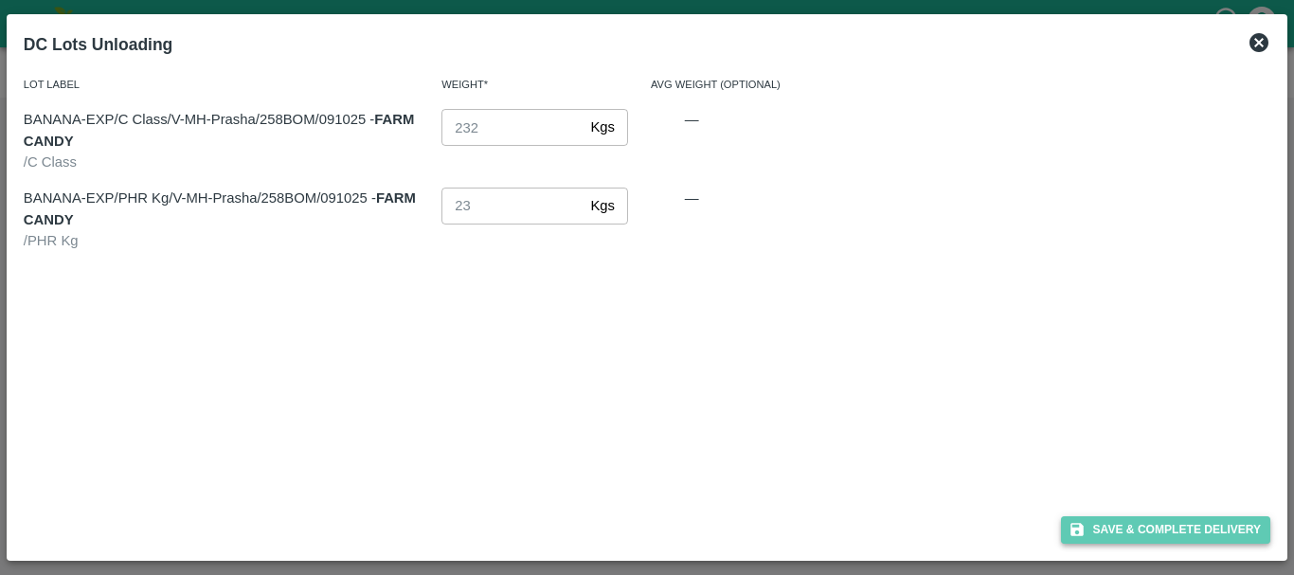
click at [1086, 519] on button "Save & Complete Delivery" at bounding box center [1166, 529] width 210 height 27
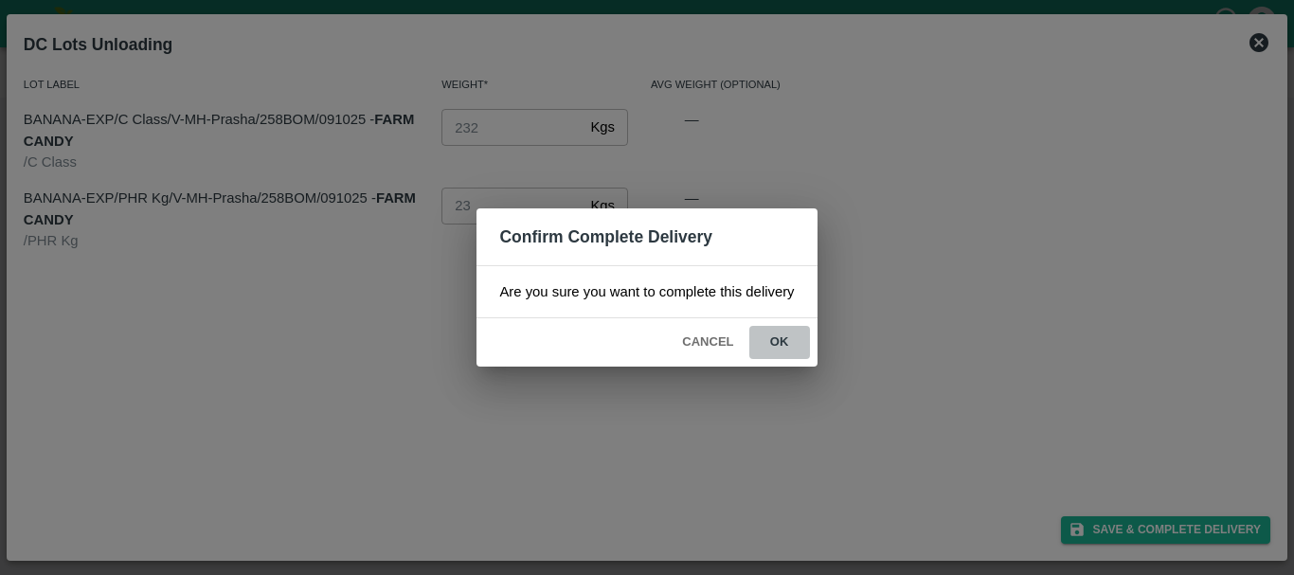
click at [786, 339] on button "ok" at bounding box center [779, 342] width 61 height 33
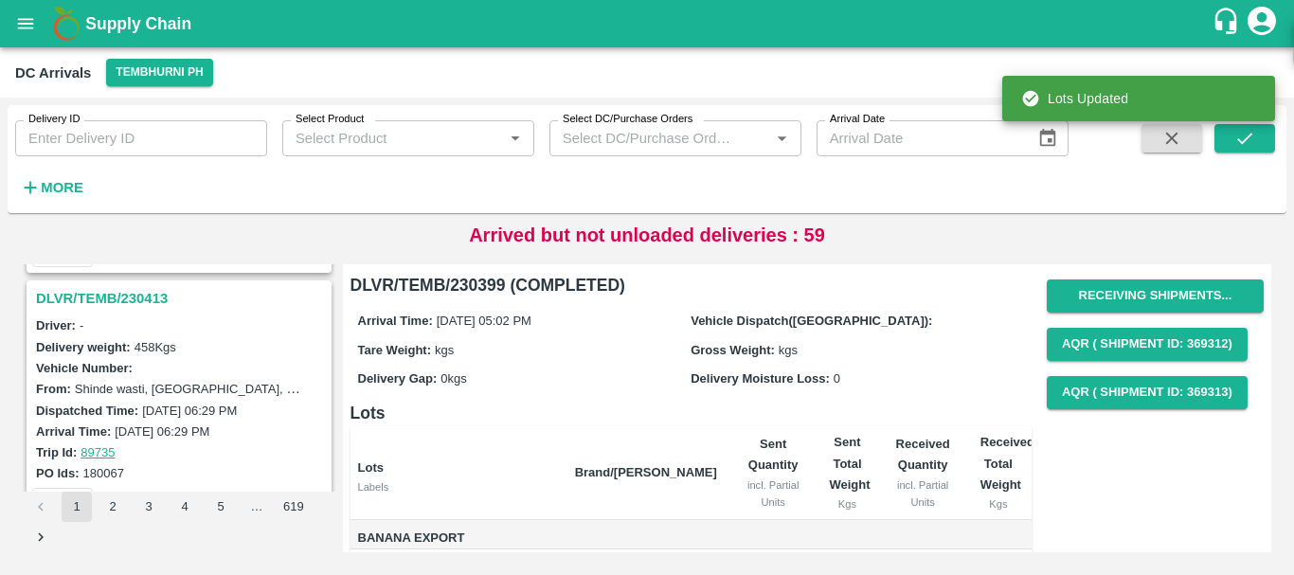
click at [111, 303] on h3 "DLVR/TEMB/230413" at bounding box center [182, 298] width 292 height 25
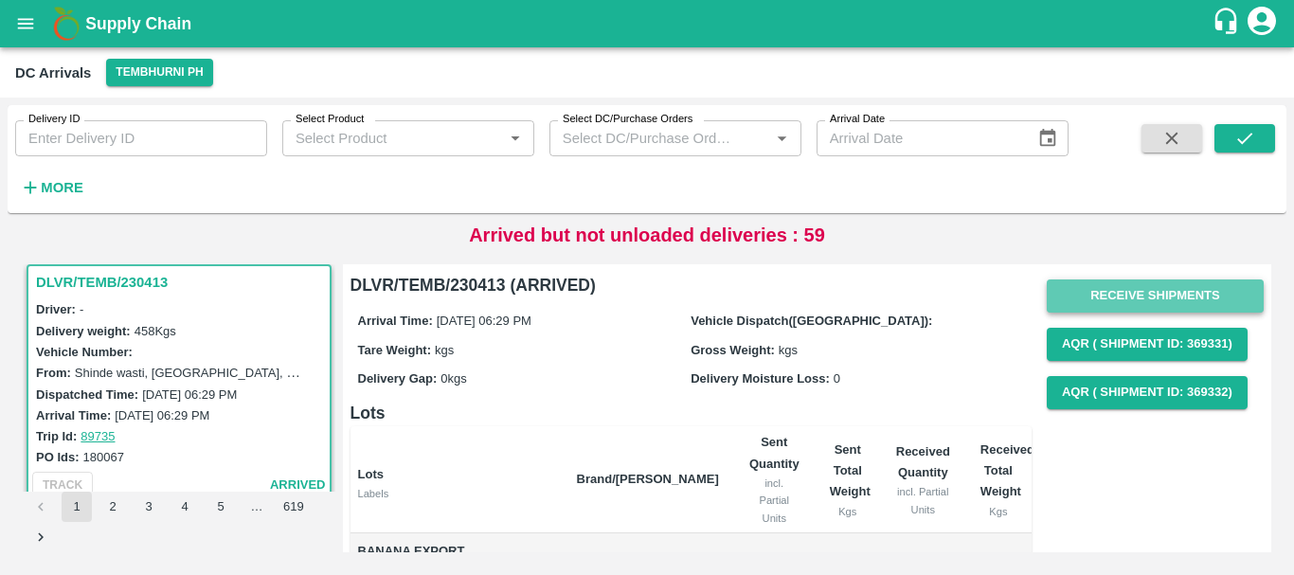
click at [1133, 287] on button "Receive Shipments" at bounding box center [1155, 295] width 217 height 33
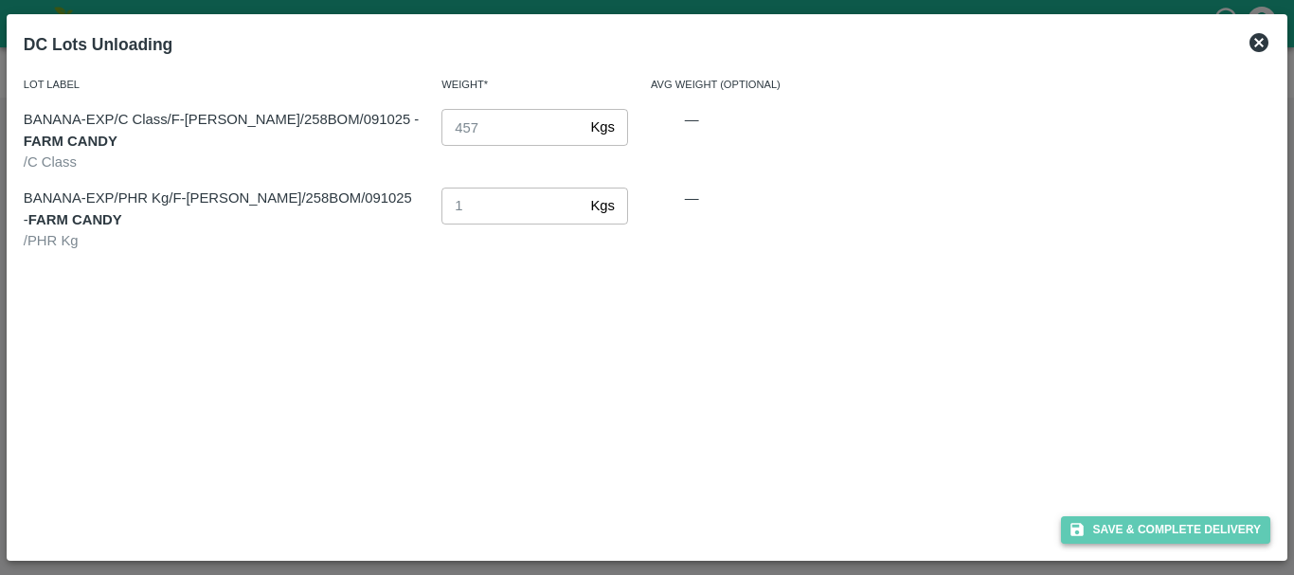
click at [1099, 522] on button "Save & Complete Delivery" at bounding box center [1166, 529] width 210 height 27
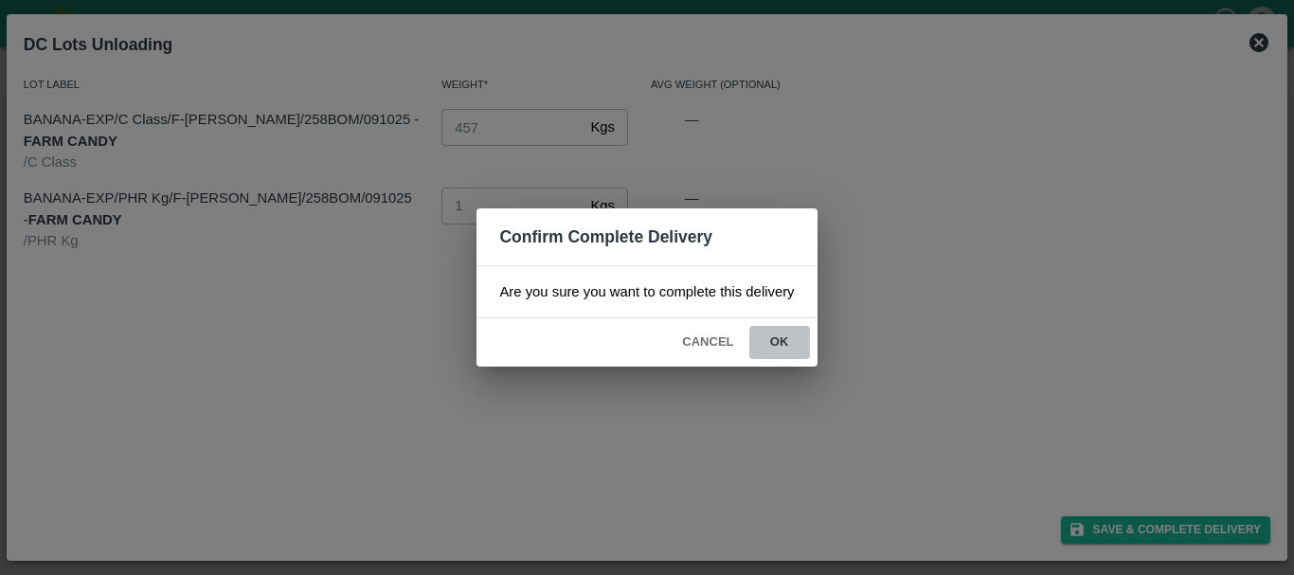
click at [789, 342] on button "ok" at bounding box center [779, 342] width 61 height 33
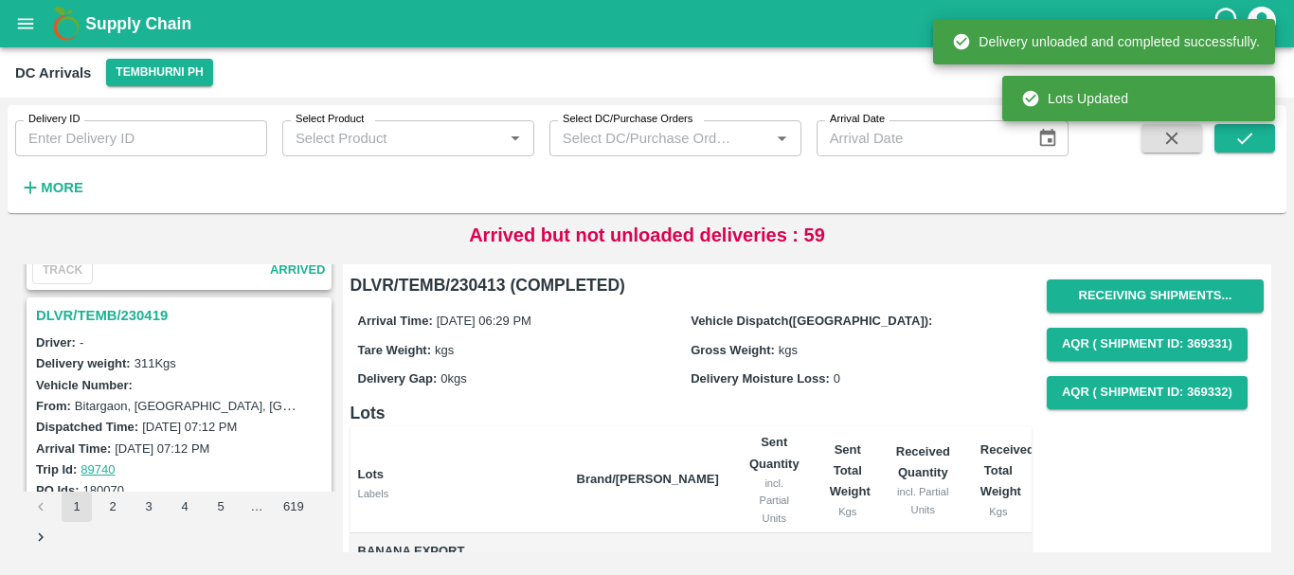
scroll to position [1707, 0]
click at [122, 320] on h3 "DLVR/TEMB/230419" at bounding box center [182, 316] width 292 height 25
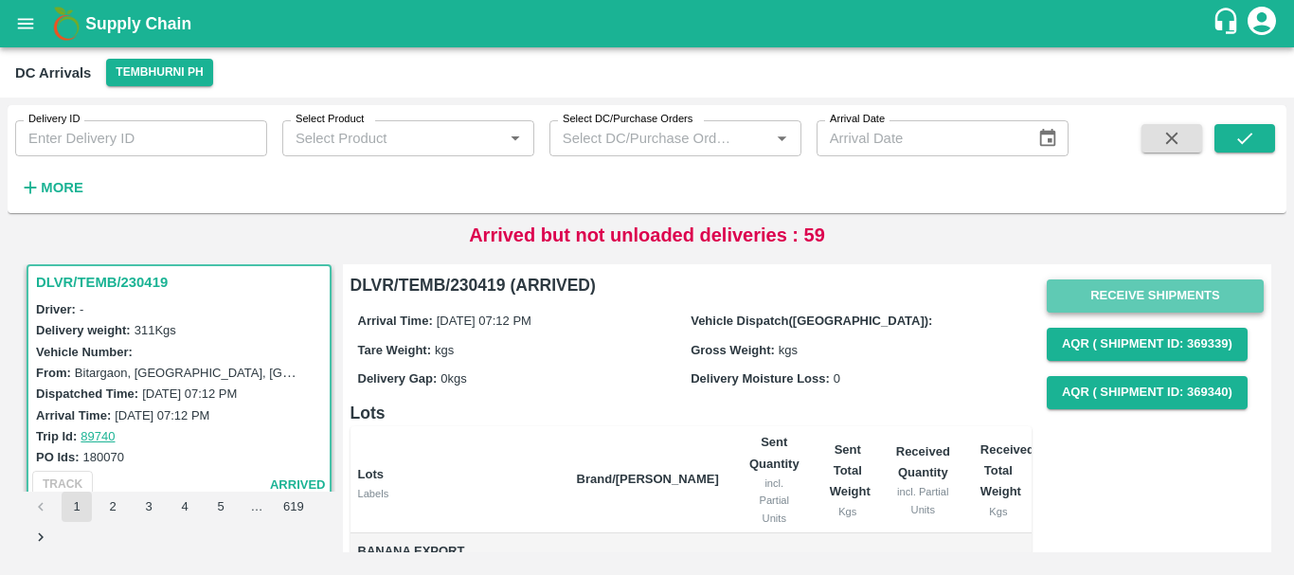
click at [1106, 290] on button "Receive Shipments" at bounding box center [1155, 295] width 217 height 33
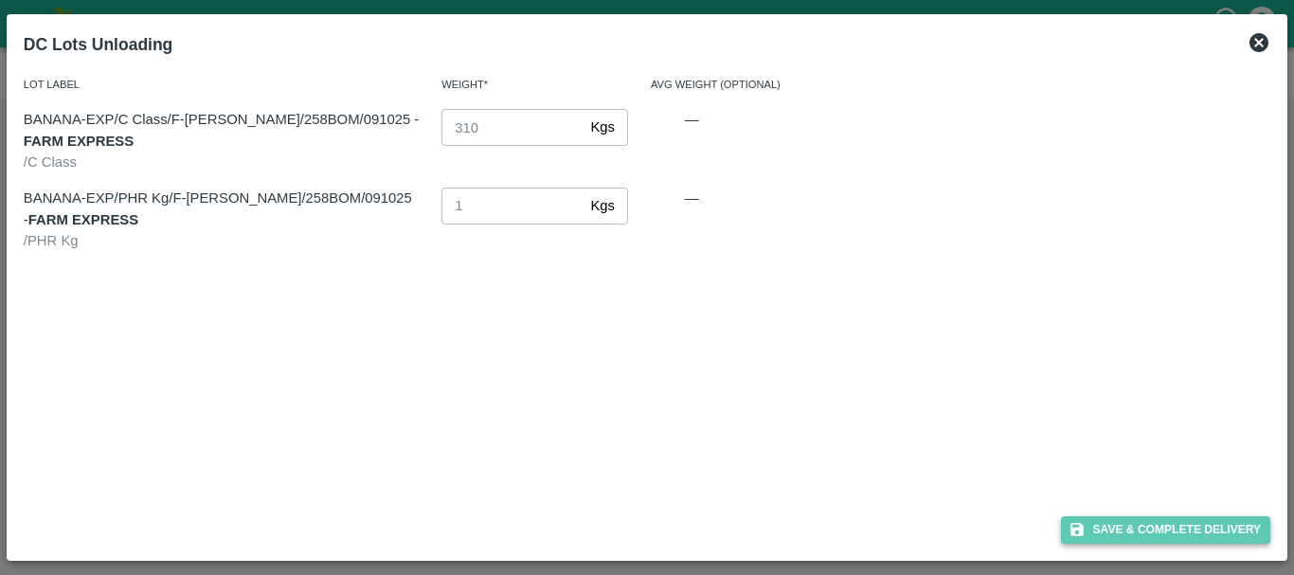
click at [1085, 516] on button "Save & Complete Delivery" at bounding box center [1166, 529] width 210 height 27
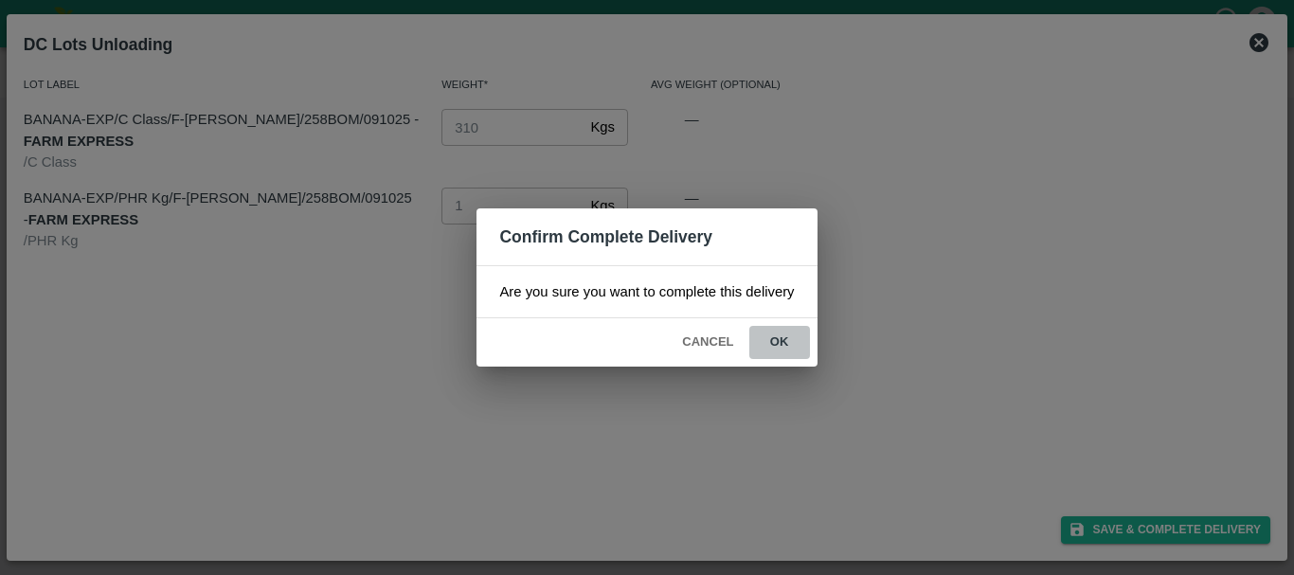
click at [795, 343] on button "ok" at bounding box center [779, 342] width 61 height 33
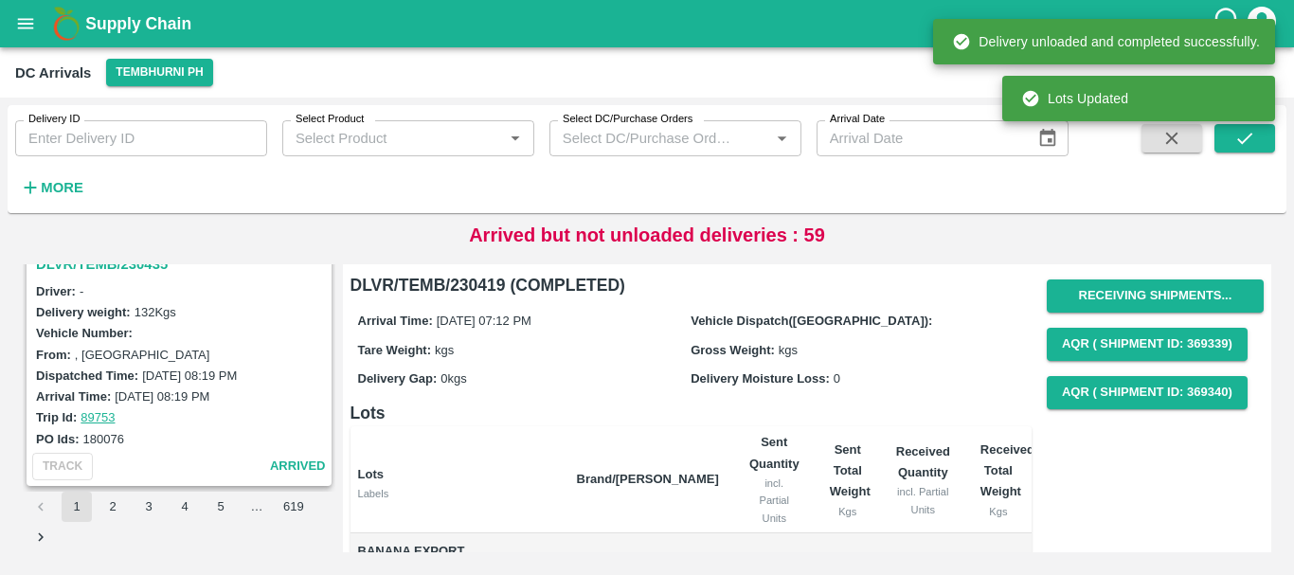
scroll to position [1474, 0]
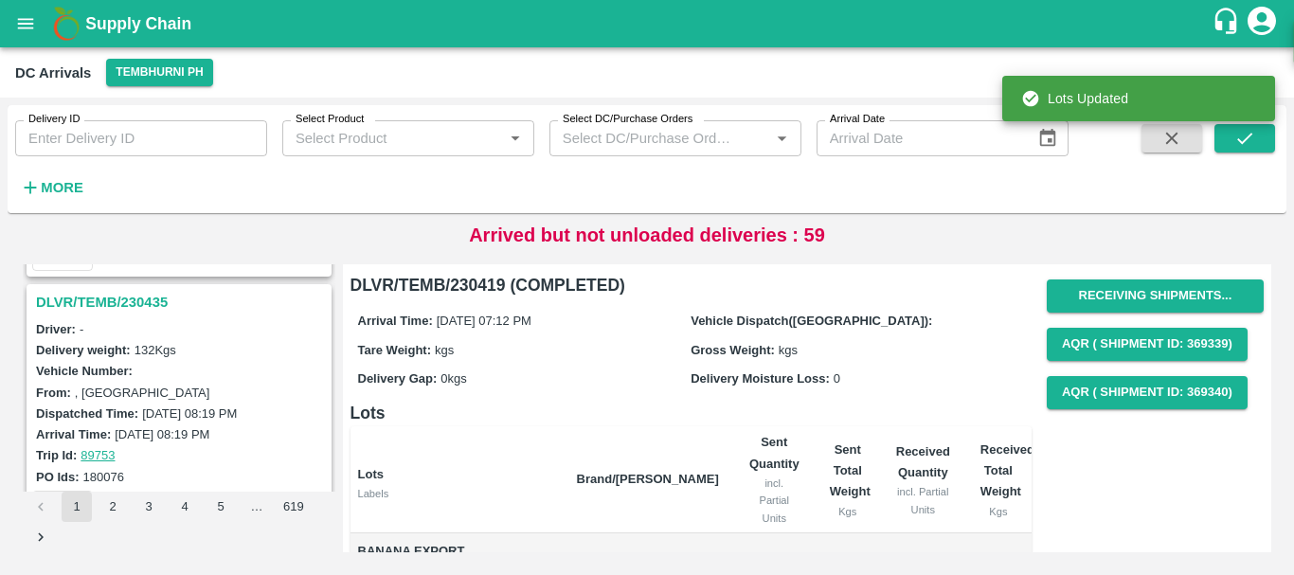
click at [139, 307] on h3 "DLVR/TEMB/230435" at bounding box center [182, 302] width 292 height 25
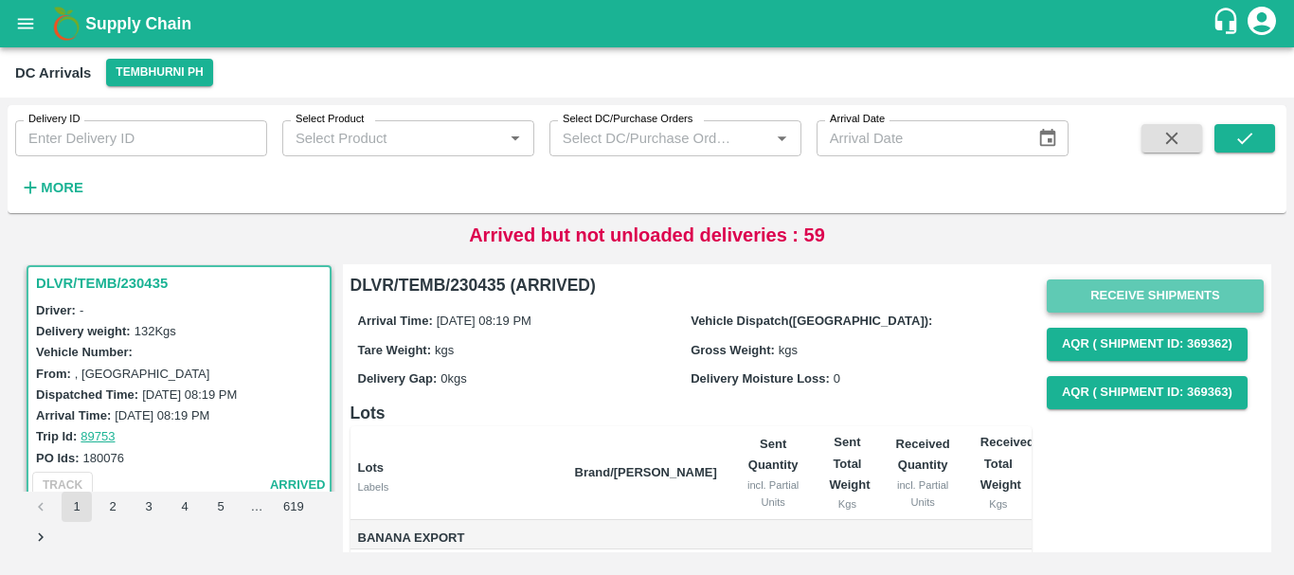
click at [1054, 301] on button "Receive Shipments" at bounding box center [1155, 295] width 217 height 33
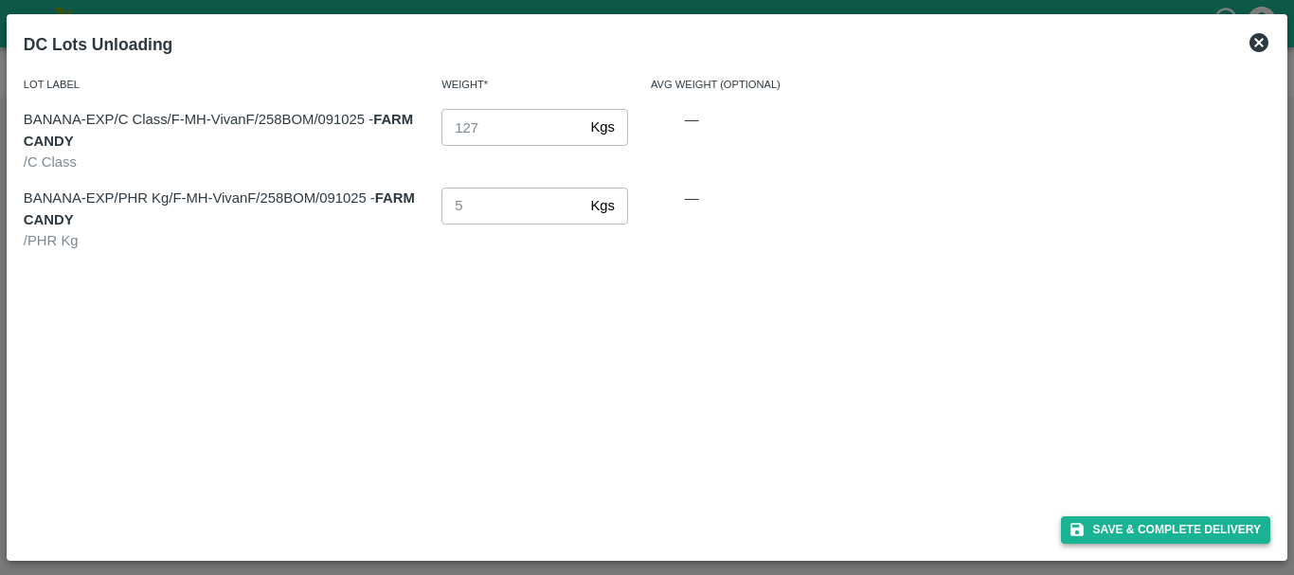
click at [1084, 522] on icon "button" at bounding box center [1077, 529] width 17 height 17
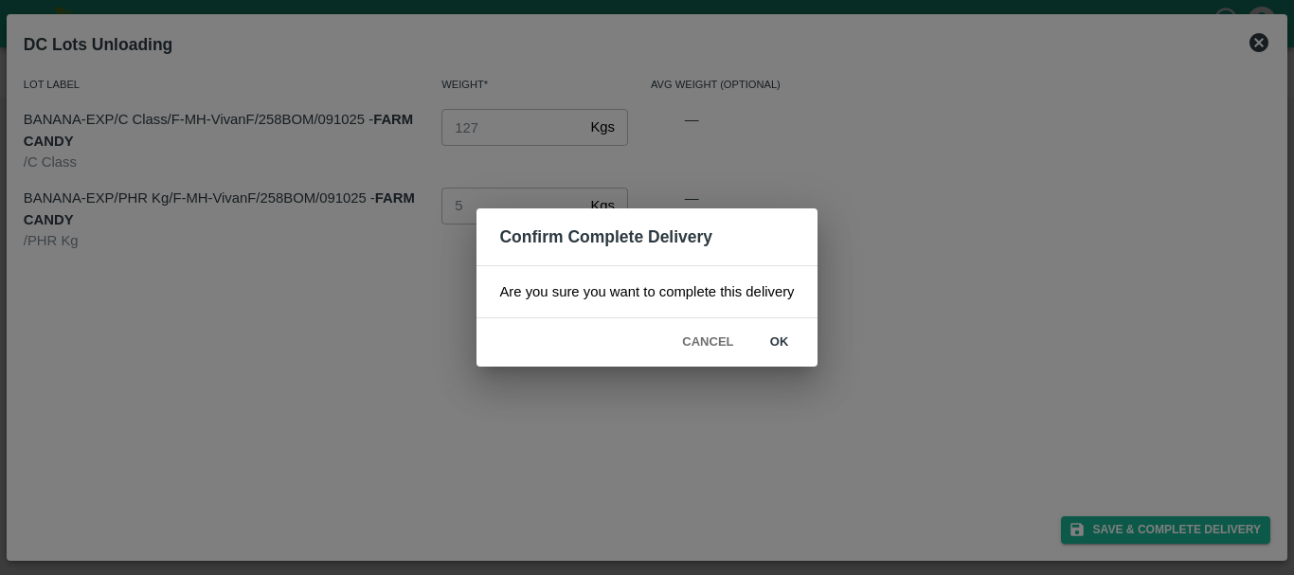
click at [774, 339] on button "ok" at bounding box center [779, 342] width 61 height 33
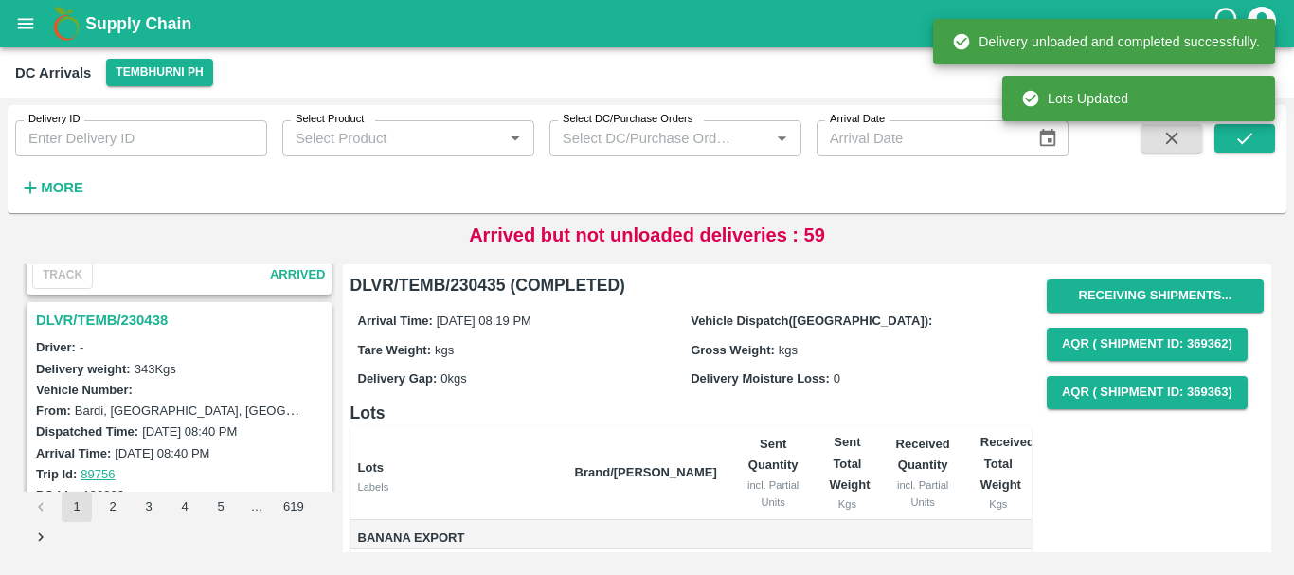
scroll to position [1205, 0]
click at [135, 324] on h3 "DLVR/TEMB/230438" at bounding box center [182, 323] width 292 height 25
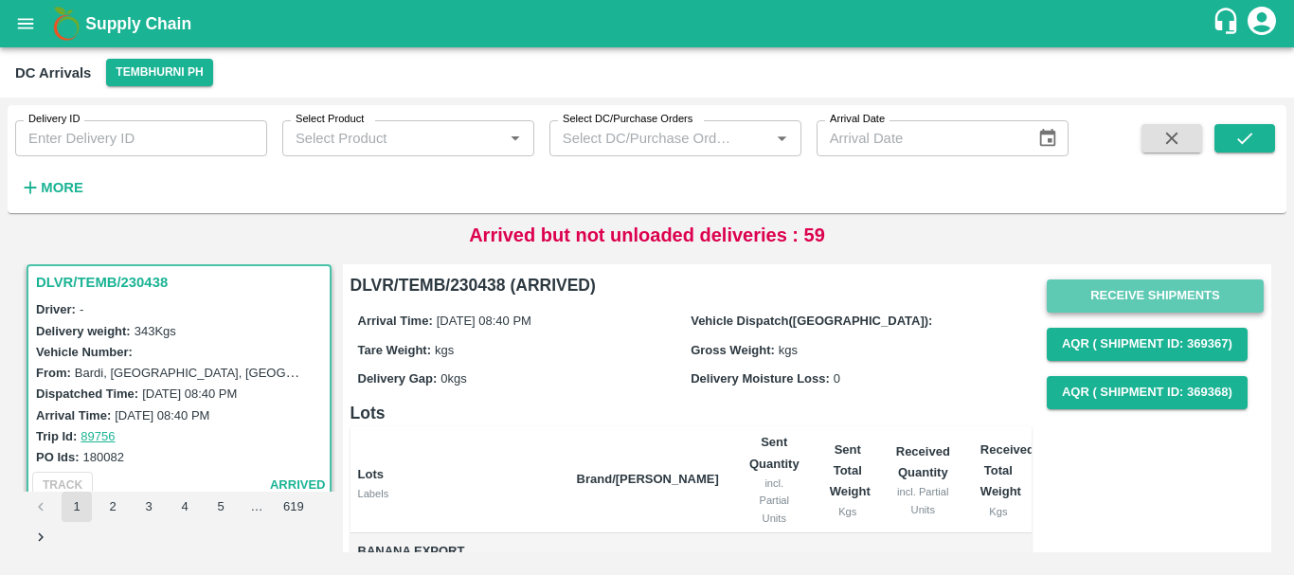
click at [1110, 288] on button "Receive Shipments" at bounding box center [1155, 295] width 217 height 33
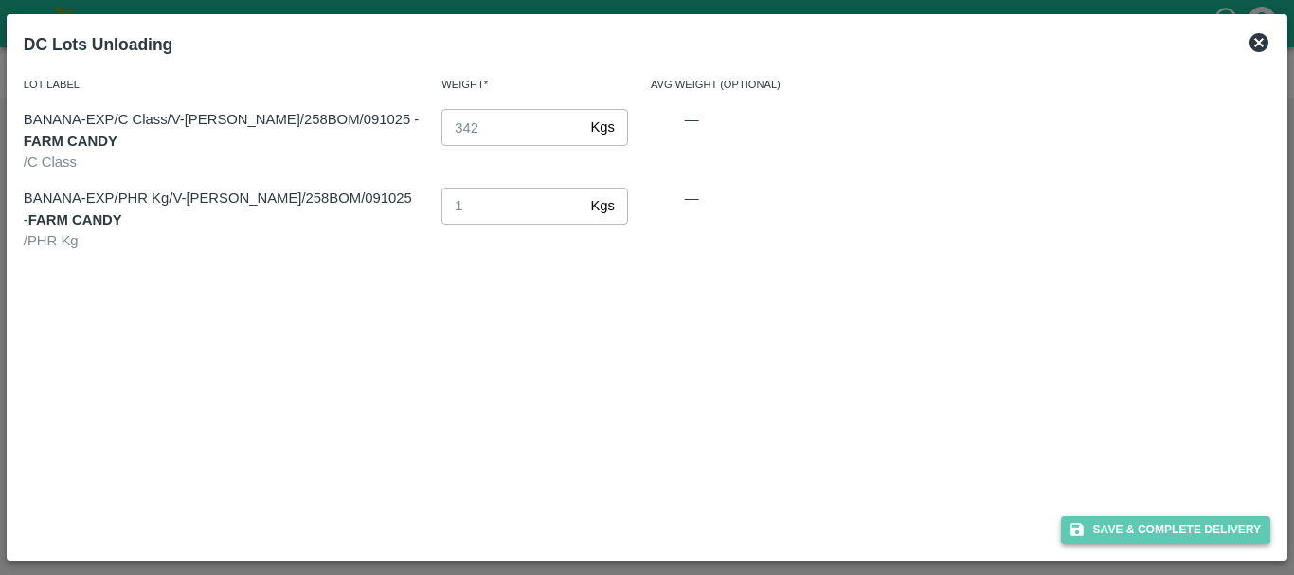
click at [1119, 520] on button "Save & Complete Delivery" at bounding box center [1166, 529] width 210 height 27
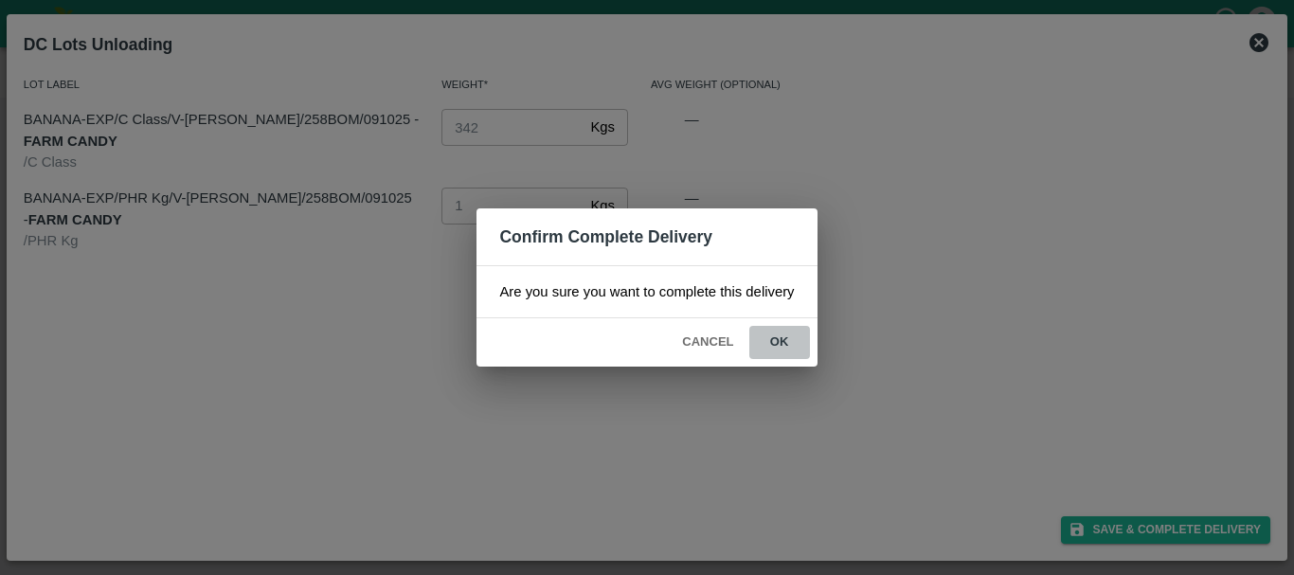
click at [787, 344] on button "ok" at bounding box center [779, 342] width 61 height 33
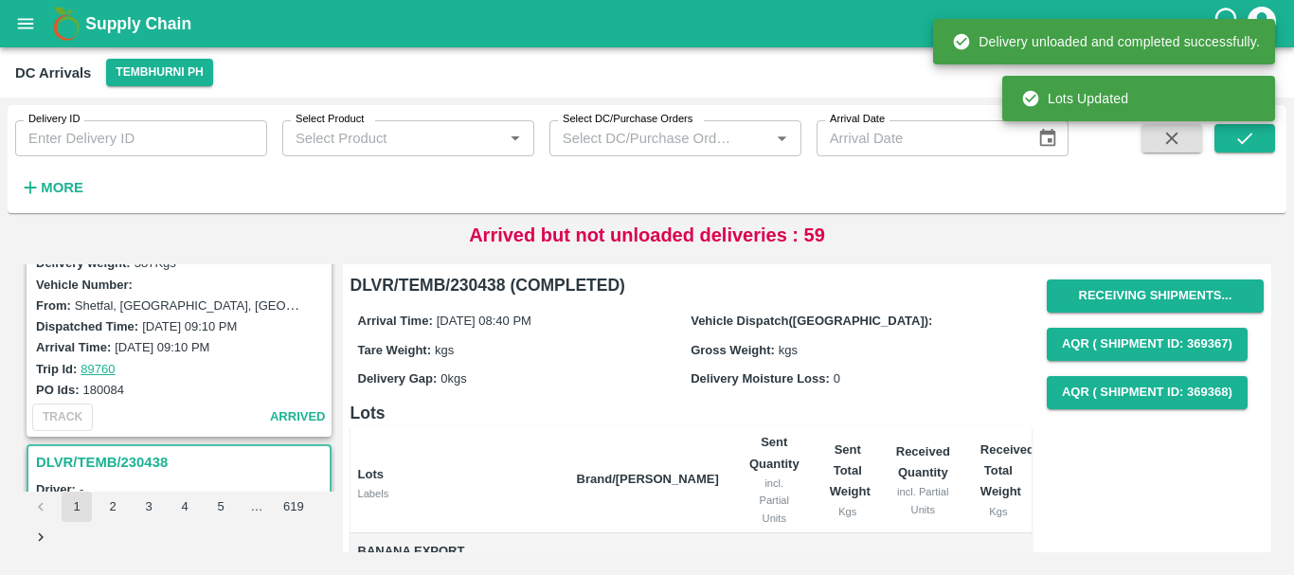
scroll to position [997, 0]
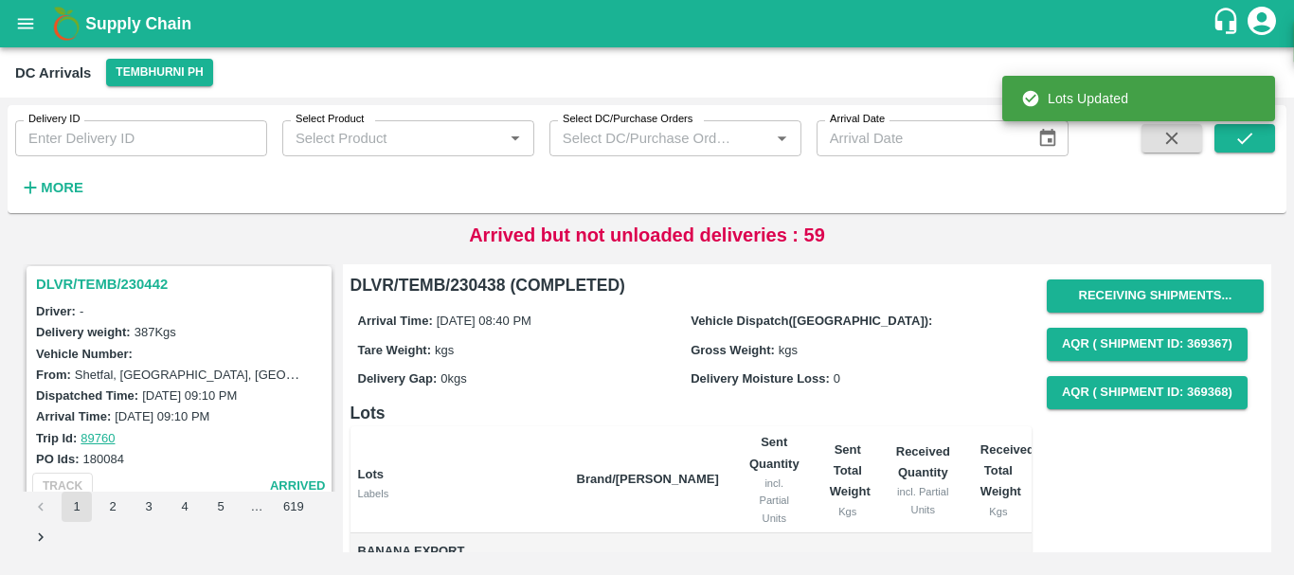
click at [140, 283] on h3 "DLVR/TEMB/230442" at bounding box center [182, 284] width 292 height 25
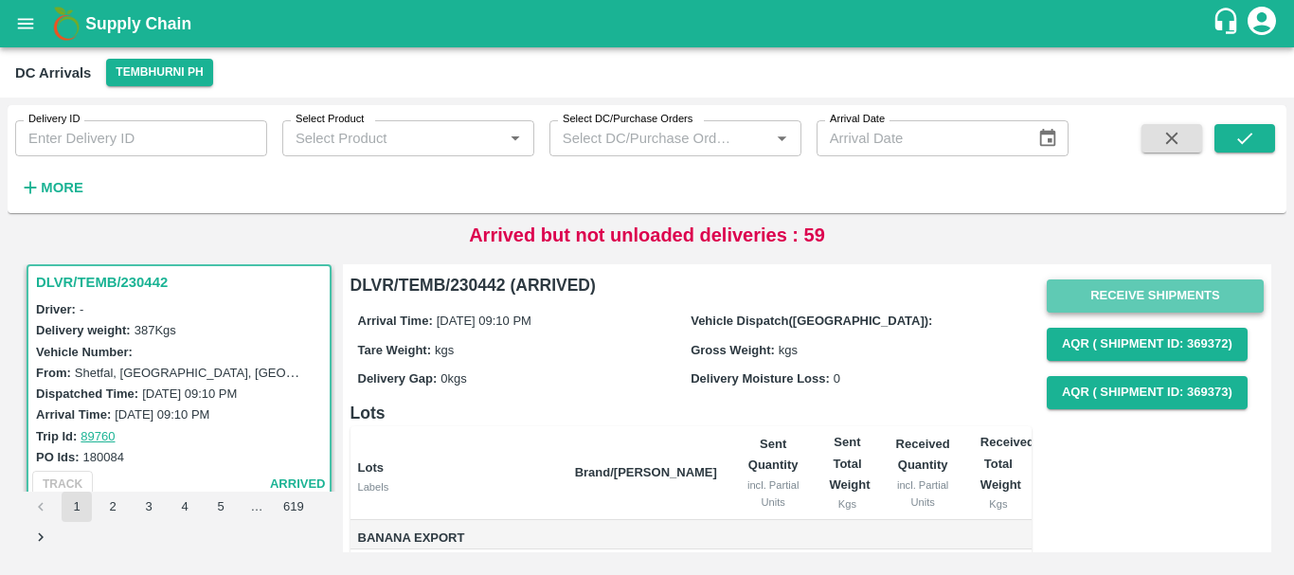
click at [1084, 297] on button "Receive Shipments" at bounding box center [1155, 295] width 217 height 33
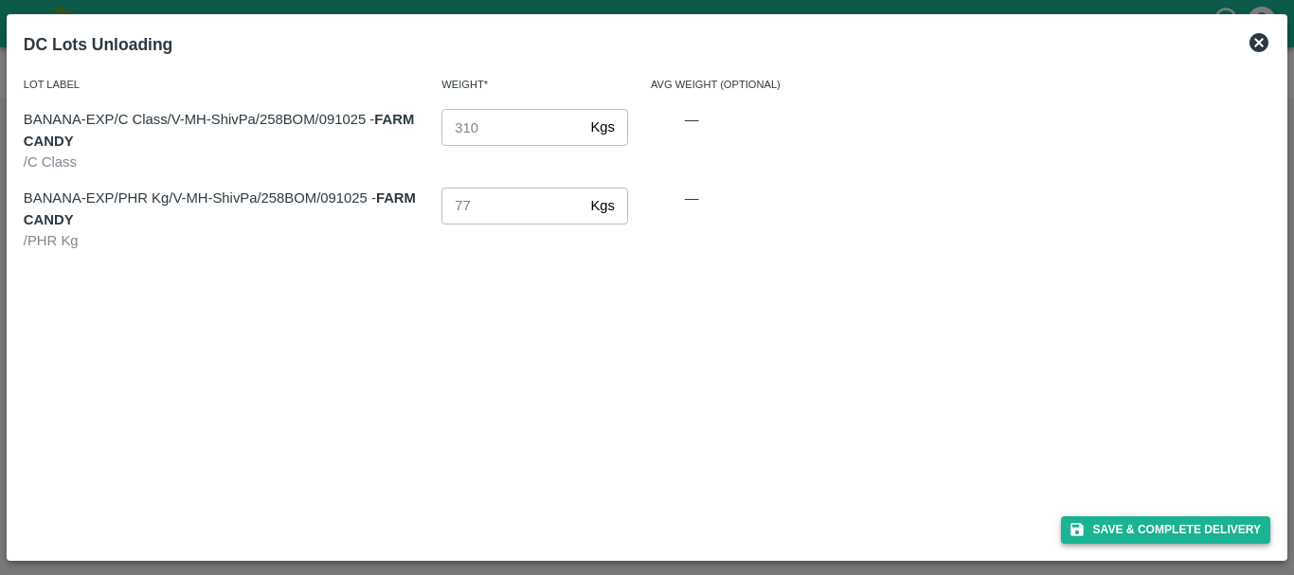
click at [1122, 523] on button "Save & Complete Delivery" at bounding box center [1166, 529] width 210 height 27
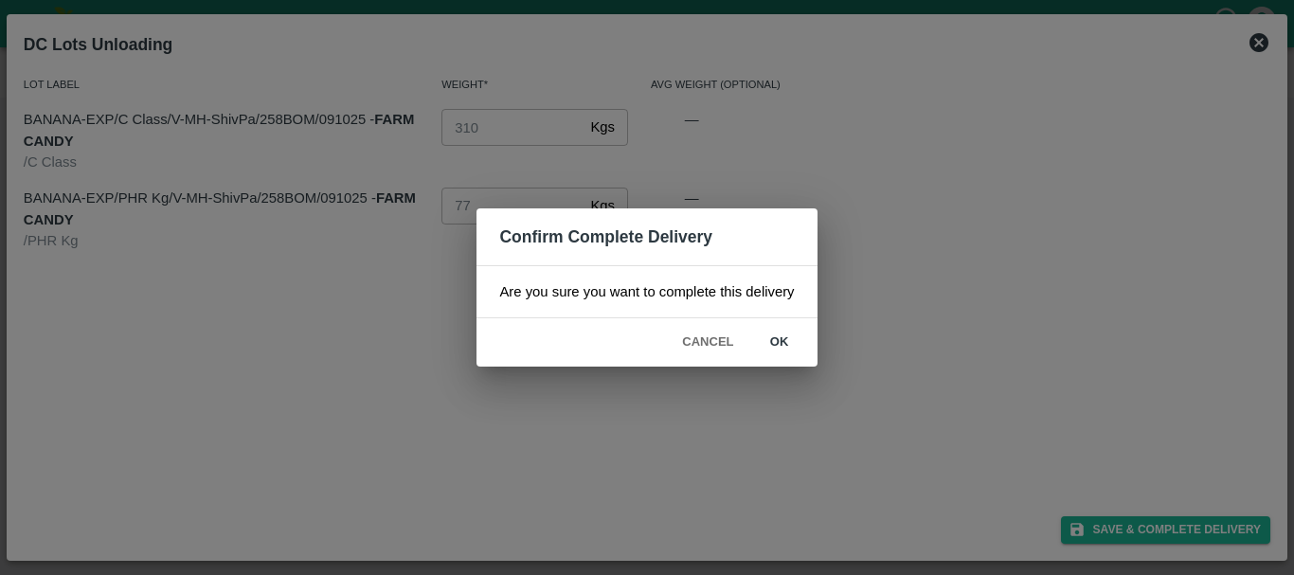
click at [763, 332] on button "ok" at bounding box center [779, 342] width 61 height 33
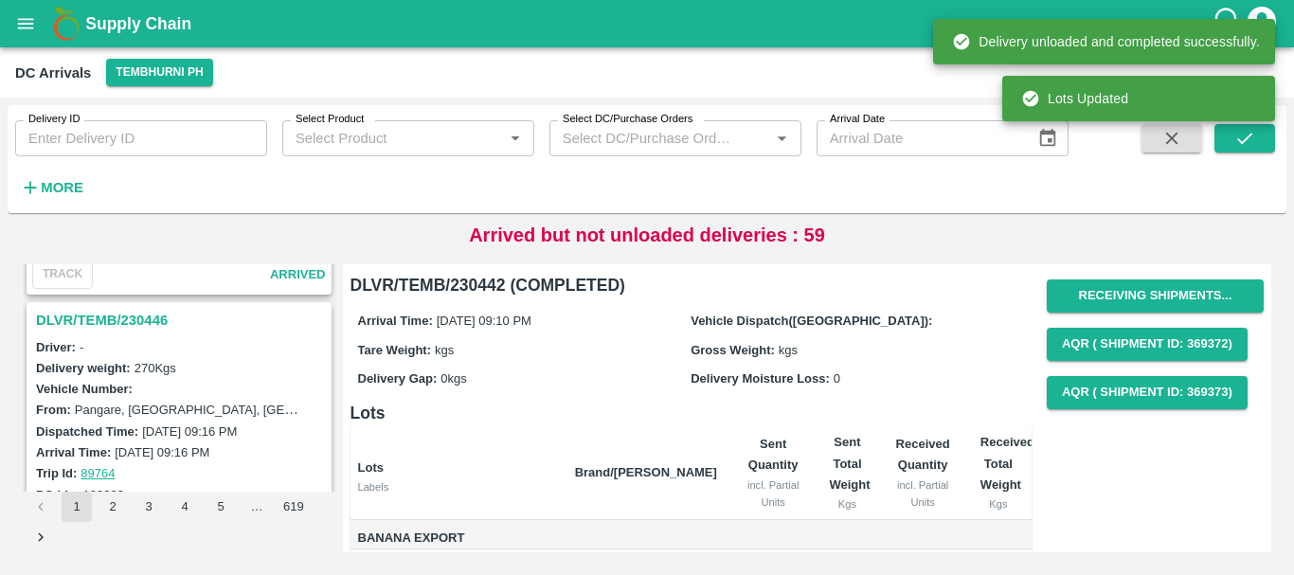
scroll to position [712, 0]
click at [146, 326] on h3 "DLVR/TEMB/230446" at bounding box center [182, 321] width 292 height 25
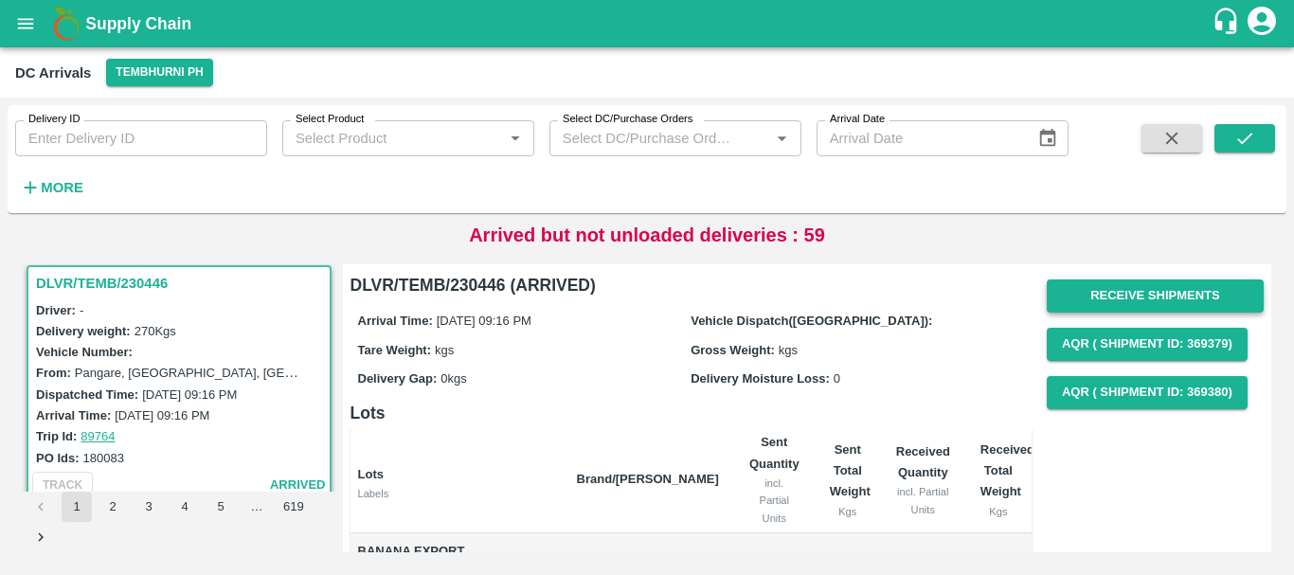
scroll to position [1, 0]
click at [1140, 284] on button "Receive Shipments" at bounding box center [1155, 295] width 217 height 33
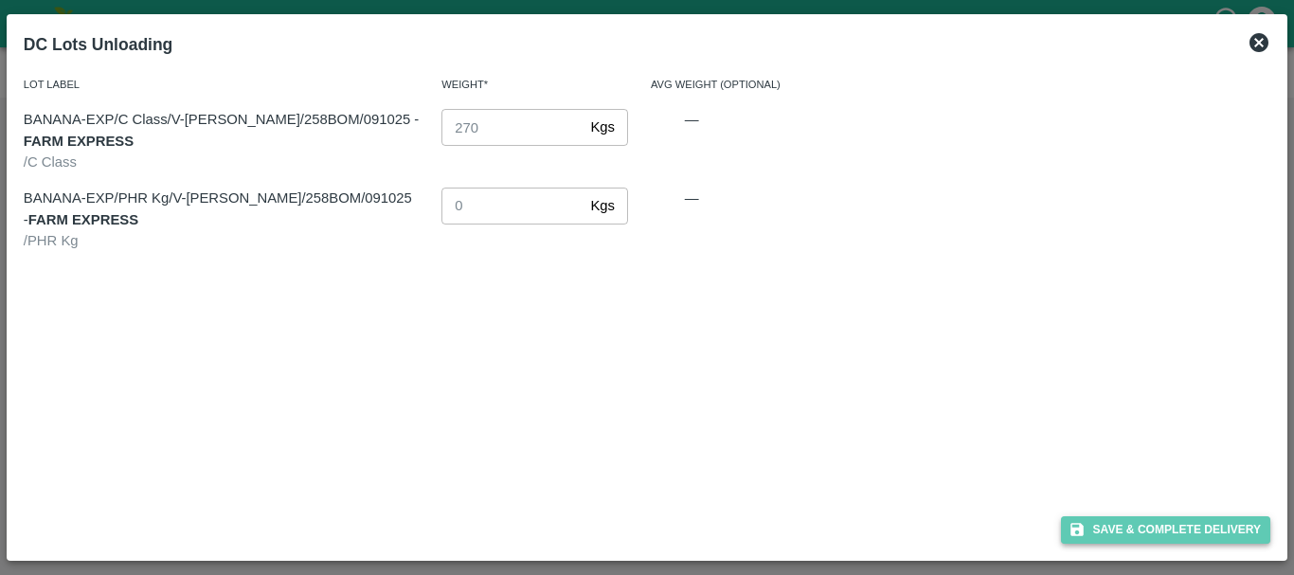
click at [1144, 530] on button "Save & Complete Delivery" at bounding box center [1166, 529] width 210 height 27
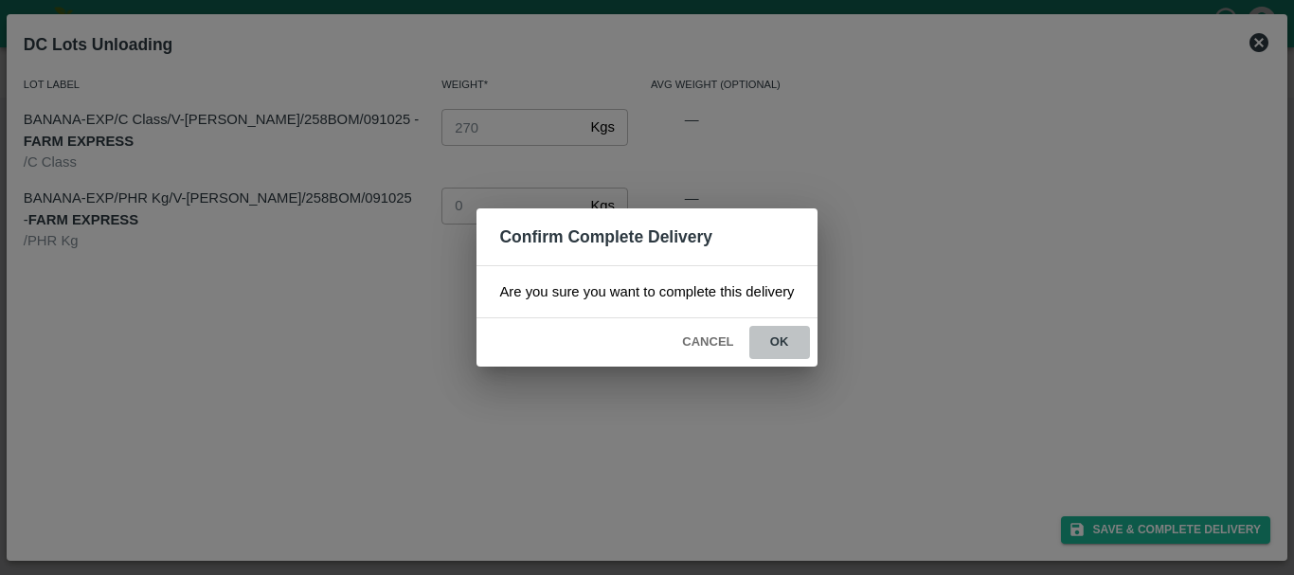
click at [768, 342] on button "ok" at bounding box center [779, 342] width 61 height 33
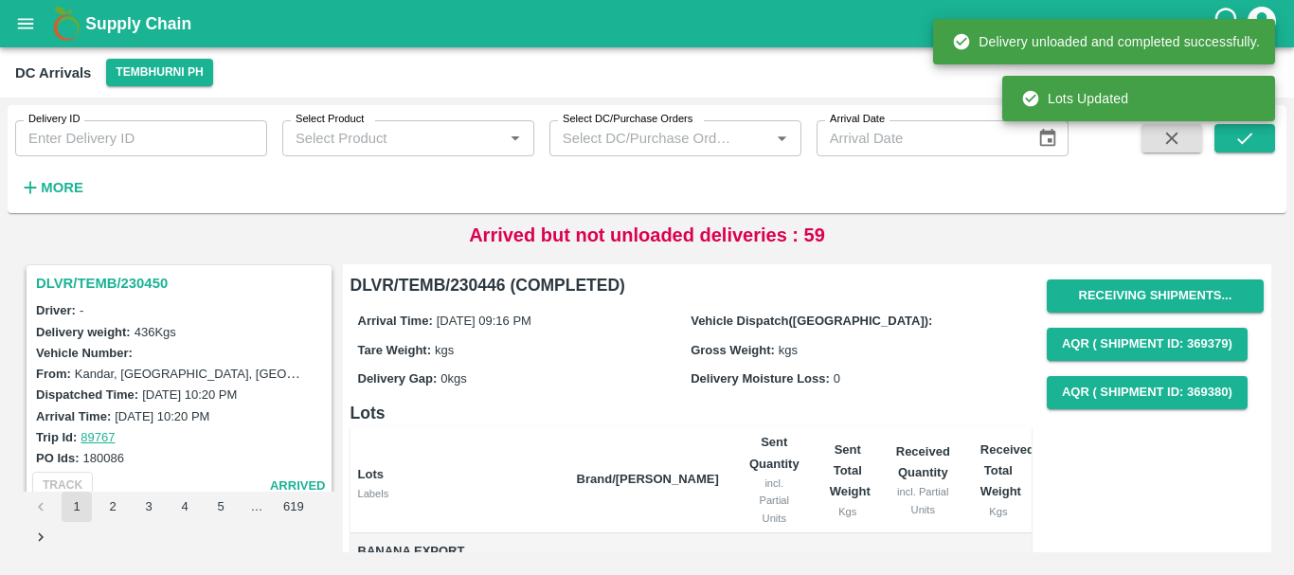
scroll to position [459, 0]
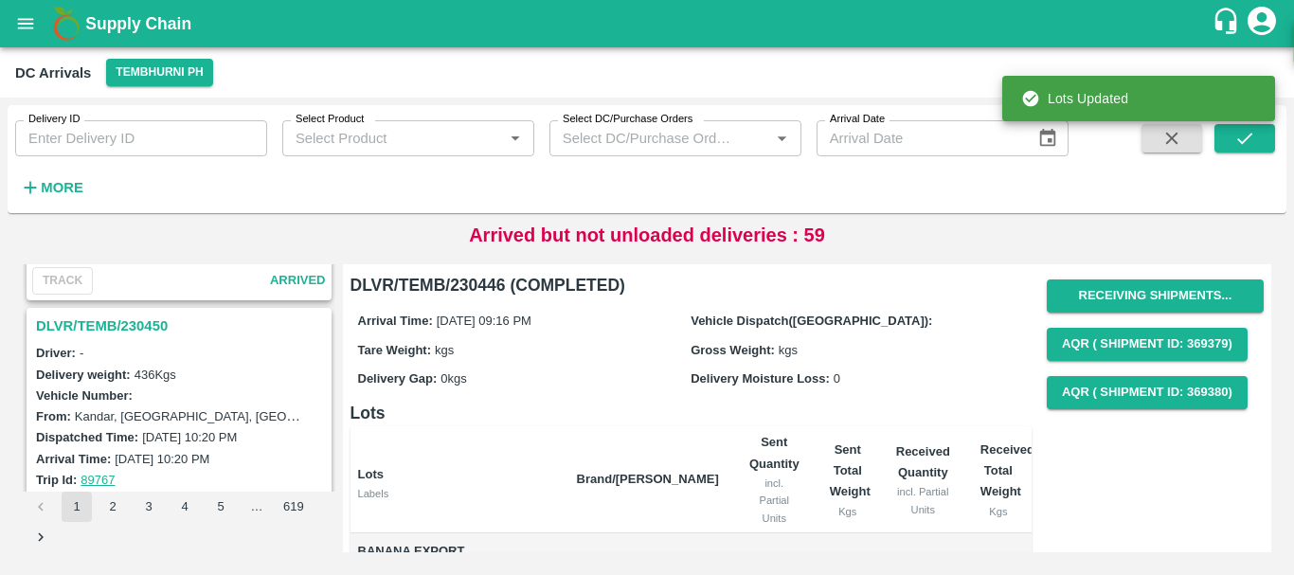
click at [144, 322] on h3 "DLVR/TEMB/230450" at bounding box center [182, 326] width 292 height 25
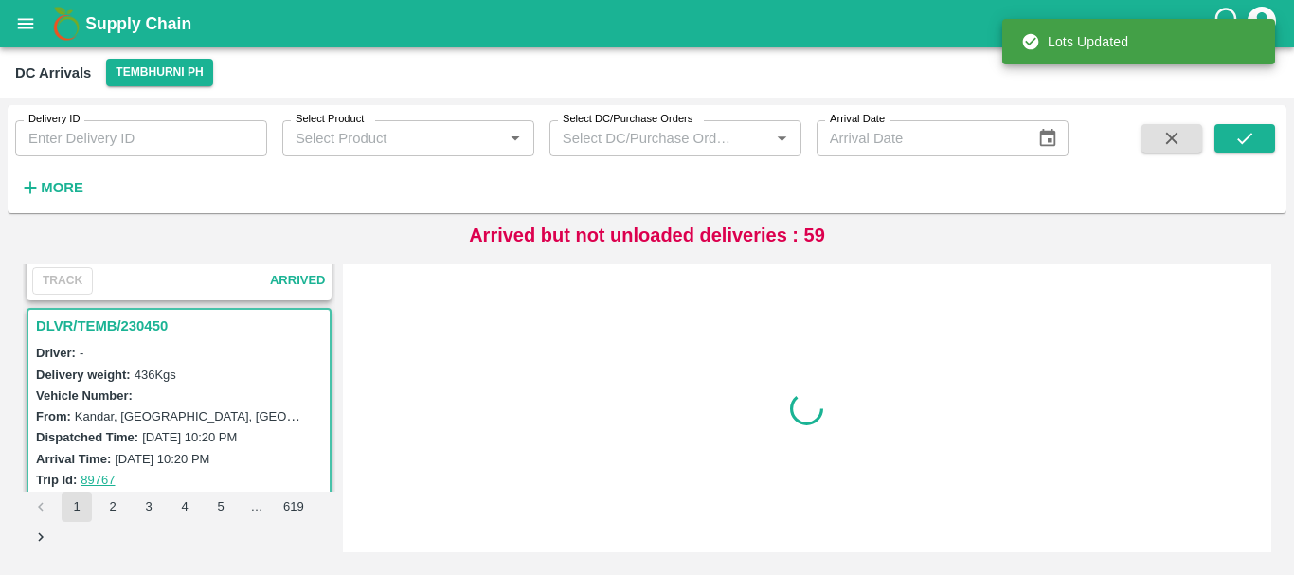
scroll to position [503, 0]
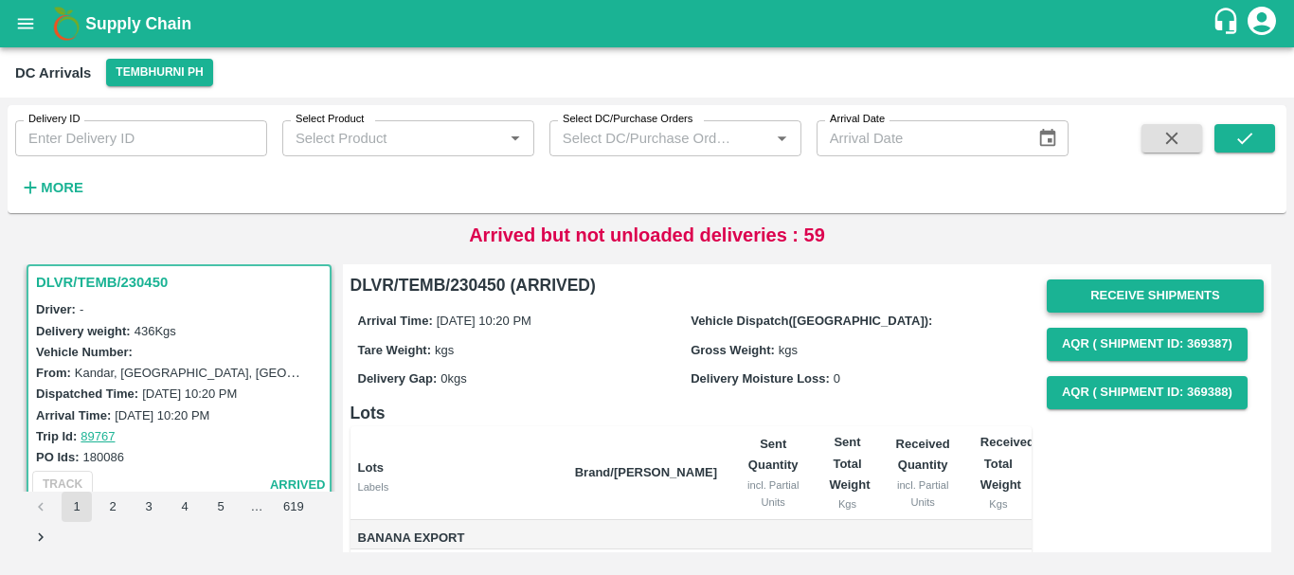
click at [1119, 295] on button "Receive Shipments" at bounding box center [1155, 295] width 217 height 33
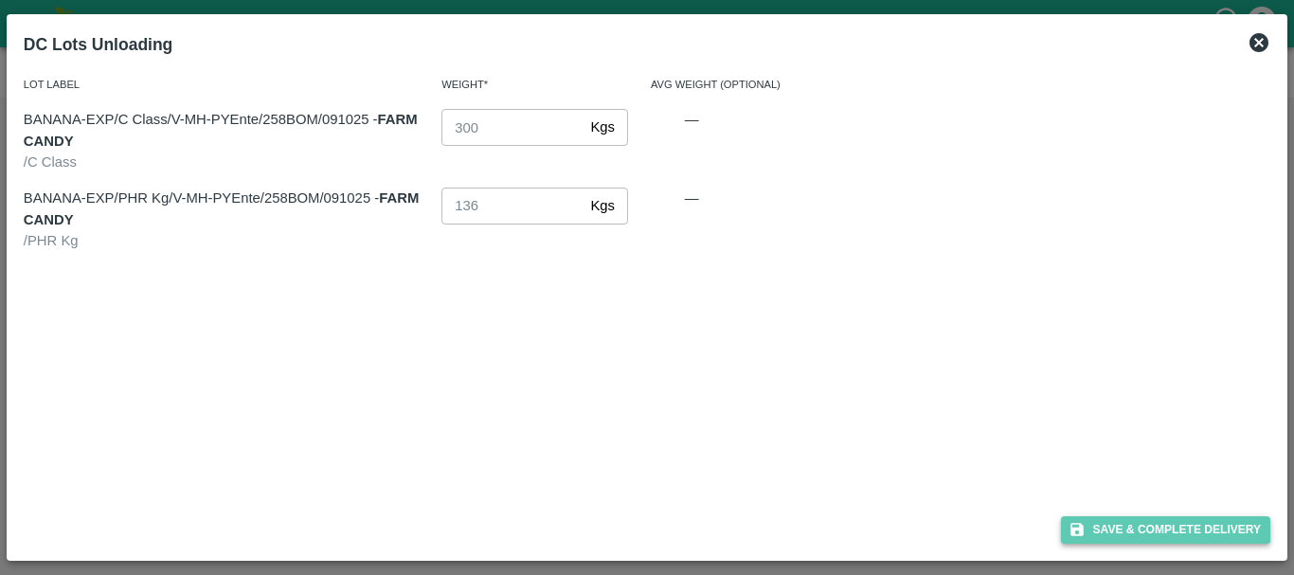
click at [1149, 520] on button "Save & Complete Delivery" at bounding box center [1166, 529] width 210 height 27
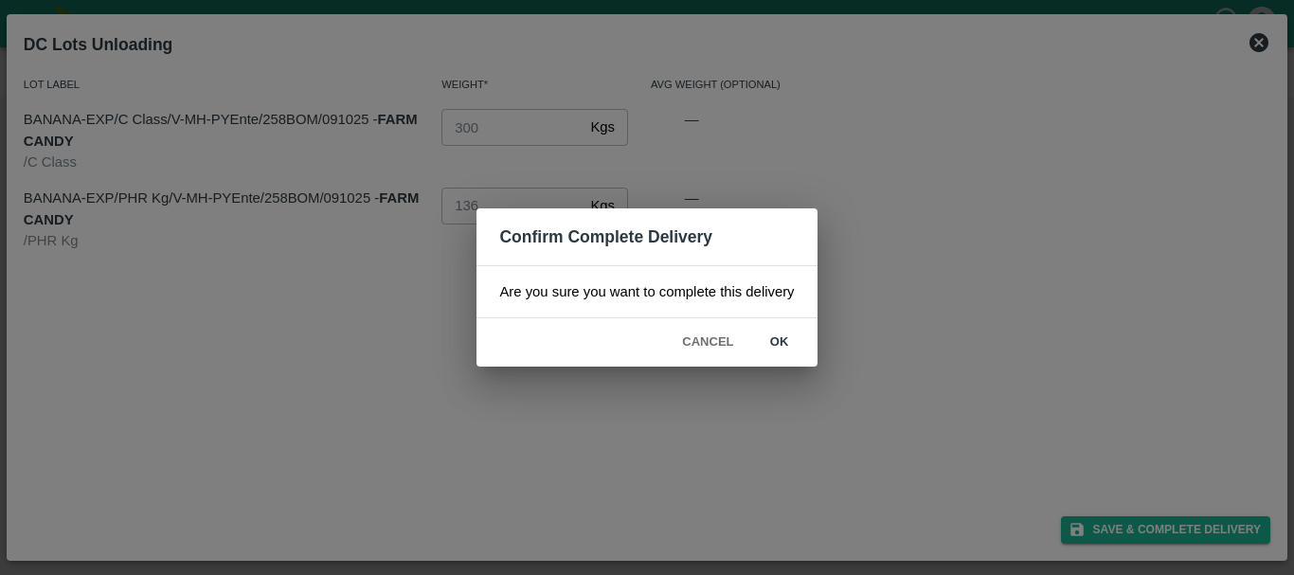
click at [817, 355] on div "Cancel ok" at bounding box center [646, 342] width 340 height 48
click at [784, 350] on button "ok" at bounding box center [779, 342] width 61 height 33
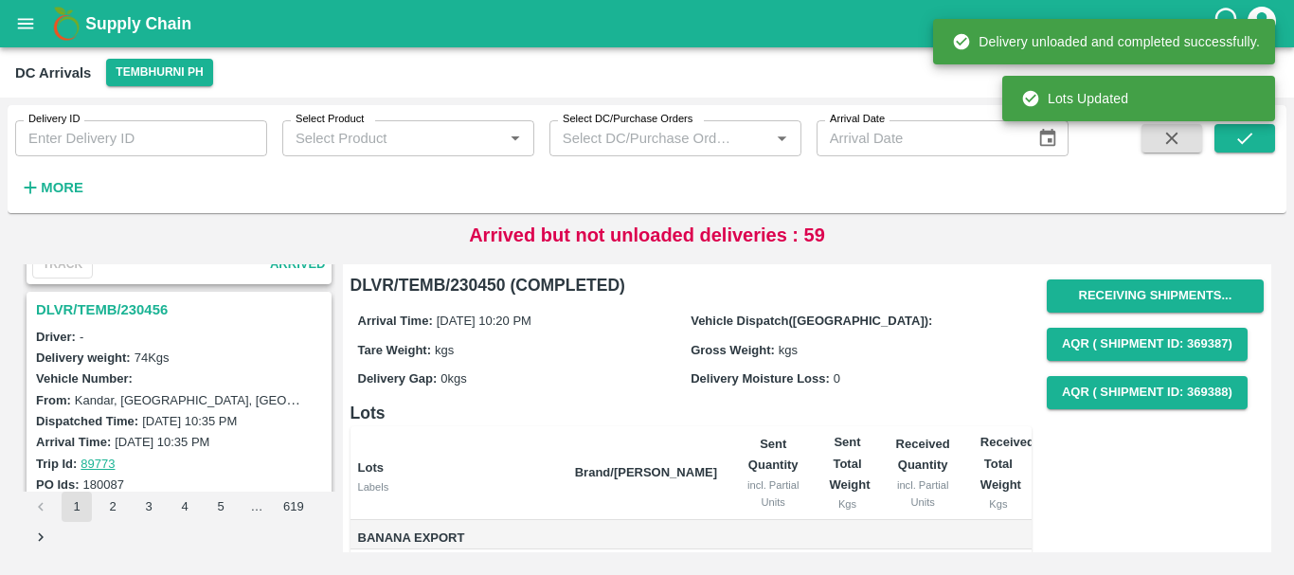
click at [130, 315] on h3 "DLVR/TEMB/230456" at bounding box center [182, 309] width 292 height 25
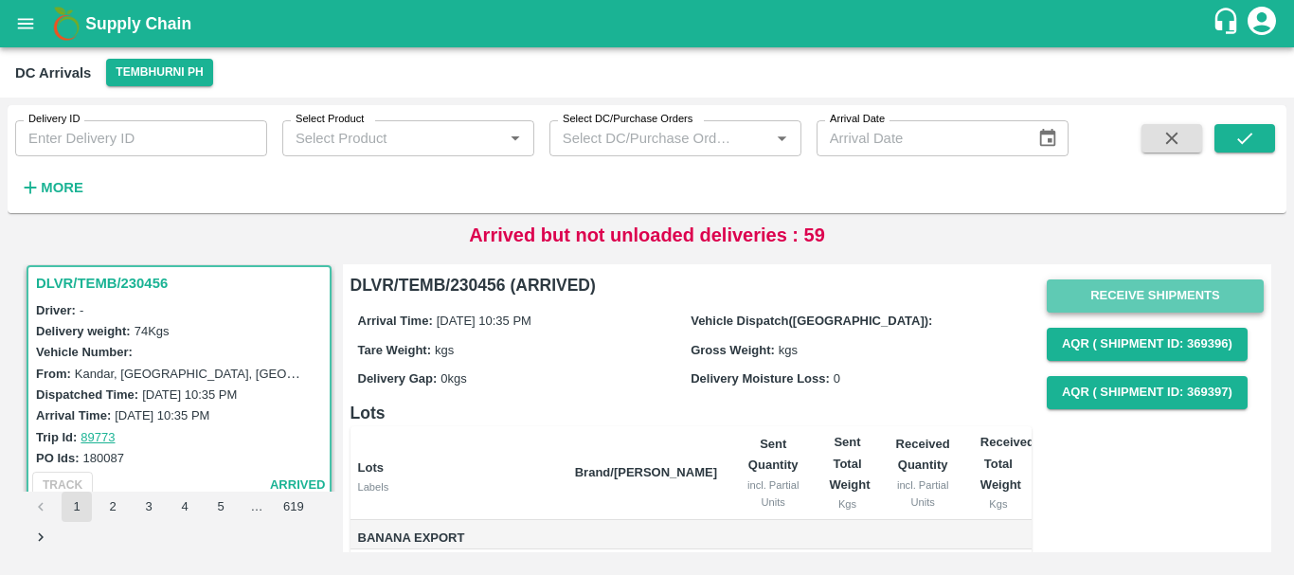
click at [1078, 288] on button "Receive Shipments" at bounding box center [1155, 295] width 217 height 33
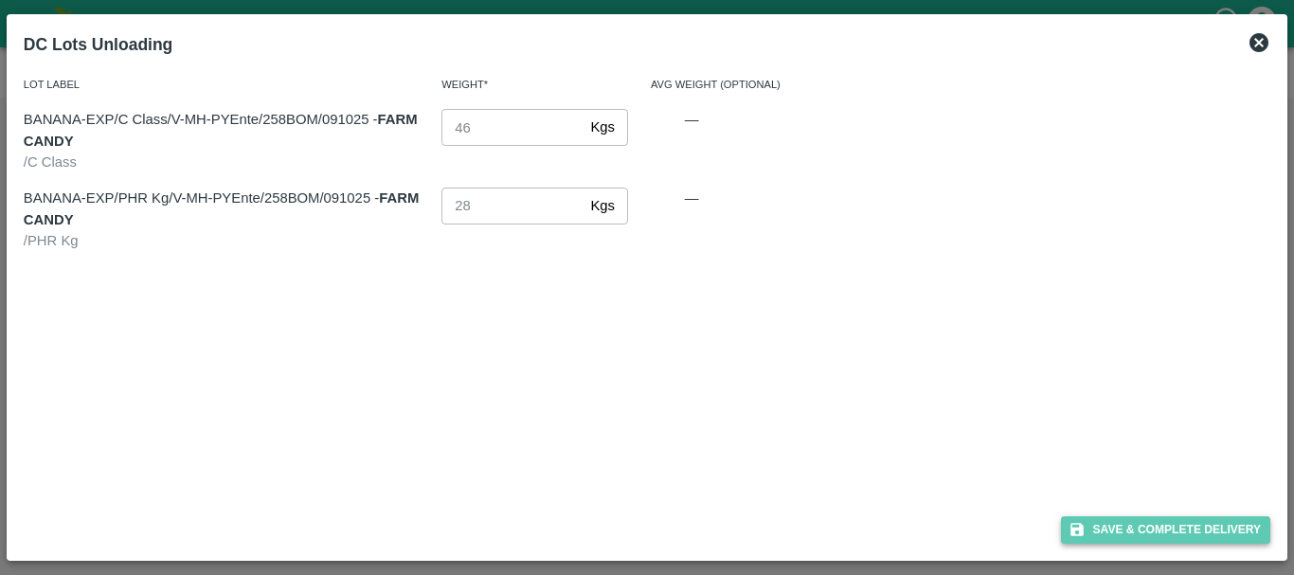
click at [1076, 517] on button "Save & Complete Delivery" at bounding box center [1166, 529] width 210 height 27
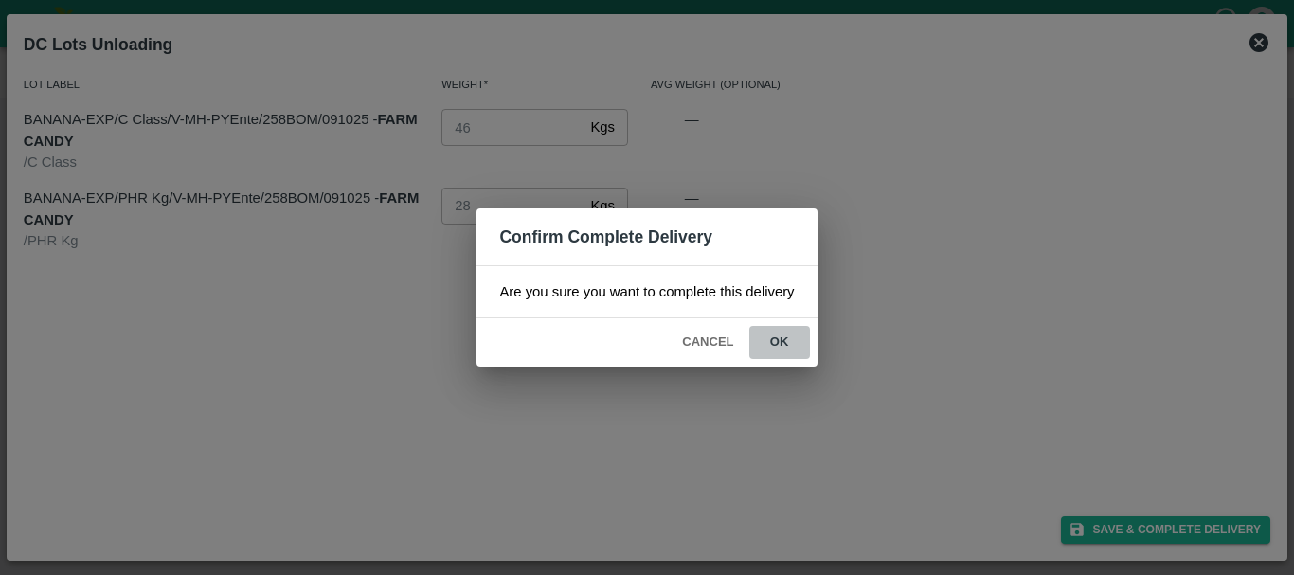
click at [762, 352] on button "ok" at bounding box center [779, 342] width 61 height 33
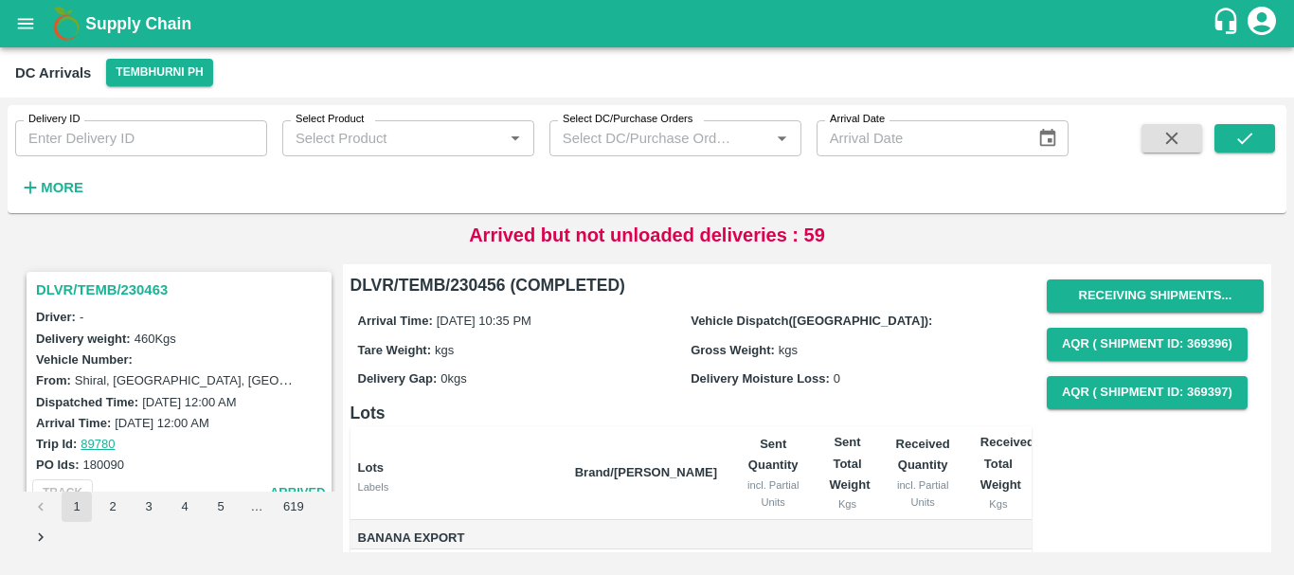
click at [140, 293] on h3 "DLVR/TEMB/230463" at bounding box center [182, 290] width 292 height 25
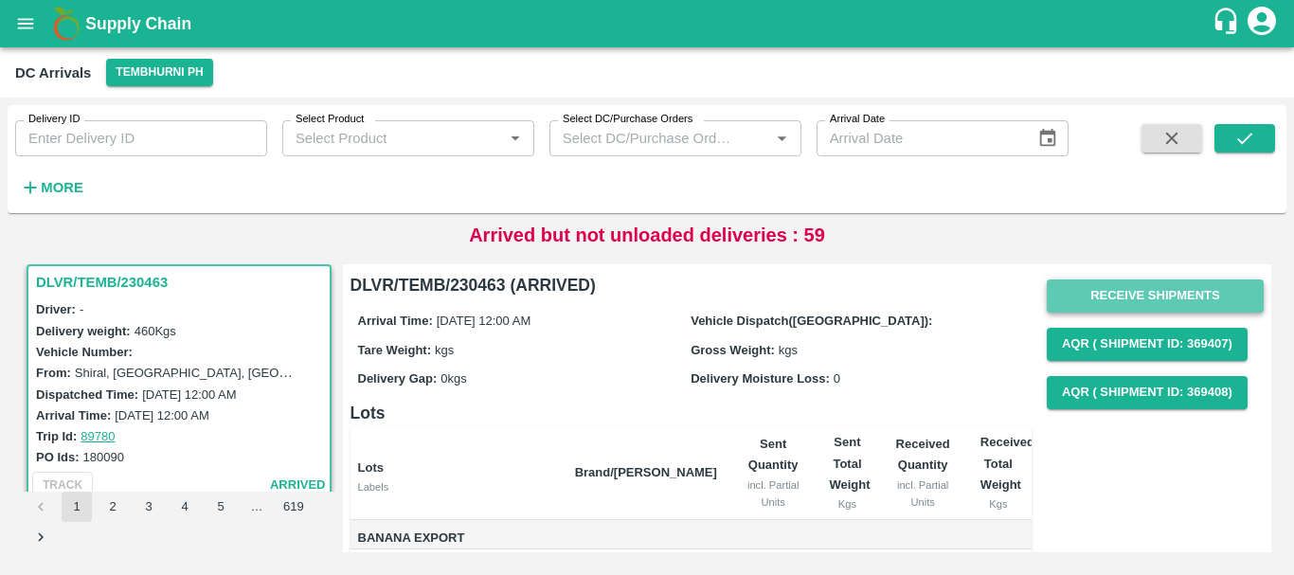
click at [1102, 293] on button "Receive Shipments" at bounding box center [1155, 295] width 217 height 33
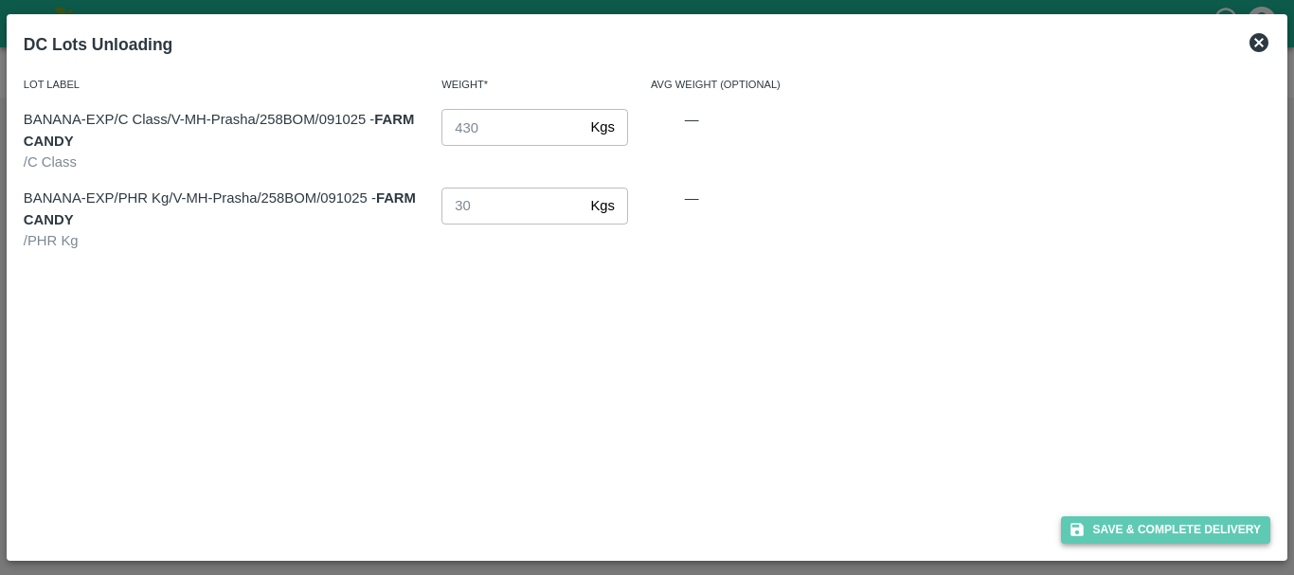
click at [1066, 528] on button "Save & Complete Delivery" at bounding box center [1166, 529] width 210 height 27
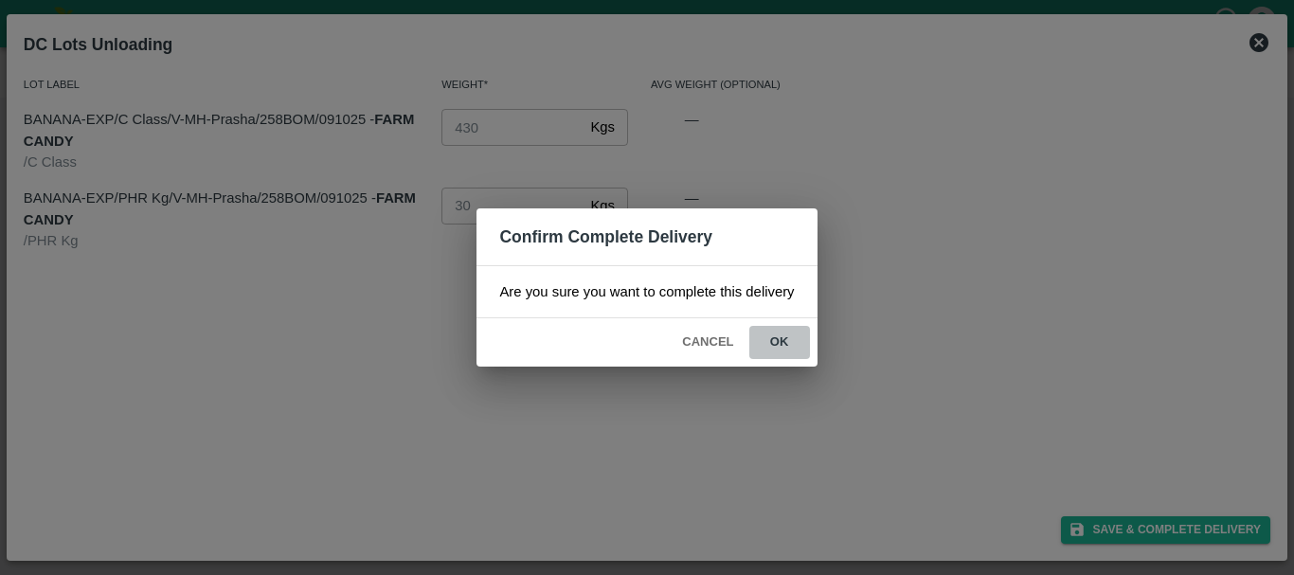
click at [784, 351] on button "ok" at bounding box center [779, 342] width 61 height 33
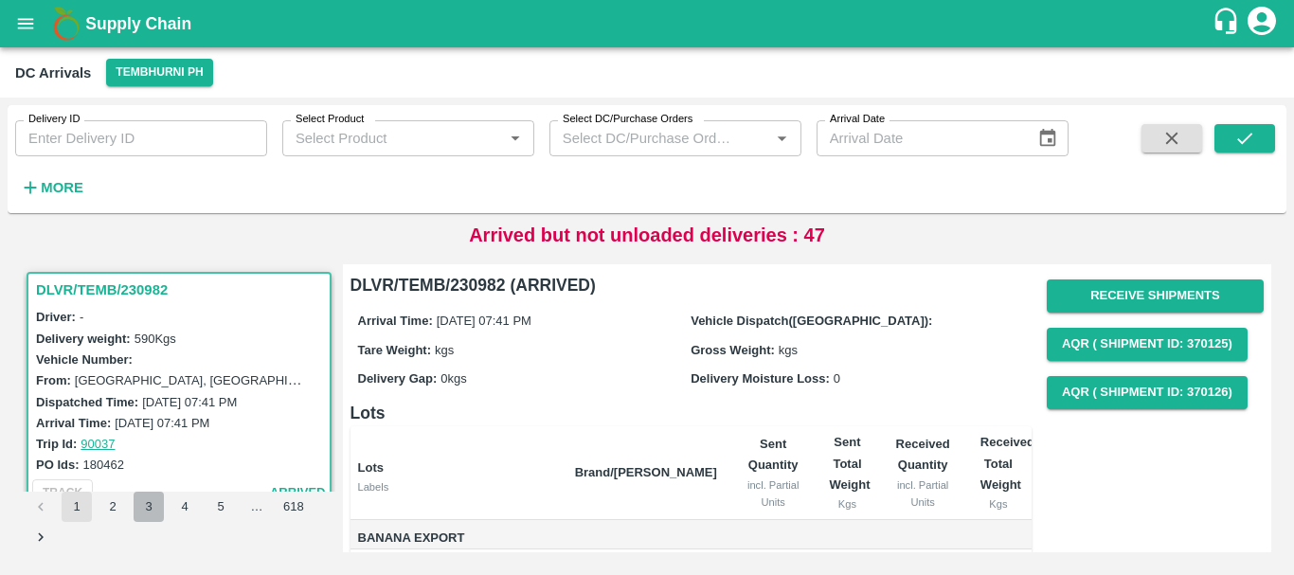
click at [148, 512] on button "3" at bounding box center [149, 507] width 30 height 30
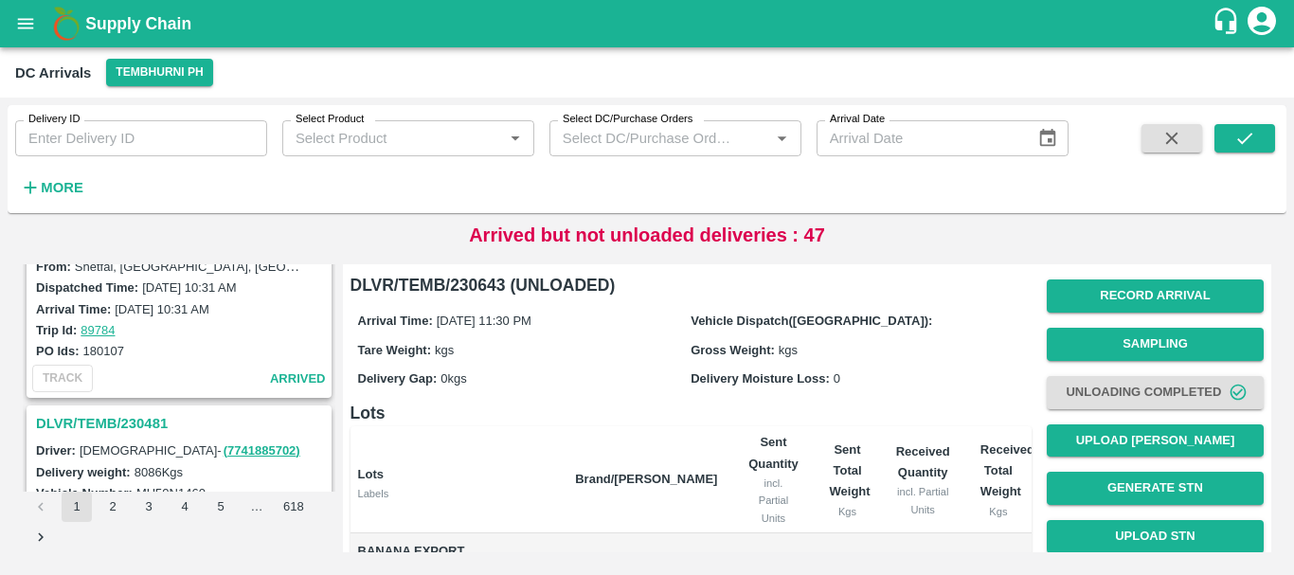
scroll to position [5970, 0]
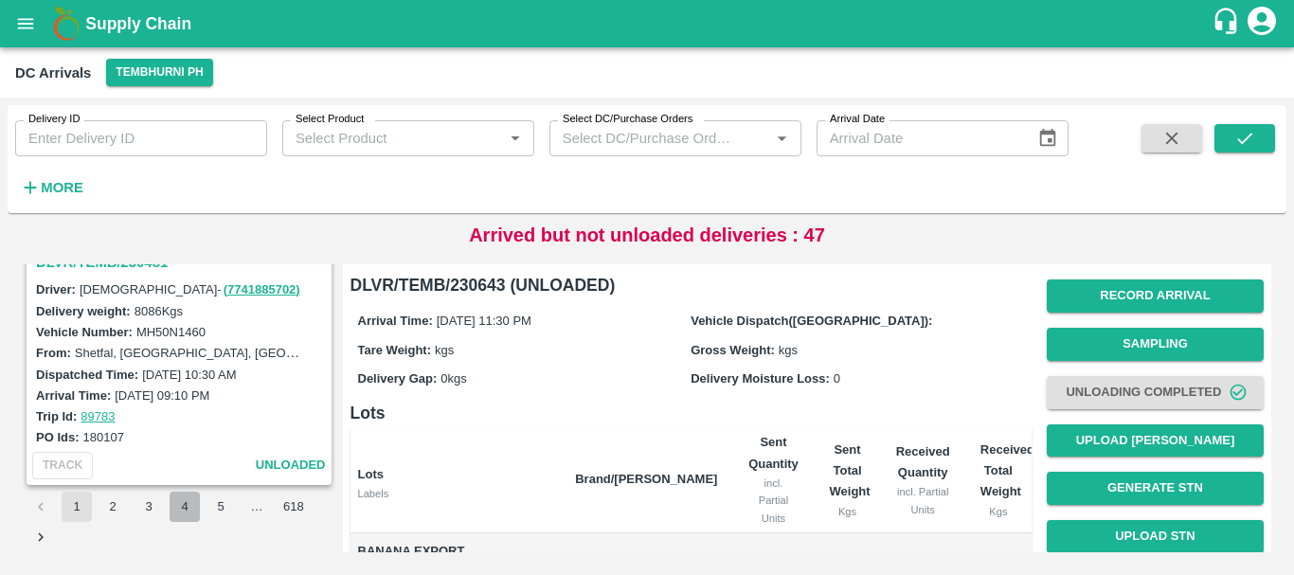
click at [174, 505] on button "4" at bounding box center [185, 507] width 30 height 30
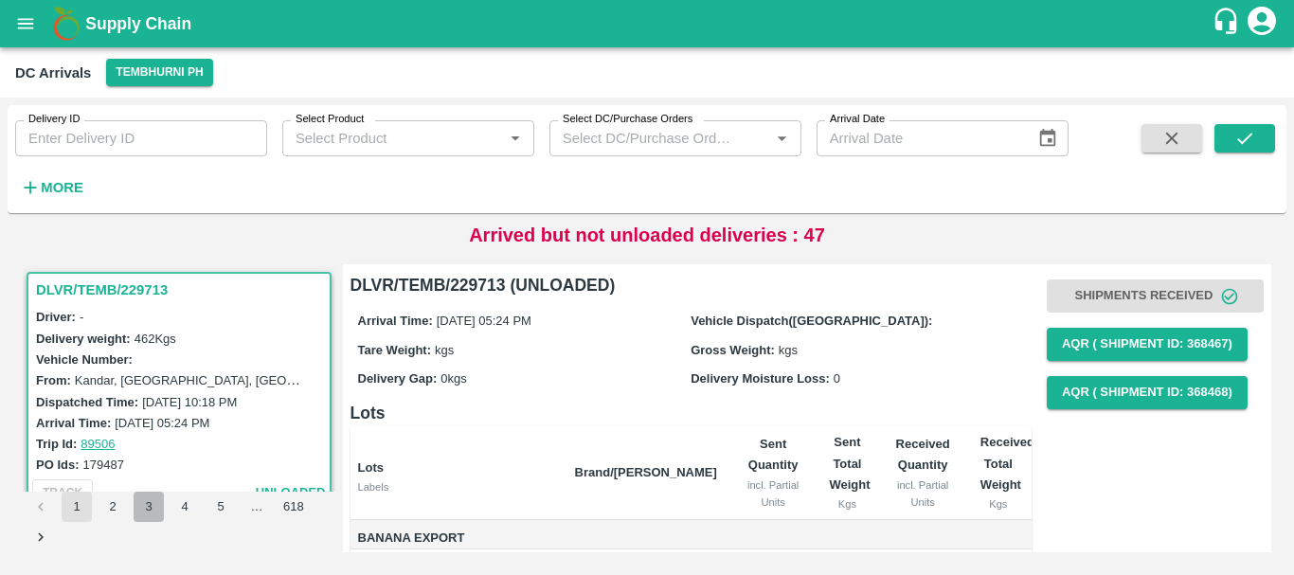
click at [145, 506] on button "3" at bounding box center [149, 507] width 30 height 30
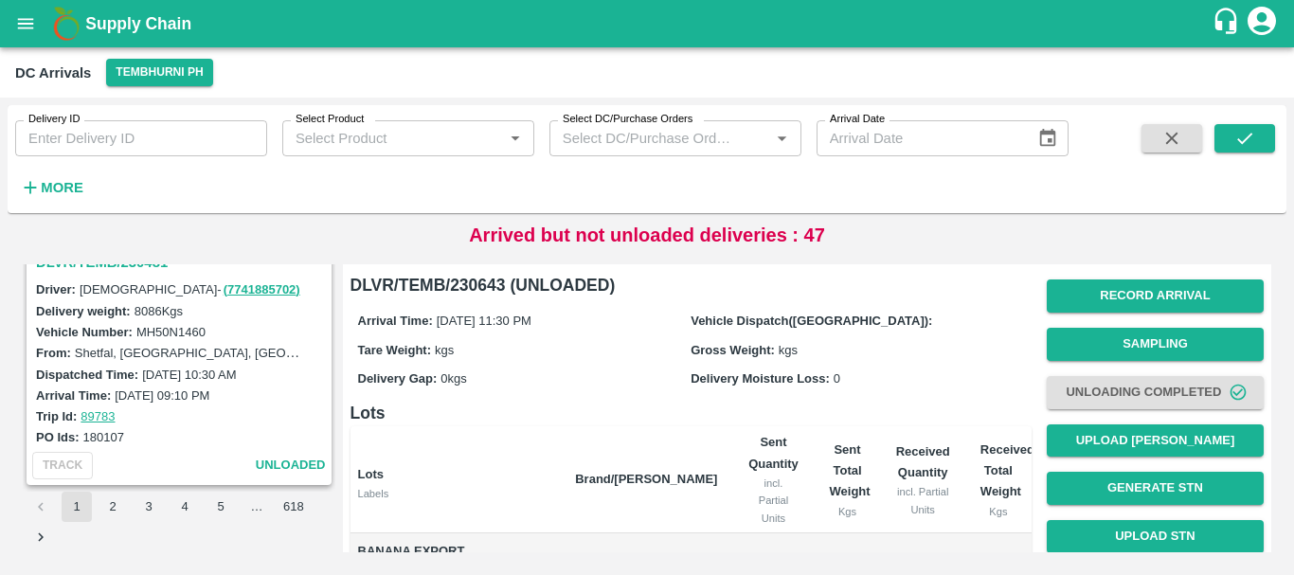
scroll to position [5911, 0]
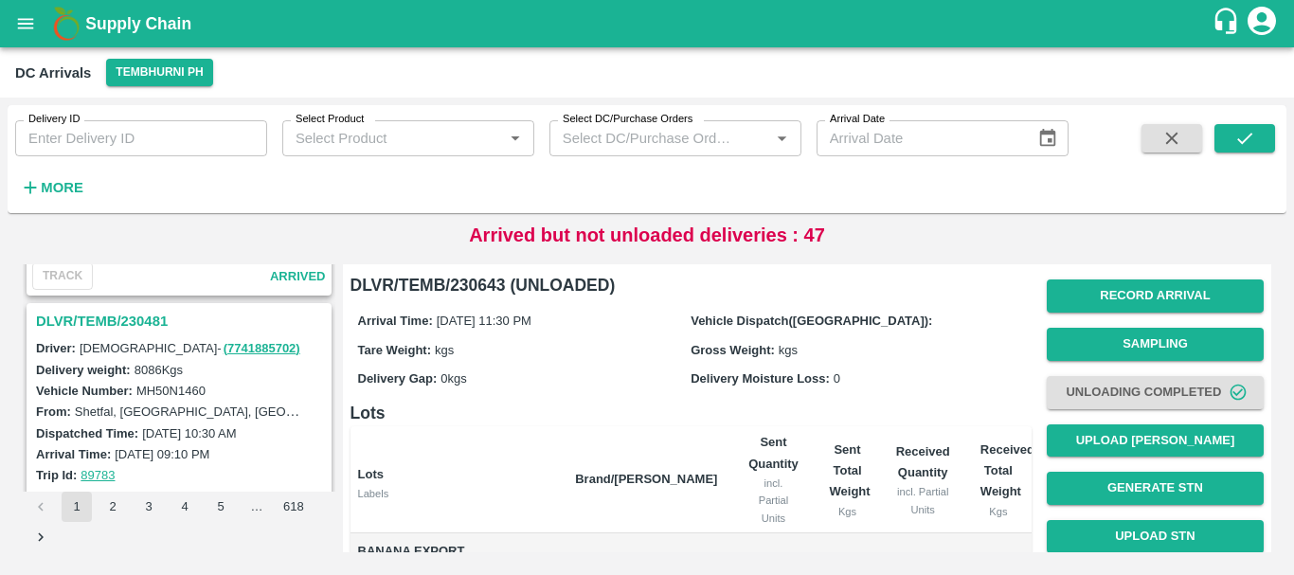
click at [120, 319] on h3 "DLVR/TEMB/230481" at bounding box center [182, 321] width 292 height 25
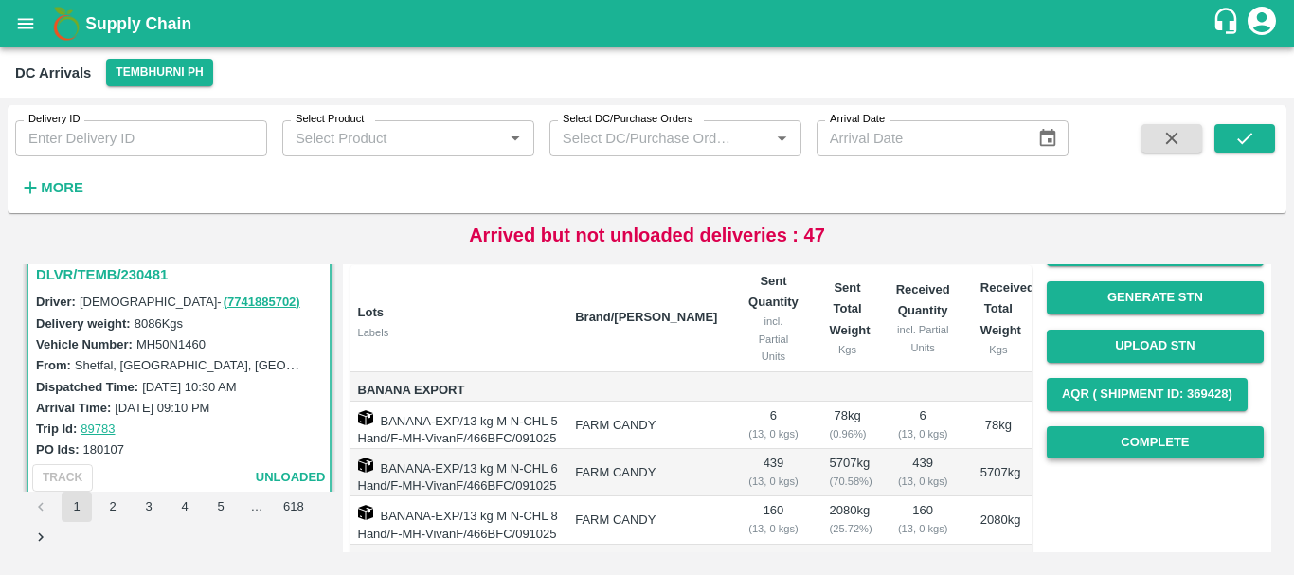
scroll to position [191, 0]
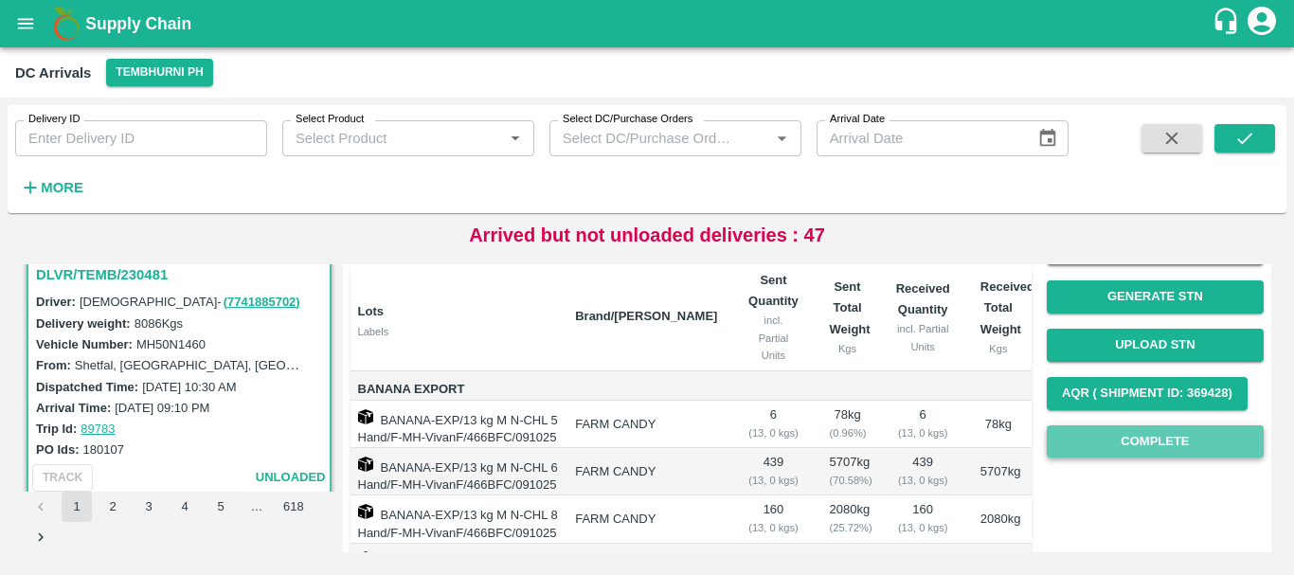
click at [1124, 436] on button "Complete" at bounding box center [1155, 441] width 217 height 33
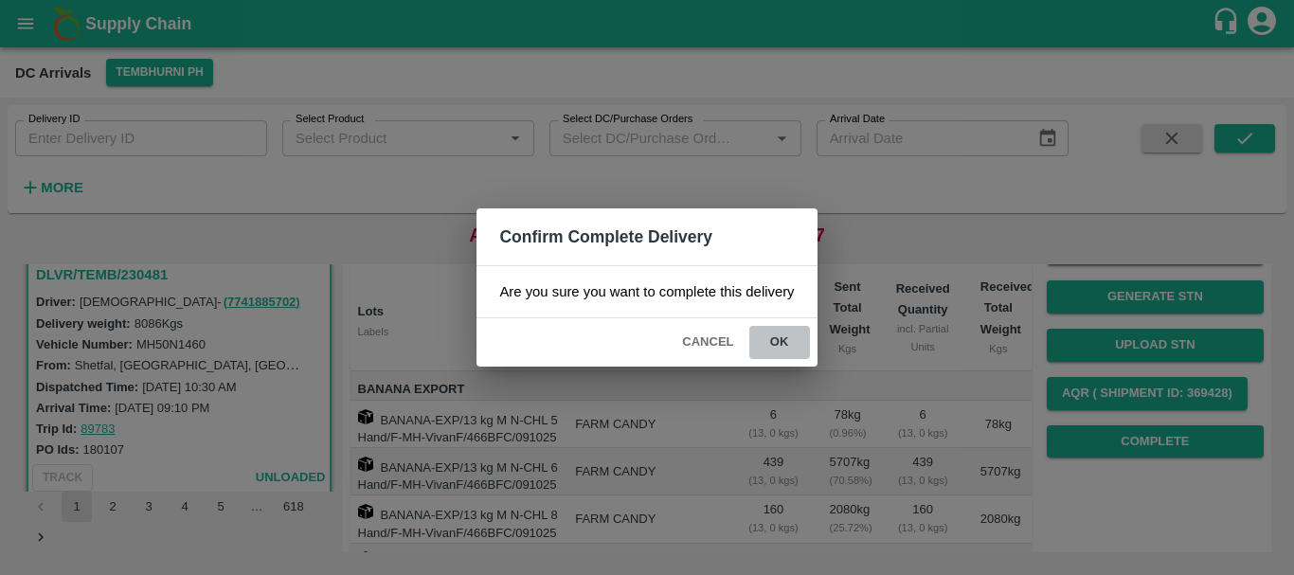
click at [795, 339] on button "ok" at bounding box center [779, 342] width 61 height 33
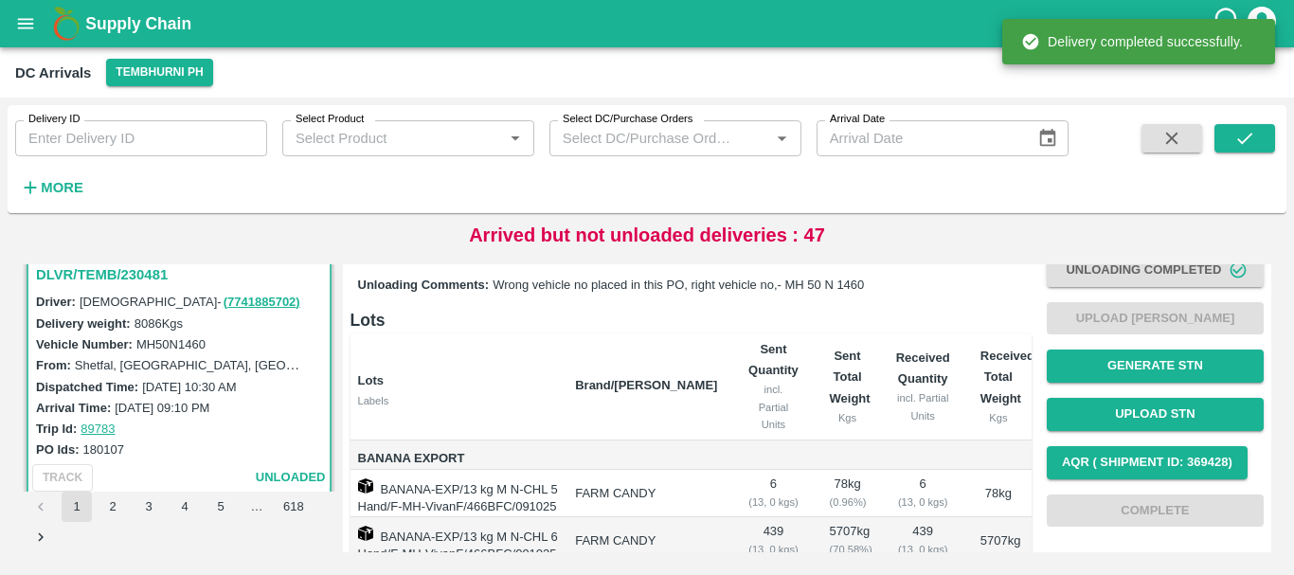
scroll to position [0, 0]
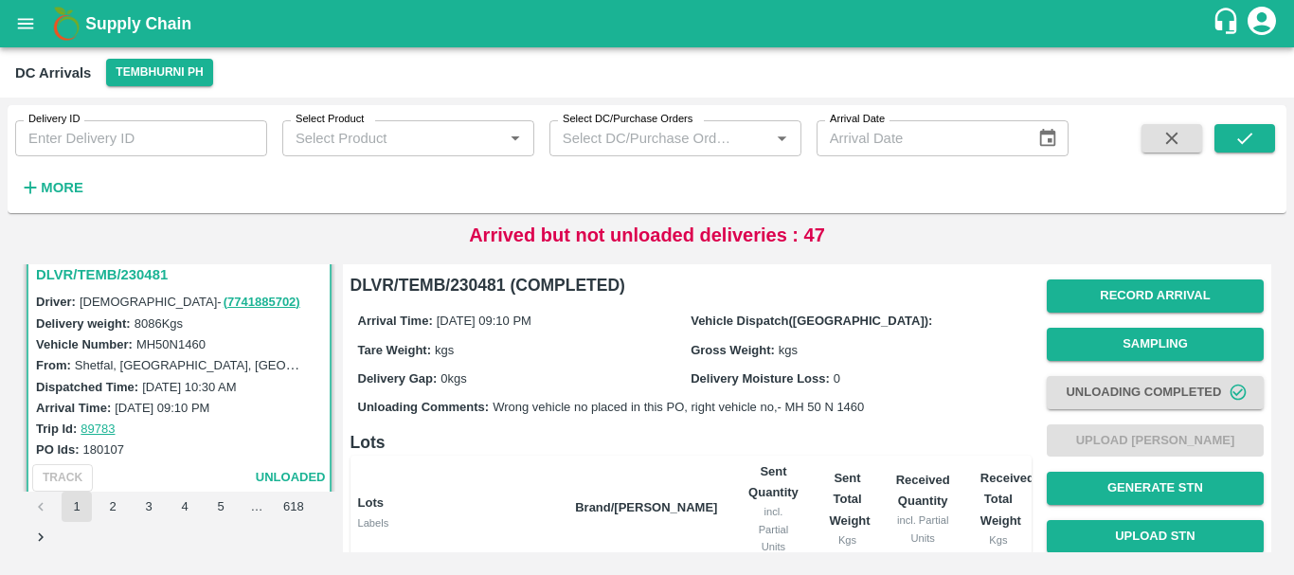
click at [838, 431] on h6 "Lots" at bounding box center [691, 442] width 681 height 27
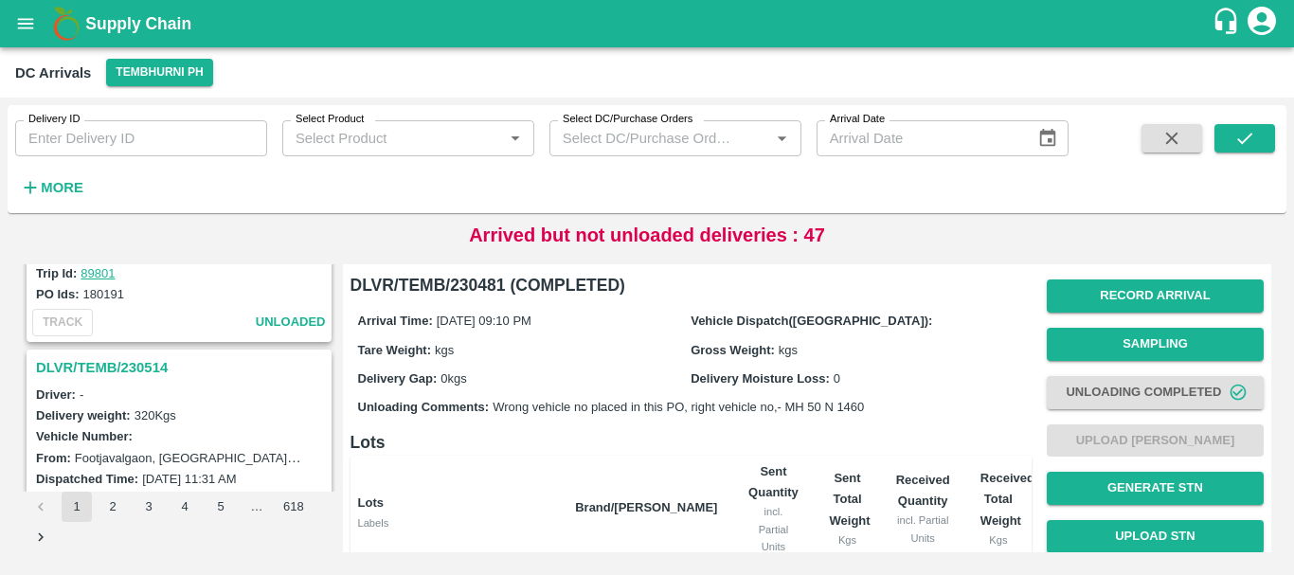
click at [137, 369] on h3 "DLVR/TEMB/230514" at bounding box center [182, 367] width 292 height 25
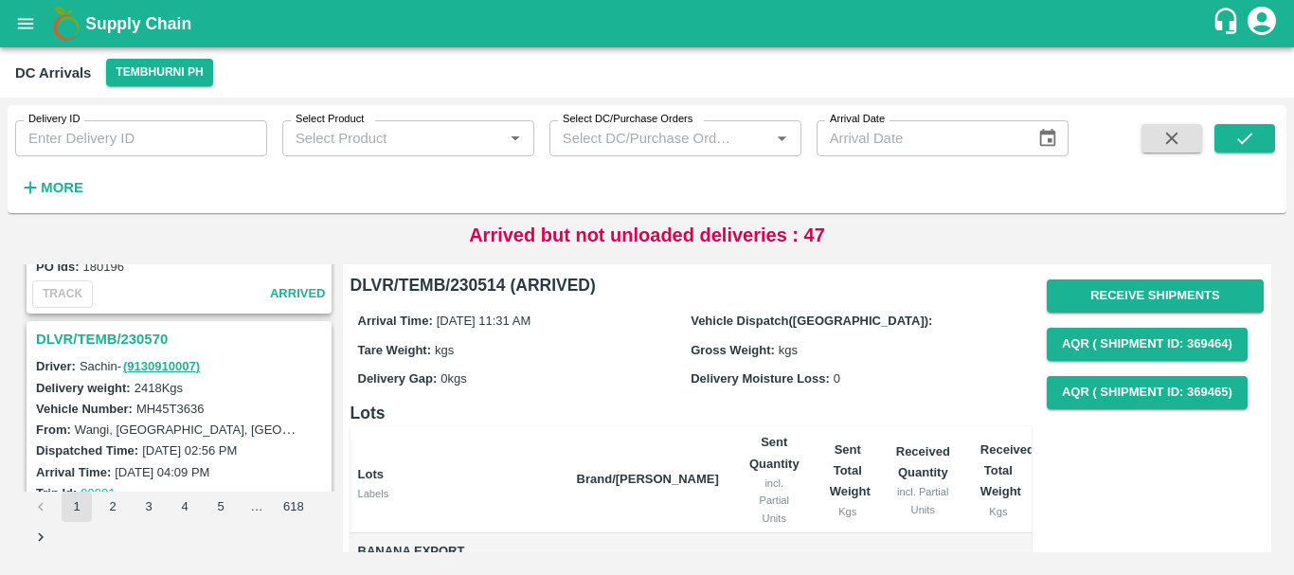
click at [131, 349] on h3 "DLVR/TEMB/230570" at bounding box center [182, 339] width 292 height 25
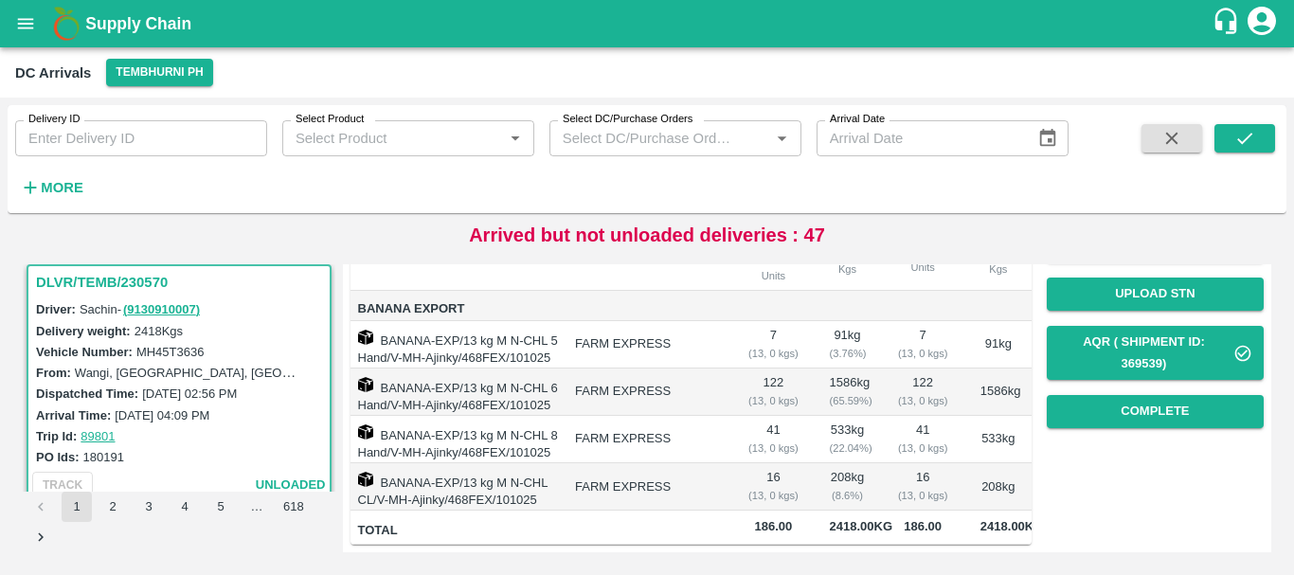
click at [936, 450] on td "41 ( 13, 0 kgs)" at bounding box center [923, 439] width 84 height 47
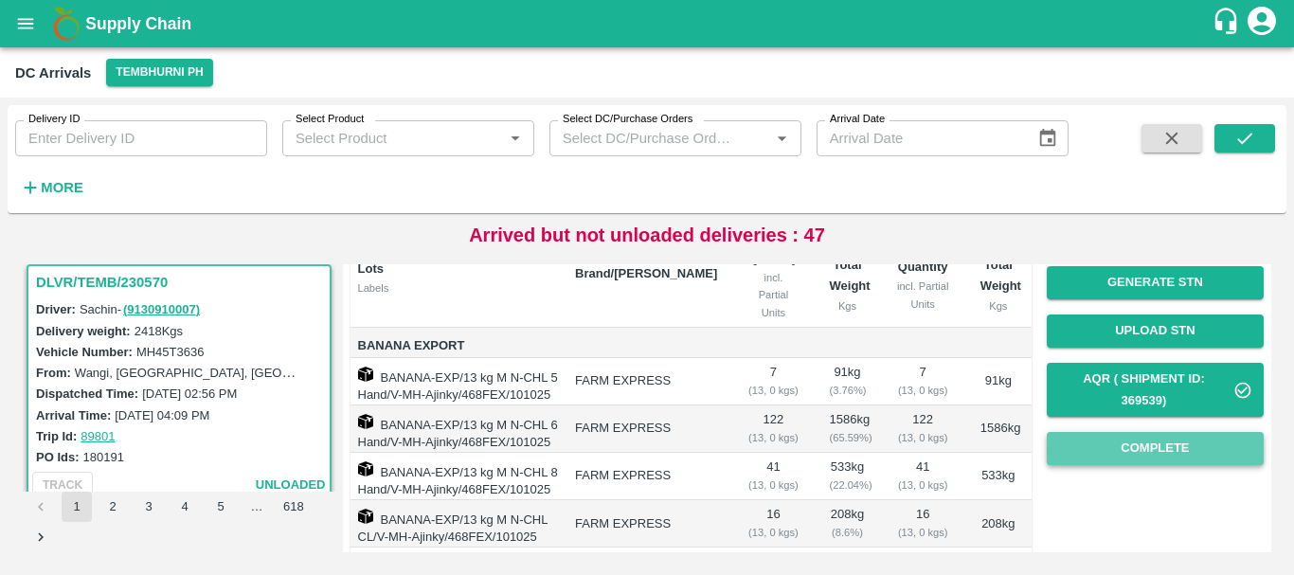
click at [1108, 438] on button "Complete" at bounding box center [1155, 448] width 217 height 33
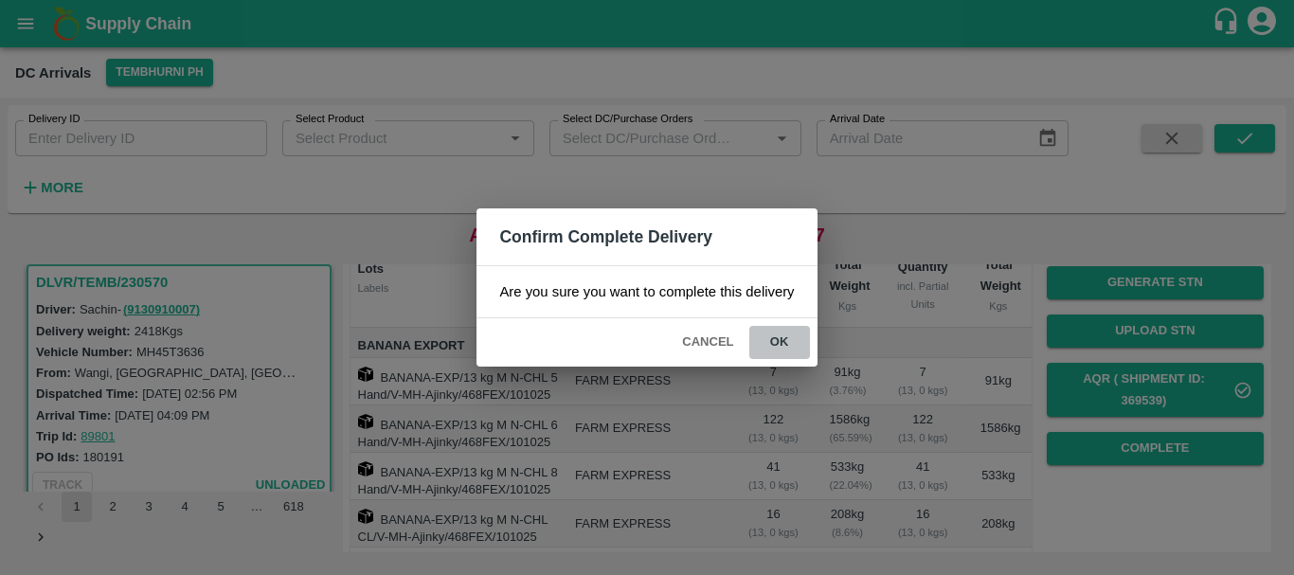
click at [777, 347] on button "ok" at bounding box center [779, 342] width 61 height 33
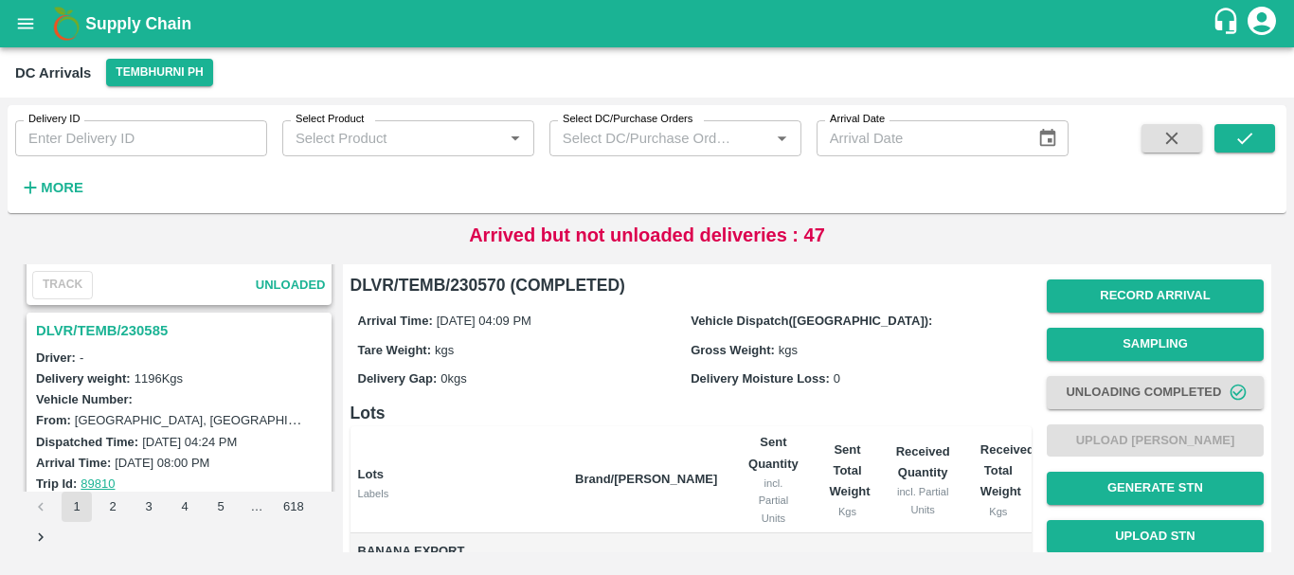
click at [153, 328] on h3 "DLVR/TEMB/230585" at bounding box center [182, 330] width 292 height 25
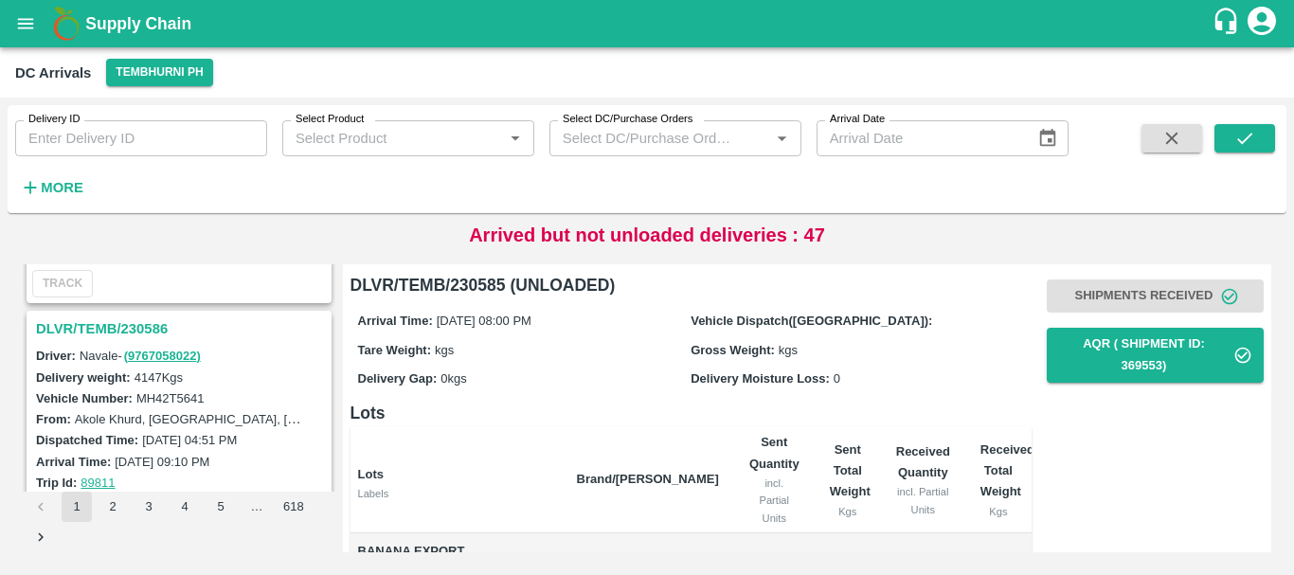
click at [158, 329] on h3 "DLVR/TEMB/230586" at bounding box center [182, 328] width 292 height 25
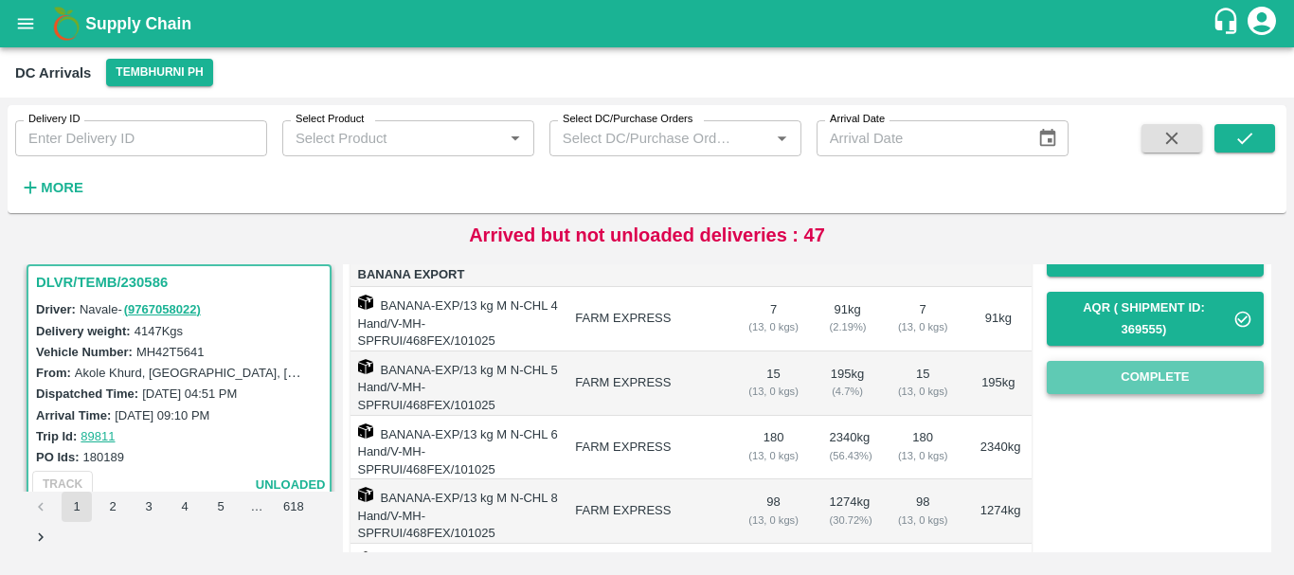
click at [1146, 374] on button "Complete" at bounding box center [1155, 377] width 217 height 33
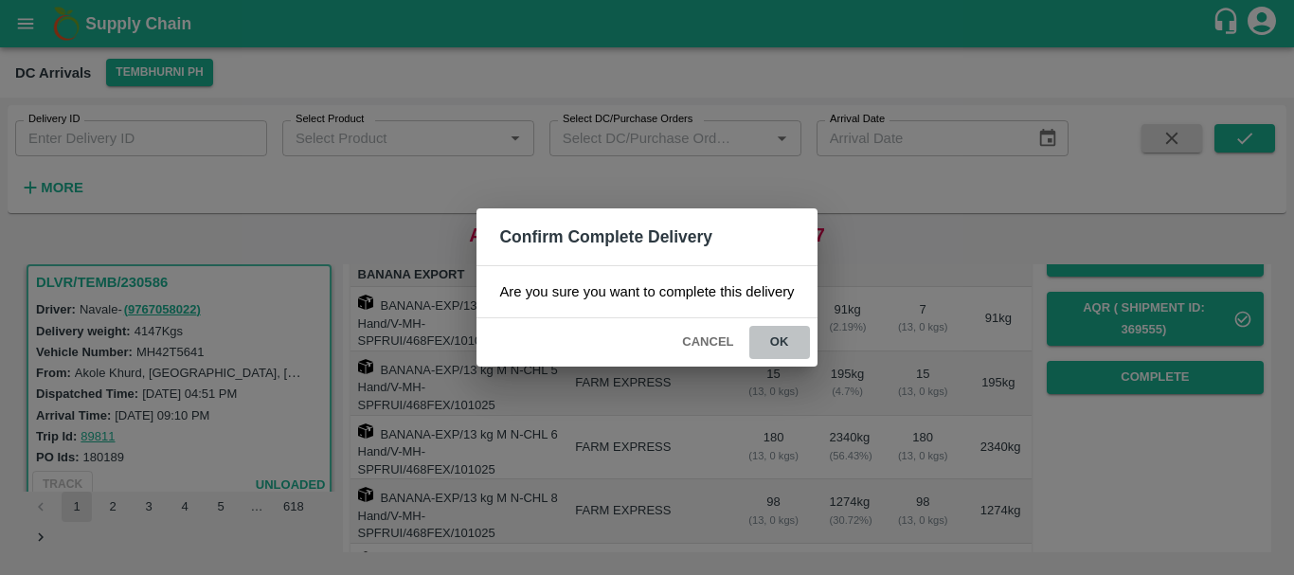
click at [793, 347] on button "ok" at bounding box center [779, 342] width 61 height 33
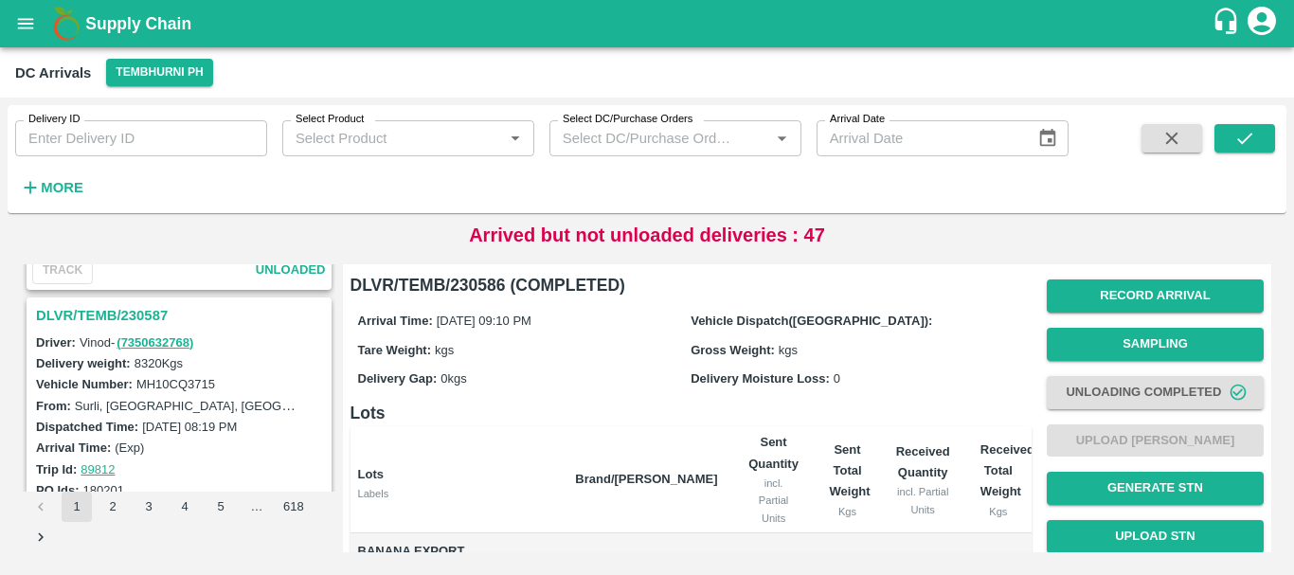
click at [131, 315] on h3 "DLVR/TEMB/230587" at bounding box center [182, 315] width 292 height 25
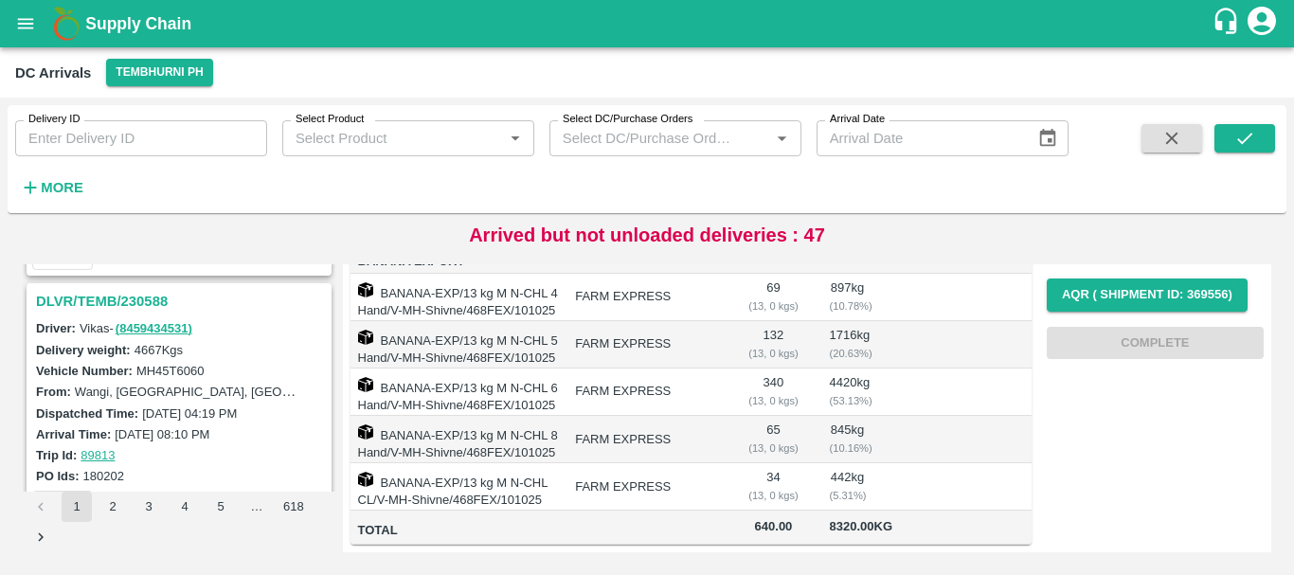
scroll to position [3935, 0]
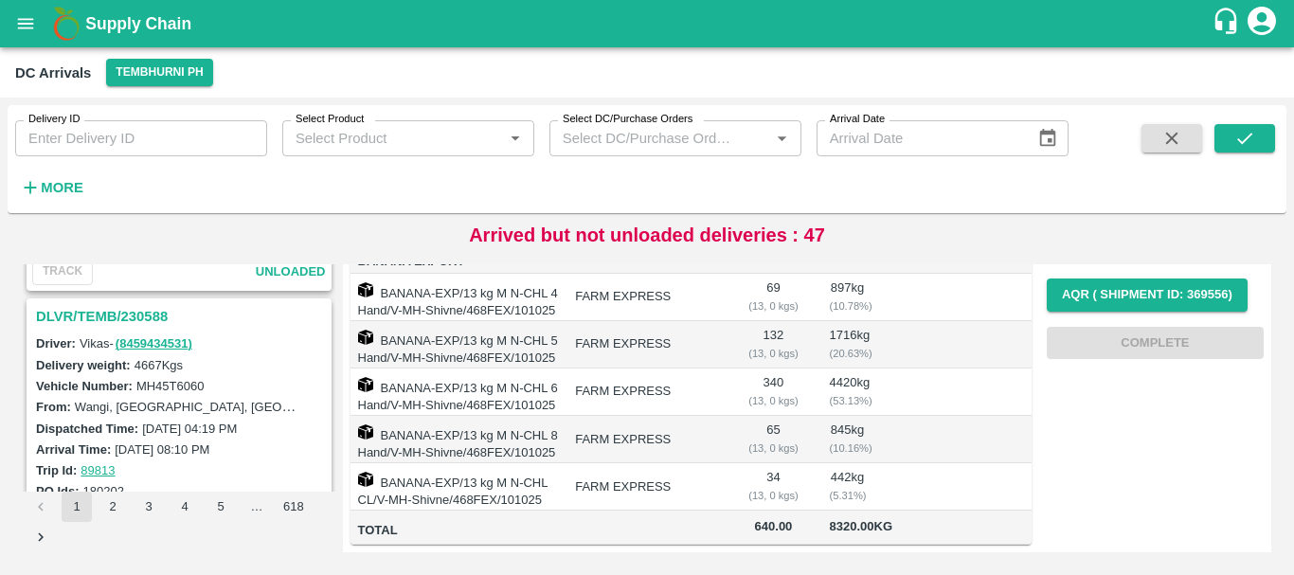
click at [120, 315] on h3 "DLVR/TEMB/230588" at bounding box center [182, 316] width 292 height 25
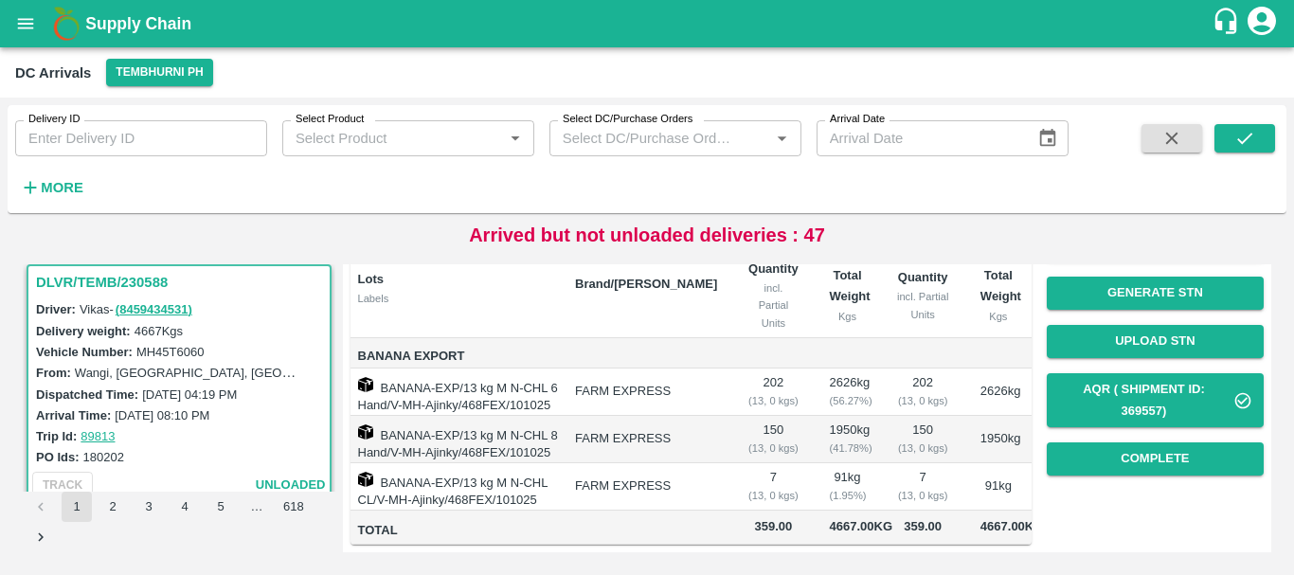
scroll to position [214, 0]
click at [1143, 442] on button "Complete" at bounding box center [1155, 458] width 217 height 33
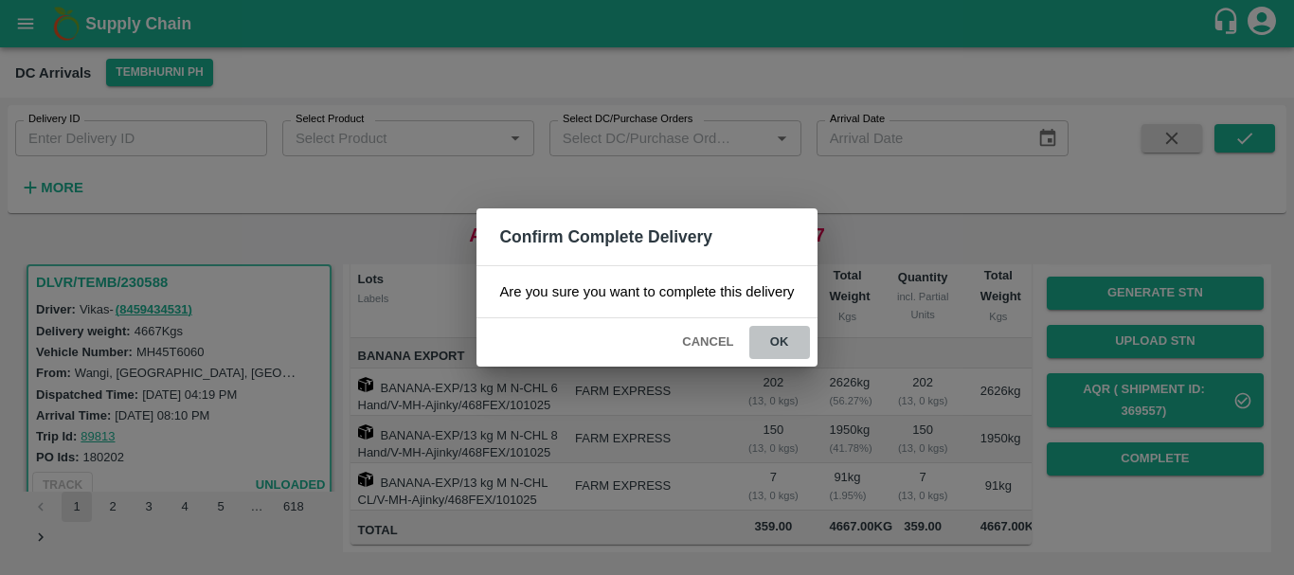
click at [790, 335] on button "ok" at bounding box center [779, 342] width 61 height 33
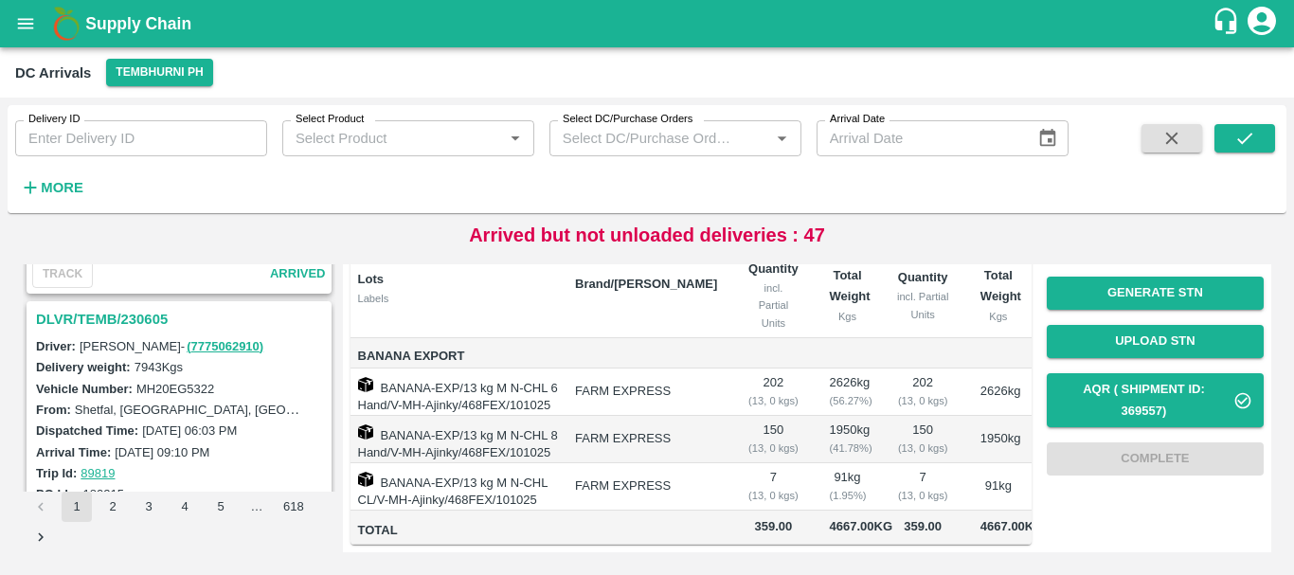
scroll to position [3684, 0]
click at [147, 321] on h3 "DLVR/TEMB/230605" at bounding box center [182, 320] width 292 height 25
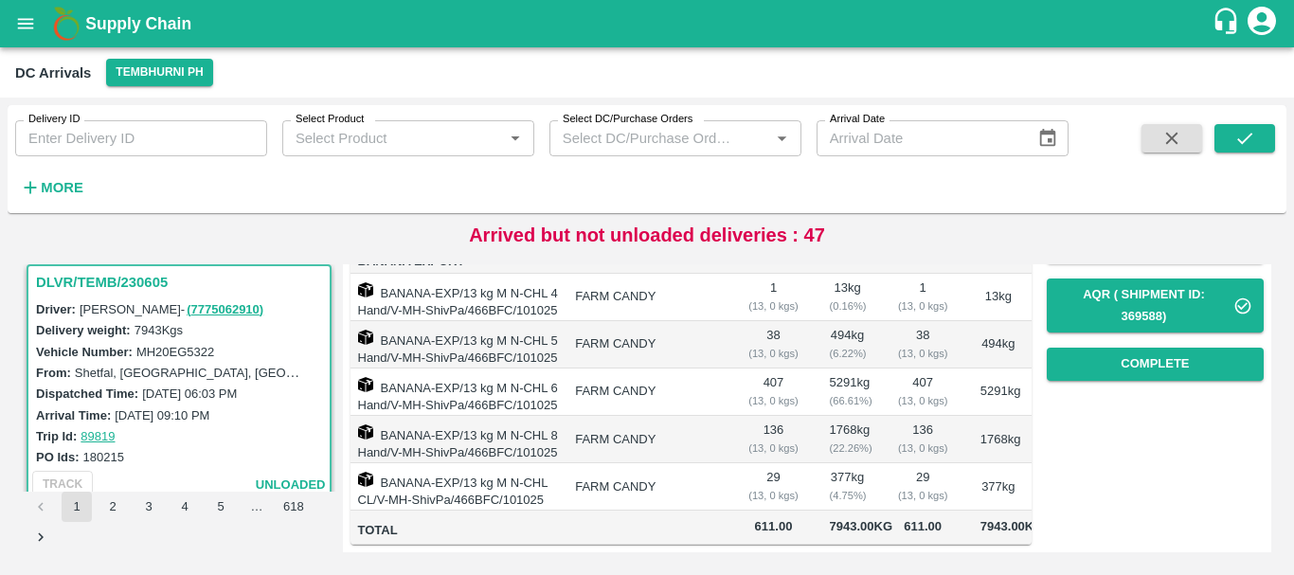
scroll to position [375, 0]
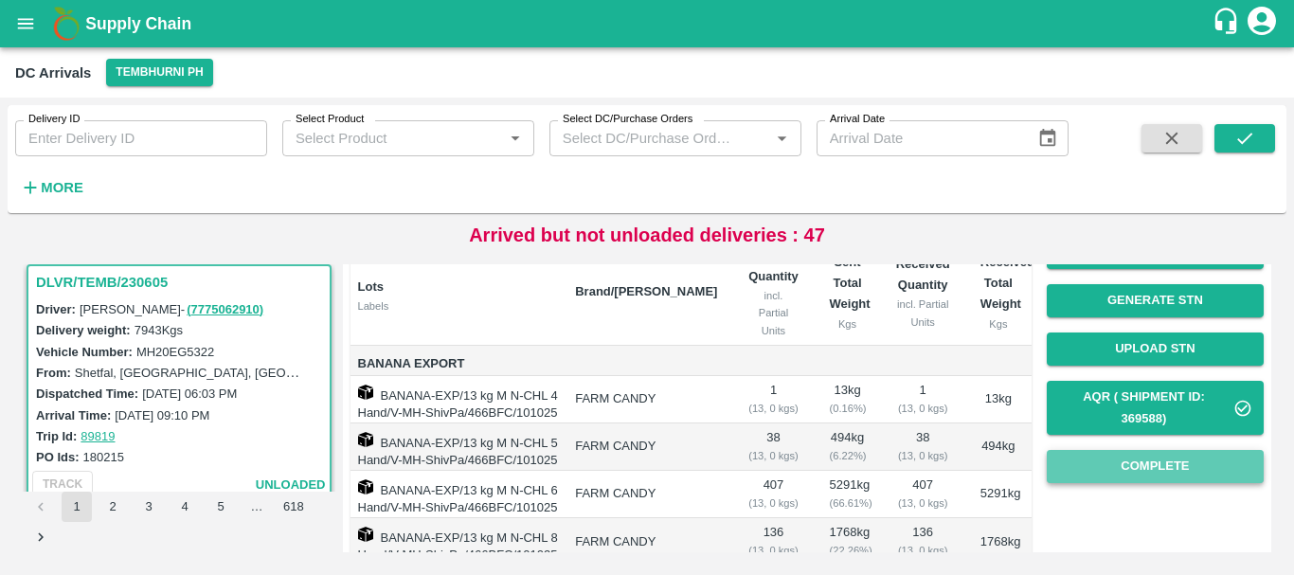
click at [1106, 462] on button "Complete" at bounding box center [1155, 466] width 217 height 33
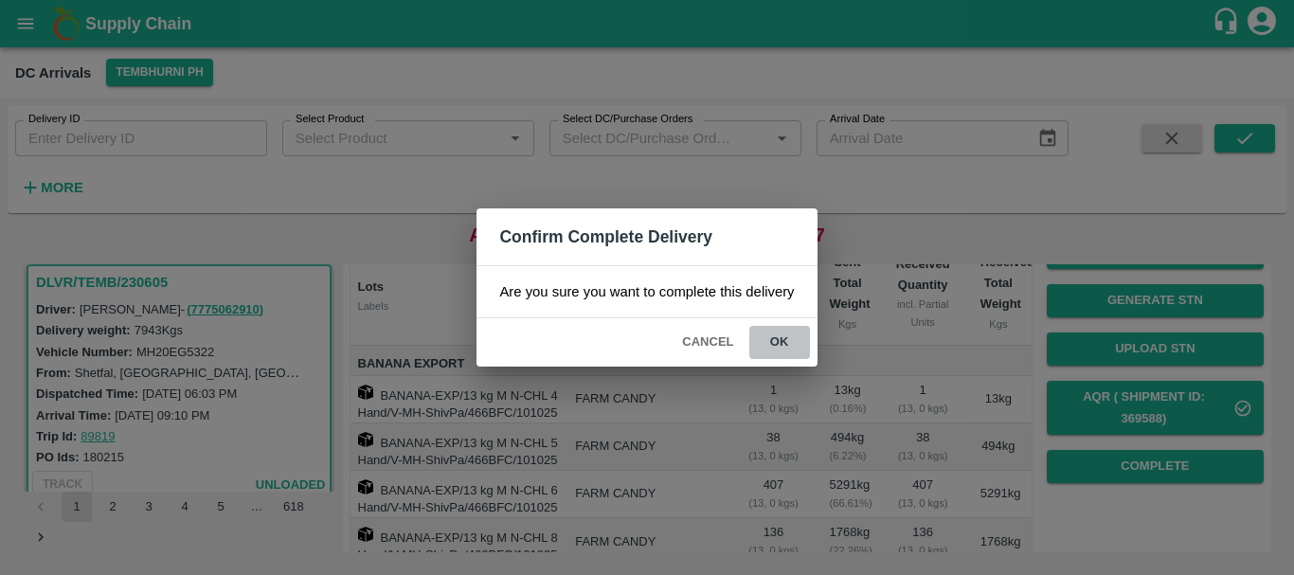
click at [778, 337] on button "ok" at bounding box center [779, 342] width 61 height 33
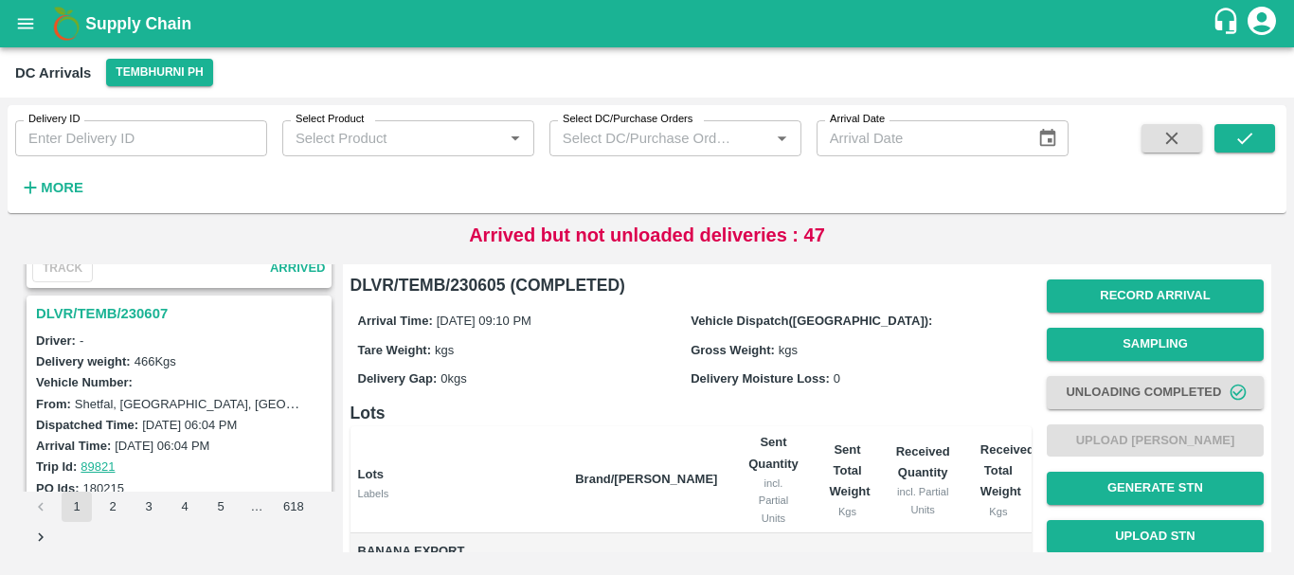
click at [126, 315] on h3 "DLVR/TEMB/230607" at bounding box center [182, 313] width 292 height 25
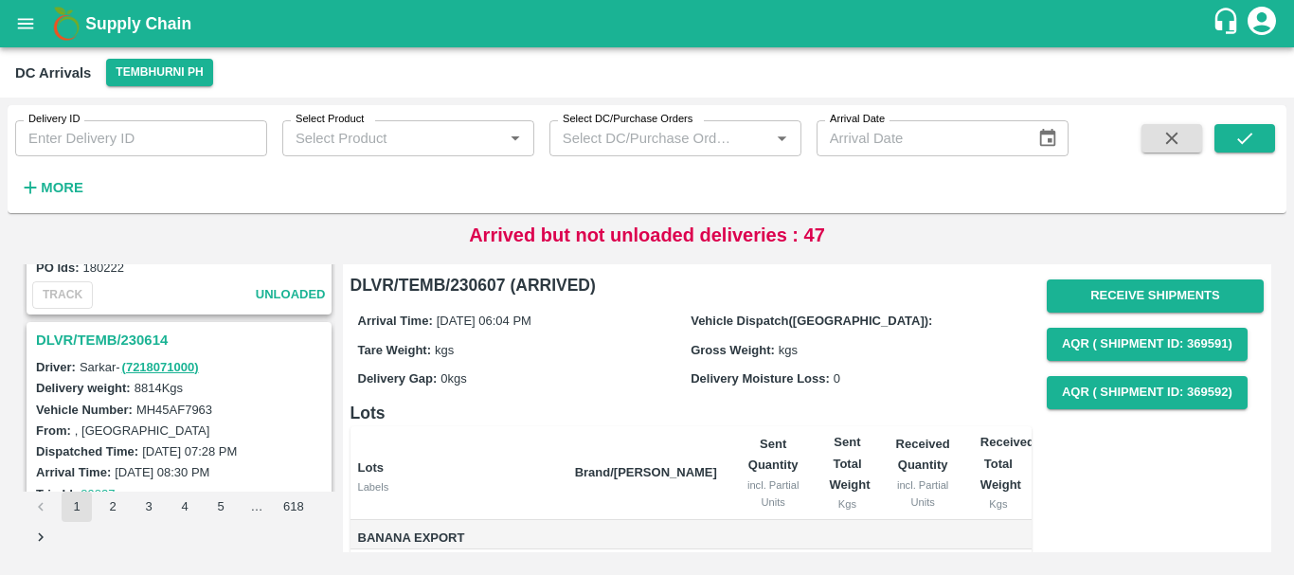
click at [141, 337] on h3 "DLVR/TEMB/230614" at bounding box center [182, 340] width 292 height 25
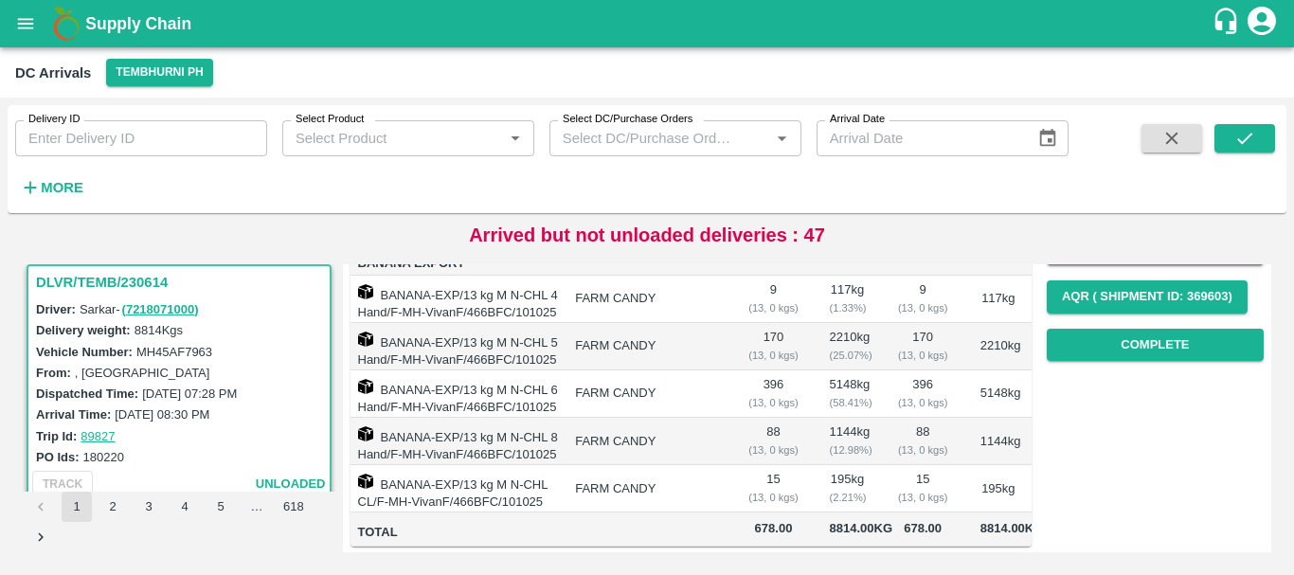
click at [1106, 365] on div "Record Arrival Sampling Unloading Completed Upload Tare Weight Generate STN Upl…" at bounding box center [1155, 176] width 217 height 385
click at [1091, 351] on button "Complete" at bounding box center [1155, 345] width 217 height 33
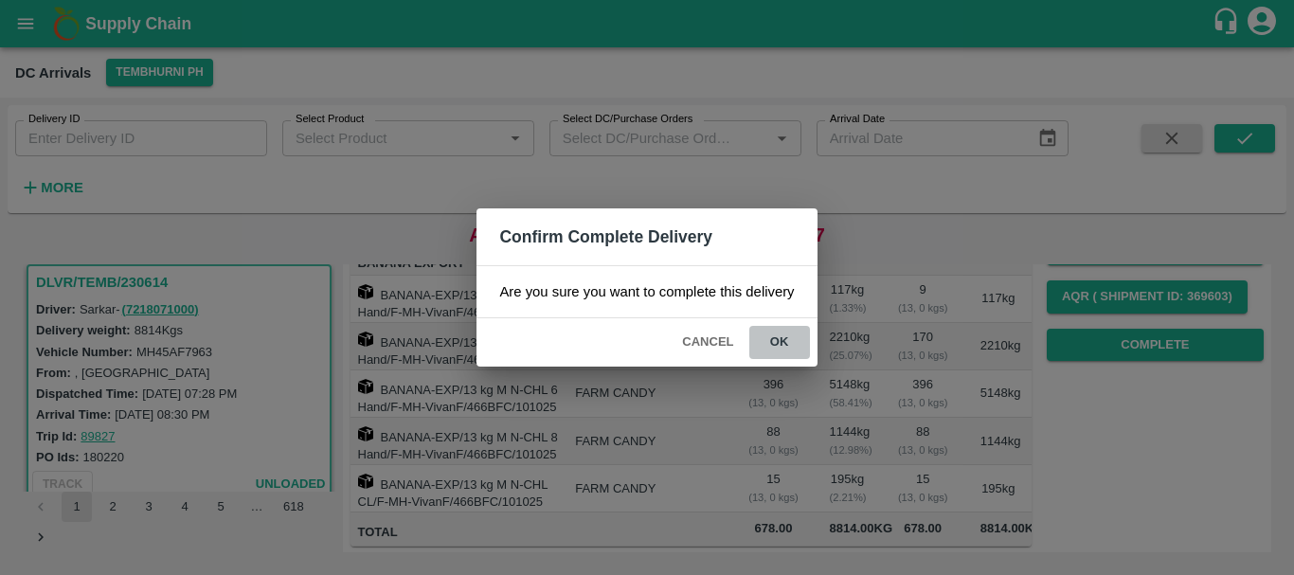
click at [770, 340] on button "ok" at bounding box center [779, 342] width 61 height 33
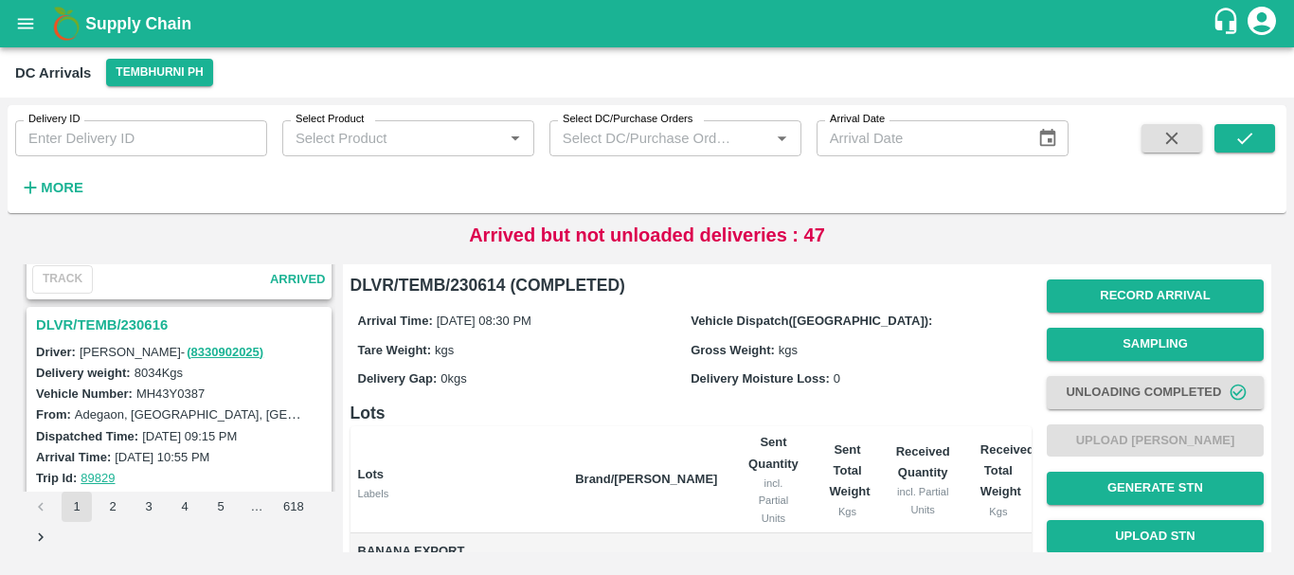
click at [121, 315] on h3 "DLVR/TEMB/230616" at bounding box center [182, 325] width 292 height 25
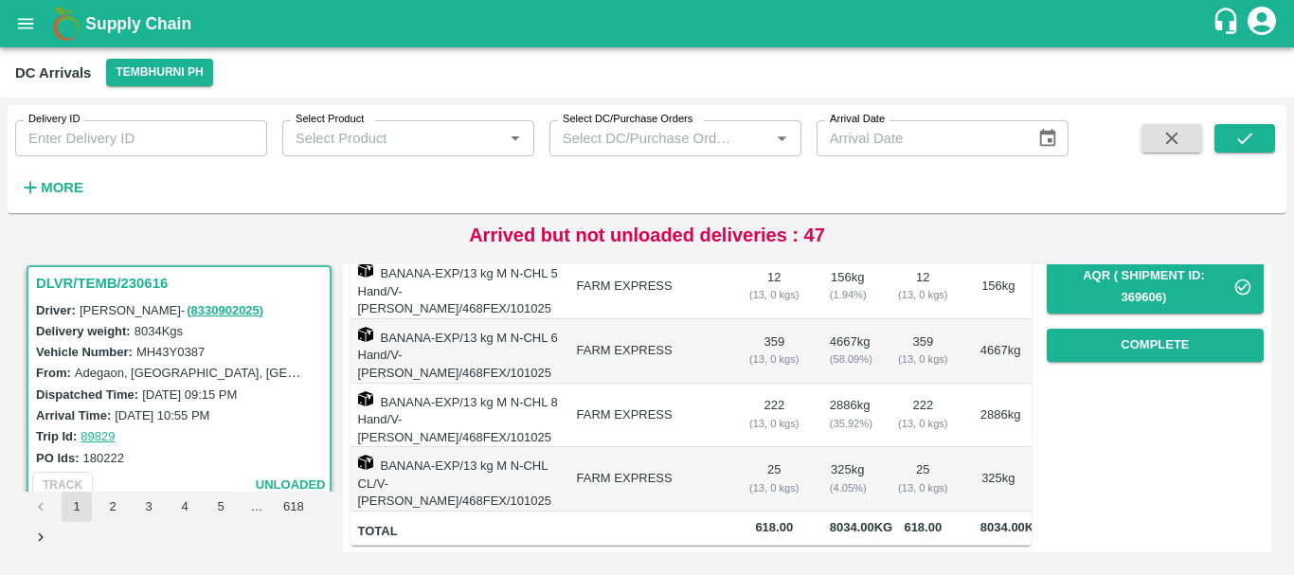
click at [876, 396] on td "2886 kg ( 35.92 %)" at bounding box center [848, 416] width 66 height 64
click at [1059, 333] on button "Complete" at bounding box center [1155, 345] width 217 height 33
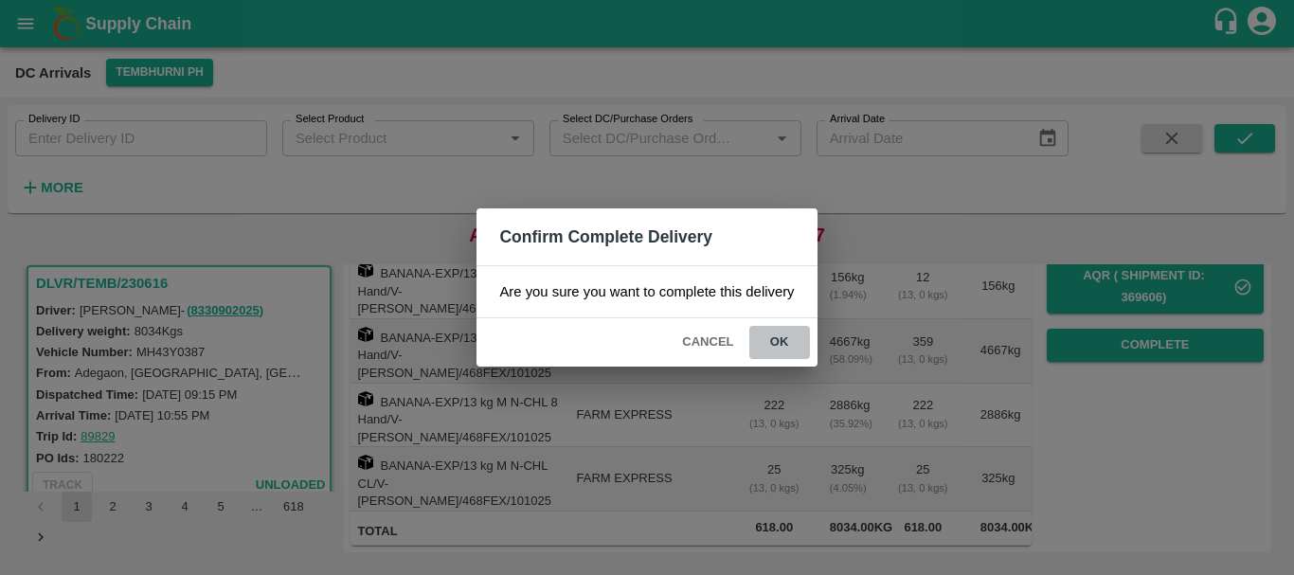
click at [797, 351] on button "ok" at bounding box center [779, 342] width 61 height 33
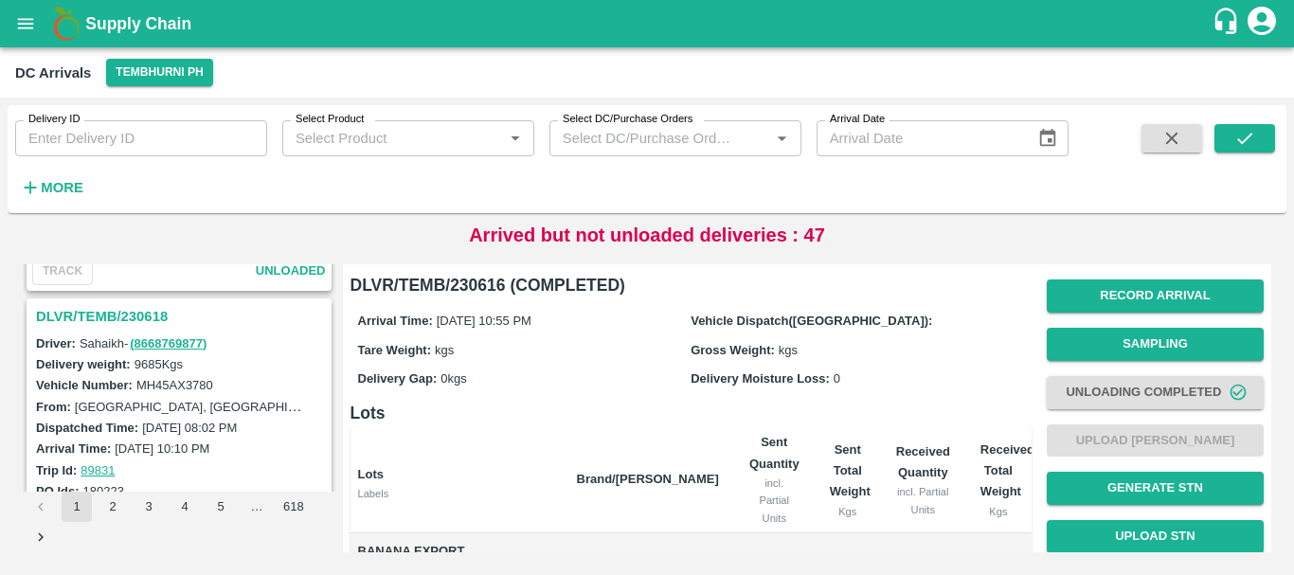
click at [139, 313] on h3 "DLVR/TEMB/230618" at bounding box center [182, 316] width 292 height 25
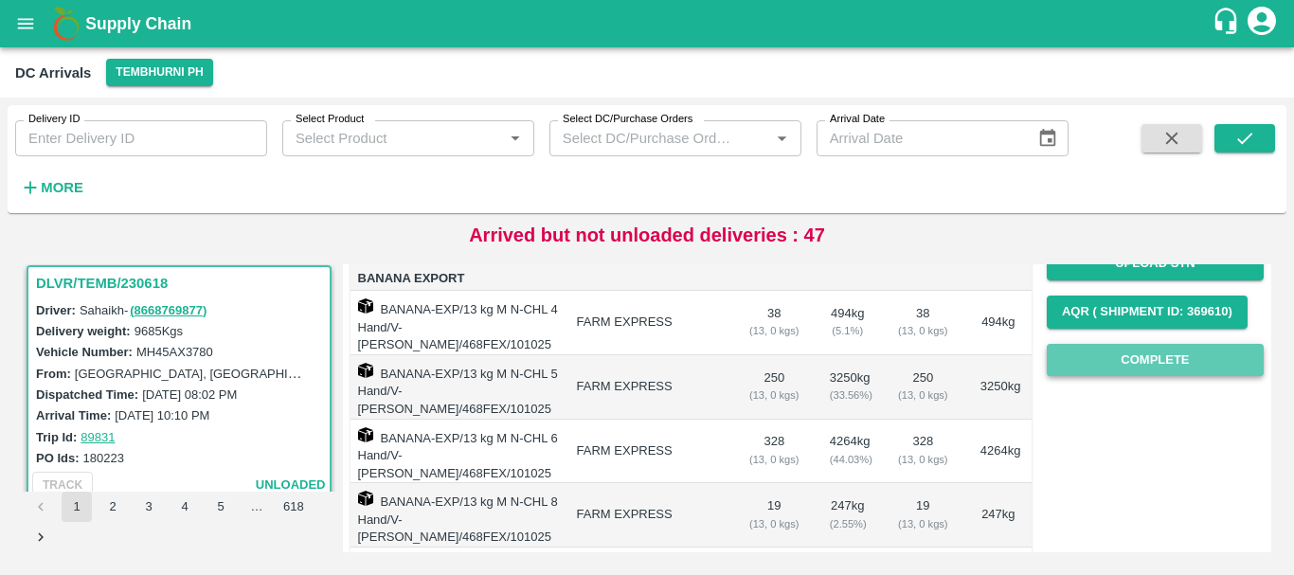
click at [1080, 369] on button "Complete" at bounding box center [1155, 360] width 217 height 33
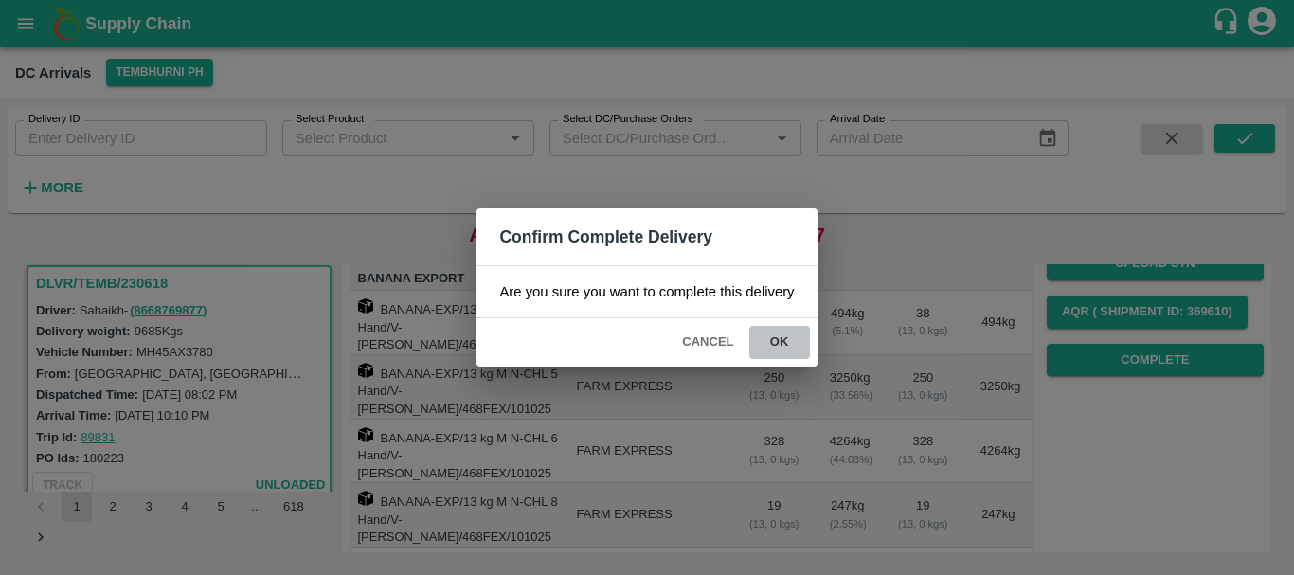
click at [772, 341] on button "ok" at bounding box center [779, 342] width 61 height 33
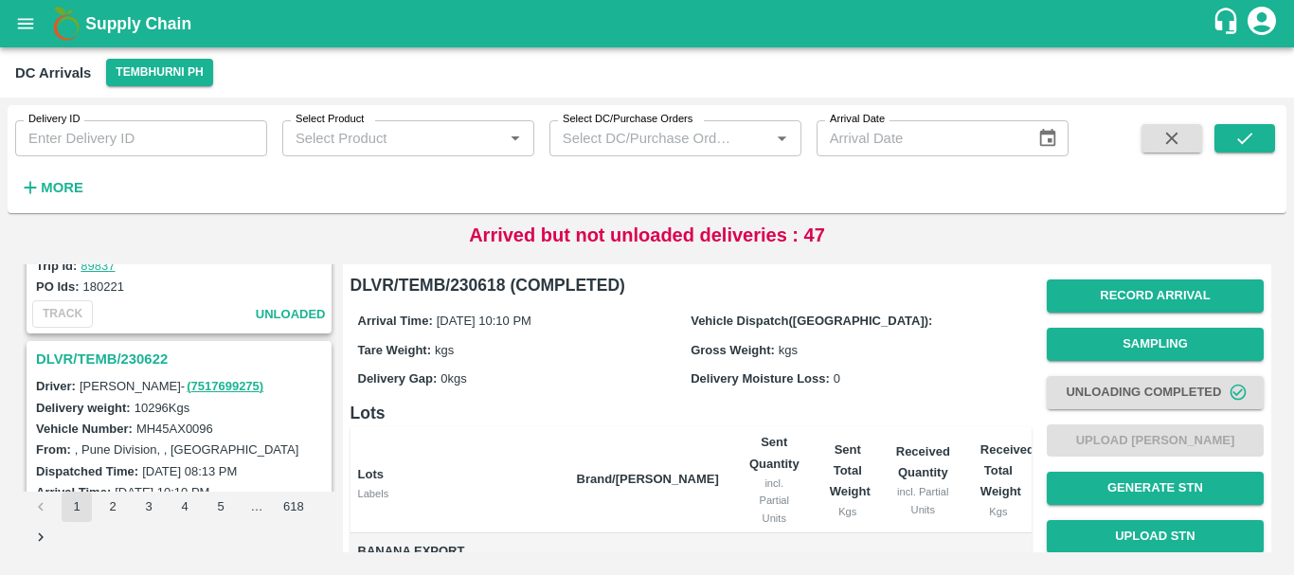
click at [125, 345] on div "DLVR/TEMB/230622" at bounding box center [178, 359] width 301 height 32
click at [125, 347] on h3 "DLVR/TEMB/230622" at bounding box center [182, 359] width 292 height 25
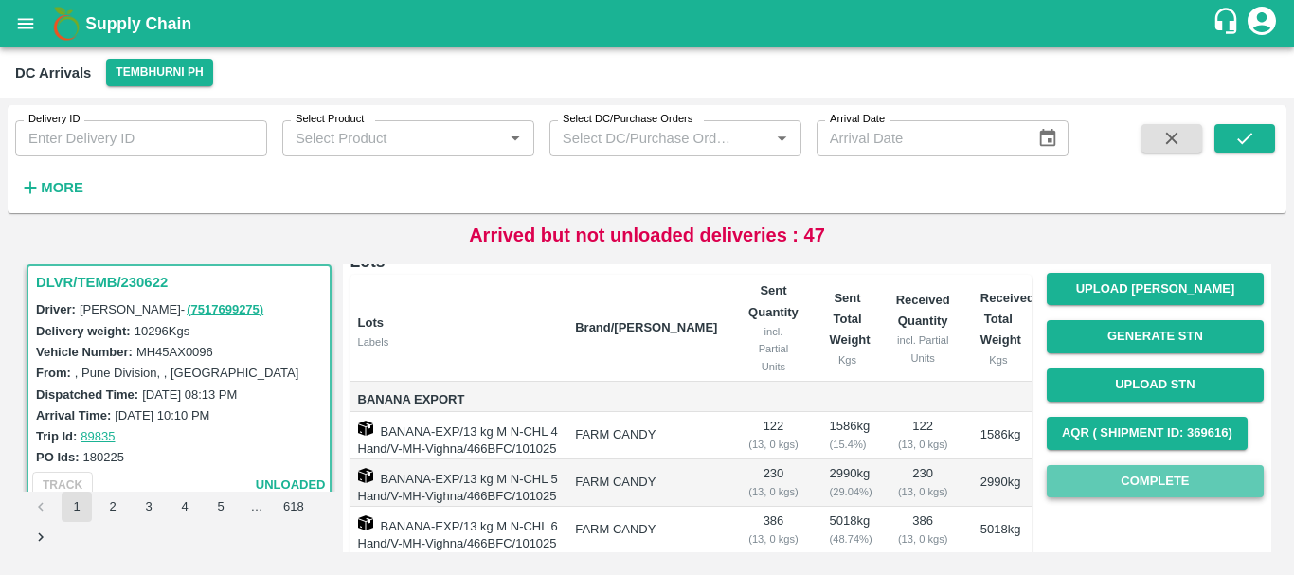
click at [1142, 477] on button "Complete" at bounding box center [1155, 481] width 217 height 33
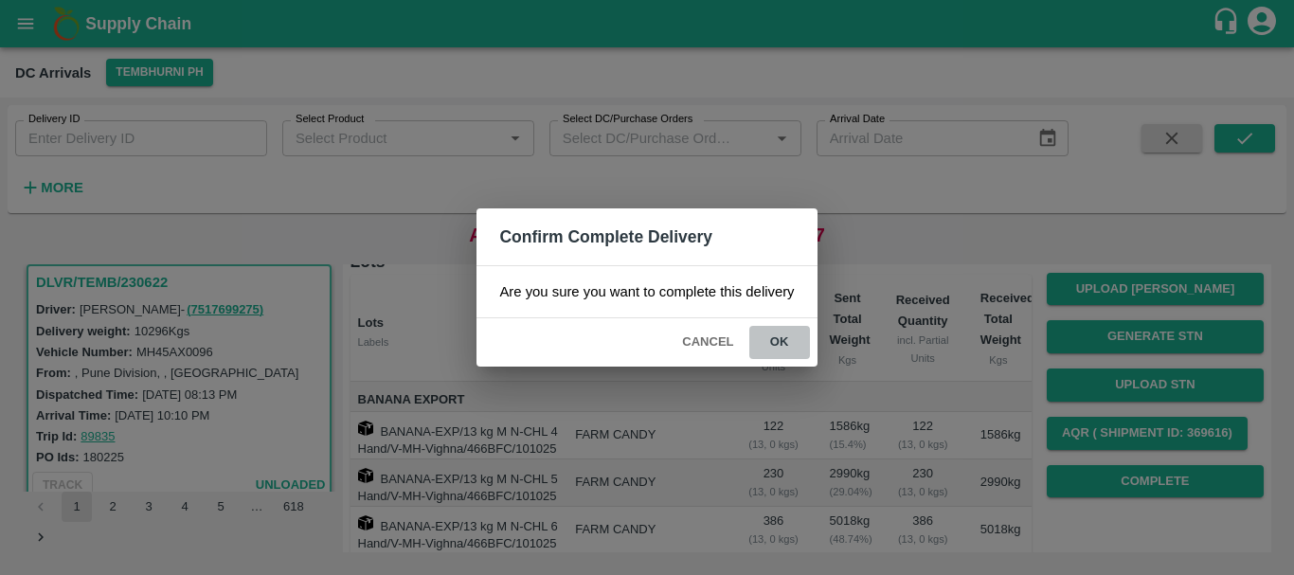
click at [796, 348] on button "ok" at bounding box center [779, 342] width 61 height 33
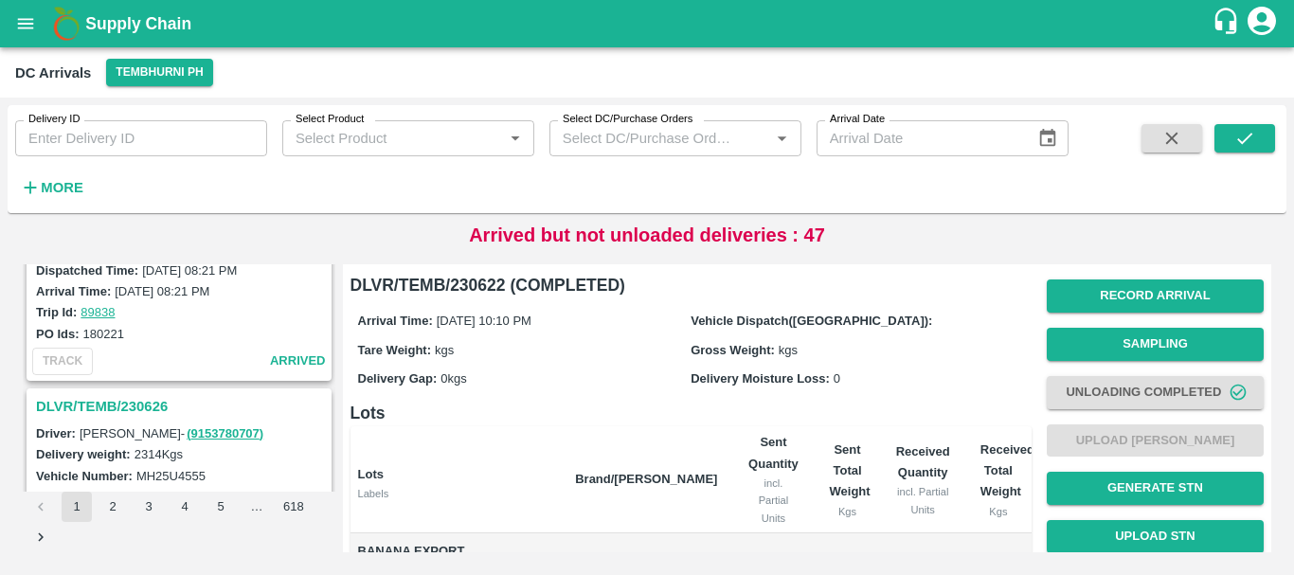
click at [152, 407] on h3 "DLVR/TEMB/230626" at bounding box center [182, 406] width 292 height 25
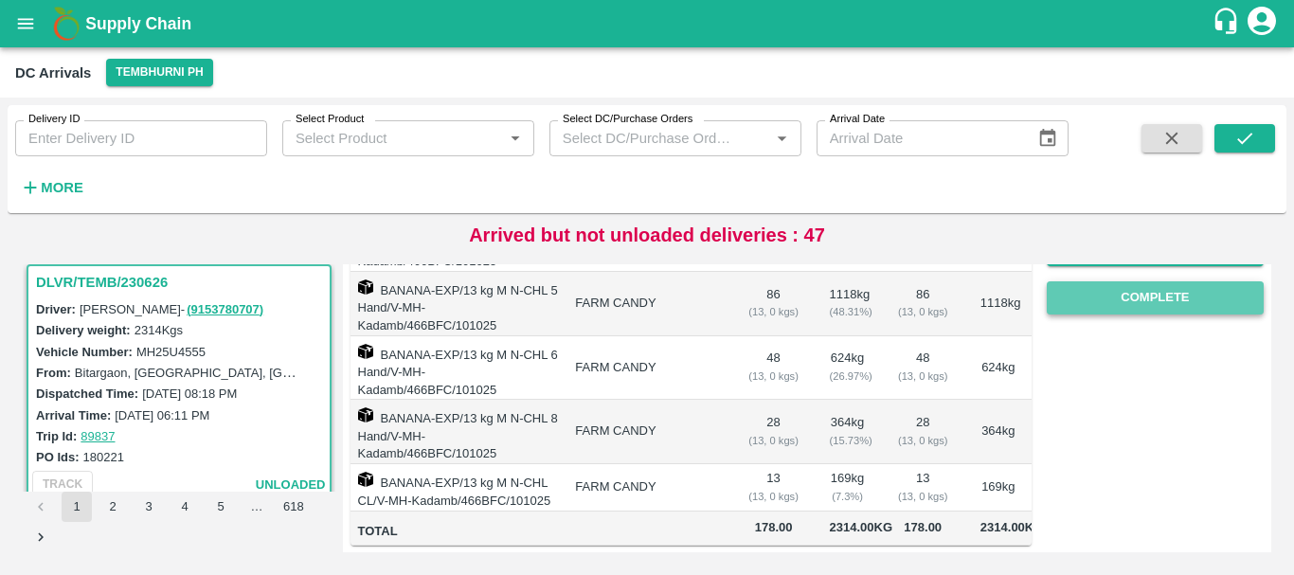
click at [1139, 282] on button "Complete" at bounding box center [1155, 297] width 217 height 33
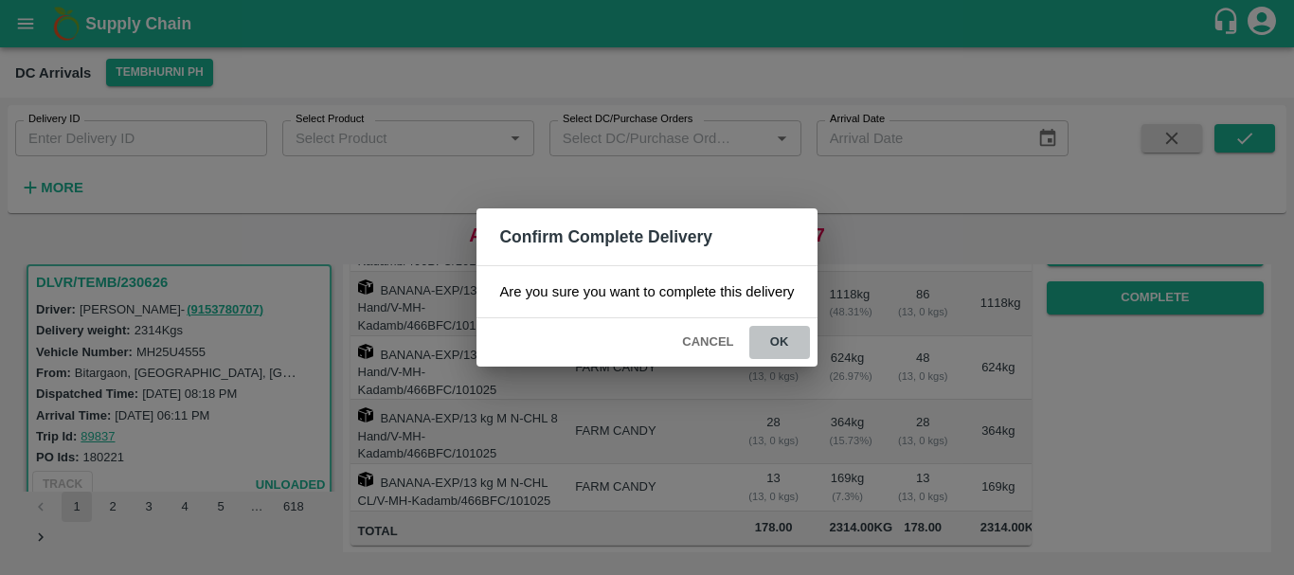
click at [785, 344] on button "ok" at bounding box center [779, 342] width 61 height 33
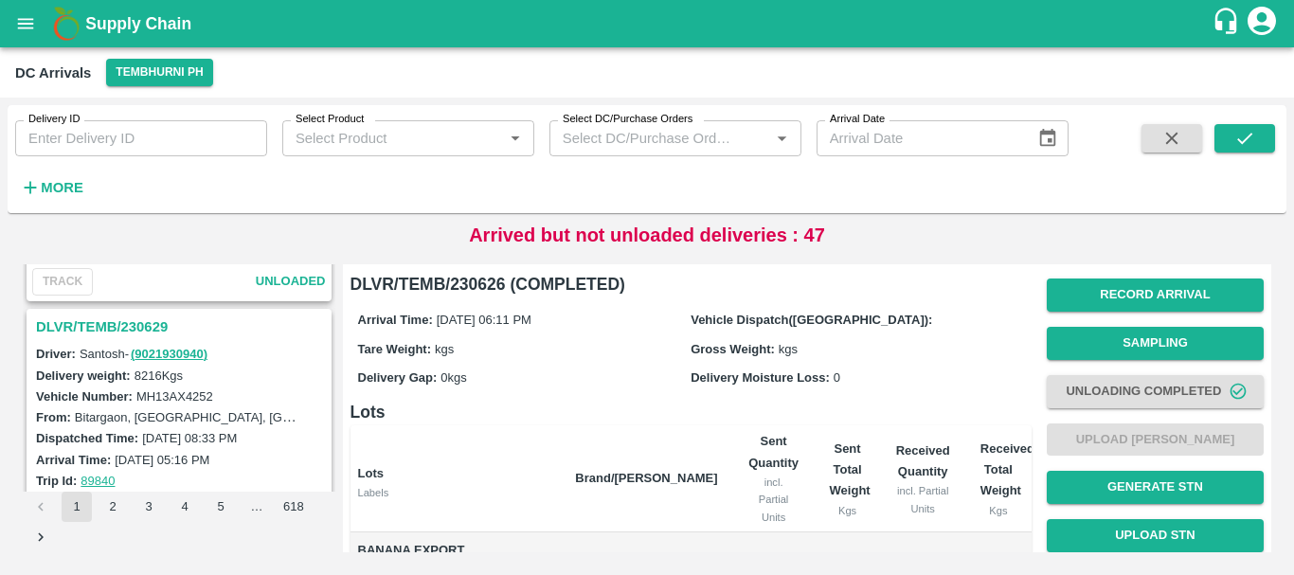
click at [125, 328] on h3 "DLVR/TEMB/230629" at bounding box center [182, 327] width 292 height 25
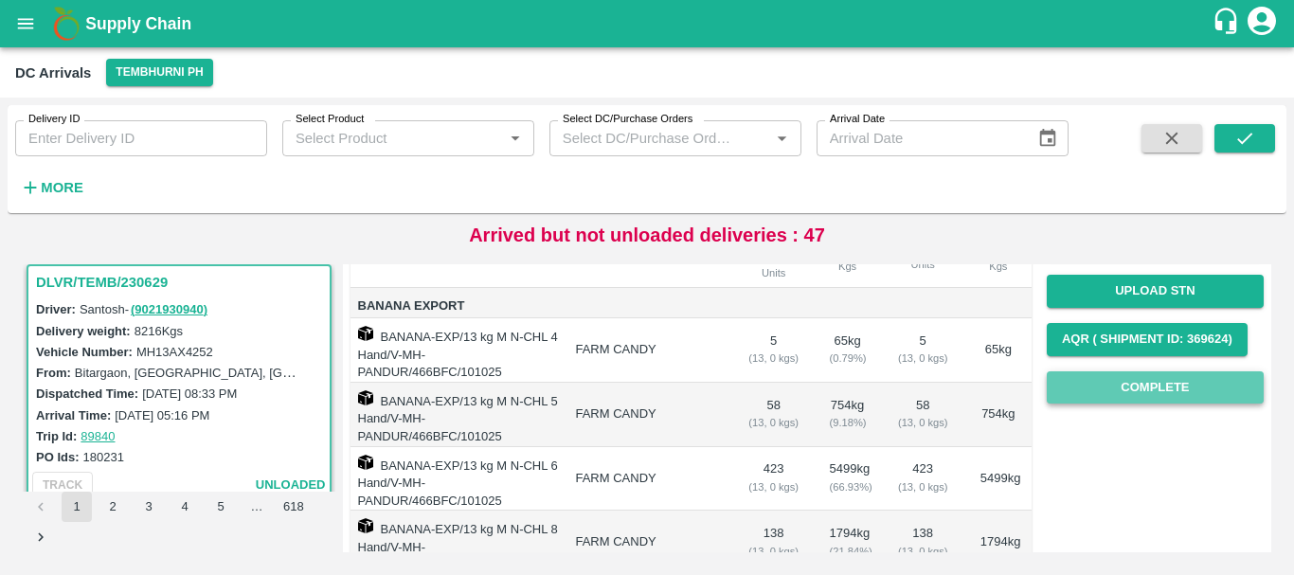
click at [1076, 392] on button "Complete" at bounding box center [1155, 387] width 217 height 33
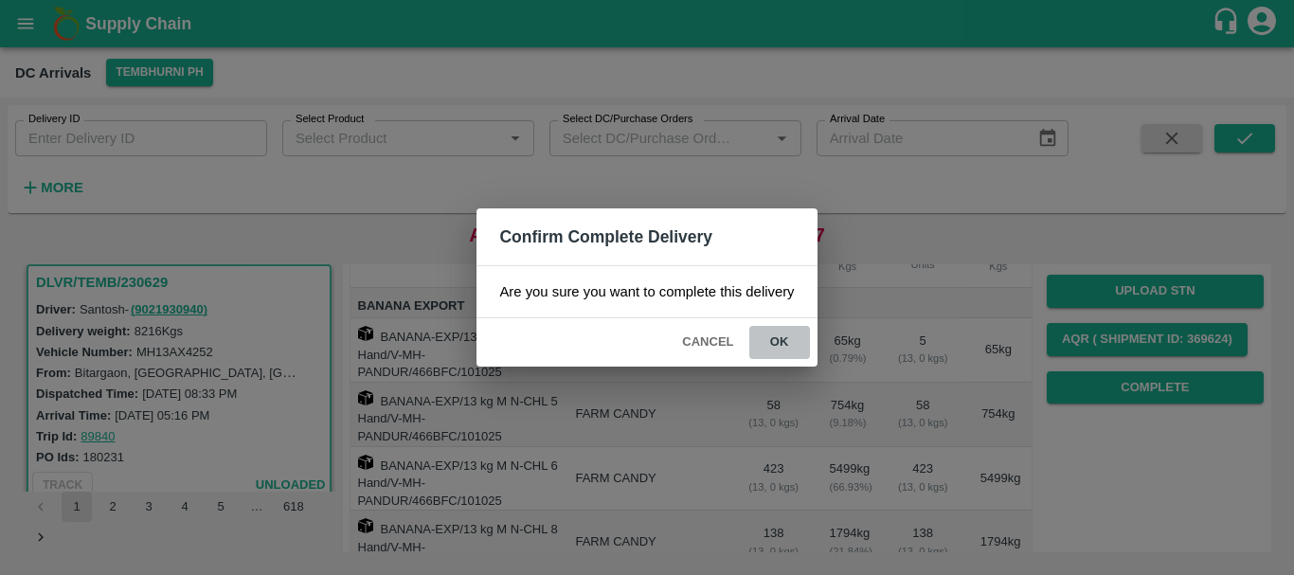
click at [782, 348] on button "ok" at bounding box center [779, 342] width 61 height 33
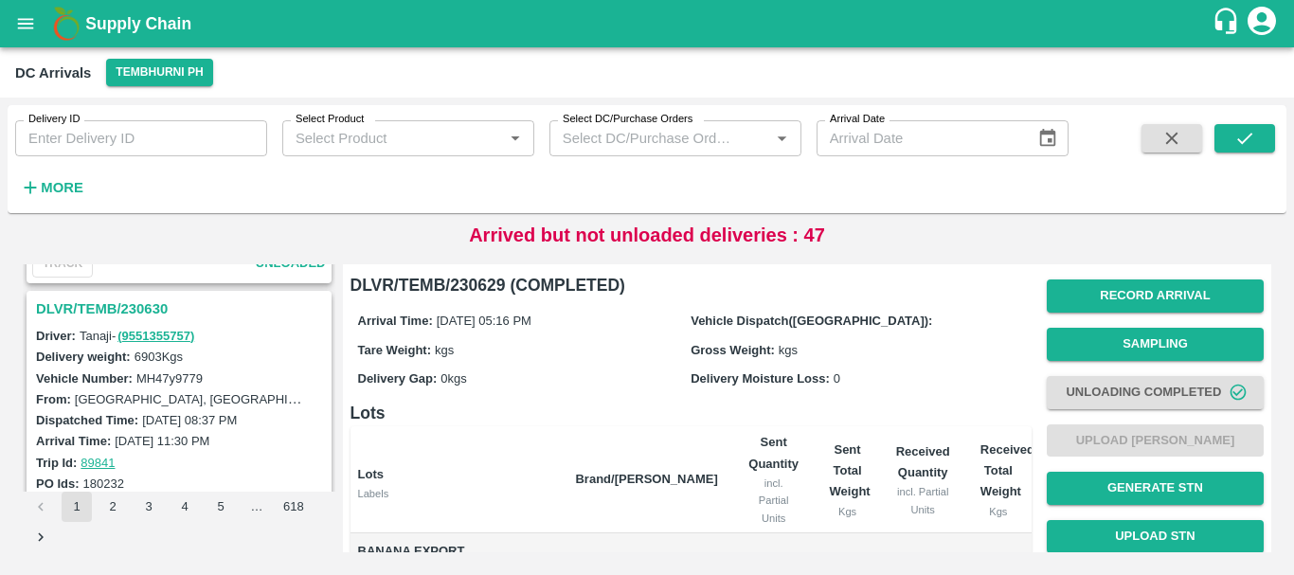
click at [140, 311] on h3 "DLVR/TEMB/230630" at bounding box center [182, 309] width 292 height 25
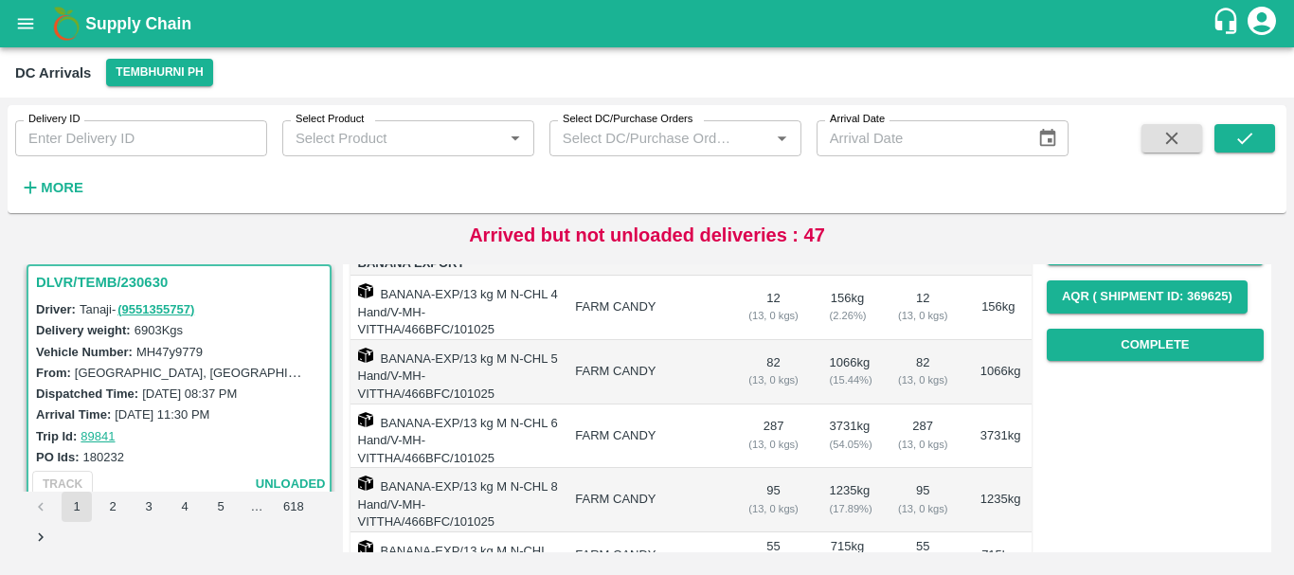
click at [1070, 363] on div "Record Arrival Sampling Unloading Completed Upload Tare Weight Generate STN Upl…" at bounding box center [1155, 176] width 217 height 385
click at [1070, 356] on button "Complete" at bounding box center [1155, 345] width 217 height 33
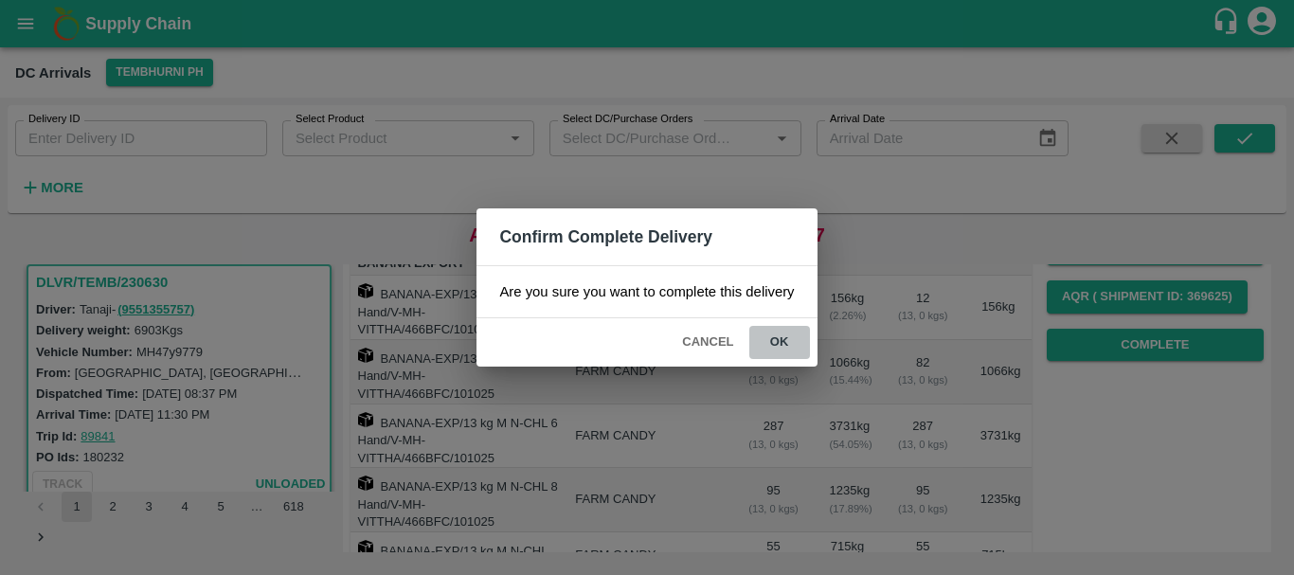
click at [805, 343] on button "ok" at bounding box center [779, 342] width 61 height 33
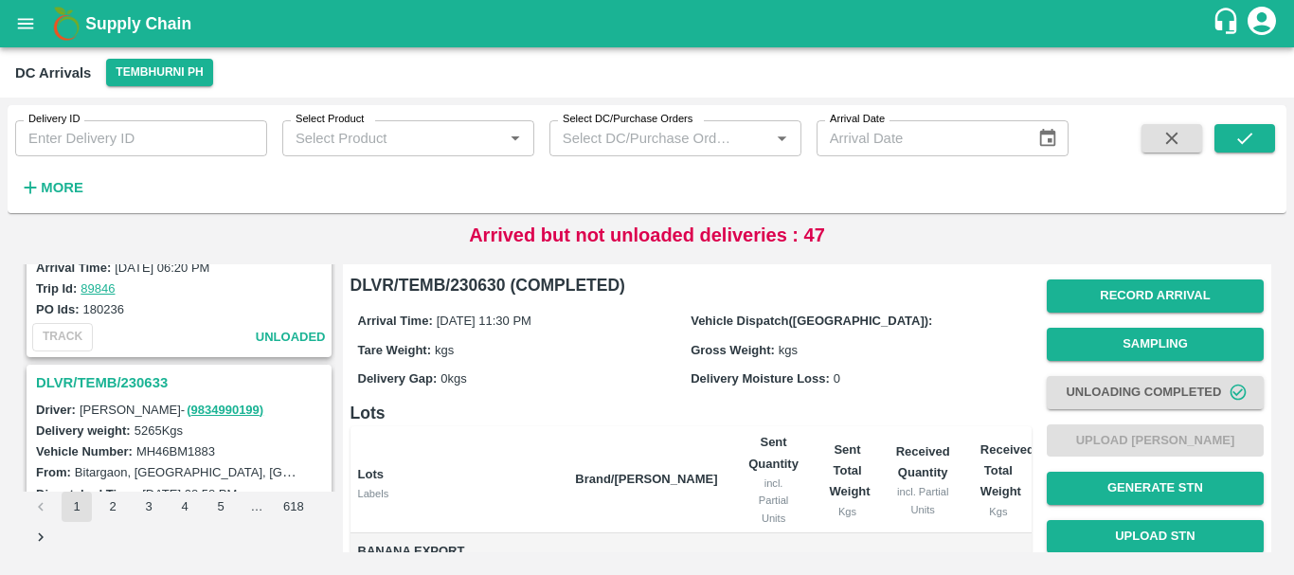
click at [136, 387] on h3 "DLVR/TEMB/230633" at bounding box center [182, 382] width 292 height 25
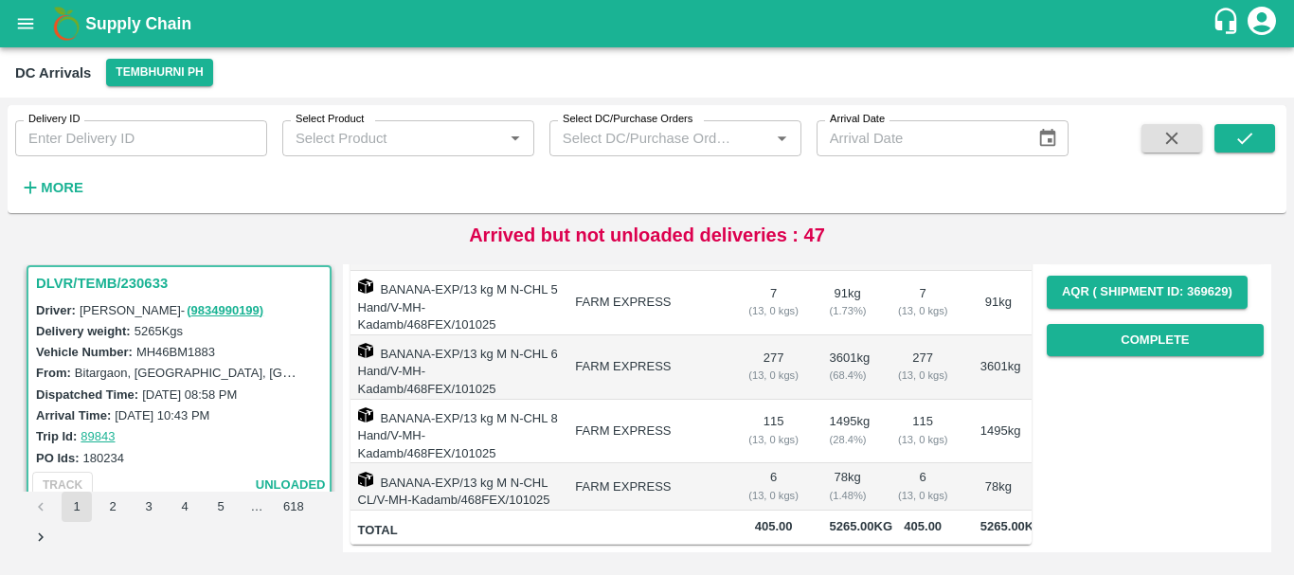
click at [1061, 357] on div "Record Arrival Sampling Unloading Completed Upload Tare Weight Generate STN Upl…" at bounding box center [1155, 171] width 217 height 385
click at [1061, 337] on button "Complete" at bounding box center [1155, 340] width 217 height 33
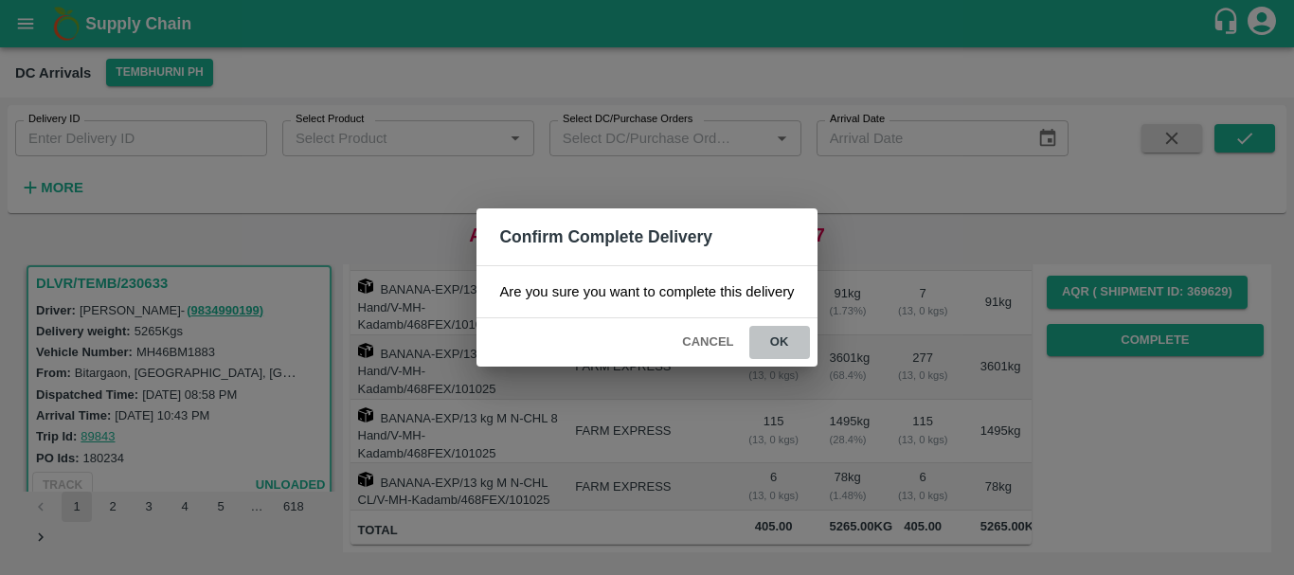
click at [774, 348] on button "ok" at bounding box center [779, 342] width 61 height 33
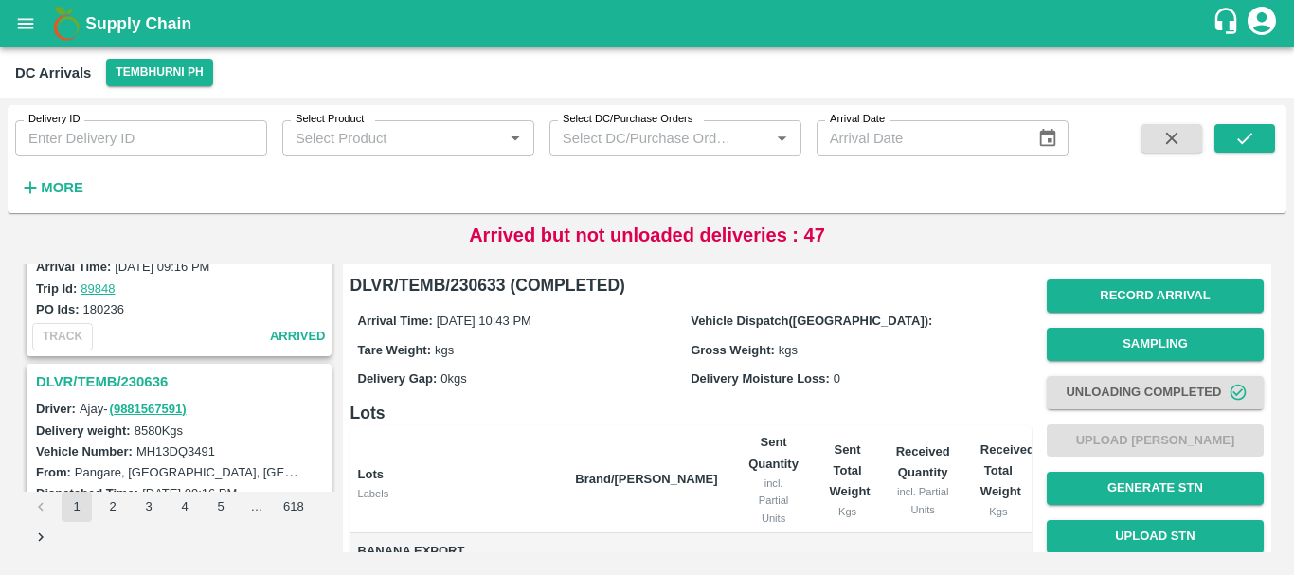
click at [145, 377] on h3 "DLVR/TEMB/230636" at bounding box center [182, 381] width 292 height 25
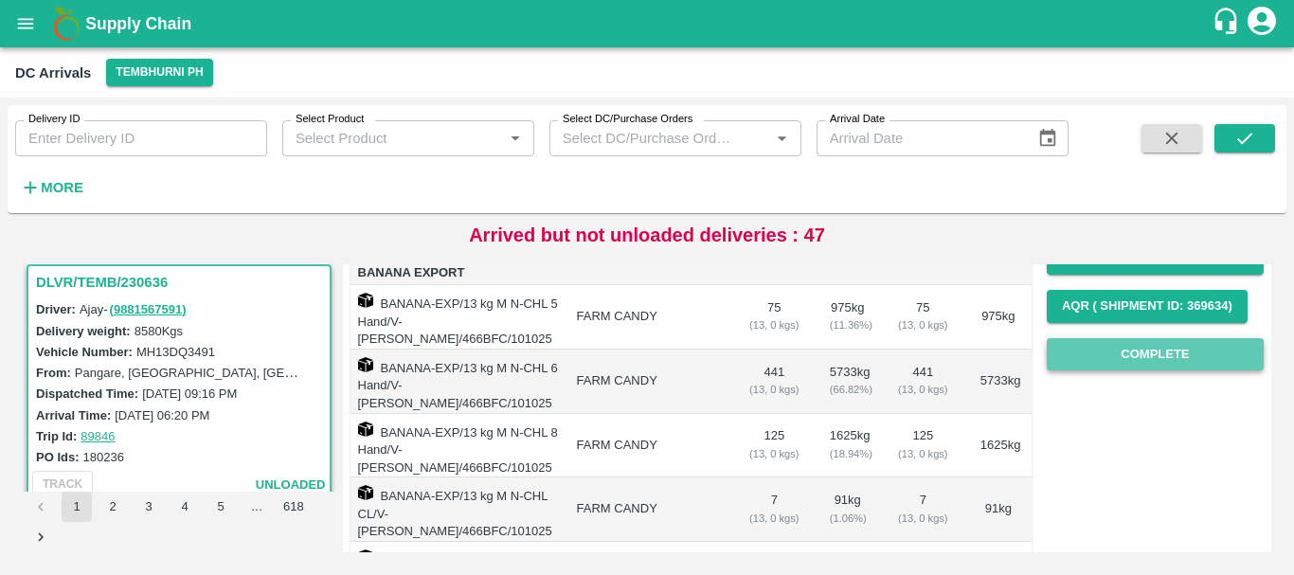
click at [1135, 362] on button "Complete" at bounding box center [1155, 354] width 217 height 33
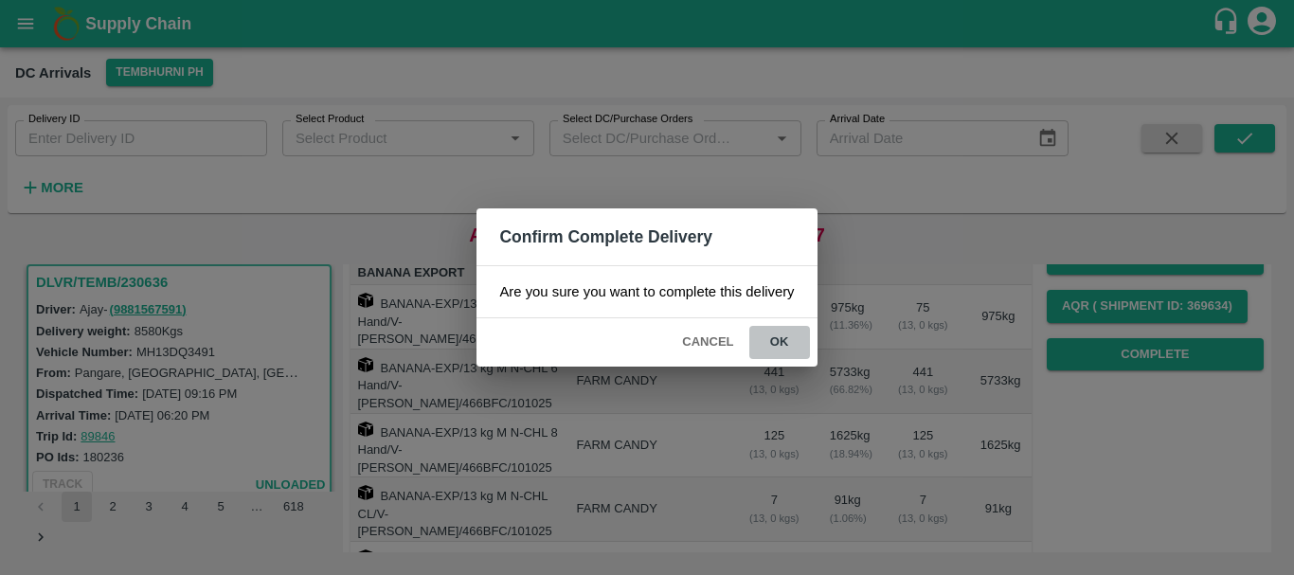
click at [770, 347] on button "ok" at bounding box center [779, 342] width 61 height 33
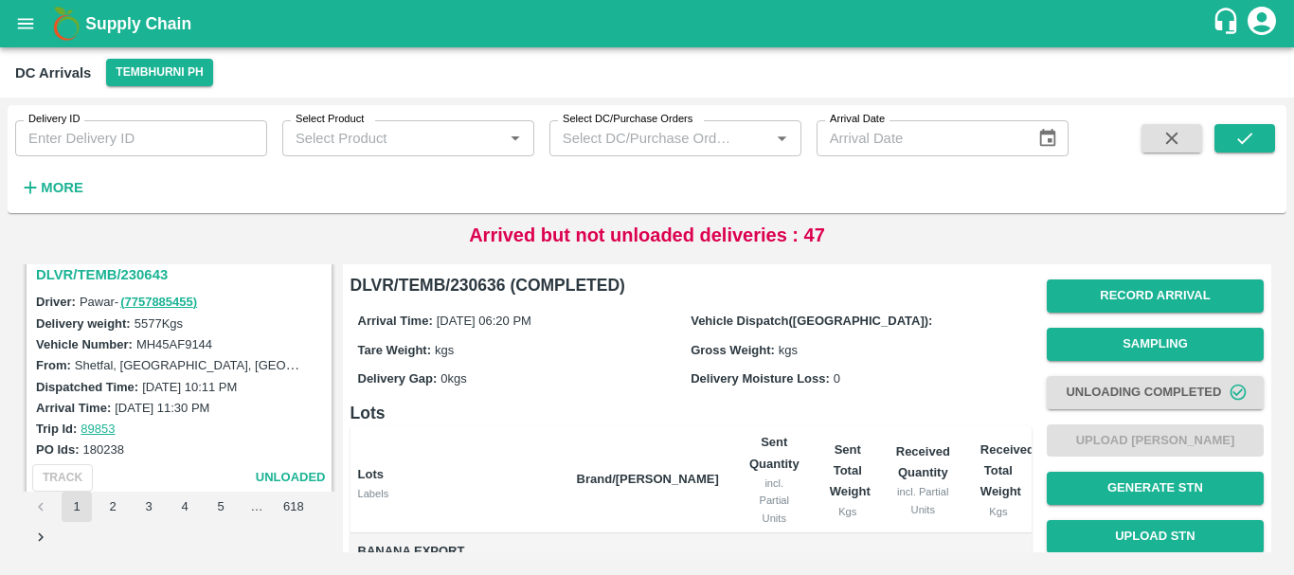
click at [118, 269] on h3 "DLVR/TEMB/230643" at bounding box center [182, 274] width 292 height 25
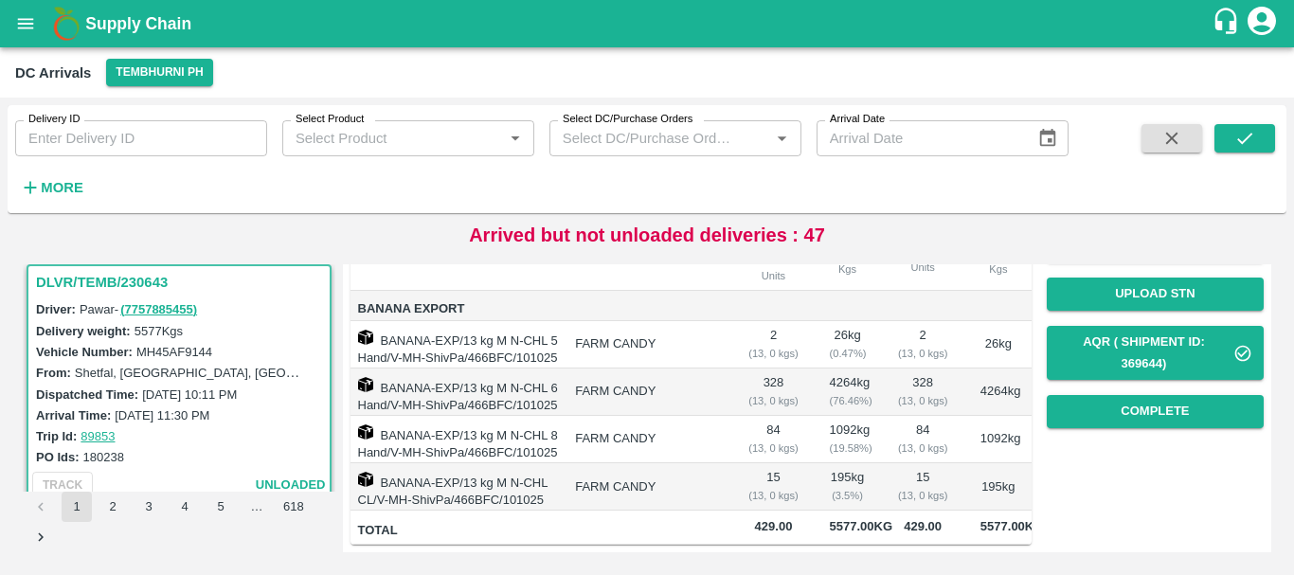
drag, startPoint x: 856, startPoint y: 391, endPoint x: 881, endPoint y: 407, distance: 29.4
click at [881, 416] on td "84 ( 13, 0 kgs)" at bounding box center [923, 439] width 84 height 47
click at [1136, 395] on button "Complete" at bounding box center [1155, 411] width 217 height 33
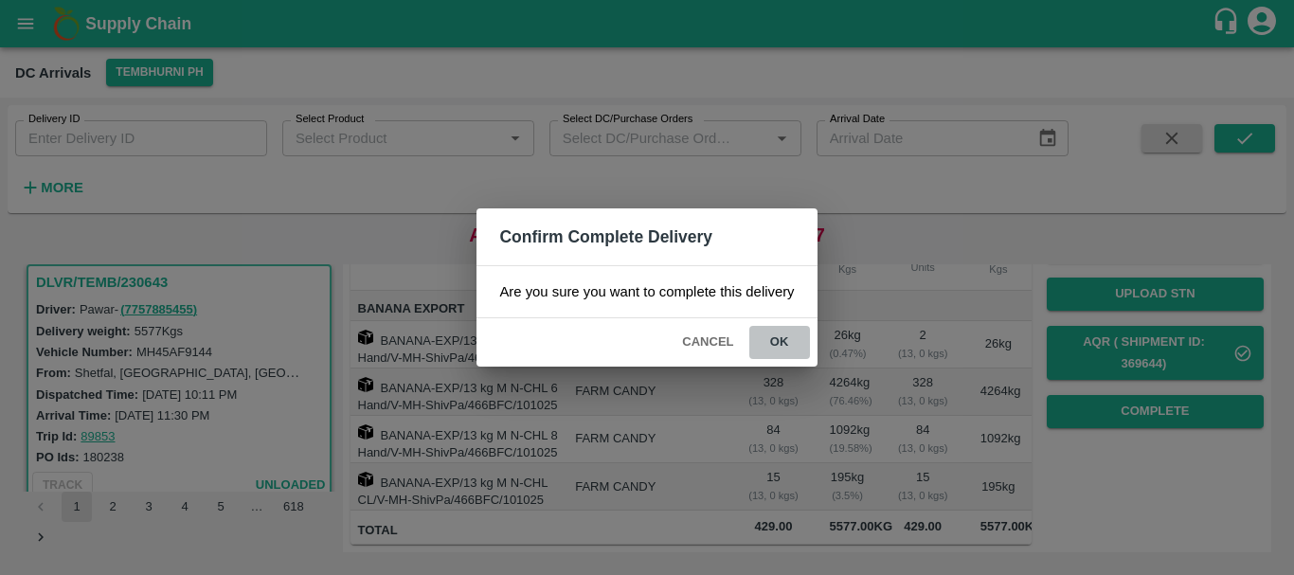
click at [788, 340] on button "ok" at bounding box center [779, 342] width 61 height 33
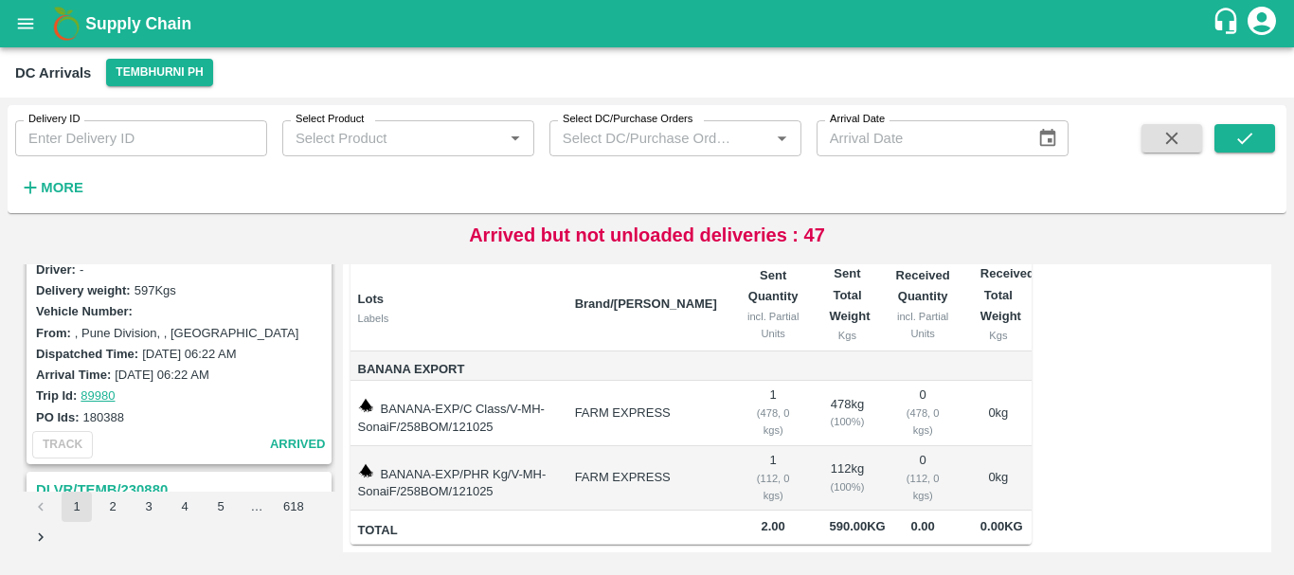
scroll to position [5970, 0]
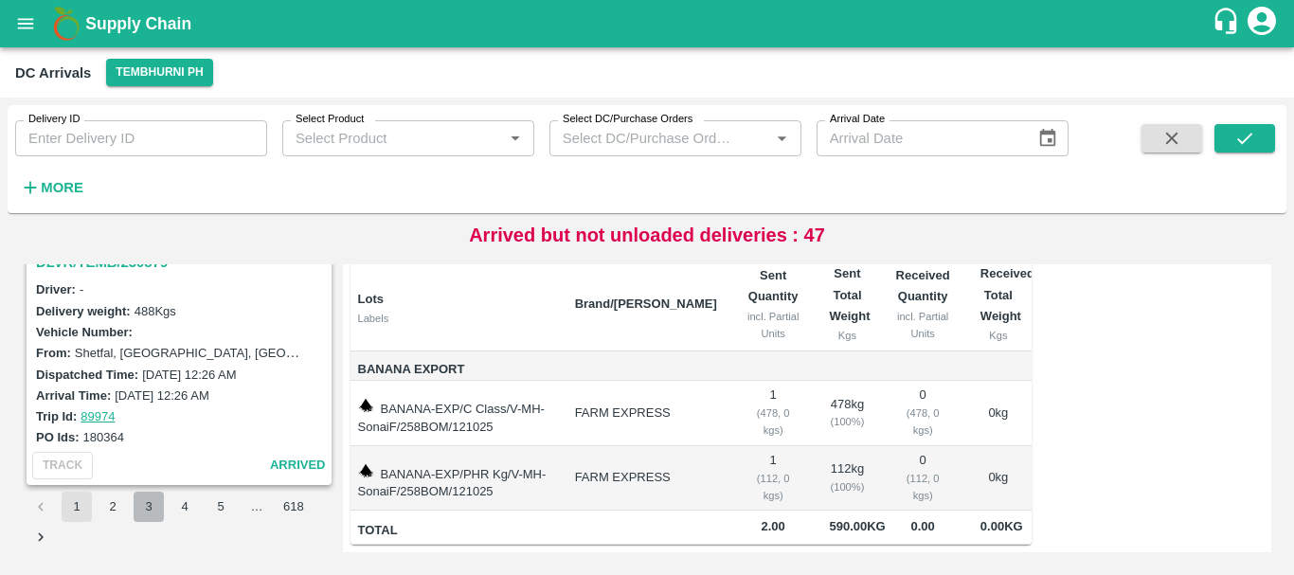
click at [147, 508] on button "3" at bounding box center [149, 507] width 30 height 30
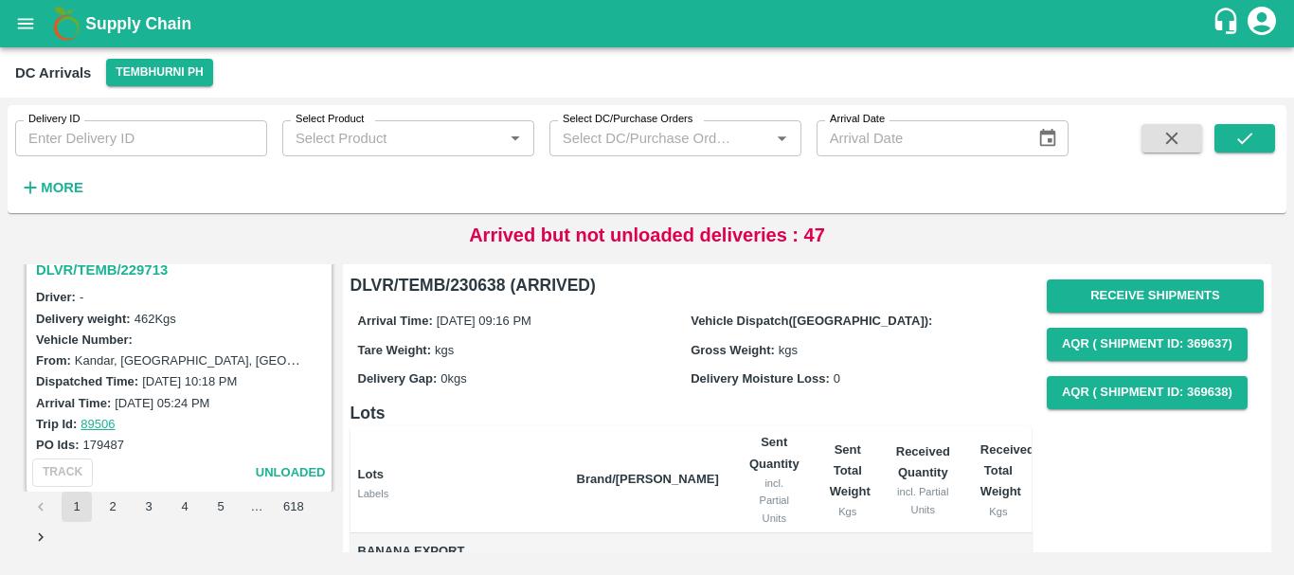
click at [137, 445] on div "PO Ids: 179487" at bounding box center [182, 444] width 292 height 21
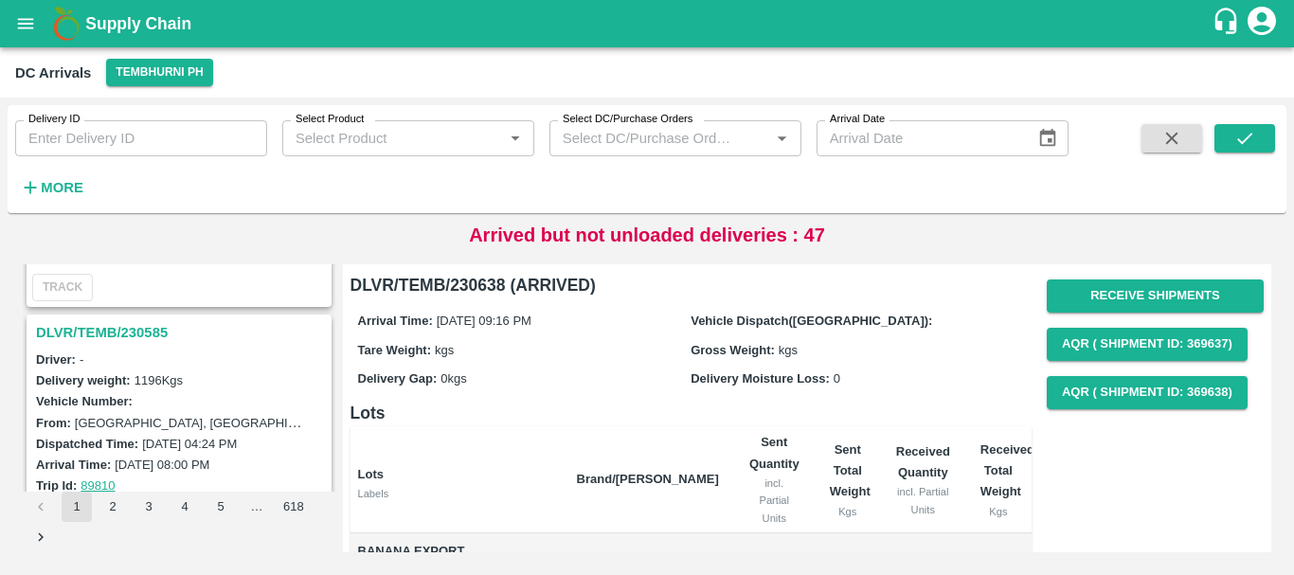
scroll to position [1445, 0]
click at [113, 336] on h3 "DLVR/TEMB/230585" at bounding box center [182, 331] width 292 height 25
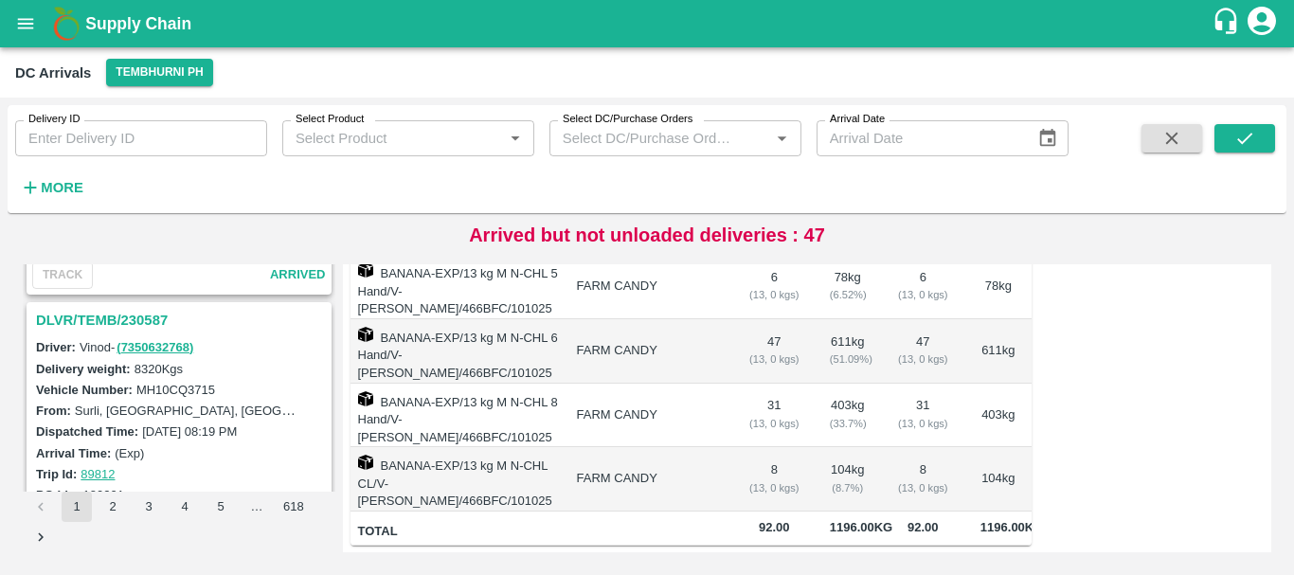
scroll to position [1207, 0]
click at [154, 320] on h3 "DLVR/TEMB/230587" at bounding box center [182, 321] width 292 height 25
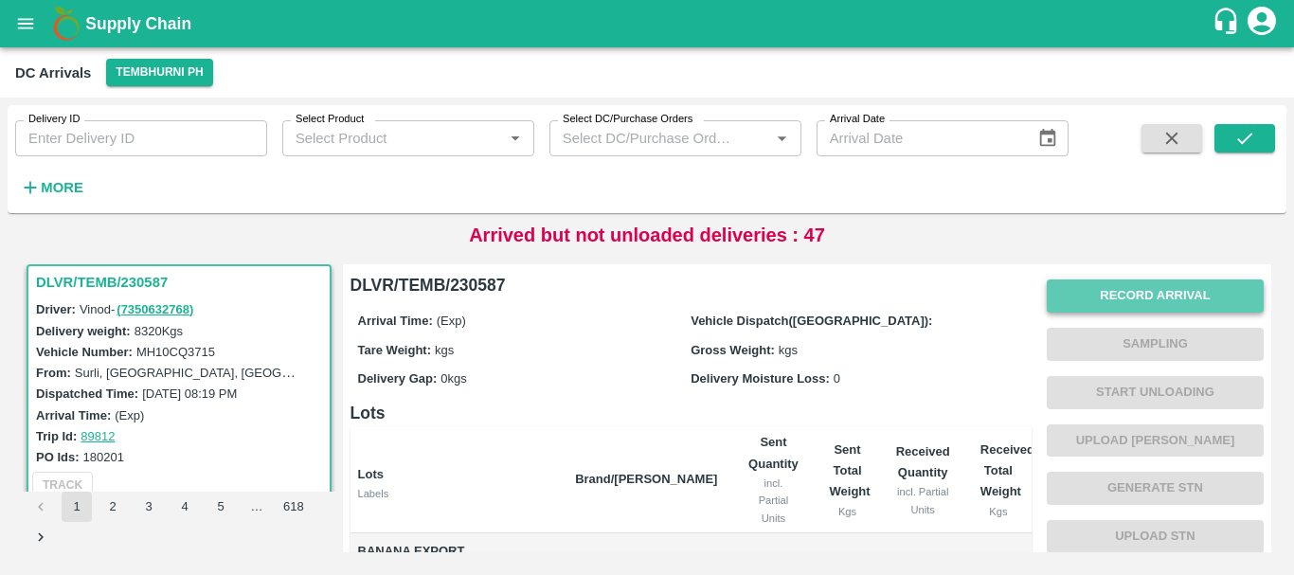
click at [1094, 306] on button "Record Arrival" at bounding box center [1155, 295] width 217 height 33
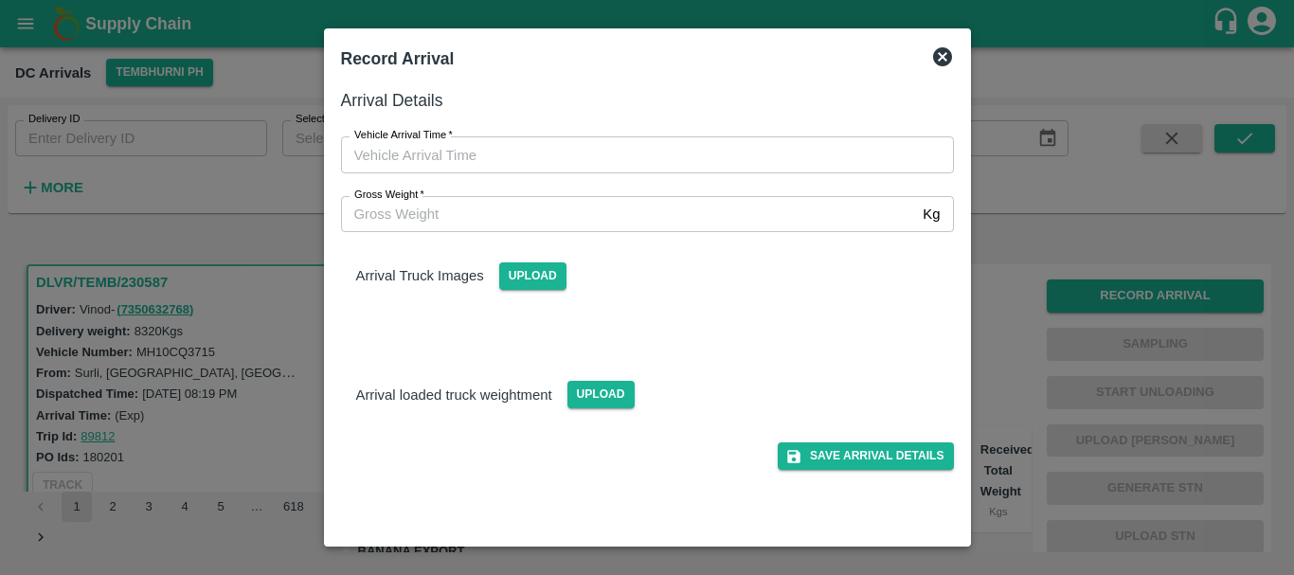
type input "DD/MM/YYYY hh:mm aa"
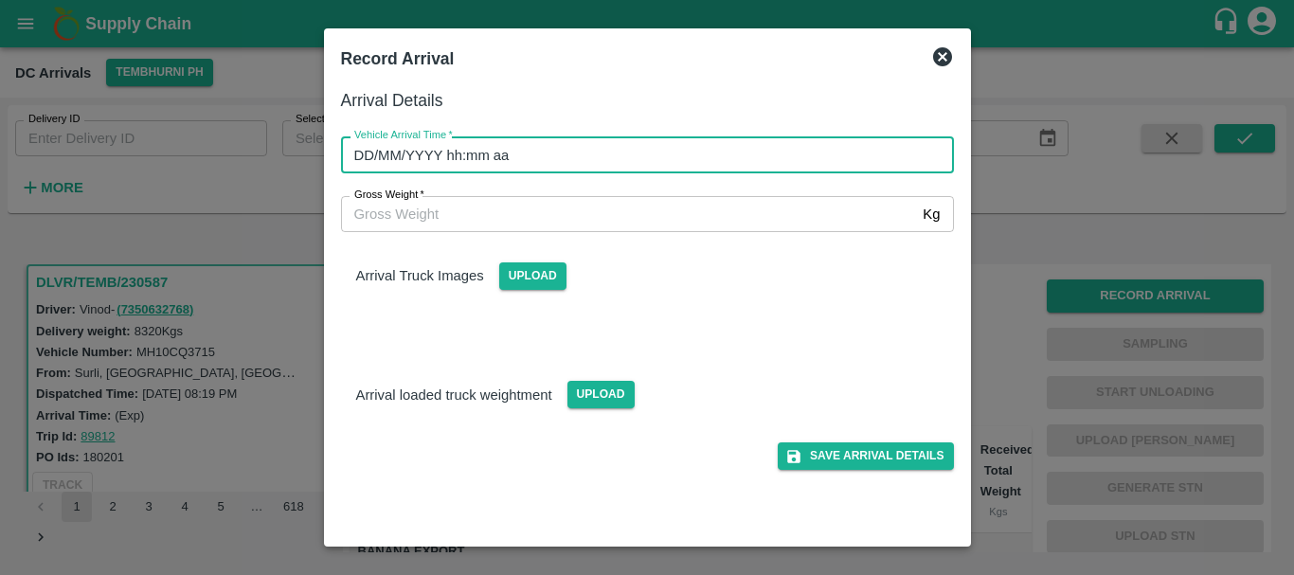
click at [642, 165] on input "DD/MM/YYYY hh:mm aa" at bounding box center [641, 154] width 600 height 36
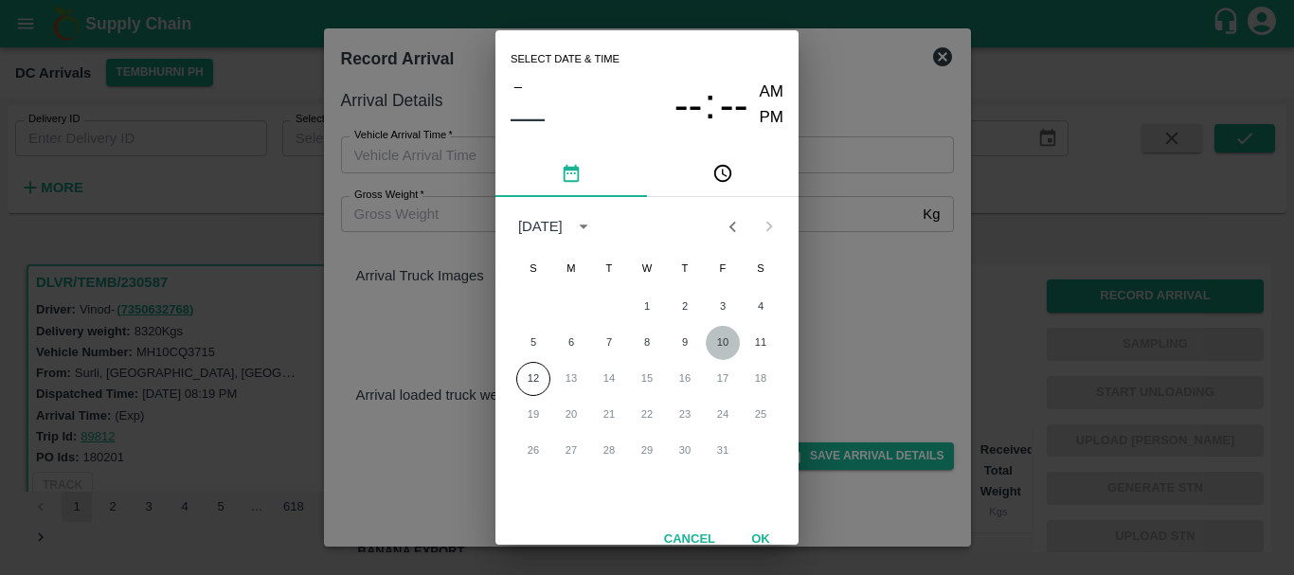
click at [728, 341] on button "10" at bounding box center [723, 343] width 34 height 34
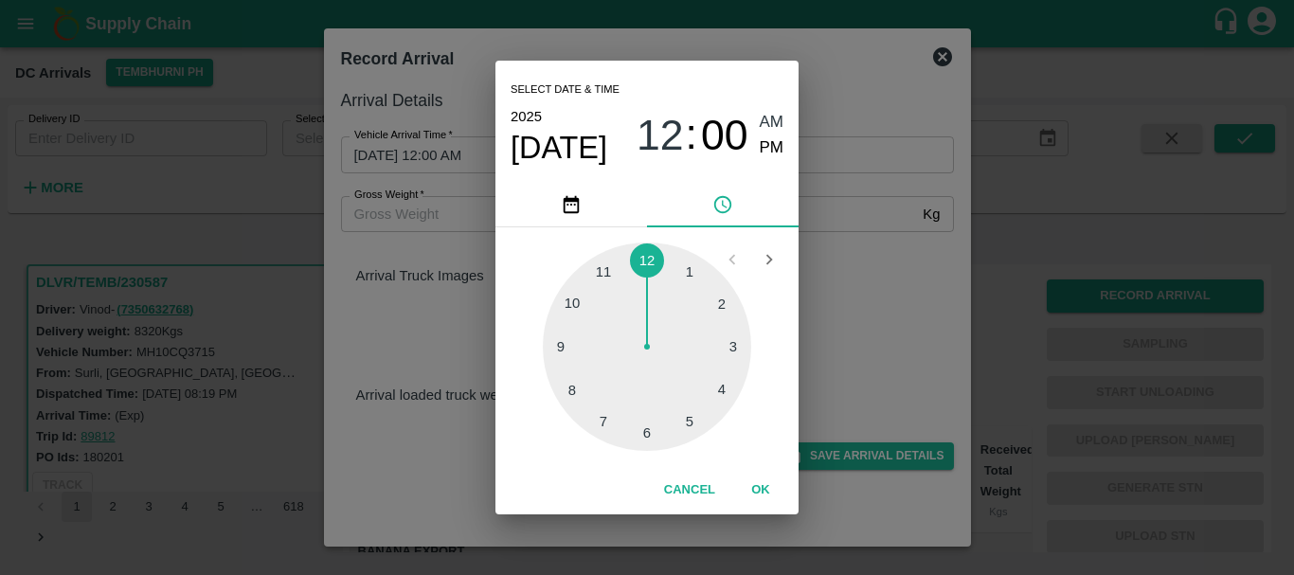
click at [580, 387] on div at bounding box center [647, 347] width 208 height 208
click at [717, 314] on div at bounding box center [647, 347] width 208 height 208
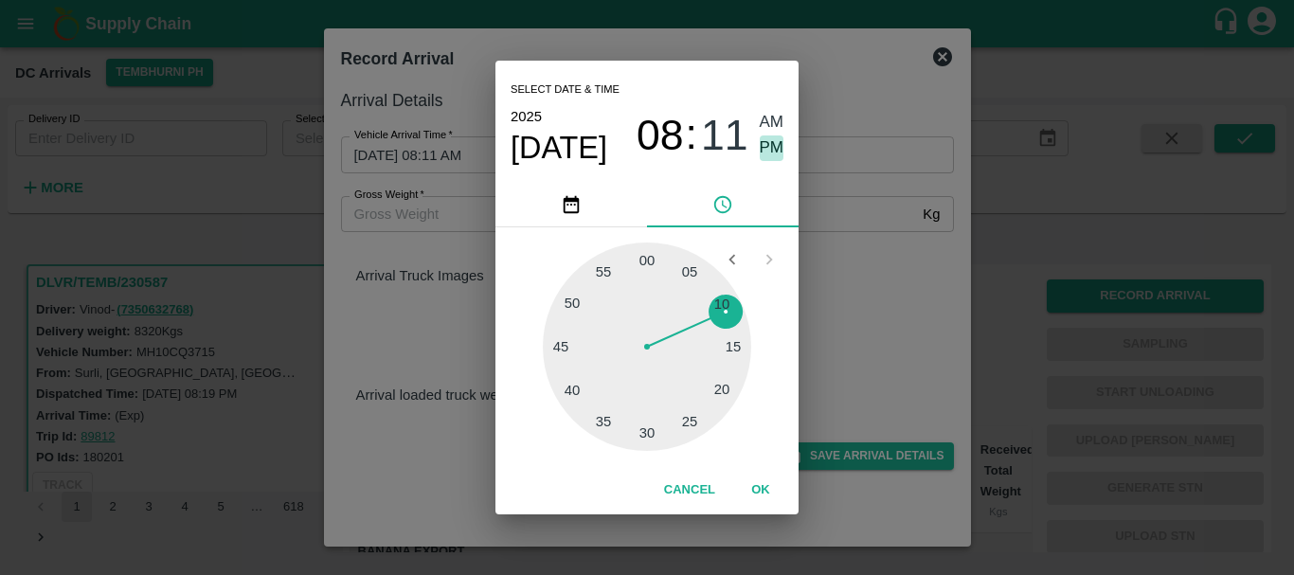
click at [771, 147] on span "PM" at bounding box center [772, 148] width 25 height 26
type input "10/10/2025 08:11 PM"
click at [859, 304] on div "Select date & time 2025 Oct 10 08 : 11 AM PM 05 10 15 20 25 30 35 40 45 50 55 0…" at bounding box center [647, 287] width 1294 height 575
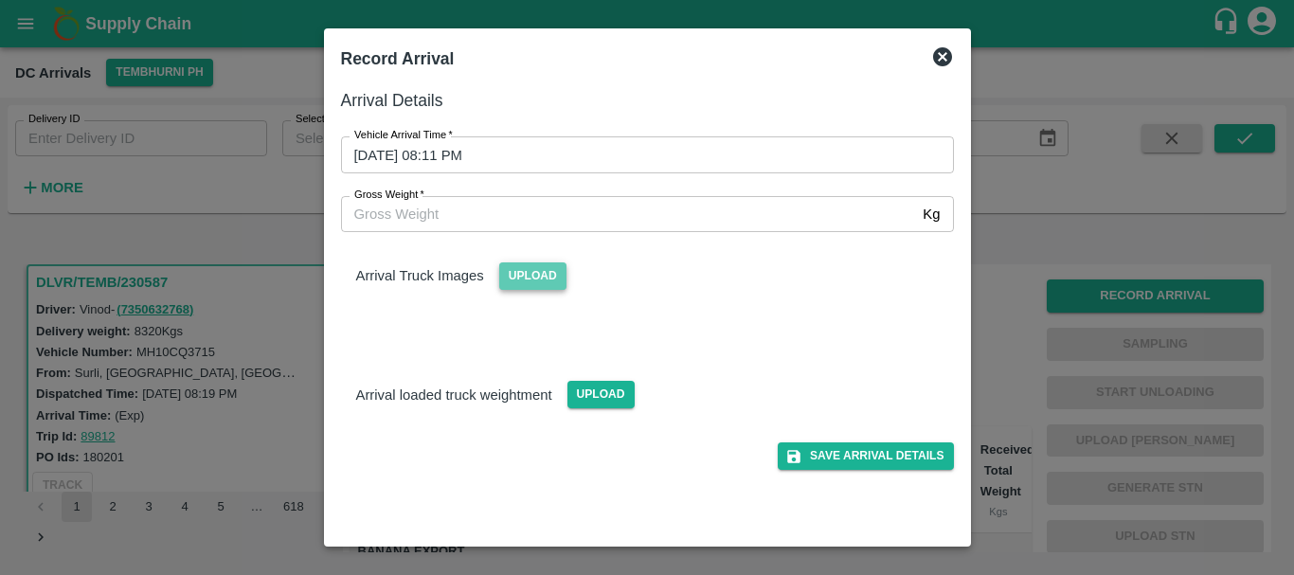
click at [535, 280] on span "Upload" at bounding box center [532, 275] width 67 height 27
click at [0, 0] on input "Upload" at bounding box center [0, 0] width 0 height 0
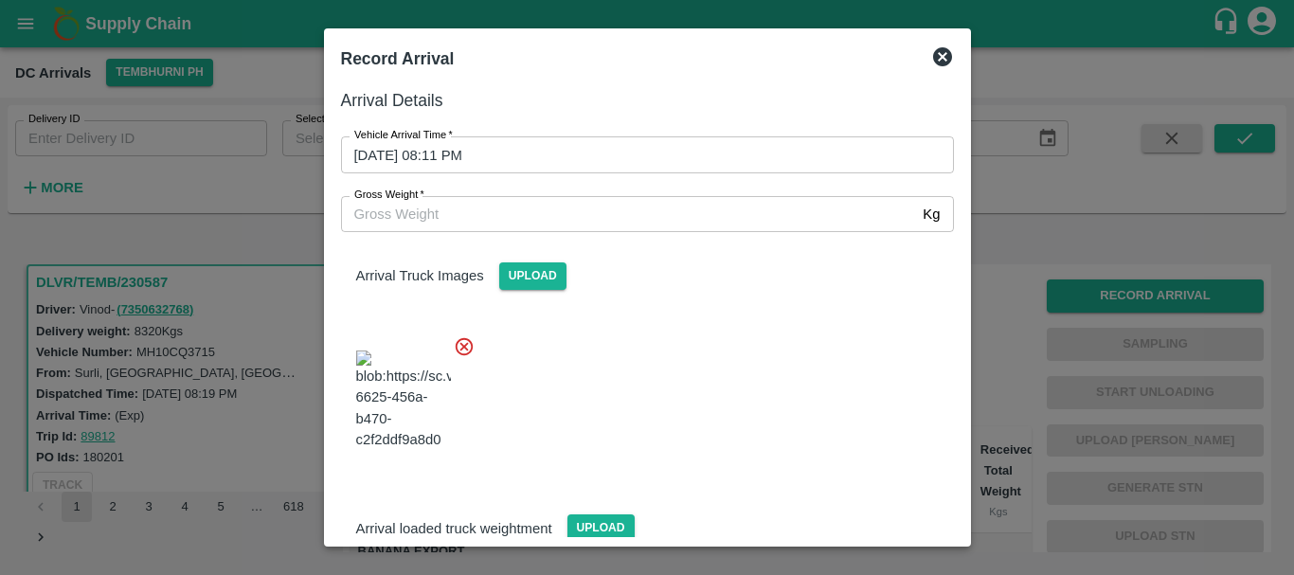
scroll to position [101, 0]
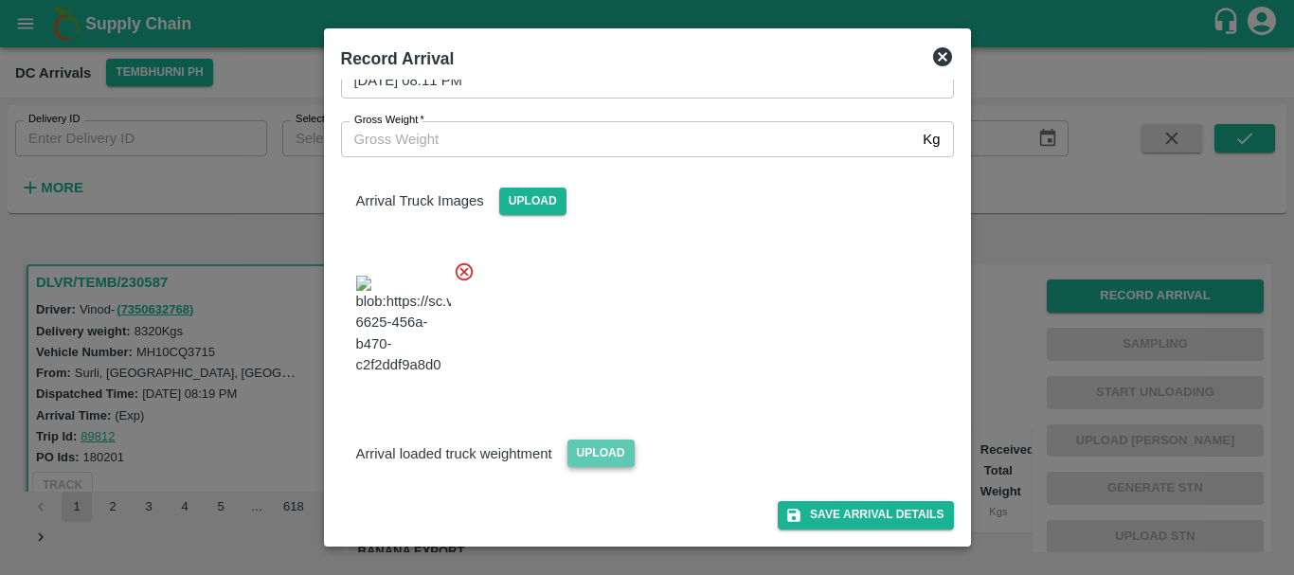
click at [603, 453] on span "Upload" at bounding box center [600, 453] width 67 height 27
click at [0, 0] on input "Upload" at bounding box center [0, 0] width 0 height 0
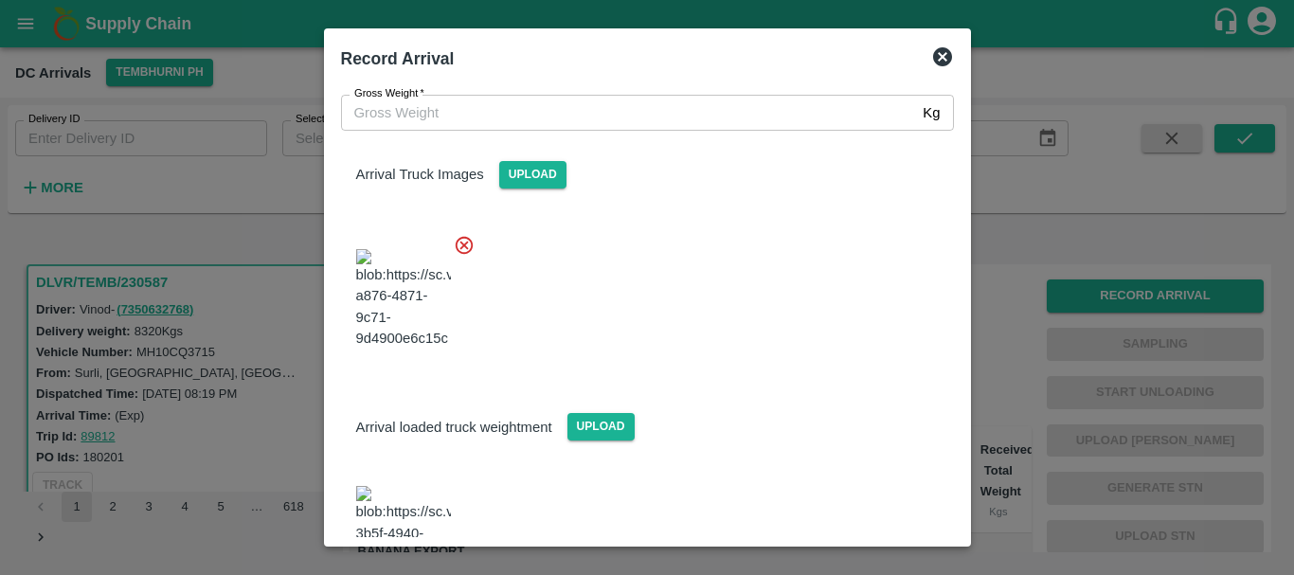
scroll to position [191, 0]
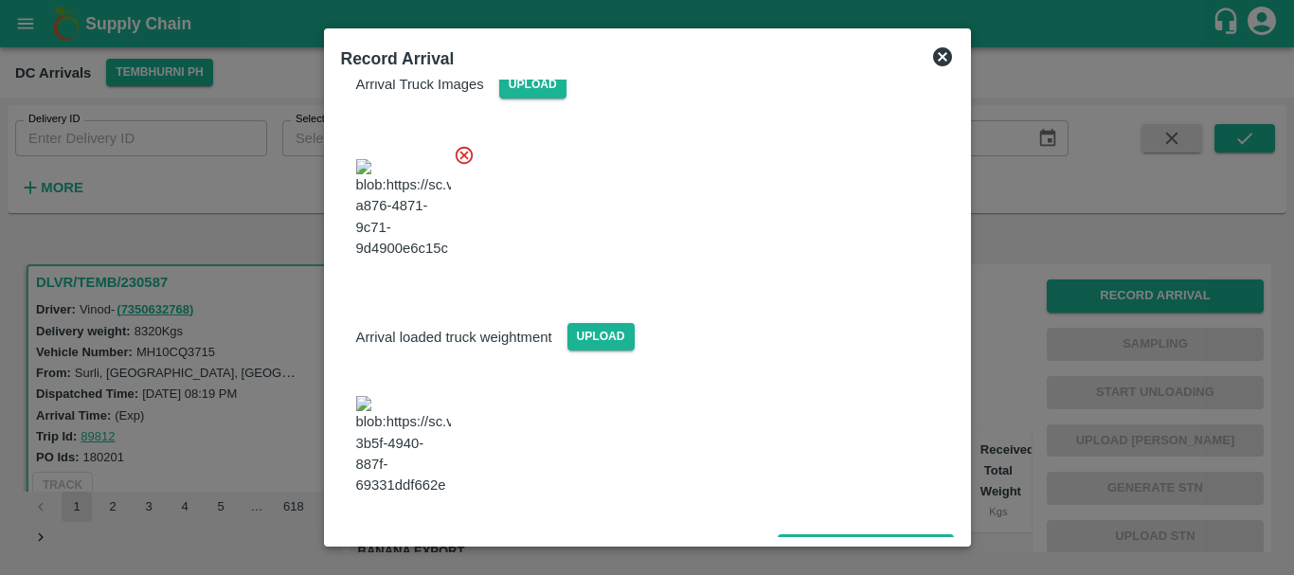
click at [436, 439] on img at bounding box center [403, 445] width 95 height 99
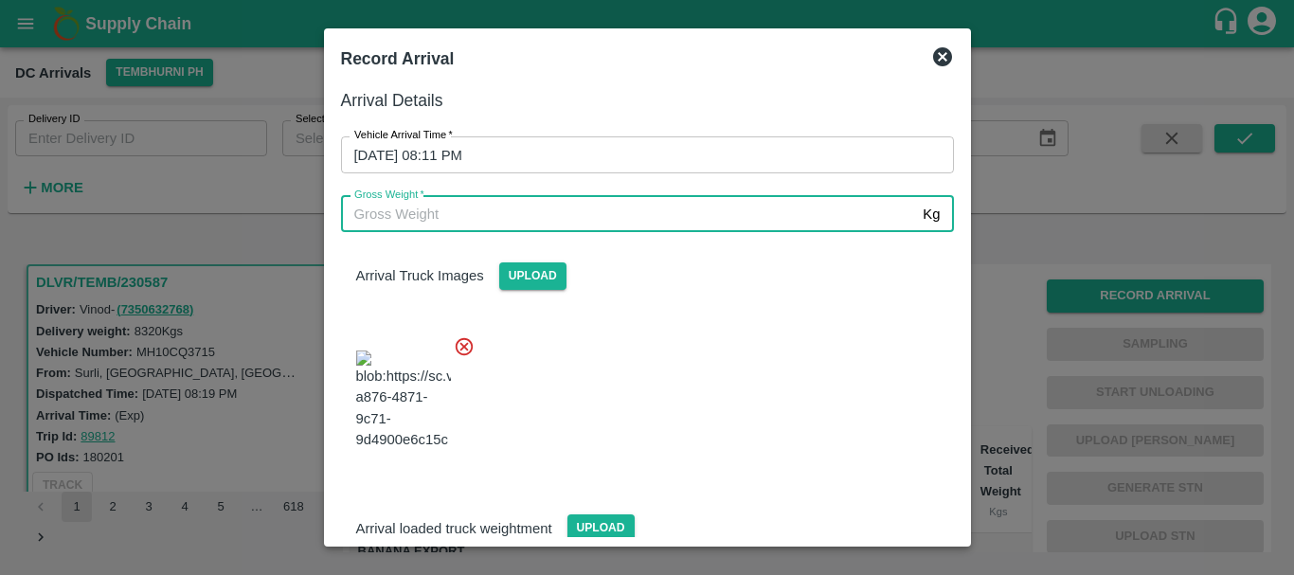
click at [569, 207] on input "Gross Weight   *" at bounding box center [628, 214] width 575 height 36
type input "14630"
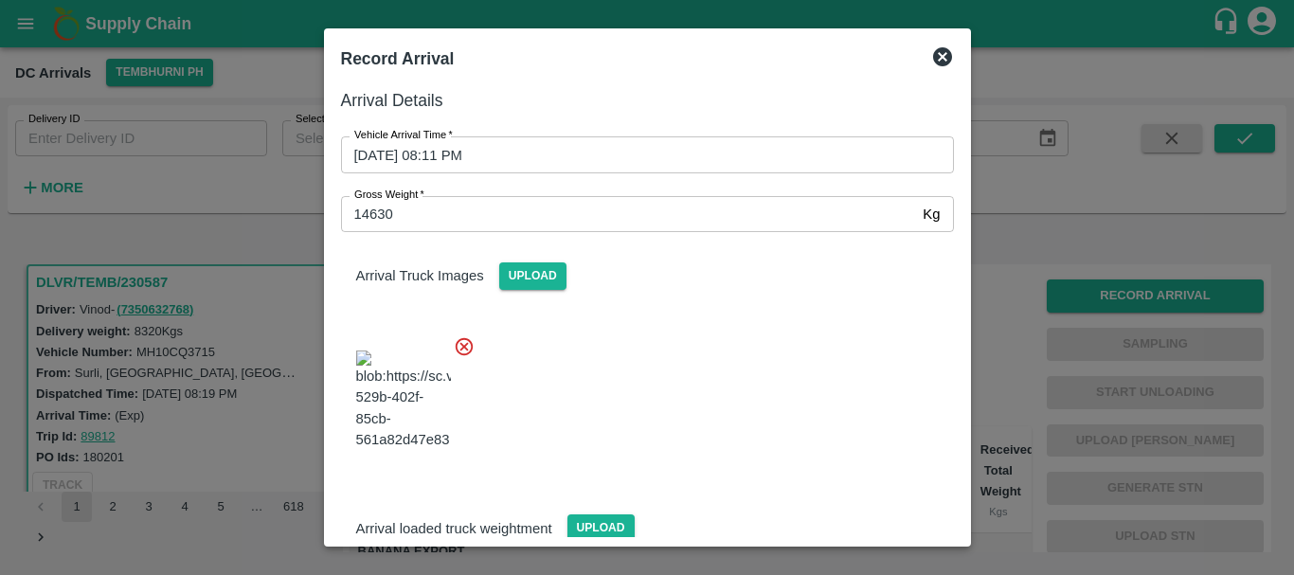
click at [665, 352] on div at bounding box center [640, 394] width 628 height 149
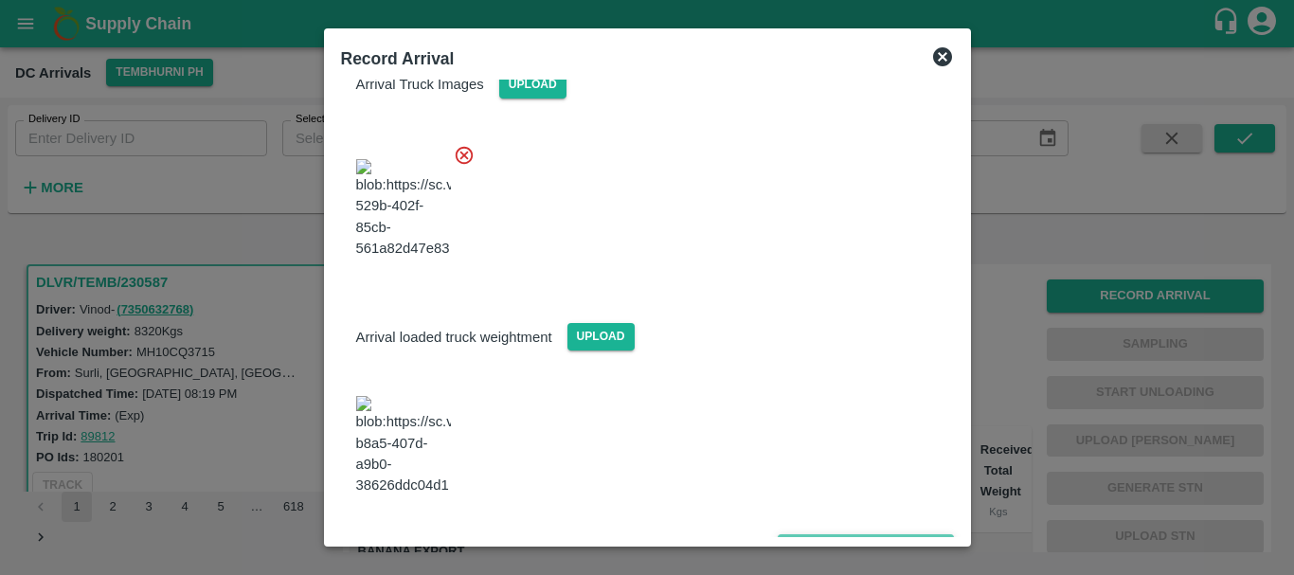
click at [790, 541] on icon "submit" at bounding box center [793, 547] width 13 height 13
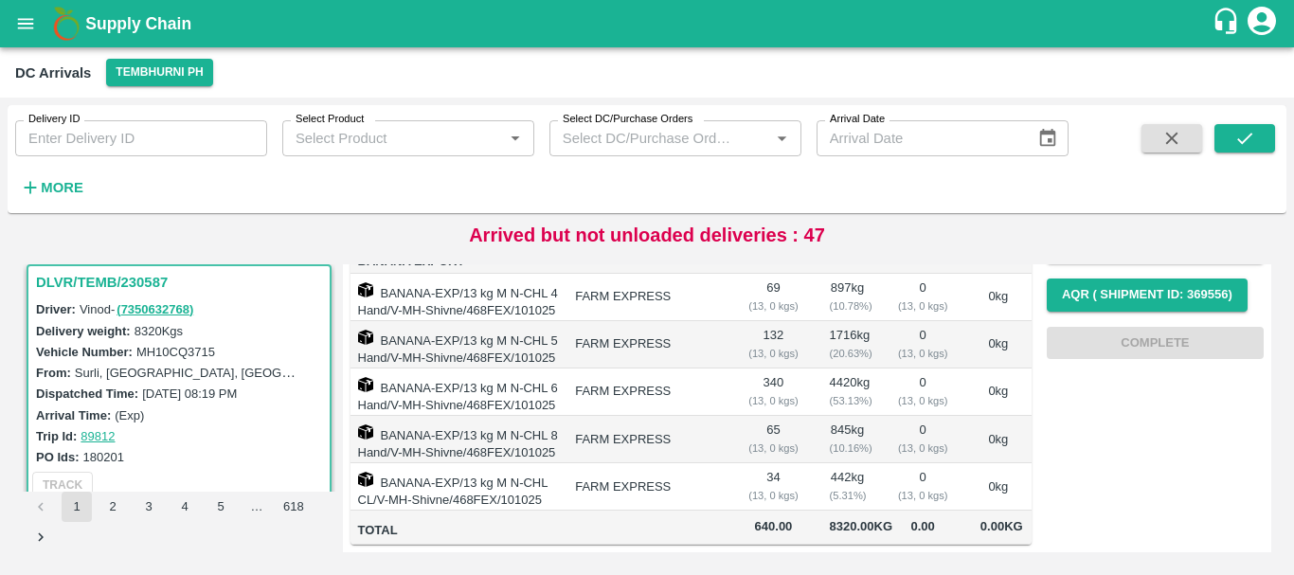
scroll to position [0, 0]
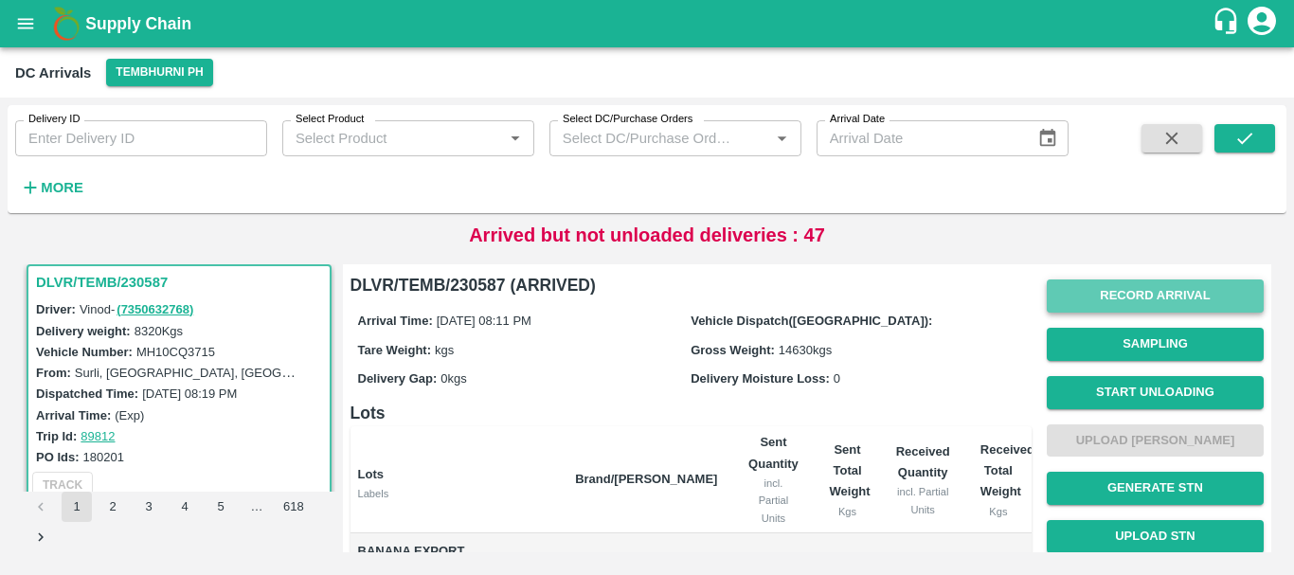
click at [1109, 297] on button "Record Arrival" at bounding box center [1155, 295] width 217 height 33
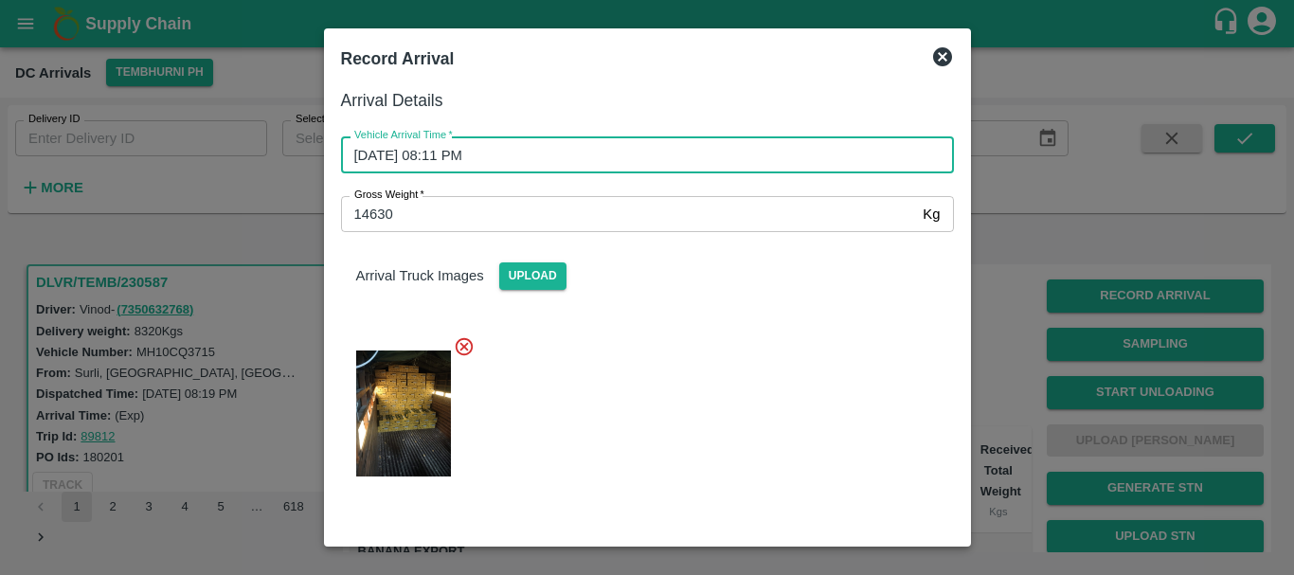
click at [683, 151] on input "10/10/2025 08:11 PM" at bounding box center [641, 154] width 600 height 36
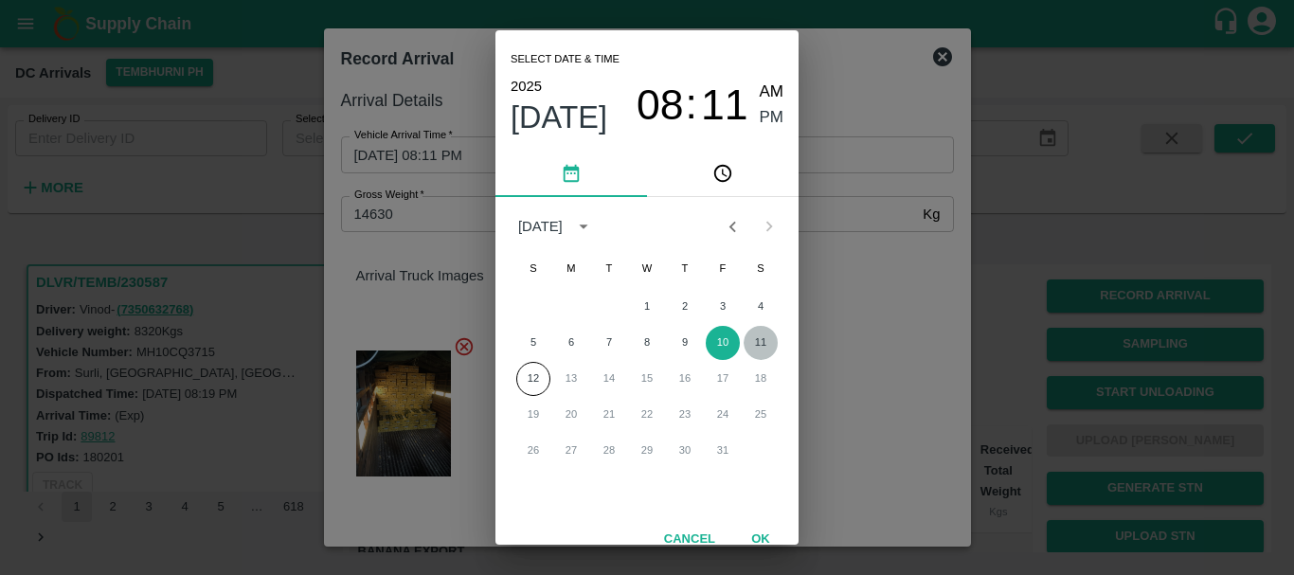
click at [750, 348] on button "11" at bounding box center [761, 343] width 34 height 34
type input "11/10/2025 08:11 PM"
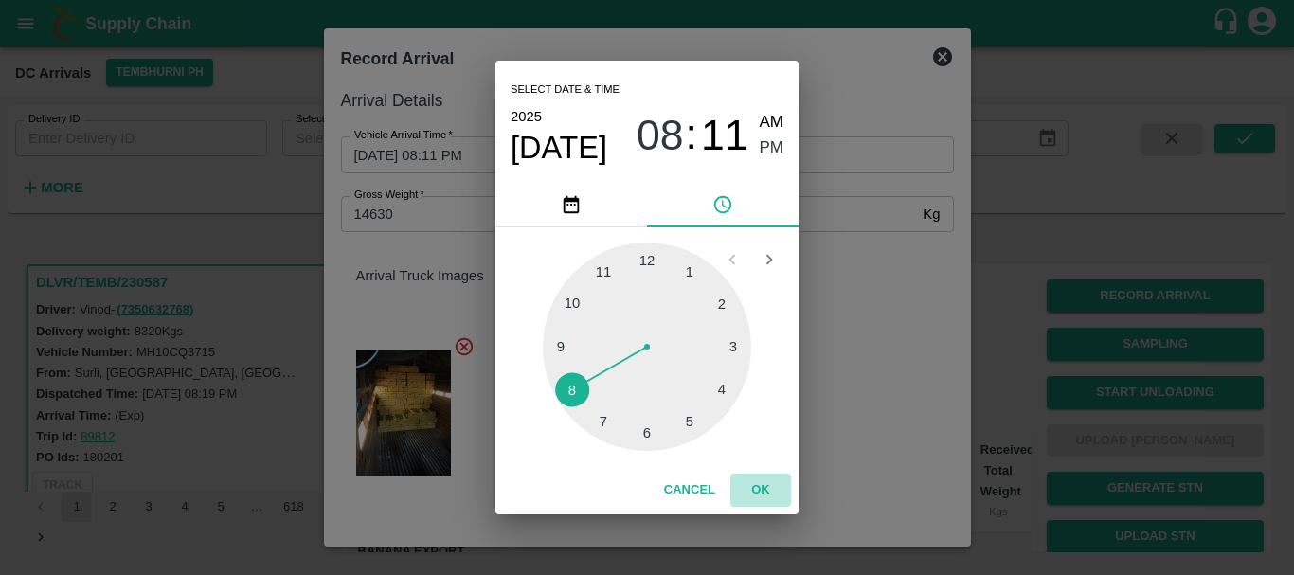
click at [758, 480] on button "OK" at bounding box center [760, 490] width 61 height 33
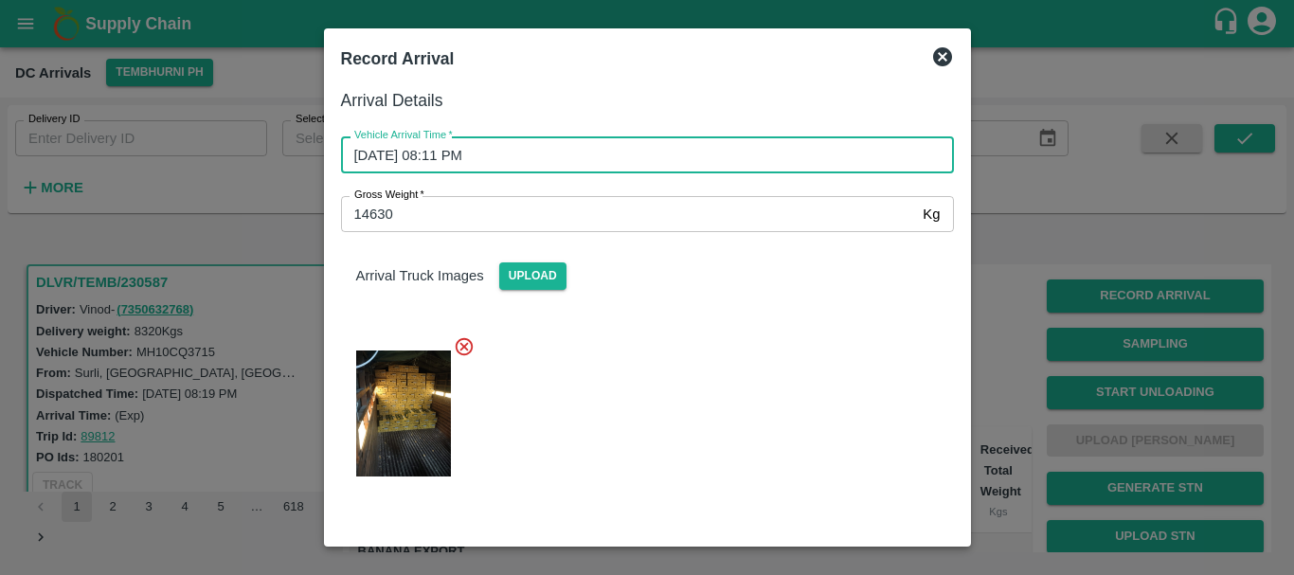
click at [843, 390] on div at bounding box center [640, 407] width 628 height 175
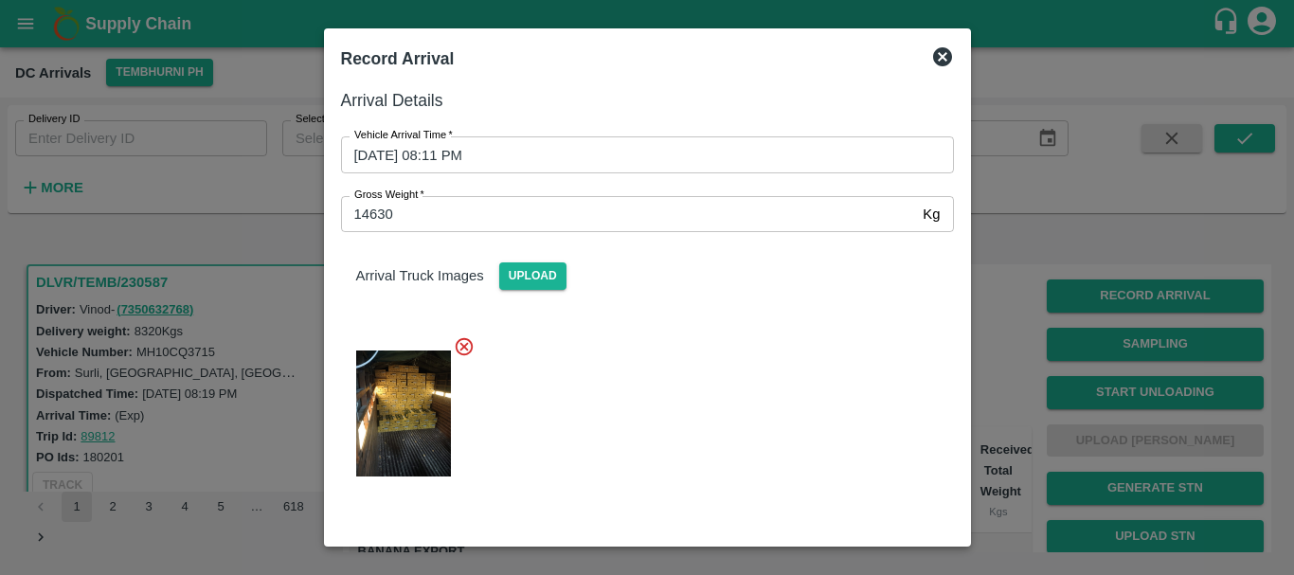
scroll to position [191, 0]
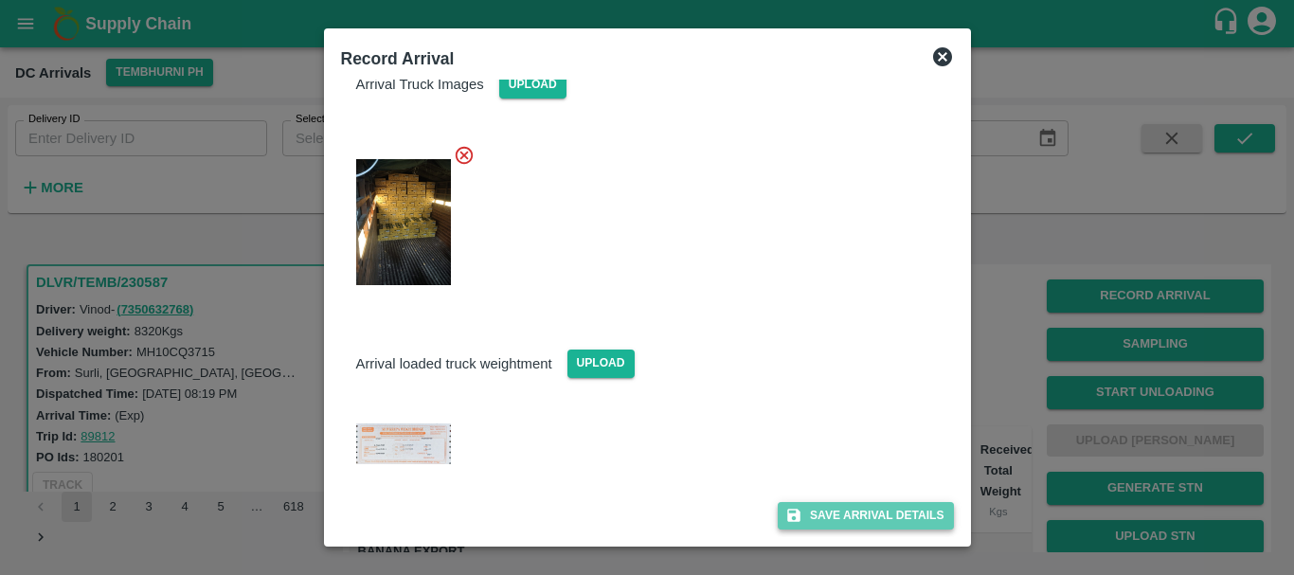
click at [815, 515] on button "Save Arrival Details" at bounding box center [865, 515] width 175 height 27
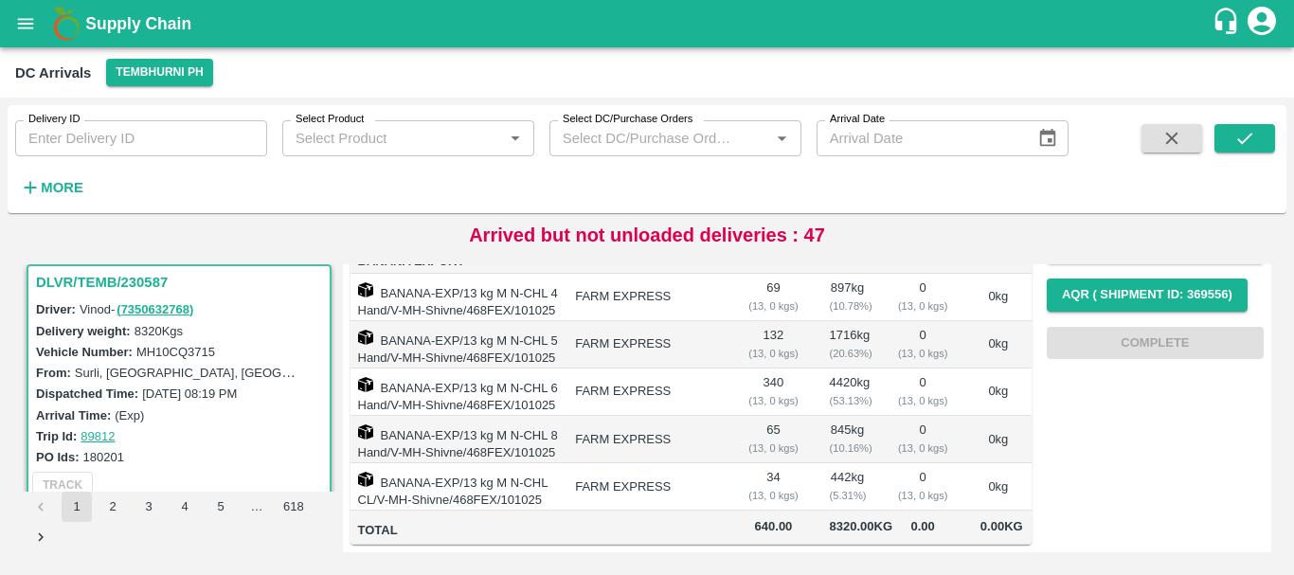
scroll to position [0, 0]
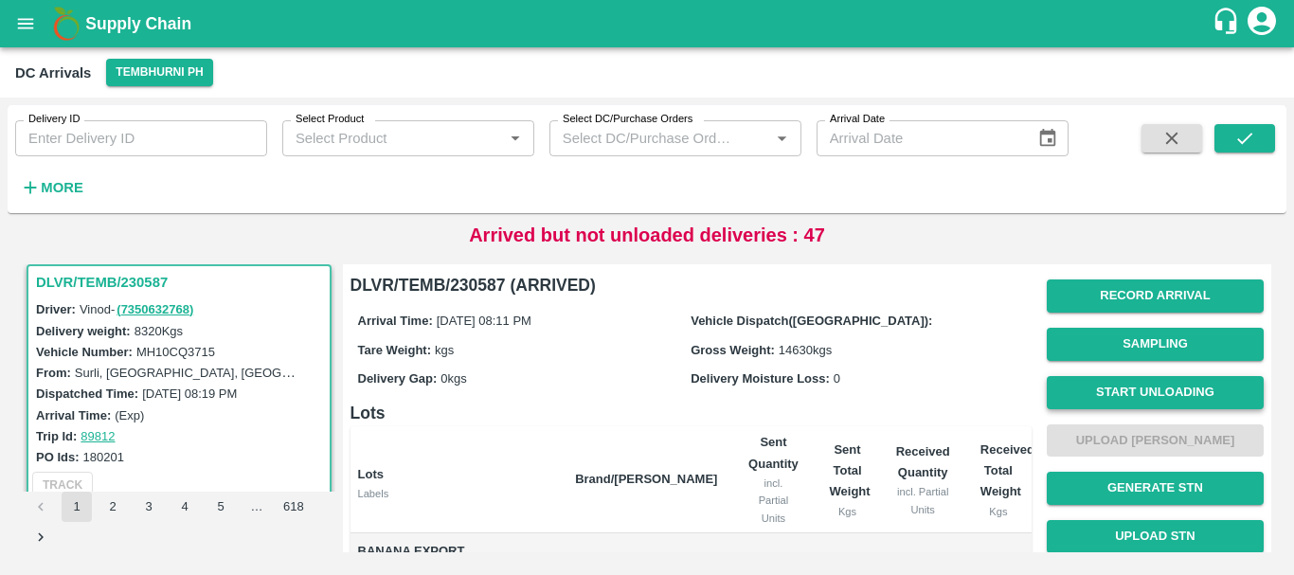
click at [1142, 391] on button "Start Unloading" at bounding box center [1155, 392] width 217 height 33
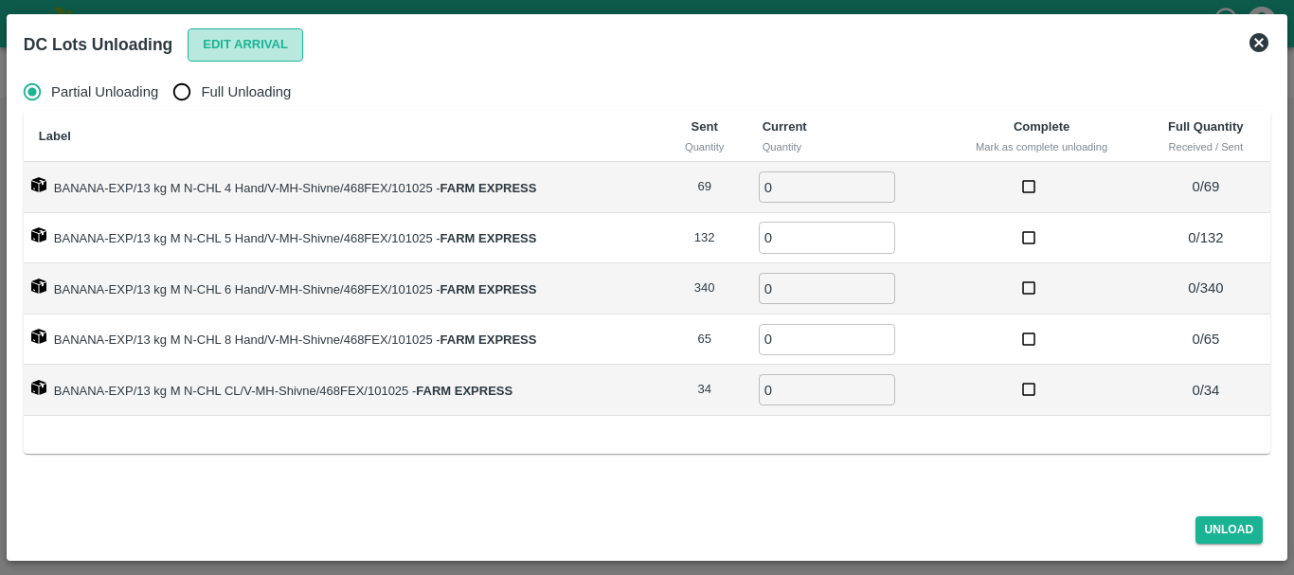
click at [240, 48] on button "Edit Arrival" at bounding box center [246, 44] width 116 height 33
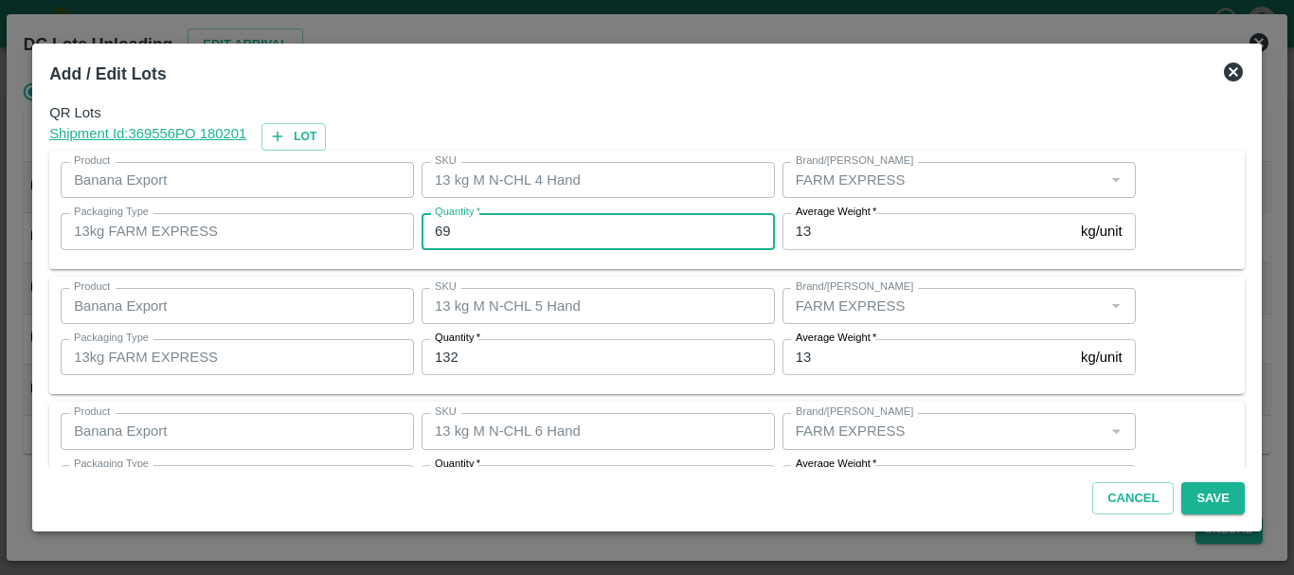
click at [456, 226] on input "69" at bounding box center [598, 231] width 353 height 36
type input "6"
type input "67"
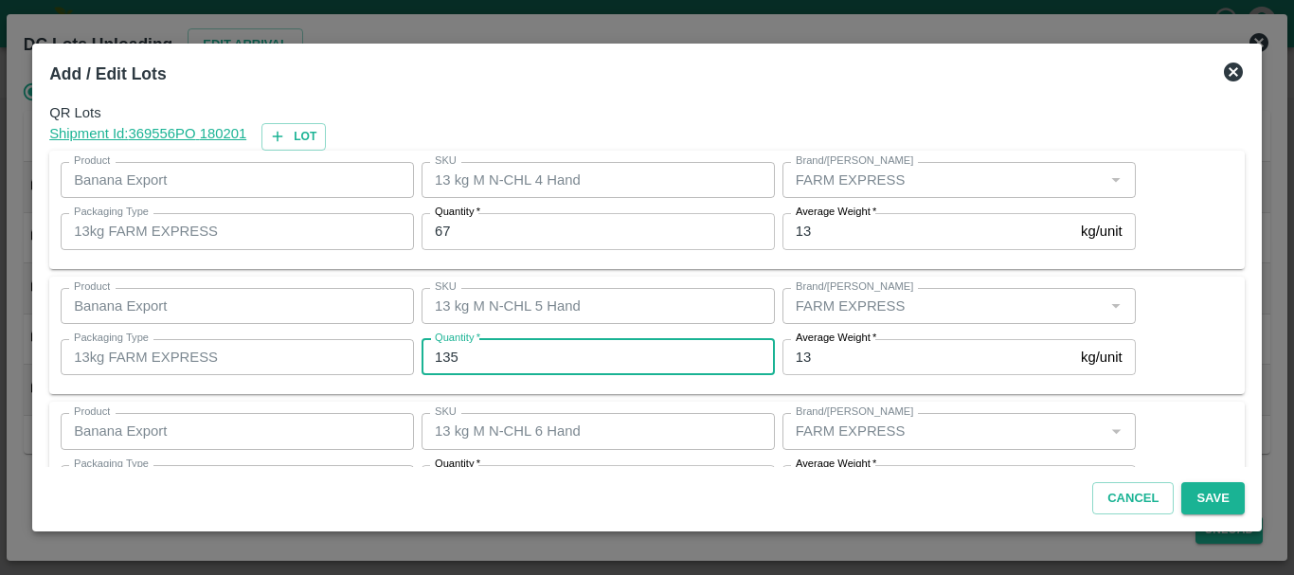
type input "135"
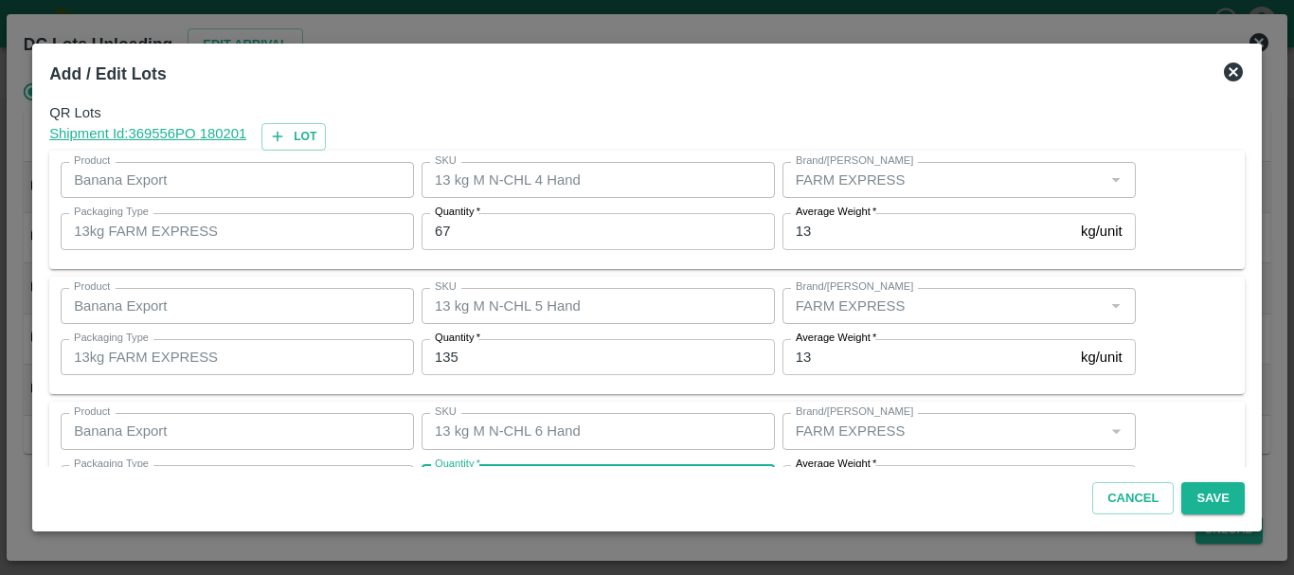
scroll to position [34, 0]
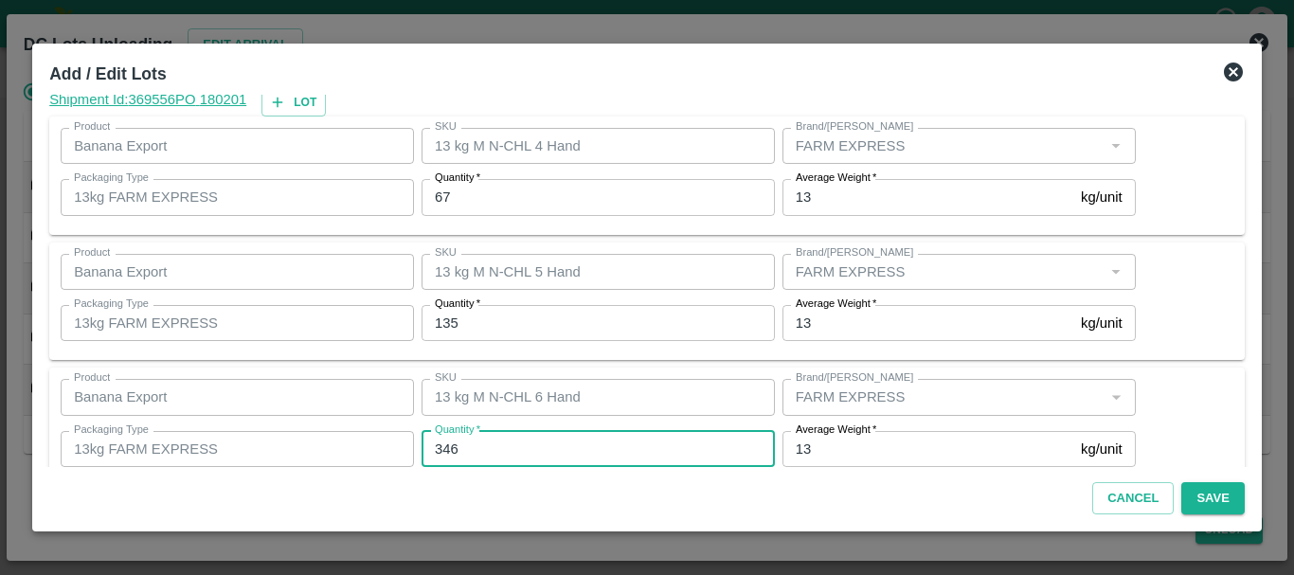
type input "346"
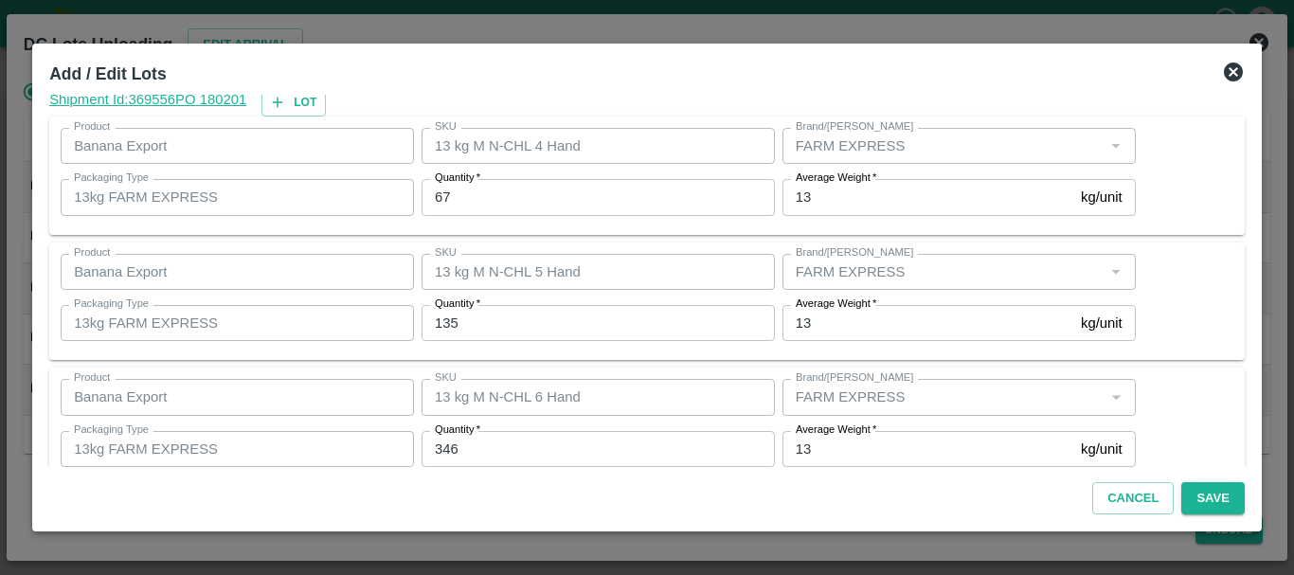
scroll to position [320, 0]
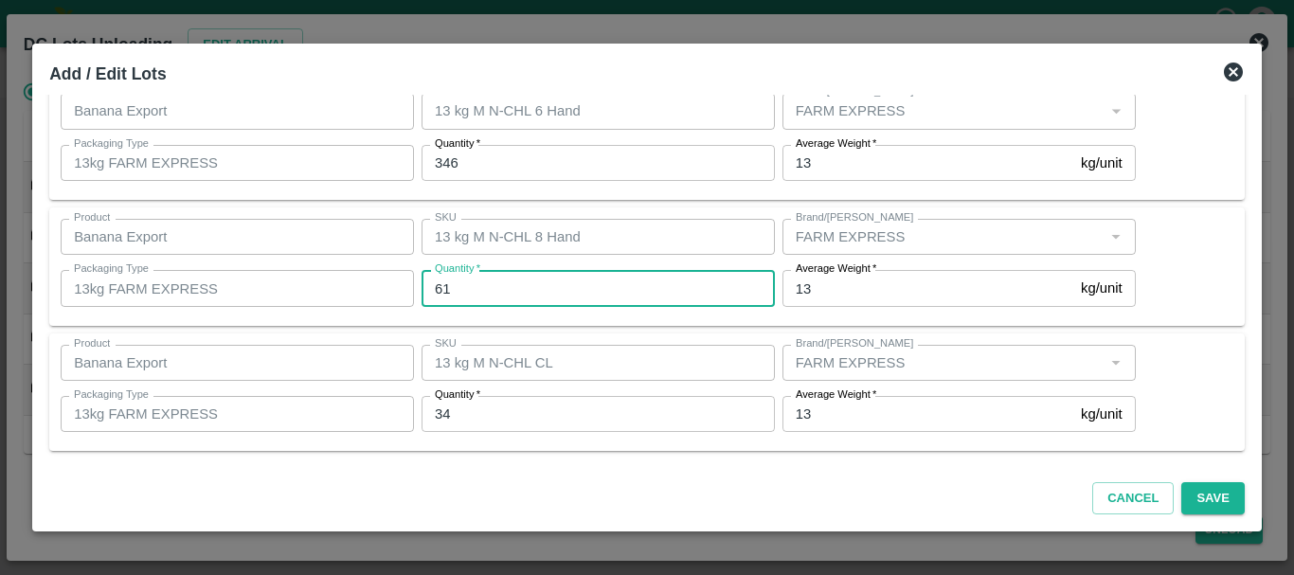
type input "61"
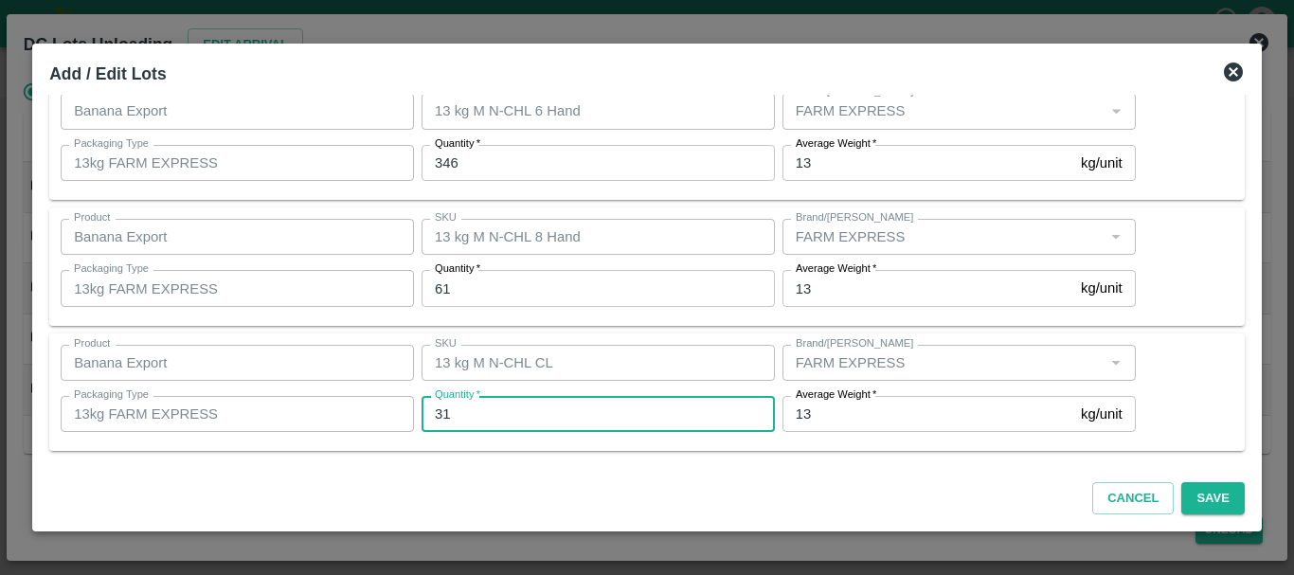
type input "31"
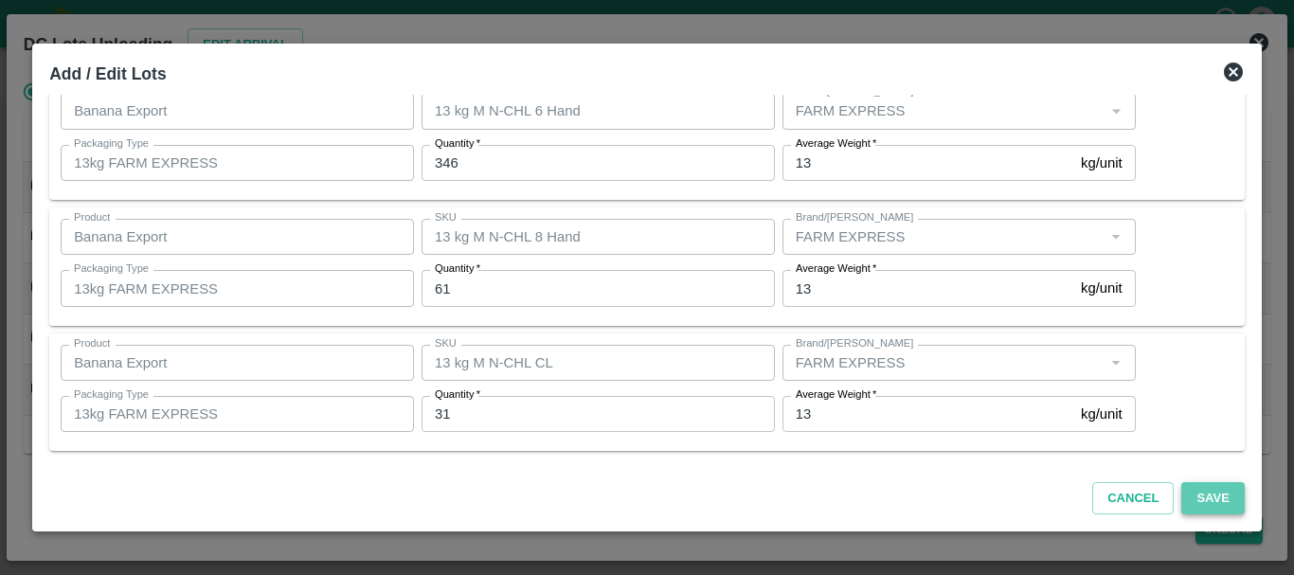
click at [1193, 500] on button "Save" at bounding box center [1212, 498] width 63 height 33
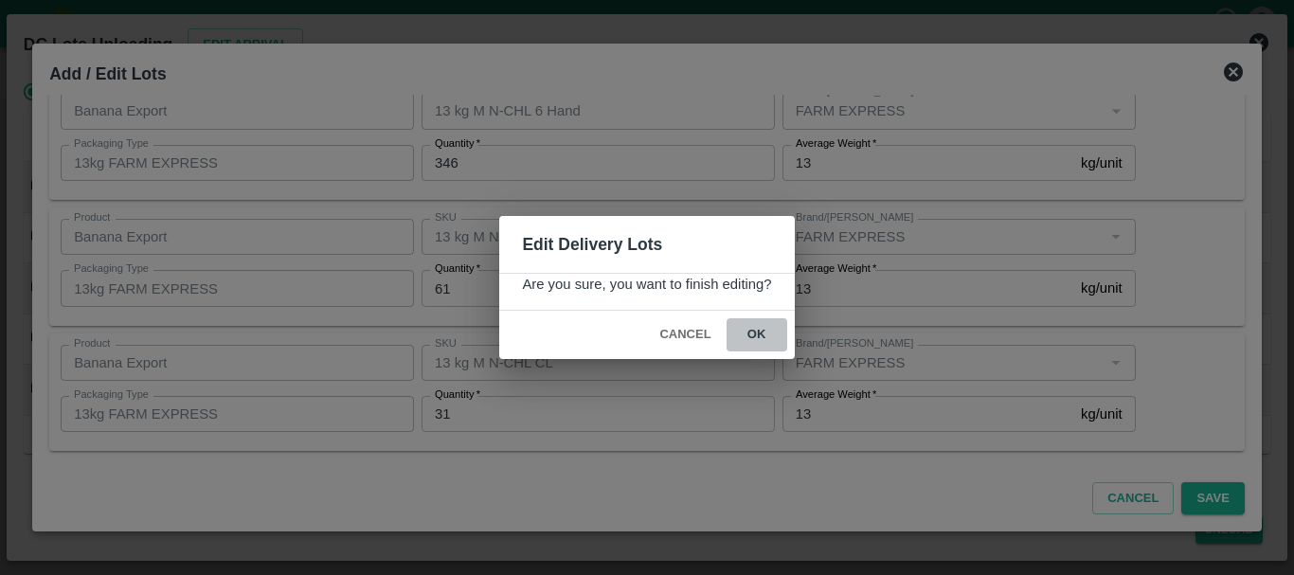
click at [763, 339] on button "ok" at bounding box center [757, 334] width 61 height 33
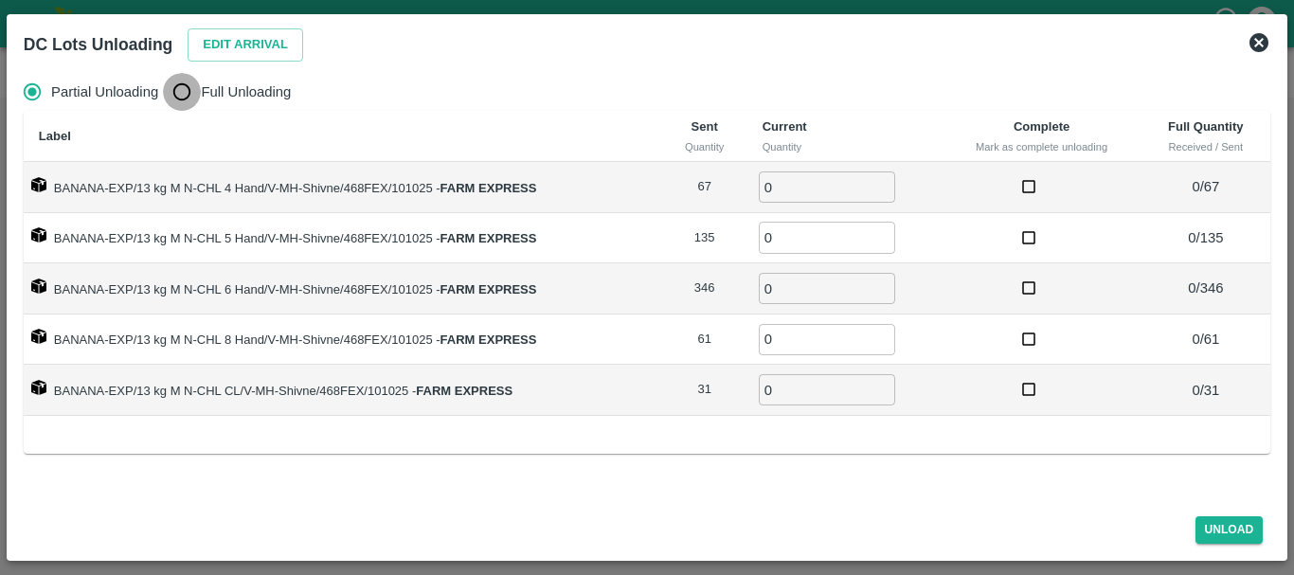
click at [188, 102] on input "Full Unloading" at bounding box center [182, 92] width 38 height 38
radio input "true"
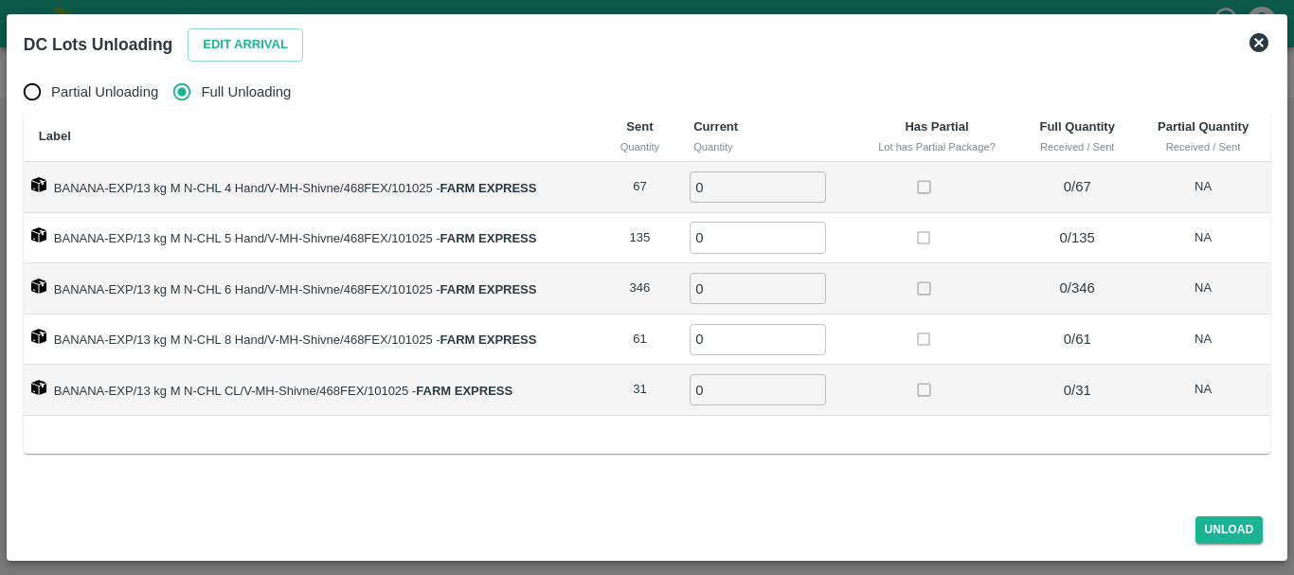
click at [747, 172] on td "0 ​" at bounding box center [766, 187] width 176 height 51
click at [747, 172] on input "0" at bounding box center [758, 186] width 136 height 31
type input "067"
type input "135"
type input "346"
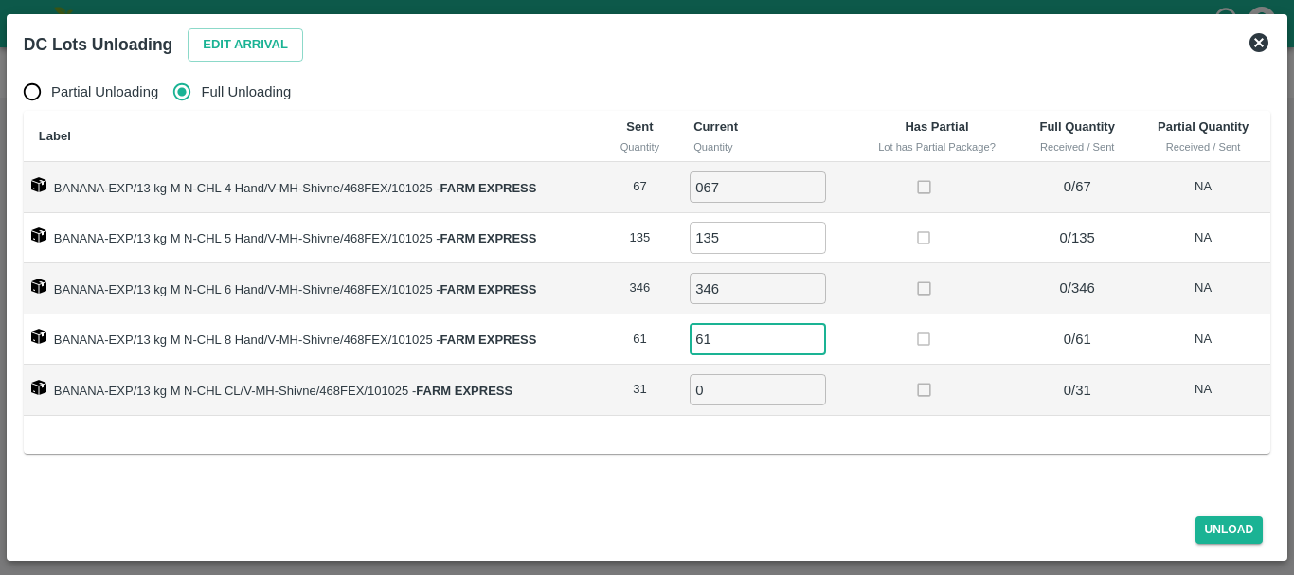
type input "61"
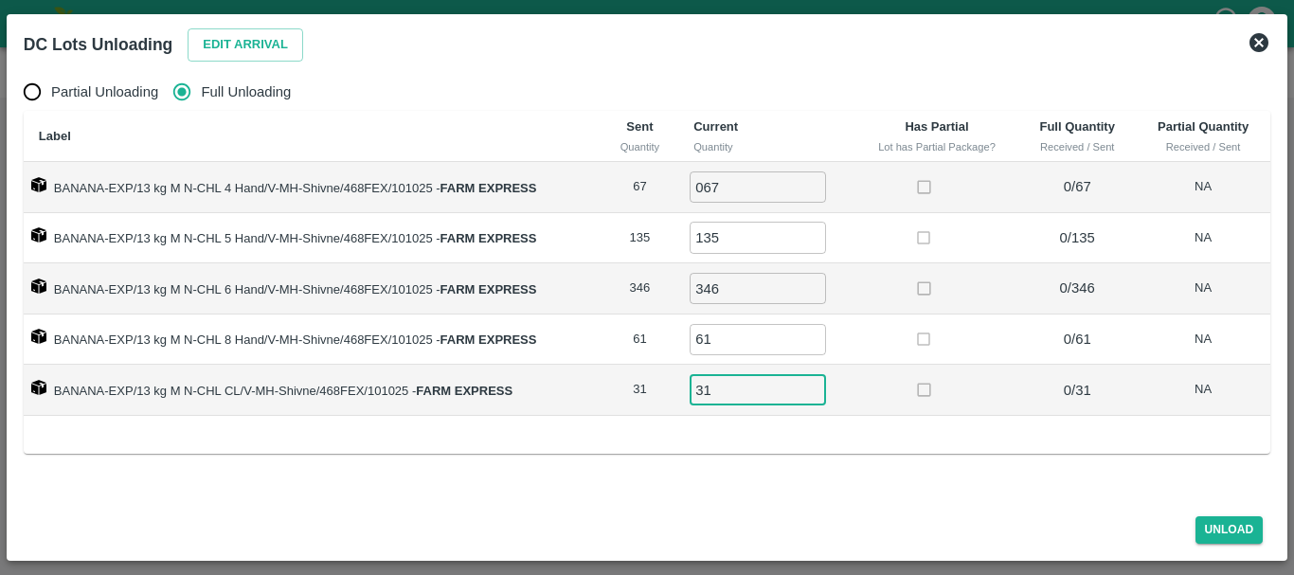
type input "31"
click at [889, 297] on td at bounding box center [937, 288] width 164 height 51
click at [1209, 531] on button "Unload" at bounding box center [1230, 529] width 68 height 27
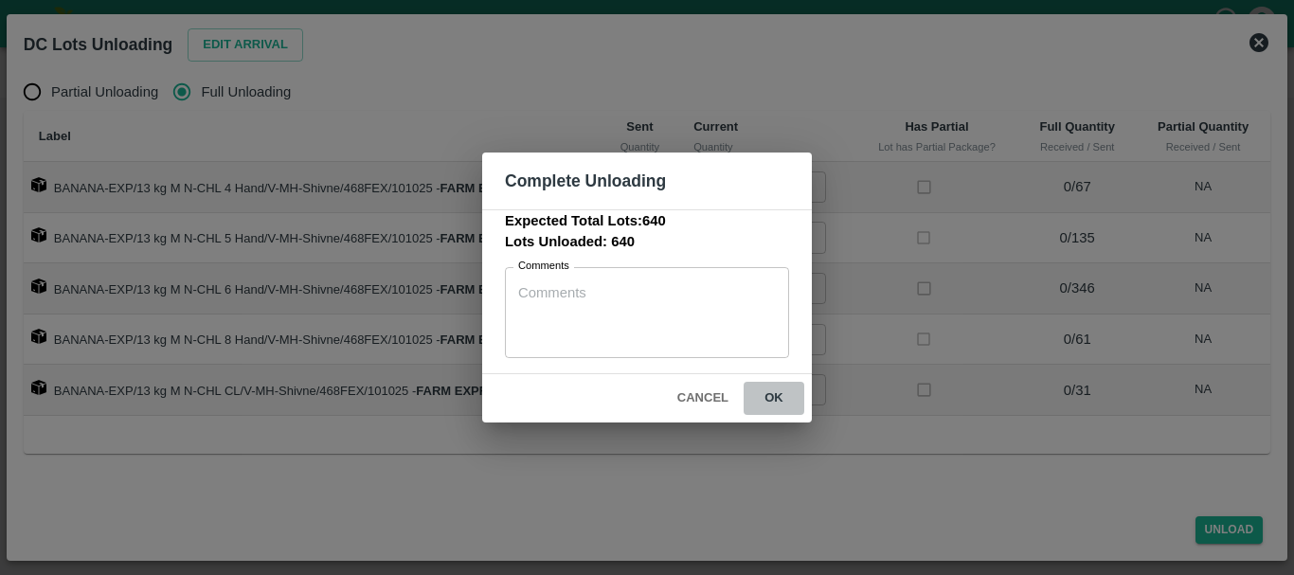
click at [783, 400] on button "ok" at bounding box center [774, 398] width 61 height 33
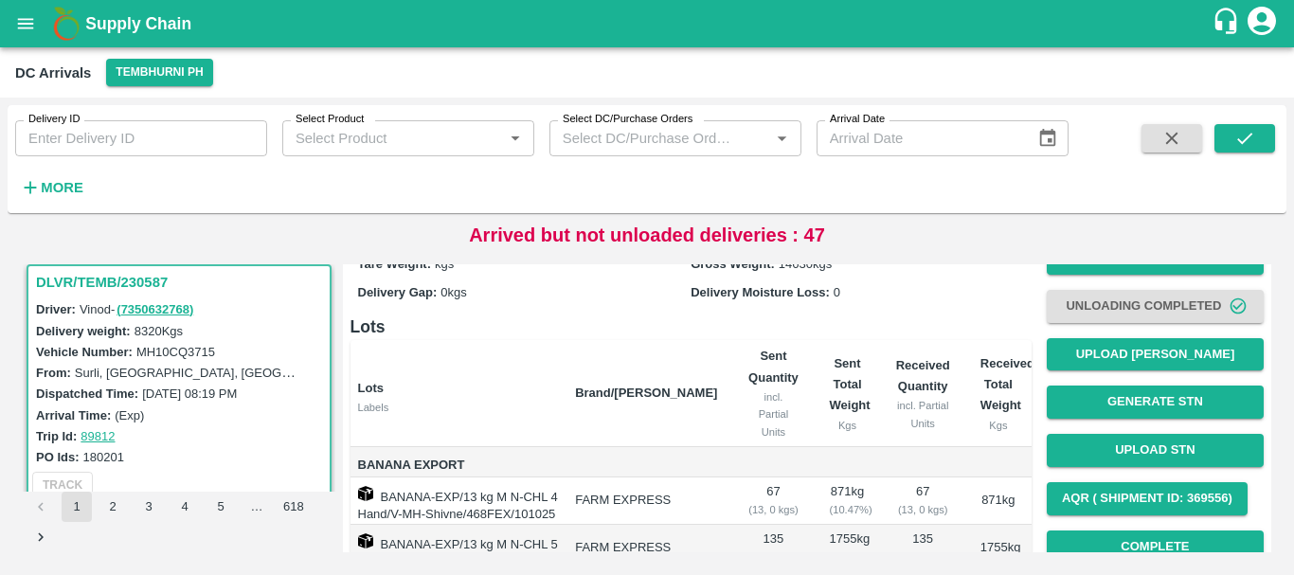
scroll to position [0, 0]
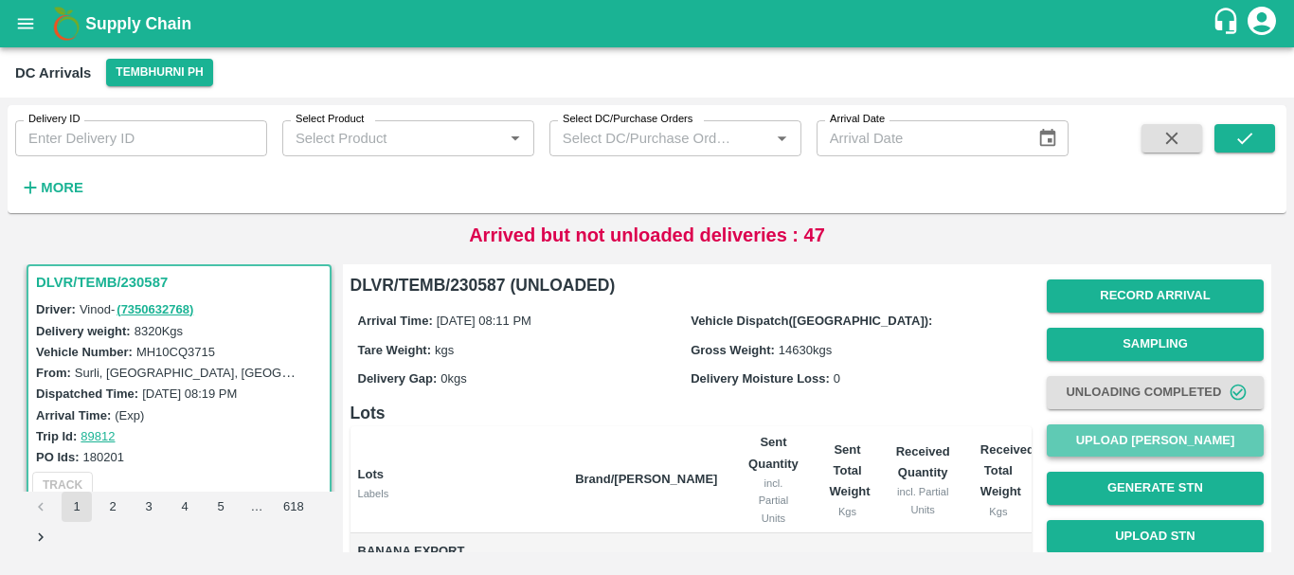
click at [1112, 441] on button "Upload [PERSON_NAME]" at bounding box center [1155, 440] width 217 height 33
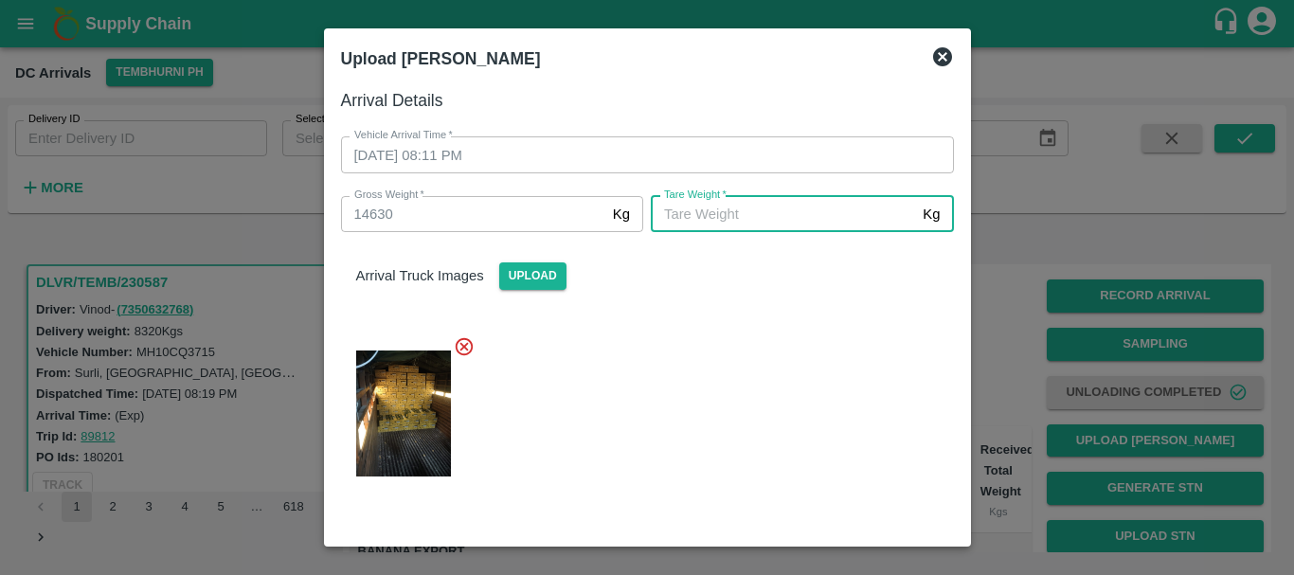
click at [682, 219] on input "Tare Weight   *" at bounding box center [783, 214] width 264 height 36
type input "5650"
click at [674, 437] on div at bounding box center [640, 407] width 628 height 175
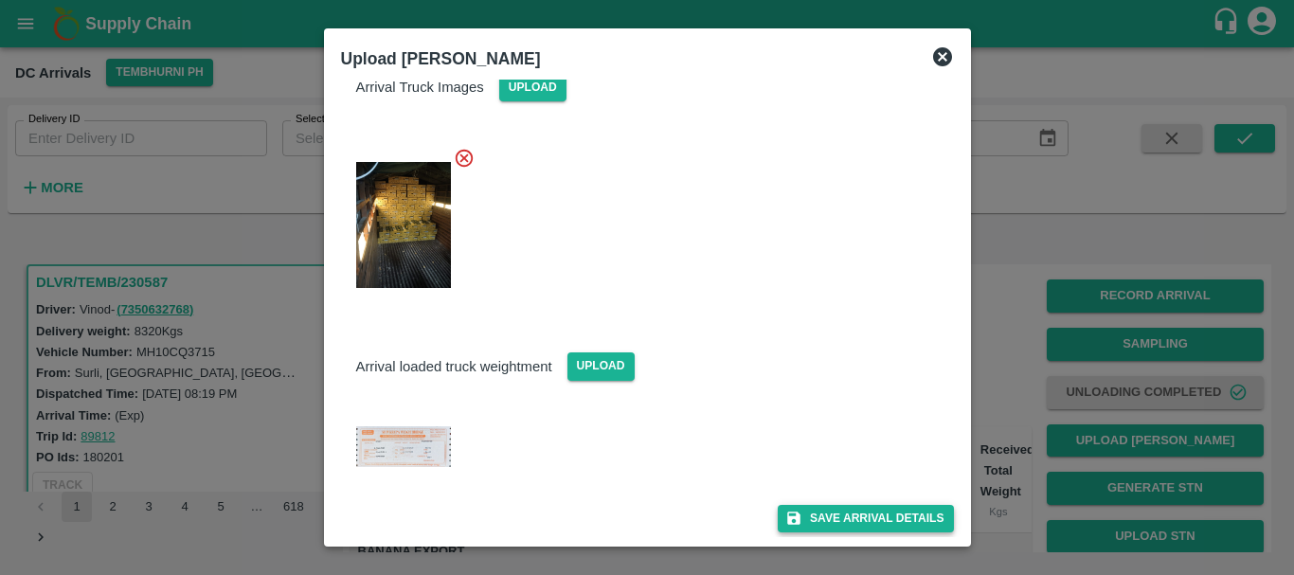
scroll to position [189, 0]
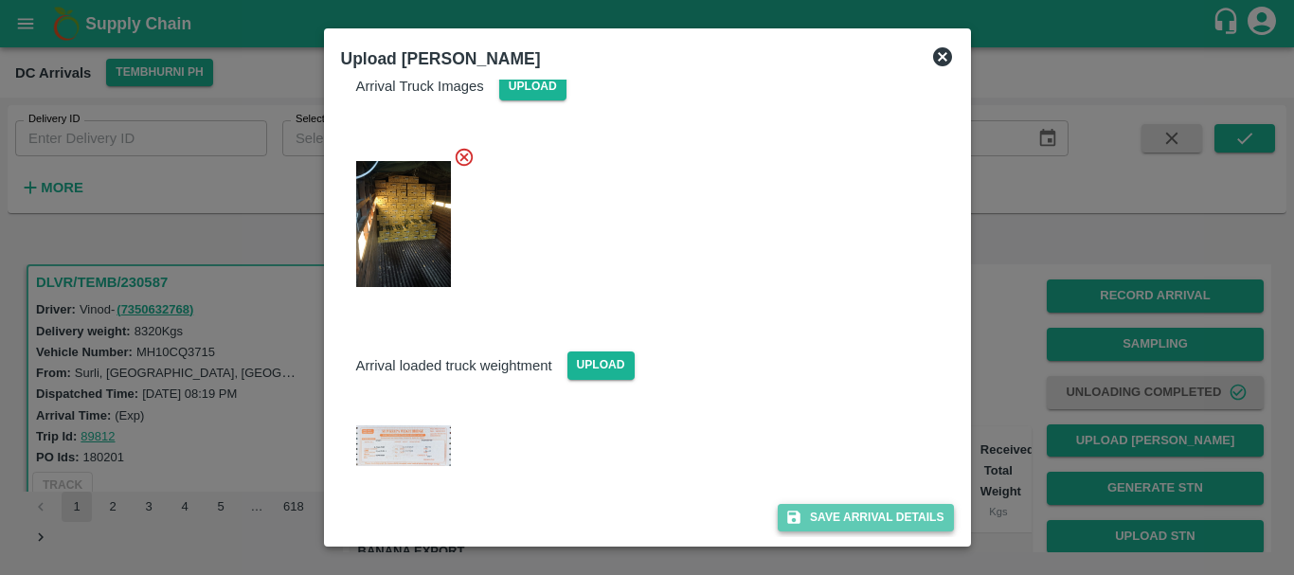
click at [807, 519] on button "Save Arrival Details" at bounding box center [865, 517] width 175 height 27
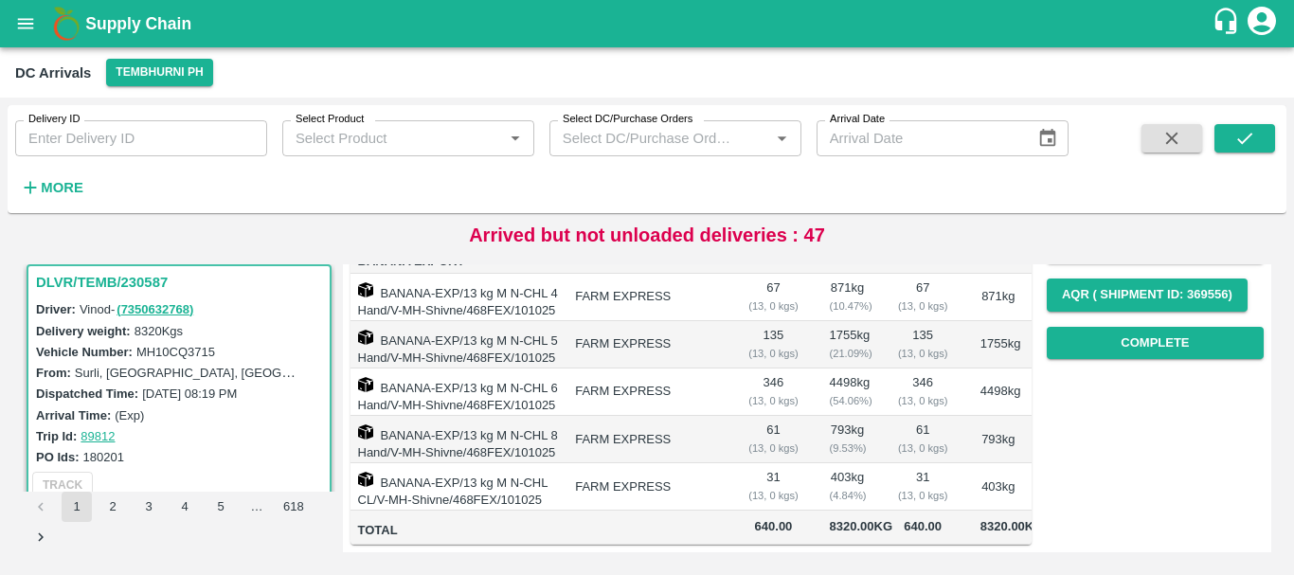
scroll to position [296, 0]
click at [1067, 343] on button "Complete" at bounding box center [1155, 343] width 217 height 33
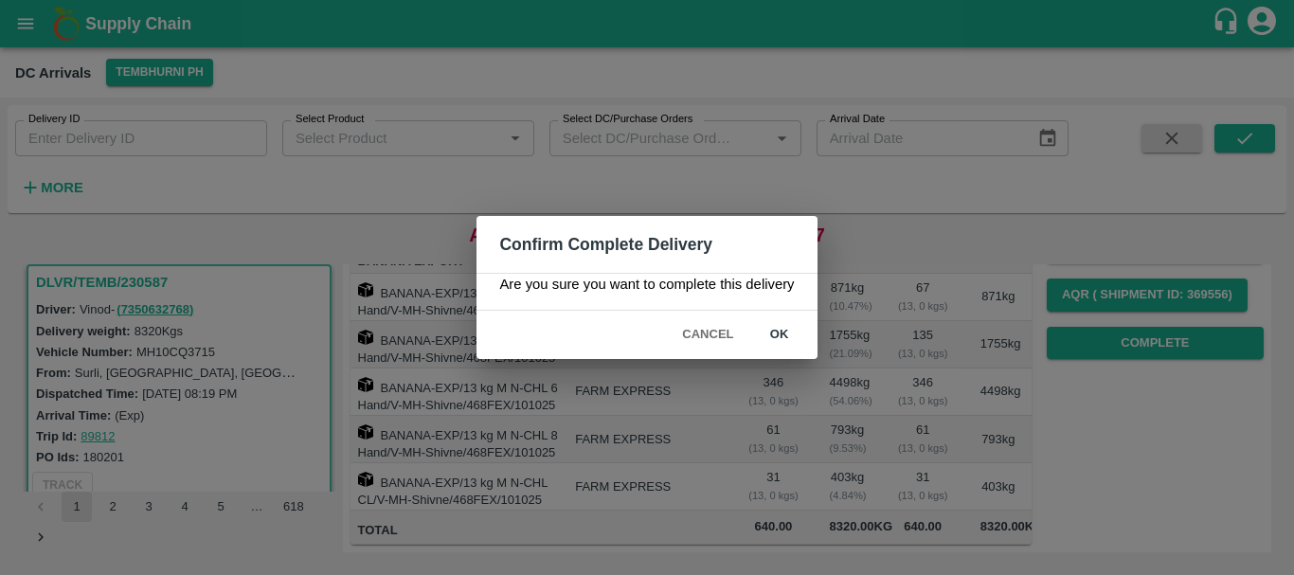
click at [796, 335] on button "ok" at bounding box center [779, 334] width 61 height 33
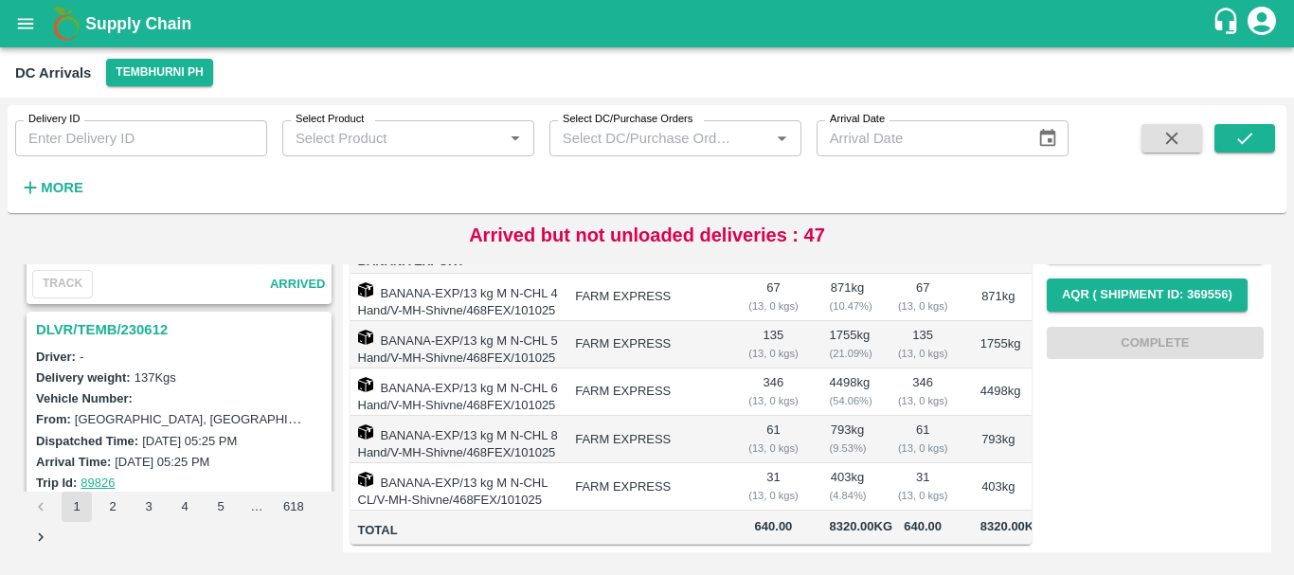
scroll to position [702, 0]
click at [138, 337] on h3 "DLVR/TEMB/230612" at bounding box center [182, 331] width 292 height 25
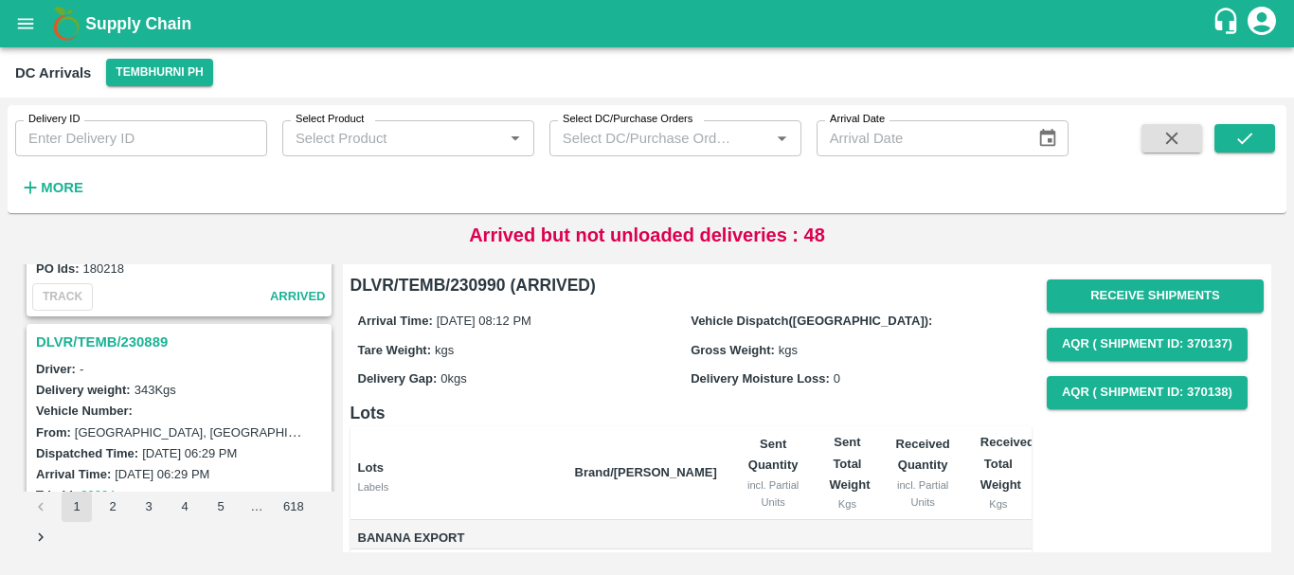
scroll to position [5970, 0]
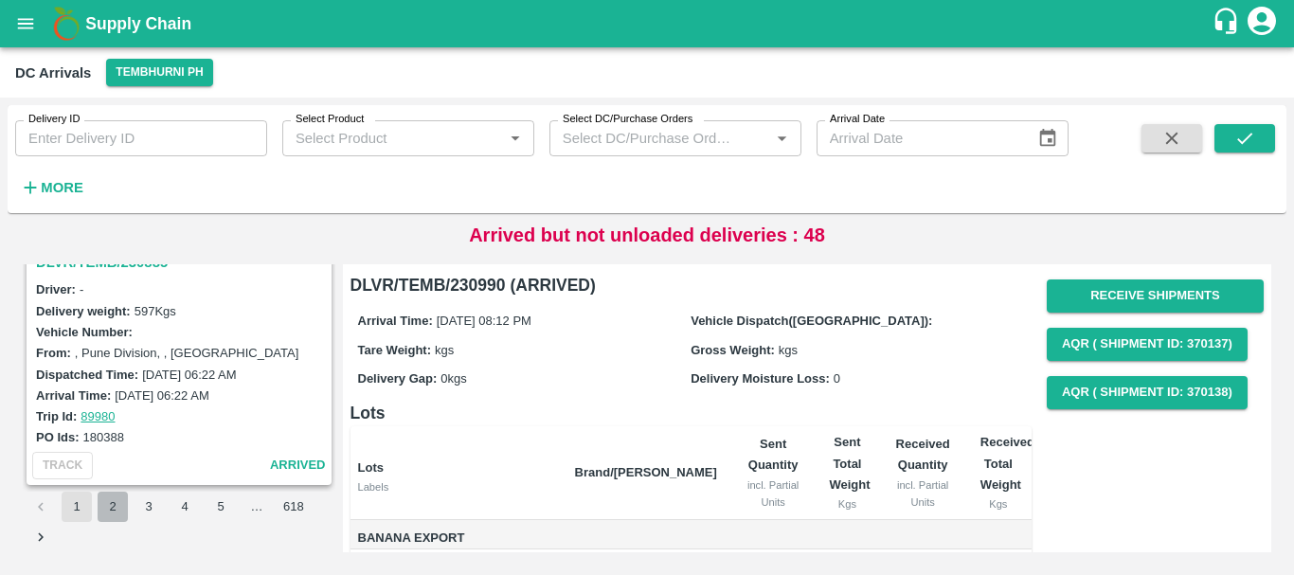
click at [118, 502] on button "2" at bounding box center [113, 507] width 30 height 30
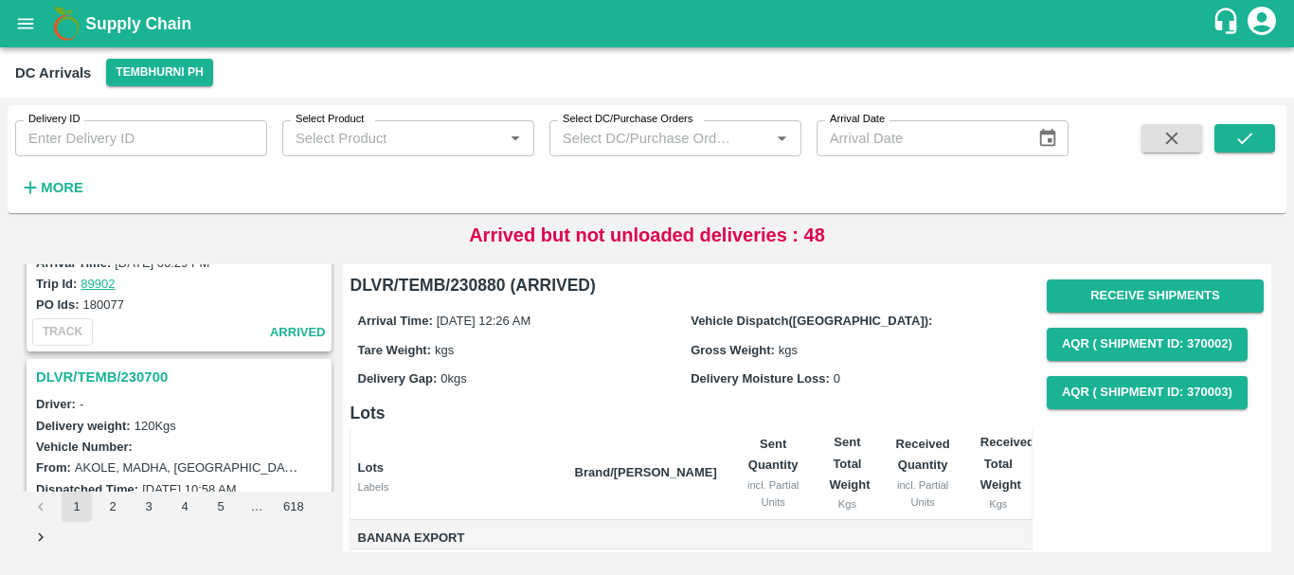
scroll to position [5970, 0]
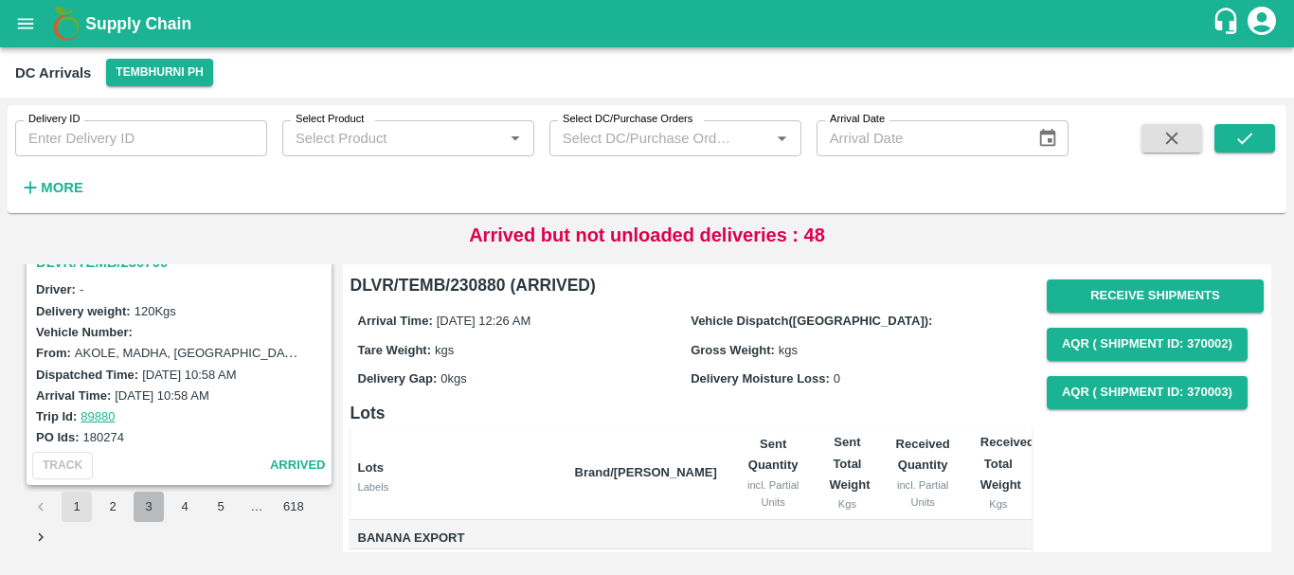
click at [146, 515] on button "3" at bounding box center [149, 507] width 30 height 30
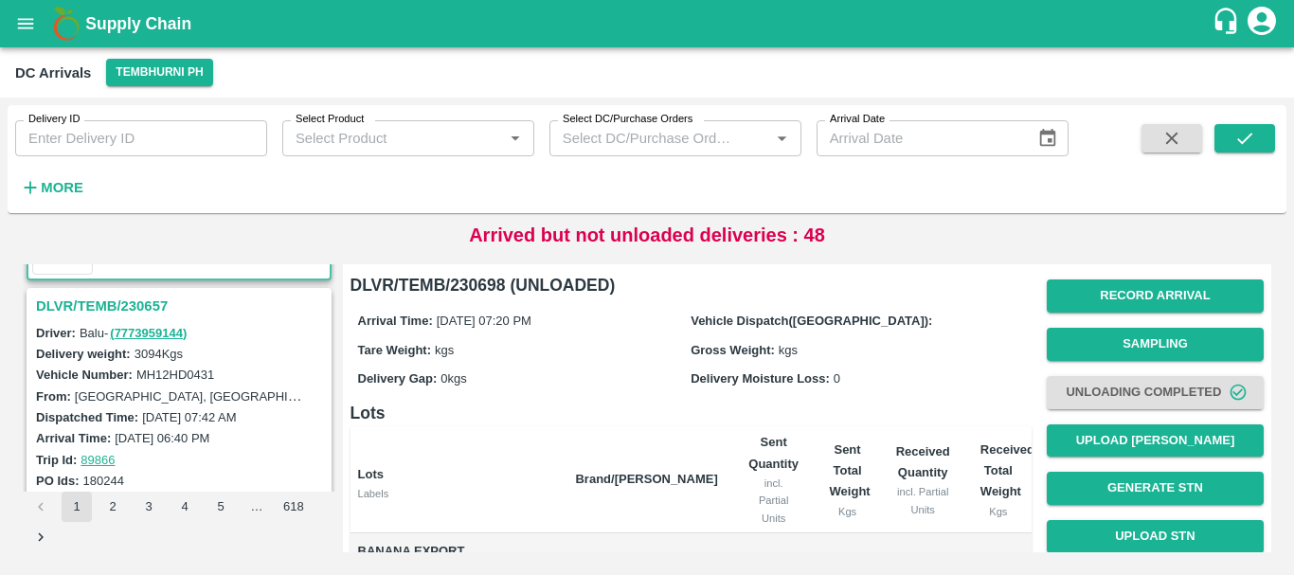
scroll to position [231, 0]
click at [149, 296] on h3 "DLVR/TEMB/230657" at bounding box center [182, 307] width 292 height 25
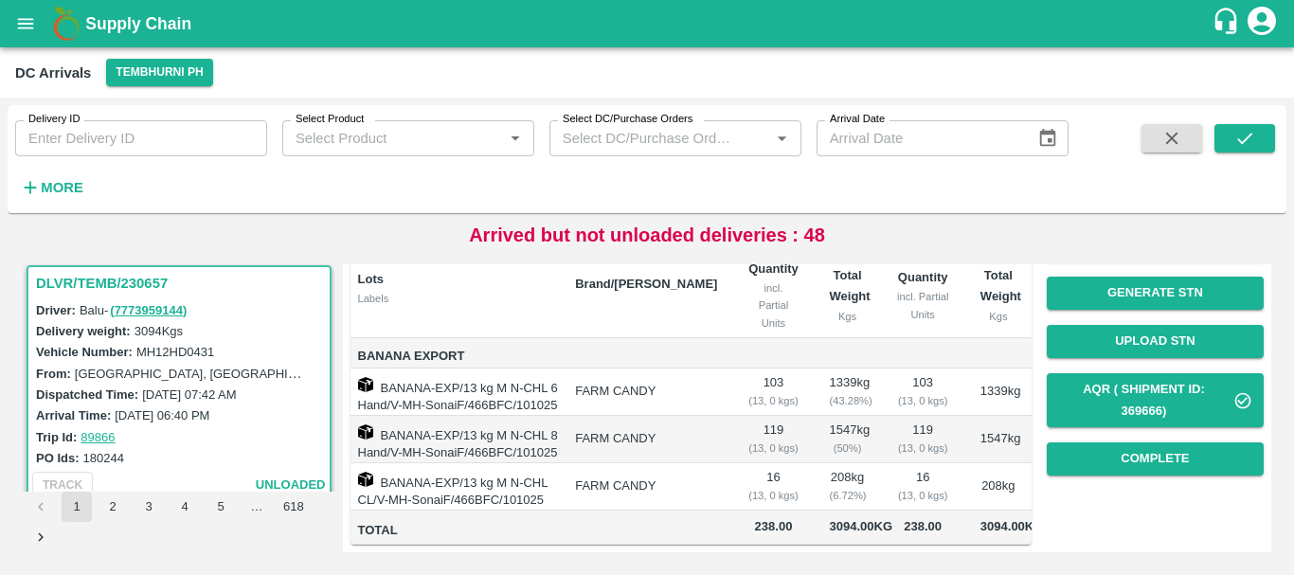
scroll to position [243, 0]
click at [1114, 442] on button "Complete" at bounding box center [1155, 458] width 217 height 33
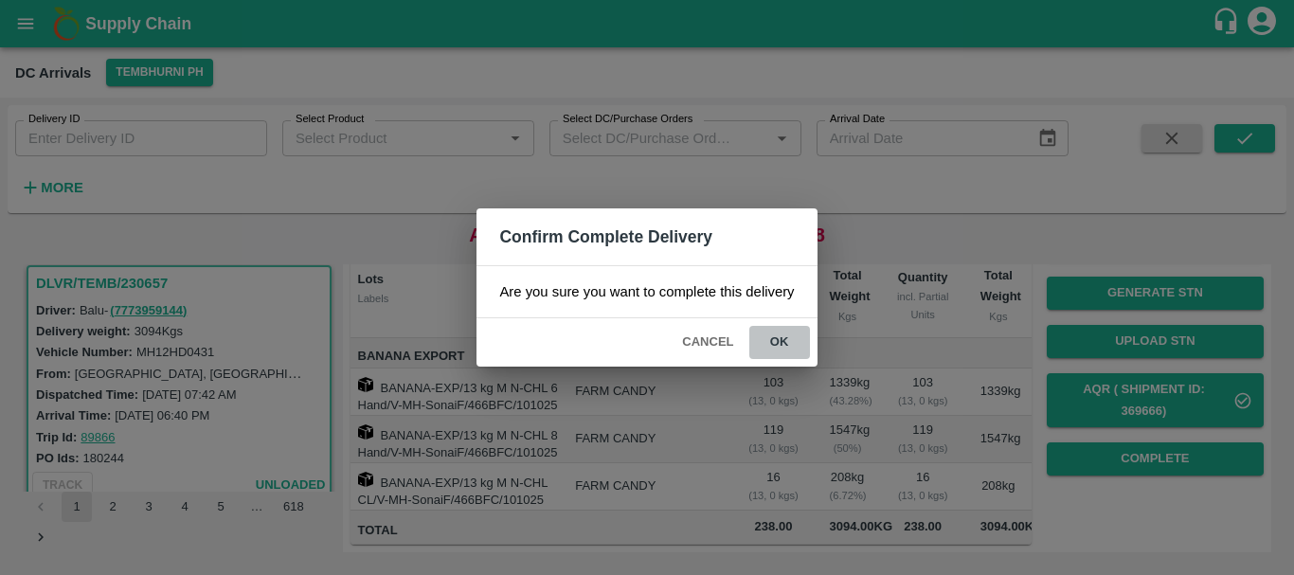
click at [785, 343] on button "ok" at bounding box center [779, 342] width 61 height 33
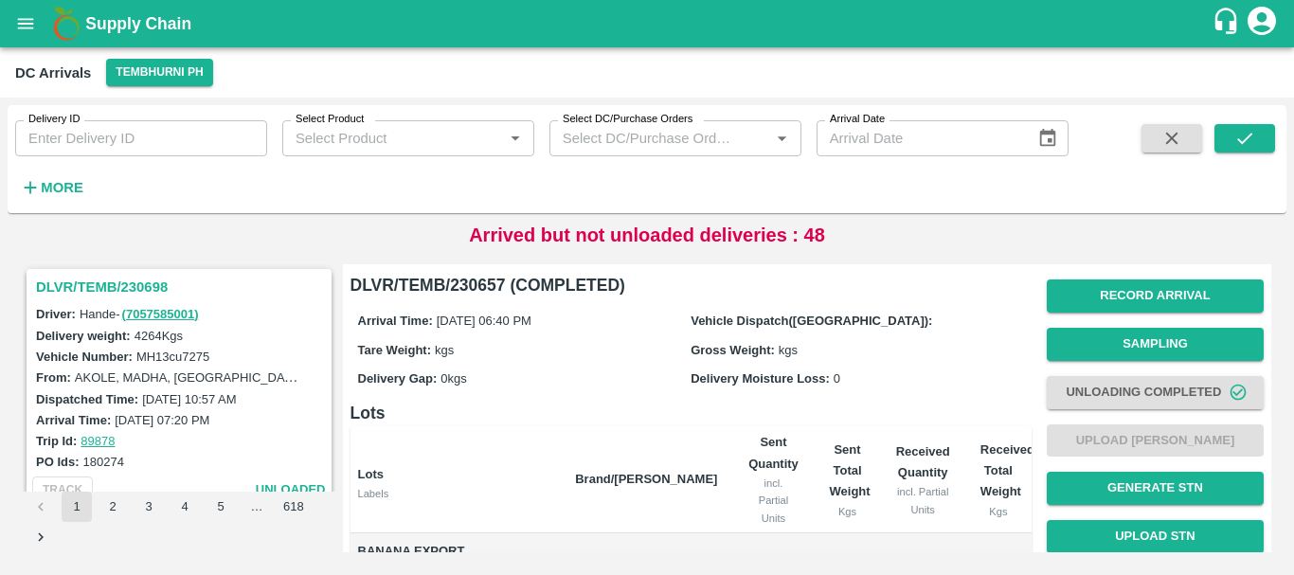
scroll to position [0, 0]
click at [135, 290] on h3 "DLVR/TEMB/230698" at bounding box center [182, 290] width 292 height 25
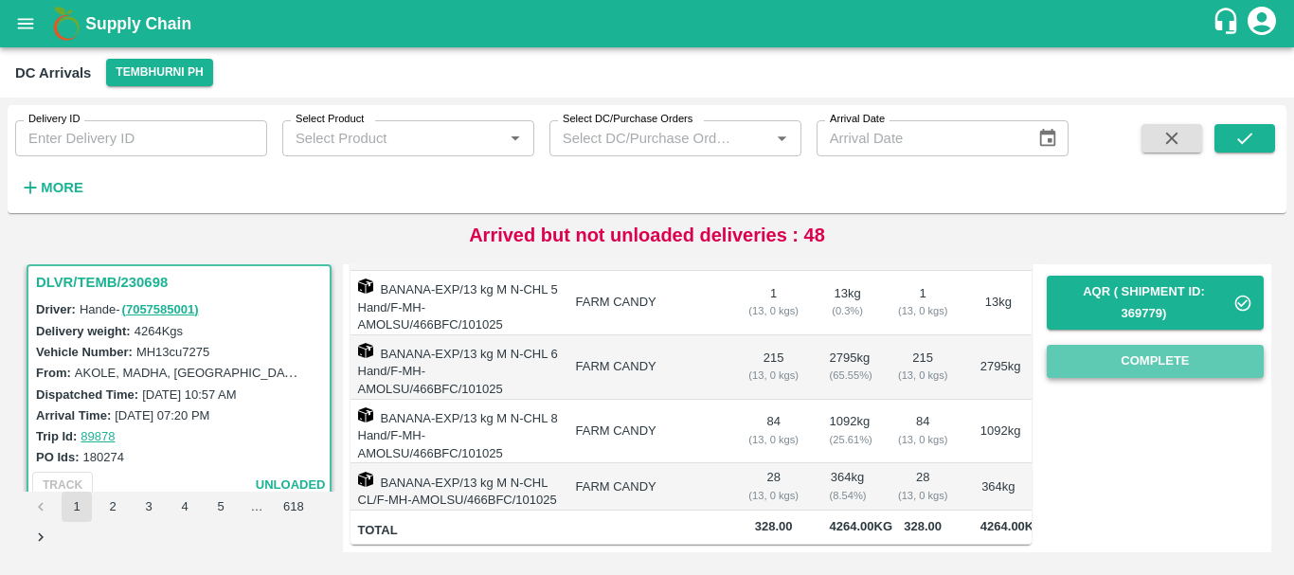
click at [1116, 349] on button "Complete" at bounding box center [1155, 361] width 217 height 33
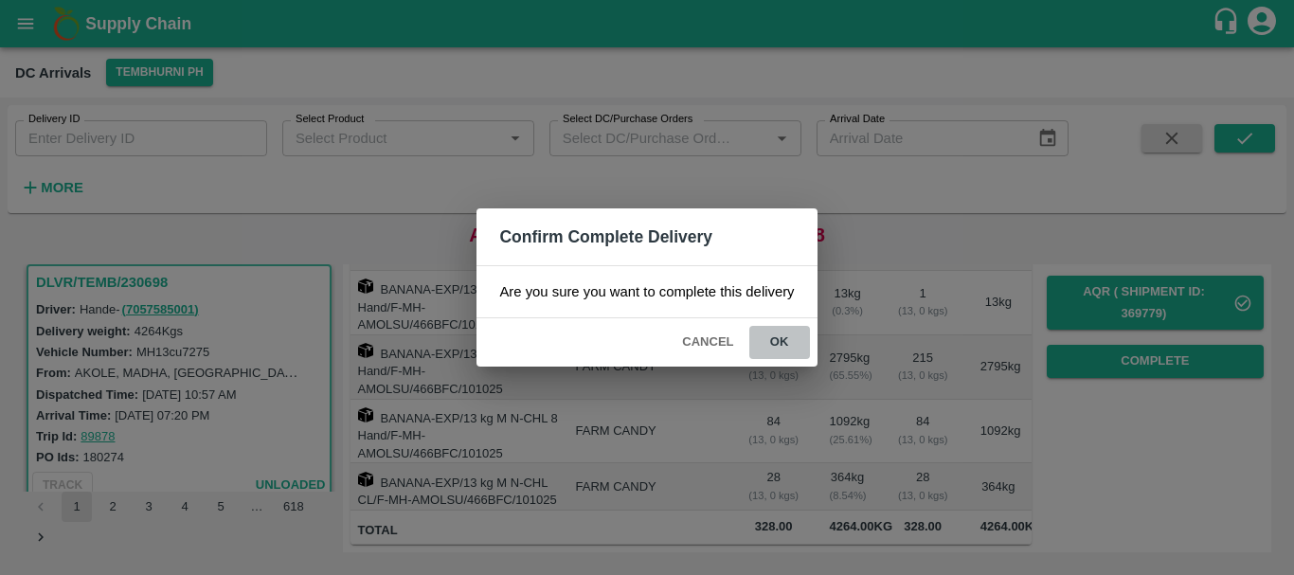
click at [782, 341] on button "ok" at bounding box center [779, 342] width 61 height 33
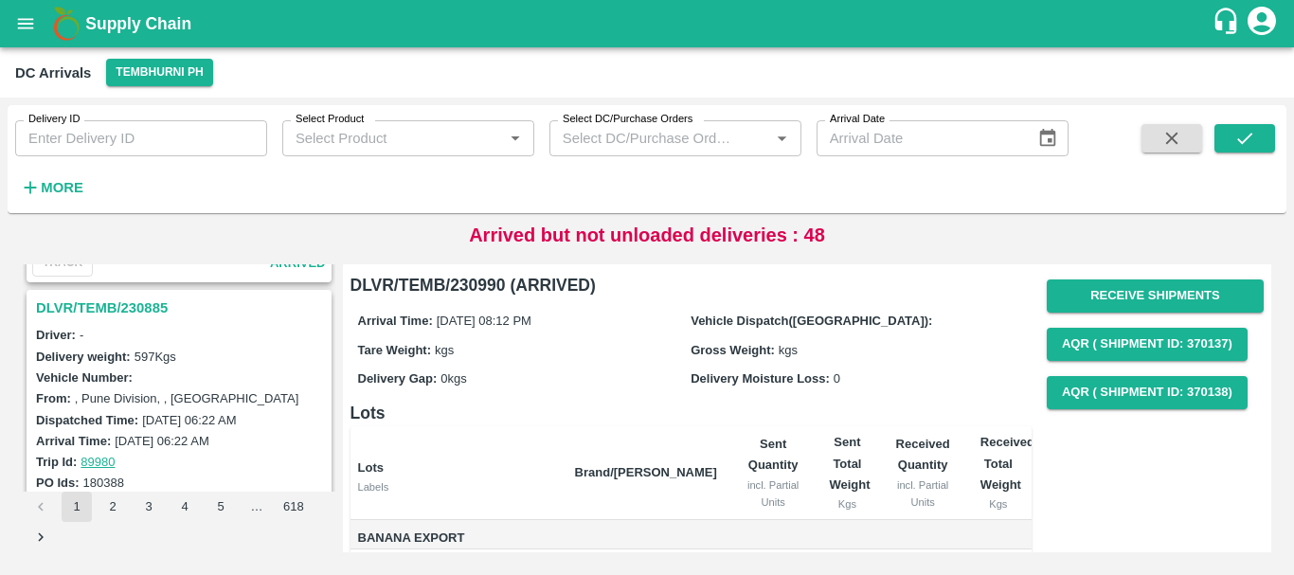
scroll to position [5970, 0]
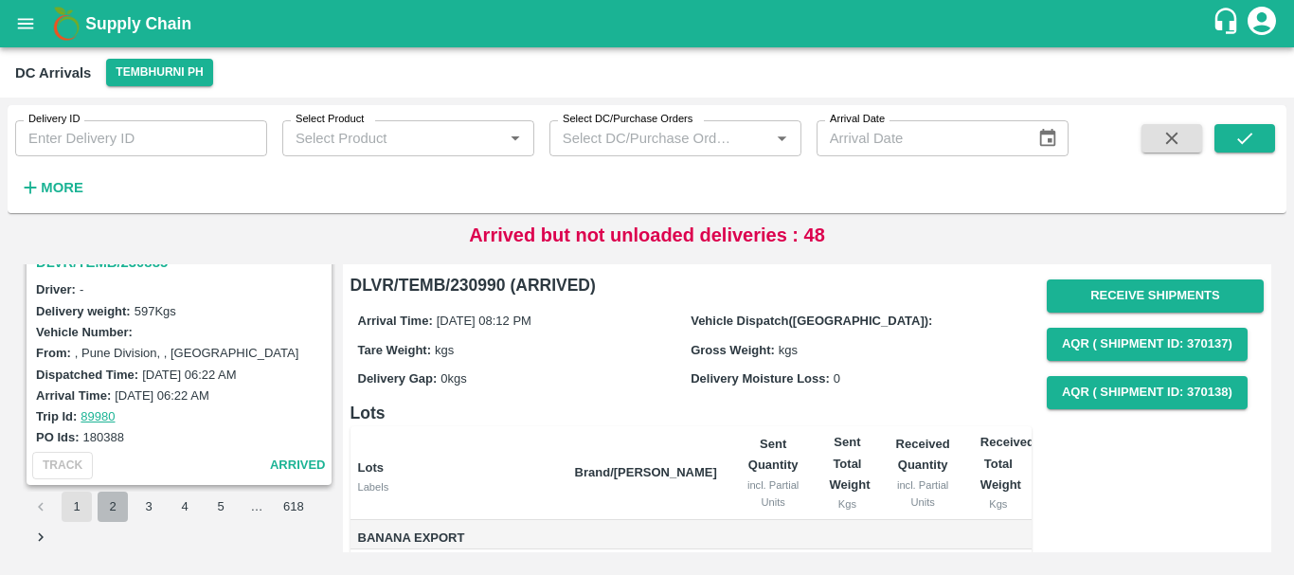
click at [105, 495] on button "2" at bounding box center [113, 507] width 30 height 30
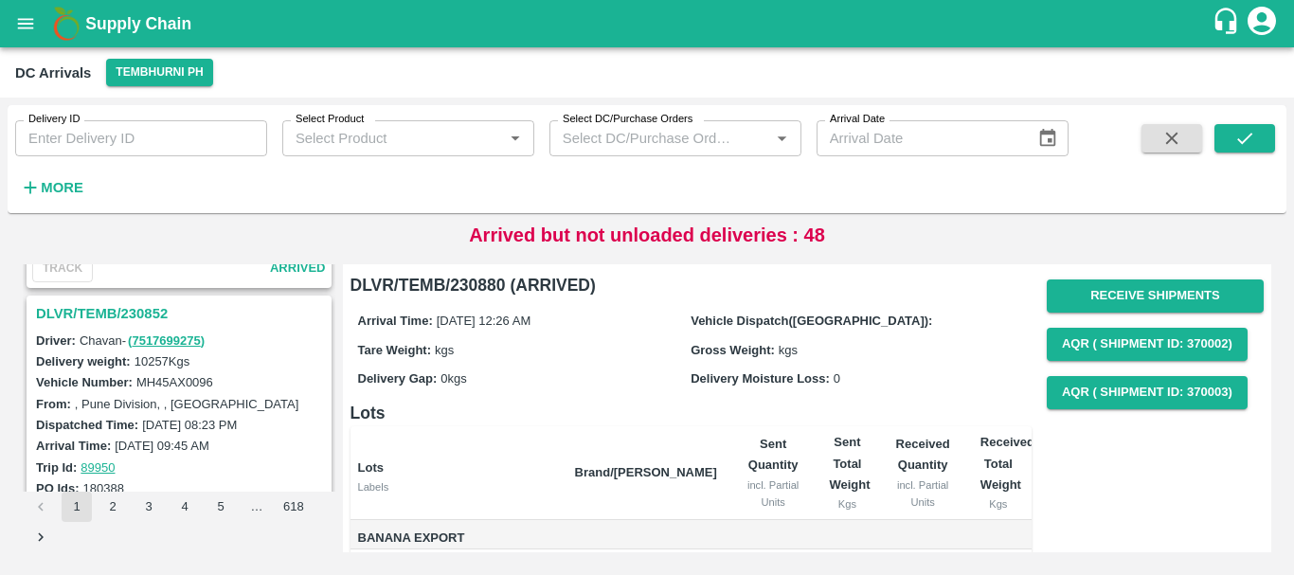
scroll to position [2203, 0]
click at [133, 316] on h3 "DLVR/TEMB/230852" at bounding box center [182, 315] width 292 height 25
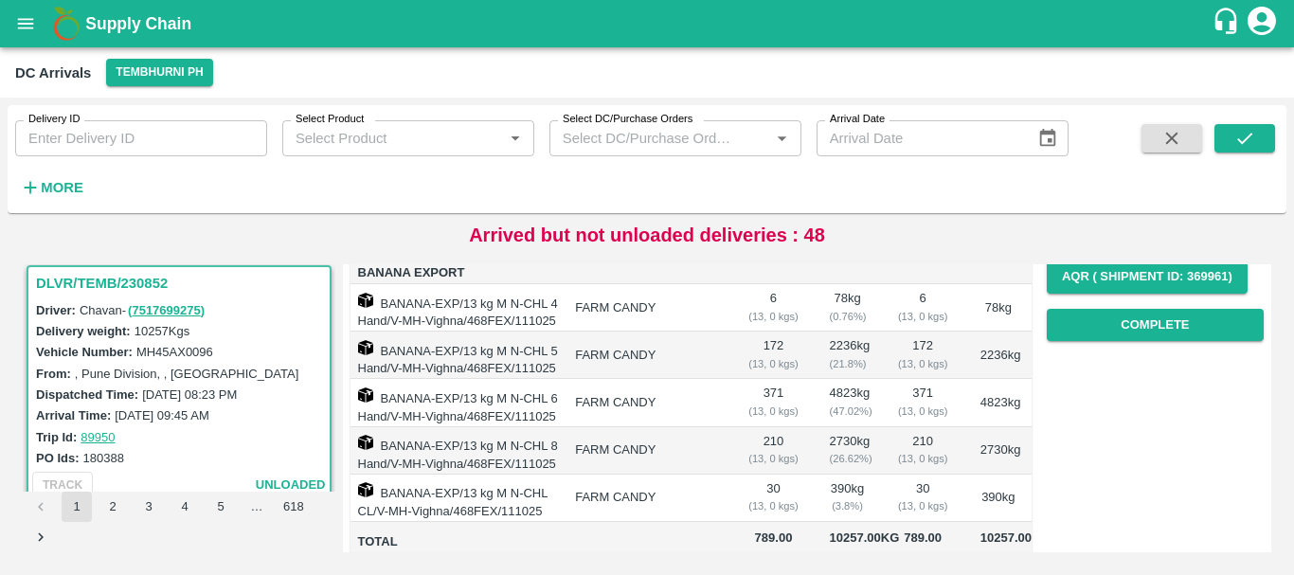
scroll to position [306, 0]
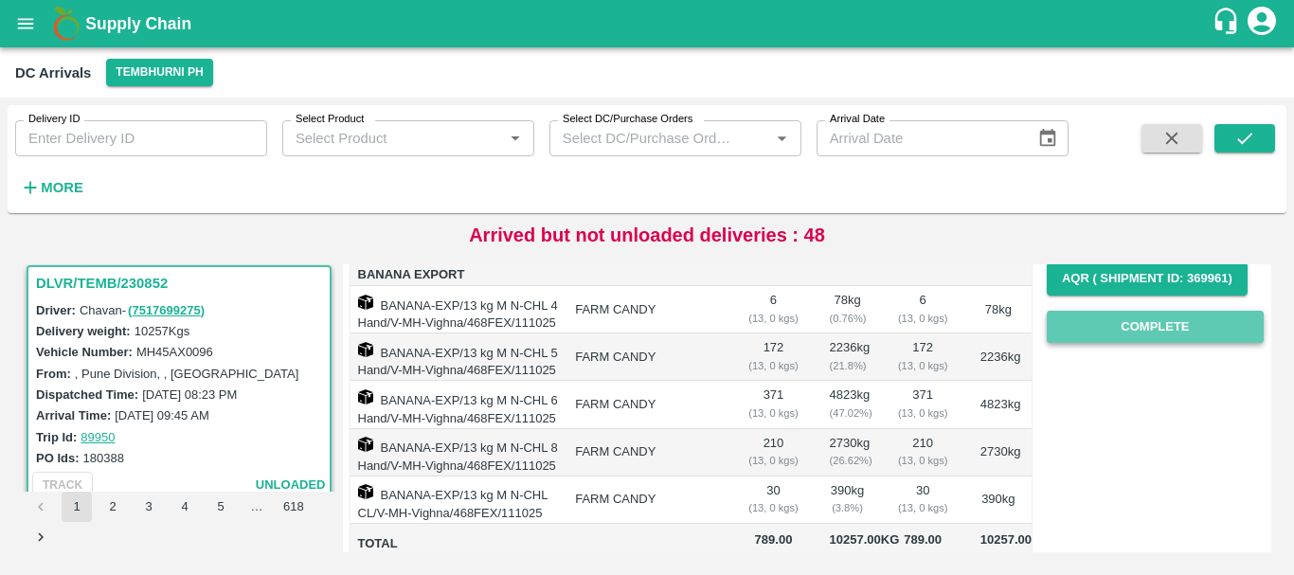
click at [1121, 330] on button "Complete" at bounding box center [1155, 327] width 217 height 33
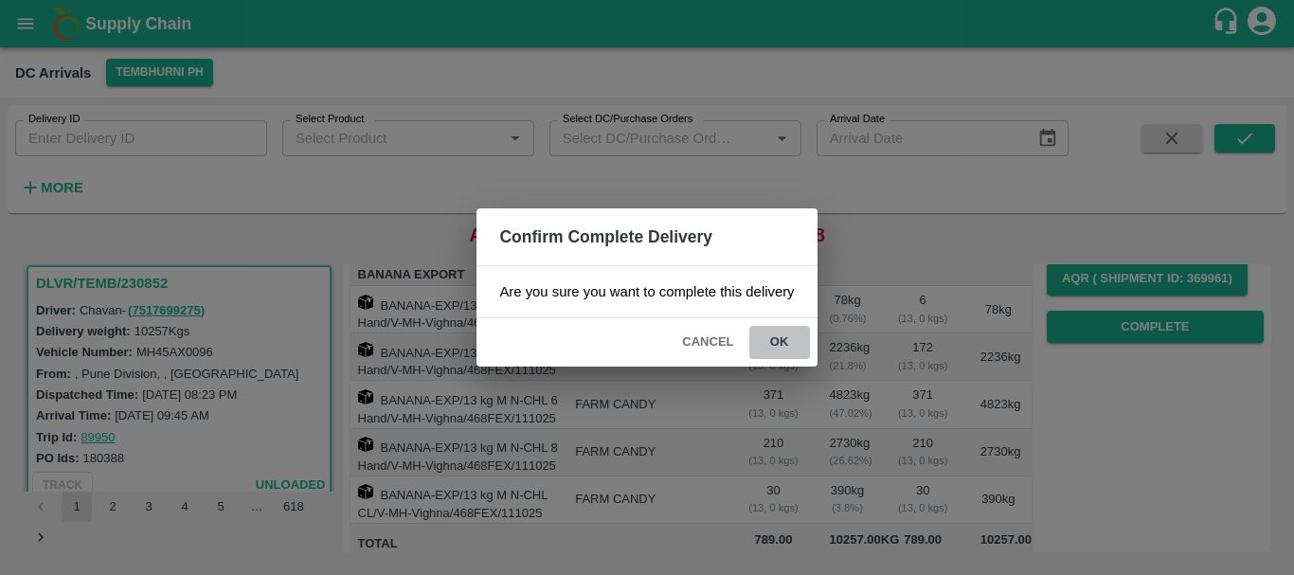
click at [790, 343] on button "ok" at bounding box center [779, 342] width 61 height 33
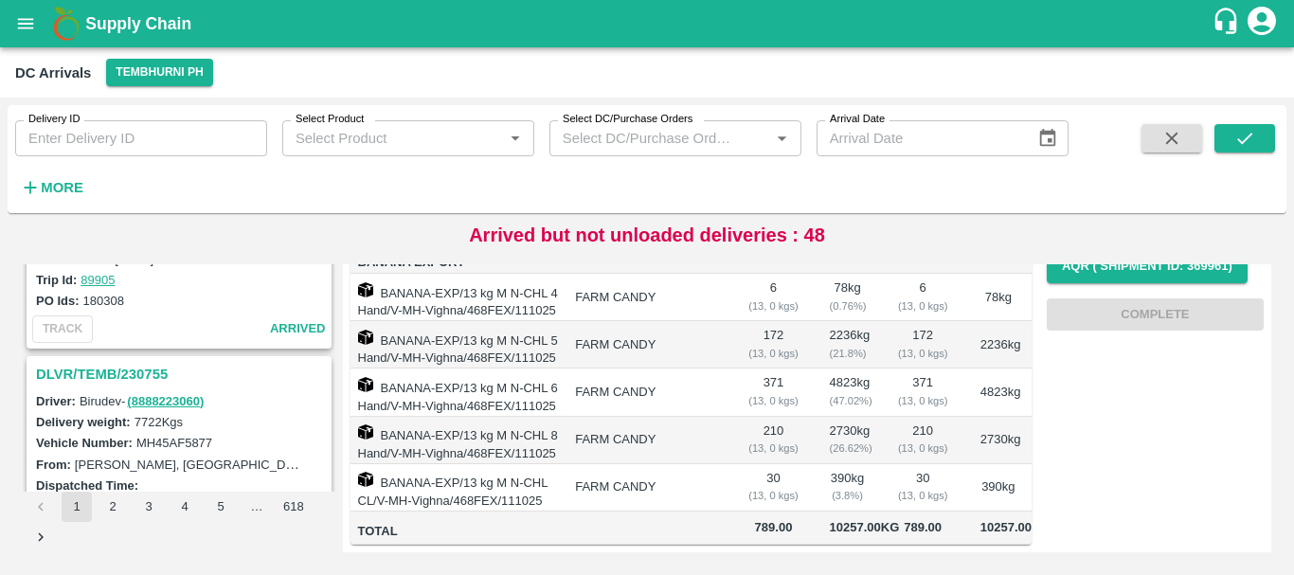
scroll to position [5353, 0]
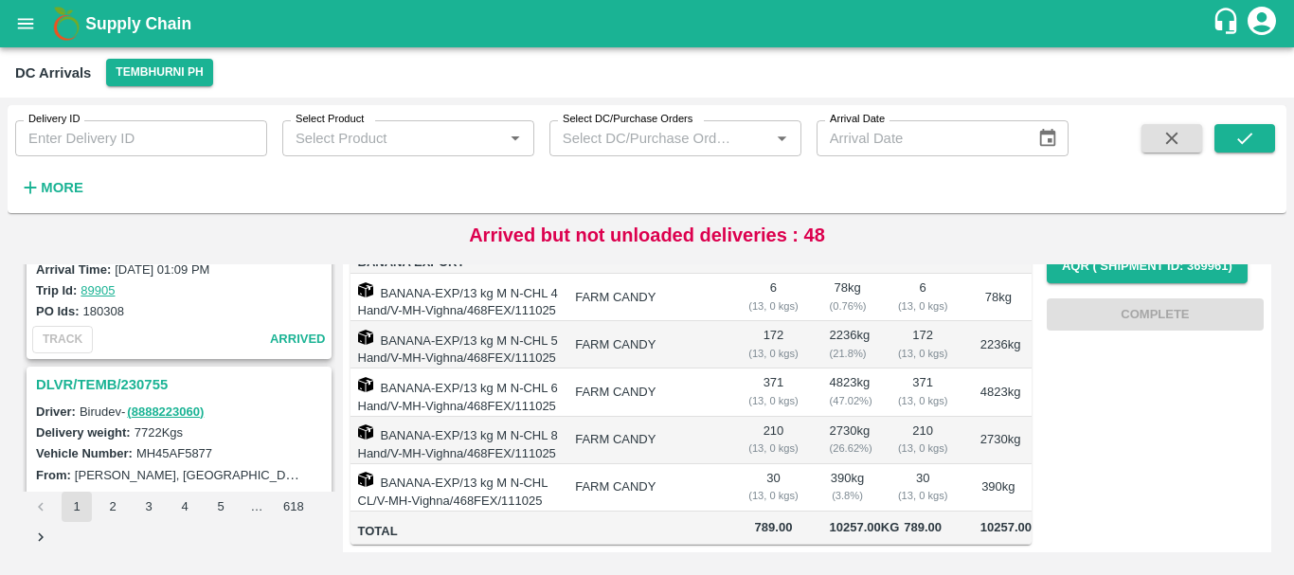
click at [149, 372] on h3 "DLVR/TEMB/230755" at bounding box center [182, 384] width 292 height 25
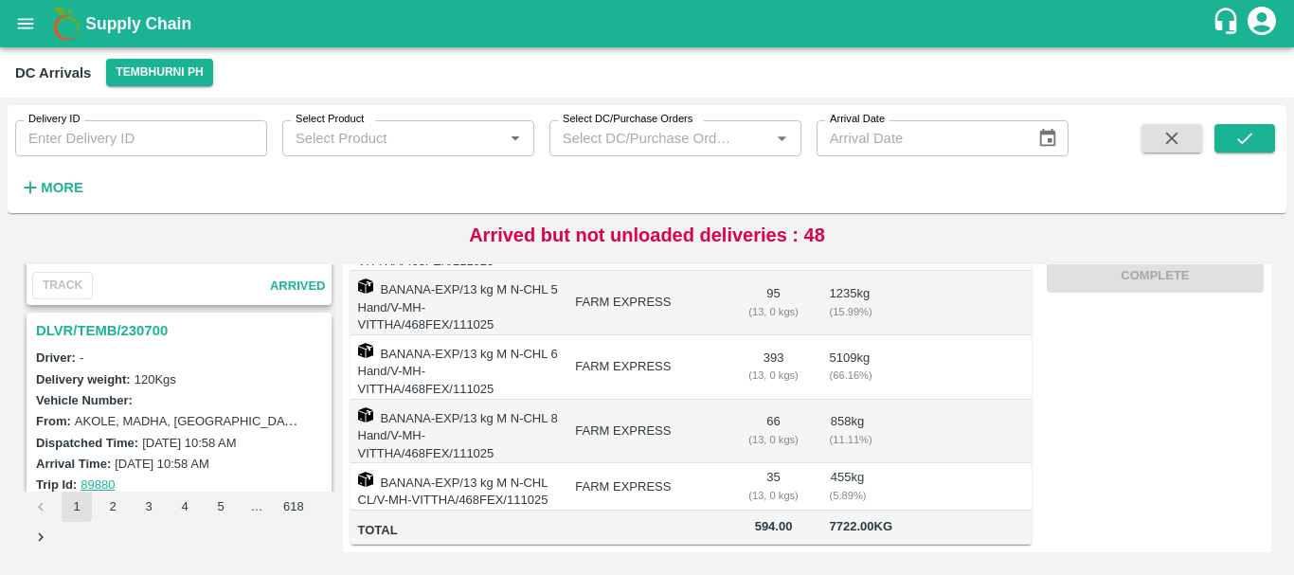
scroll to position [5970, 0]
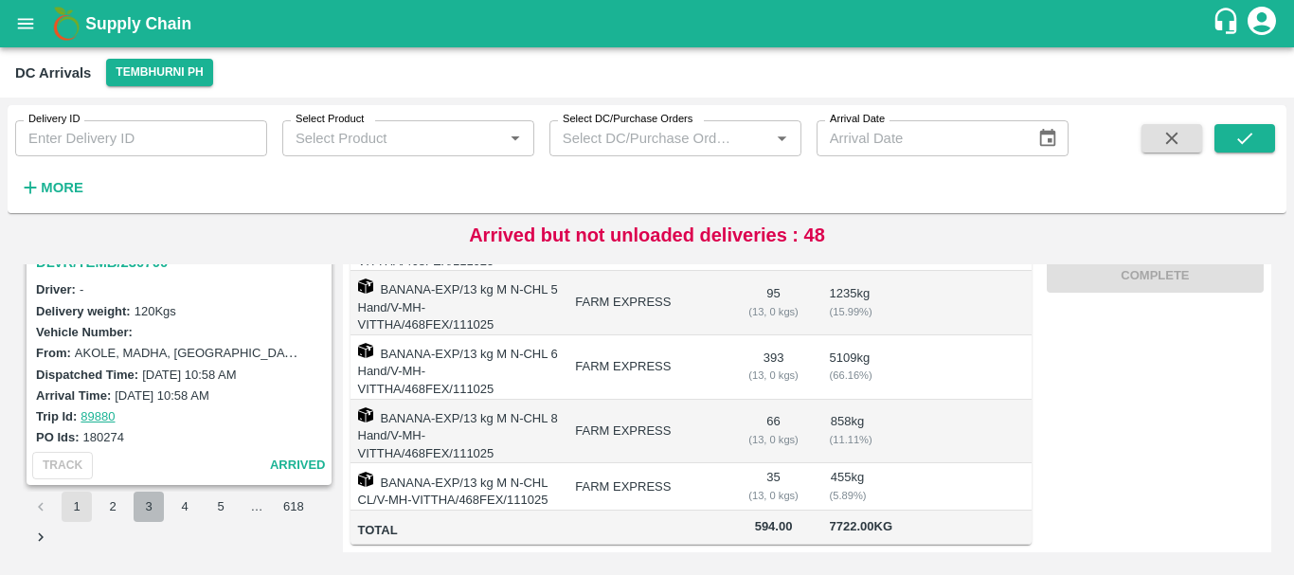
click at [153, 507] on button "3" at bounding box center [149, 507] width 30 height 30
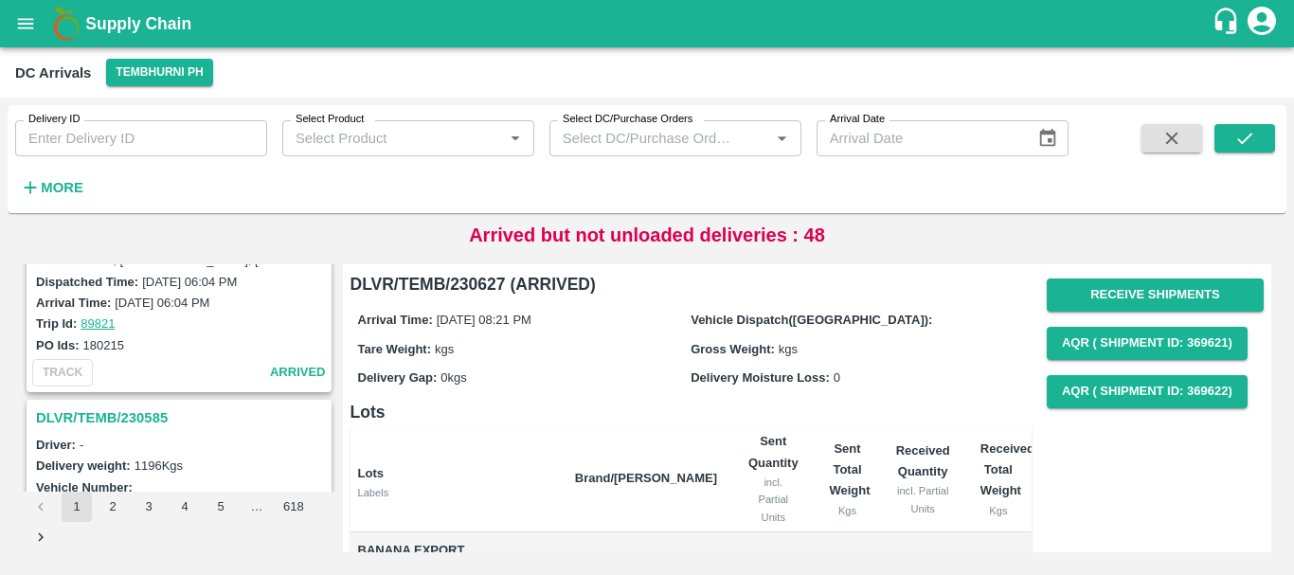
scroll to position [861, 0]
click at [159, 417] on h3 "DLVR/TEMB/230585" at bounding box center [182, 419] width 292 height 25
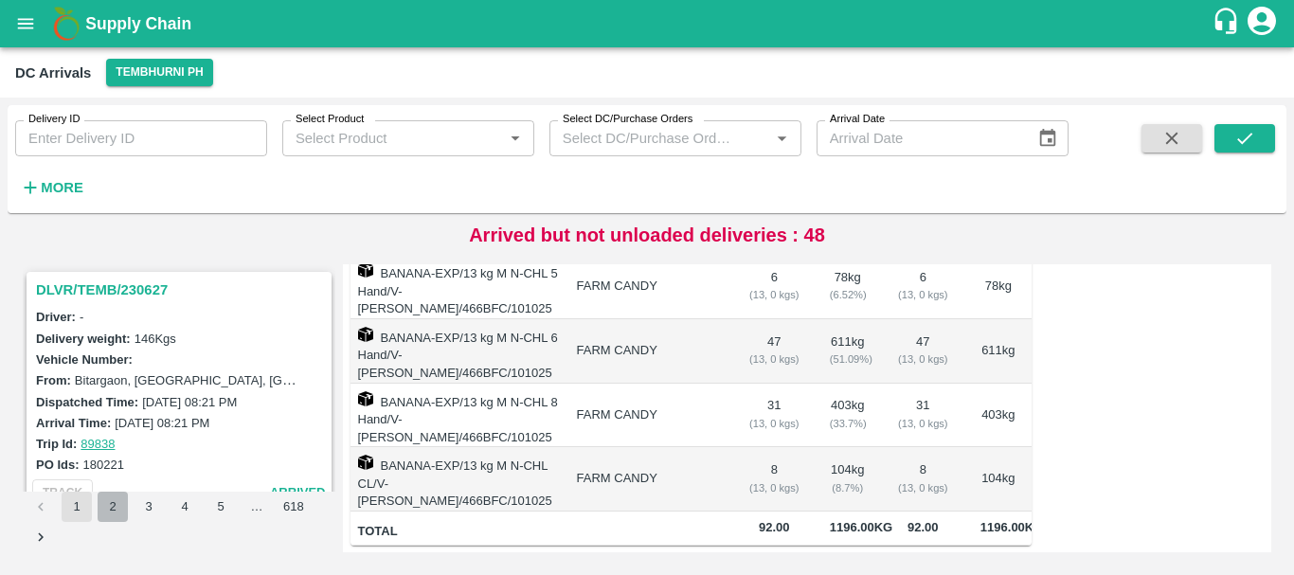
click at [118, 501] on button "2" at bounding box center [113, 507] width 30 height 30
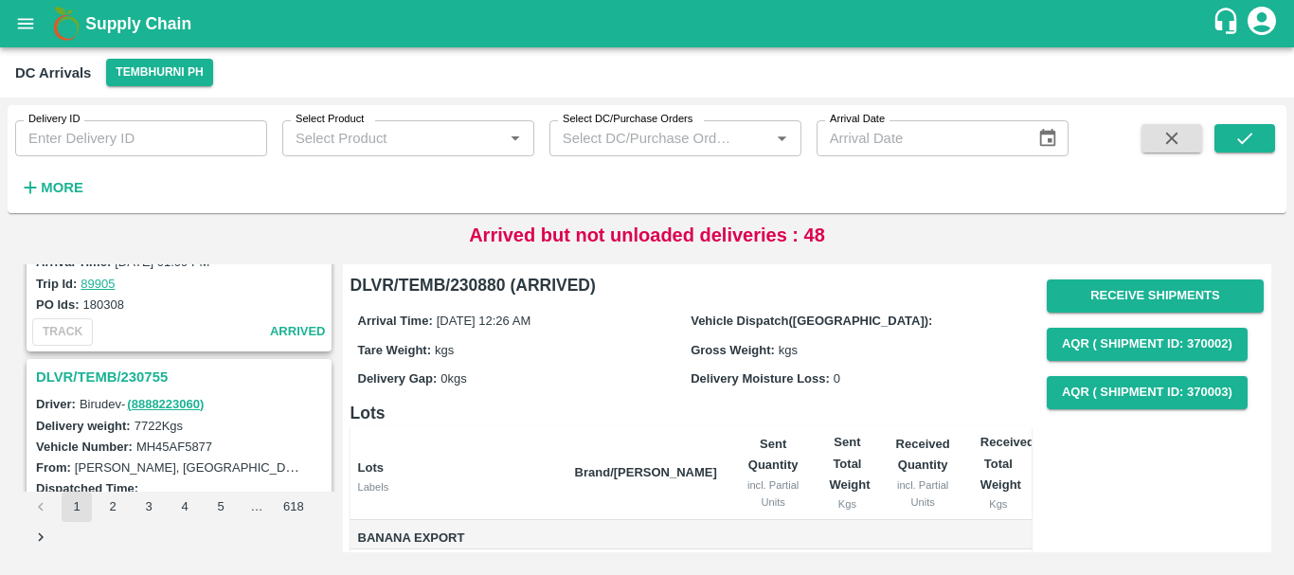
scroll to position [5112, 0]
click at [141, 368] on h3 "DLVR/TEMB/230755" at bounding box center [182, 378] width 292 height 25
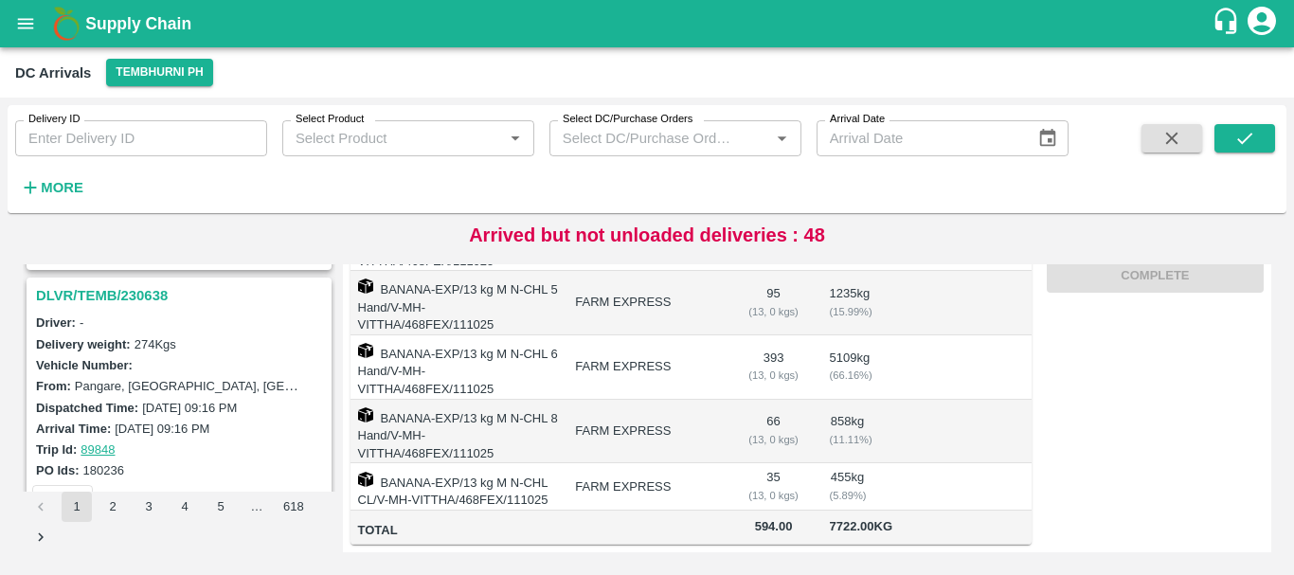
scroll to position [5970, 0]
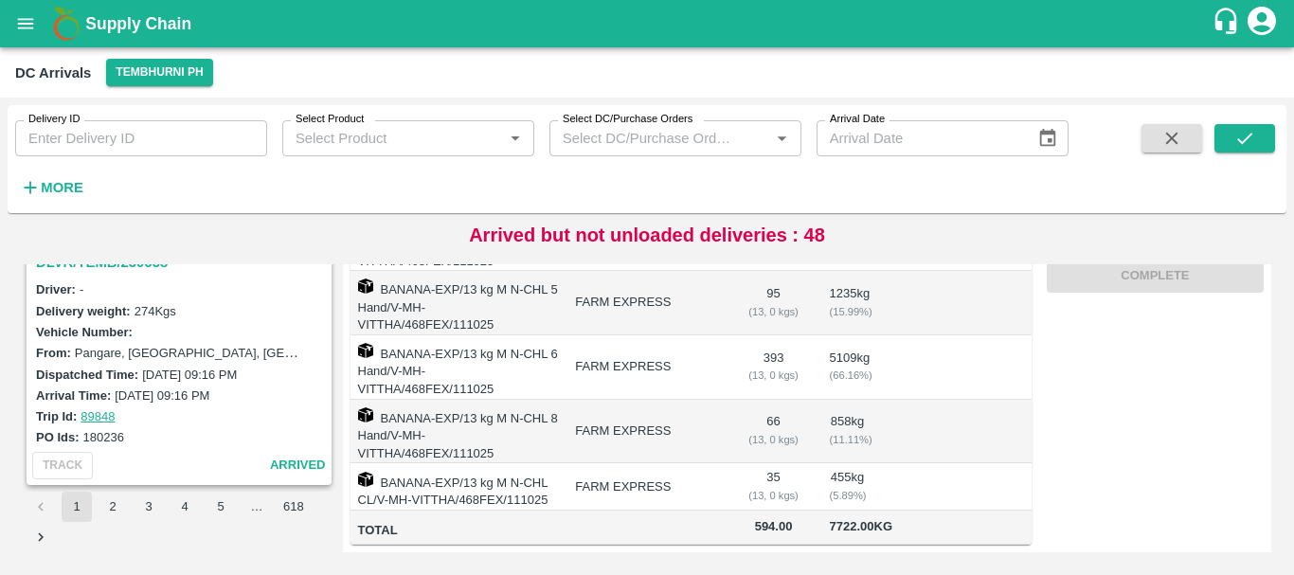
click at [85, 505] on button "1" at bounding box center [77, 507] width 30 height 30
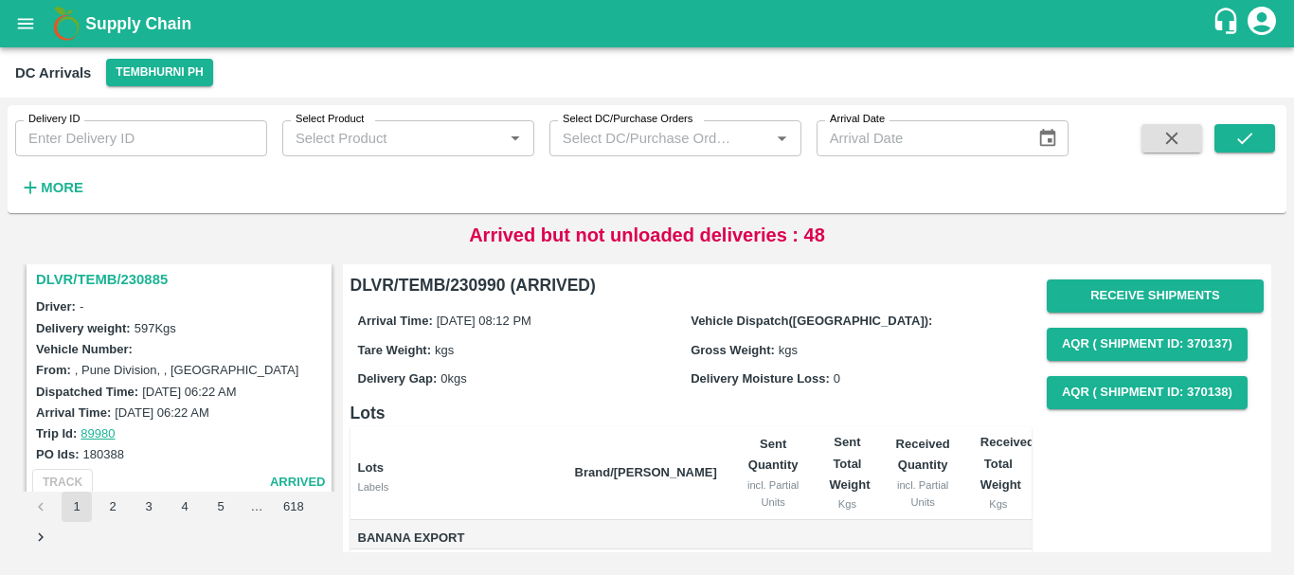
scroll to position [5970, 0]
